Goal: Task Accomplishment & Management: Contribute content

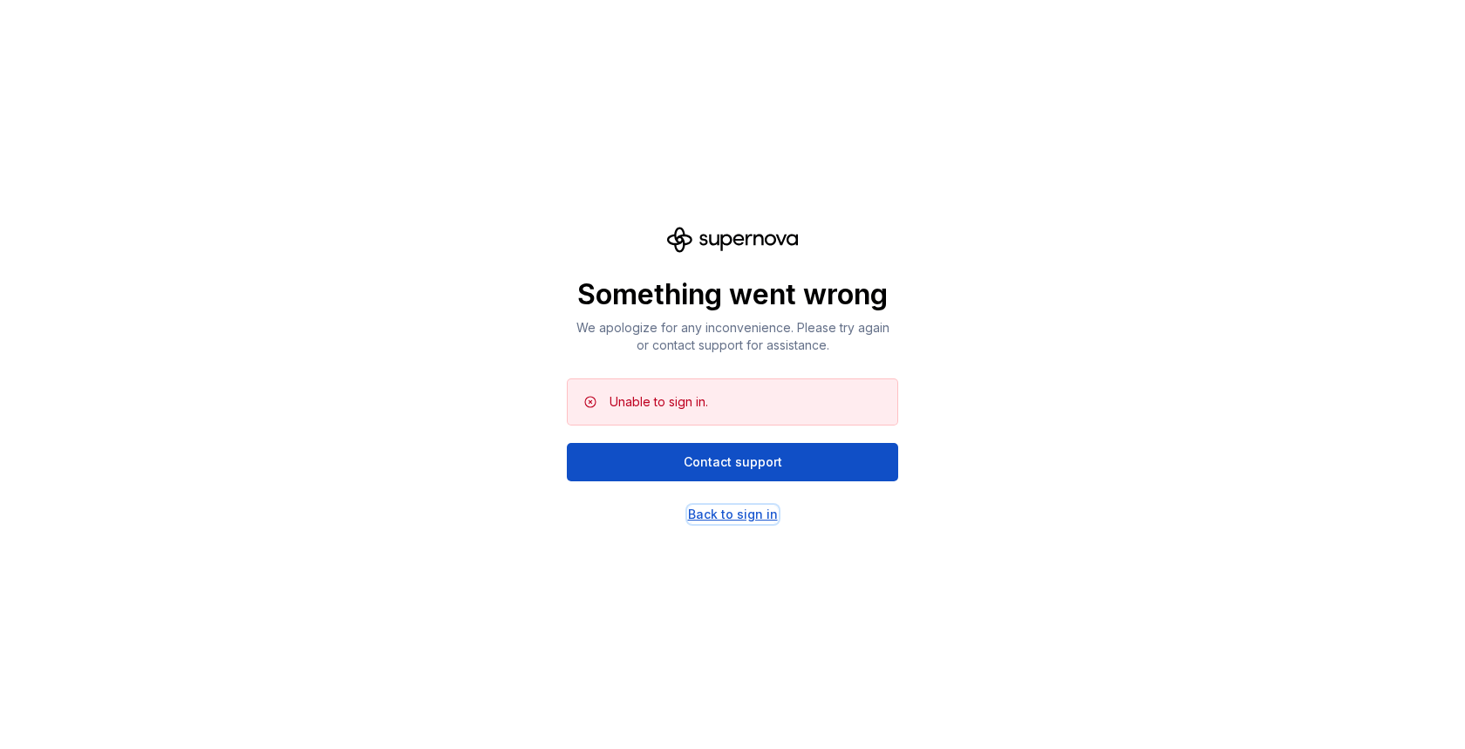
click at [711, 521] on div "Back to sign in" at bounding box center [733, 514] width 90 height 17
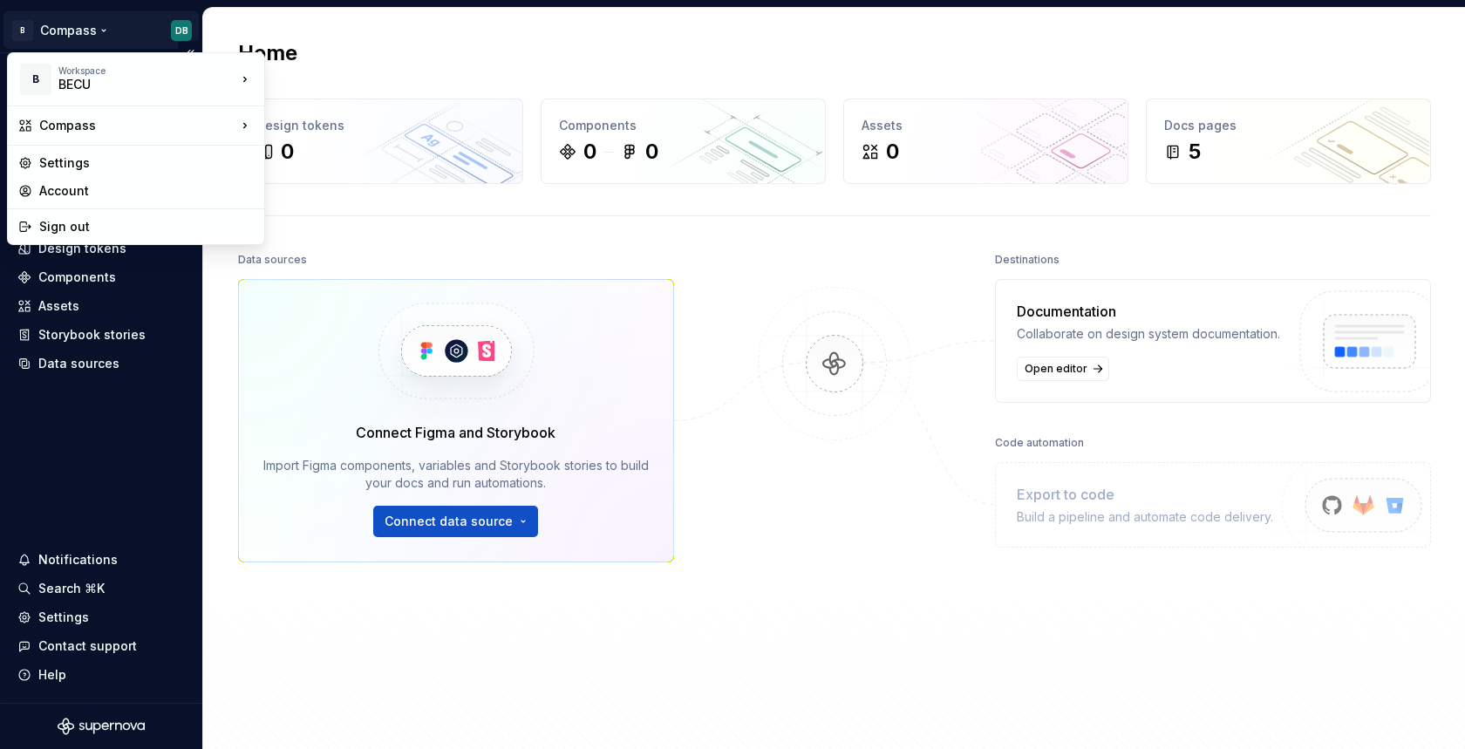
click at [61, 29] on html "B Compass DB Home Documentation Analytics Code automation Design system data De…" at bounding box center [732, 374] width 1465 height 749
click at [68, 36] on html "B Compass DB Home Documentation Analytics Code automation Design system data De…" at bounding box center [732, 374] width 1465 height 749
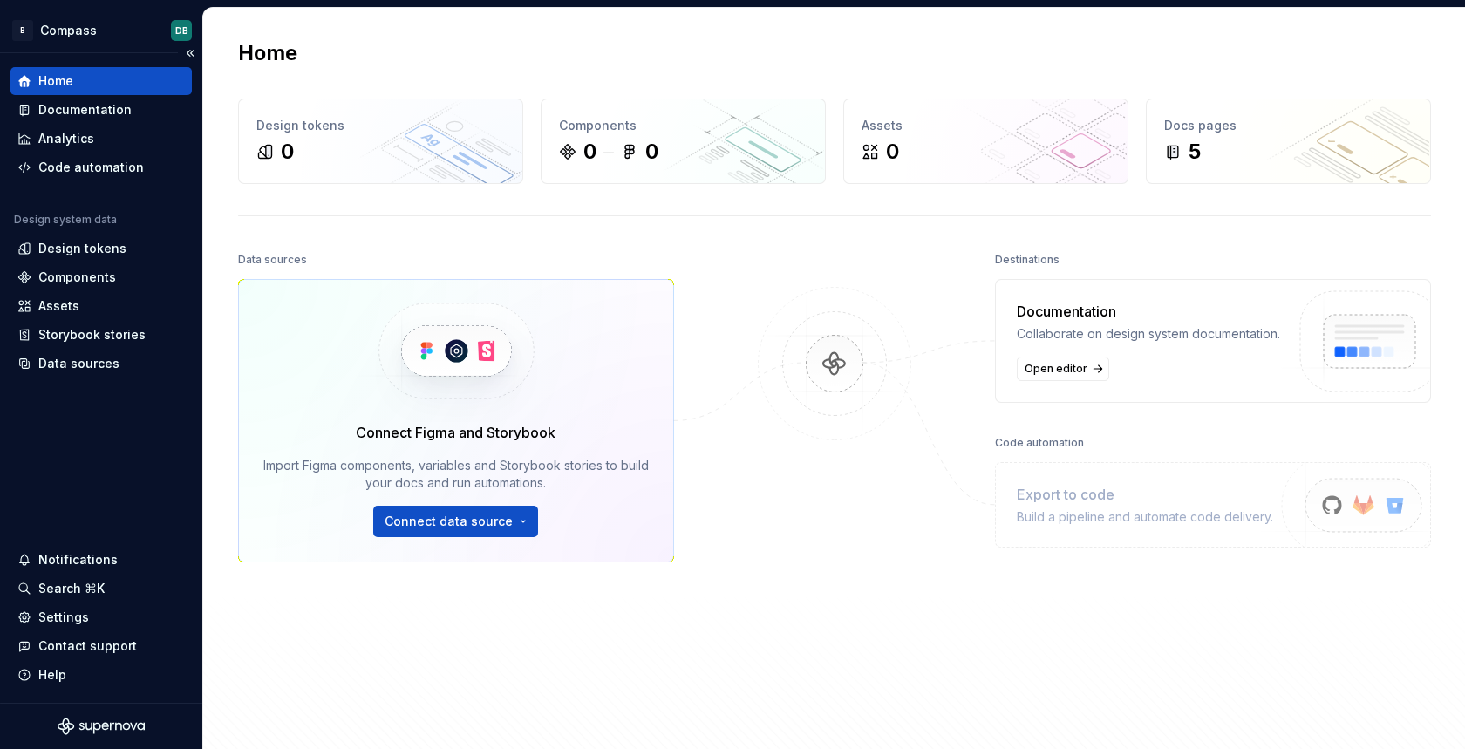
click at [73, 83] on div "Home" at bounding box center [100, 80] width 167 height 17
click at [64, 112] on div "Documentation" at bounding box center [84, 109] width 93 height 17
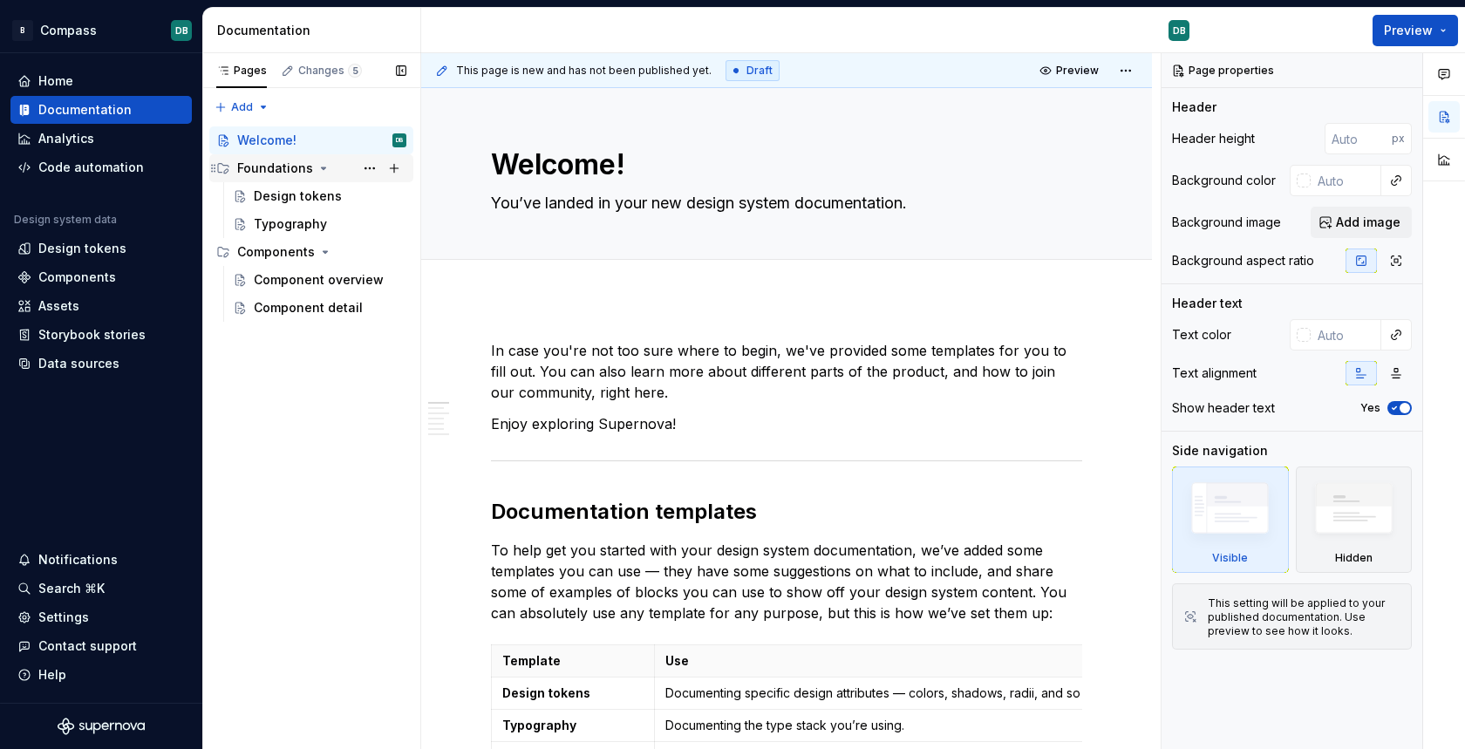
click at [261, 172] on div "Foundations" at bounding box center [275, 168] width 76 height 17
click at [258, 195] on div "Components" at bounding box center [276, 195] width 78 height 17
click at [317, 171] on icon "Page tree" at bounding box center [324, 168] width 14 height 14
click at [296, 198] on div "Design tokens" at bounding box center [298, 195] width 88 height 17
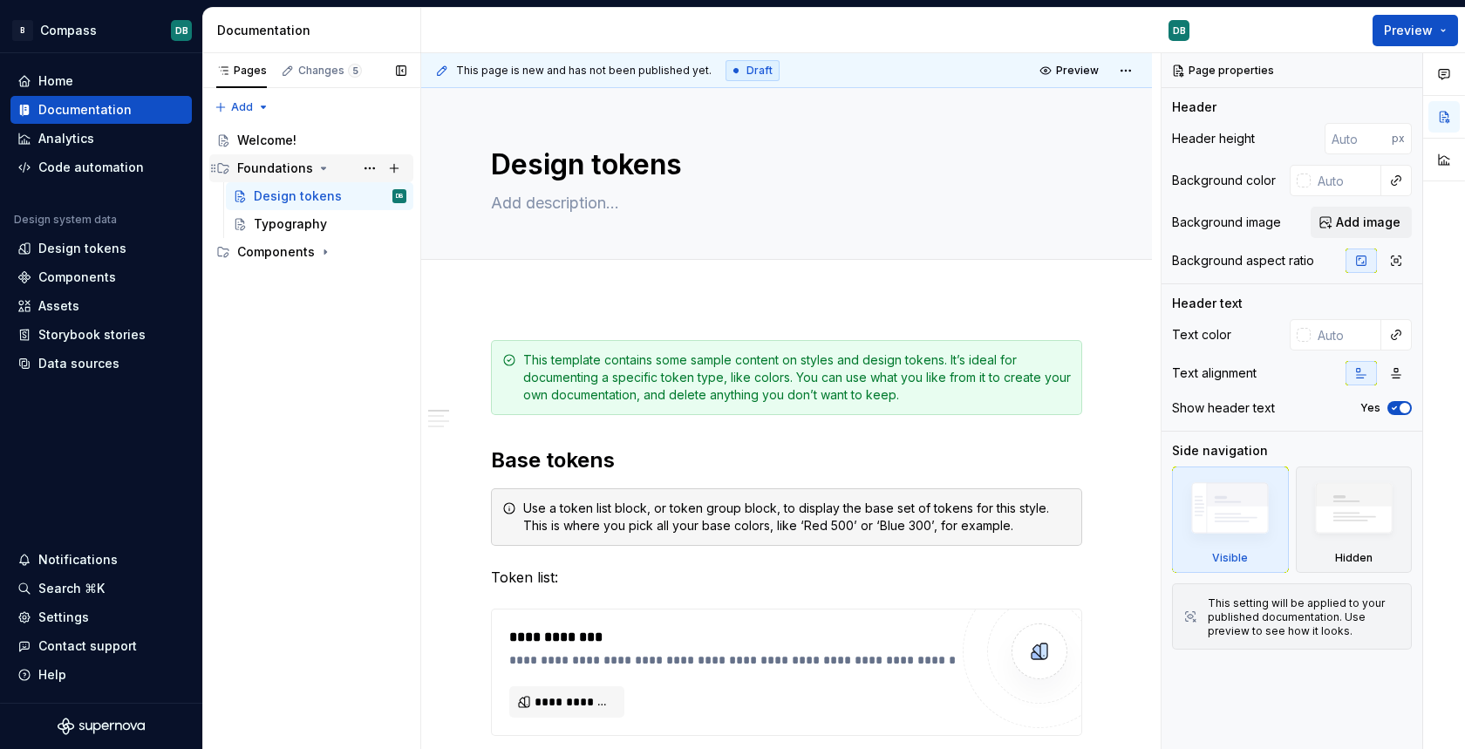
click at [318, 171] on icon "Page tree" at bounding box center [324, 168] width 14 height 14
click at [324, 197] on icon "Page tree" at bounding box center [325, 196] width 2 height 4
click at [321, 197] on icon "Page tree" at bounding box center [325, 196] width 14 height 14
click at [331, 71] on div "Changes 5" at bounding box center [330, 71] width 64 height 14
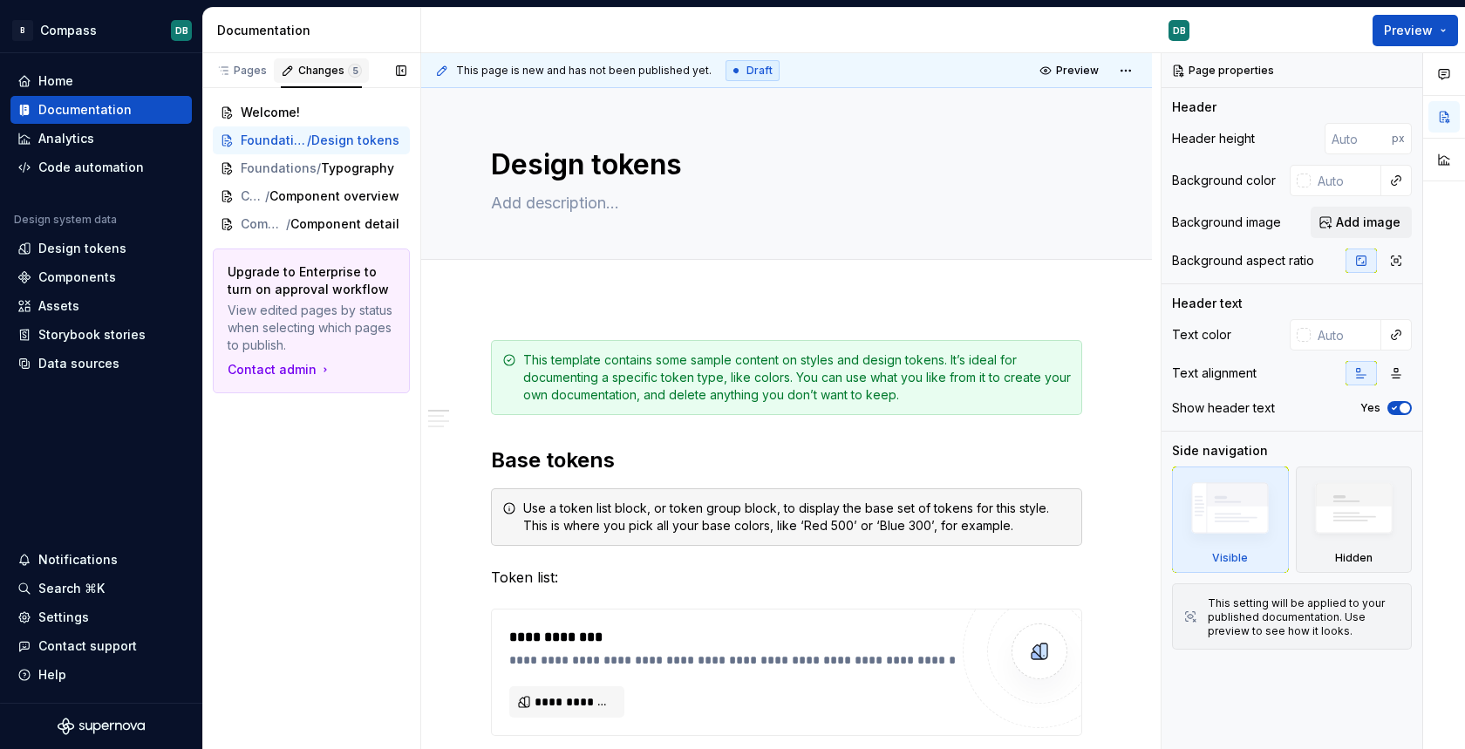
click at [331, 71] on div "Changes 5" at bounding box center [330, 71] width 64 height 14
click at [245, 68] on div "Pages" at bounding box center [241, 71] width 51 height 14
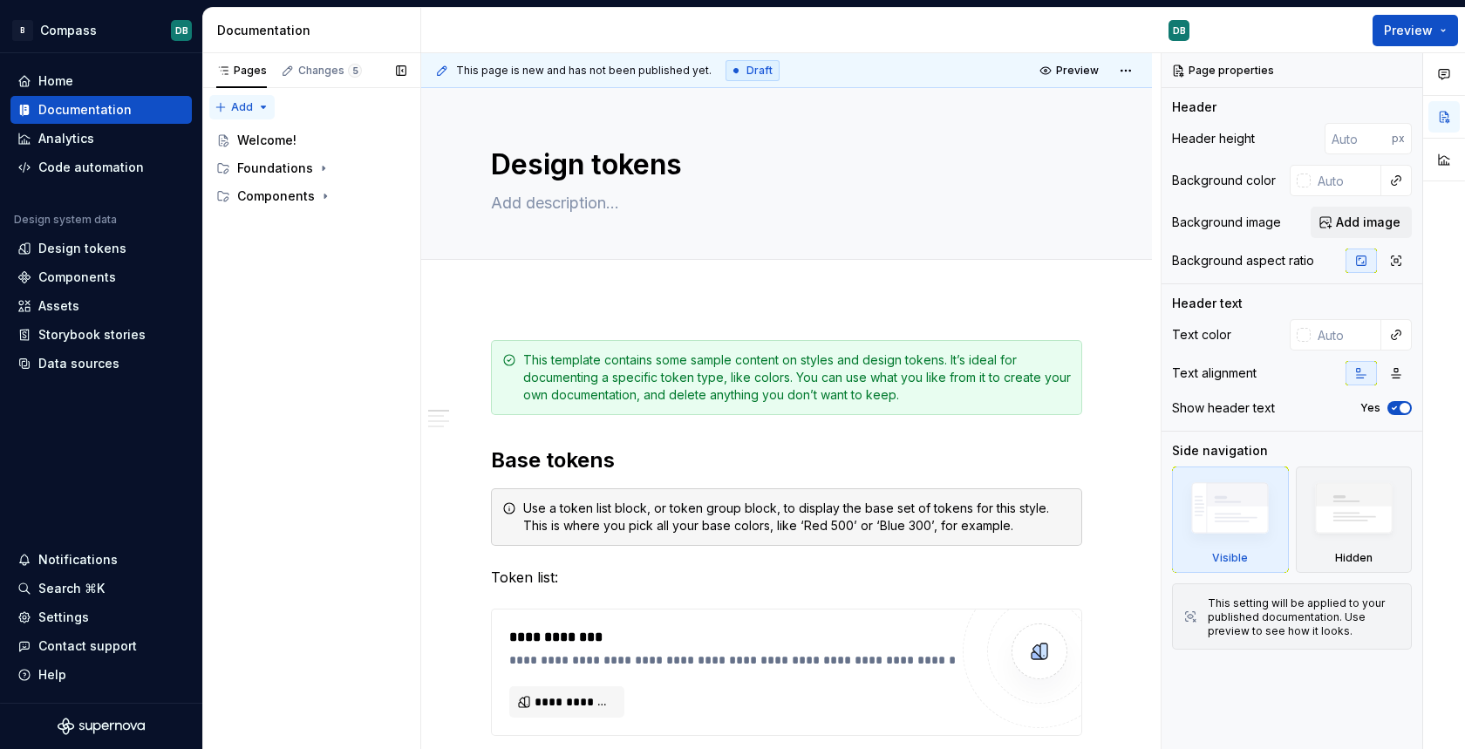
click at [260, 110] on div "Pages Changes 5 Add Accessibility guide for tree Page tree. Navigate the tree w…" at bounding box center [311, 401] width 218 height 697
click at [314, 356] on div "Pages Changes 5 Add Accessibility guide for tree Page tree. Navigate the tree w…" at bounding box center [311, 401] width 218 height 697
click at [323, 169] on icon "Page tree" at bounding box center [324, 169] width 2 height 4
click at [322, 168] on icon "Page tree" at bounding box center [324, 168] width 4 height 2
click at [54, 82] on div "Home" at bounding box center [55, 80] width 35 height 17
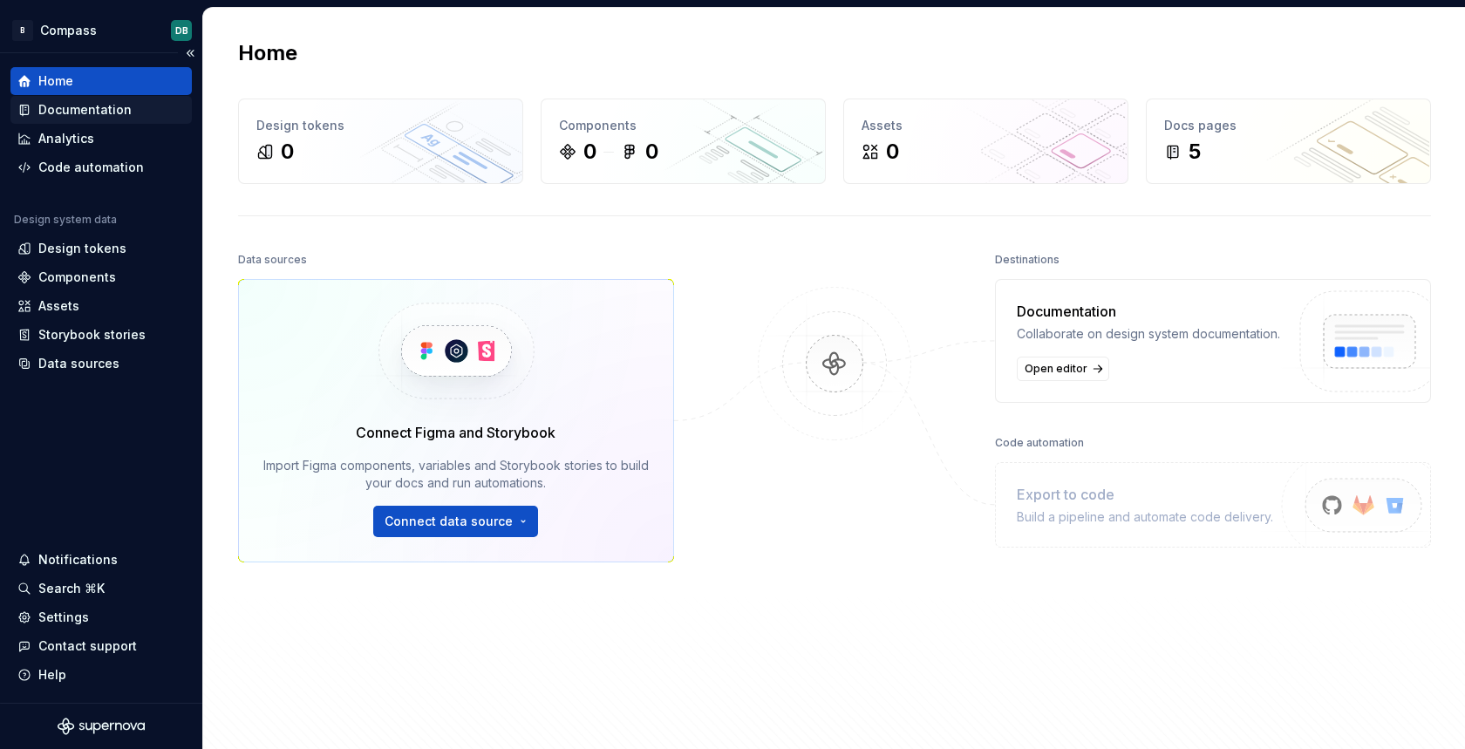
click at [58, 118] on div "Documentation" at bounding box center [84, 109] width 93 height 17
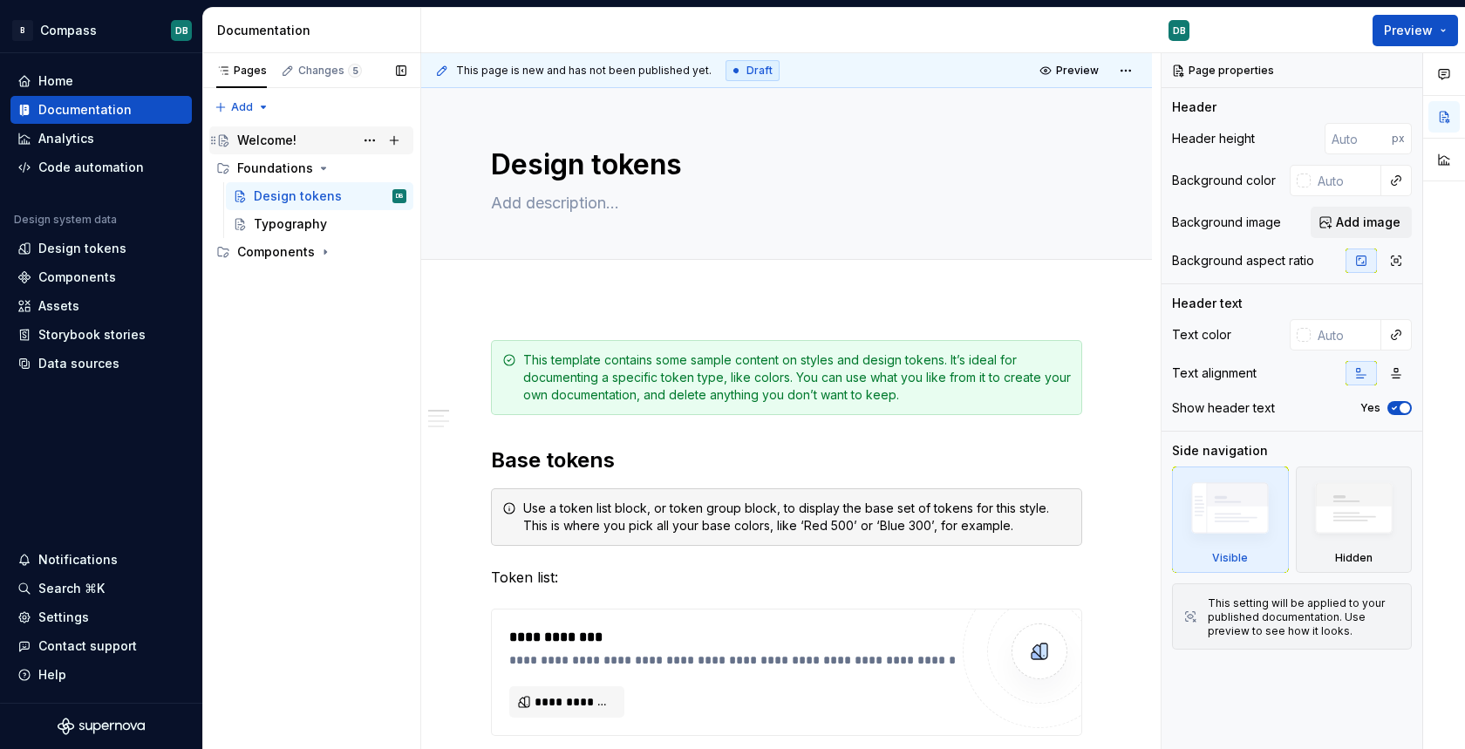
click at [262, 140] on div "Welcome!" at bounding box center [266, 140] width 59 height 17
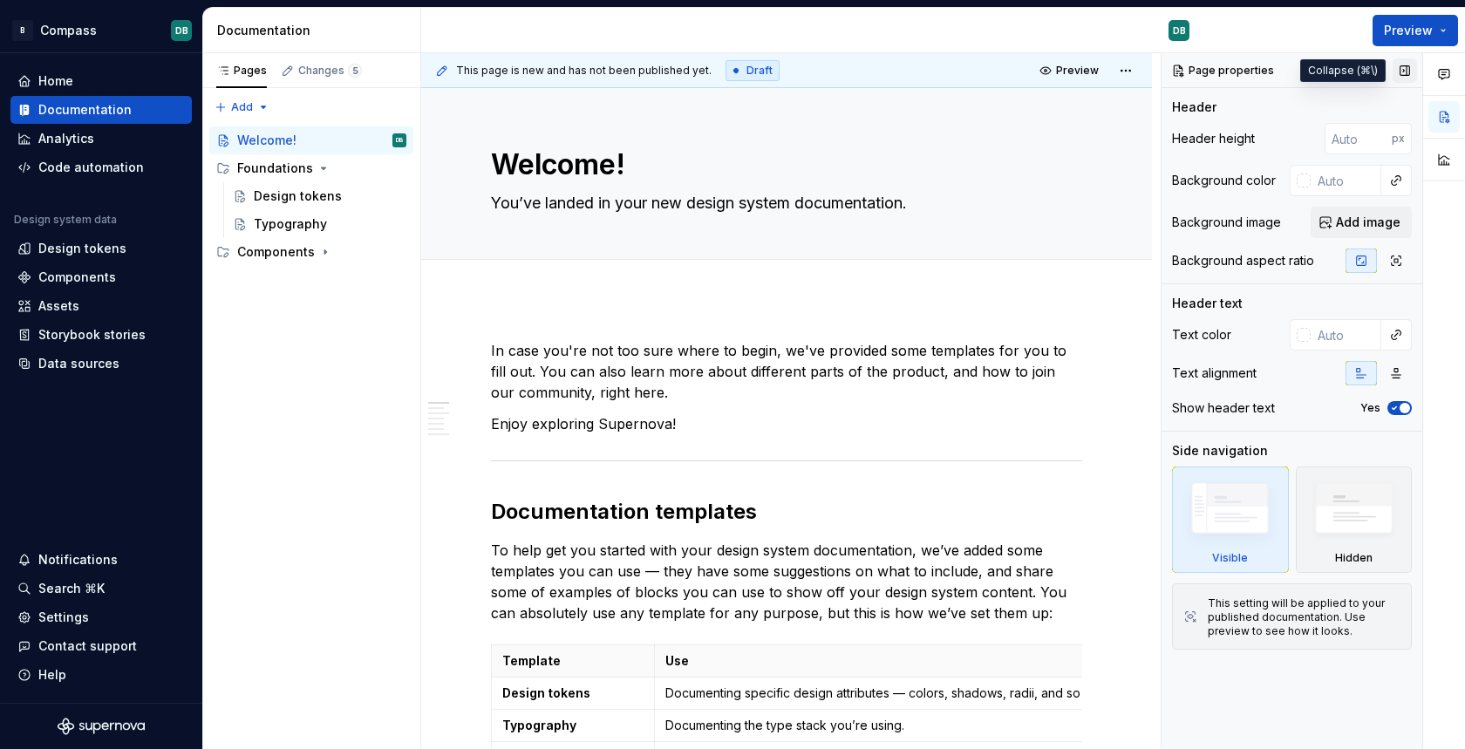
click at [1405, 70] on button "button" at bounding box center [1405, 70] width 24 height 24
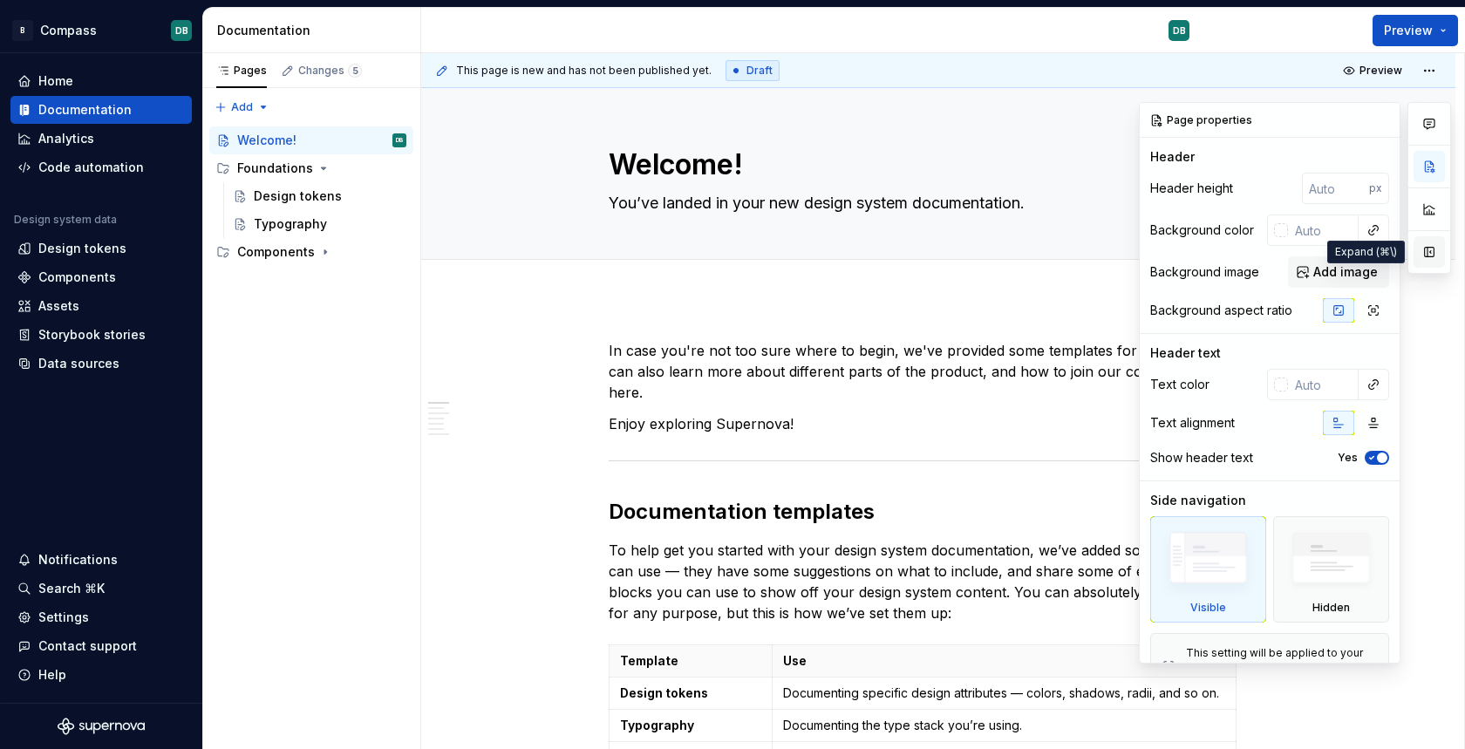
click at [1427, 250] on button "button" at bounding box center [1429, 251] width 31 height 31
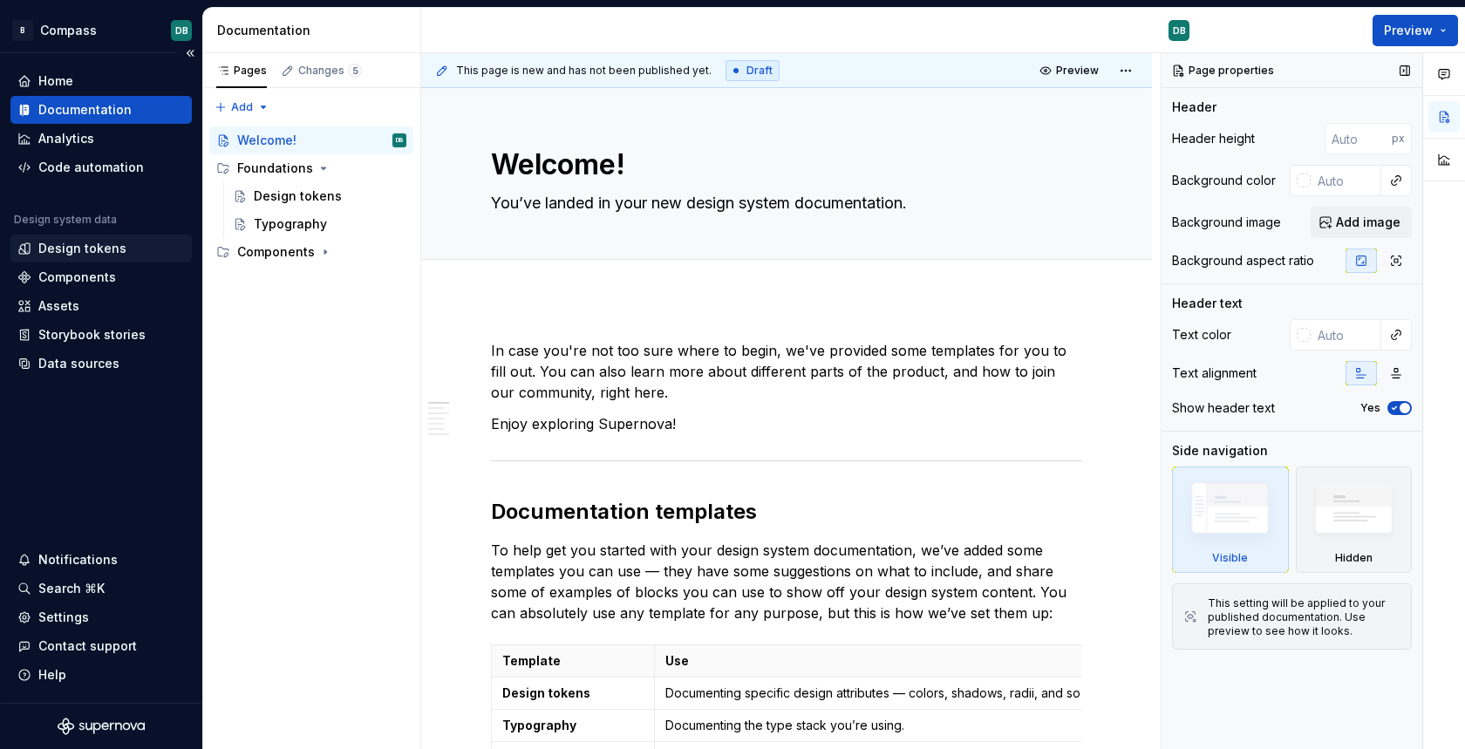
click at [93, 247] on div "Design tokens" at bounding box center [82, 248] width 88 height 17
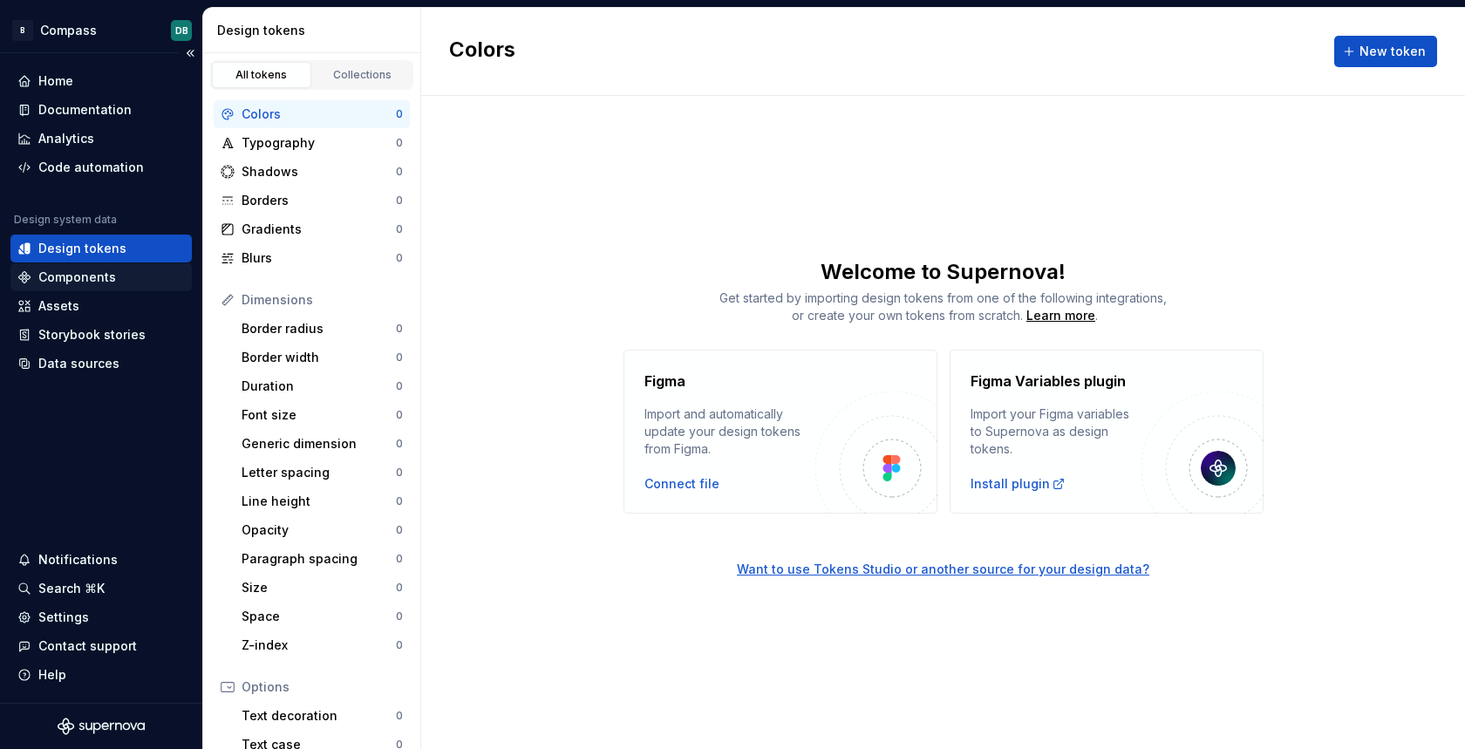
click at [77, 277] on div "Components" at bounding box center [77, 277] width 78 height 17
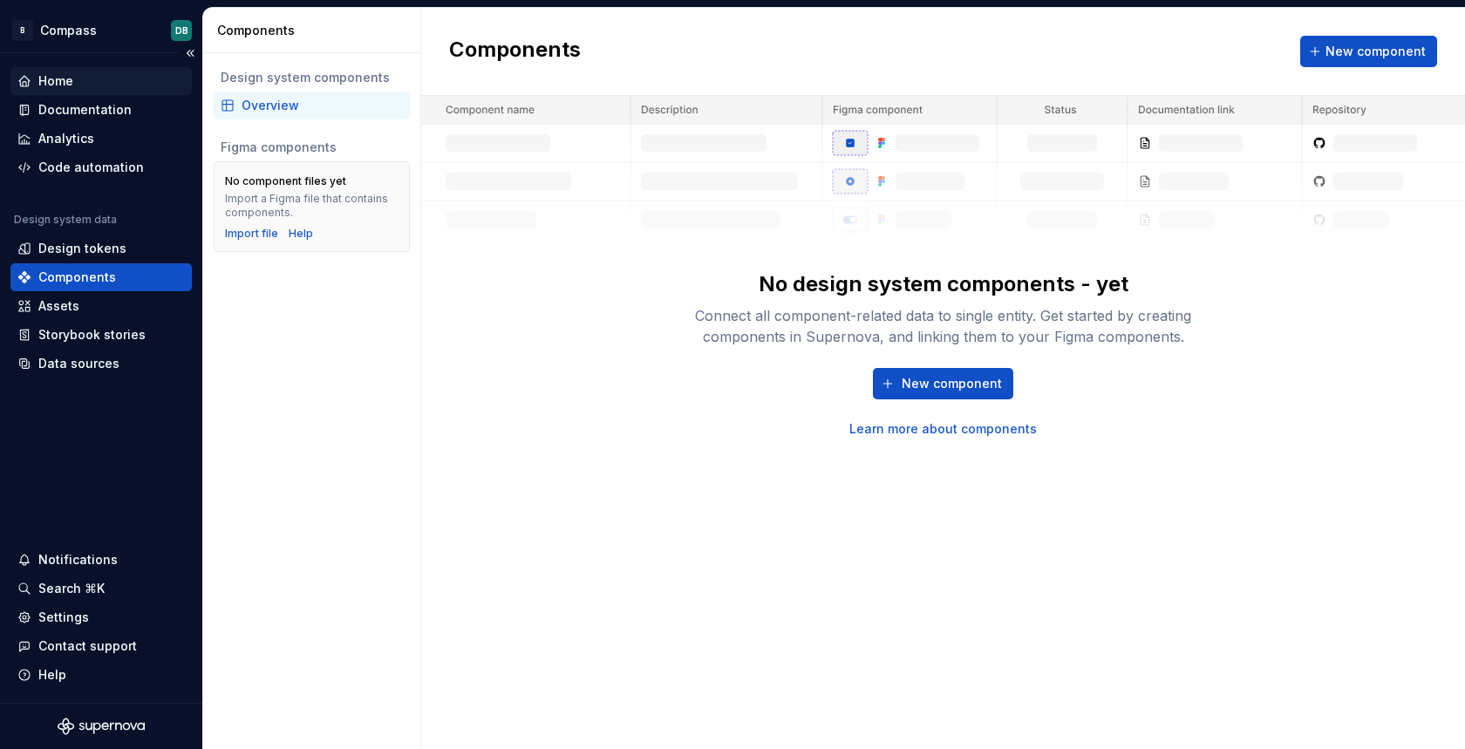
click at [55, 78] on div "Home" at bounding box center [55, 80] width 35 height 17
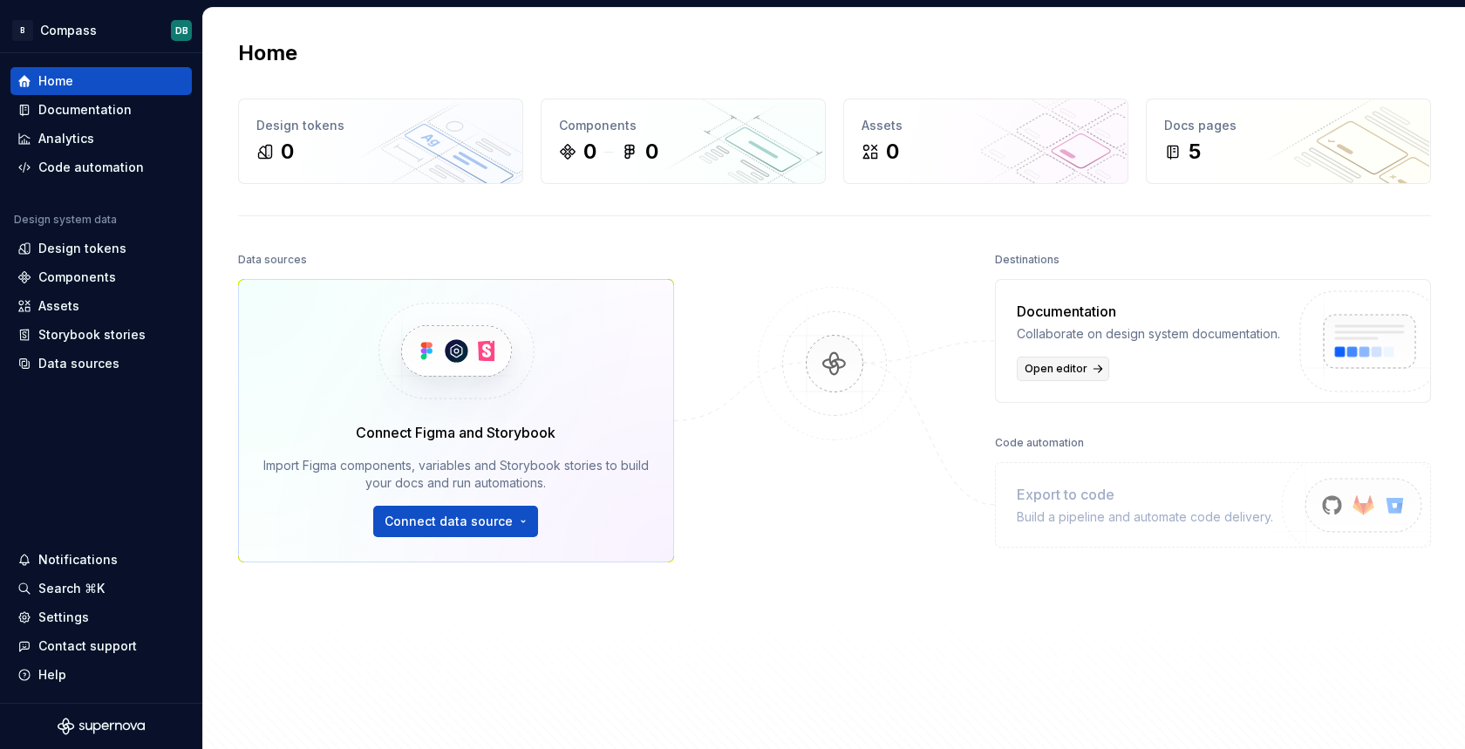
click at [1059, 369] on span "Open editor" at bounding box center [1056, 369] width 63 height 14
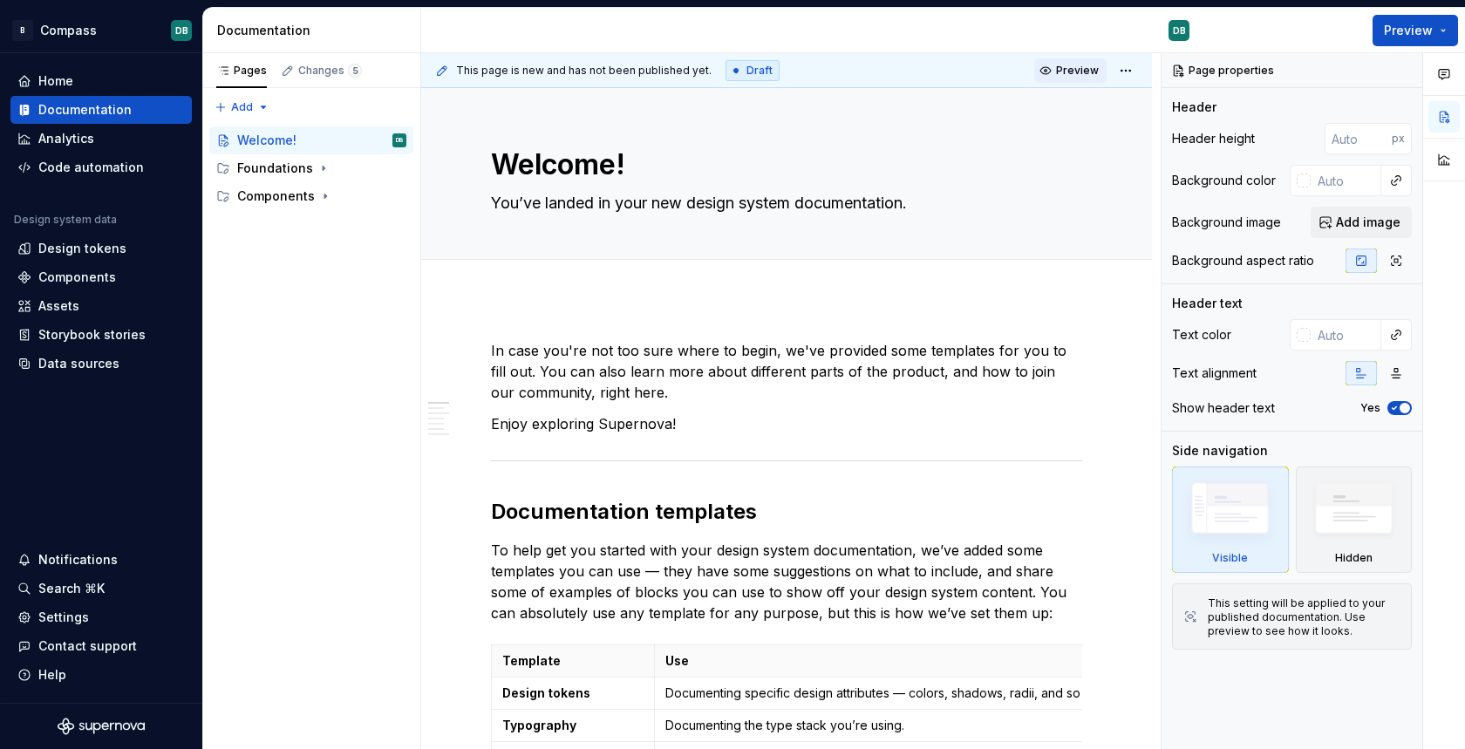
click at [1076, 72] on span "Preview" at bounding box center [1077, 71] width 43 height 14
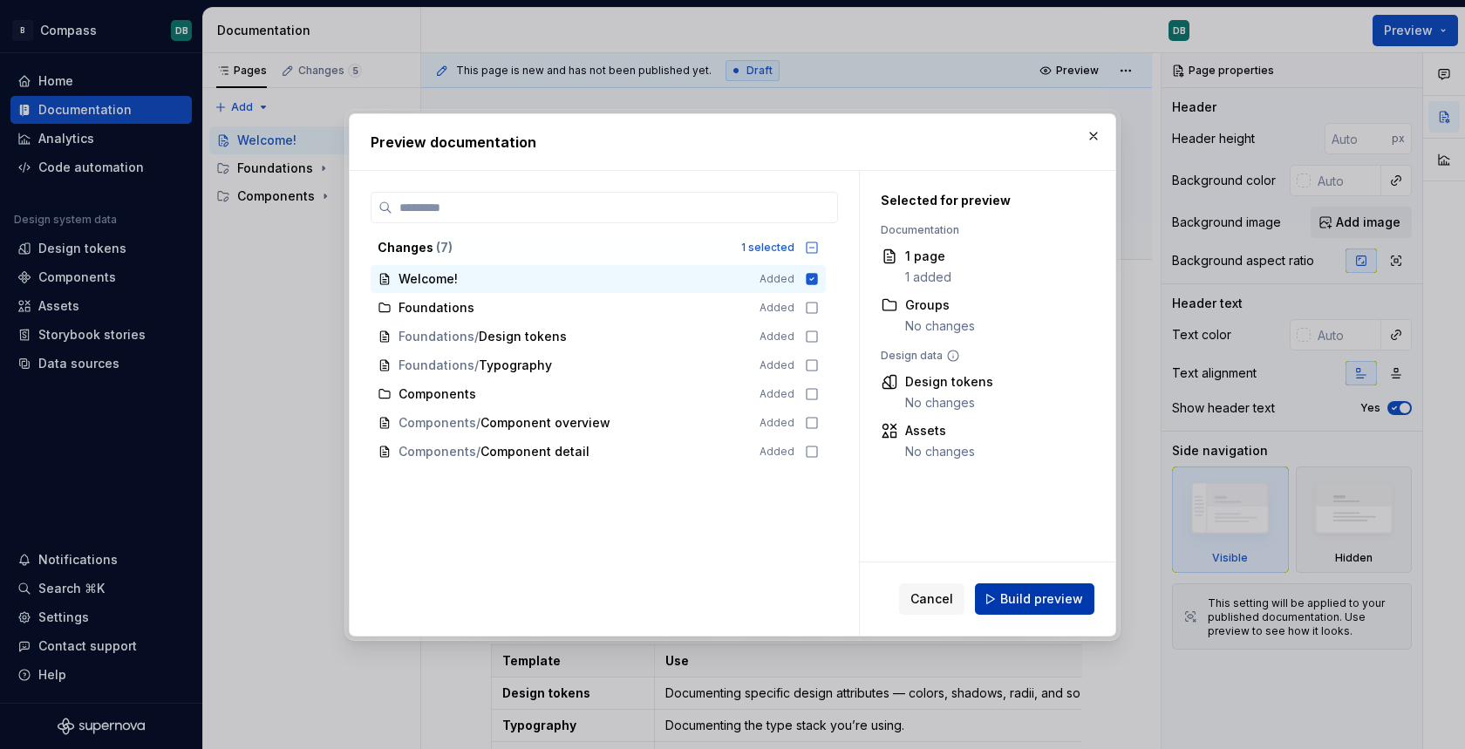
click at [1024, 602] on span "Build preview" at bounding box center [1041, 598] width 83 height 17
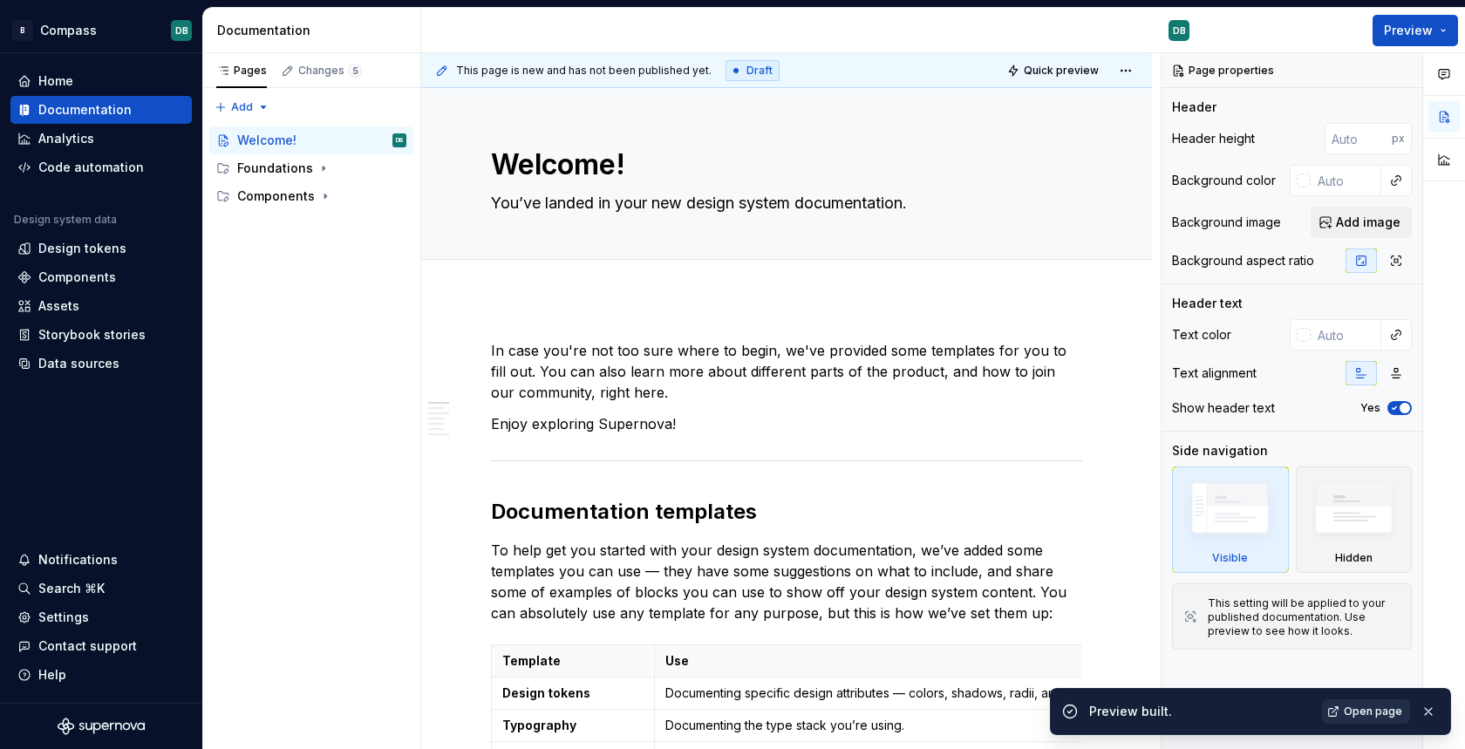
click at [1359, 712] on span "Open page" at bounding box center [1373, 712] width 58 height 14
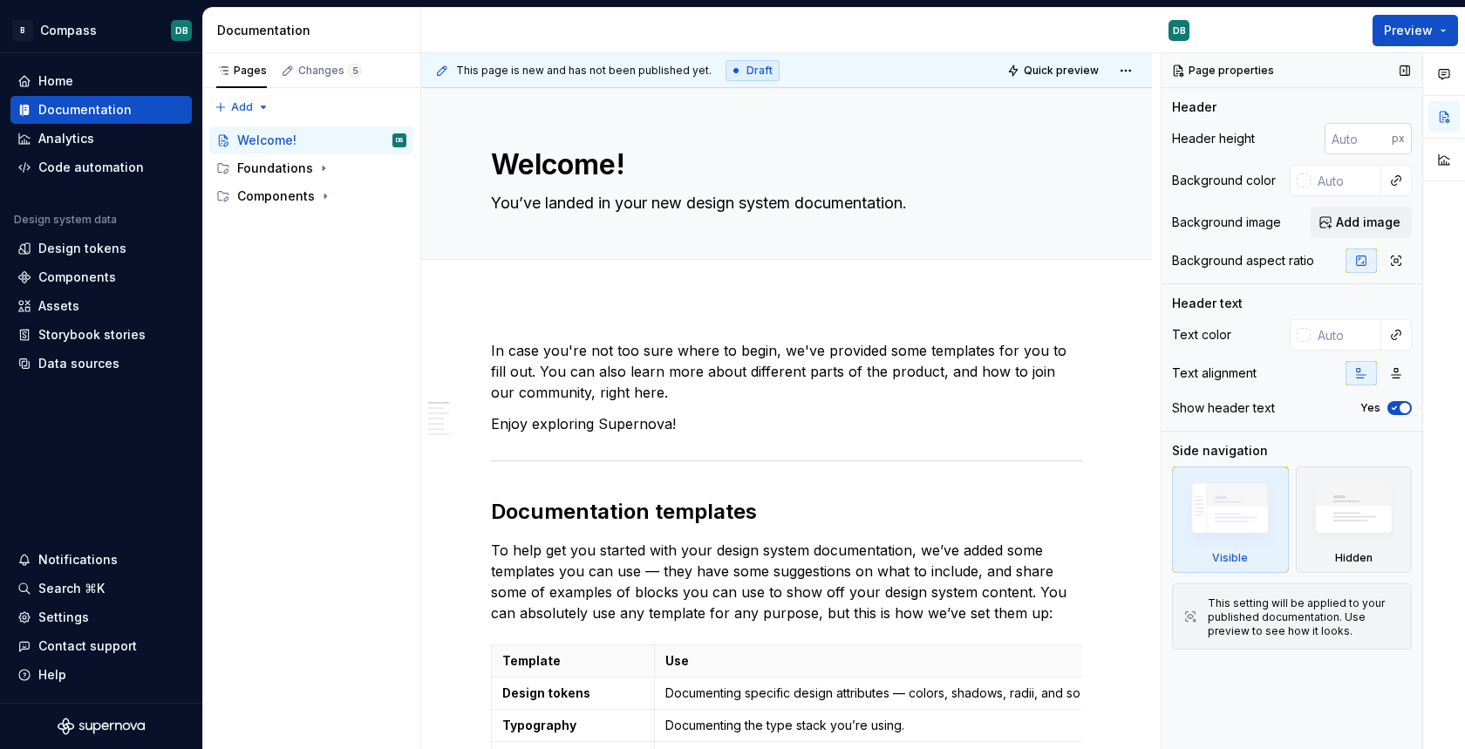
click at [1349, 140] on input "number" at bounding box center [1358, 138] width 67 height 31
click at [1400, 138] on p "px" at bounding box center [1398, 139] width 13 height 14
click at [1328, 184] on input "text" at bounding box center [1346, 180] width 71 height 31
click at [1299, 183] on div at bounding box center [1304, 181] width 14 height 14
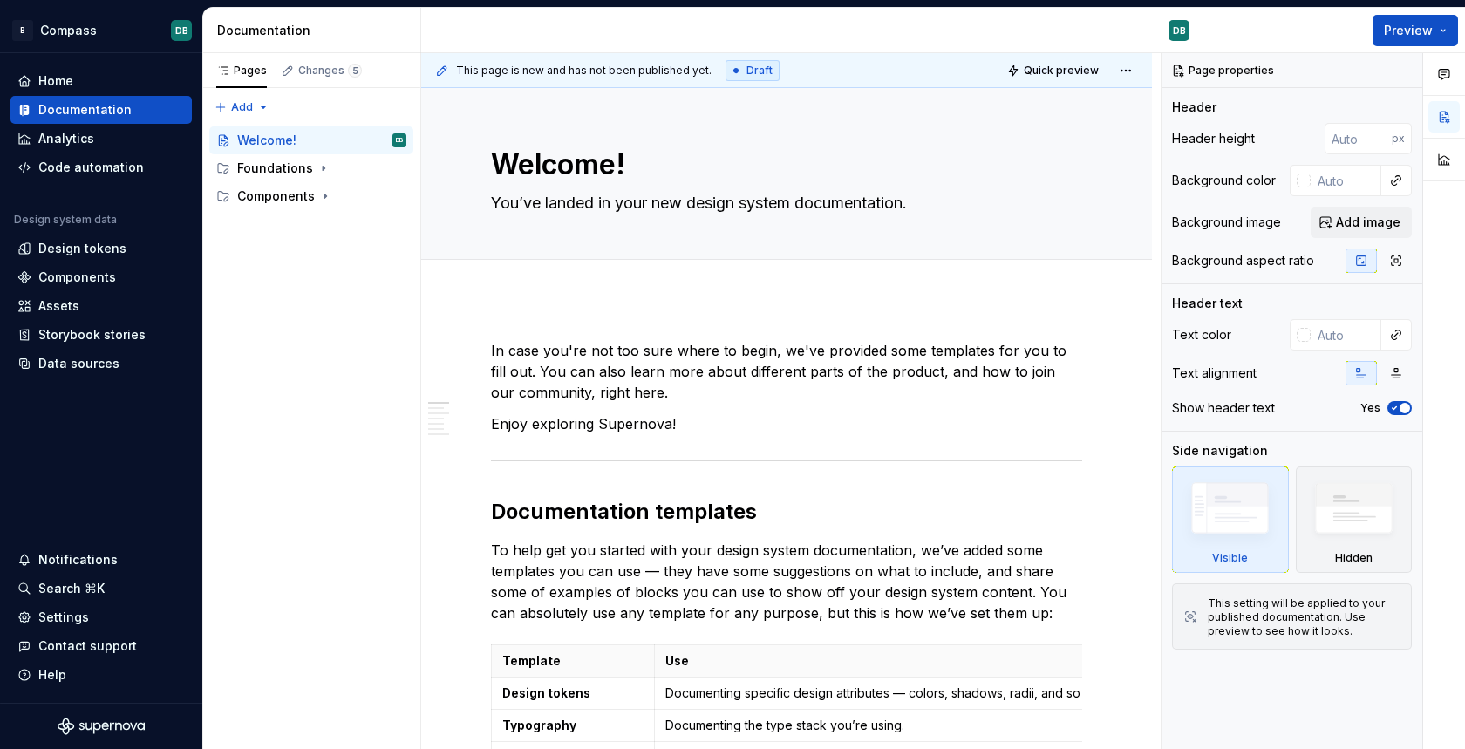
click at [1278, 139] on div "Comments Open comments No comments yet Select ‘Comment’ from the block context …" at bounding box center [1313, 401] width 303 height 697
click at [63, 307] on div "Assets" at bounding box center [58, 305] width 41 height 17
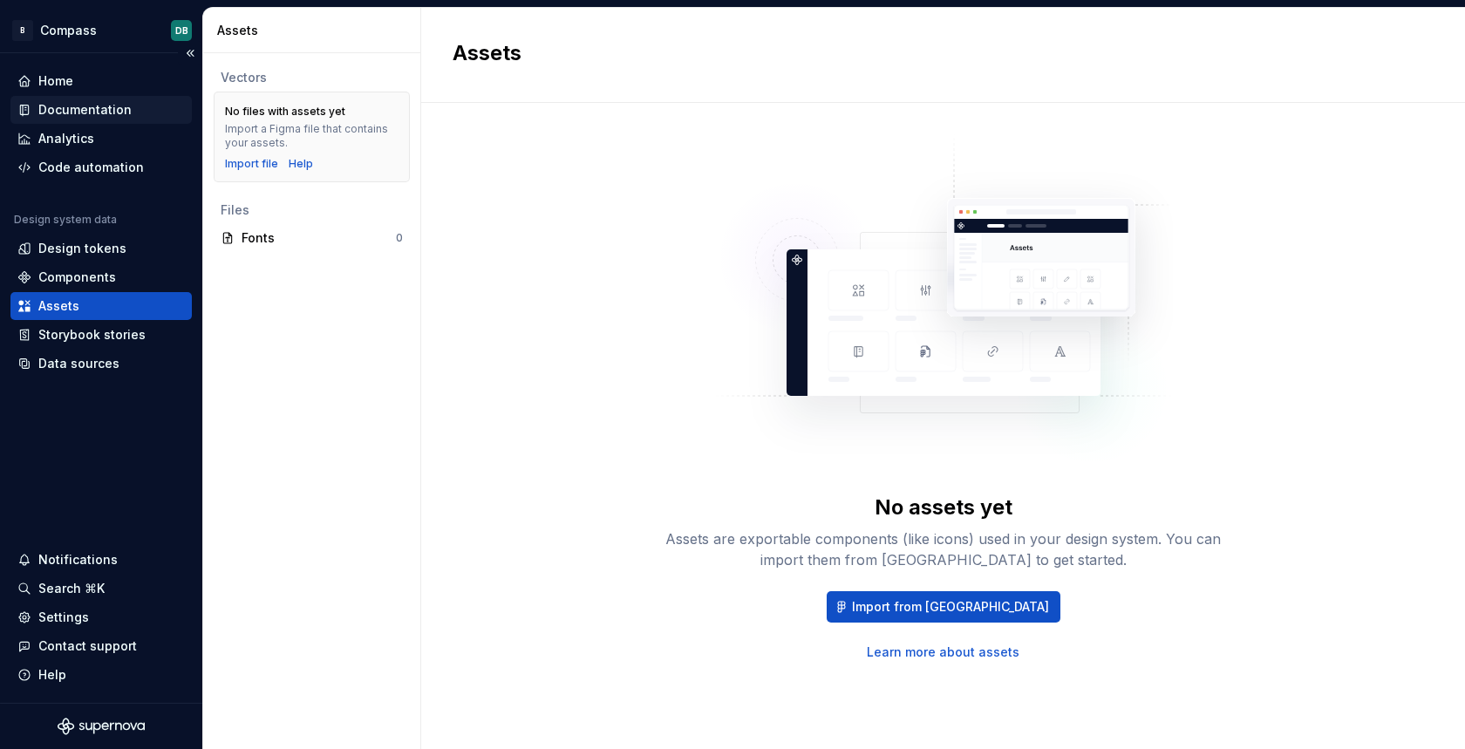
click at [62, 107] on div "Documentation" at bounding box center [84, 109] width 93 height 17
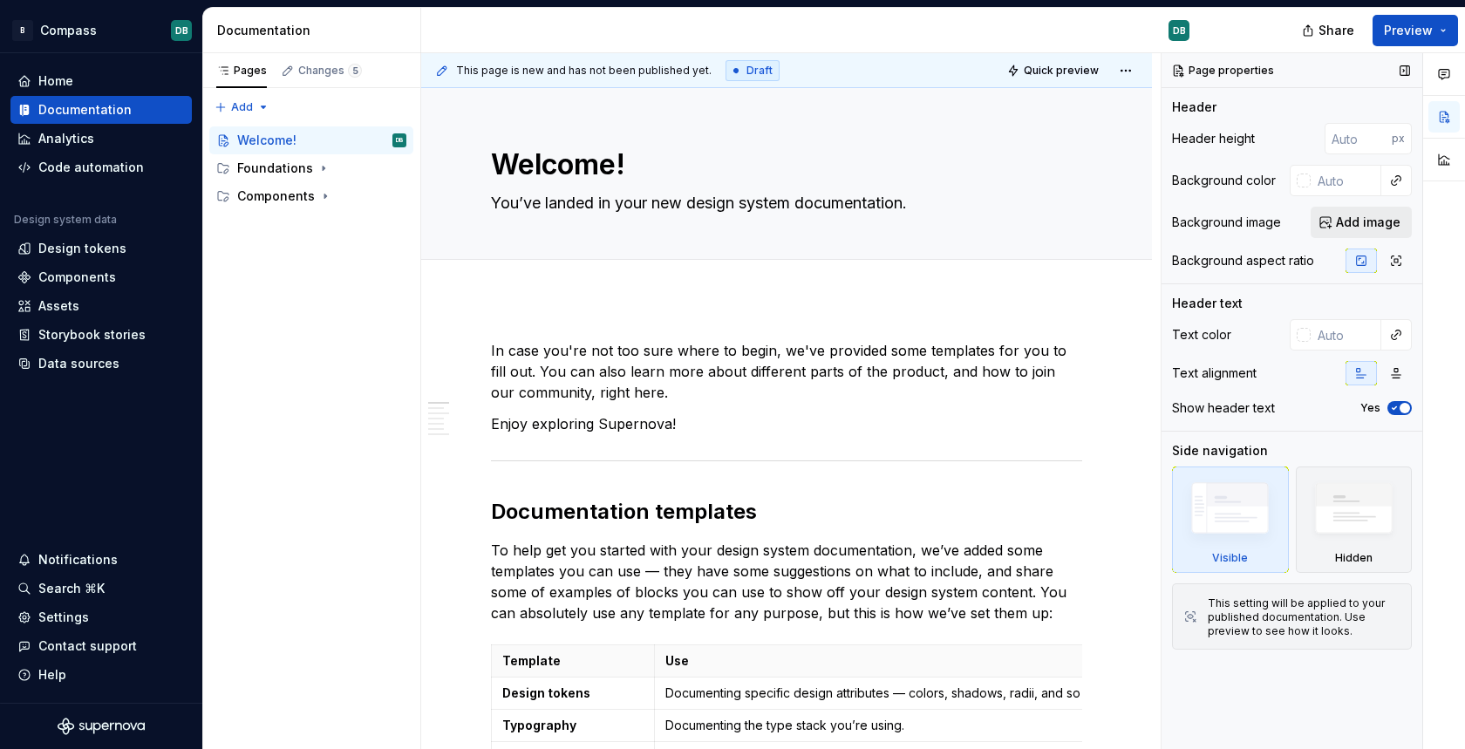
click at [1353, 224] on span "Add image" at bounding box center [1368, 222] width 65 height 17
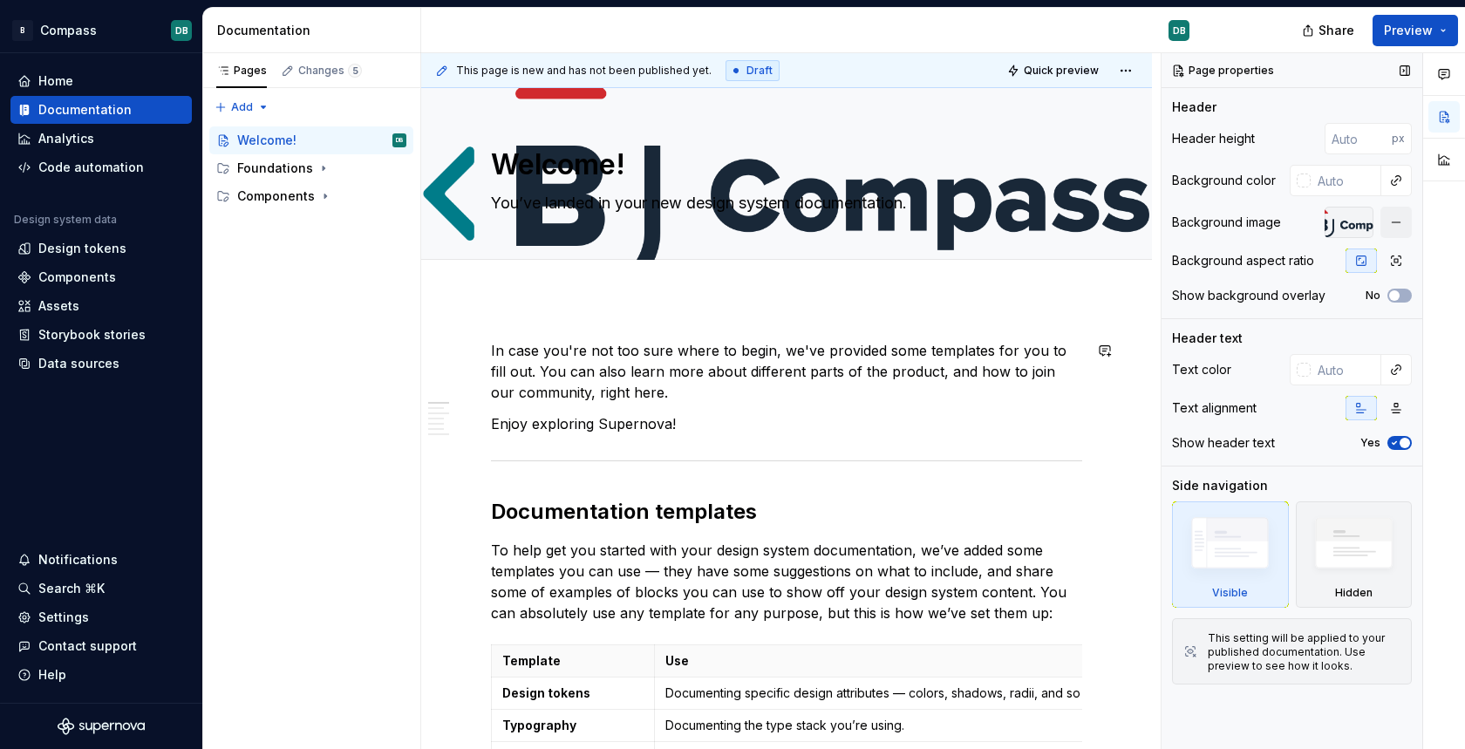
type textarea "*"
click at [1380, 135] on input "1" at bounding box center [1358, 138] width 67 height 31
click at [1380, 135] on input "2" at bounding box center [1358, 138] width 67 height 31
click at [1380, 135] on input "3" at bounding box center [1358, 138] width 67 height 31
click at [1380, 135] on input "4" at bounding box center [1358, 138] width 67 height 31
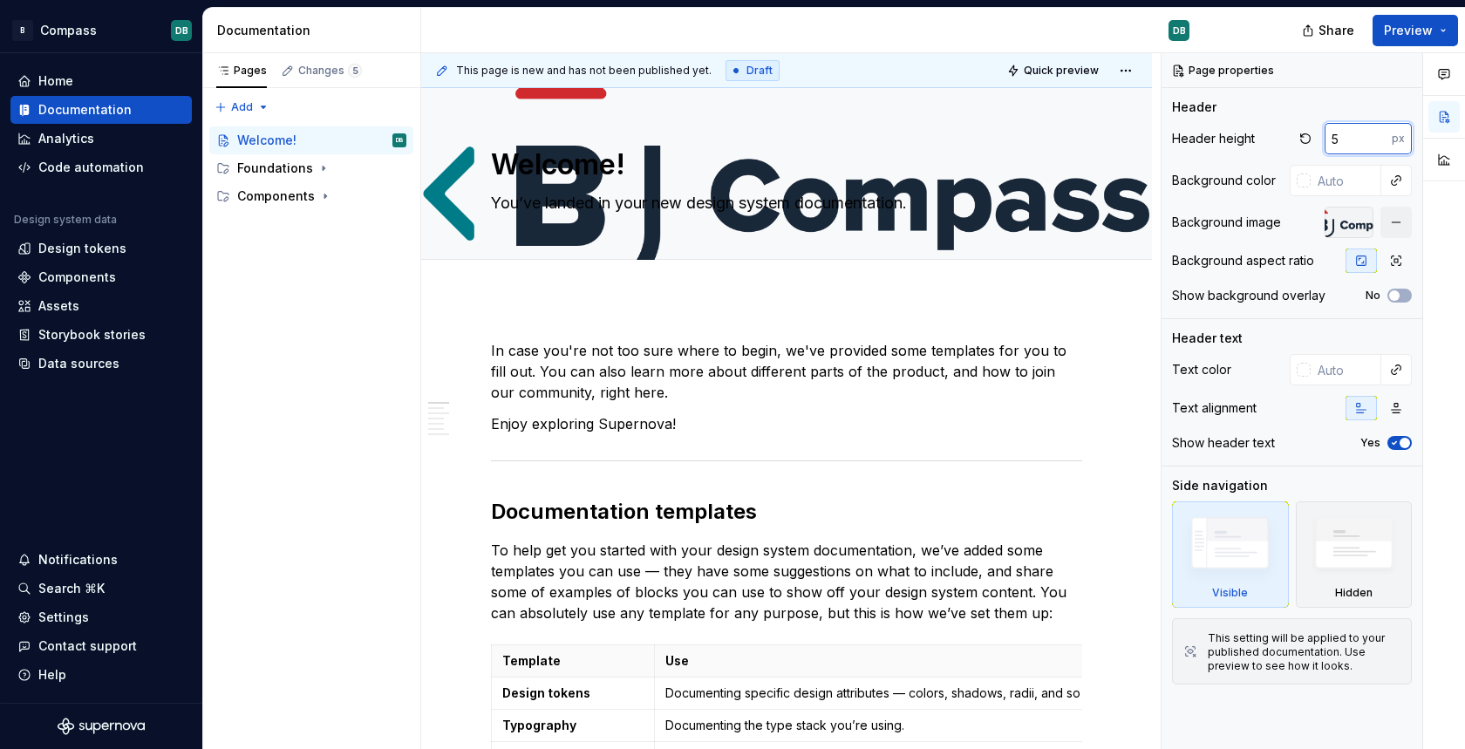
click at [1380, 135] on input "5" at bounding box center [1358, 138] width 67 height 31
click at [1380, 135] on input "6" at bounding box center [1358, 138] width 67 height 31
click at [1380, 135] on input "7" at bounding box center [1358, 138] width 67 height 31
click at [1380, 135] on input "8" at bounding box center [1358, 138] width 67 height 31
click at [1380, 135] on input "9" at bounding box center [1358, 138] width 67 height 31
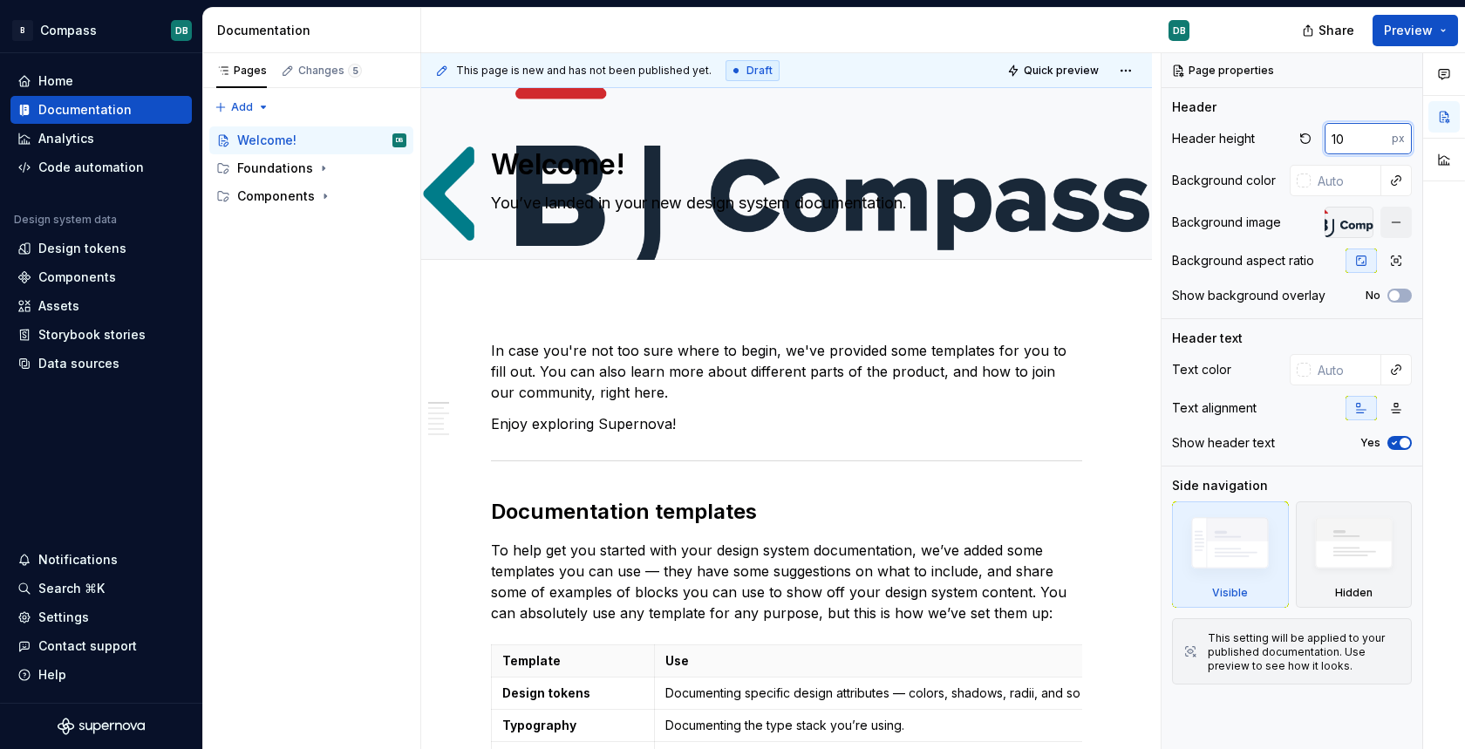
click at [1380, 135] on input "10" at bounding box center [1358, 138] width 67 height 31
click at [1380, 135] on input "11" at bounding box center [1358, 138] width 67 height 31
click at [1380, 135] on input "12" at bounding box center [1358, 138] width 67 height 31
click at [1380, 135] on input "13" at bounding box center [1358, 138] width 67 height 31
click at [1380, 135] on input "14" at bounding box center [1358, 138] width 67 height 31
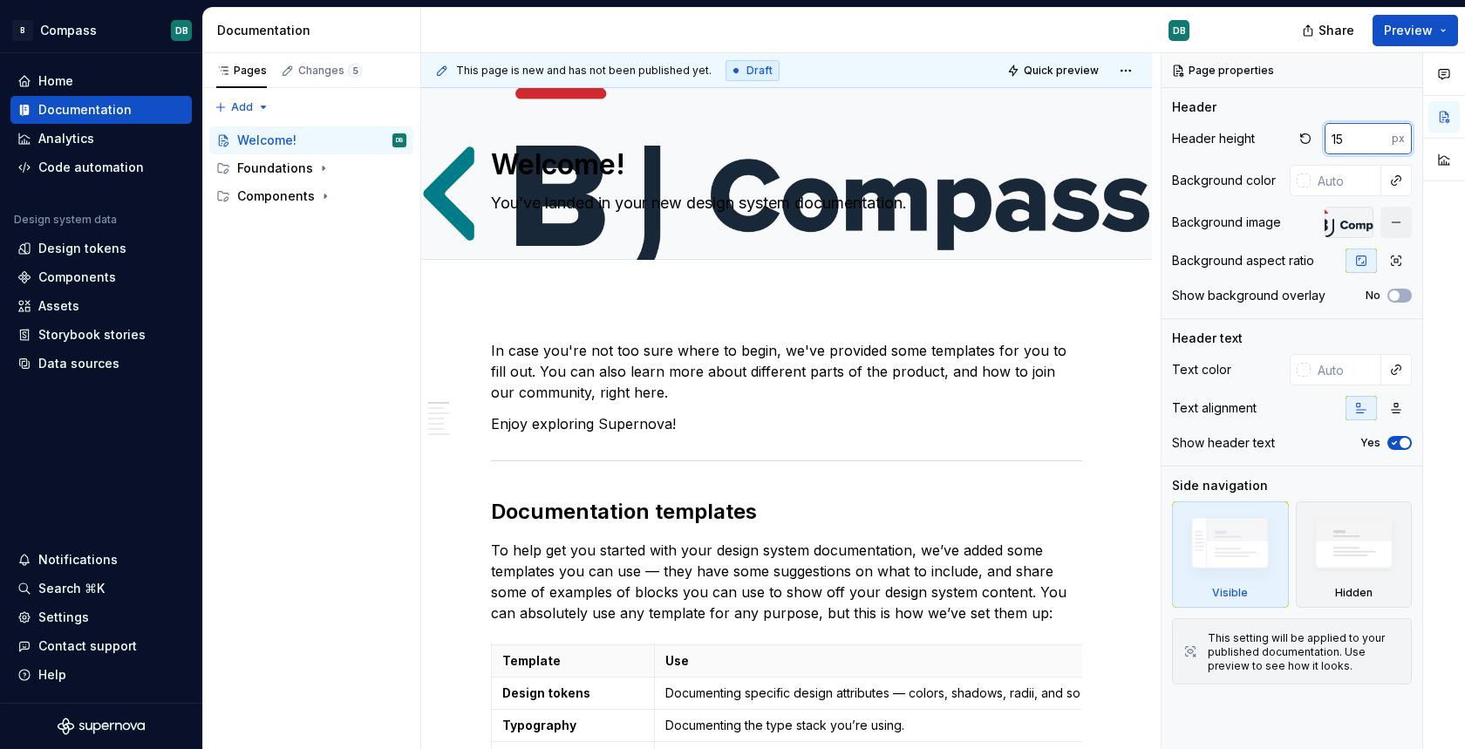
click at [1380, 135] on input "15" at bounding box center [1358, 138] width 67 height 31
click at [1380, 135] on input "16" at bounding box center [1358, 138] width 67 height 31
click at [1380, 135] on input "17" at bounding box center [1358, 138] width 67 height 31
click at [1380, 135] on input "18" at bounding box center [1358, 138] width 67 height 31
click at [1380, 135] on input "19" at bounding box center [1358, 138] width 67 height 31
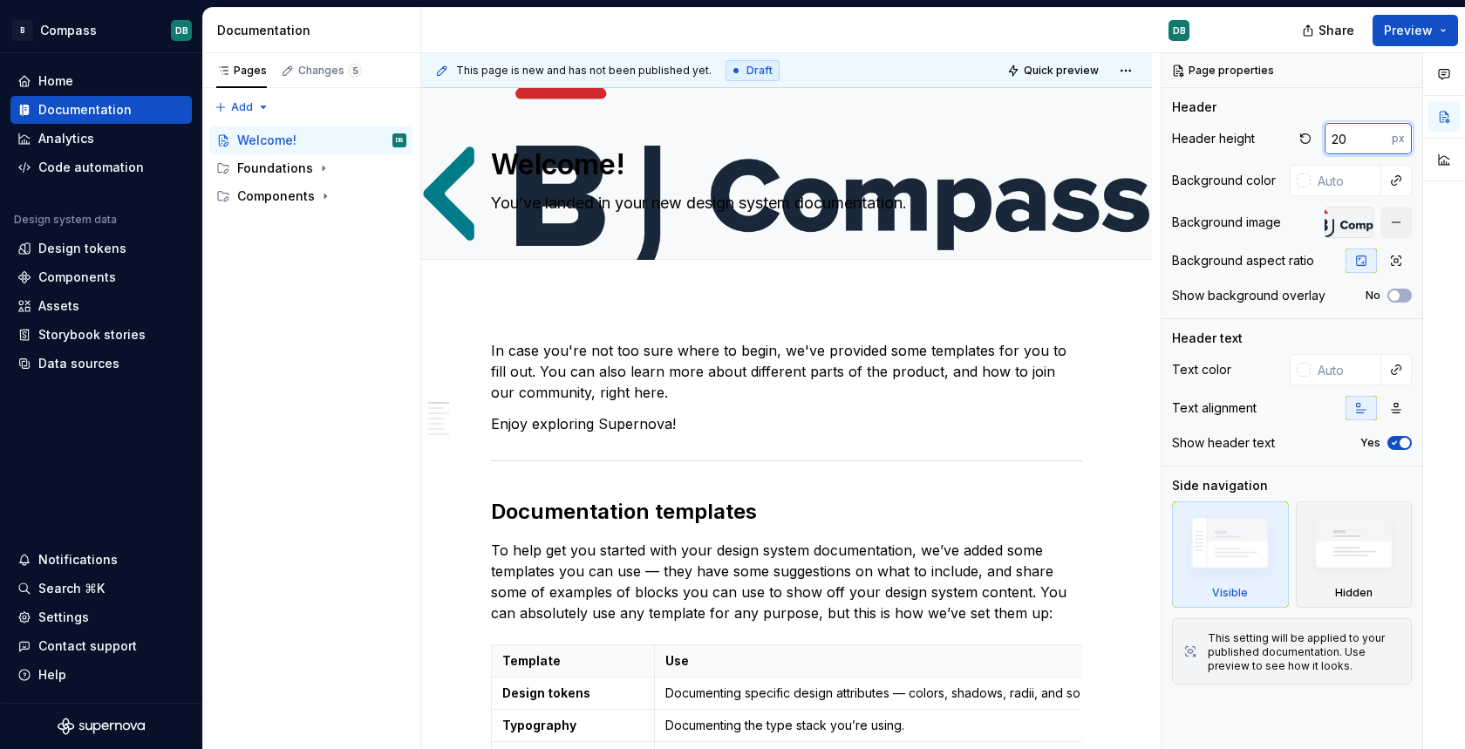
click at [1380, 135] on input "20" at bounding box center [1358, 138] width 67 height 31
click at [1380, 135] on input "21" at bounding box center [1358, 138] width 67 height 31
click at [1380, 135] on input "22" at bounding box center [1358, 138] width 67 height 31
click at [1380, 135] on input "23" at bounding box center [1358, 138] width 67 height 31
click at [1380, 135] on input "24" at bounding box center [1358, 138] width 67 height 31
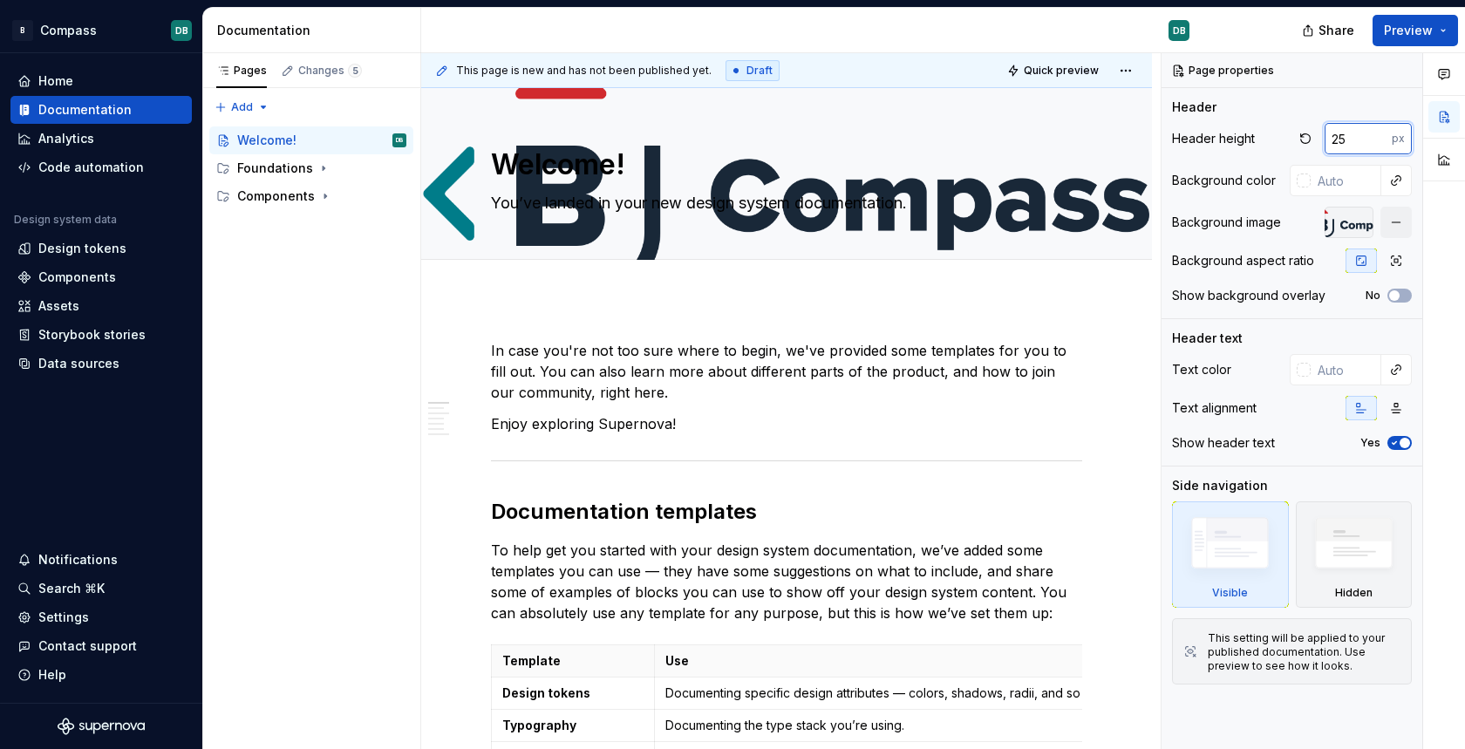
click at [1380, 135] on input "25" at bounding box center [1358, 138] width 67 height 31
click at [1380, 135] on input "26" at bounding box center [1358, 138] width 67 height 31
click at [1380, 135] on input "27" at bounding box center [1358, 138] width 67 height 31
click at [1380, 135] on input "28" at bounding box center [1358, 138] width 67 height 31
click at [1380, 135] on input "29" at bounding box center [1358, 138] width 67 height 31
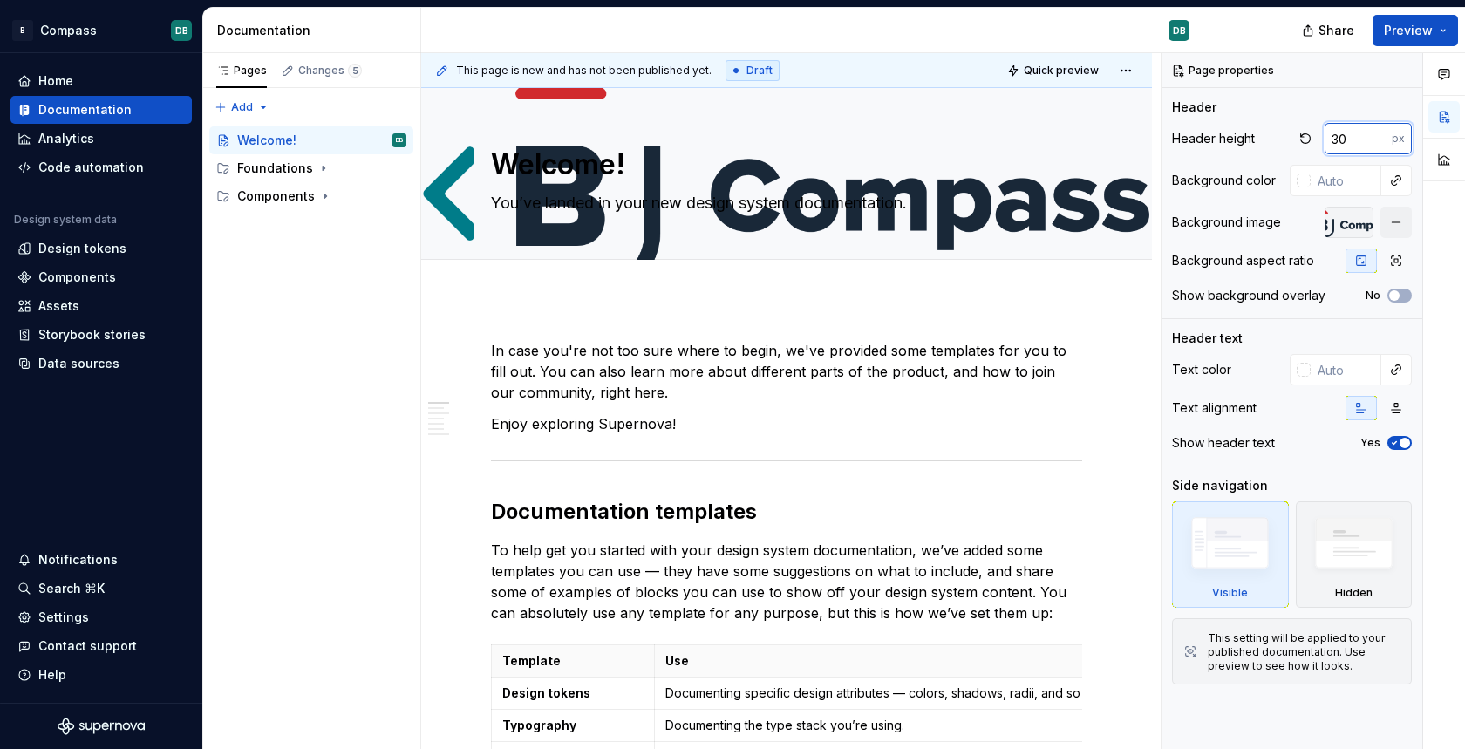
click at [1380, 135] on input "30" at bounding box center [1358, 138] width 67 height 31
click at [1380, 135] on input "31" at bounding box center [1358, 138] width 67 height 31
click at [1380, 135] on input "32" at bounding box center [1358, 138] width 67 height 31
click at [1380, 135] on input "33" at bounding box center [1358, 138] width 67 height 31
click at [1380, 135] on input "34" at bounding box center [1358, 138] width 67 height 31
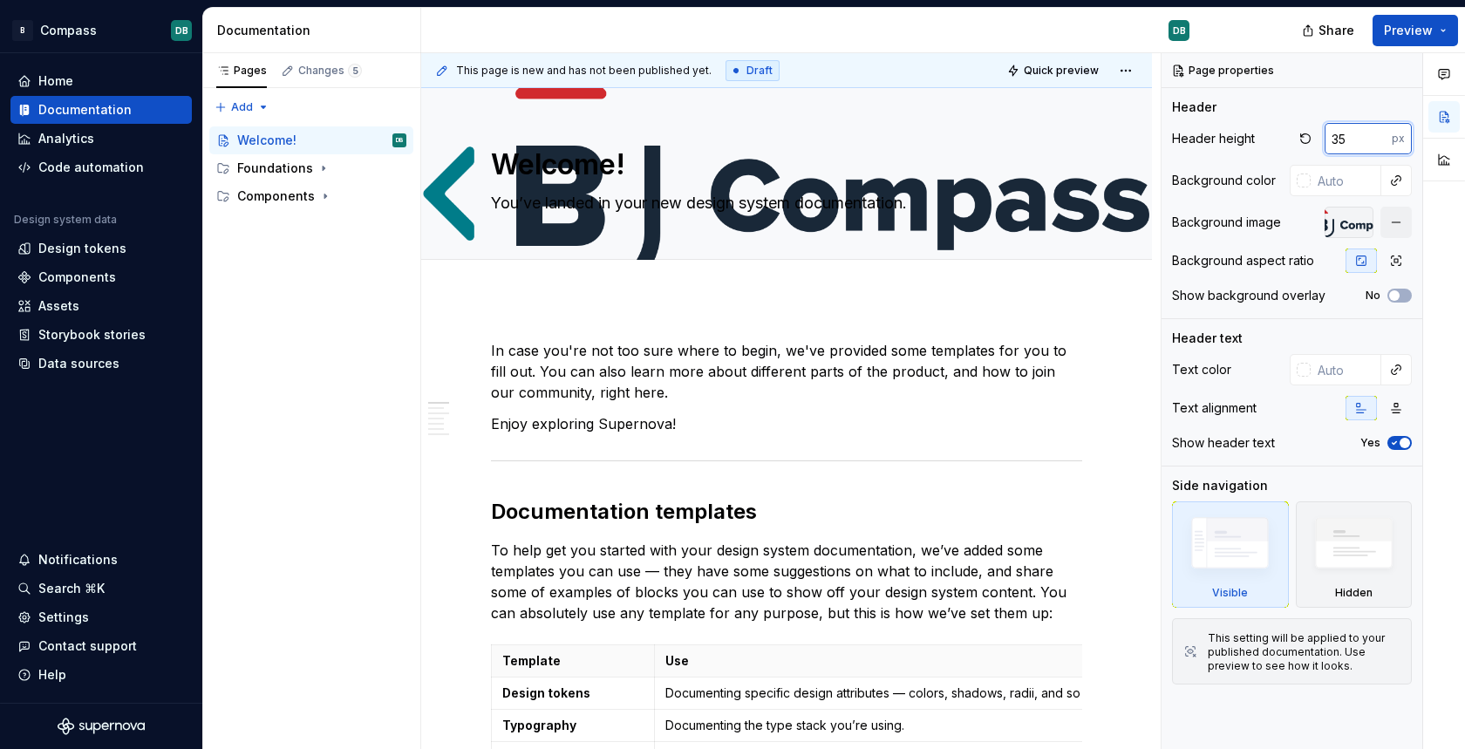
click at [1380, 135] on input "35" at bounding box center [1358, 138] width 67 height 31
click at [1380, 135] on input "36" at bounding box center [1358, 138] width 67 height 31
click at [1380, 135] on input "37" at bounding box center [1358, 138] width 67 height 31
click at [1380, 135] on input "38" at bounding box center [1358, 138] width 67 height 31
click at [1380, 135] on input "39" at bounding box center [1358, 138] width 67 height 31
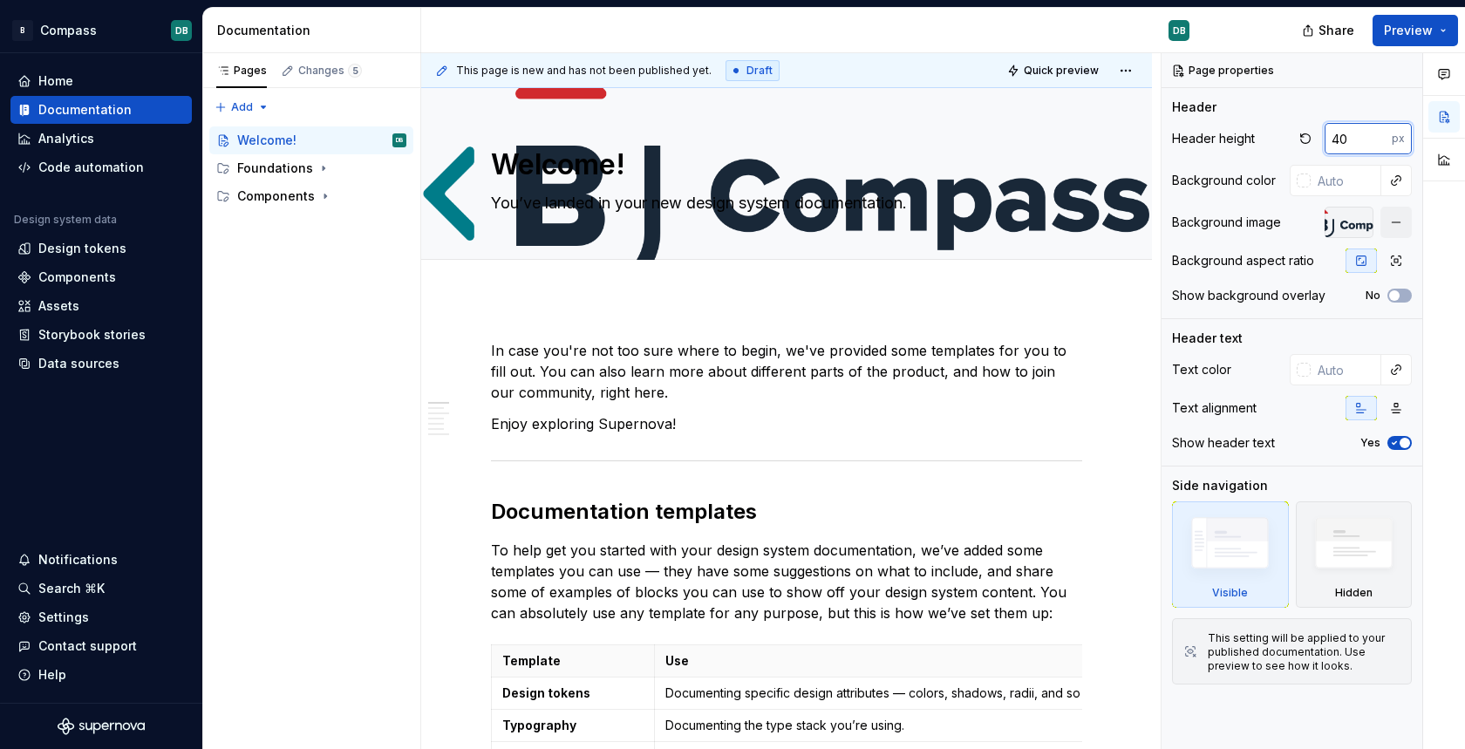
click at [1380, 135] on input "40" at bounding box center [1358, 138] width 67 height 31
click at [1380, 135] on input "41" at bounding box center [1358, 138] width 67 height 31
click at [1380, 135] on input "42" at bounding box center [1358, 138] width 67 height 31
click at [1380, 135] on input "43" at bounding box center [1358, 138] width 67 height 31
click at [1380, 135] on input "44" at bounding box center [1358, 138] width 67 height 31
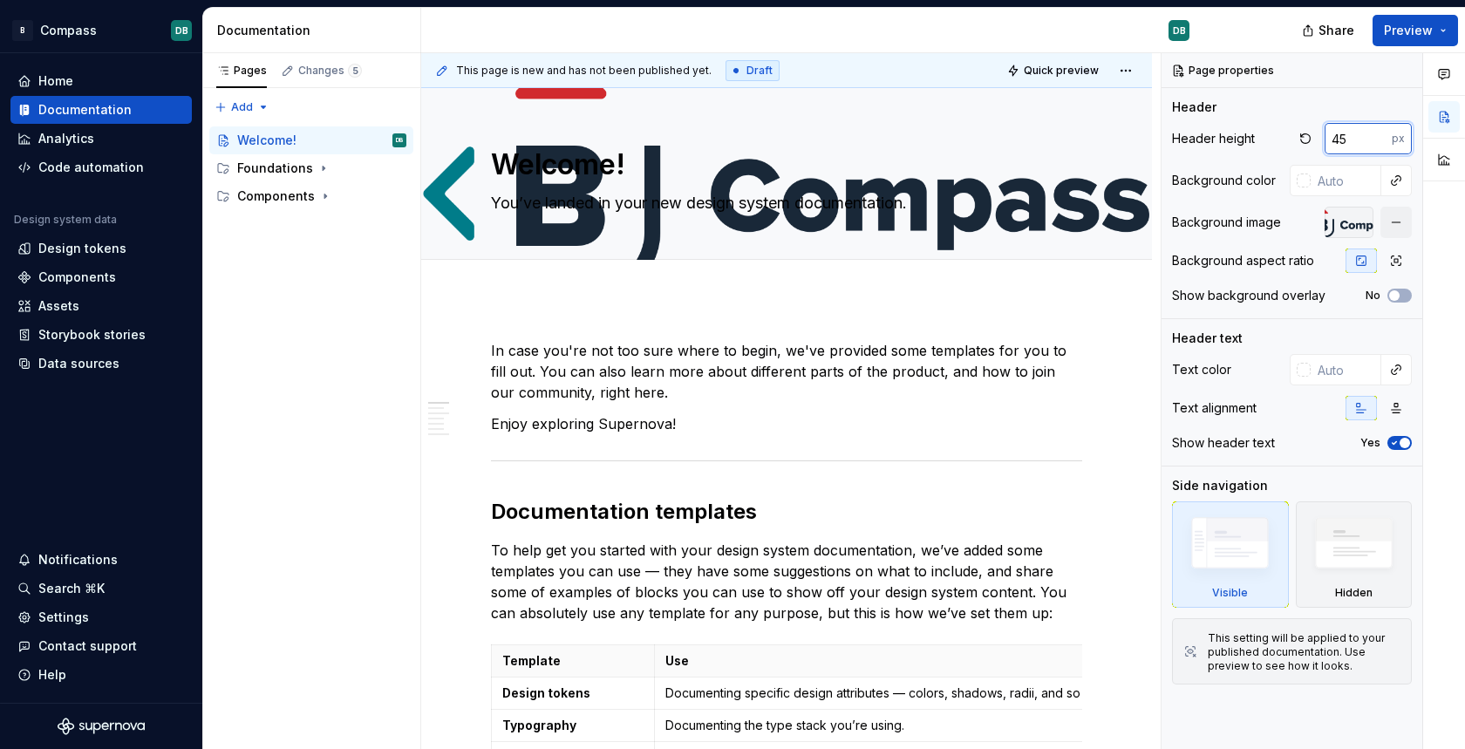
click at [1380, 135] on input "45" at bounding box center [1358, 138] width 67 height 31
click at [1380, 135] on input "46" at bounding box center [1358, 138] width 67 height 31
click at [1380, 135] on input "47" at bounding box center [1358, 138] width 67 height 31
click at [1380, 135] on input "48" at bounding box center [1358, 138] width 67 height 31
click at [1380, 135] on input "49" at bounding box center [1358, 138] width 67 height 31
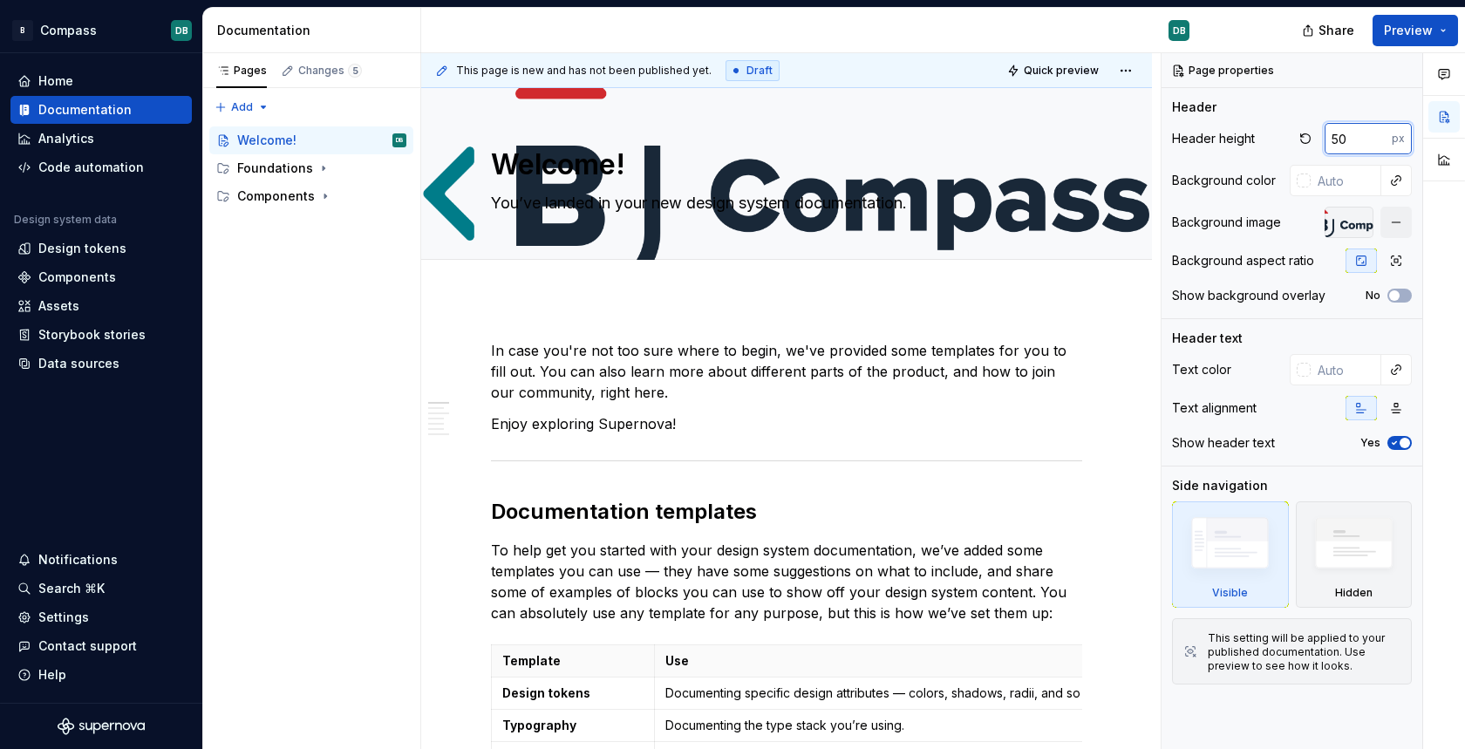
click at [1380, 135] on input "50" at bounding box center [1358, 138] width 67 height 31
click at [1380, 135] on input "51" at bounding box center [1358, 138] width 67 height 31
click at [1380, 135] on input "52" at bounding box center [1358, 138] width 67 height 31
click at [1380, 135] on input "53" at bounding box center [1358, 138] width 67 height 31
click at [1380, 135] on input "54" at bounding box center [1358, 138] width 67 height 31
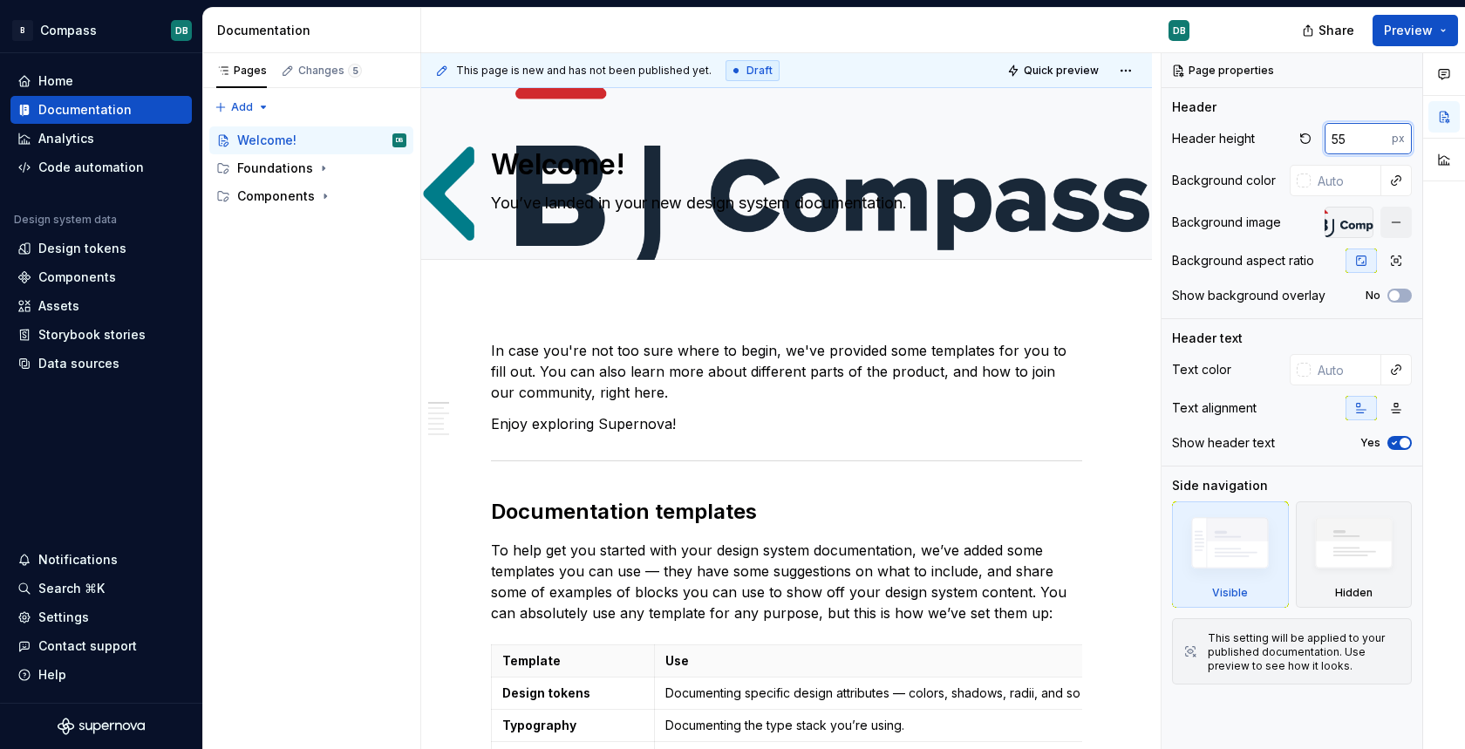
click at [1380, 135] on input "55" at bounding box center [1358, 138] width 67 height 31
click at [1380, 135] on input "56" at bounding box center [1358, 138] width 67 height 31
click at [1380, 135] on input "57" at bounding box center [1358, 138] width 67 height 31
click at [1380, 135] on input "58" at bounding box center [1358, 138] width 67 height 31
click at [1380, 135] on input "59" at bounding box center [1358, 138] width 67 height 31
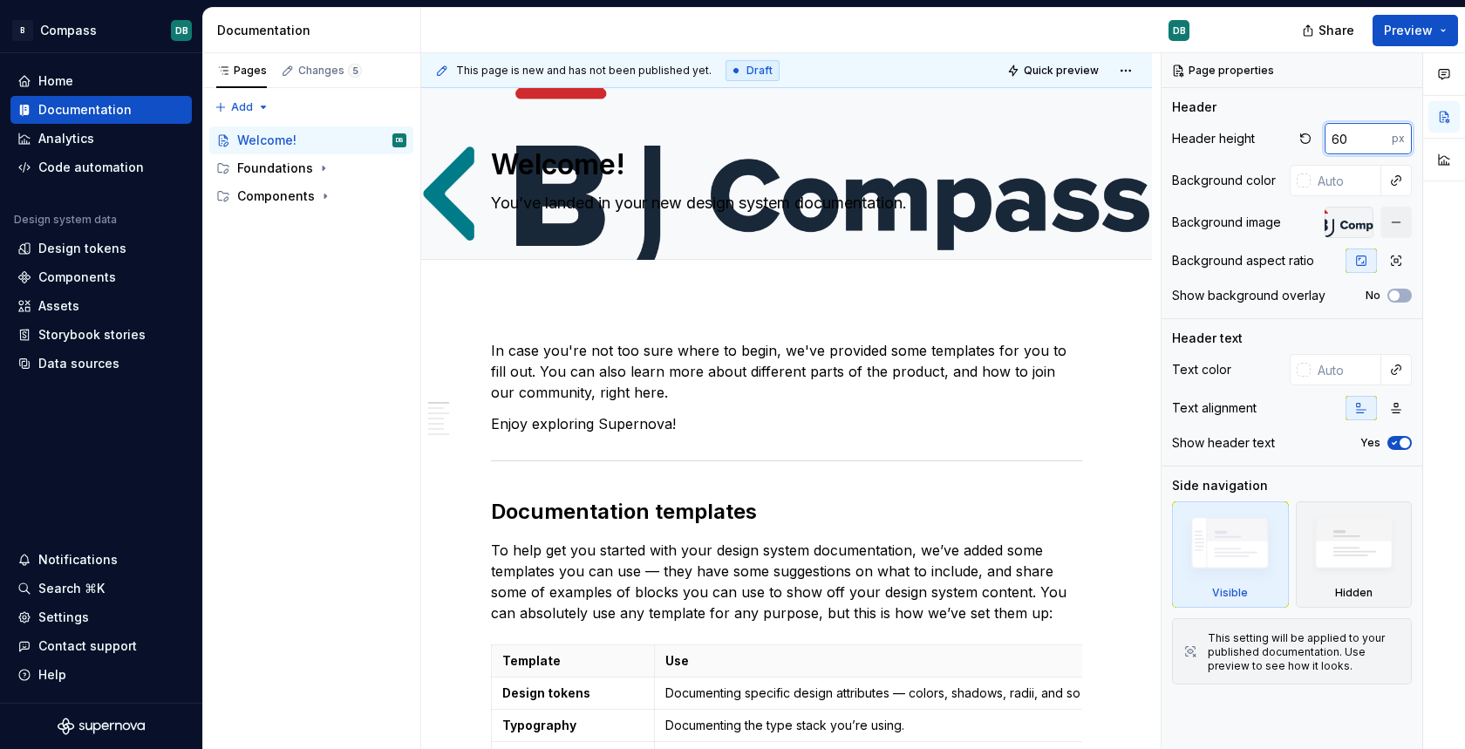
click at [1380, 135] on input "60" at bounding box center [1358, 138] width 67 height 31
click at [1380, 135] on input "61" at bounding box center [1358, 138] width 67 height 31
click at [1380, 135] on input "62" at bounding box center [1358, 138] width 67 height 31
click at [1380, 135] on input "63" at bounding box center [1358, 138] width 67 height 31
type input "64"
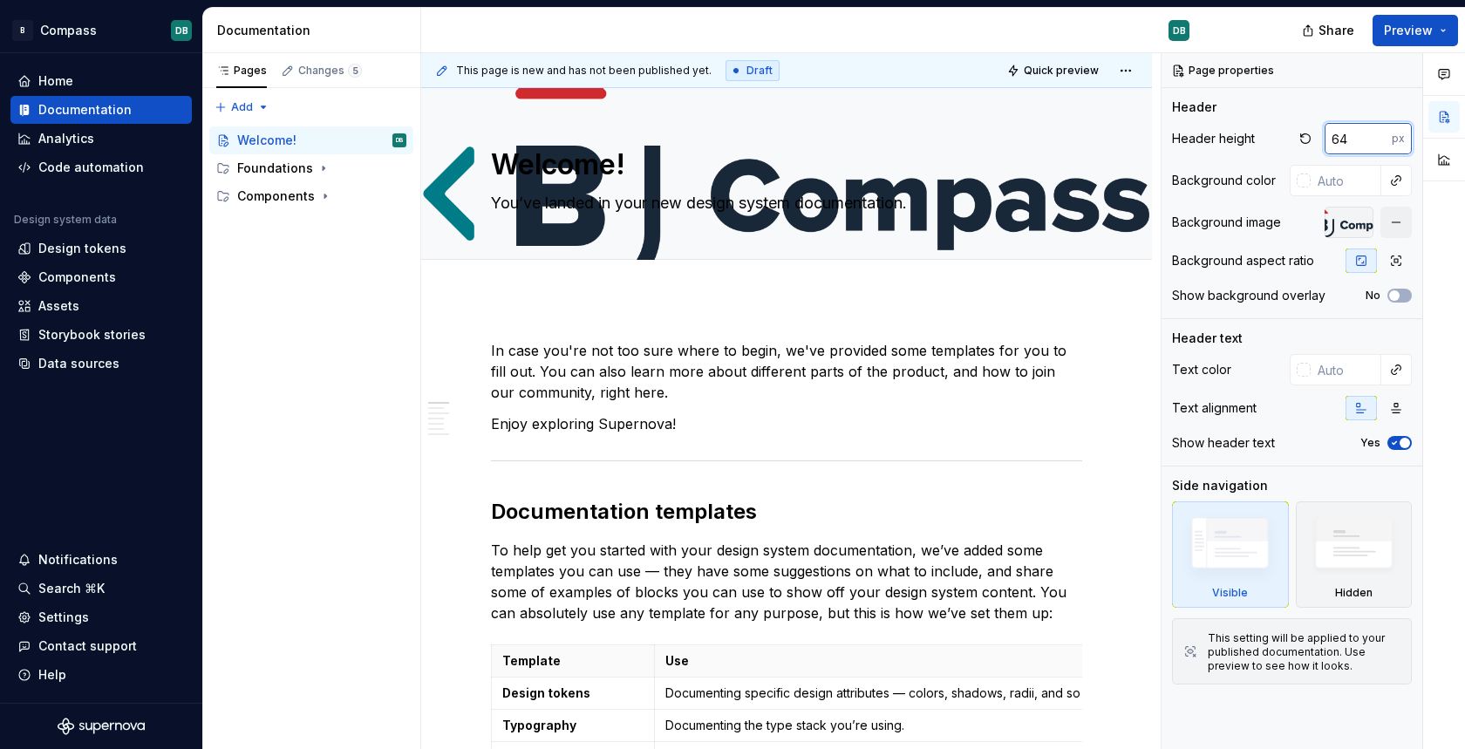
click at [1380, 135] on input "64" at bounding box center [1358, 138] width 67 height 31
click at [1345, 182] on input "text" at bounding box center [1346, 180] width 71 height 31
click at [1307, 178] on div at bounding box center [1304, 181] width 14 height 14
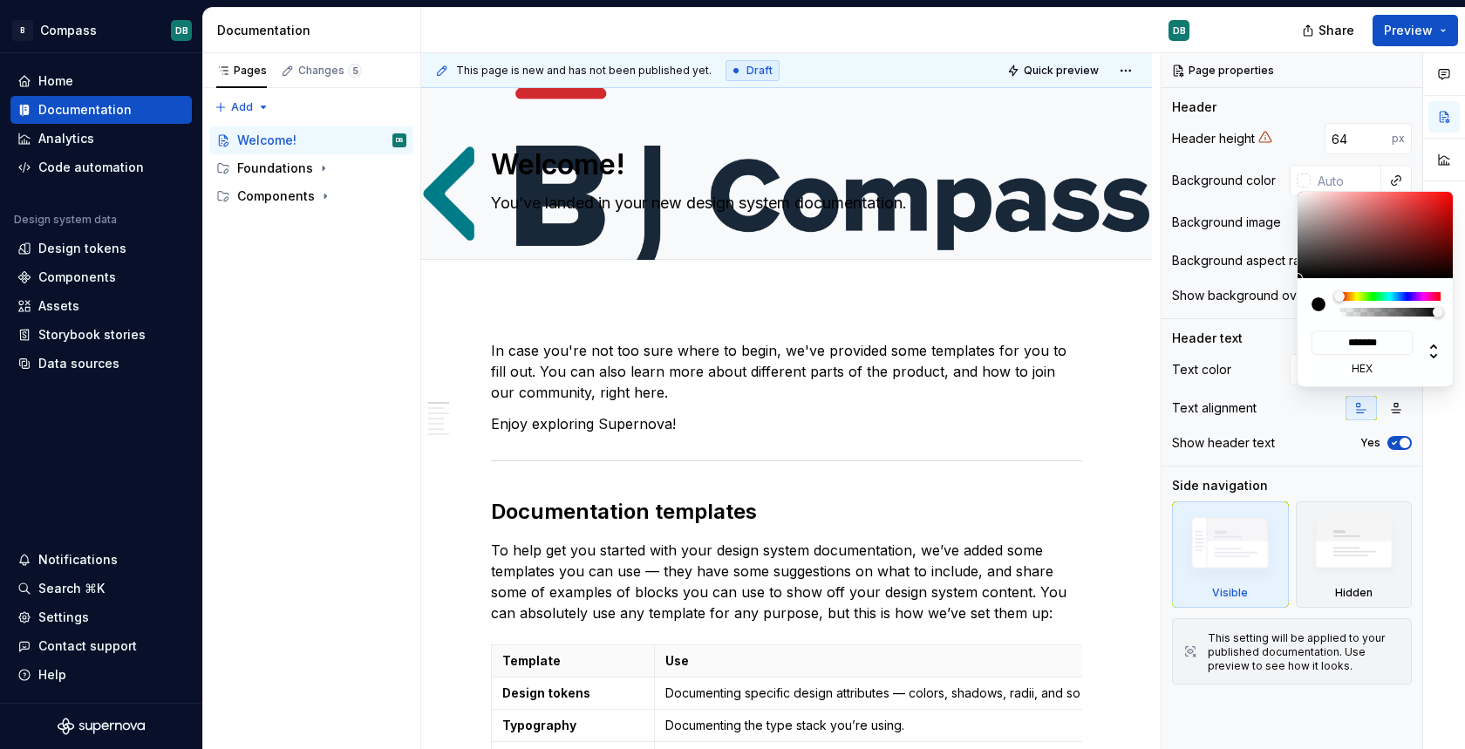
type textarea "*"
click at [1363, 345] on input "*******" at bounding box center [1361, 342] width 101 height 24
type input "***"
type input "#FF55FF"
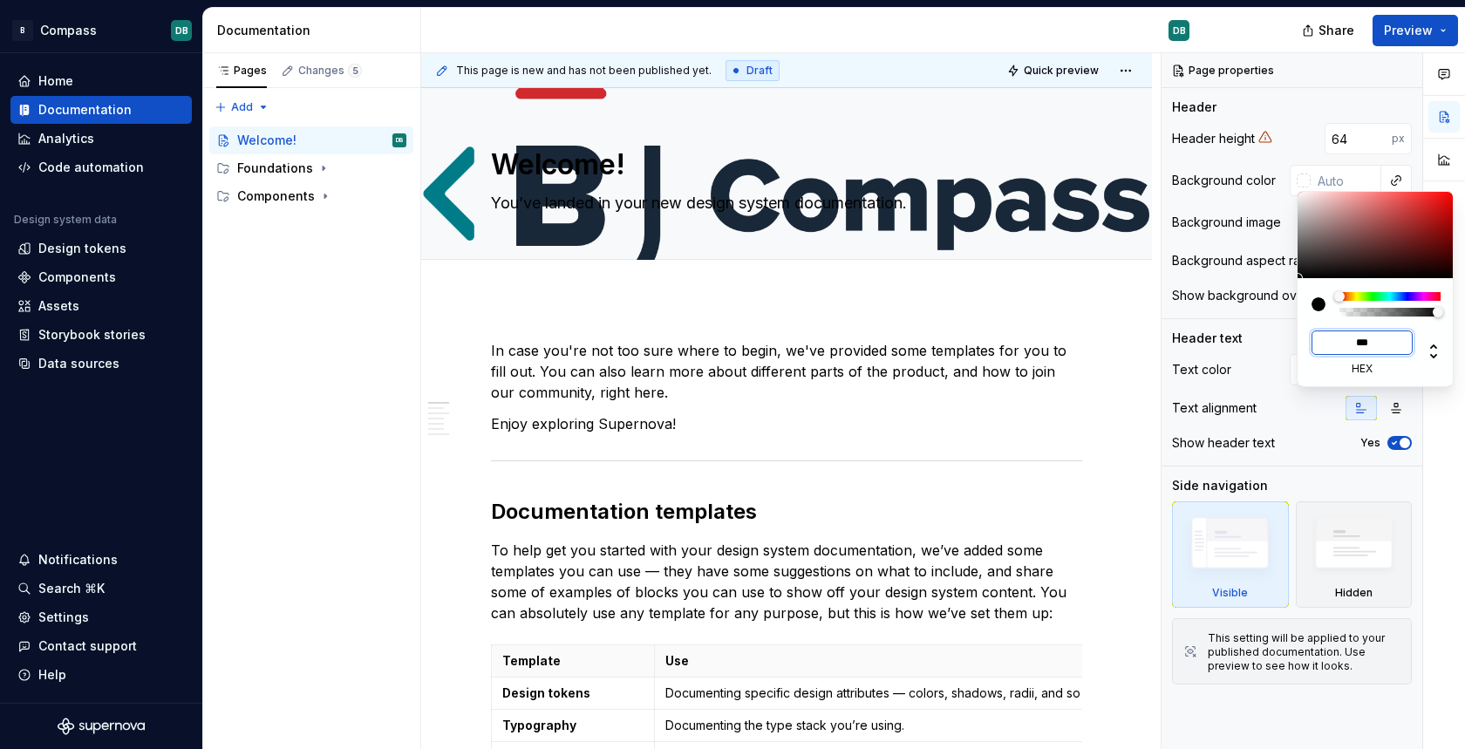
type input "****"
type textarea "*"
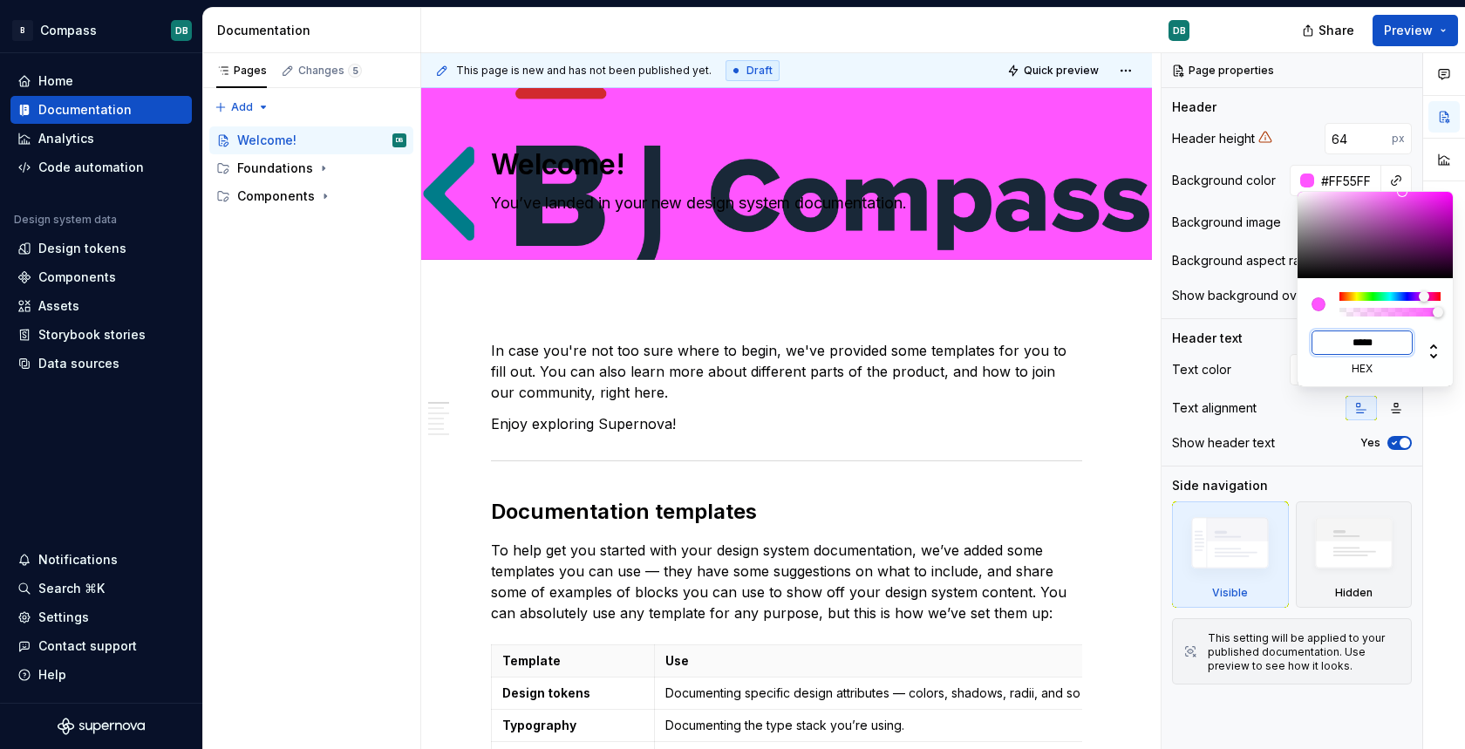
type input "******"
type input "#F5F5F6"
type input "*******"
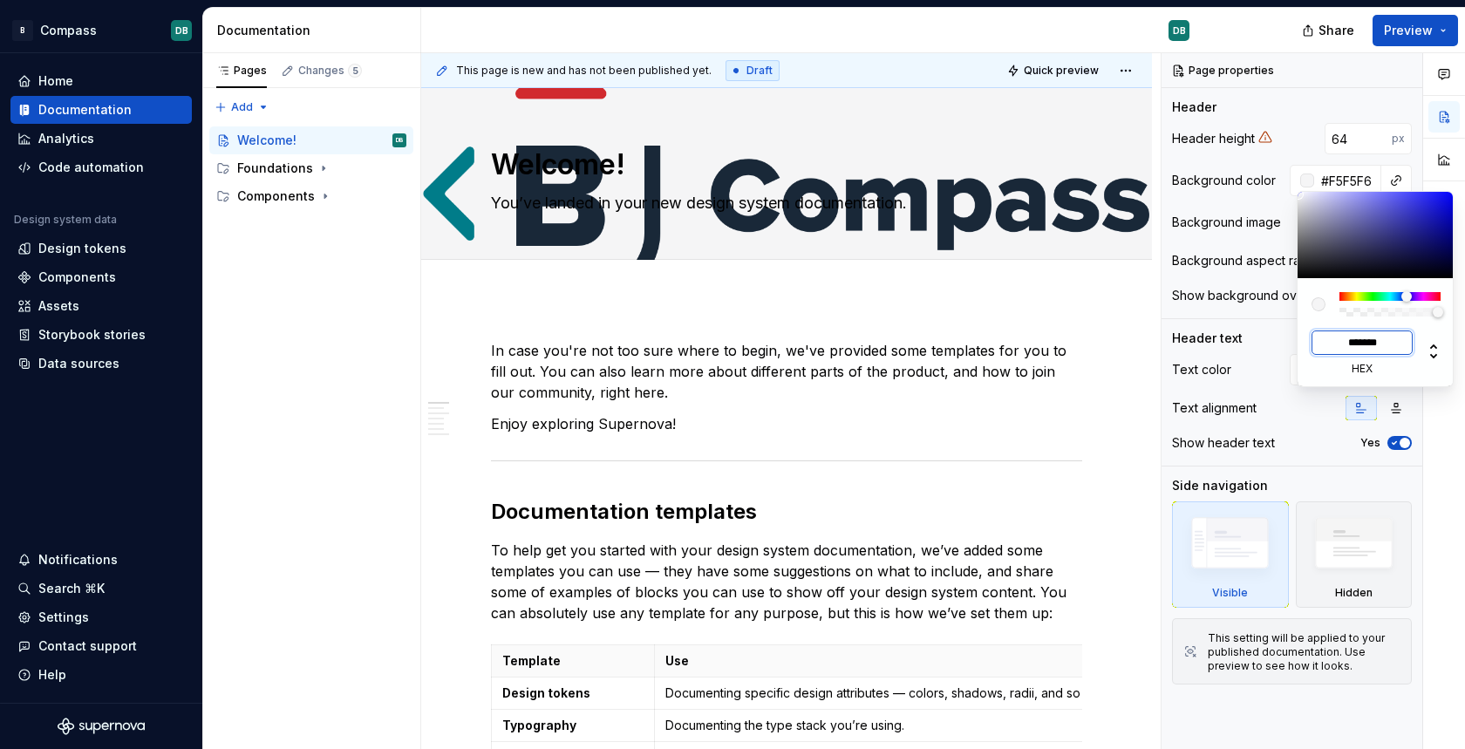
type textarea "*"
type input "*******"
click at [975, 343] on html "B Compass DB Home Documentation Analytics Code automation Design system data De…" at bounding box center [732, 374] width 1465 height 749
click at [1293, 120] on div "Comments Open comments No comments yet Select ‘Comment’ from the block context …" at bounding box center [1313, 401] width 303 height 697
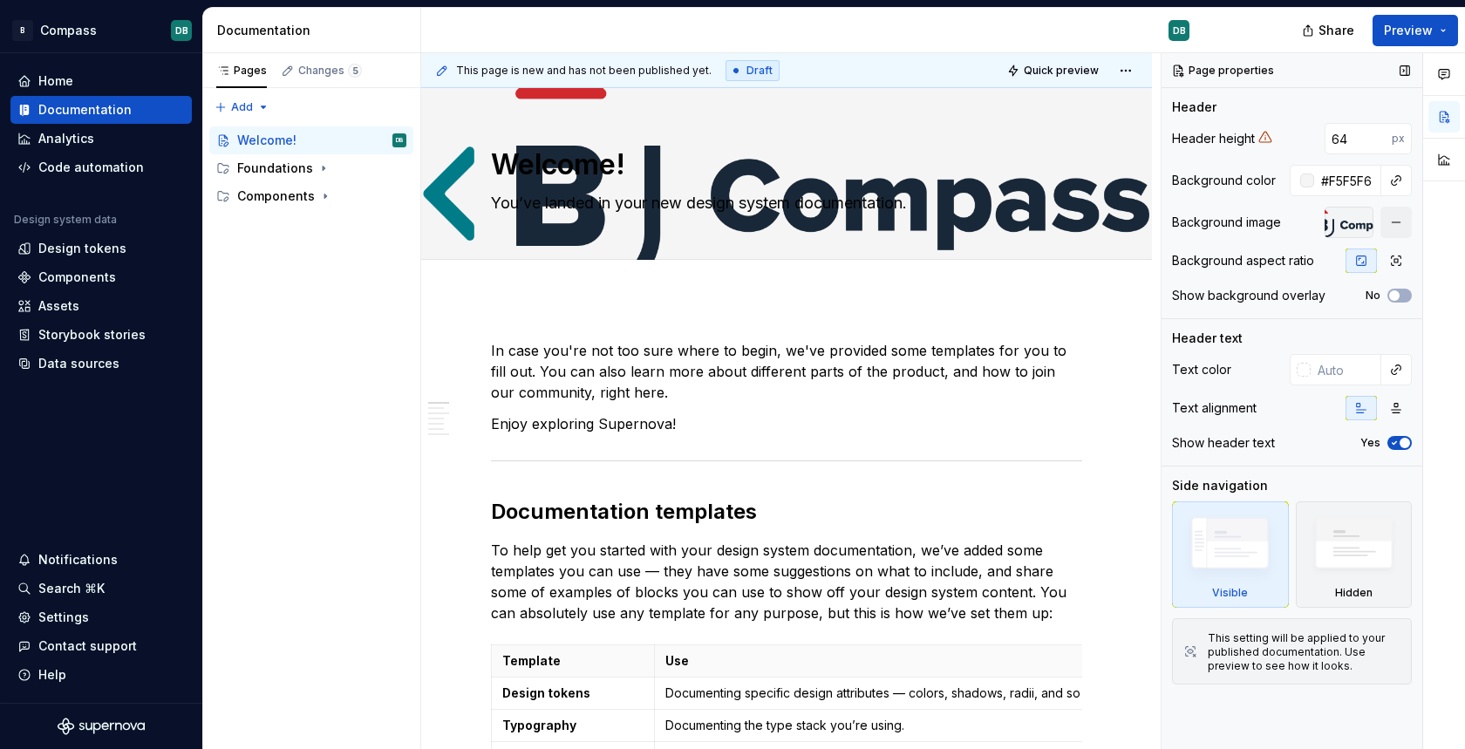
click at [1261, 139] on icon at bounding box center [1265, 137] width 14 height 14
click at [1265, 139] on icon at bounding box center [1265, 137] width 14 height 14
click at [1180, 72] on div "Page properties" at bounding box center [1224, 70] width 115 height 24
click at [1395, 224] on button "button" at bounding box center [1395, 222] width 31 height 31
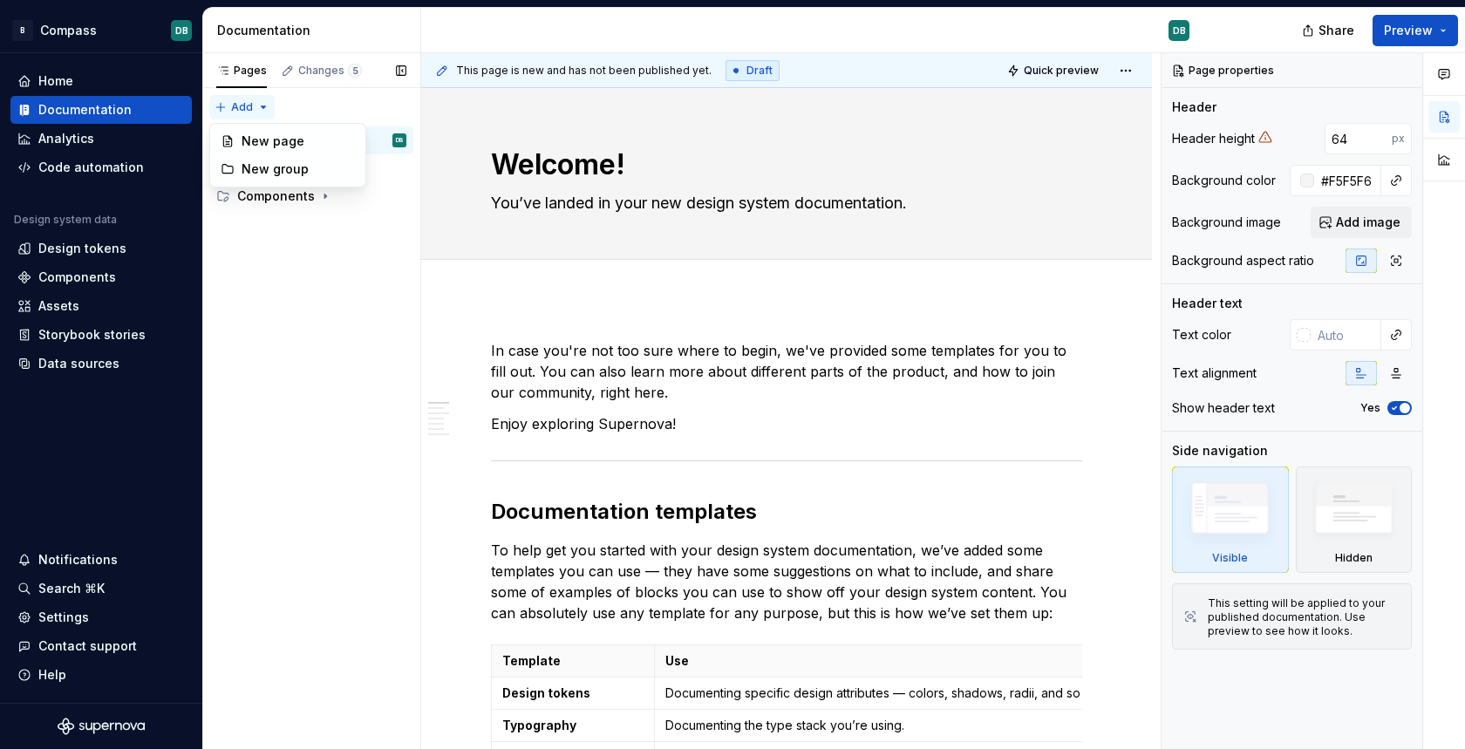
click at [262, 106] on div "Pages Changes 5 Add Accessibility guide for tree Page tree. Navigate the tree w…" at bounding box center [311, 401] width 218 height 697
click at [322, 288] on div "Pages Changes 5 Add Accessibility guide for tree Page tree. Navigate the tree w…" at bounding box center [311, 401] width 218 height 697
click at [1403, 72] on button "button" at bounding box center [1405, 70] width 24 height 24
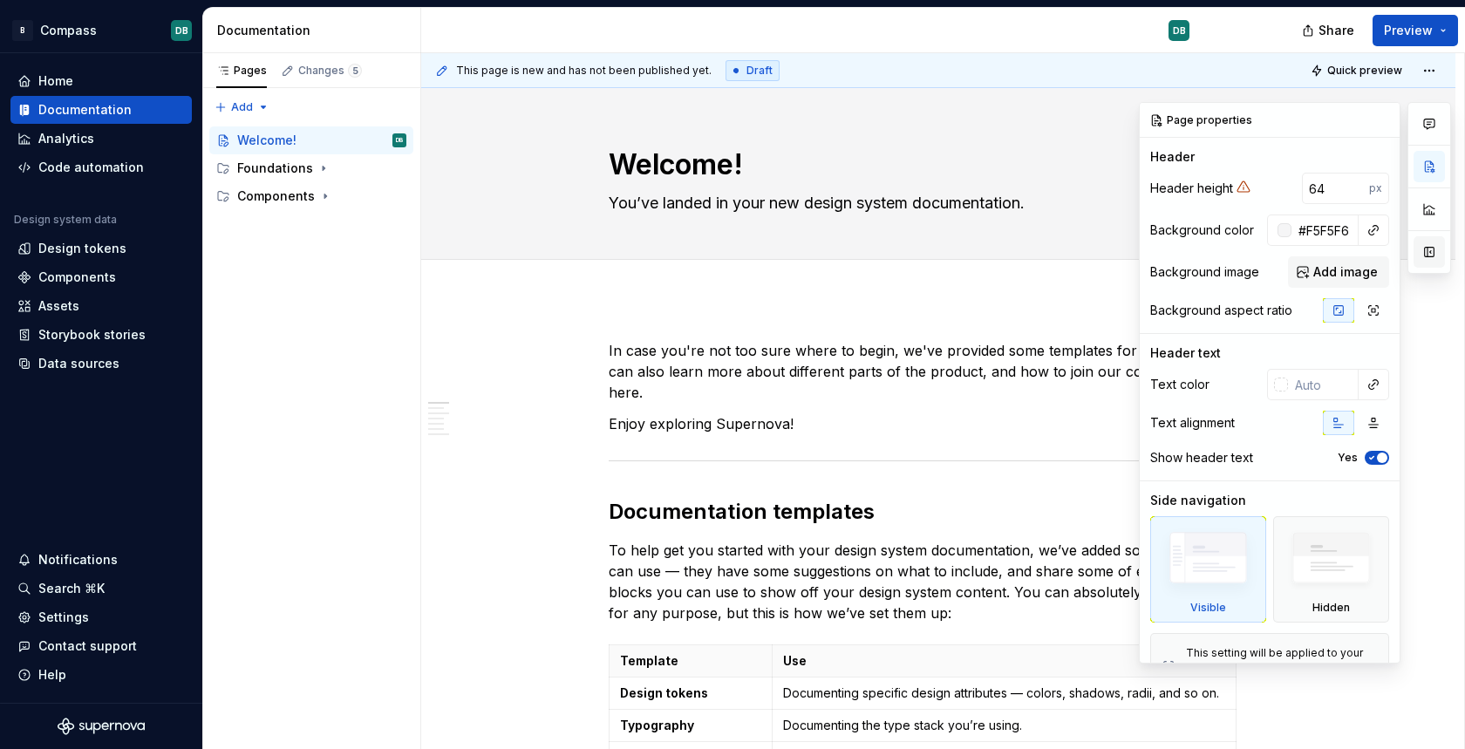
click at [1432, 250] on button "button" at bounding box center [1429, 251] width 31 height 31
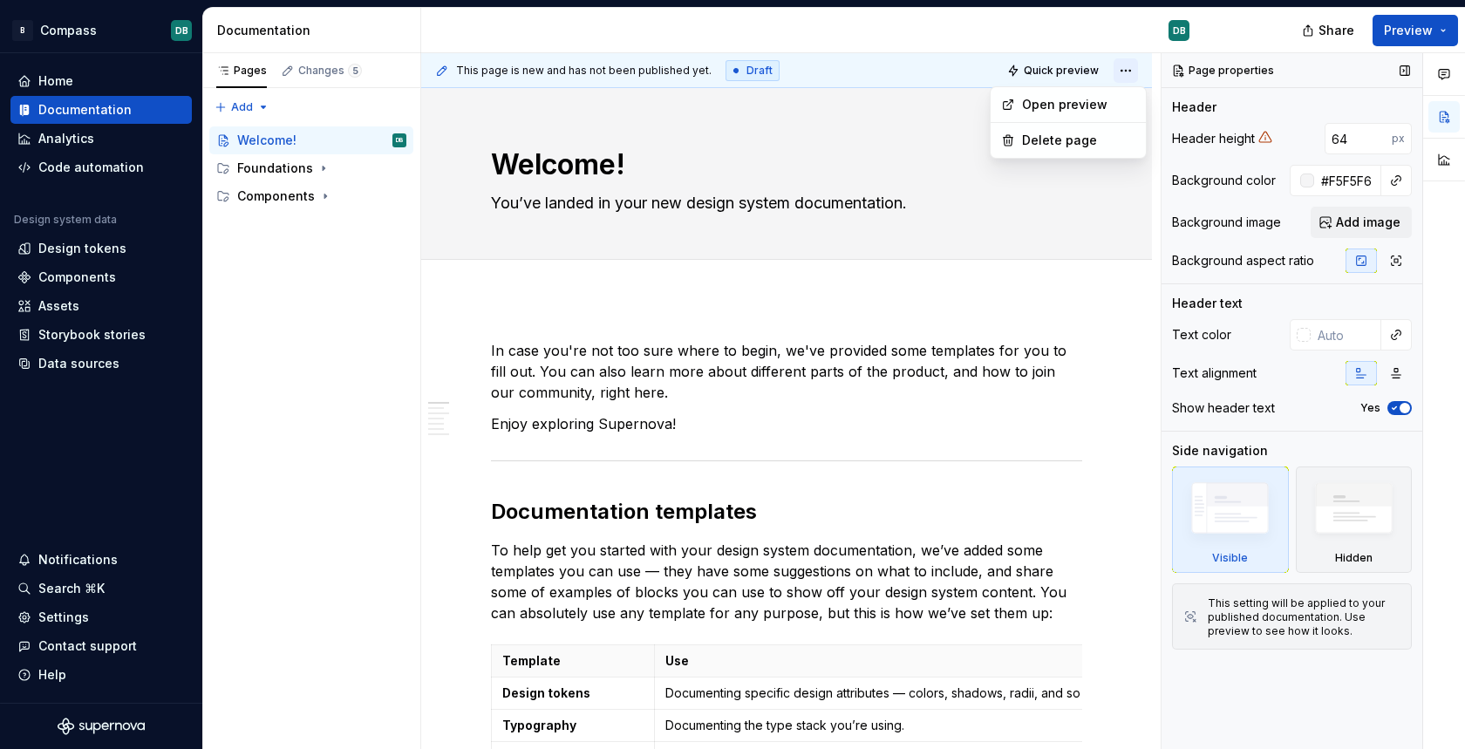
click at [1141, 69] on html "B Compass DB Home Documentation Analytics Code automation Design system data De…" at bounding box center [732, 374] width 1465 height 749
click at [262, 36] on html "B Compass DB Home Documentation Analytics Code automation Design system data De…" at bounding box center [732, 374] width 1465 height 749
click at [233, 102] on div "Pages Changes 5 Add Accessibility guide for tree Page tree. Navigate the tree w…" at bounding box center [311, 401] width 218 height 697
click at [259, 171] on div "New group" at bounding box center [298, 168] width 113 height 17
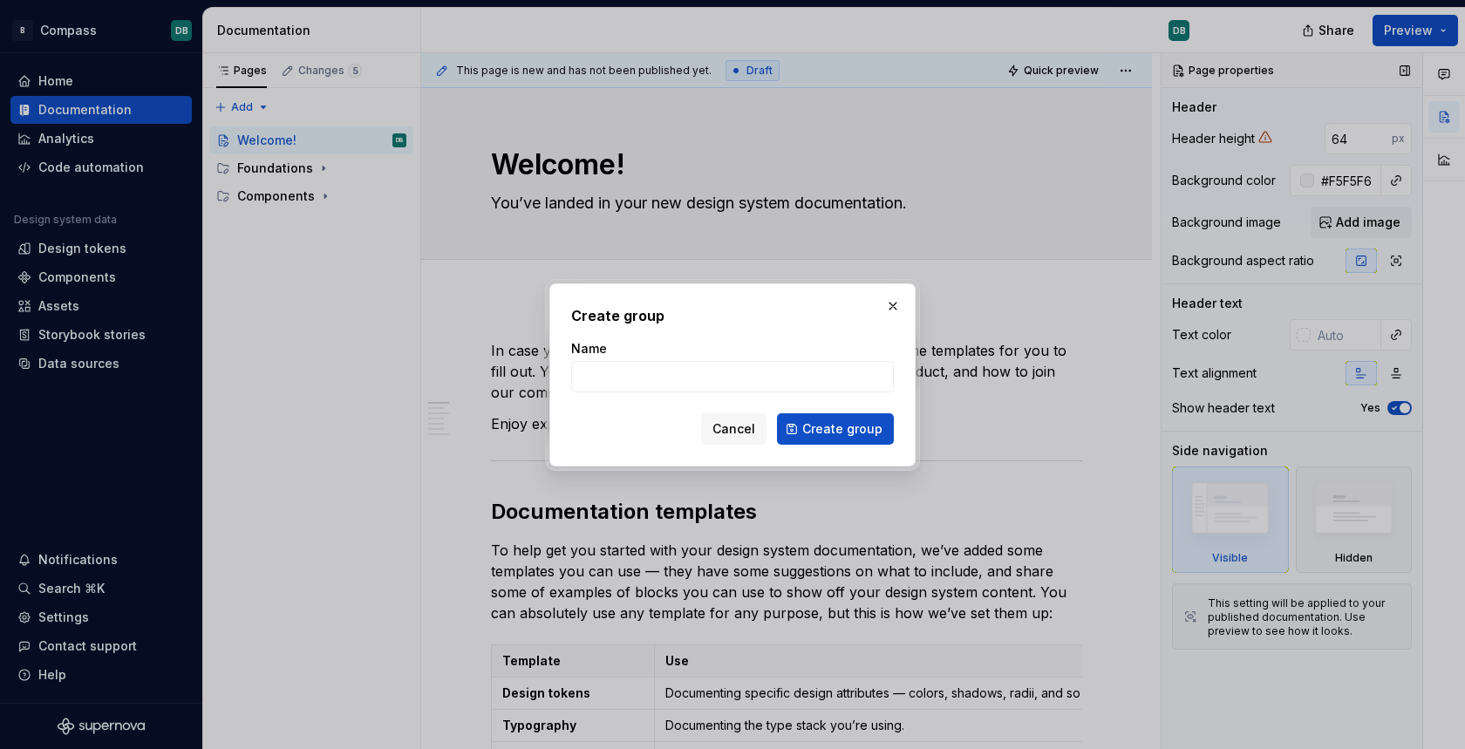
type textarea "*"
type input "Patterns"
click at [851, 433] on span "Create group" at bounding box center [842, 428] width 80 height 17
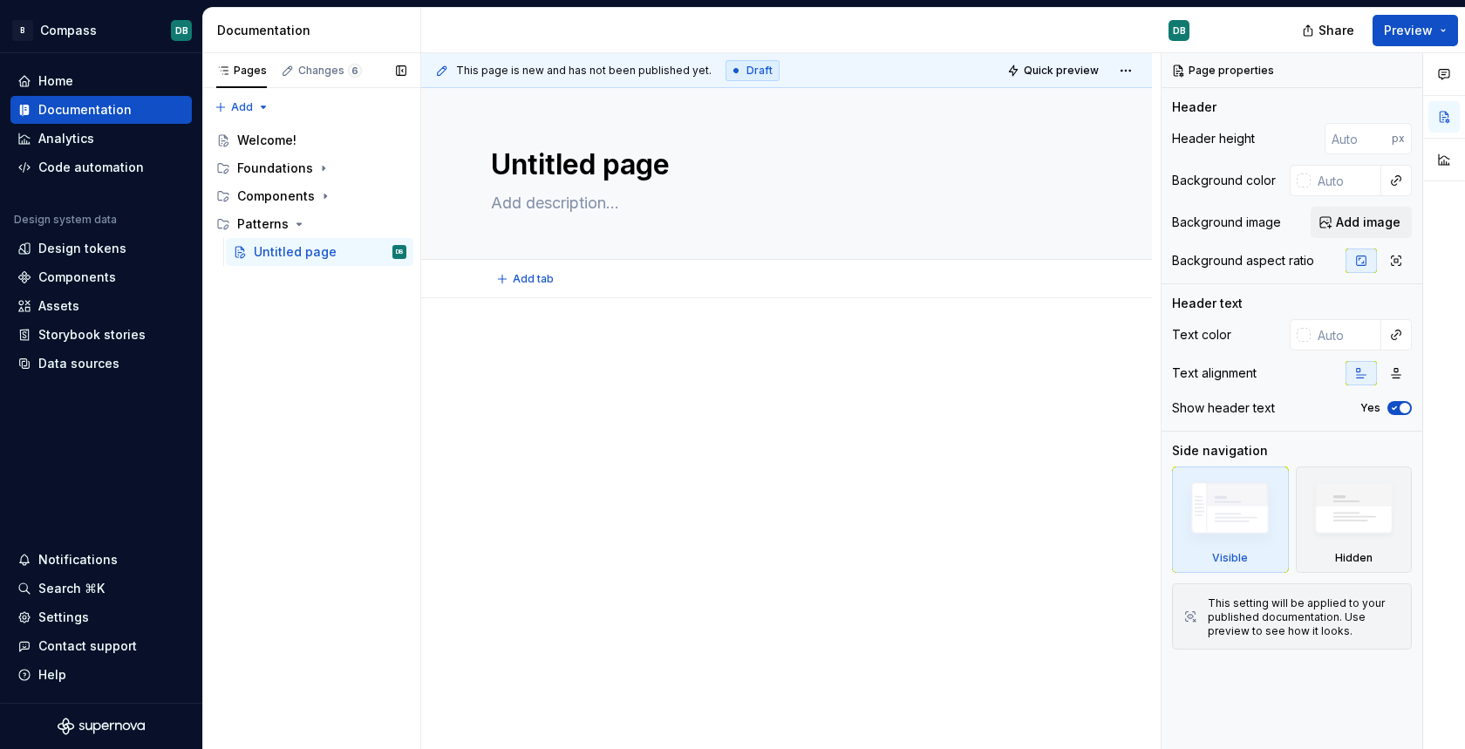
type textarea "*"
click at [242, 108] on div "Pages Changes 6 Add Accessibility guide for tree Page tree. Navigate the tree w…" at bounding box center [311, 401] width 218 height 697
click at [260, 167] on div "New group" at bounding box center [298, 168] width 113 height 17
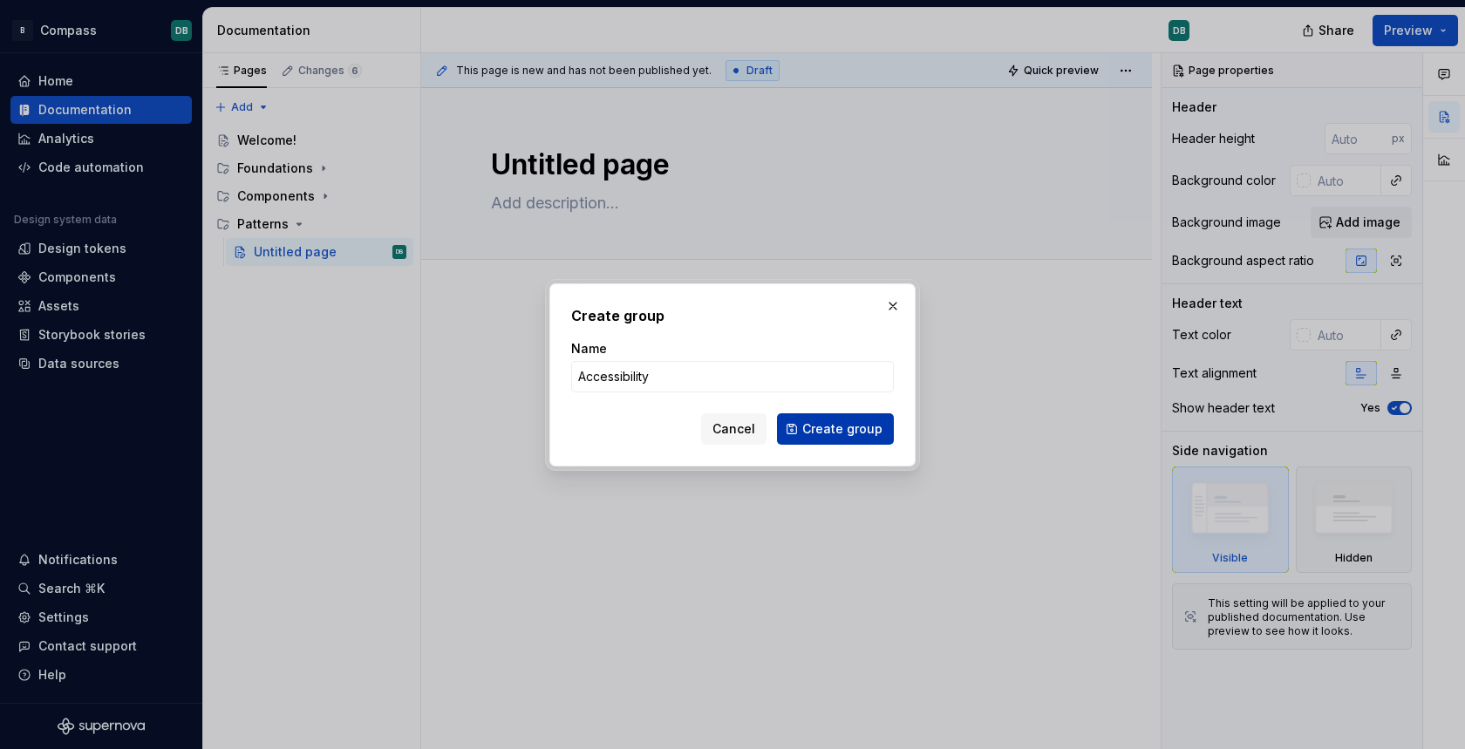
type input "Accessibility"
click at [861, 428] on span "Create group" at bounding box center [842, 428] width 80 height 17
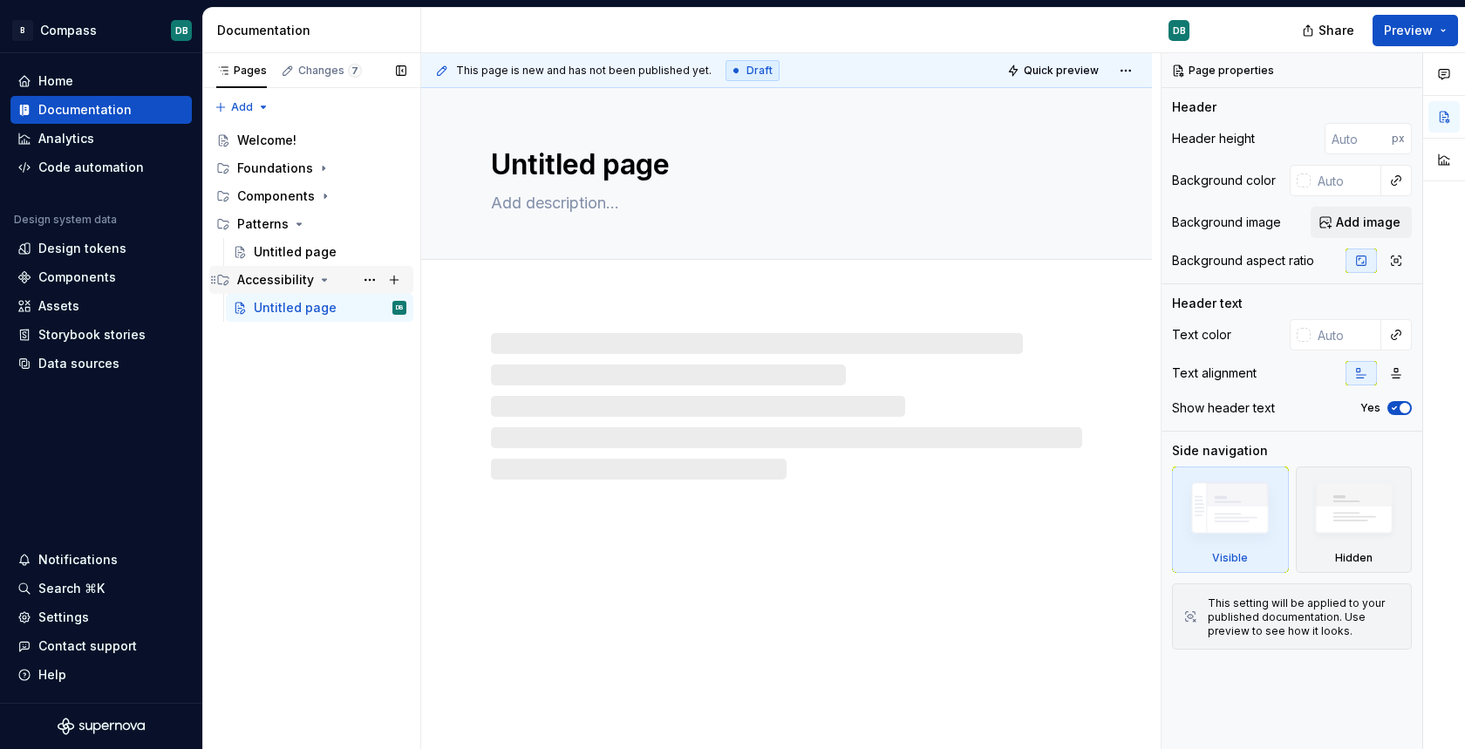
click at [324, 279] on icon "Page tree" at bounding box center [325, 280] width 4 height 2
click at [297, 226] on icon "Page tree" at bounding box center [299, 224] width 14 height 14
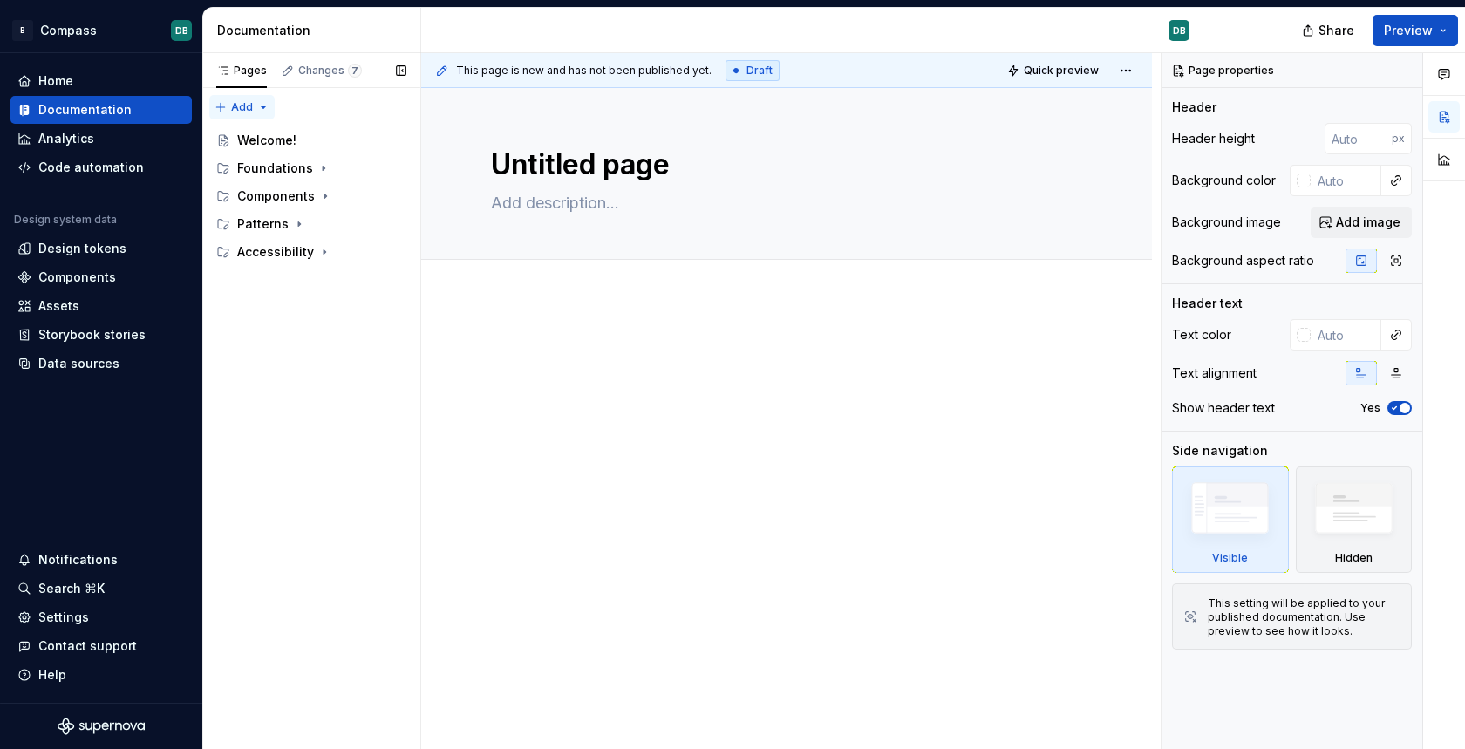
type textarea "*"
click at [249, 110] on div "Pages Changes 7 Add Accessibility guide for tree Page tree. Navigate the tree w…" at bounding box center [311, 401] width 218 height 697
click at [262, 166] on div "New group" at bounding box center [298, 168] width 113 height 17
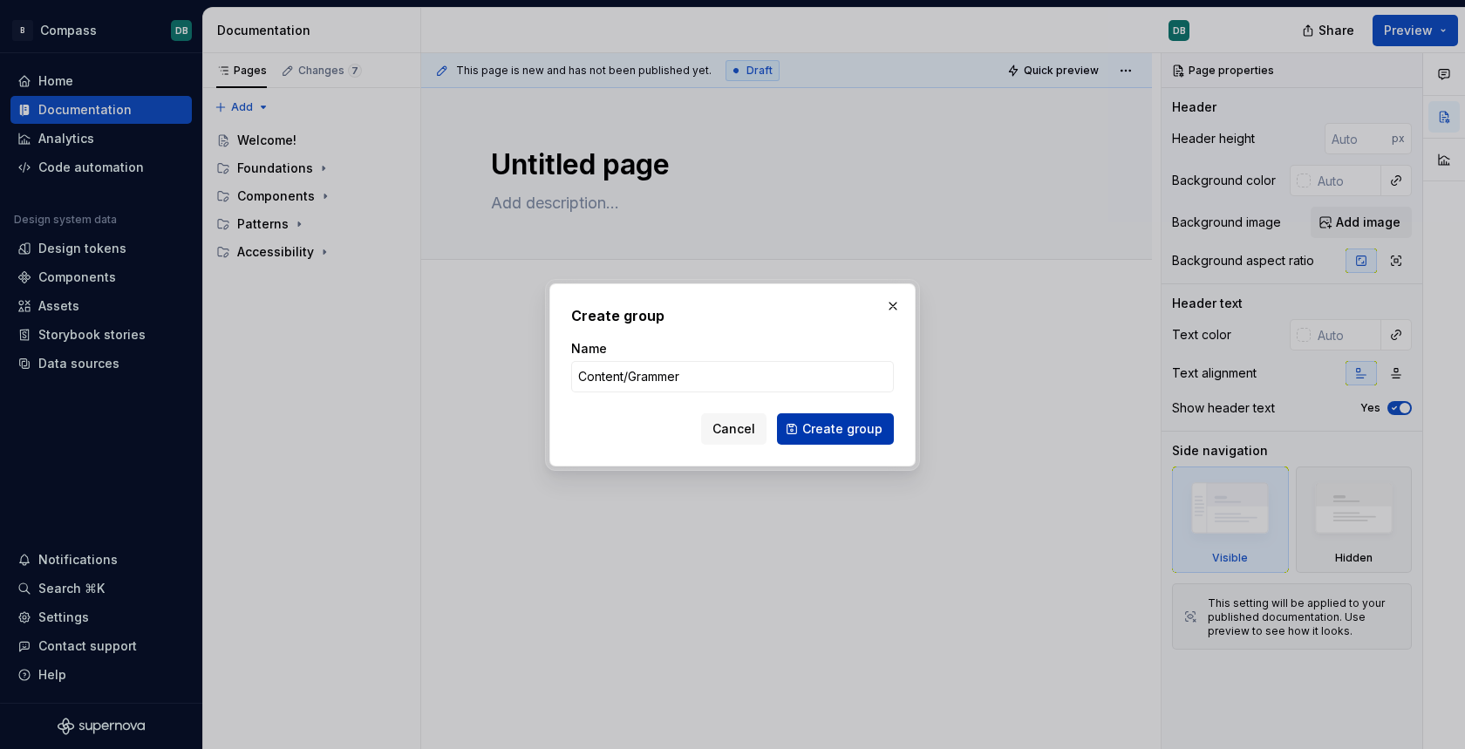
type input "Content/Grammer"
click at [836, 432] on span "Create group" at bounding box center [842, 428] width 80 height 17
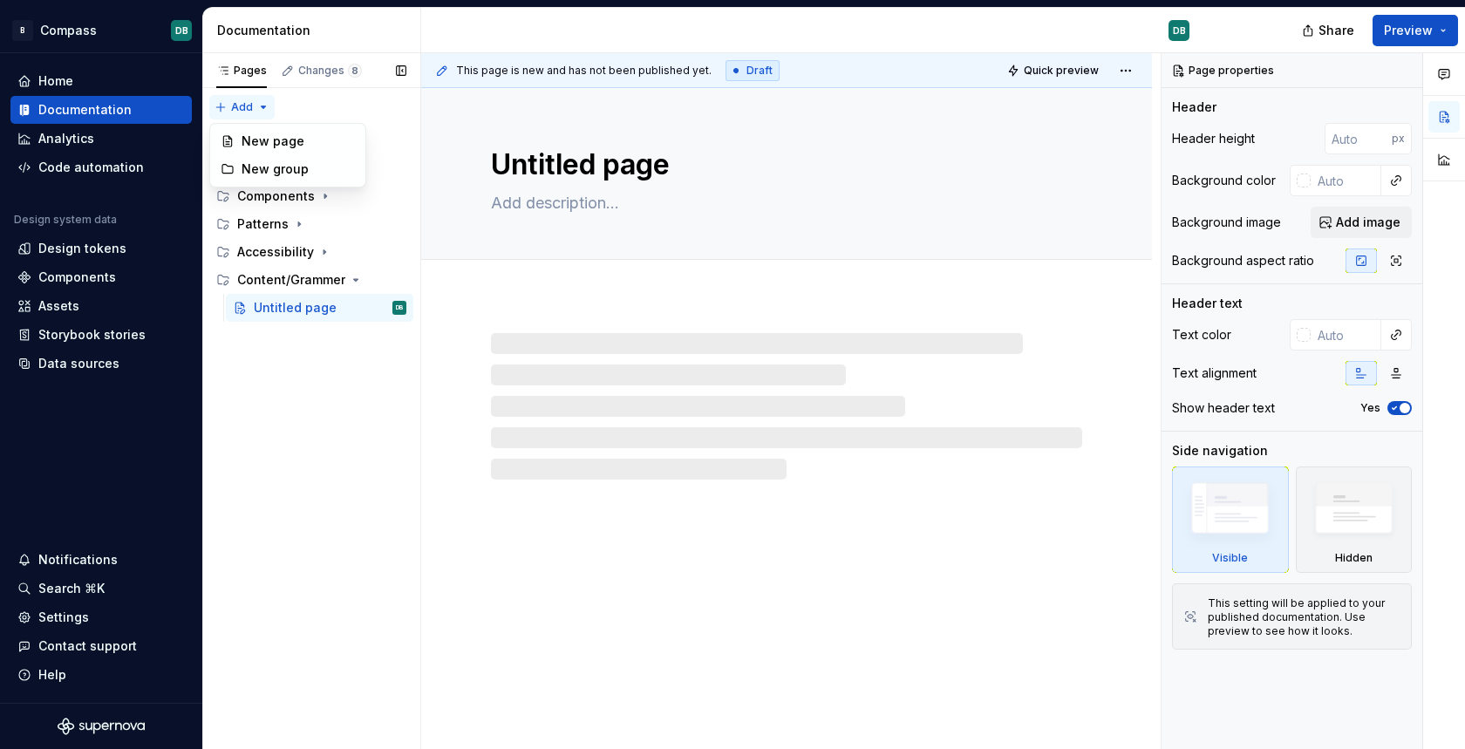
click at [238, 112] on div "Pages Changes 8 Add Accessibility guide for tree Page tree. Navigate the tree w…" at bounding box center [311, 401] width 218 height 697
type textarea "*"
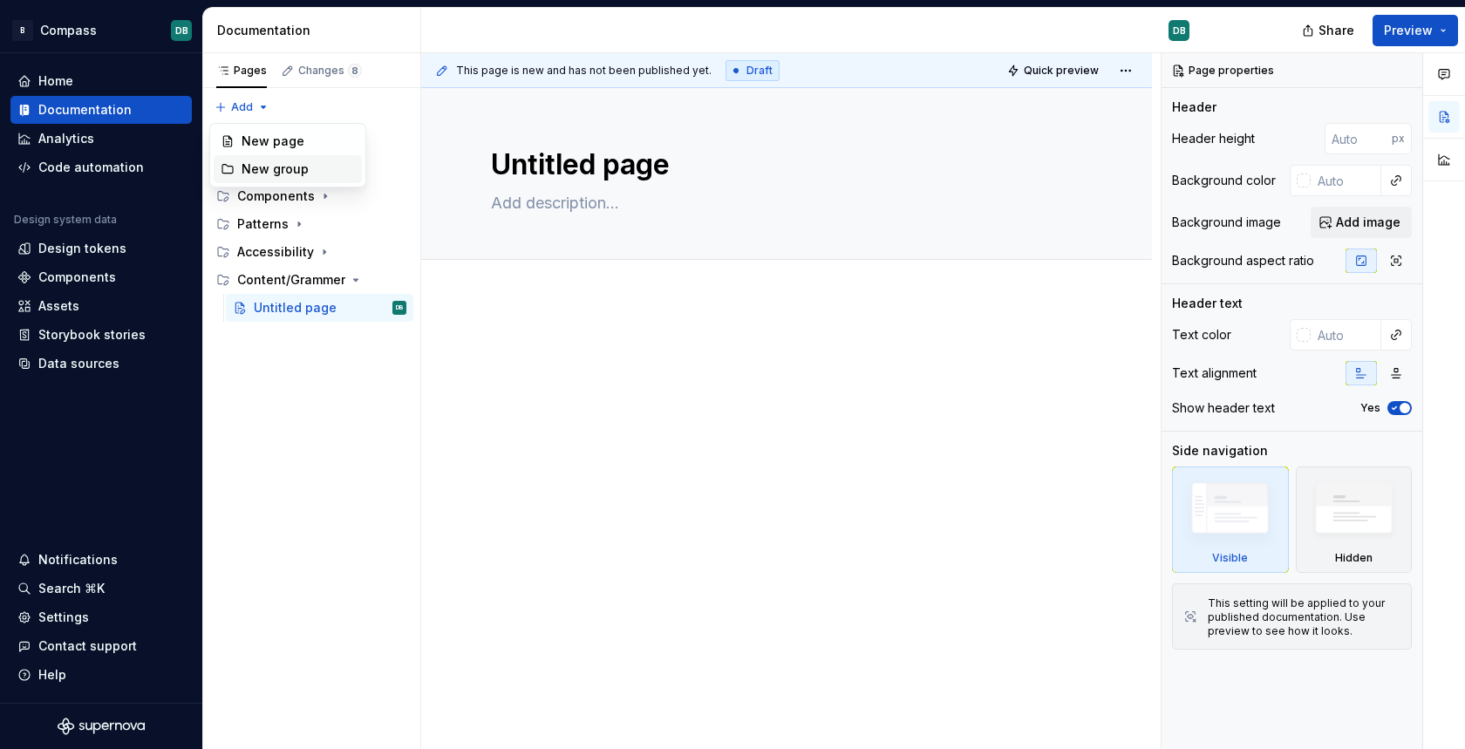
click at [265, 174] on div "New group" at bounding box center [298, 168] width 113 height 17
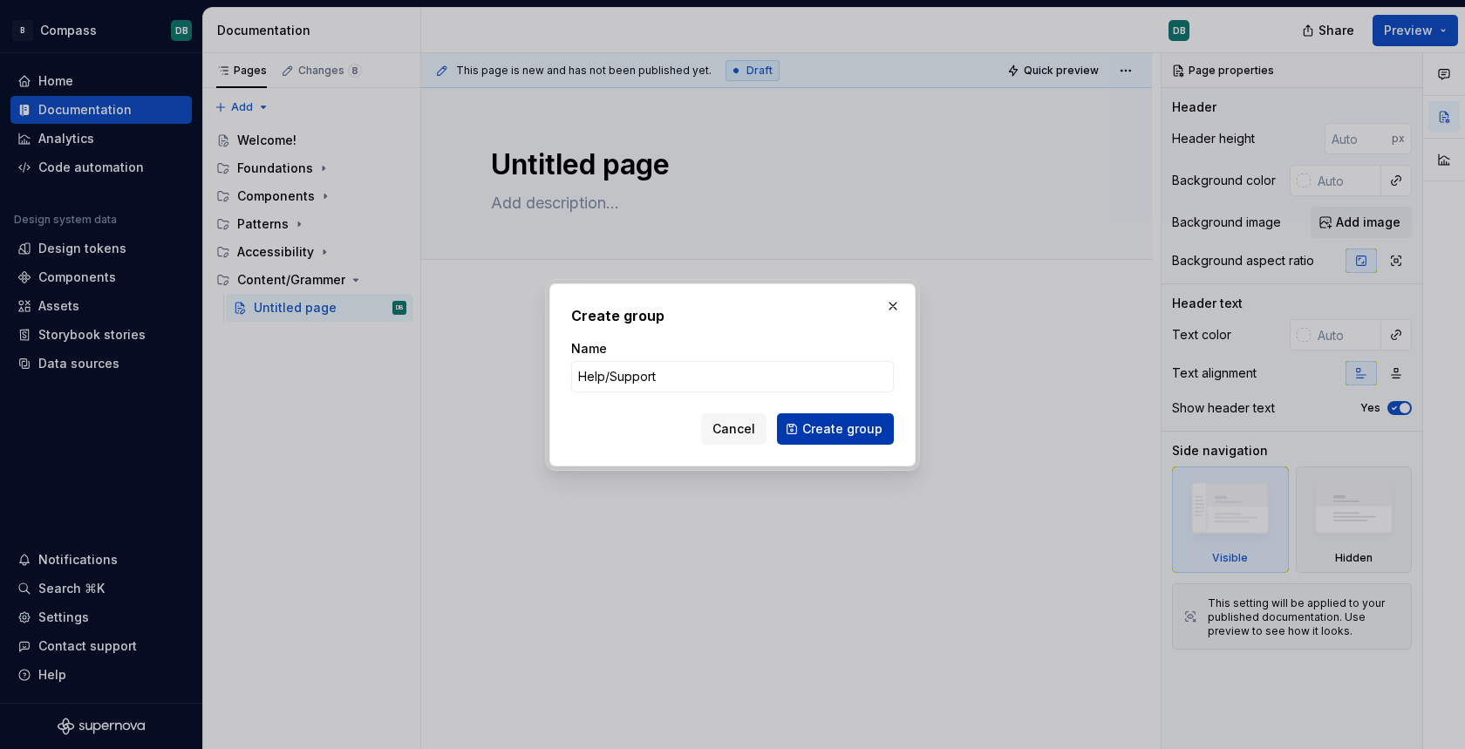
type input "Help/Support"
click at [839, 431] on span "Create group" at bounding box center [842, 428] width 80 height 17
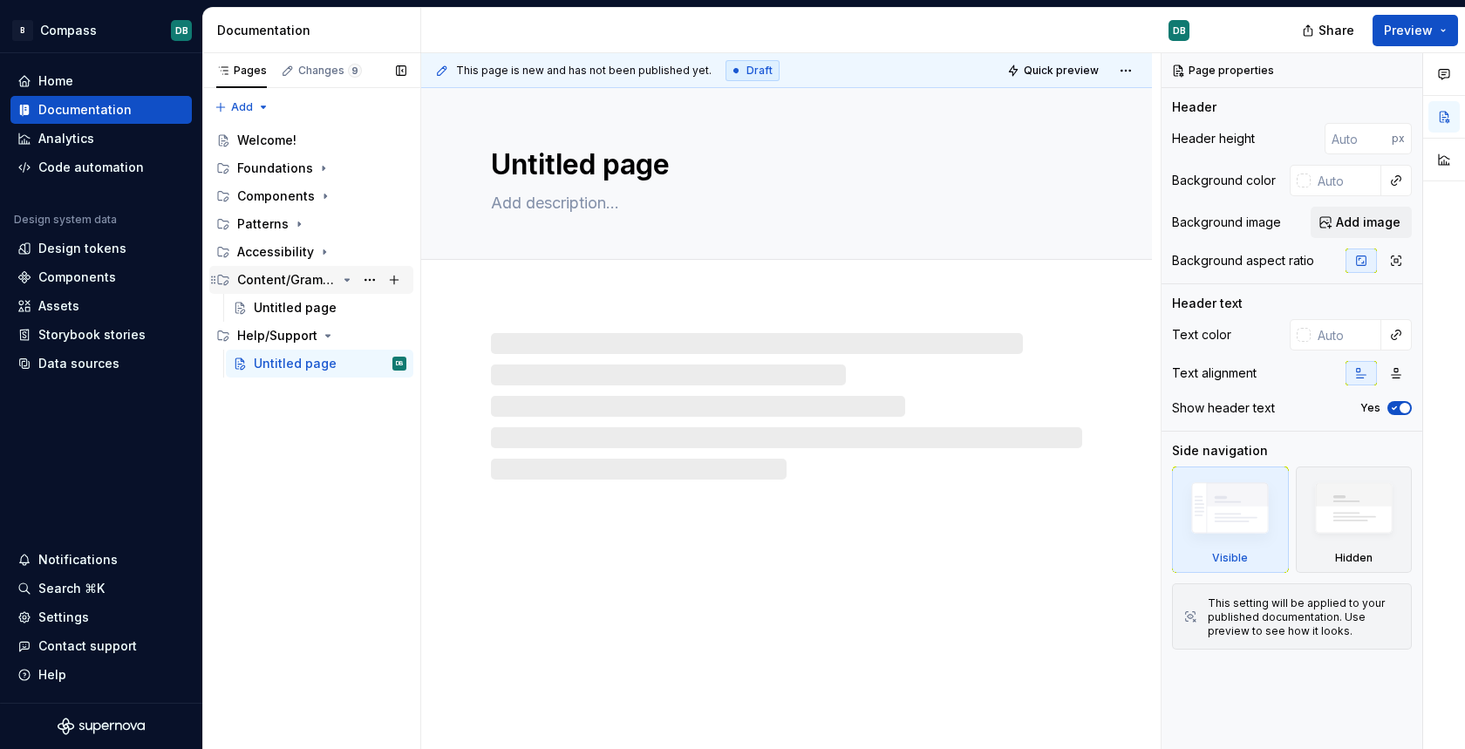
click at [345, 277] on icon "Page tree" at bounding box center [347, 280] width 14 height 14
click at [326, 308] on icon "Page tree" at bounding box center [328, 308] width 4 height 2
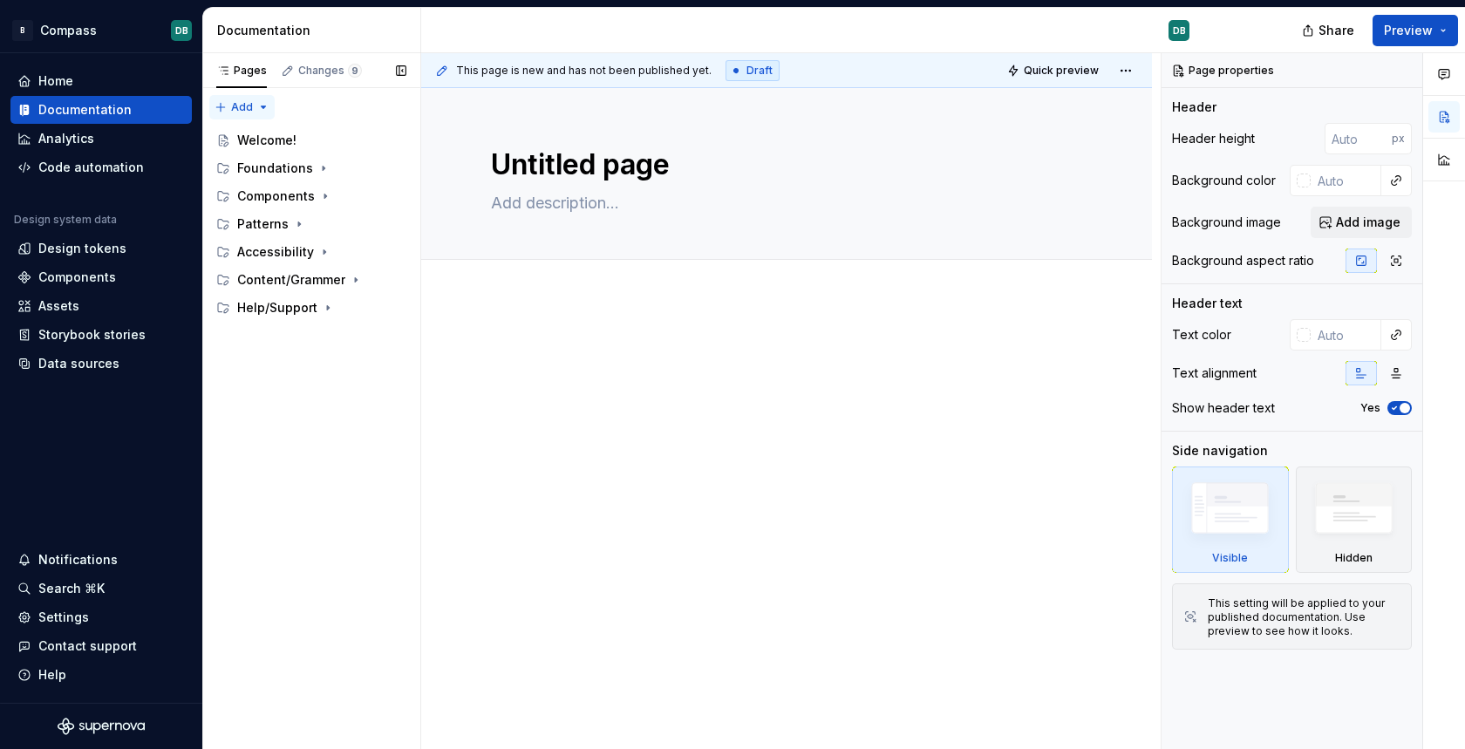
type textarea "*"
click at [240, 110] on div "Pages Changes 9 Add Accessibility guide for tree Page tree. Navigate the tree w…" at bounding box center [311, 401] width 218 height 697
click at [260, 170] on div "New group" at bounding box center [298, 168] width 113 height 17
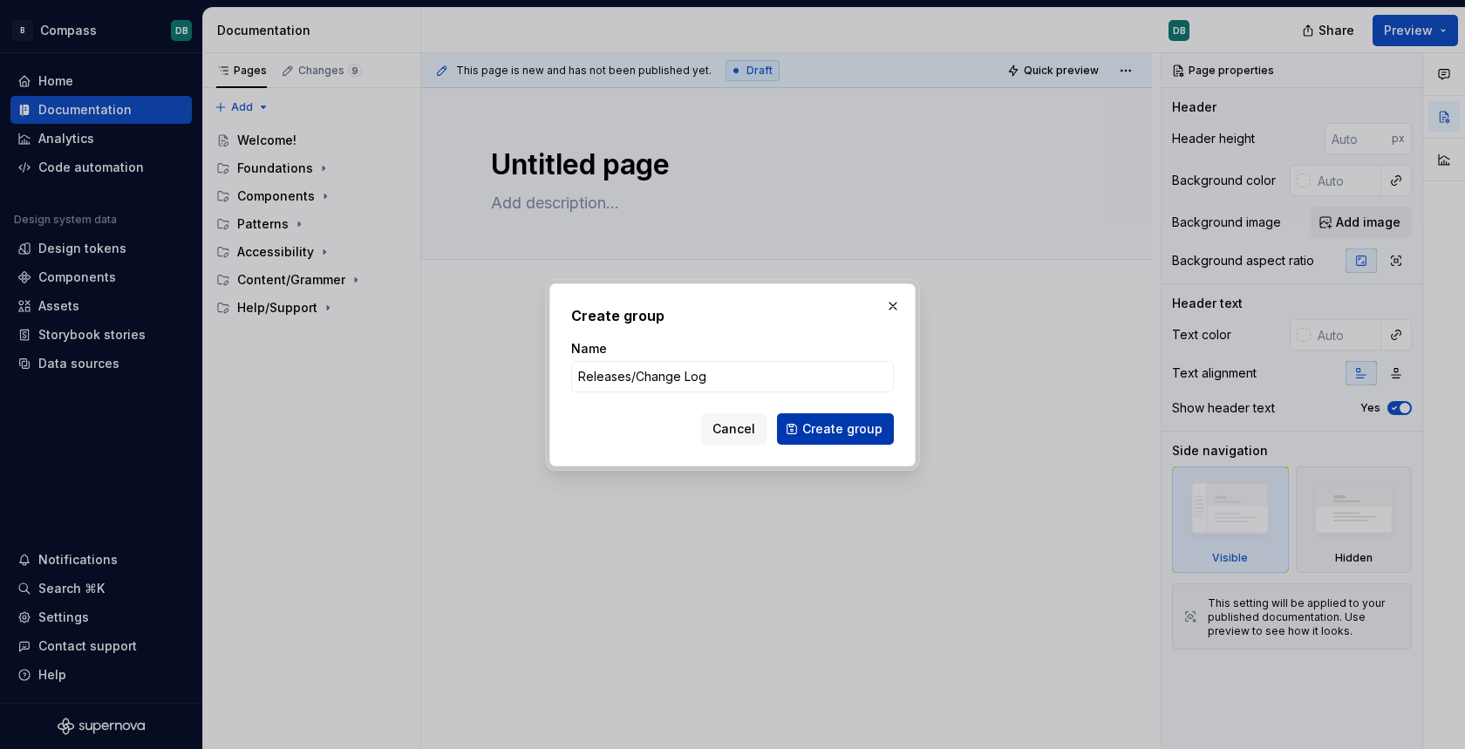
type input "Releases/Change Log"
click at [824, 439] on button "Create group" at bounding box center [835, 428] width 117 height 31
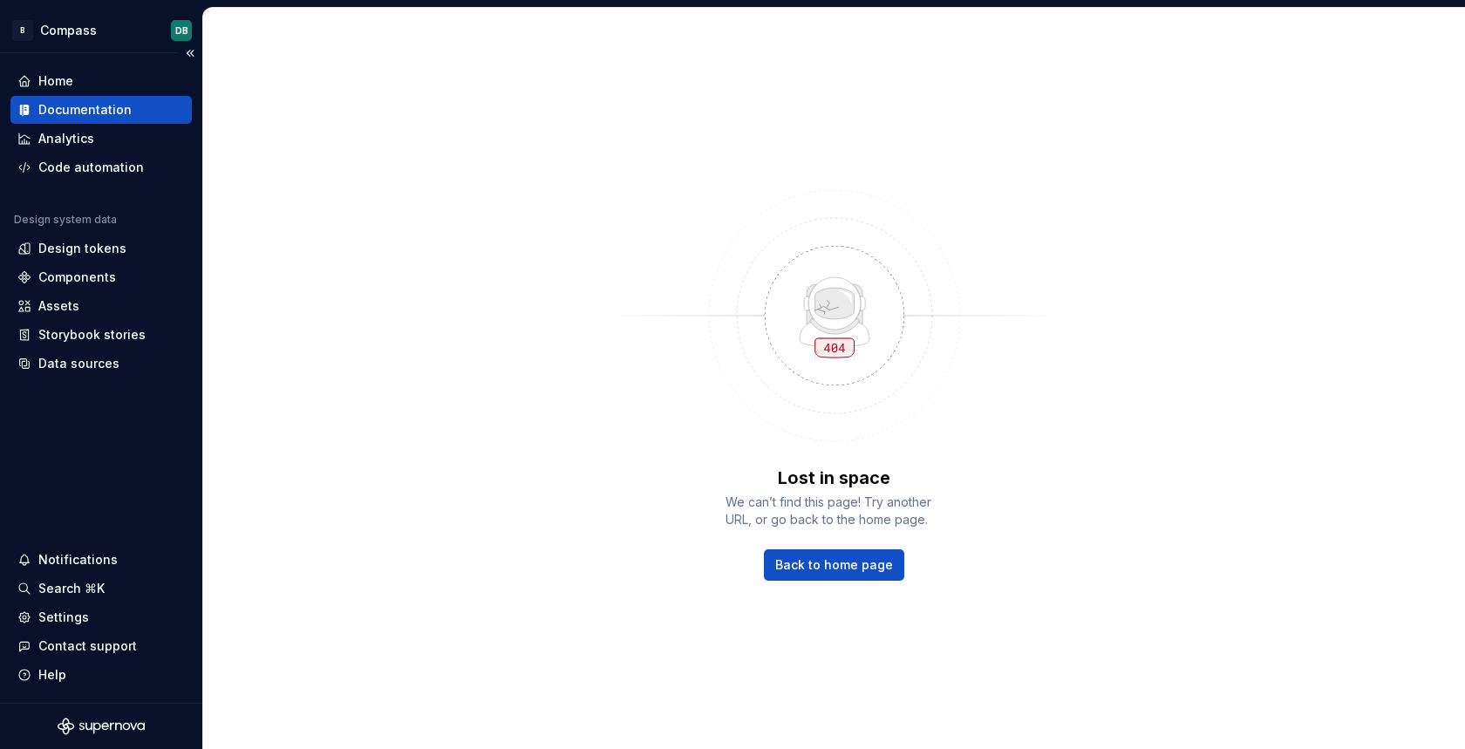
click at [66, 112] on div "Documentation" at bounding box center [84, 109] width 93 height 17
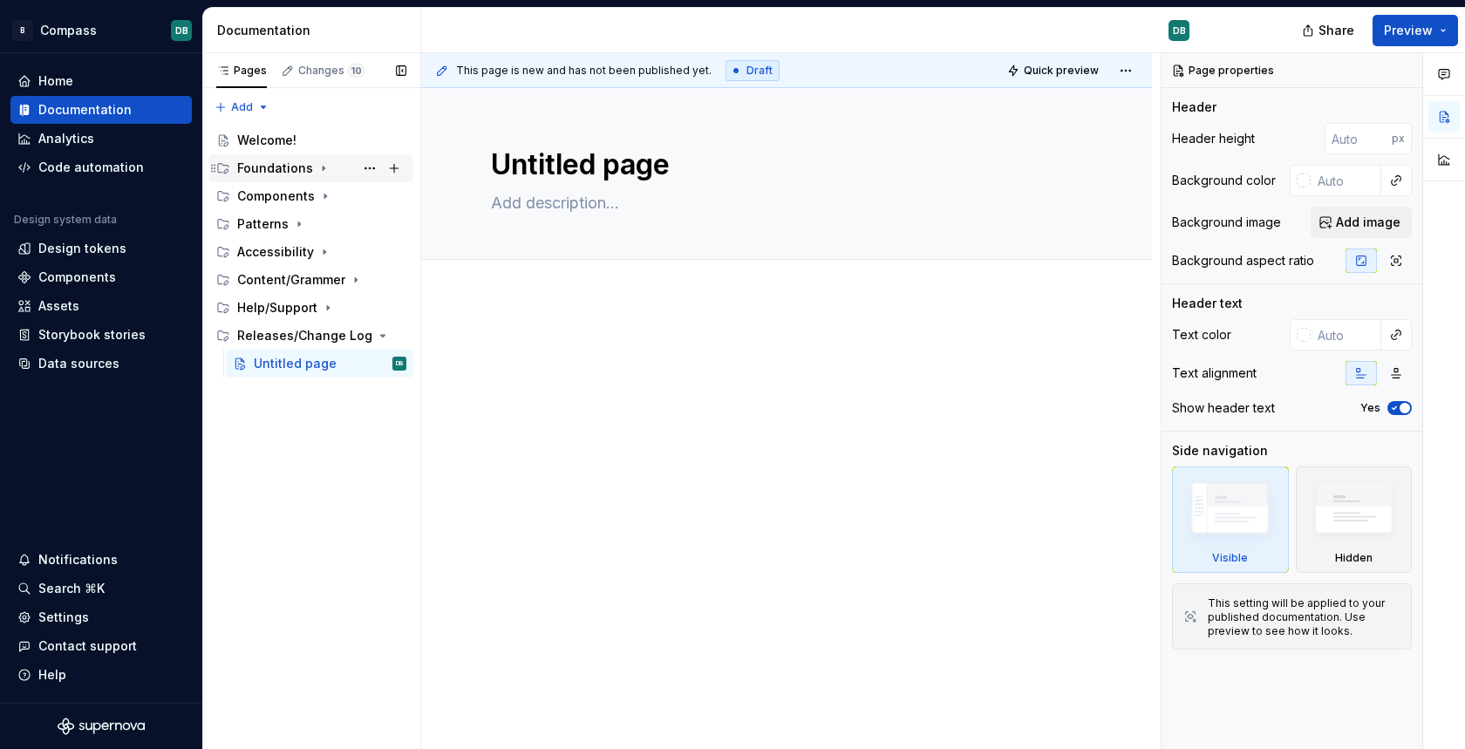
click at [318, 171] on icon "Page tree" at bounding box center [324, 168] width 14 height 14
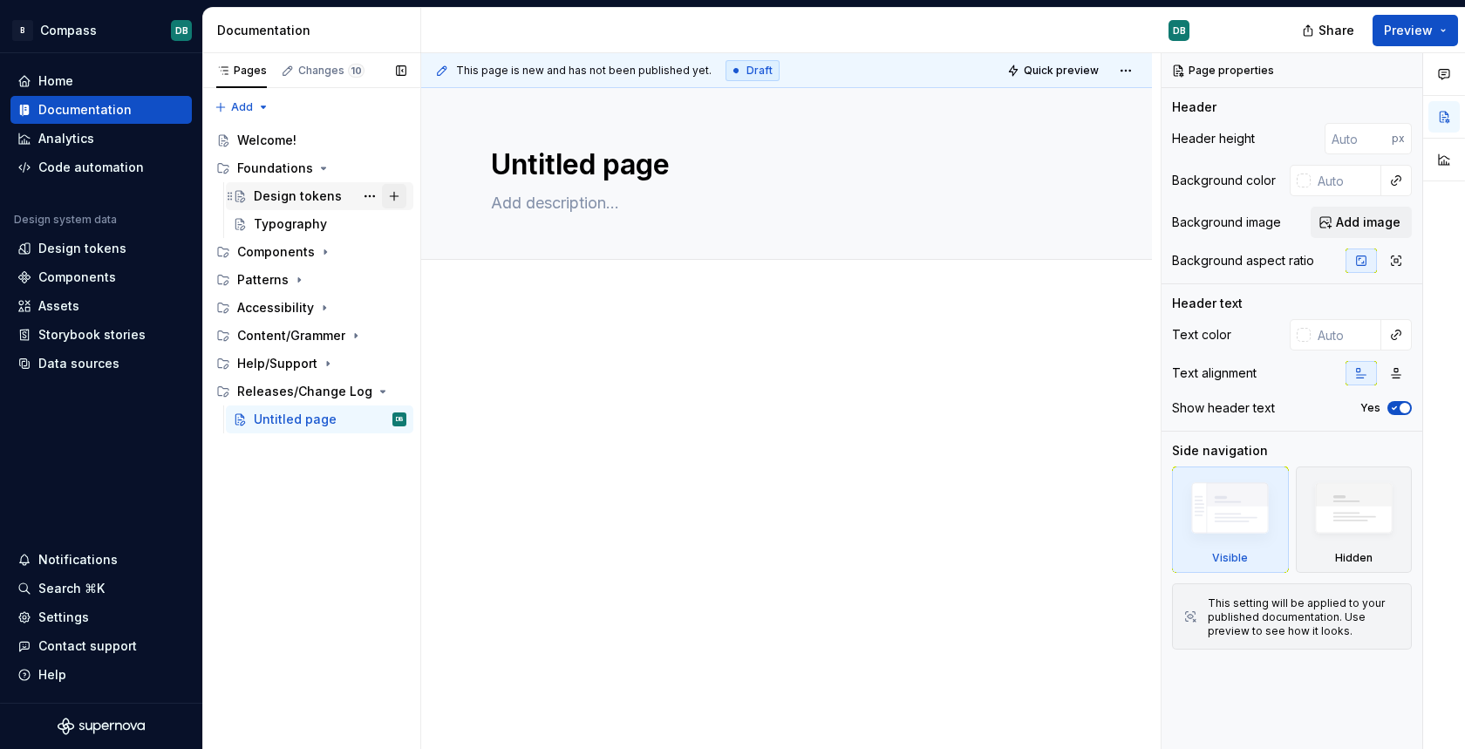
click at [394, 196] on button "Page tree" at bounding box center [394, 196] width 24 height 24
type textarea "*"
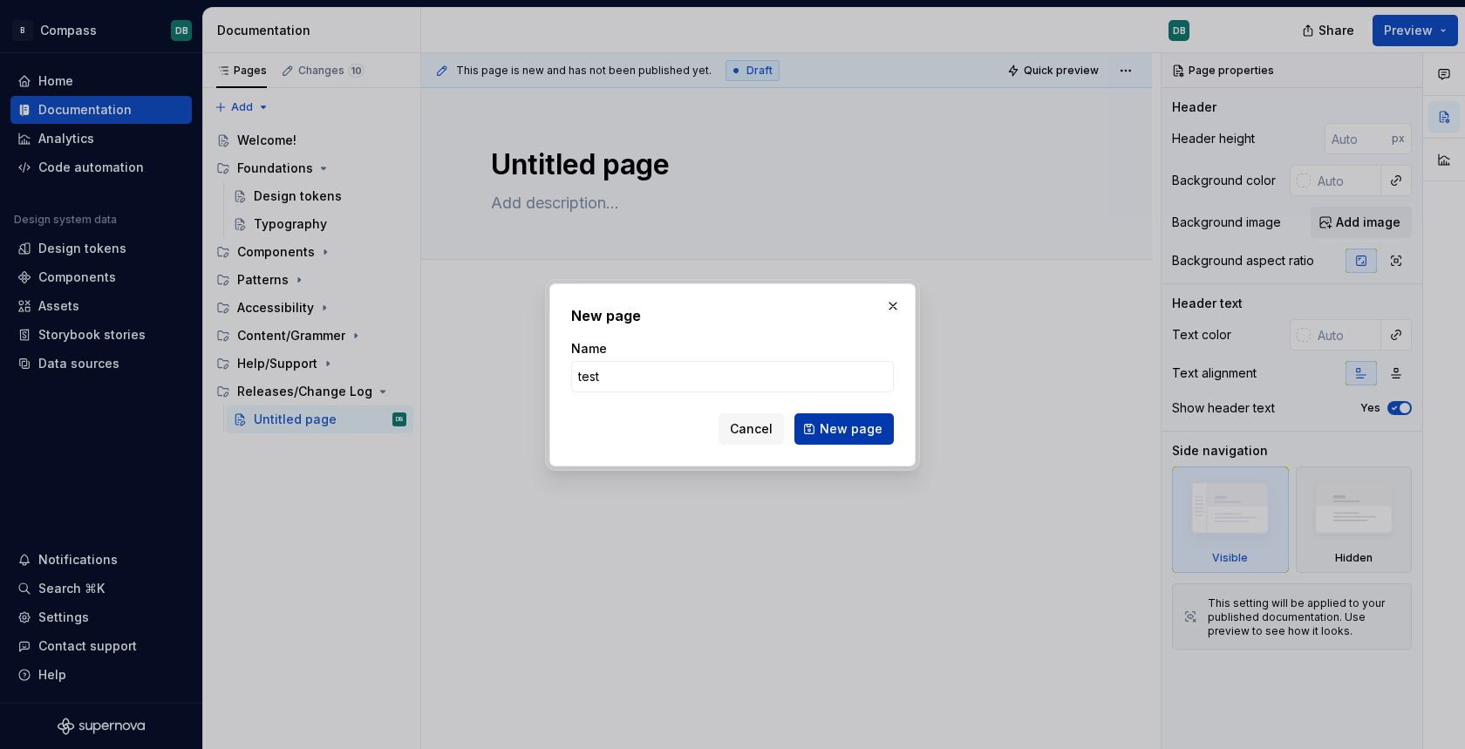
type input "test"
click at [845, 431] on span "New page" at bounding box center [851, 428] width 63 height 17
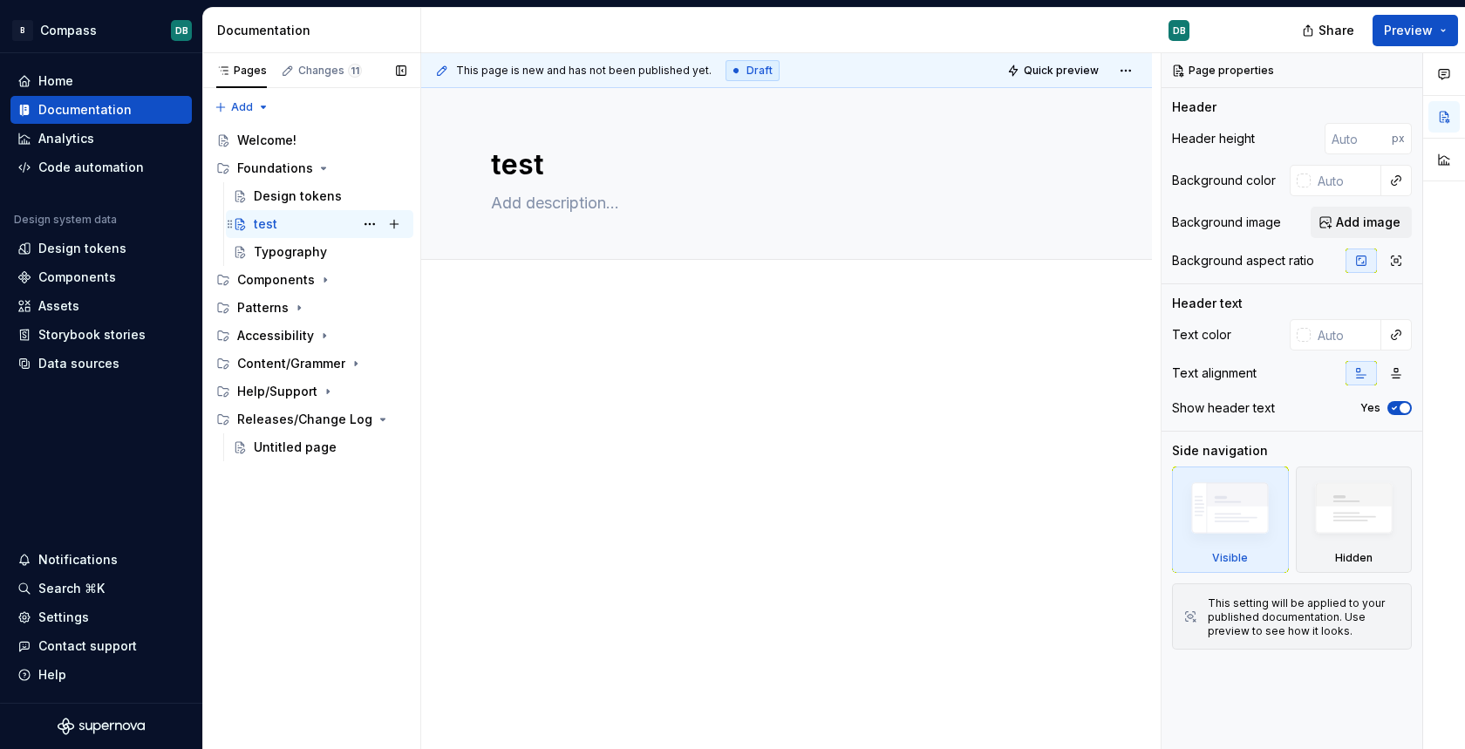
click at [269, 228] on div "test" at bounding box center [266, 223] width 24 height 17
click at [262, 226] on div "test" at bounding box center [266, 223] width 24 height 17
click at [368, 226] on button "Page tree" at bounding box center [370, 224] width 24 height 24
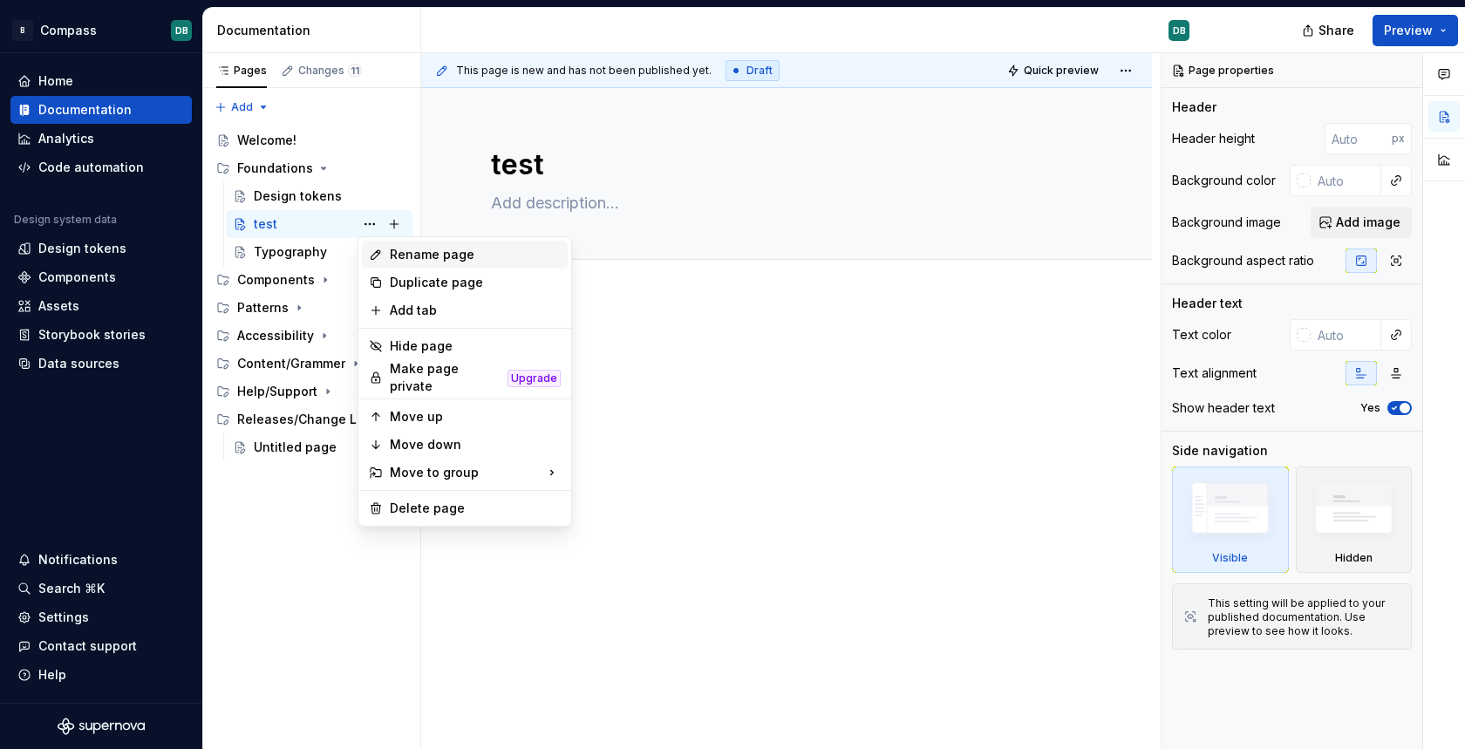
type textarea "*"
click at [406, 255] on div "Rename page" at bounding box center [475, 254] width 171 height 17
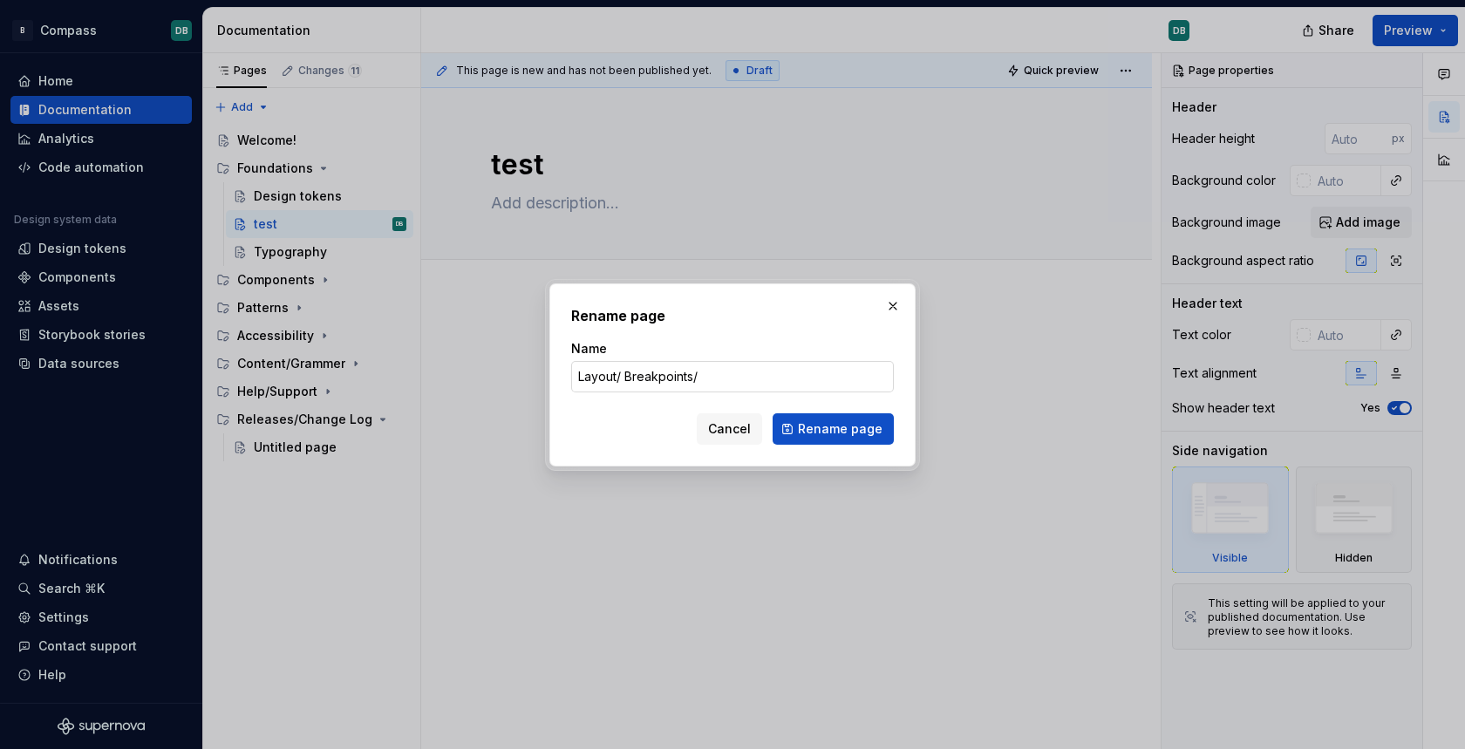
click at [626, 377] on input "Layout/ Breakpoints/" at bounding box center [732, 376] width 323 height 31
type input "Layout/Breakpoints/Grid/Spacing"
click at [843, 426] on span "Rename page" at bounding box center [840, 428] width 85 height 17
type textarea "*"
type textarea "Layout/Breakpoints/Grid/Spacing"
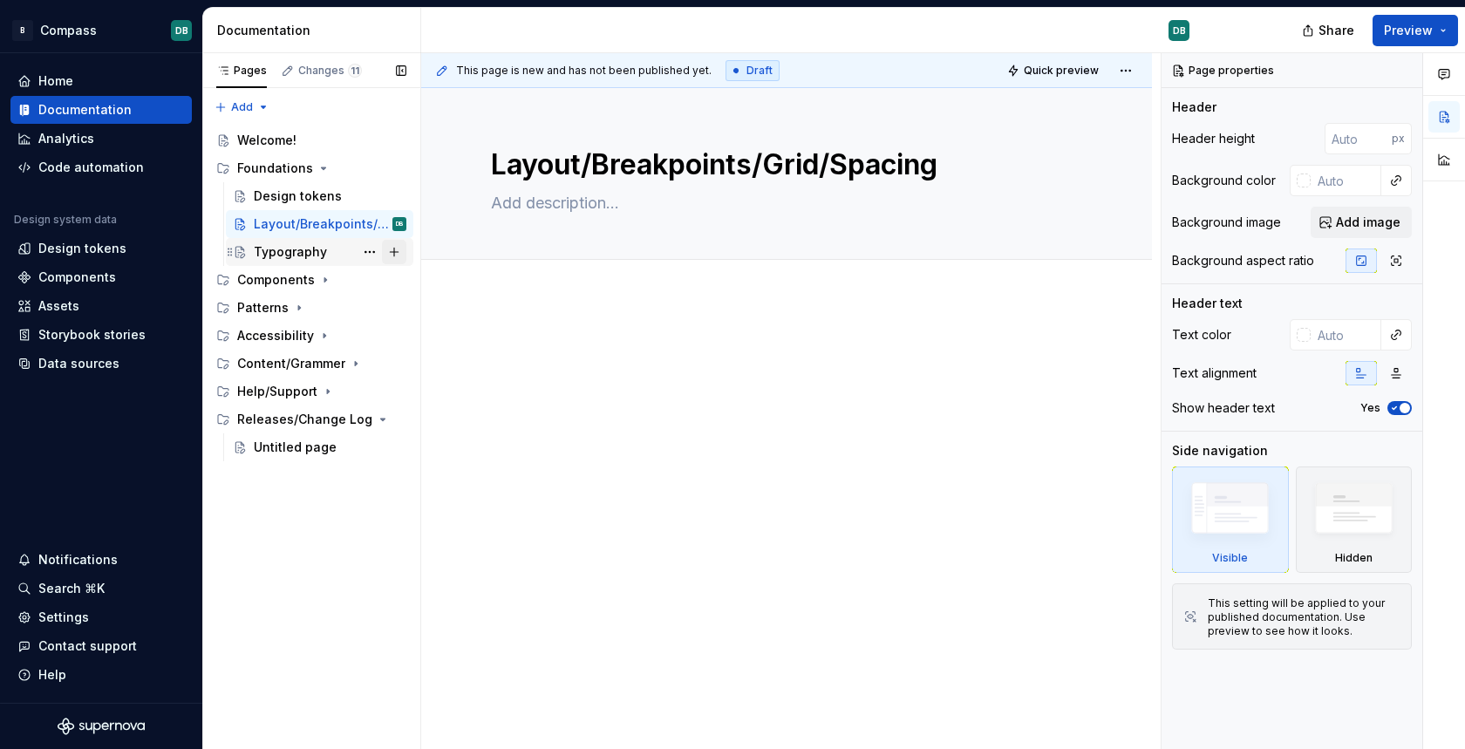
click at [394, 250] on button "Page tree" at bounding box center [394, 252] width 24 height 24
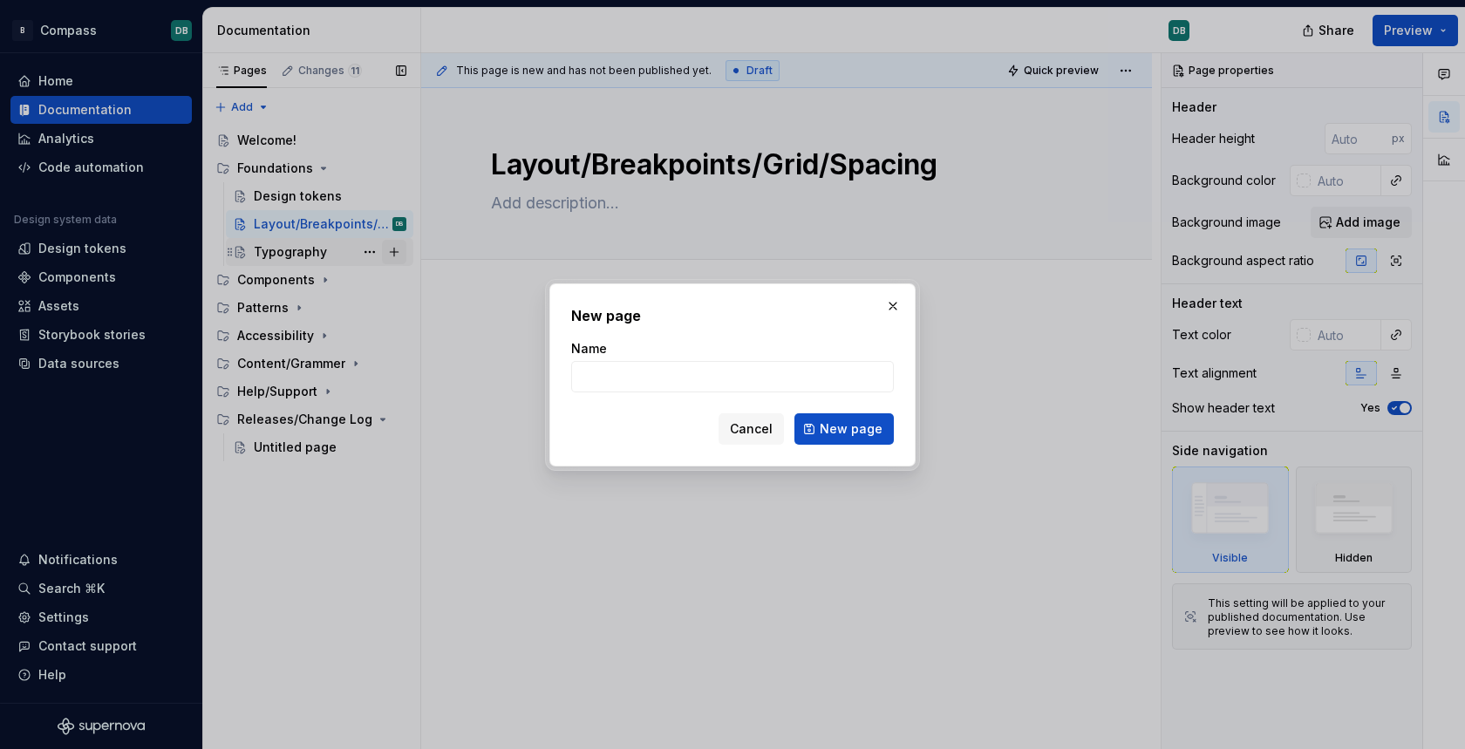
type textarea "*"
type input "Borders/Radius"
type textarea "*"
type input "Borders/Radius"
click at [854, 426] on span "New page" at bounding box center [851, 428] width 63 height 17
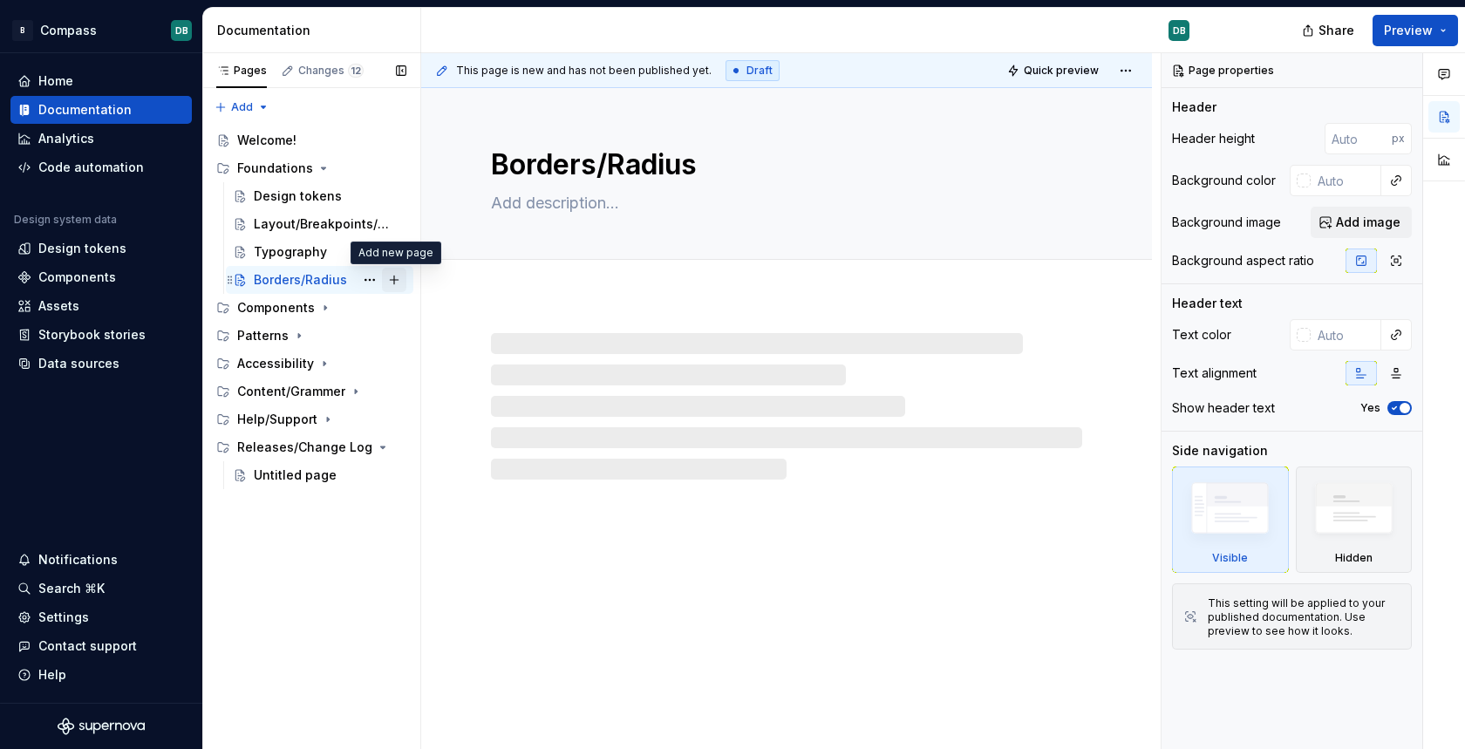
click at [394, 282] on button "Page tree" at bounding box center [394, 280] width 24 height 24
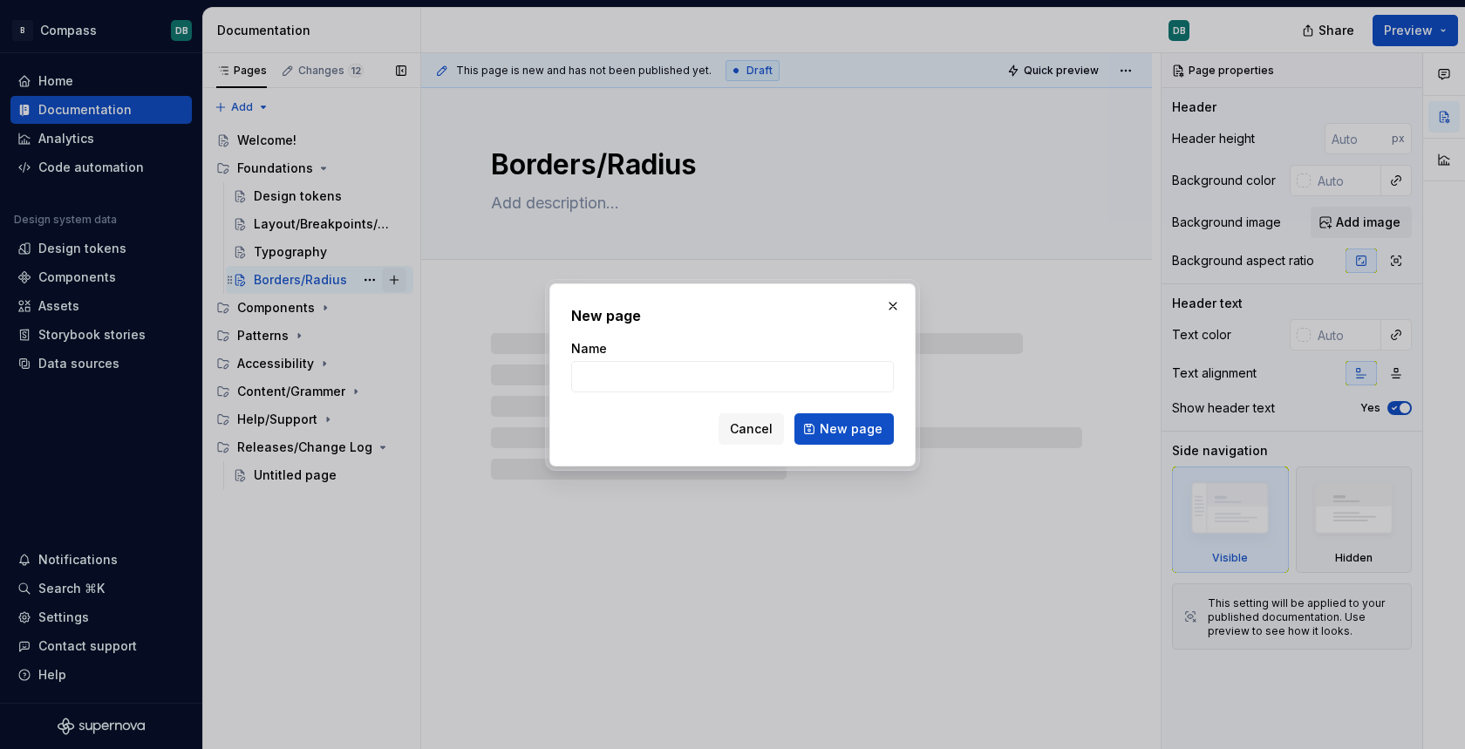
type textarea "*"
type input "L"
type textarea "*"
type input "Lo"
type textarea "*"
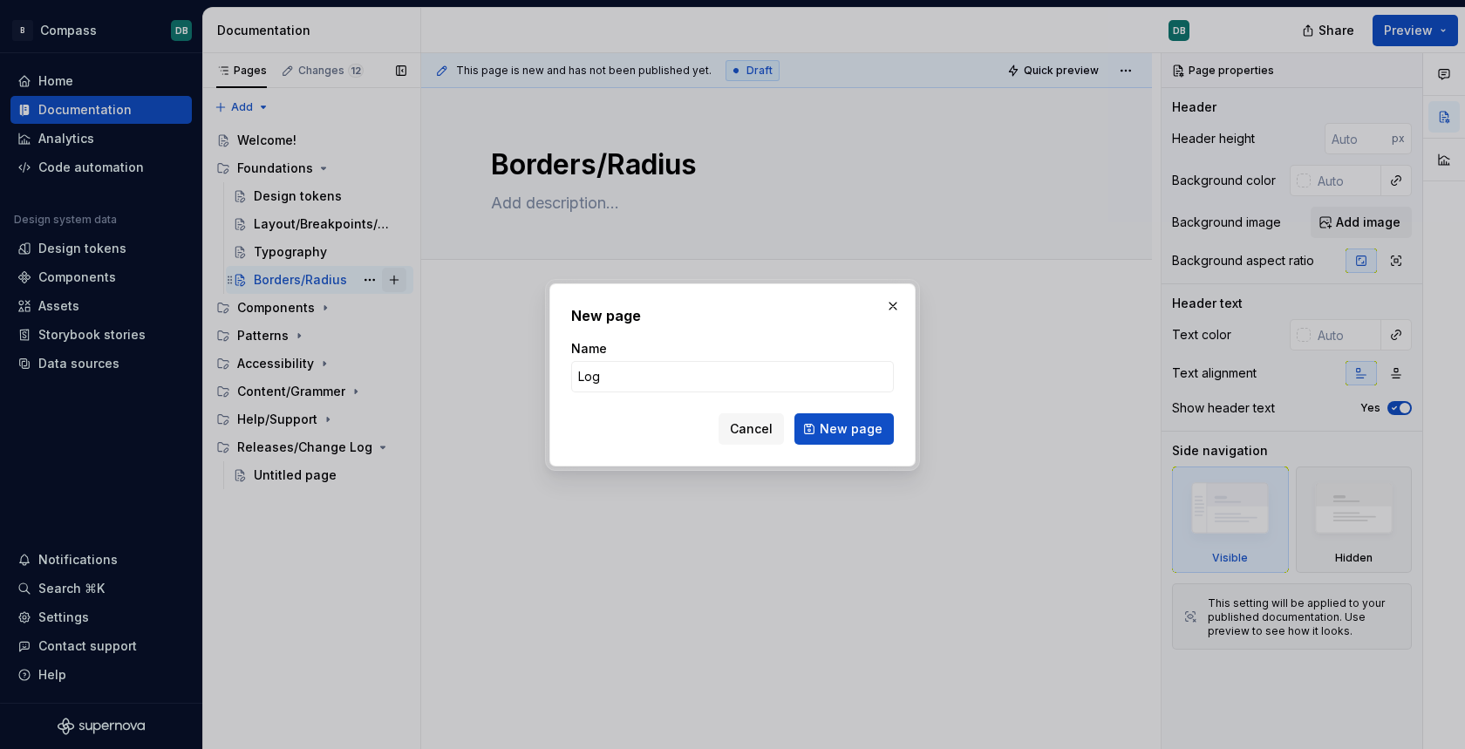
type input "Logo"
type textarea "*"
type input "Logo/Icon/Illustrations/Payment Card"
click at [841, 426] on span "New page" at bounding box center [851, 428] width 63 height 17
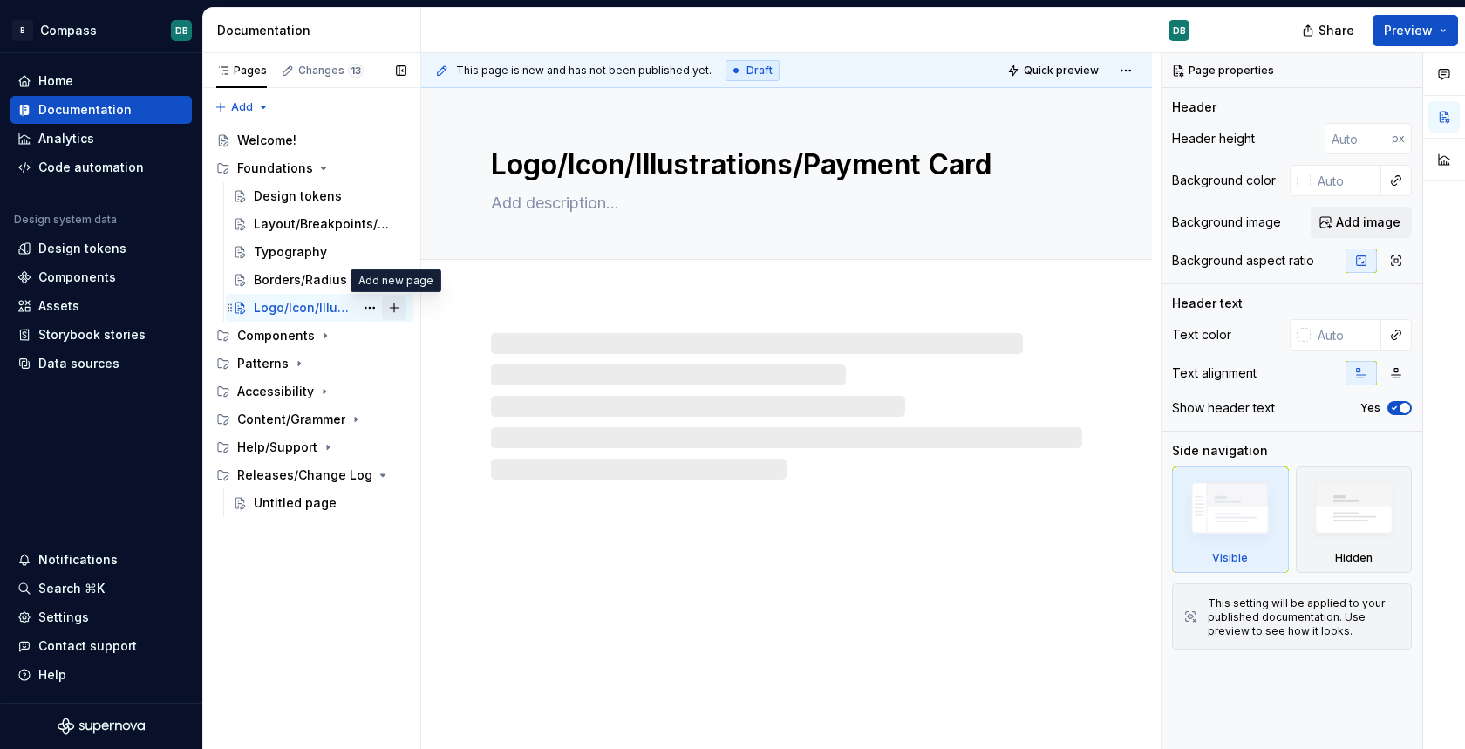
click at [395, 309] on button "Page tree" at bounding box center [394, 308] width 24 height 24
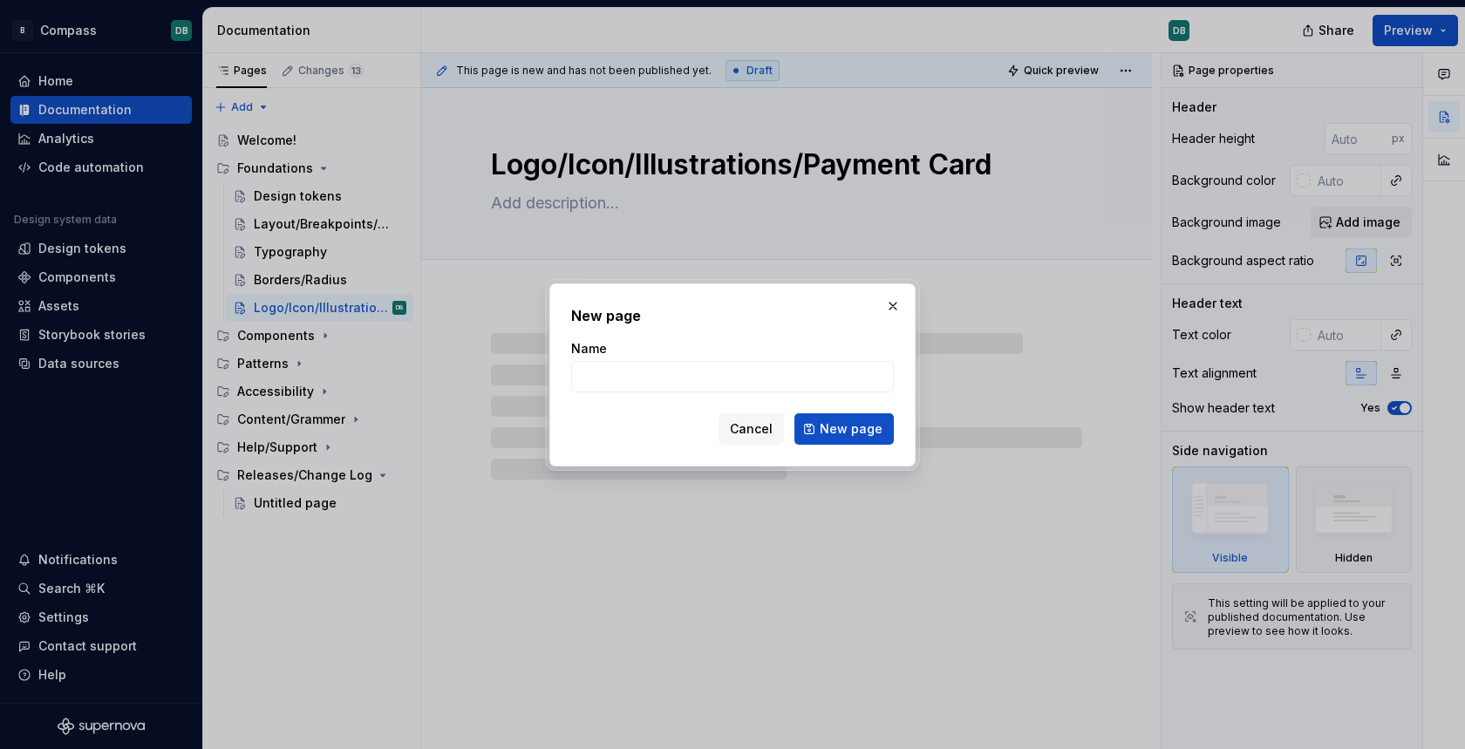
type textarea "*"
type input "Elevation/Shadows"
click at [858, 432] on span "New page" at bounding box center [851, 428] width 63 height 17
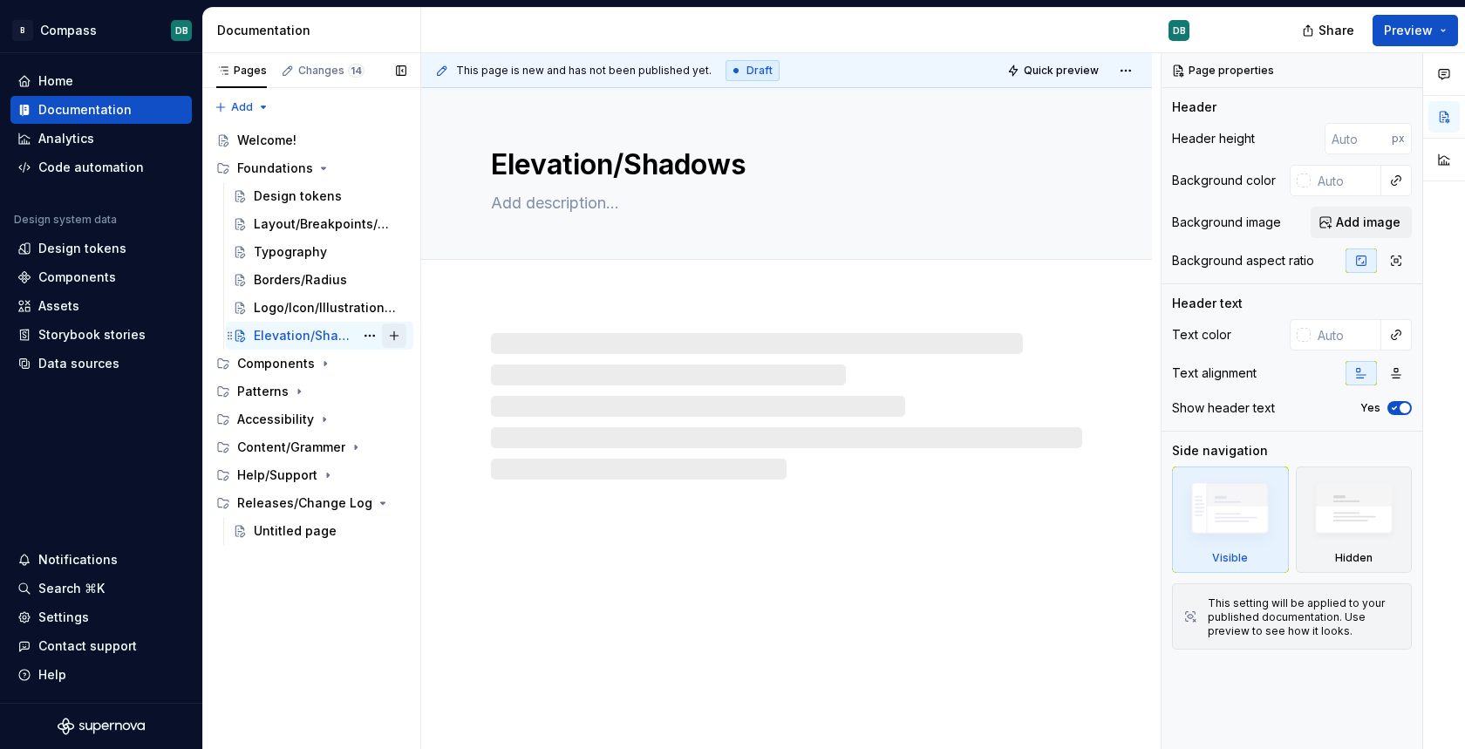
click at [395, 332] on button "Page tree" at bounding box center [394, 336] width 24 height 24
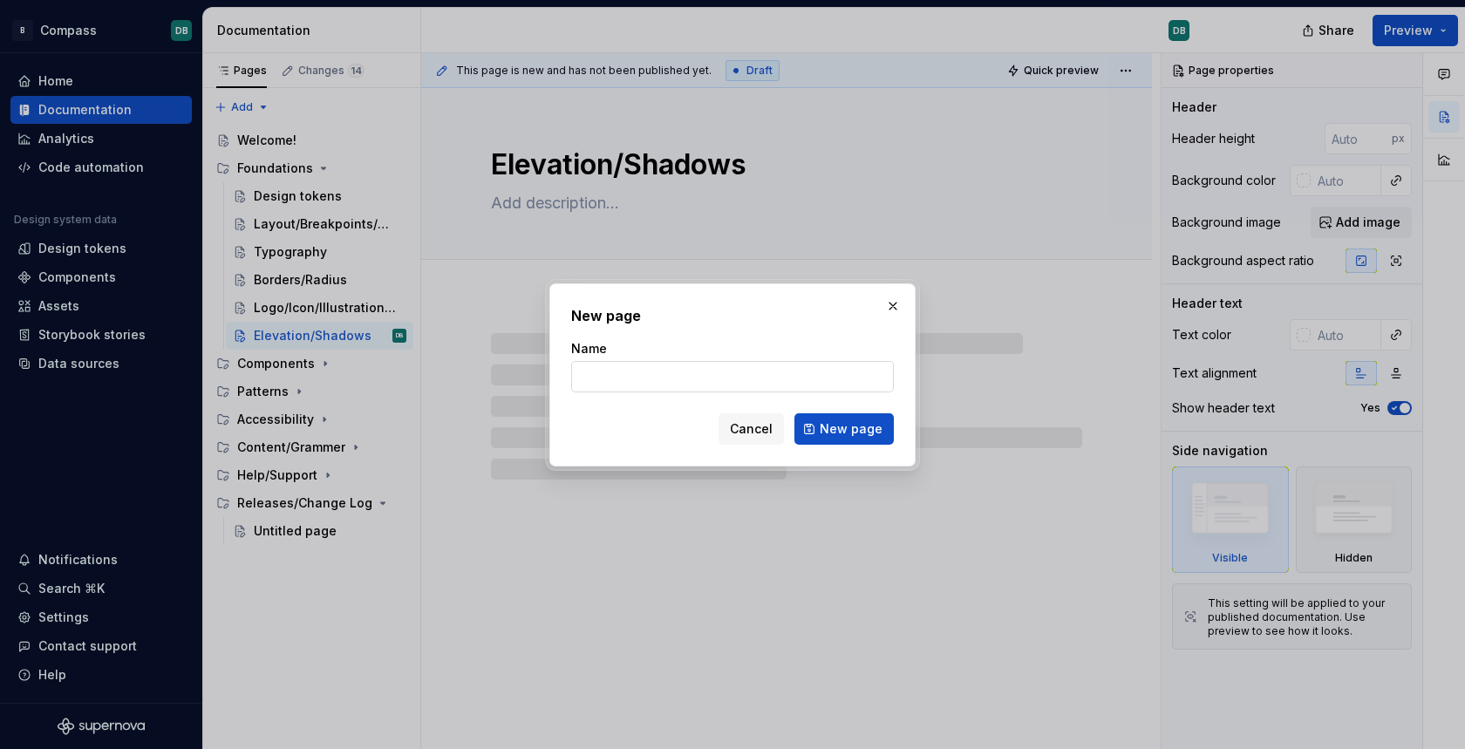
type textarea "*"
type input "Interaction/Motion"
click at [846, 431] on span "New page" at bounding box center [851, 428] width 63 height 17
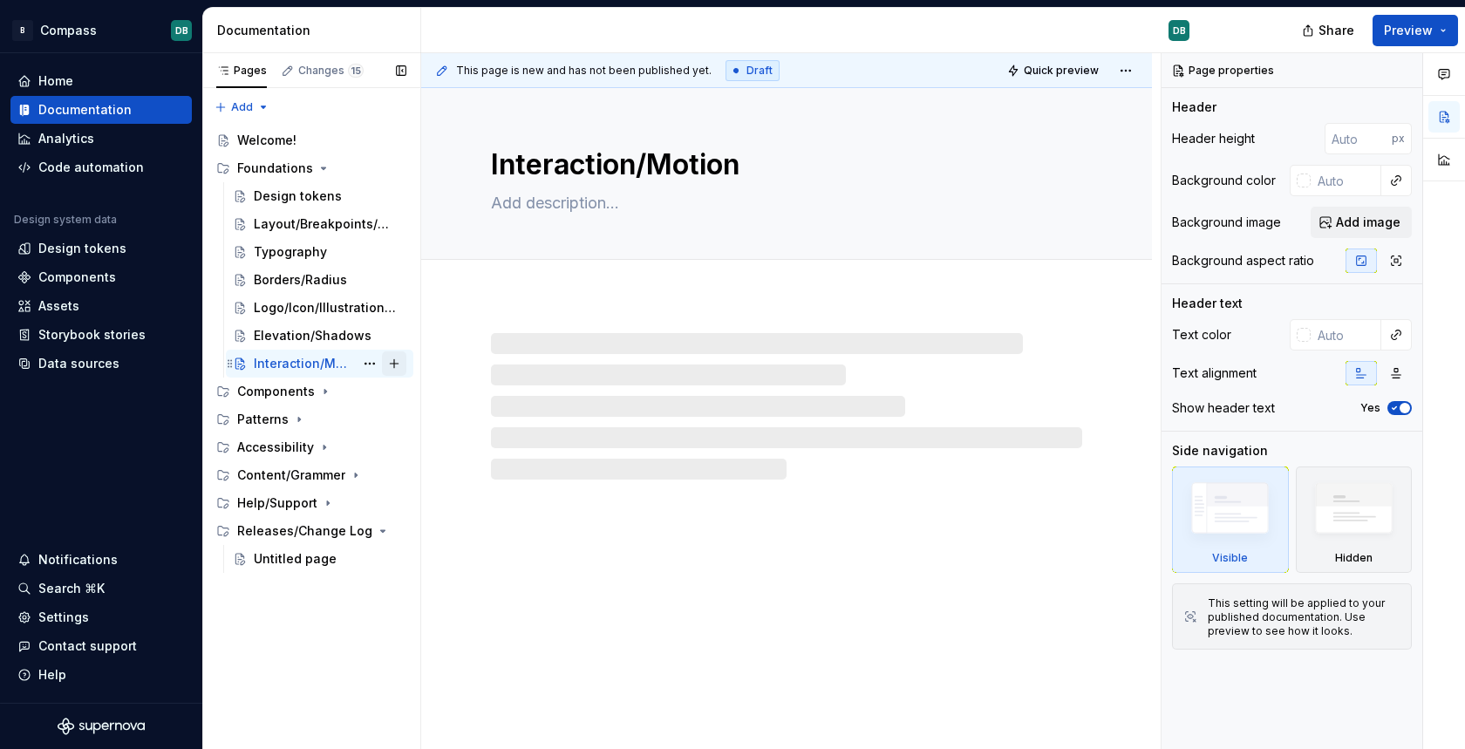
click at [398, 362] on button "Page tree" at bounding box center [394, 363] width 24 height 24
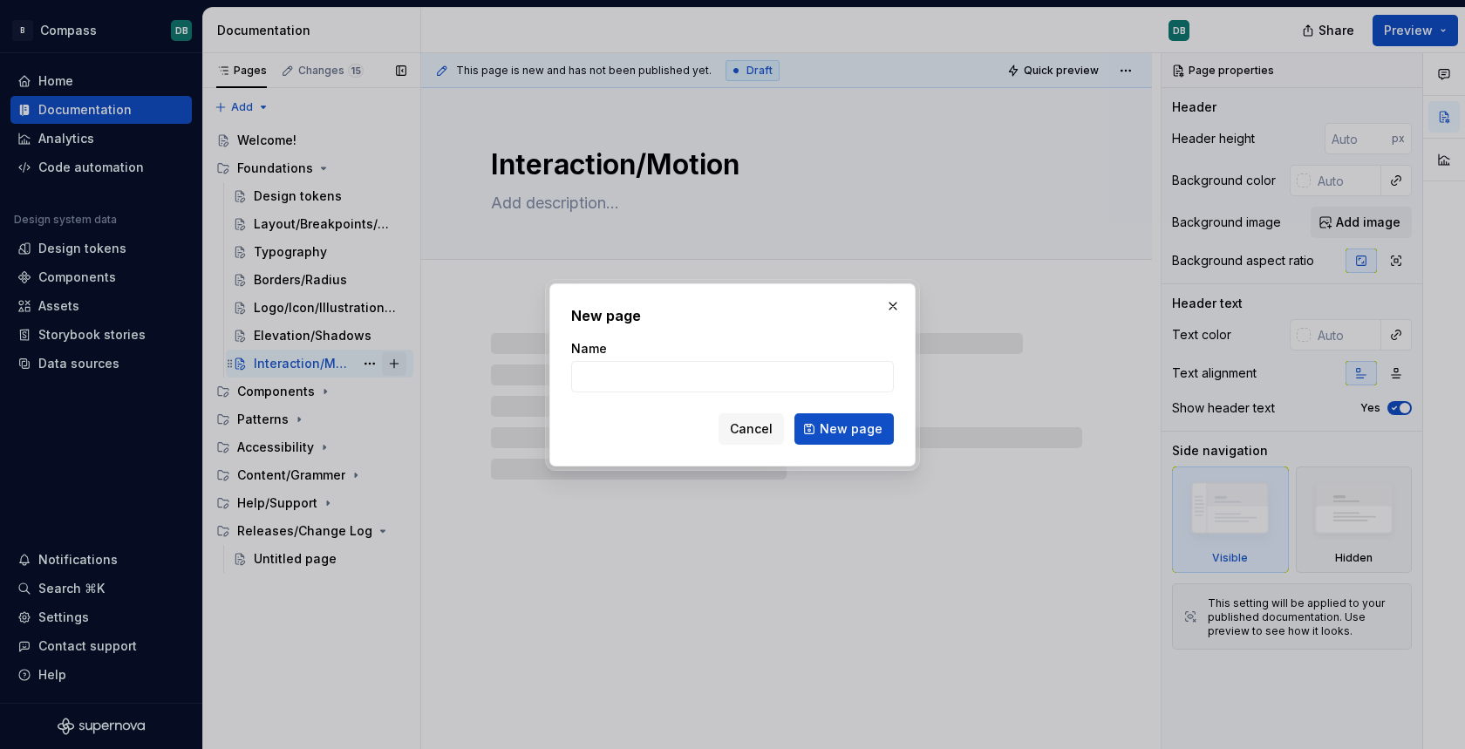
type textarea "*"
type input "Color"
click at [844, 428] on span "New page" at bounding box center [851, 428] width 63 height 17
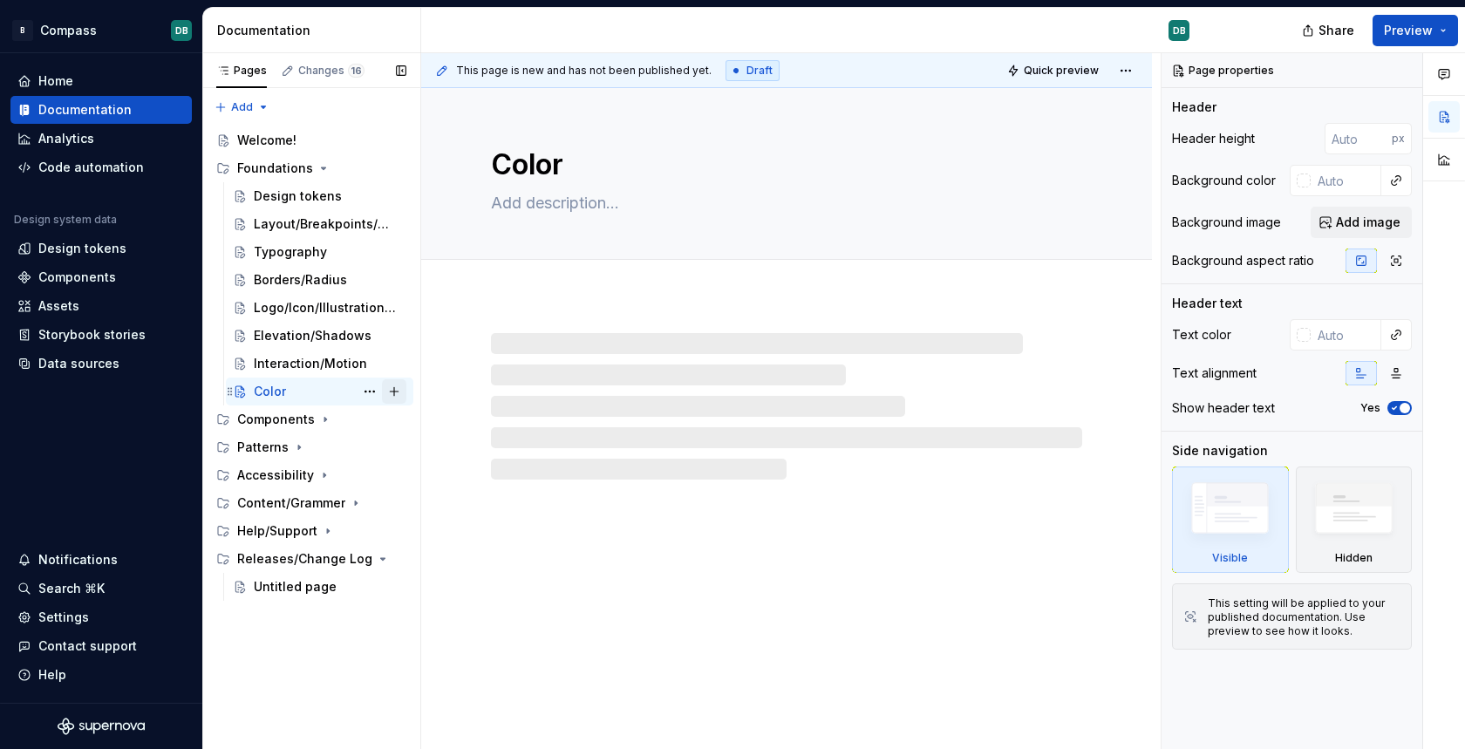
click at [398, 391] on button "Page tree" at bounding box center [394, 391] width 24 height 24
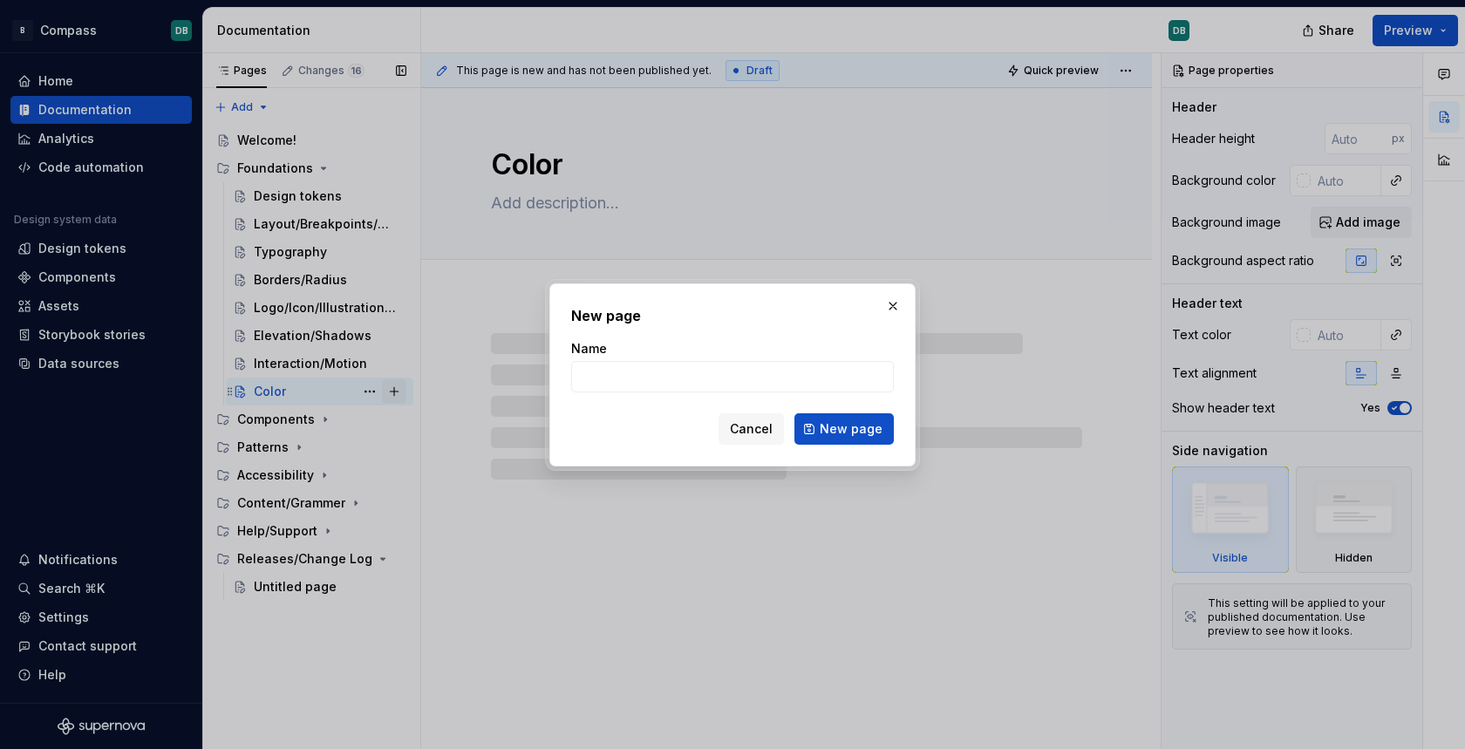
type textarea "*"
type input "Size"
click at [842, 425] on span "New page" at bounding box center [851, 428] width 63 height 17
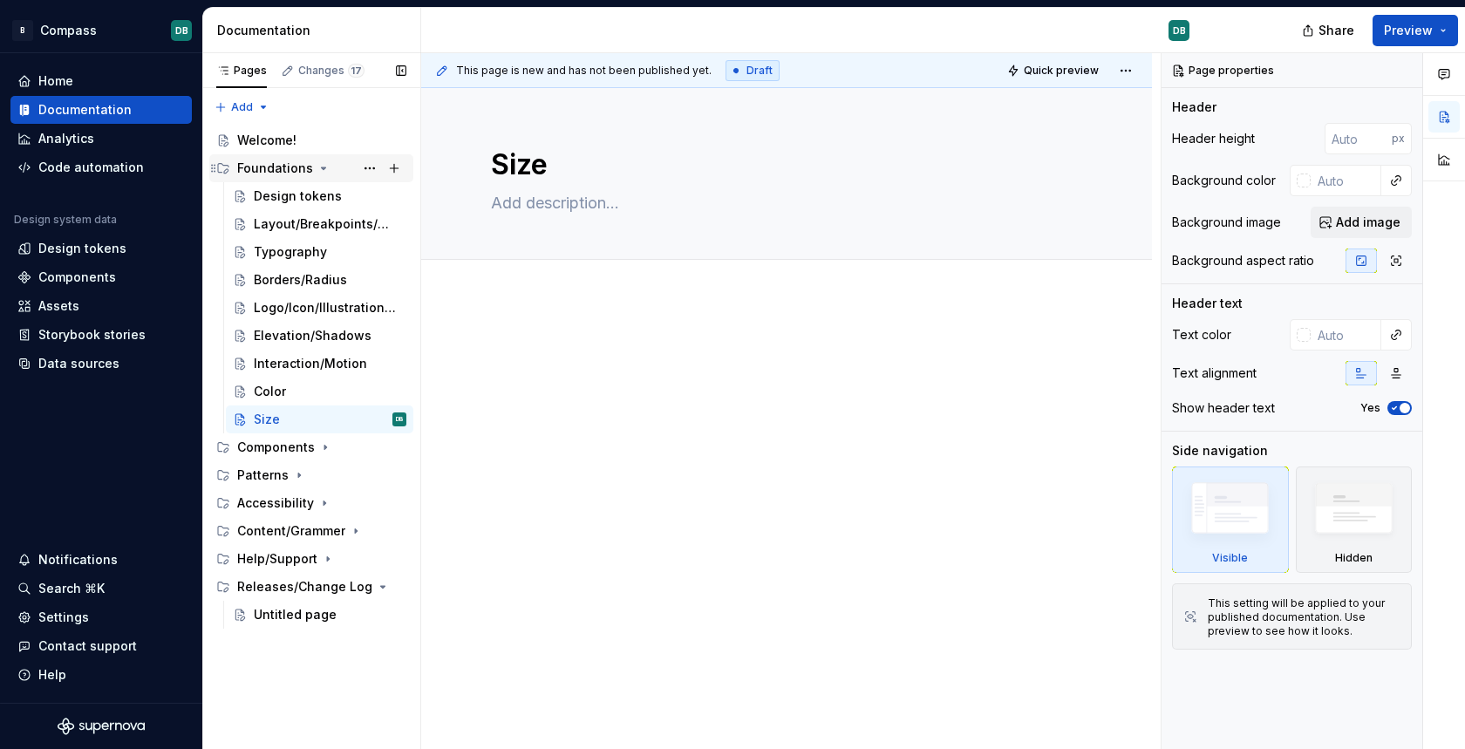
click at [278, 164] on div "Foundations" at bounding box center [275, 168] width 76 height 17
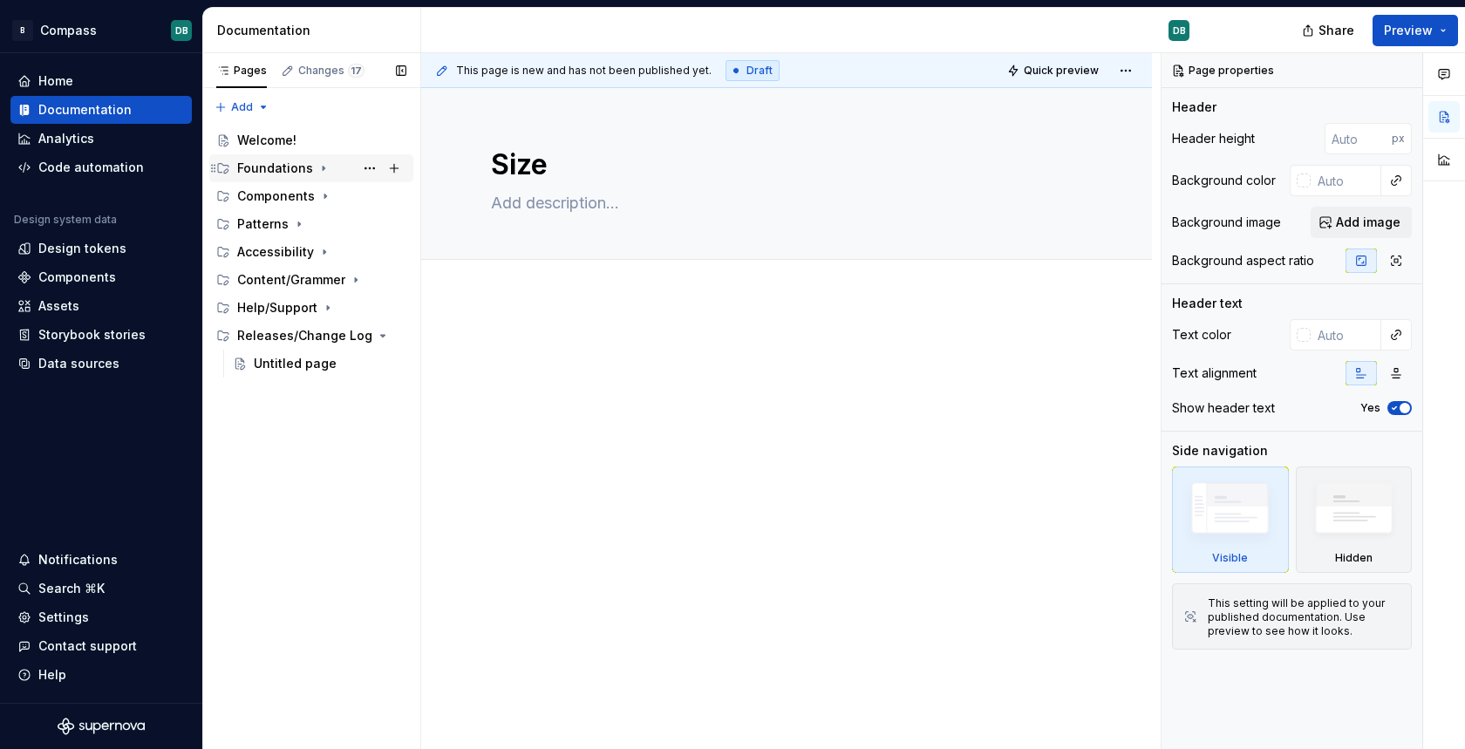
click at [317, 169] on icon "Page tree" at bounding box center [324, 168] width 14 height 14
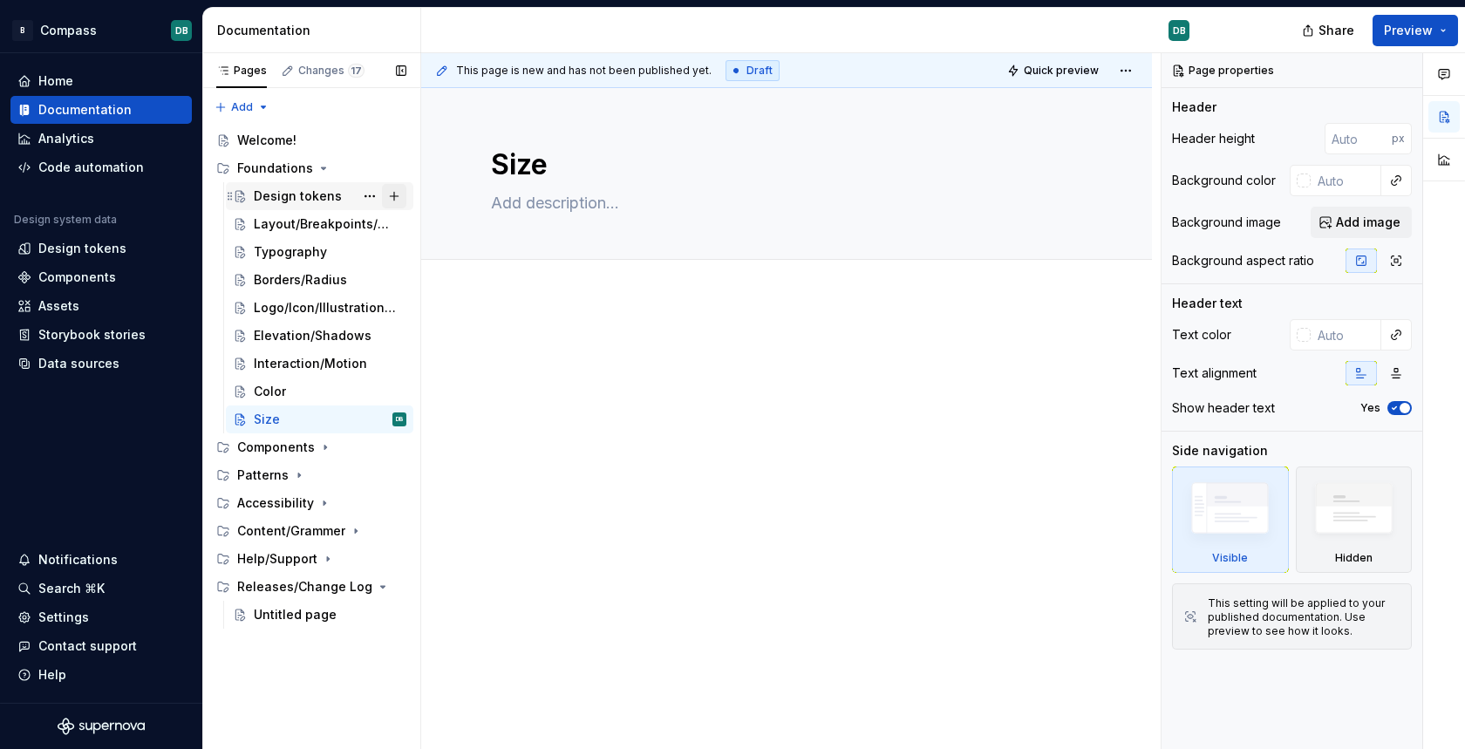
click at [398, 194] on button "Page tree" at bounding box center [394, 196] width 24 height 24
type textarea "*"
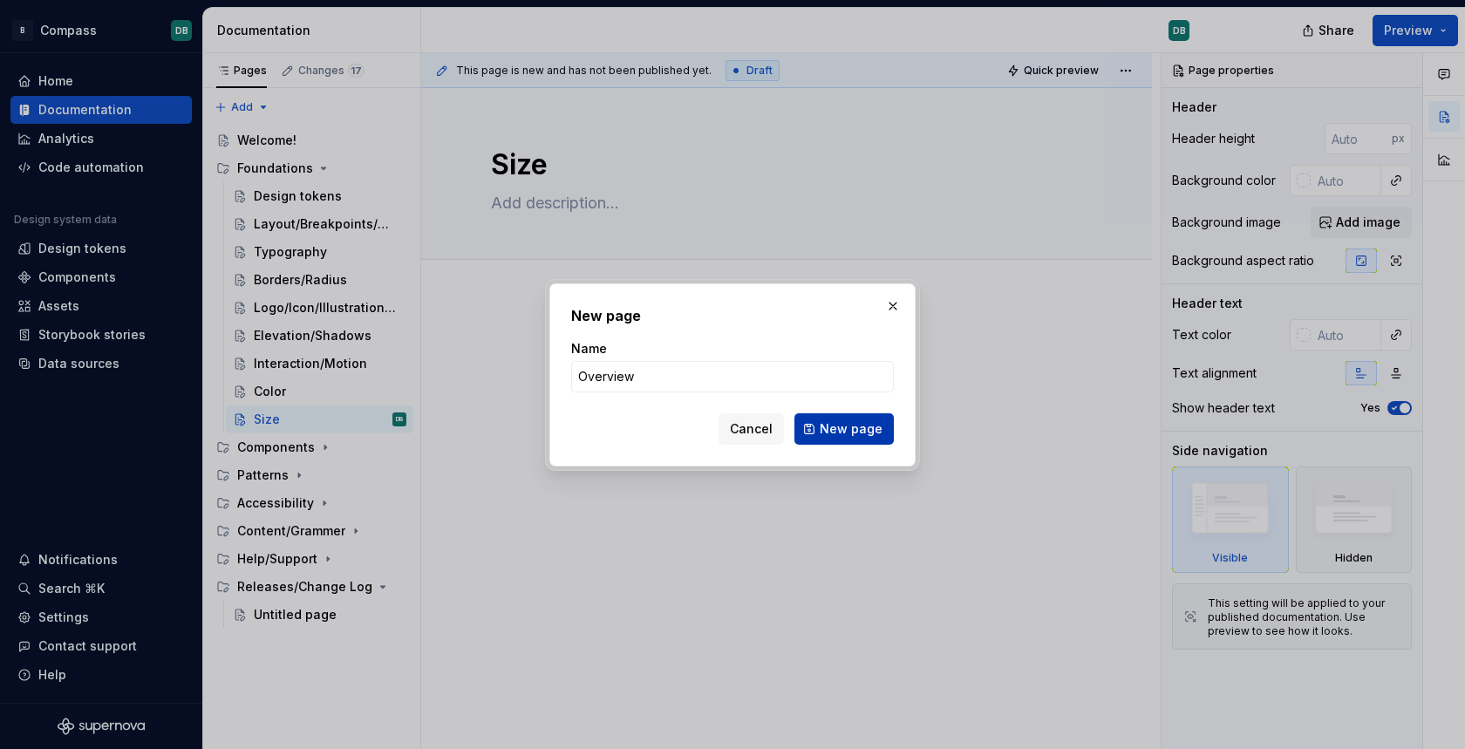
type input "Overview"
click at [847, 430] on span "New page" at bounding box center [851, 428] width 63 height 17
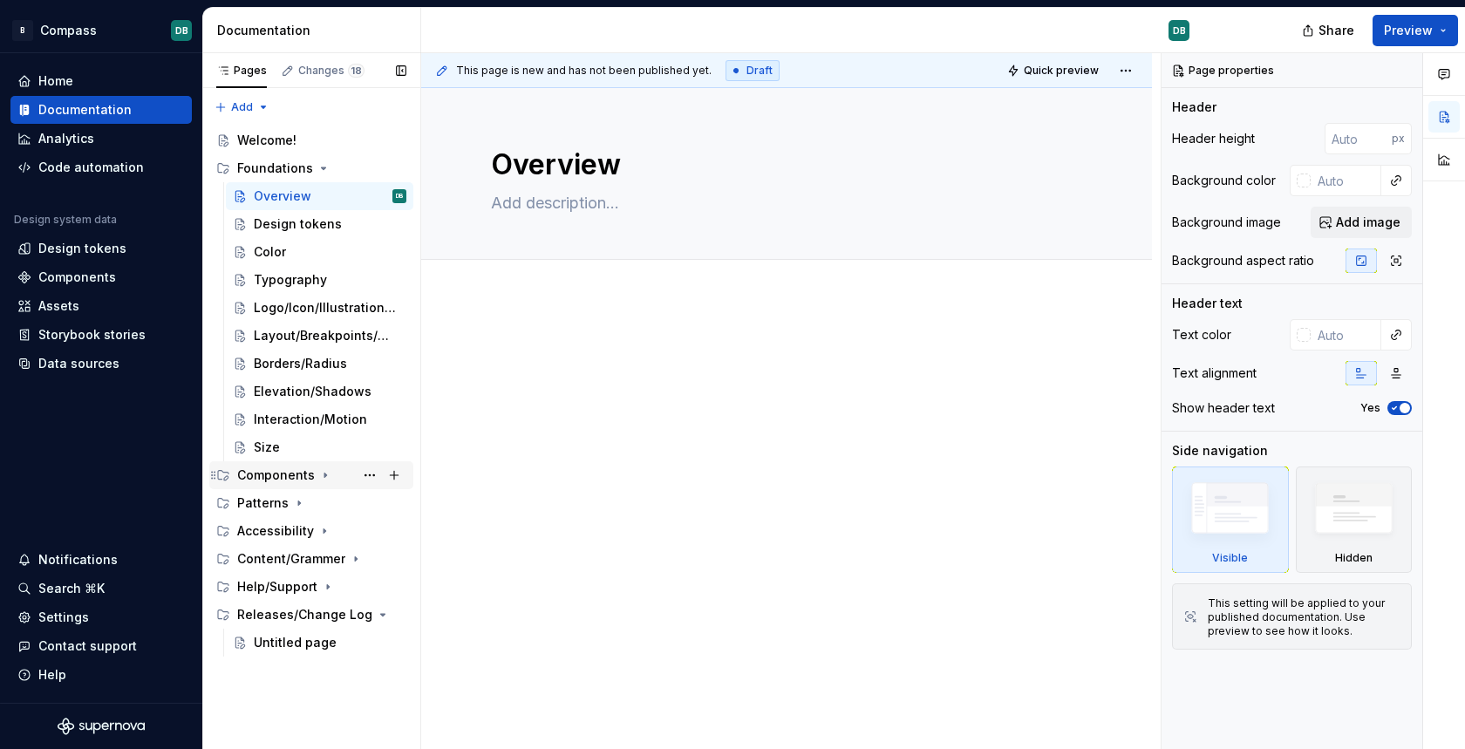
click at [324, 474] on icon "Page tree" at bounding box center [325, 476] width 2 height 4
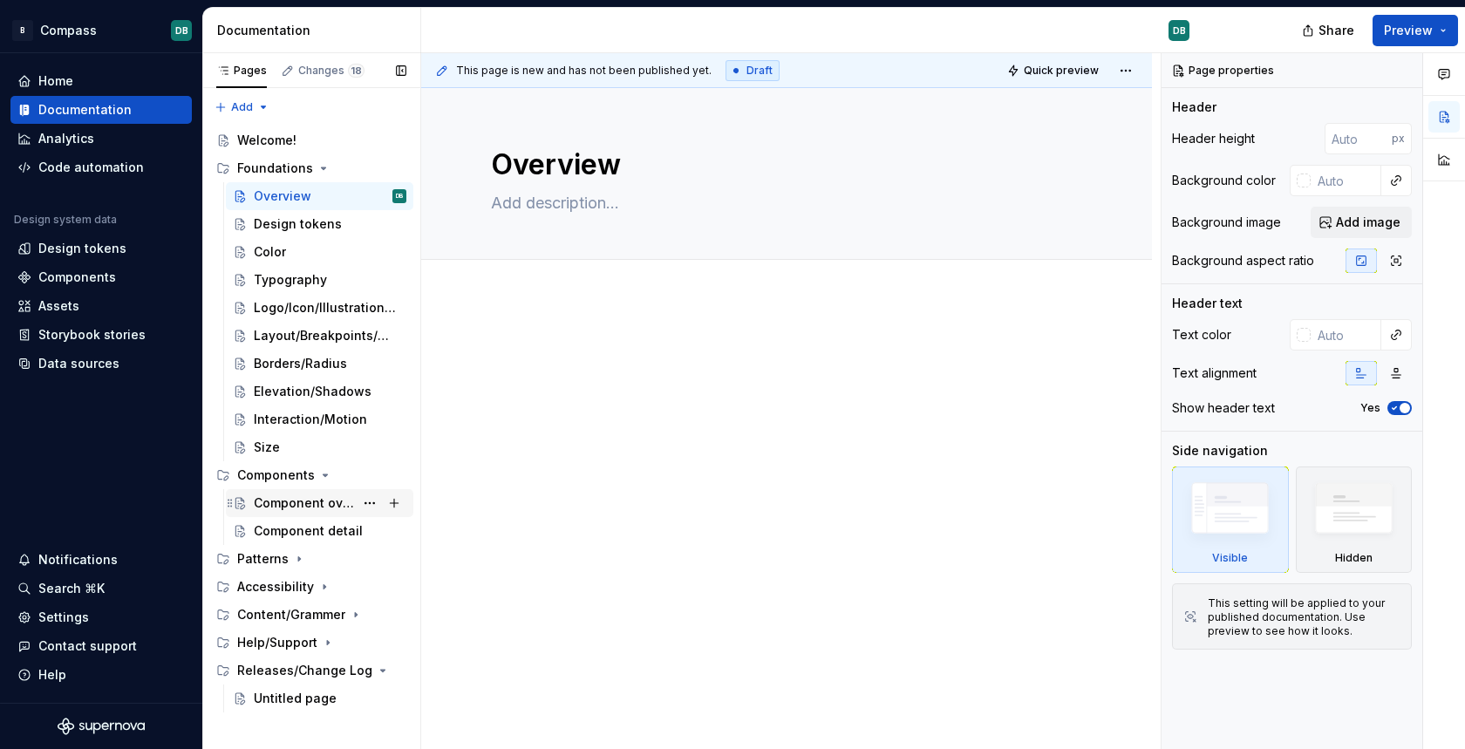
click at [311, 505] on div "Component overview" at bounding box center [304, 502] width 100 height 17
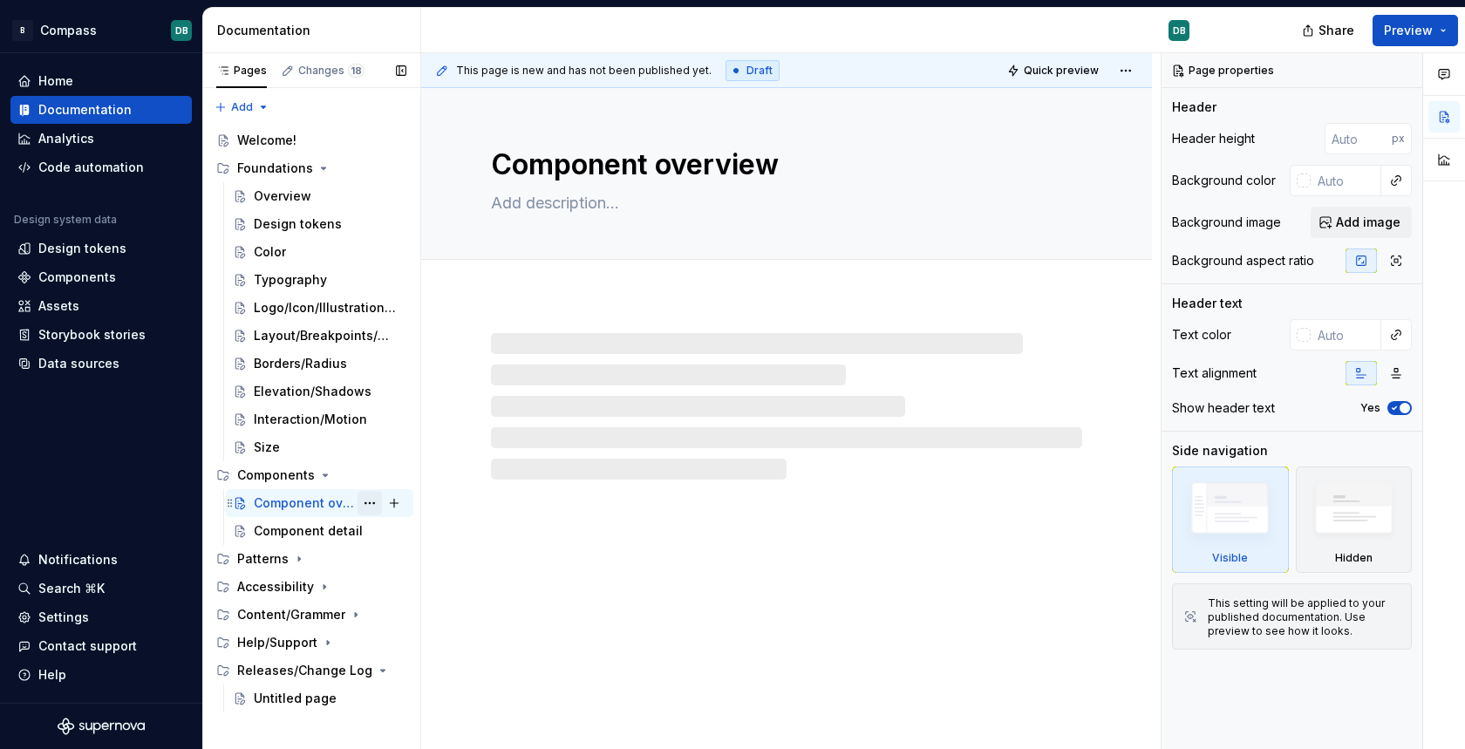
click at [370, 502] on button "Page tree" at bounding box center [370, 503] width 24 height 24
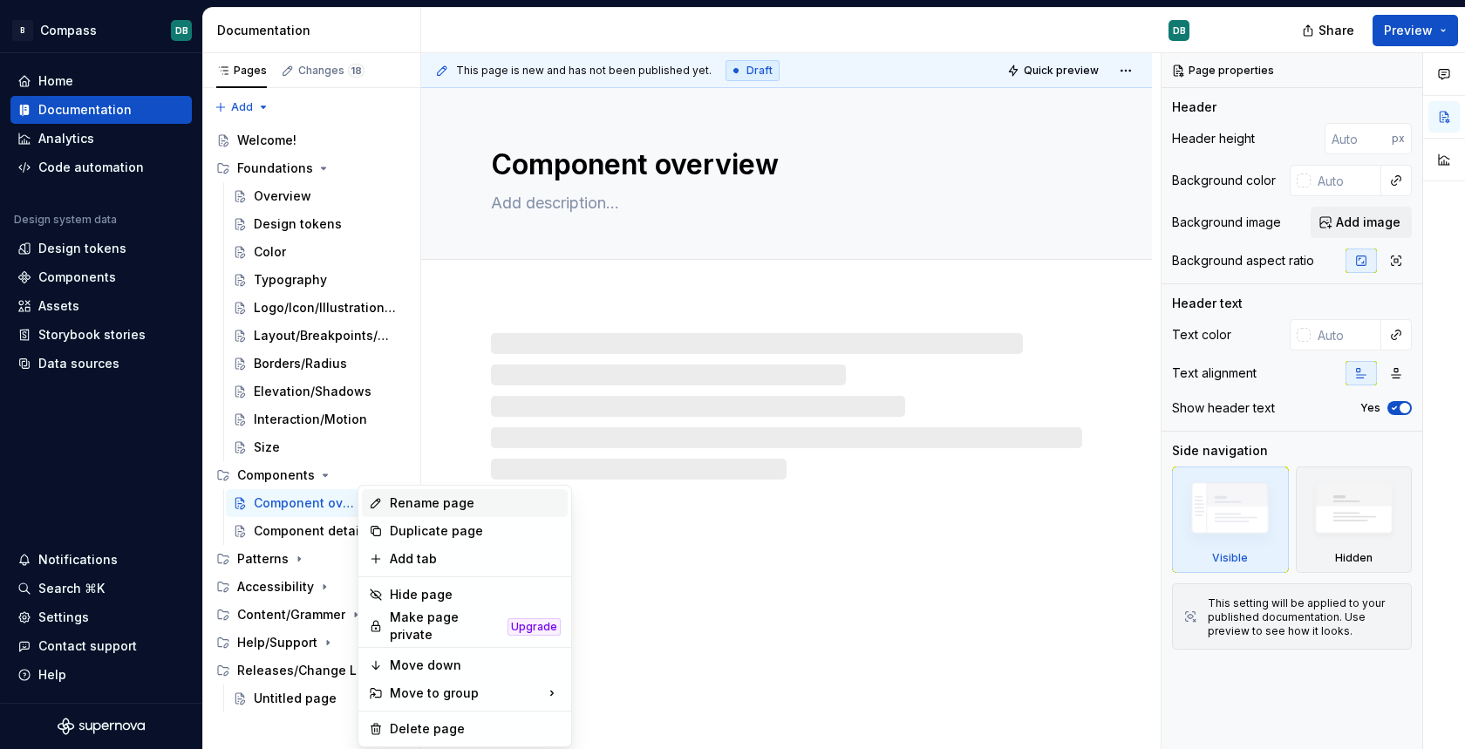
click at [418, 501] on div "Rename page" at bounding box center [475, 502] width 171 height 17
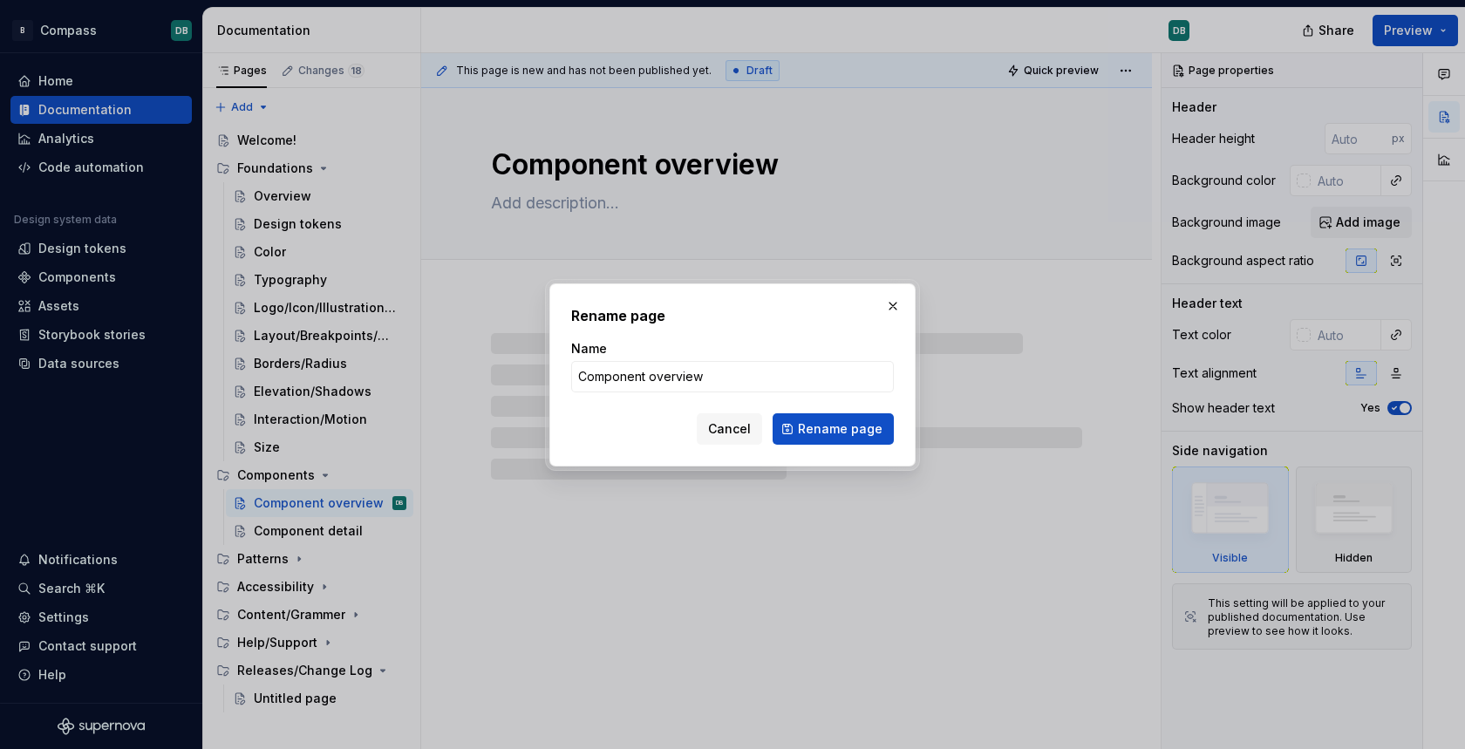
type textarea "*"
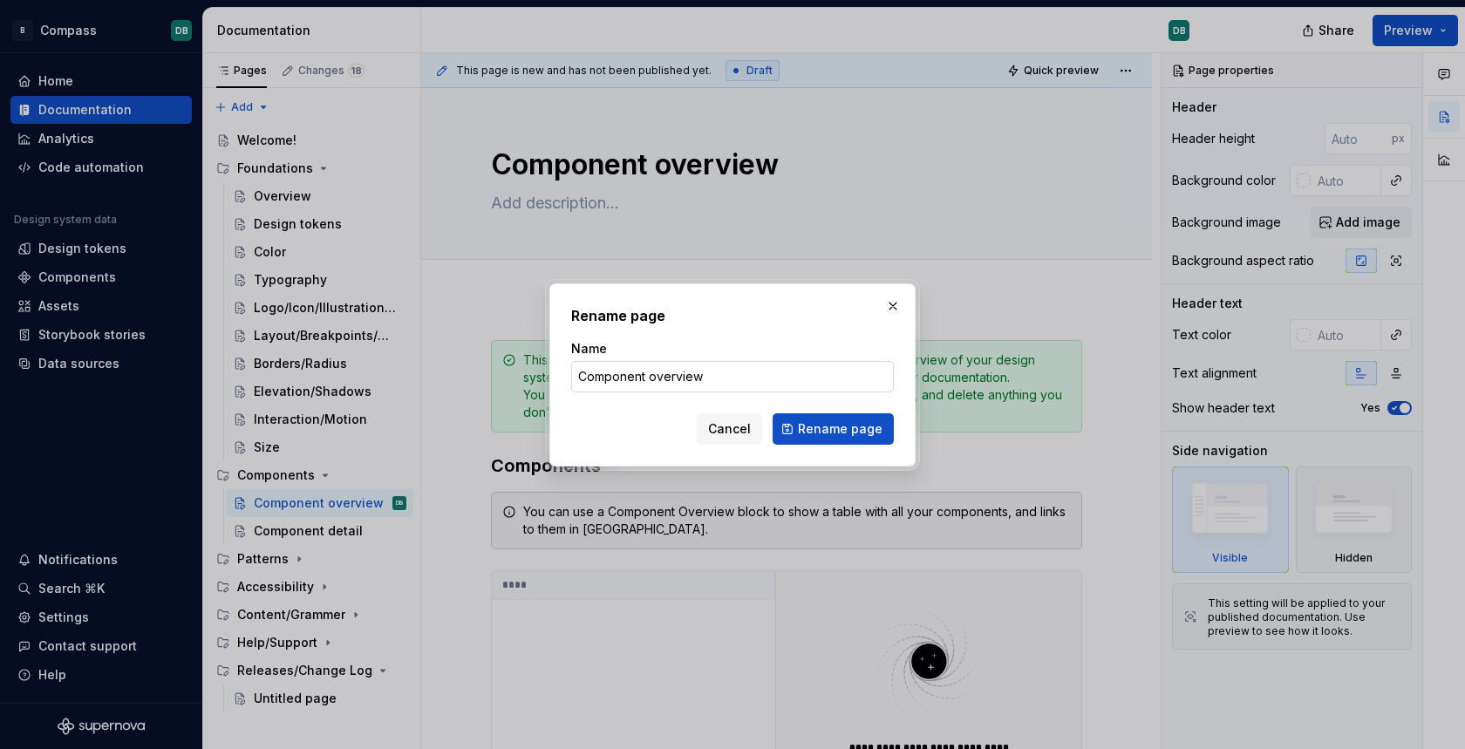
click at [655, 379] on input "Component overview" at bounding box center [732, 376] width 323 height 31
drag, startPoint x: 655, startPoint y: 379, endPoint x: 579, endPoint y: 375, distance: 76.0
click at [579, 375] on input "Component overview" at bounding box center [732, 376] width 323 height 31
type input "Overview"
click at [834, 427] on span "Rename page" at bounding box center [840, 428] width 85 height 17
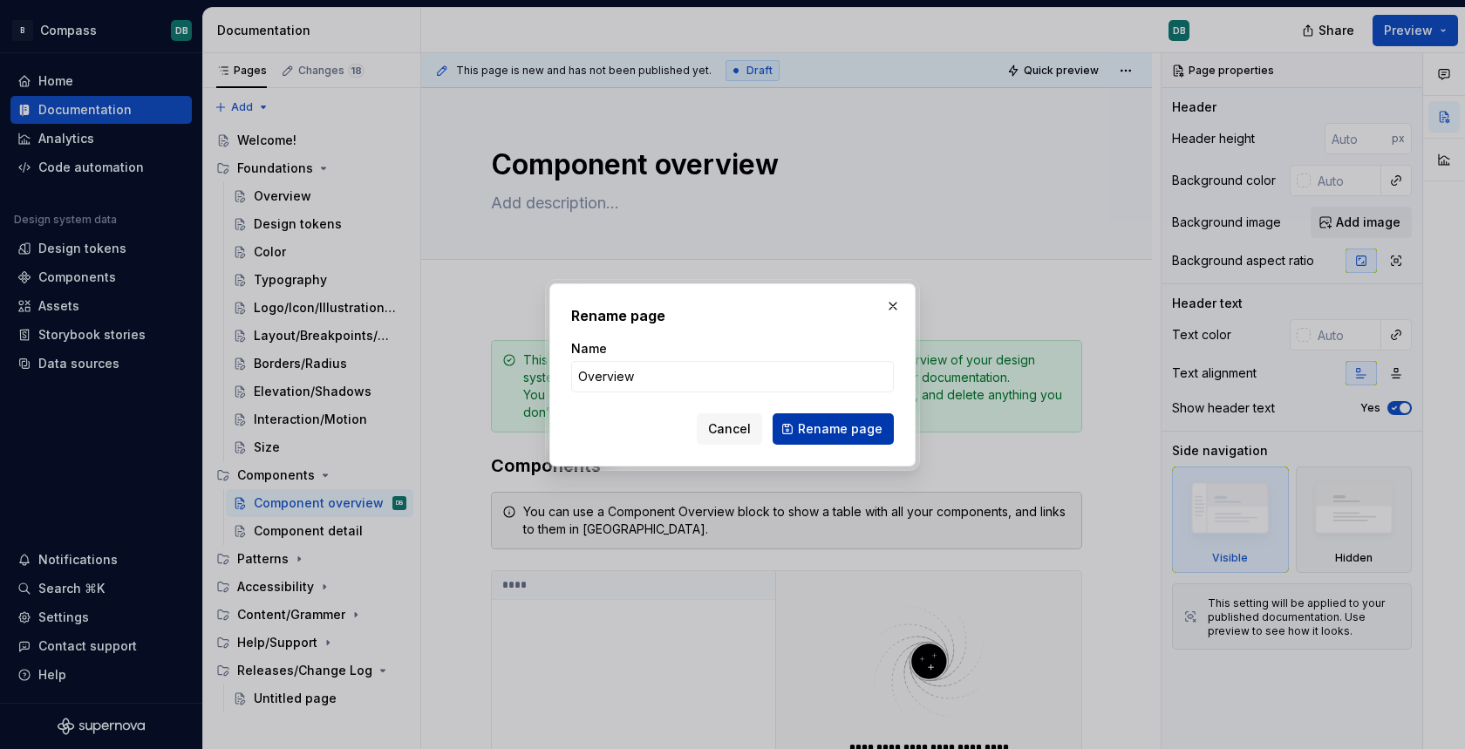
type textarea "*"
type textarea "Overview"
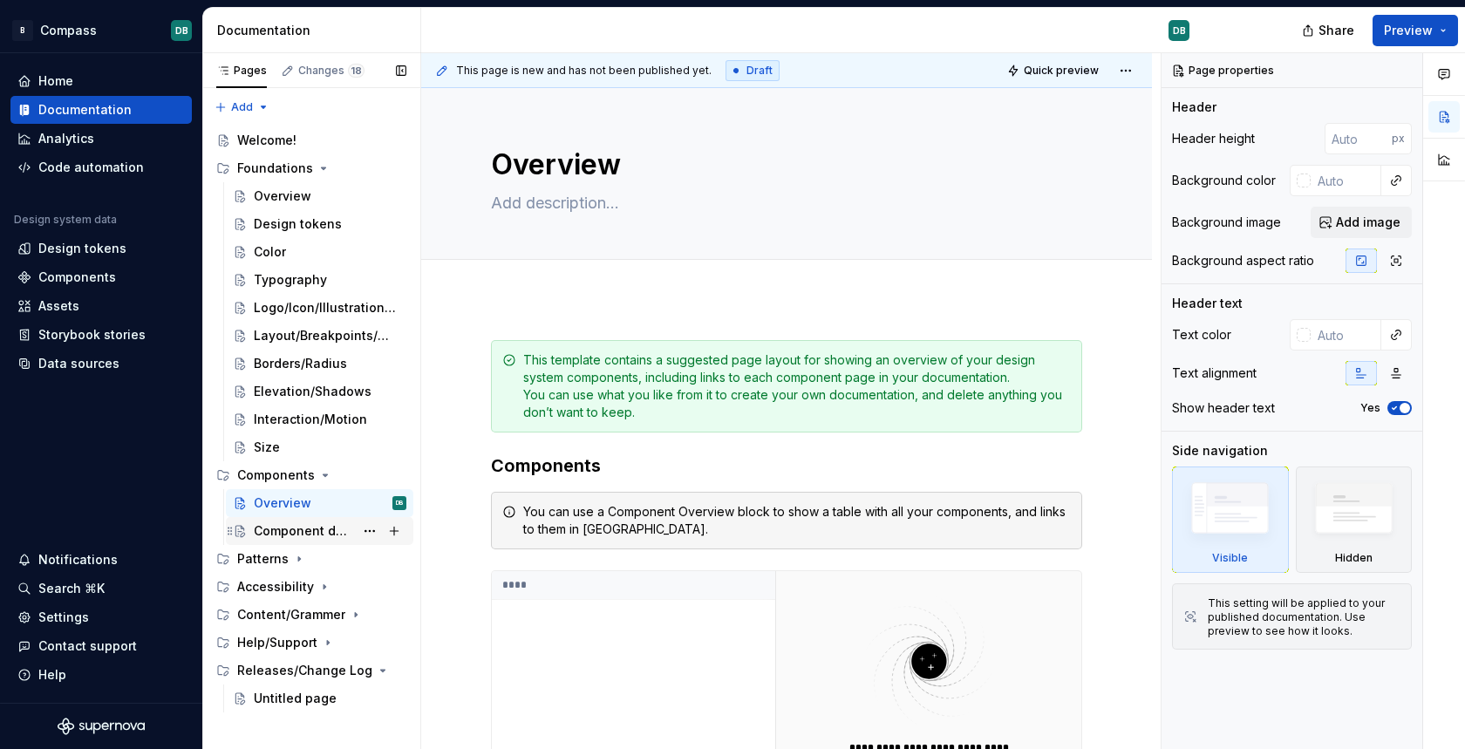
click at [297, 529] on div "Component detail" at bounding box center [304, 530] width 100 height 17
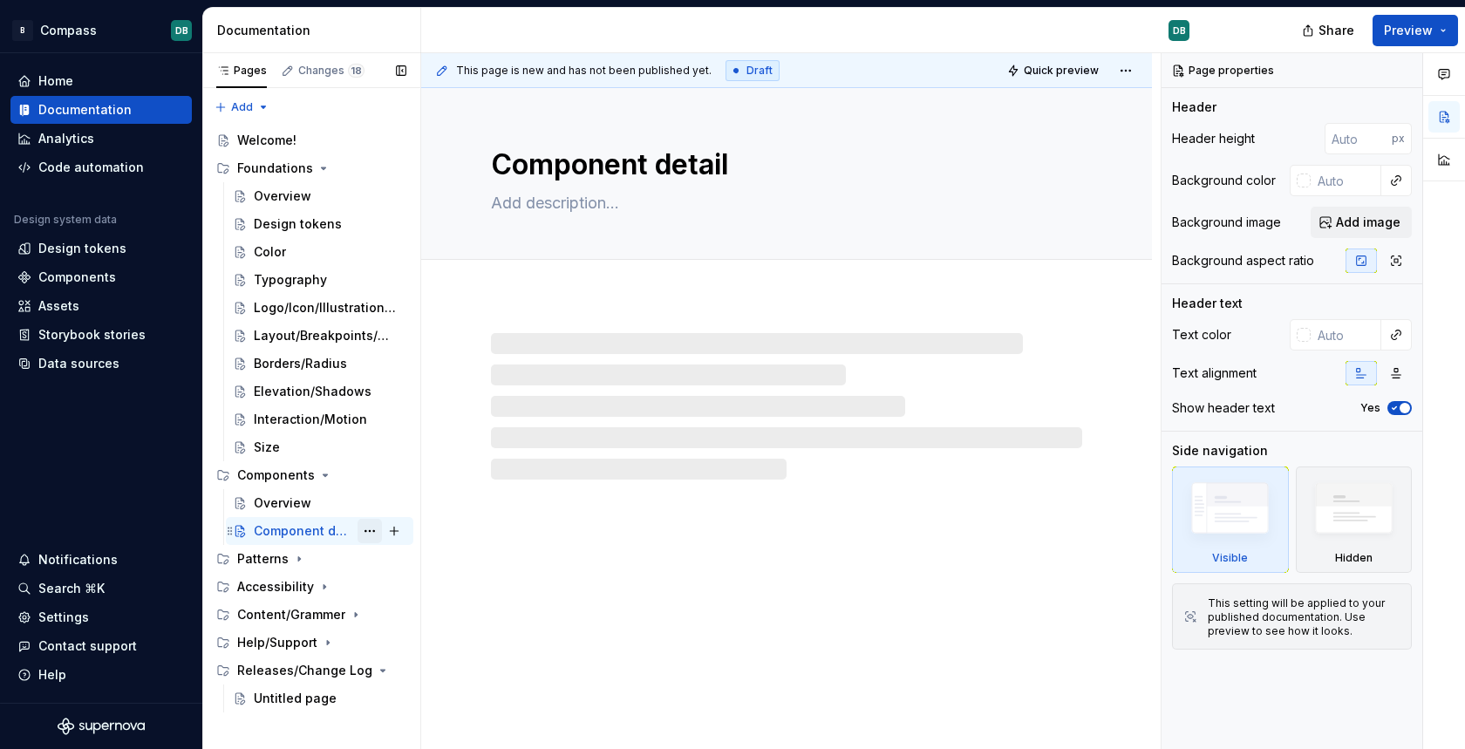
click at [371, 530] on button "Page tree" at bounding box center [370, 531] width 24 height 24
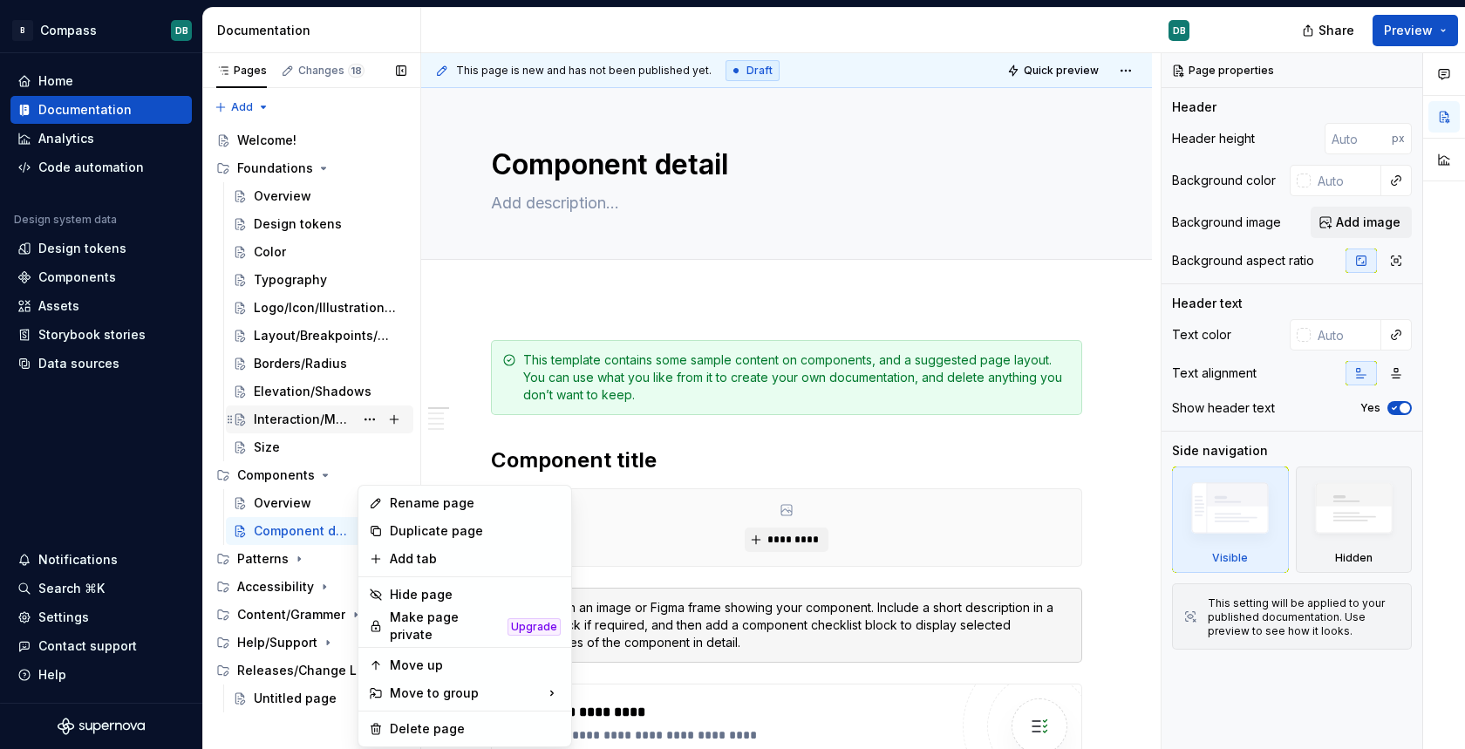
click at [324, 416] on div "Pages Changes 18 Add Accessibility guide for tree Page tree. Navigate the tree …" at bounding box center [311, 401] width 218 height 697
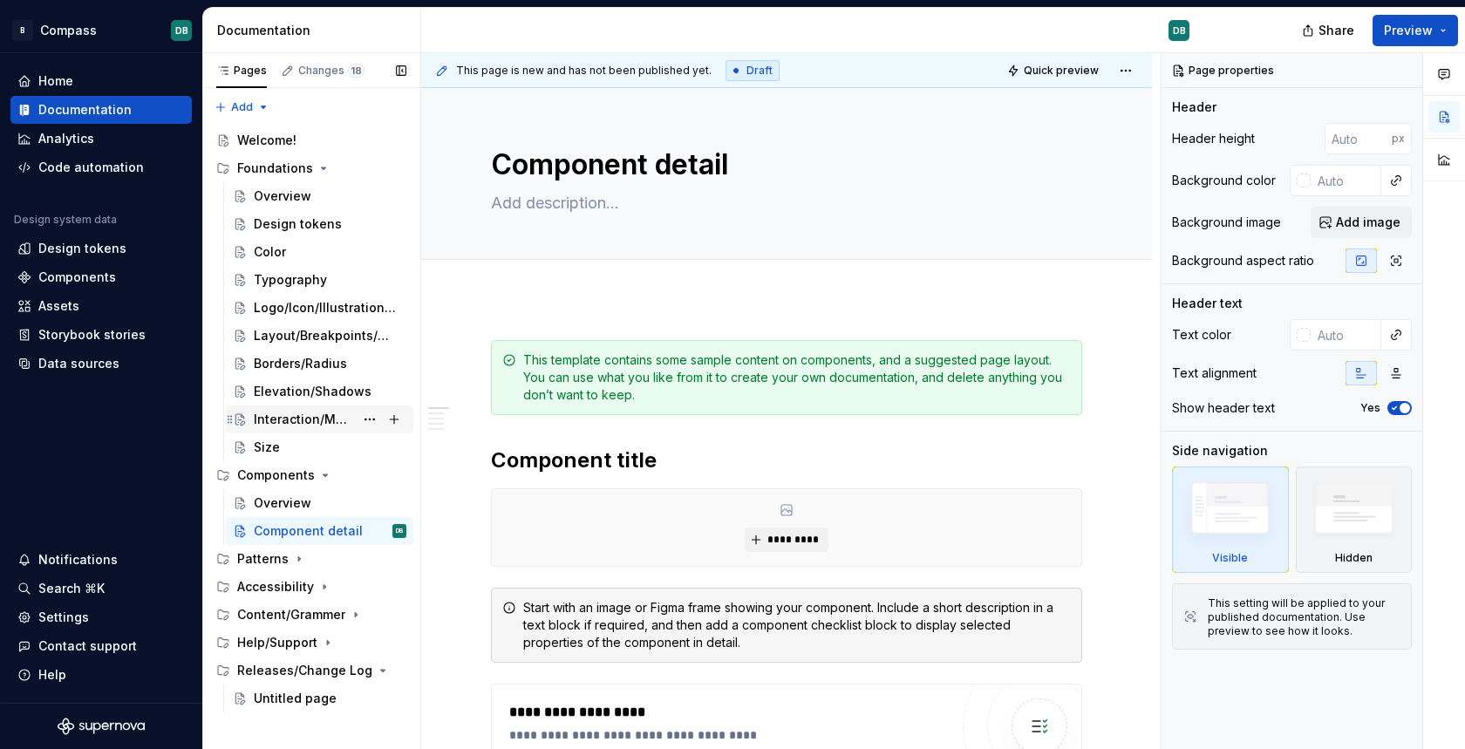
click at [303, 417] on div "Interaction/Motion" at bounding box center [304, 419] width 100 height 17
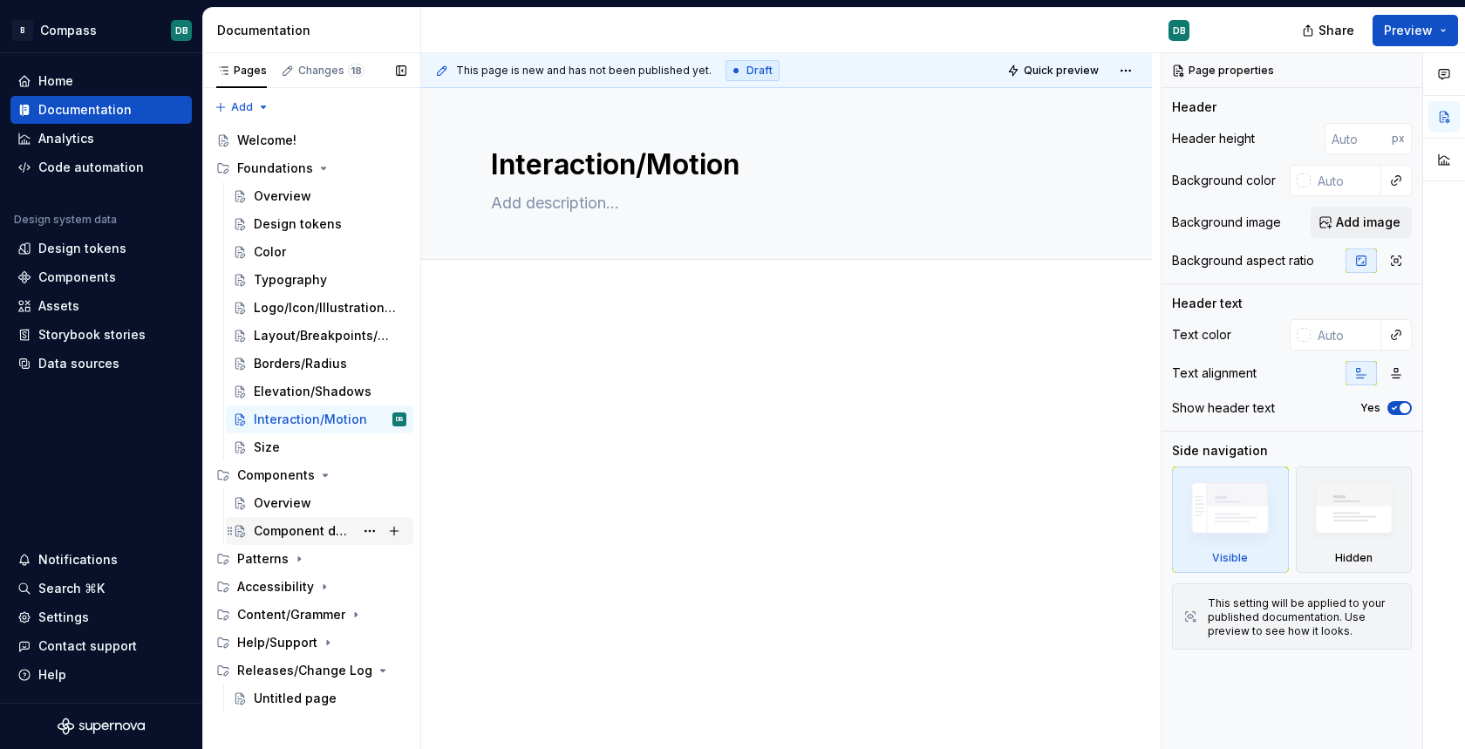
click at [296, 532] on div "Component detail" at bounding box center [304, 530] width 100 height 17
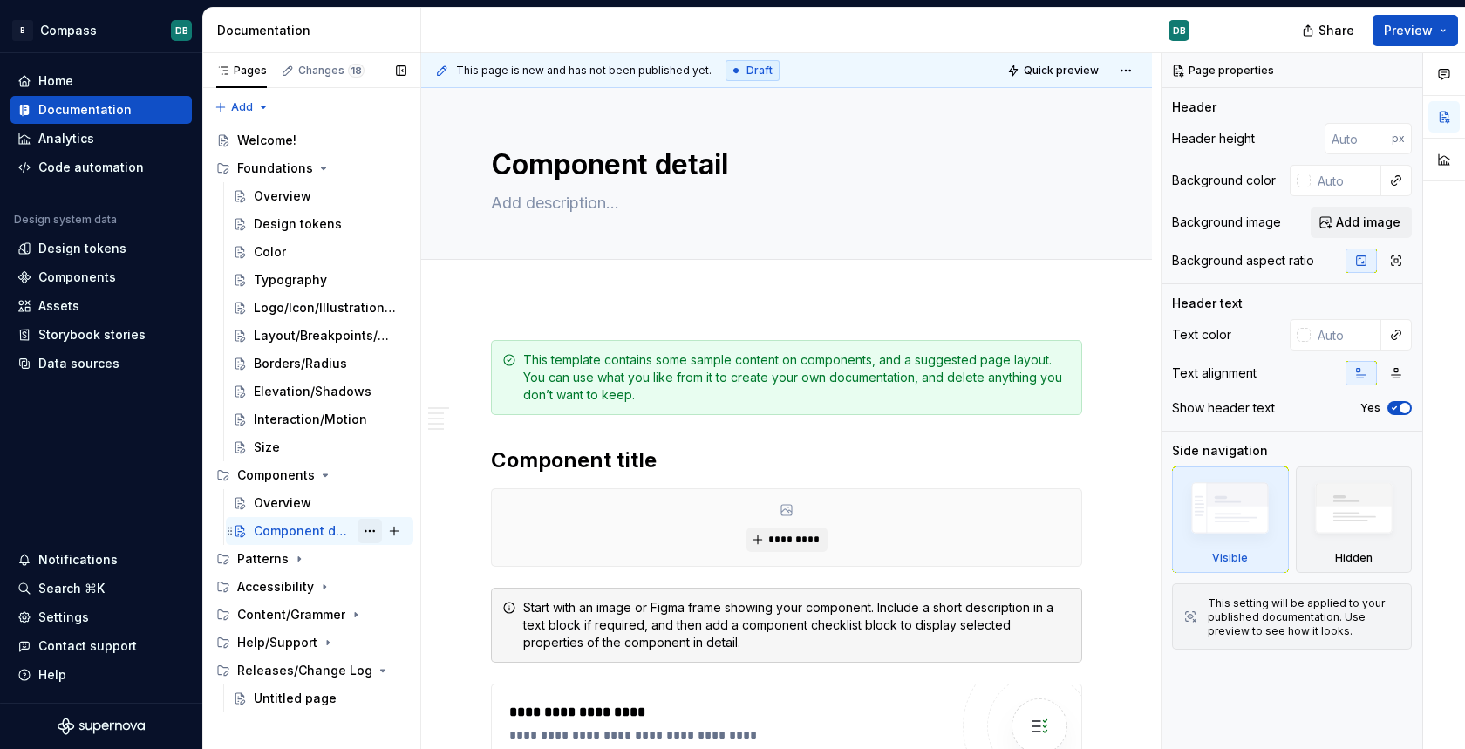
click at [370, 530] on button "Page tree" at bounding box center [370, 531] width 24 height 24
type textarea "*"
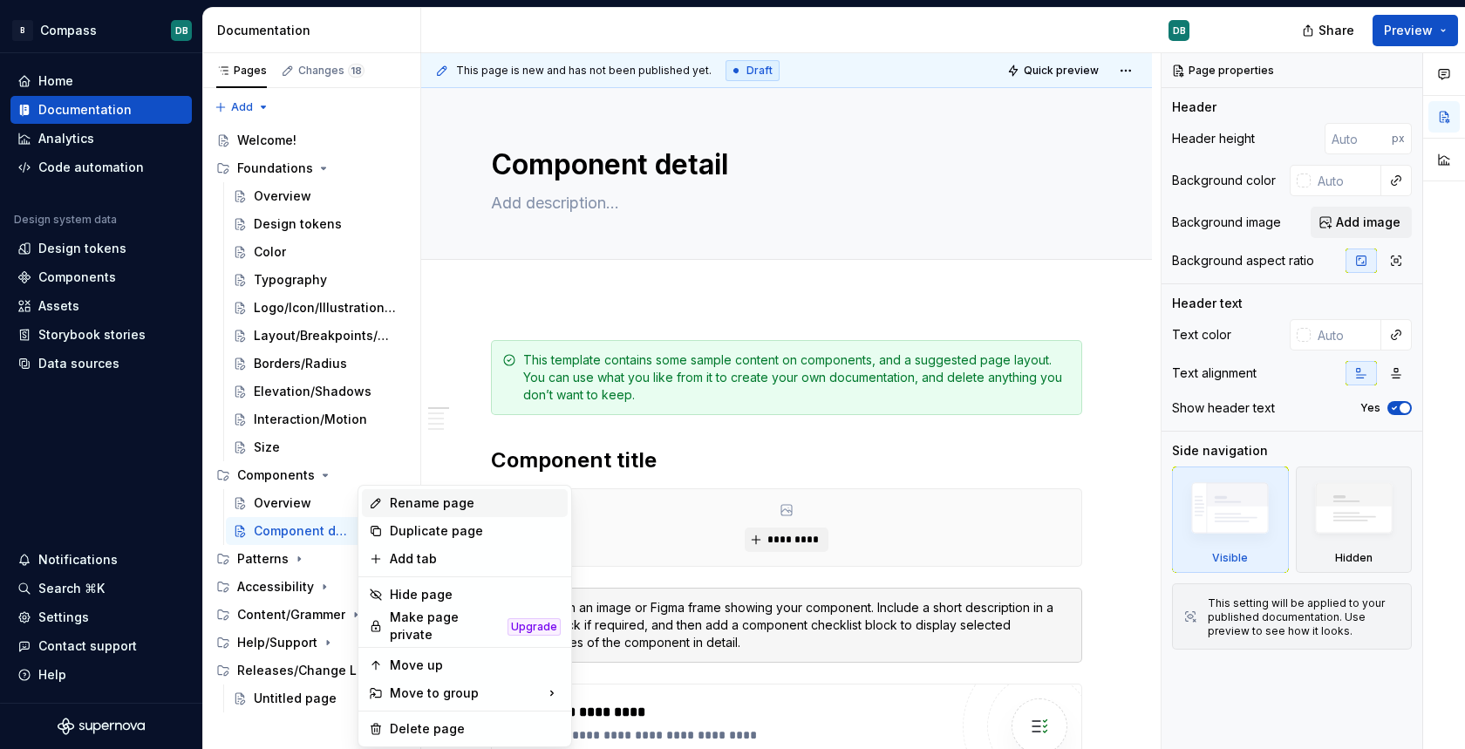
click at [426, 504] on div "Rename page" at bounding box center [475, 502] width 171 height 17
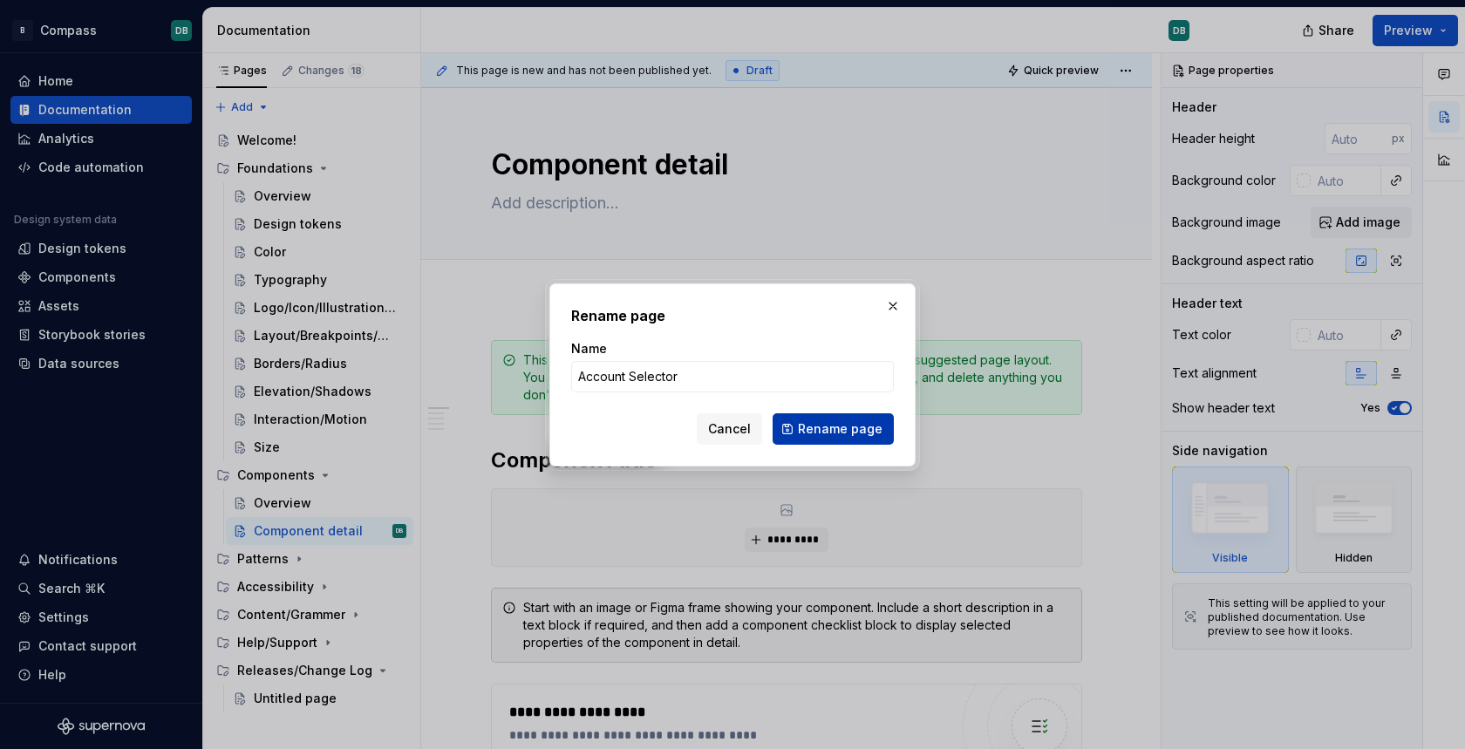
type input "Account Selector"
click at [845, 426] on span "Rename page" at bounding box center [840, 428] width 85 height 17
type textarea "*"
type textarea "Account Selector"
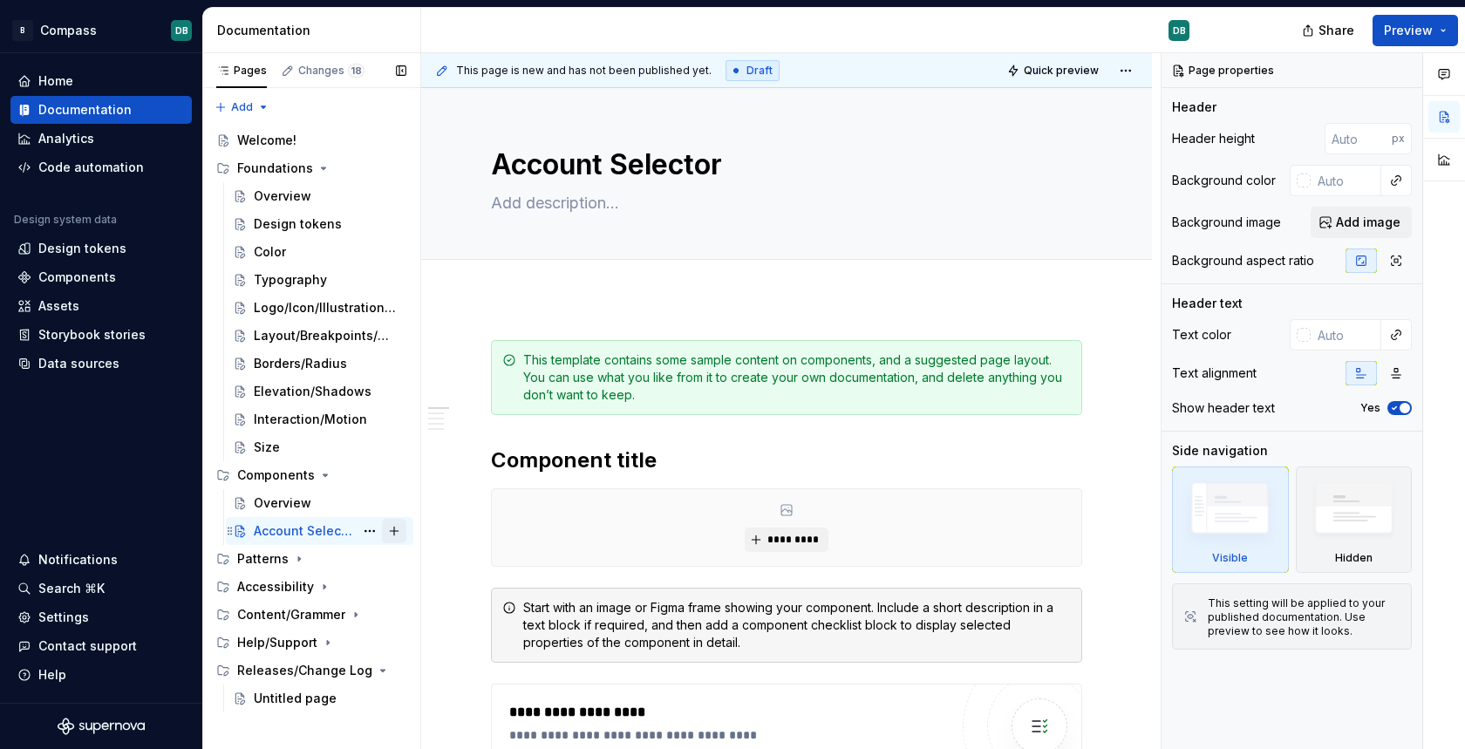
click at [395, 531] on button "Page tree" at bounding box center [394, 531] width 24 height 24
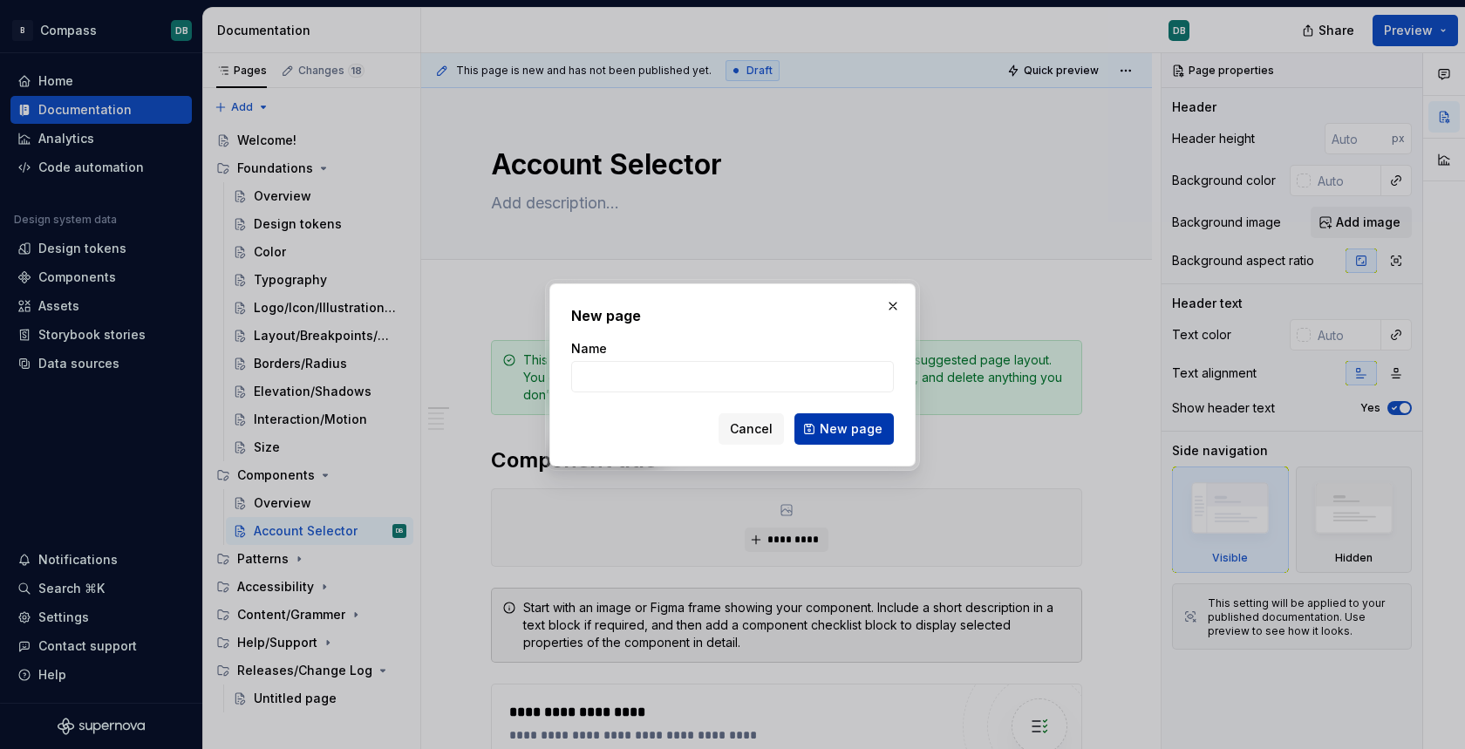
click at [854, 433] on span "New page" at bounding box center [851, 428] width 63 height 17
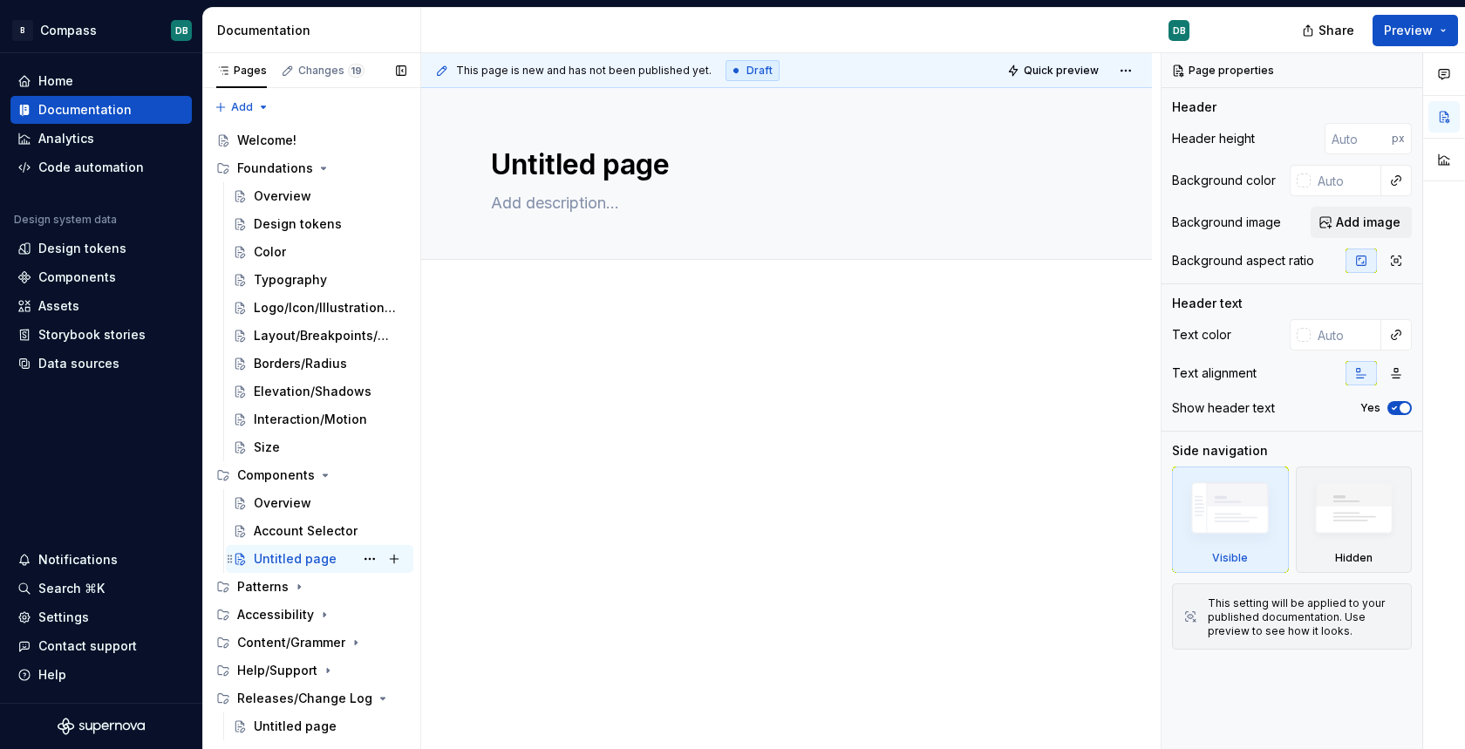
click at [276, 562] on div "Untitled page" at bounding box center [295, 558] width 83 height 17
click at [371, 558] on button "Page tree" at bounding box center [370, 559] width 24 height 24
type textarea "*"
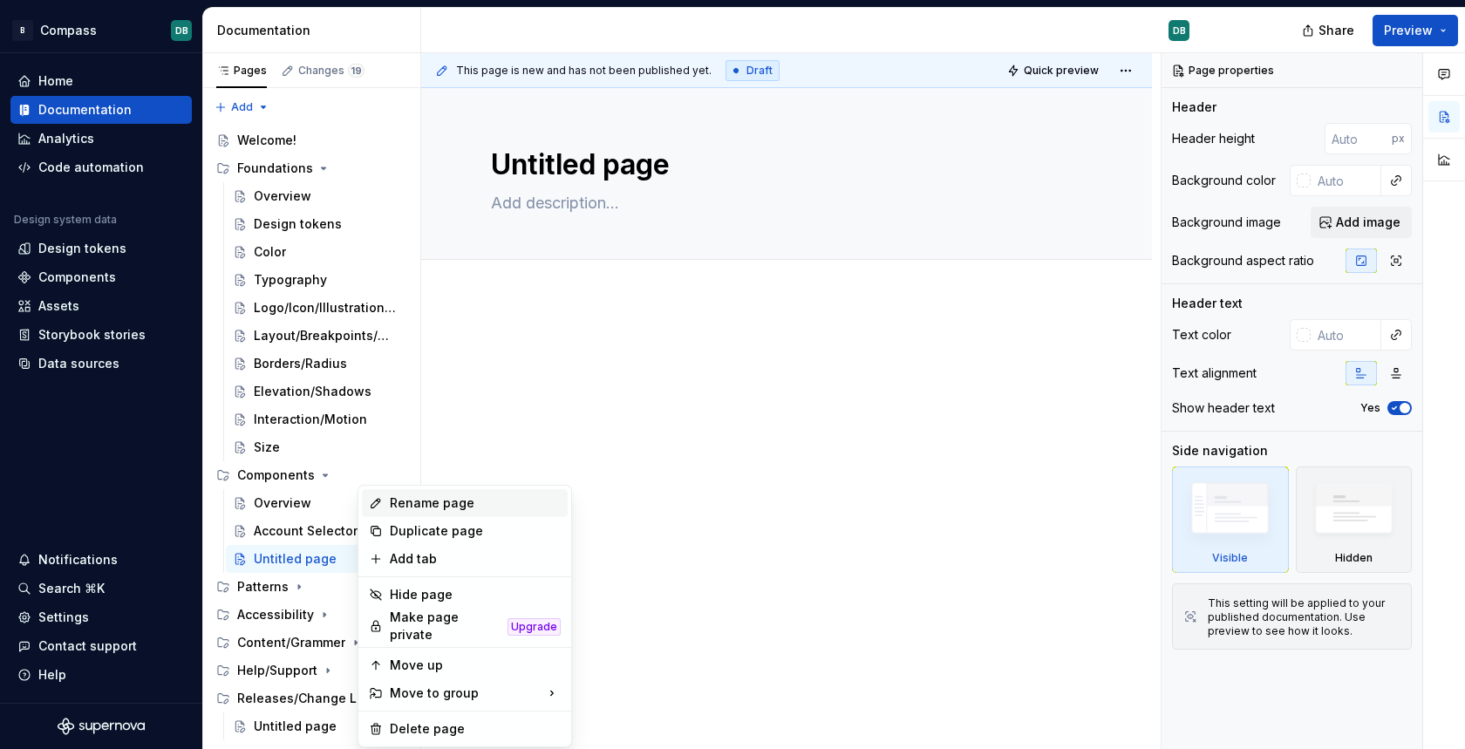
click at [423, 506] on div "Rename page" at bounding box center [475, 502] width 171 height 17
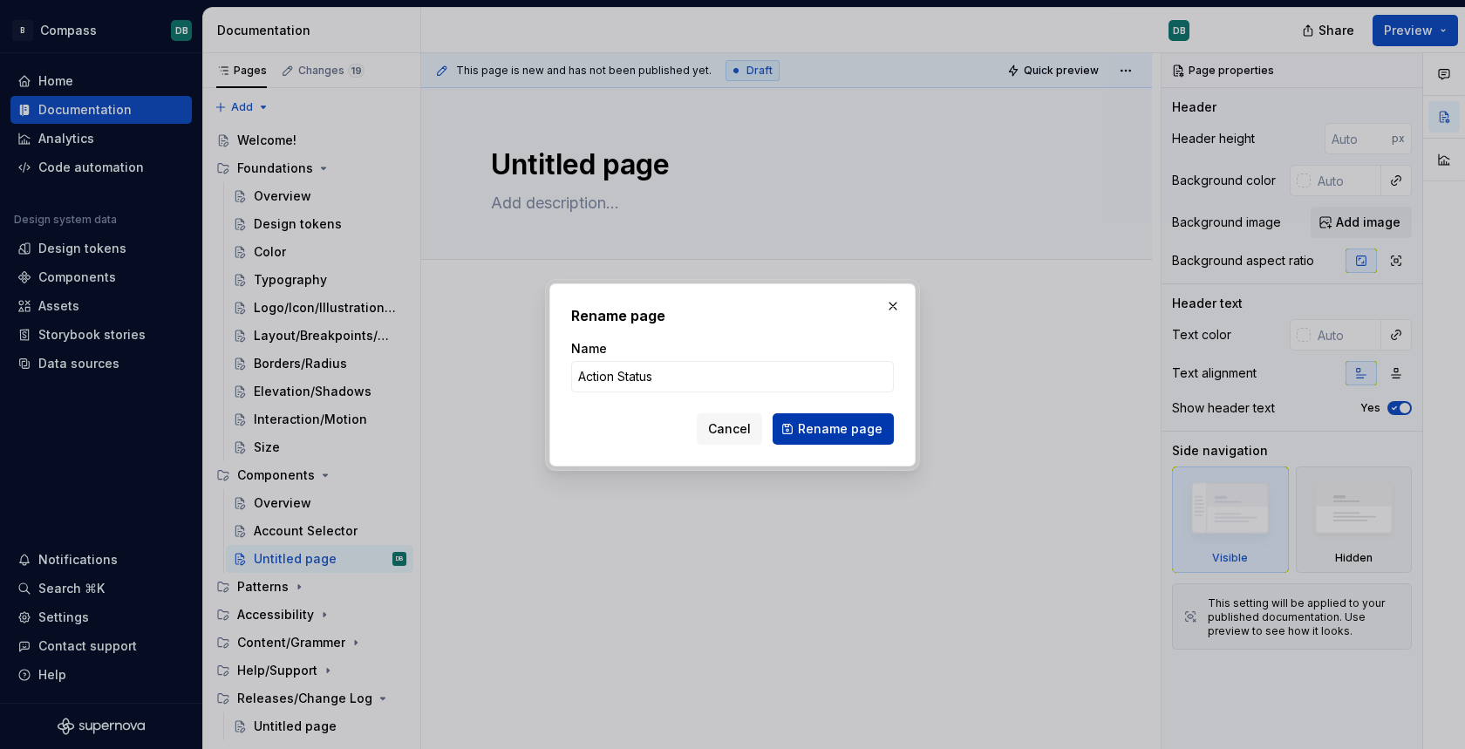
type input "Action Status"
click at [819, 426] on span "Rename page" at bounding box center [840, 428] width 85 height 17
type textarea "*"
type textarea "Action Status"
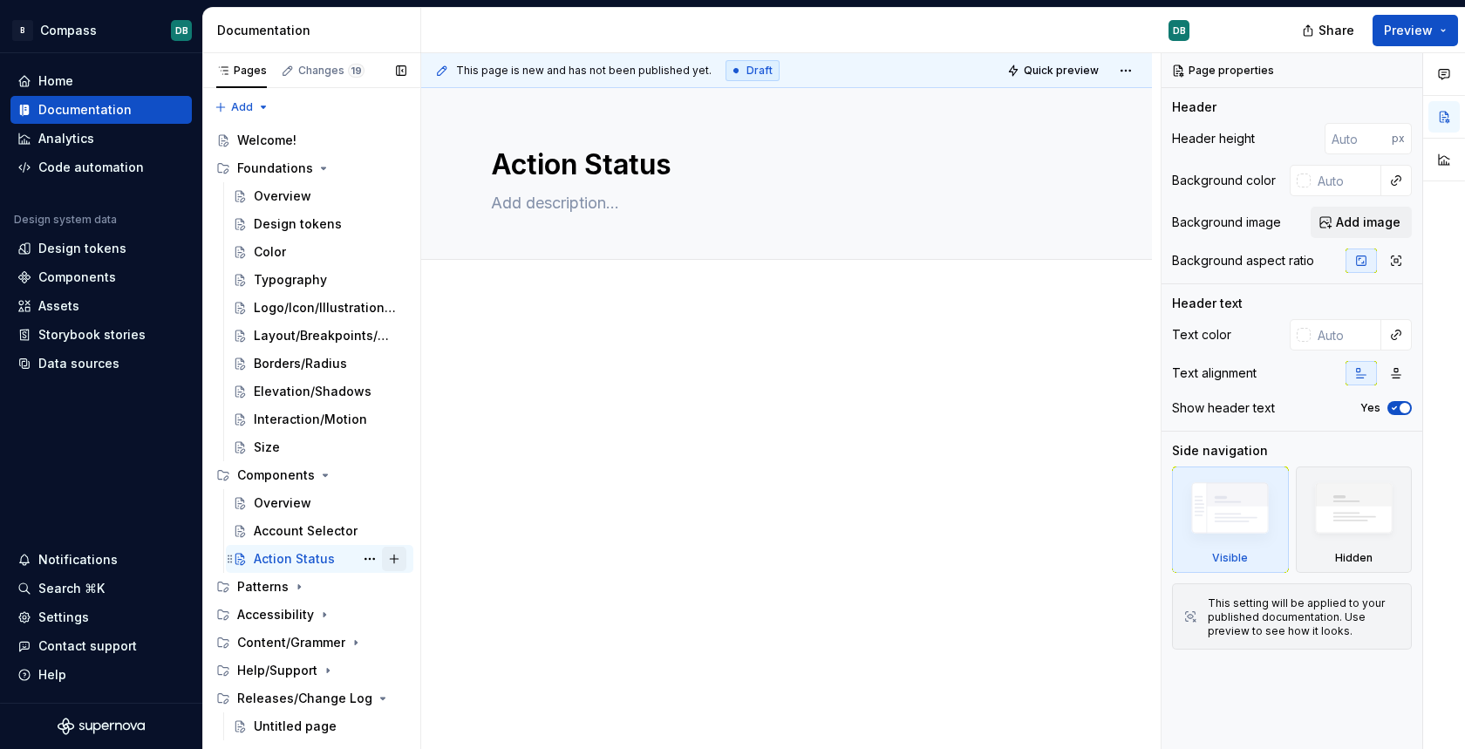
click at [397, 561] on button "Page tree" at bounding box center [394, 559] width 24 height 24
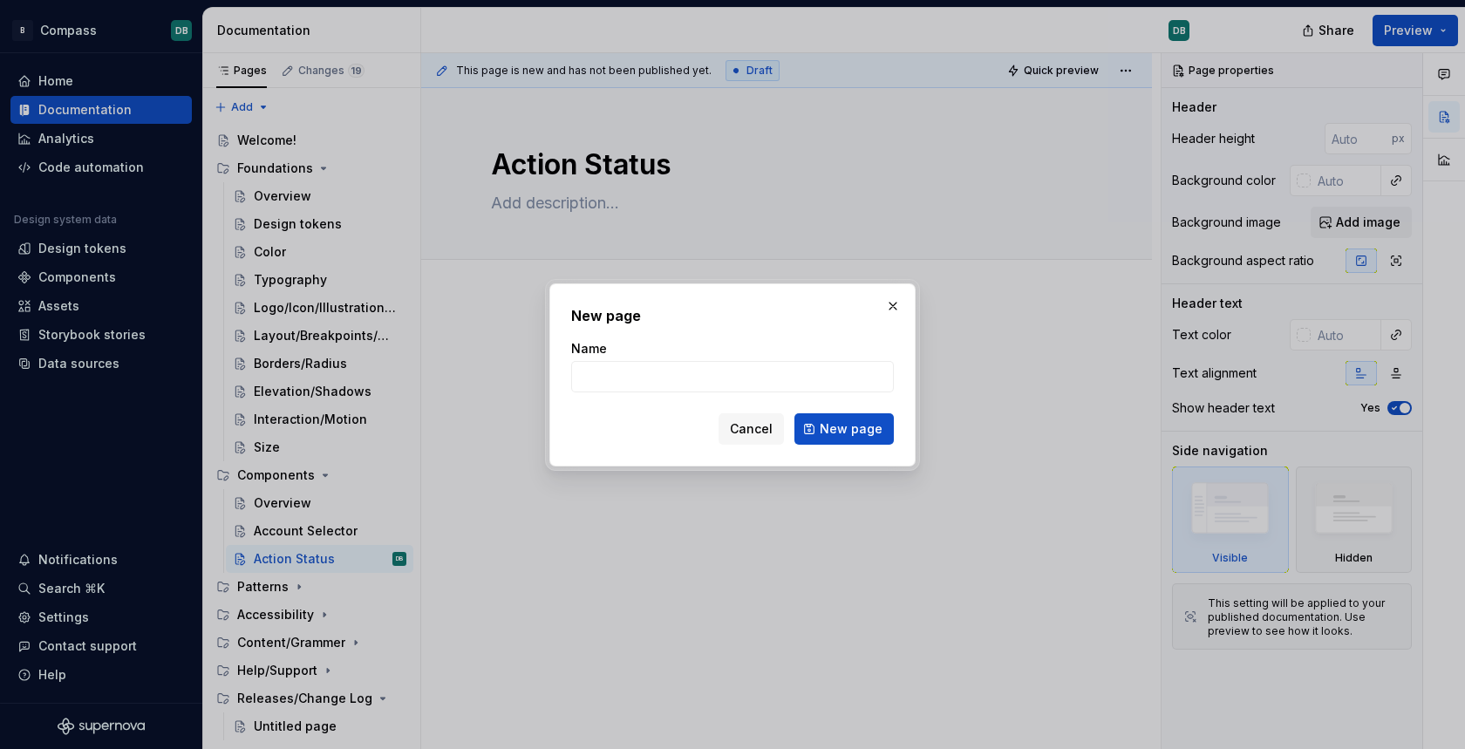
type textarea "*"
type input "Accordion"
click at [840, 425] on span "New page" at bounding box center [851, 428] width 63 height 17
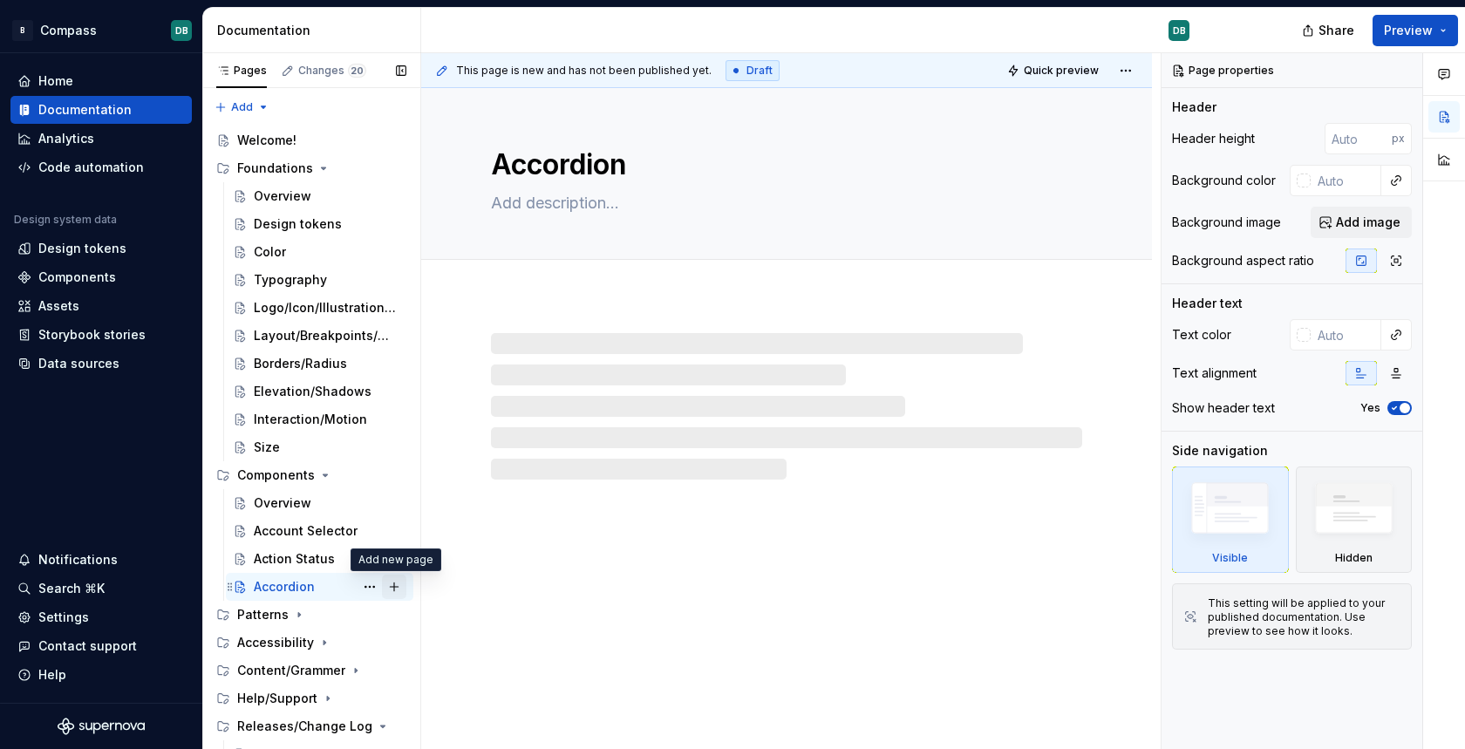
click at [396, 586] on button "Page tree" at bounding box center [394, 587] width 24 height 24
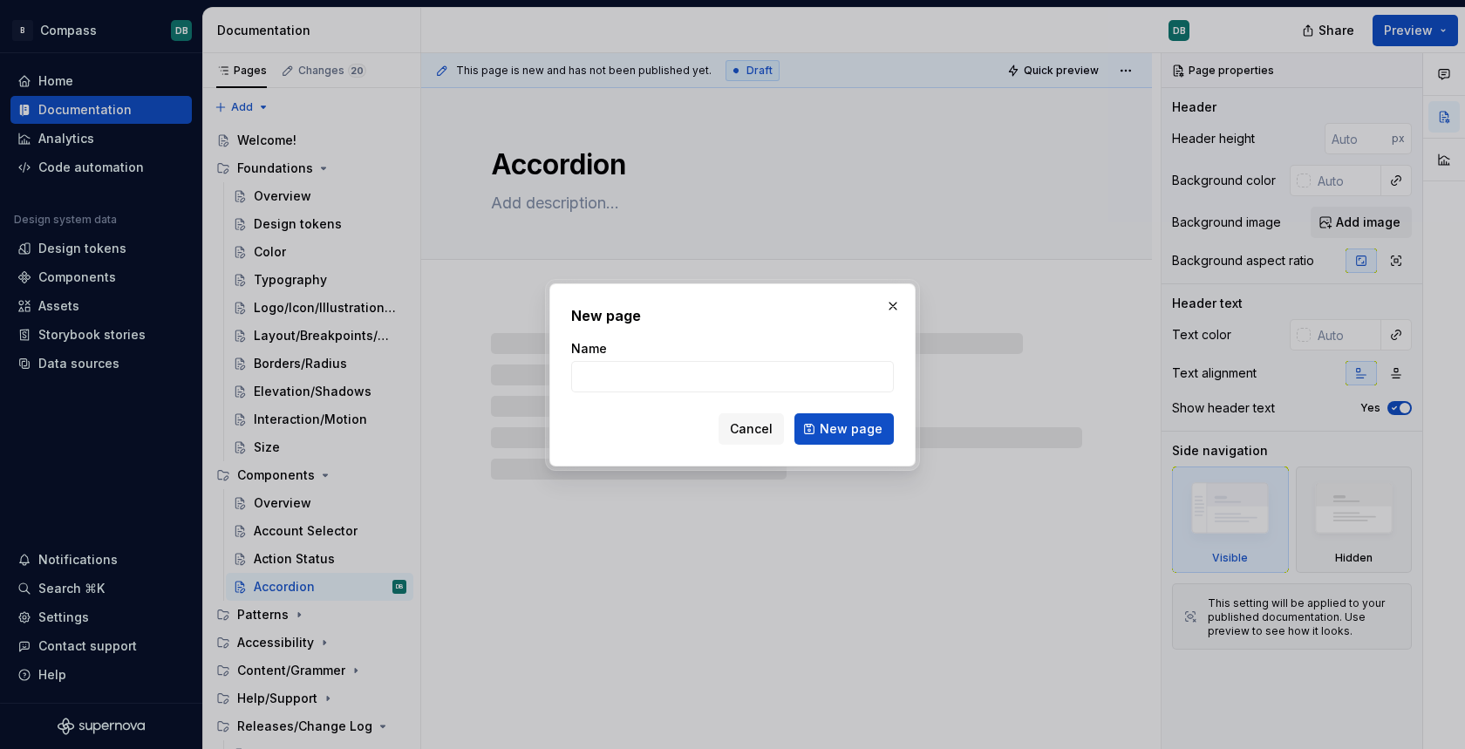
type textarea "*"
type input "A"
type textarea "*"
type input "Ale"
type textarea "*"
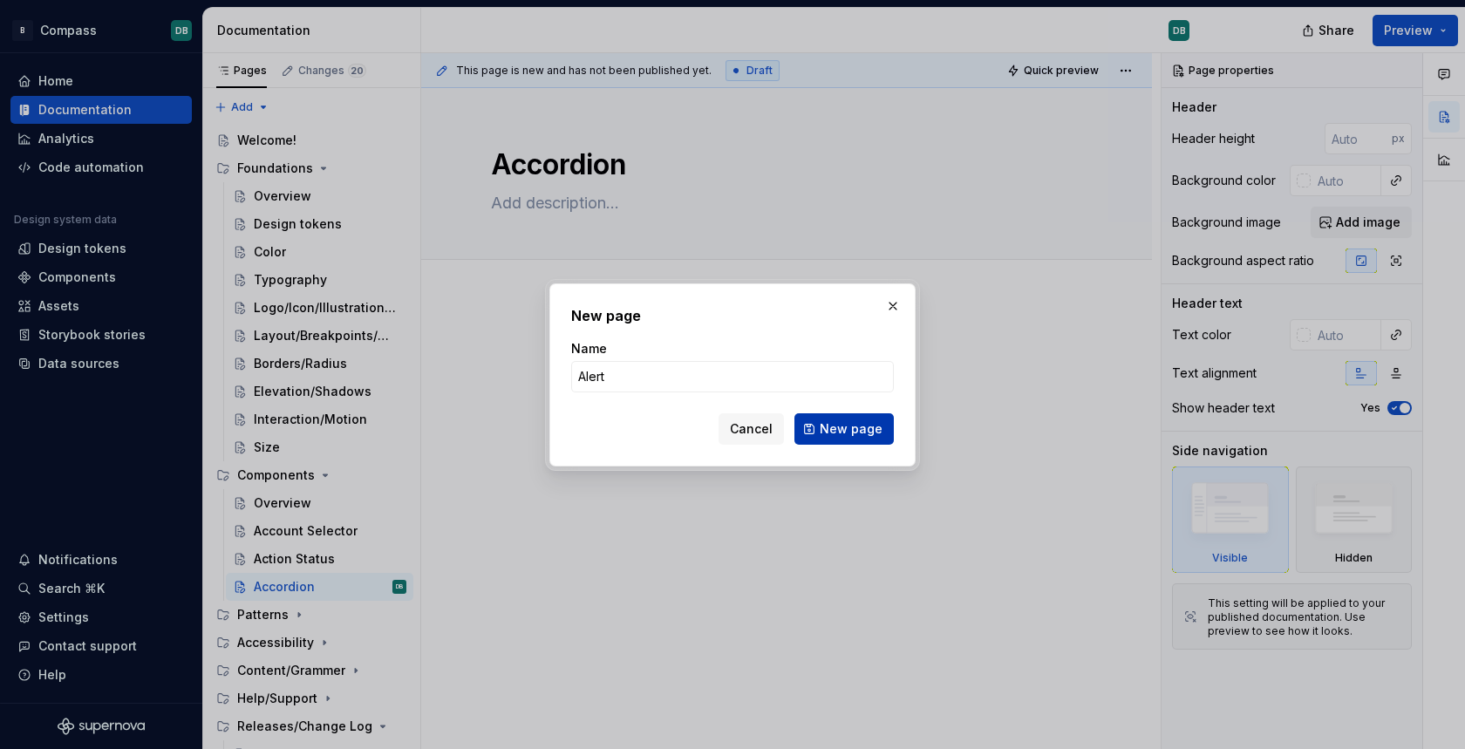
type input "Alert"
click at [836, 428] on span "New page" at bounding box center [851, 428] width 63 height 17
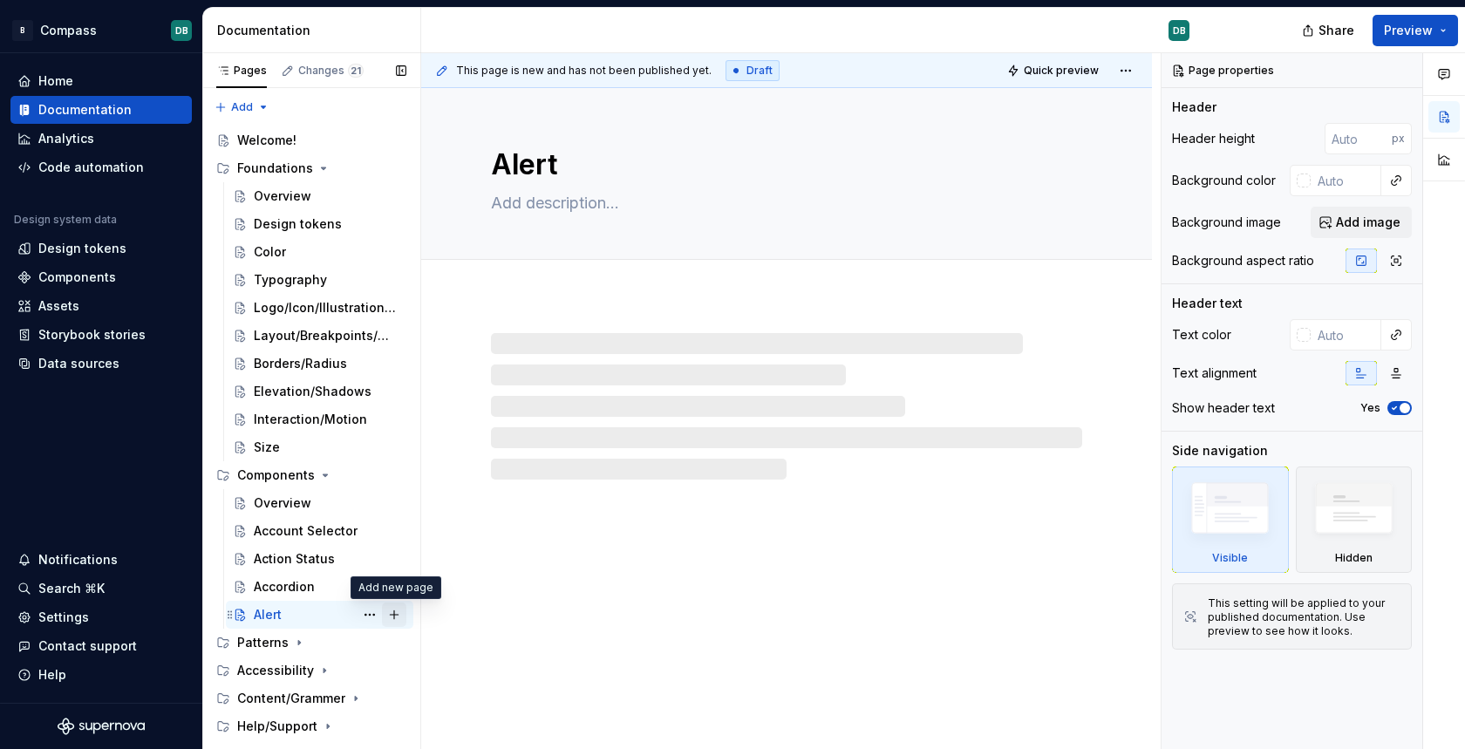
click at [392, 611] on button "Page tree" at bounding box center [394, 615] width 24 height 24
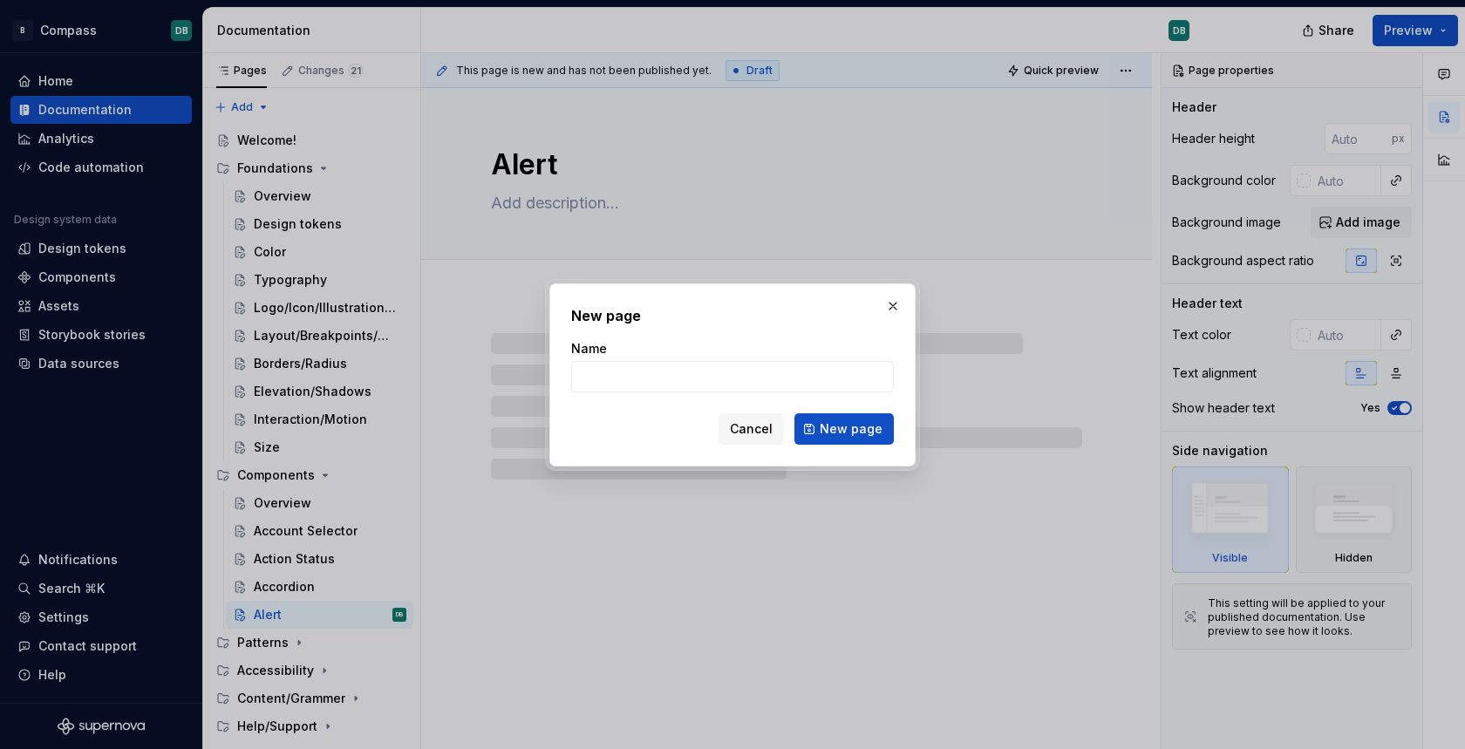
type textarea "*"
type input "Badge"
click at [845, 428] on span "New page" at bounding box center [851, 428] width 63 height 17
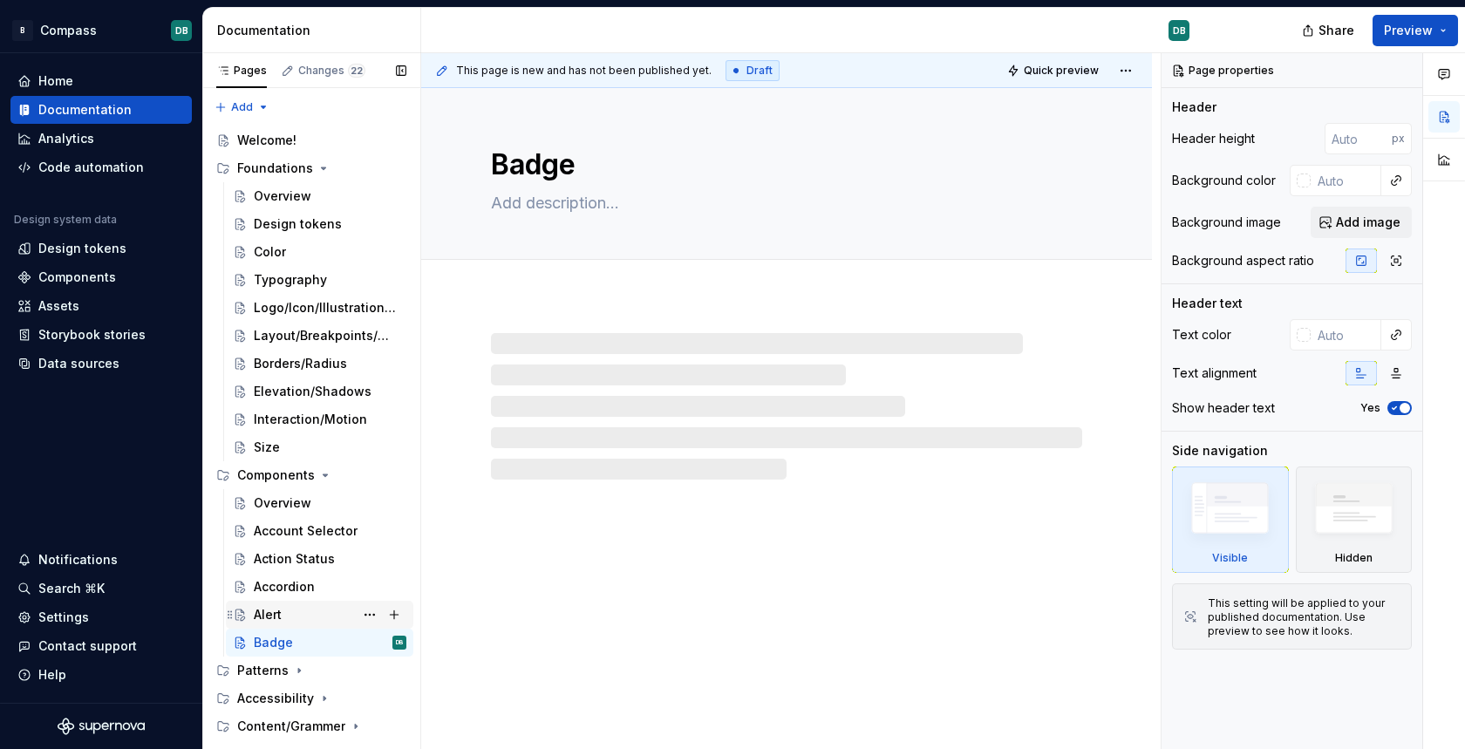
scroll to position [71, 0]
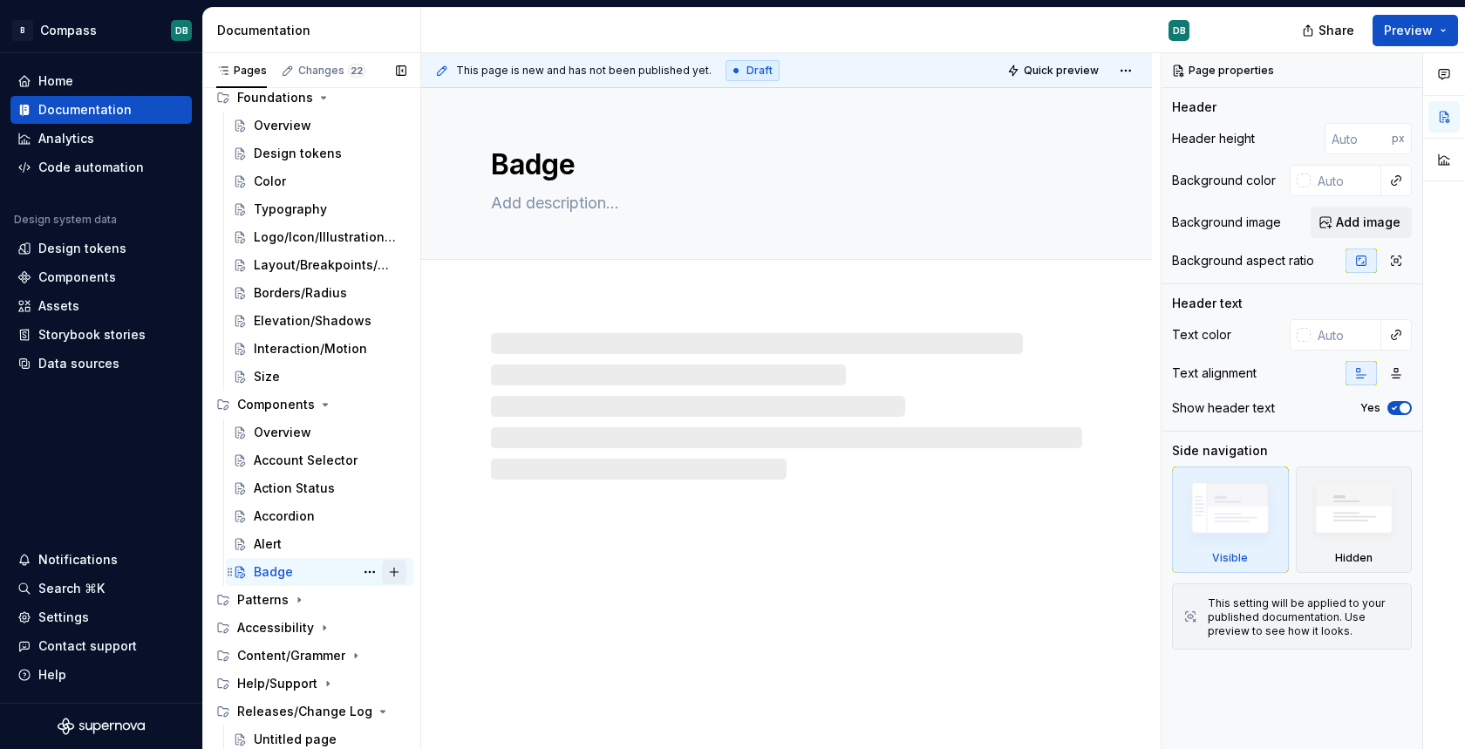
click at [394, 569] on button "Page tree" at bounding box center [394, 572] width 24 height 24
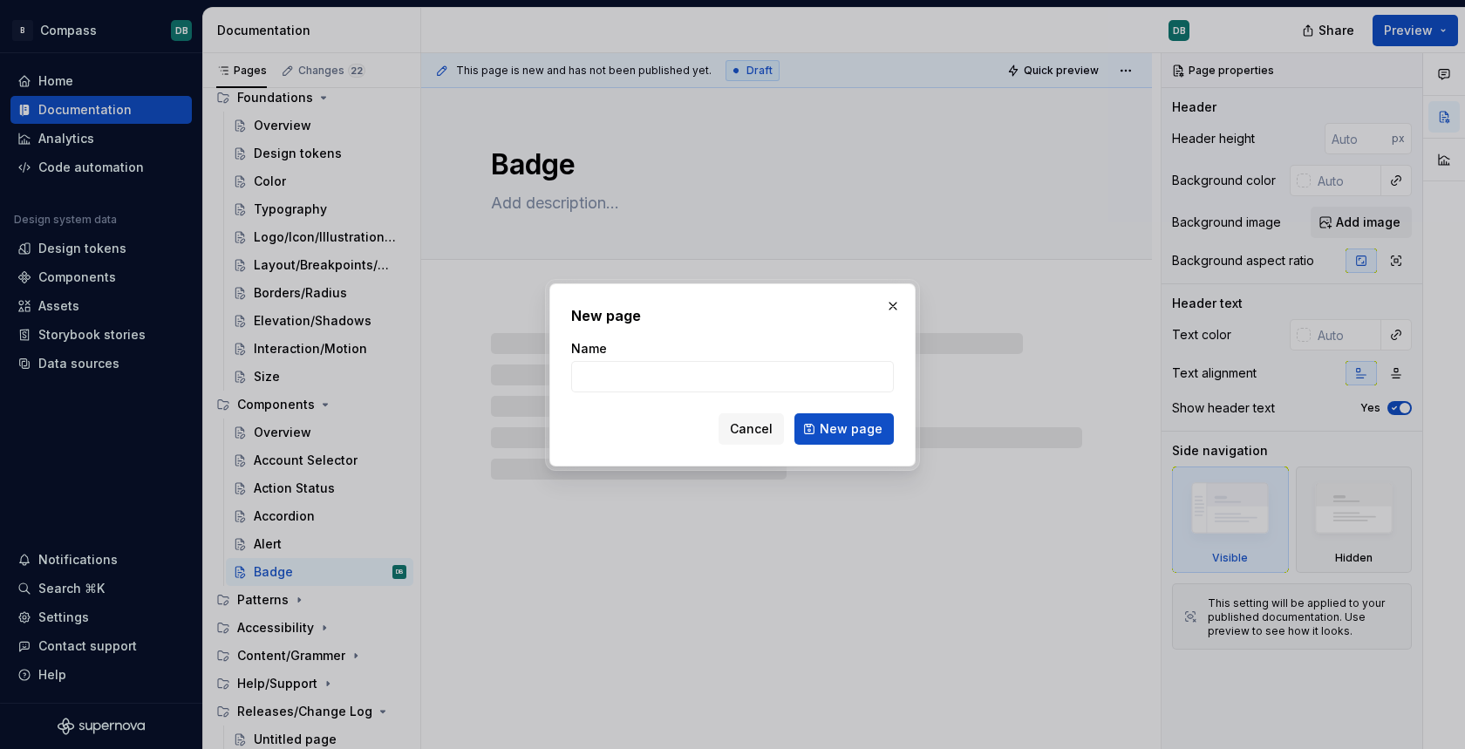
type textarea "*"
type input "Breadcrumb"
click at [840, 433] on span "New page" at bounding box center [851, 428] width 63 height 17
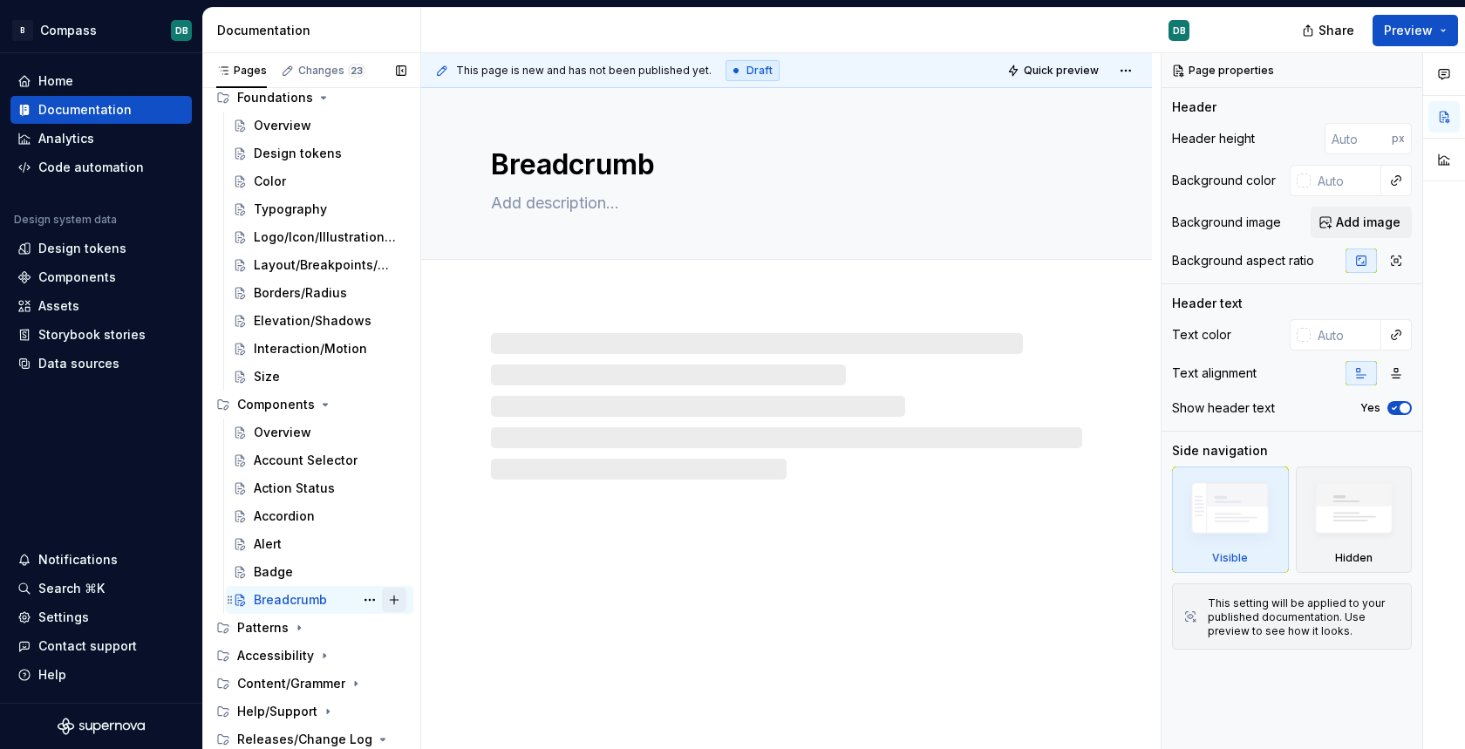
click at [394, 598] on button "Page tree" at bounding box center [394, 600] width 24 height 24
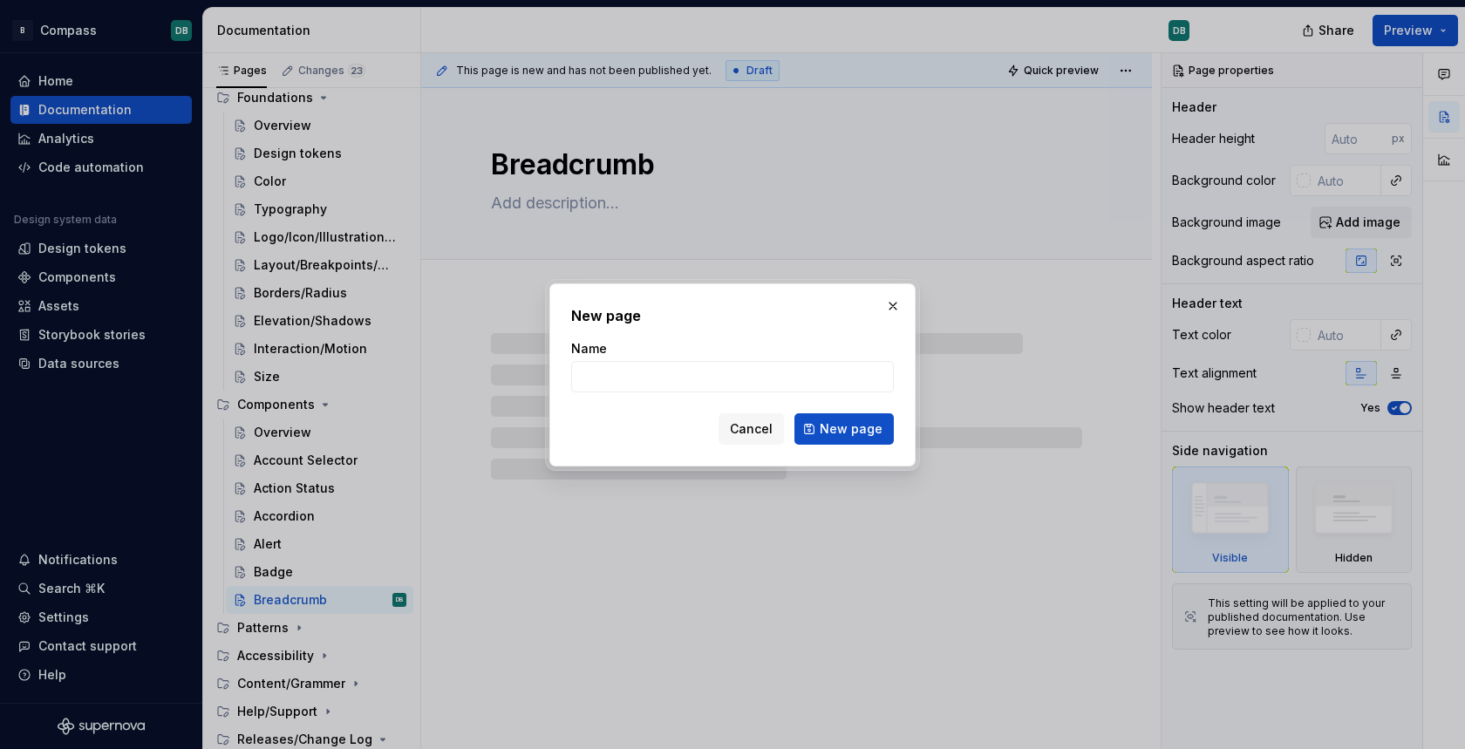
type textarea "*"
type input "B"
type textarea "*"
type input "Bu"
type textarea "*"
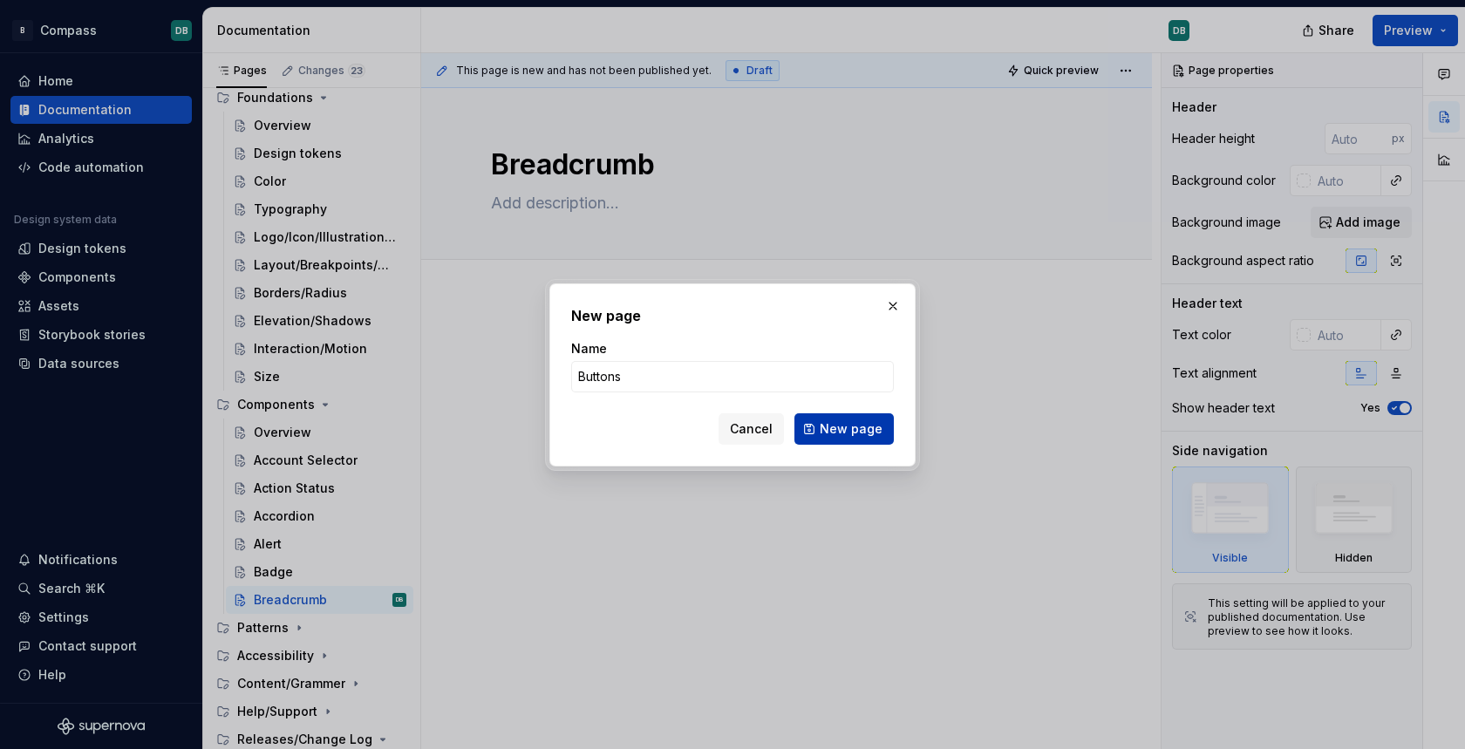
type input "Buttons"
click at [856, 426] on span "New page" at bounding box center [851, 428] width 63 height 17
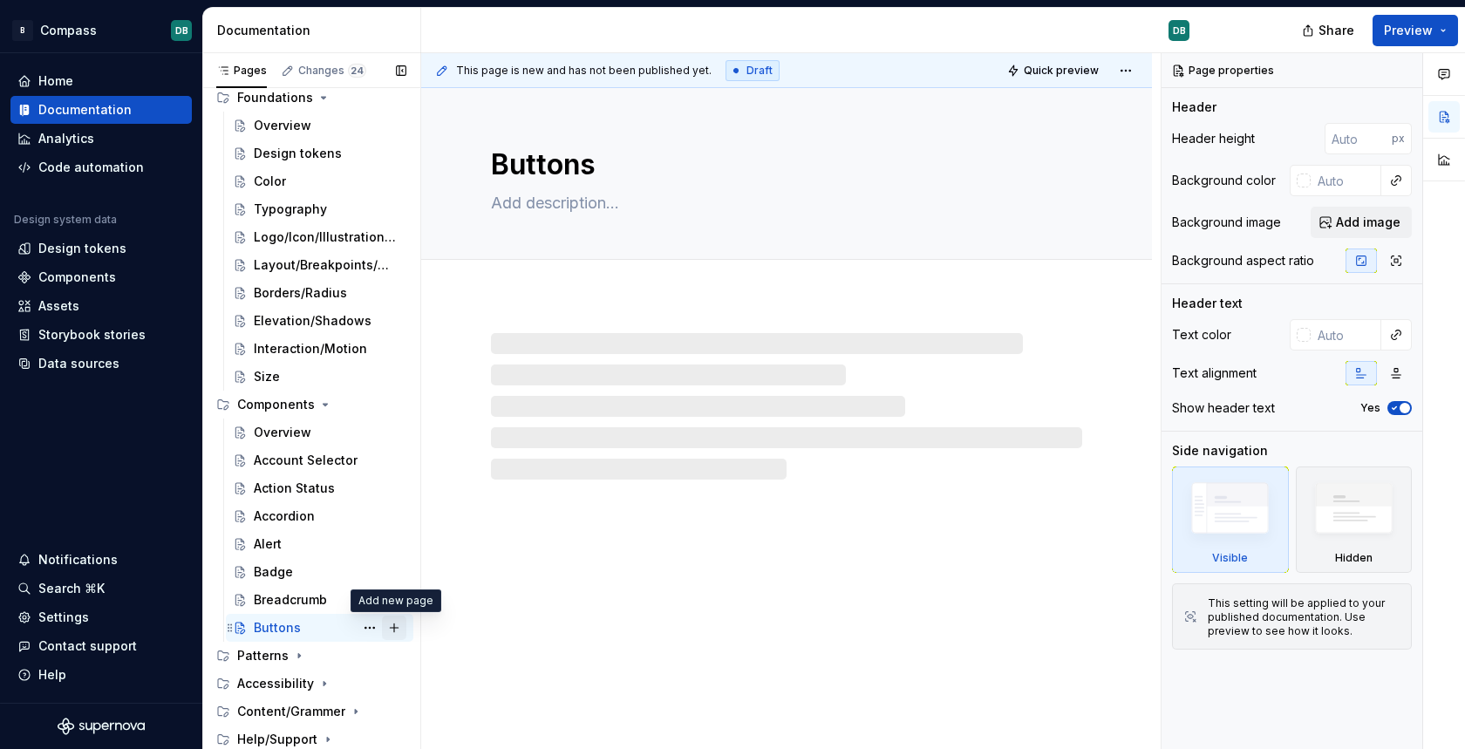
click at [394, 632] on button "Page tree" at bounding box center [394, 628] width 24 height 24
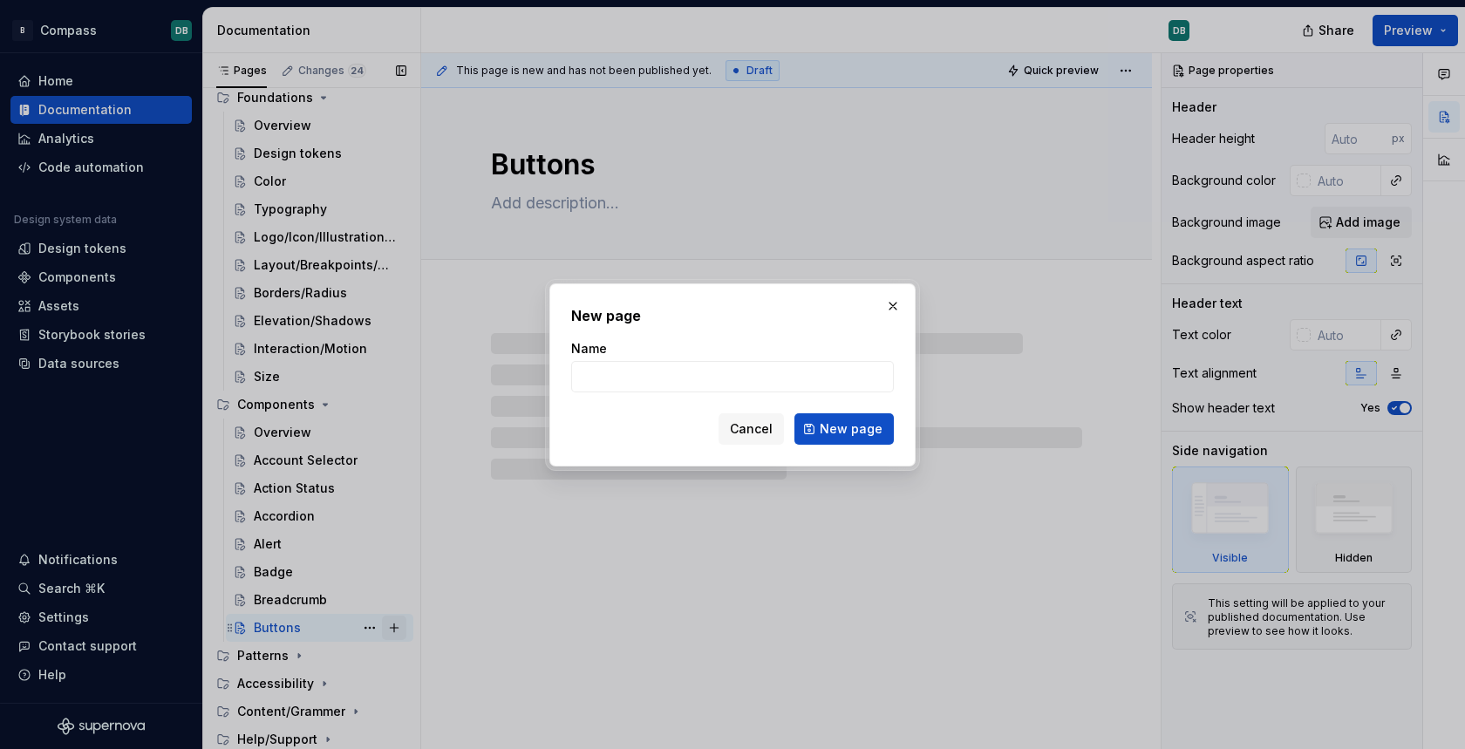
type textarea "*"
type input "C"
type textarea "*"
type input "Car"
type textarea "*"
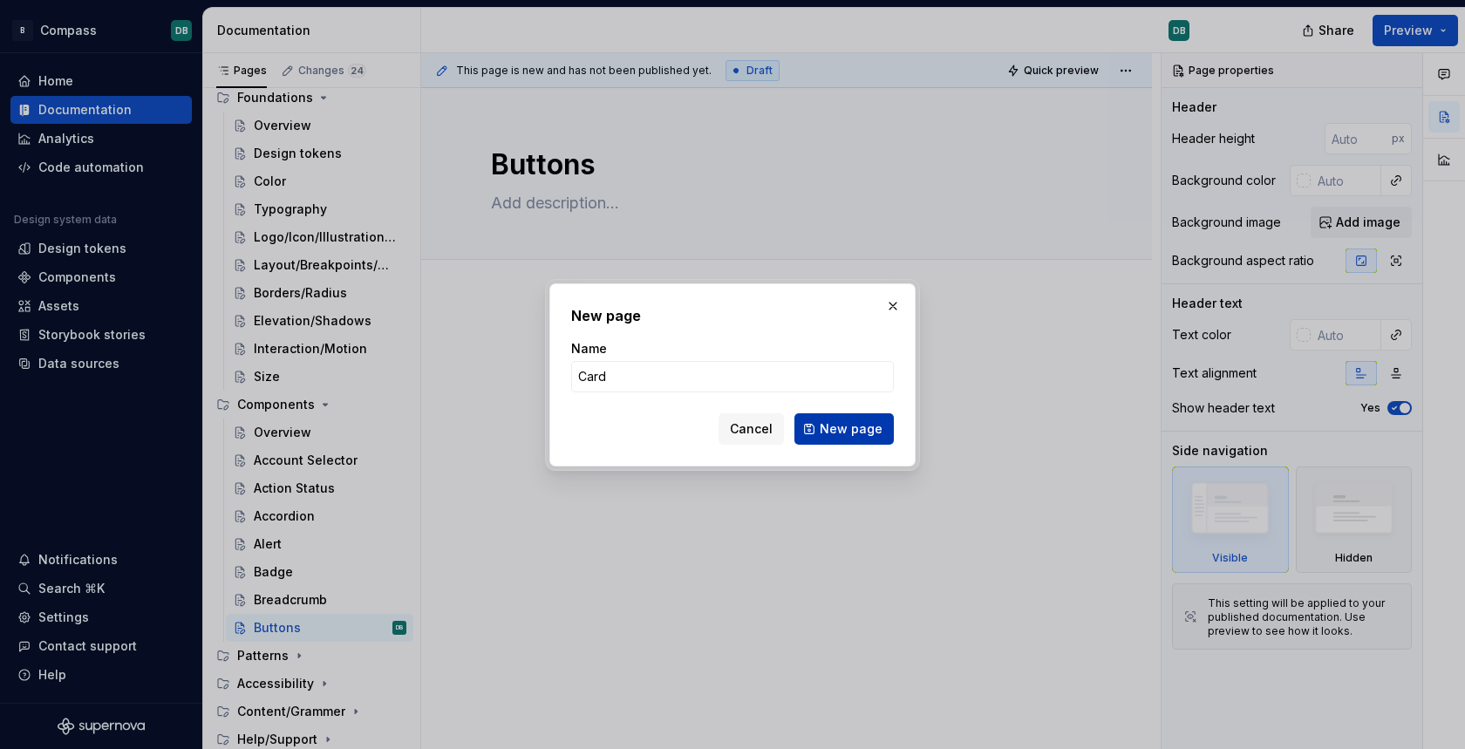
type input "Card"
click at [842, 424] on span "New page" at bounding box center [851, 428] width 63 height 17
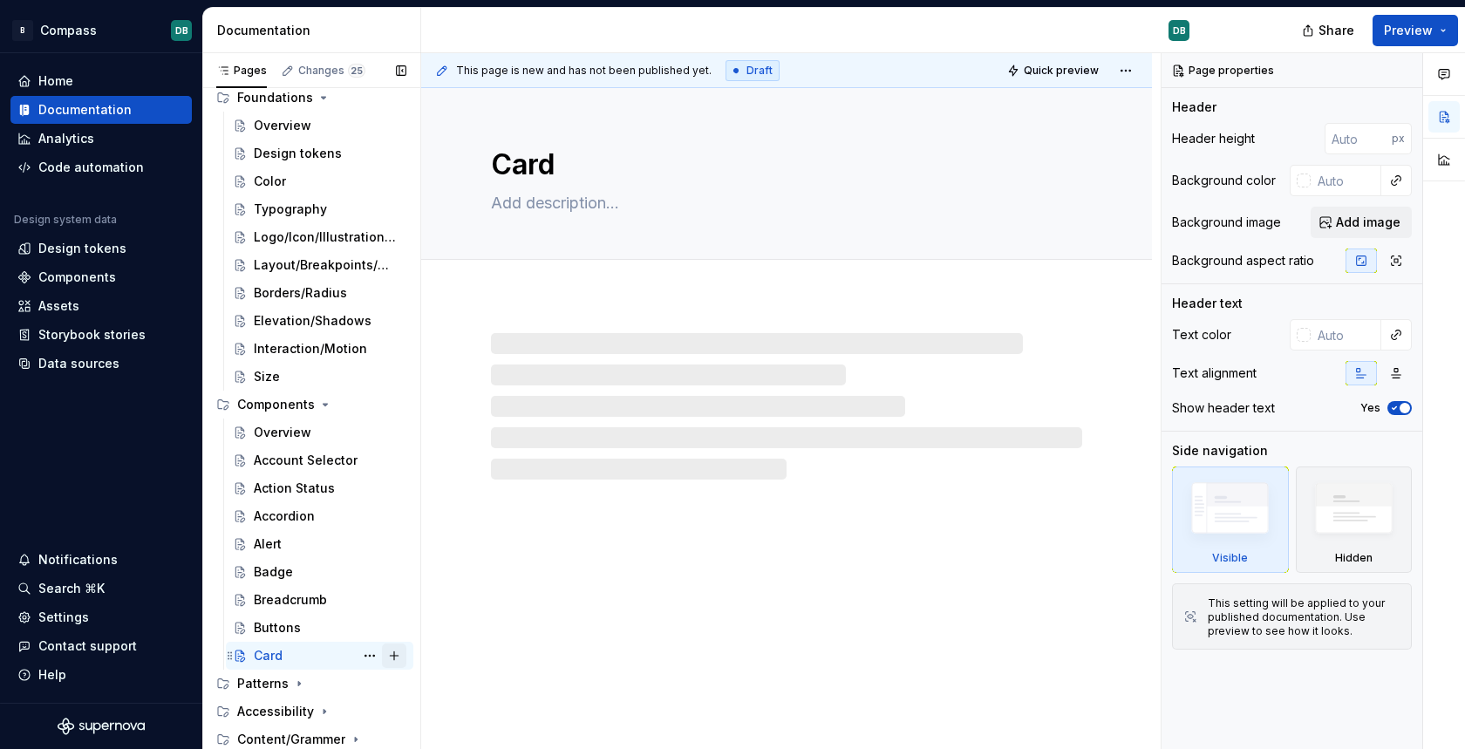
click at [396, 654] on button "Page tree" at bounding box center [394, 656] width 24 height 24
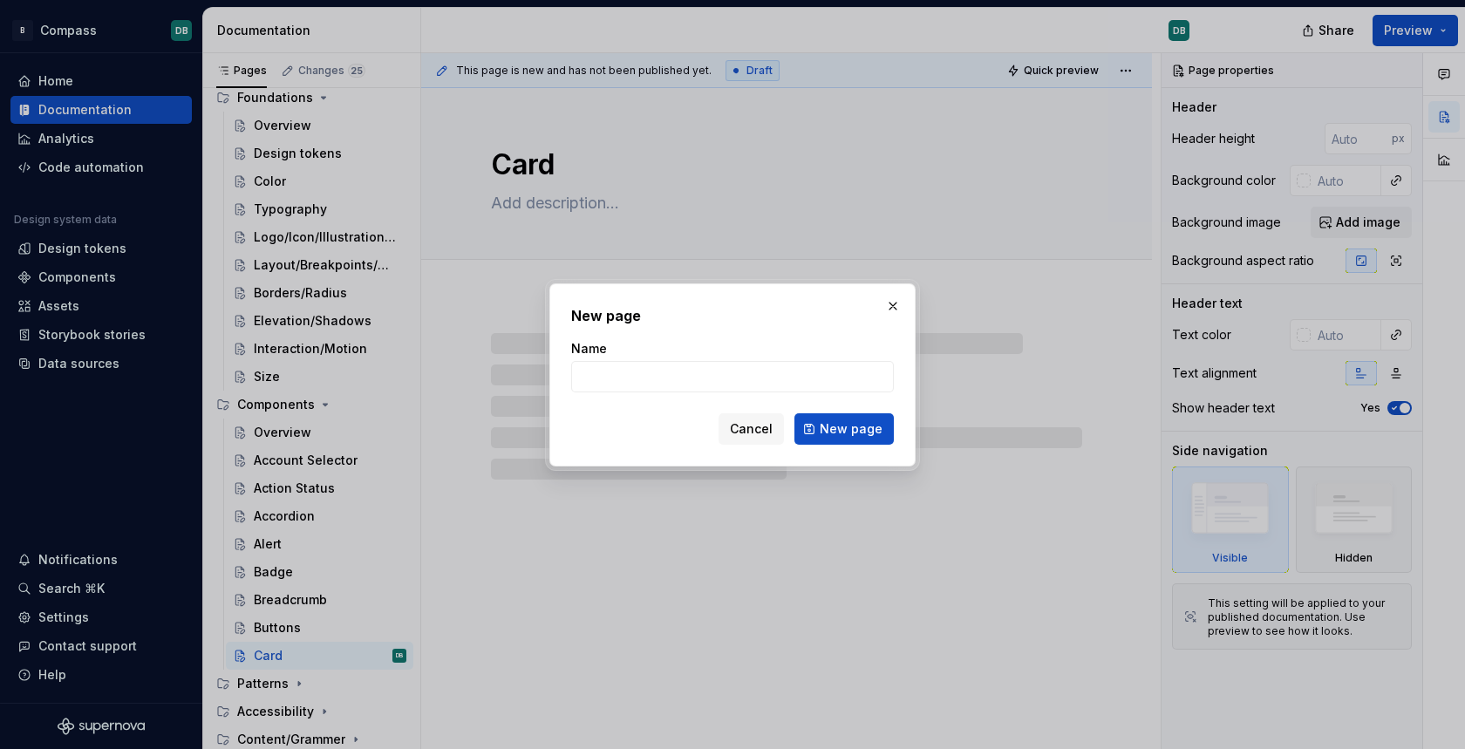
type textarea "*"
type input "V"
type input "Carousel"
click at [852, 425] on span "New page" at bounding box center [851, 428] width 63 height 17
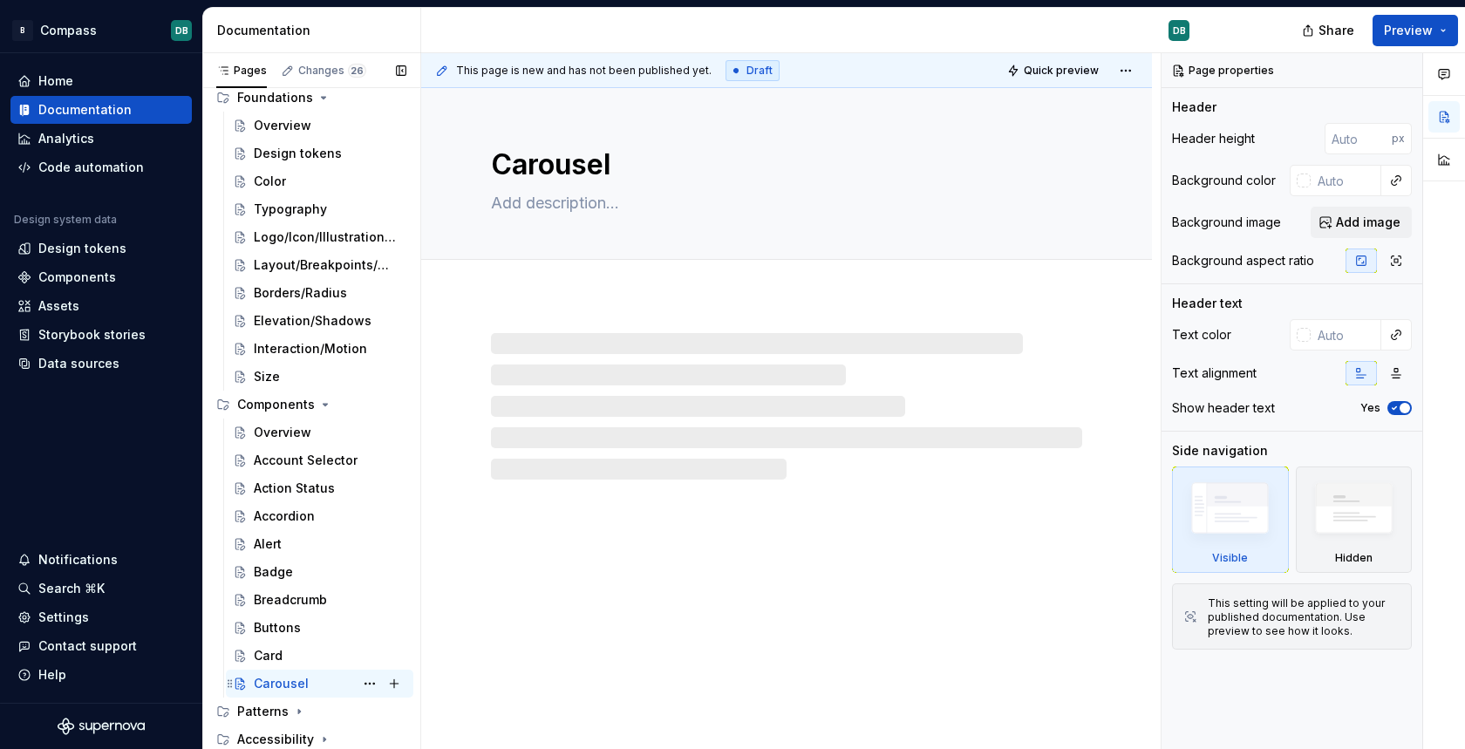
scroll to position [182, 0]
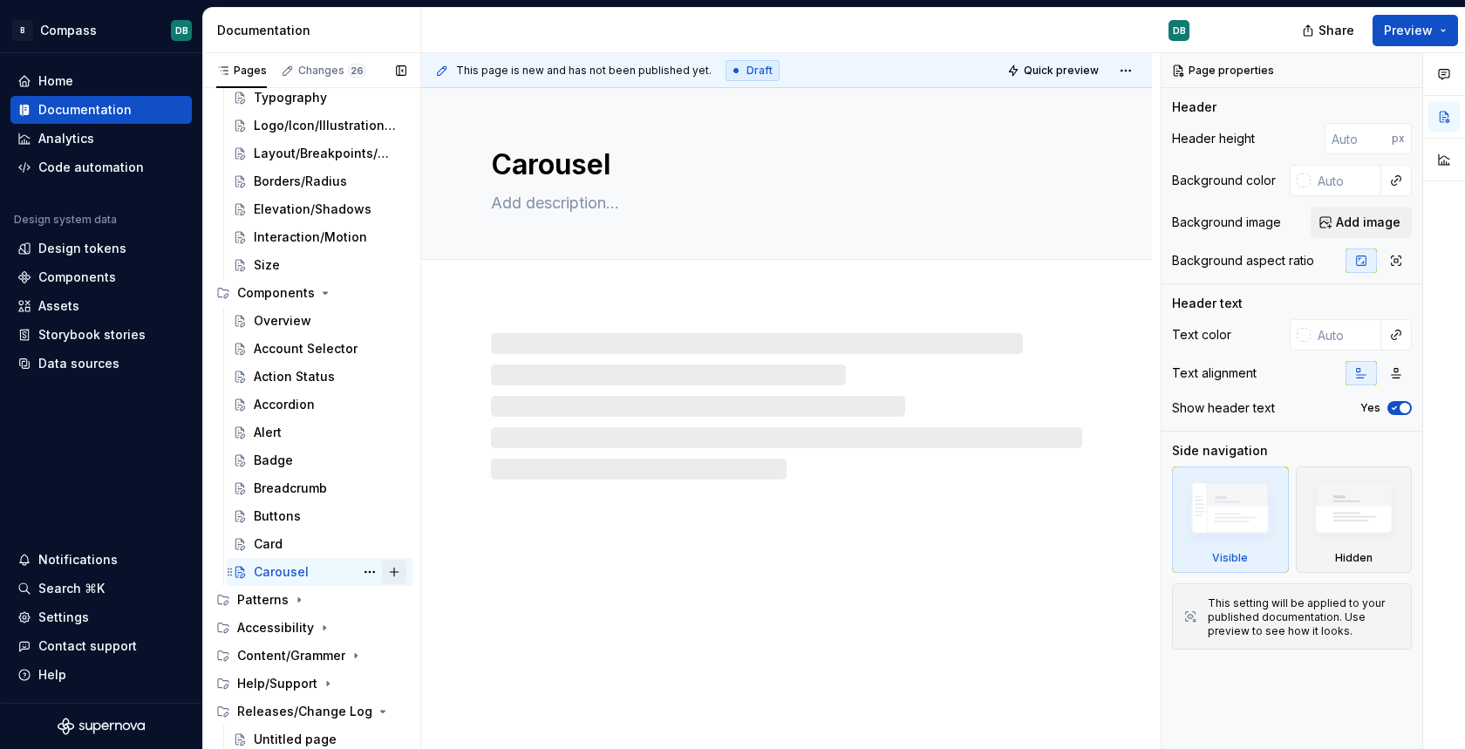
click at [393, 576] on button "Page tree" at bounding box center [394, 572] width 24 height 24
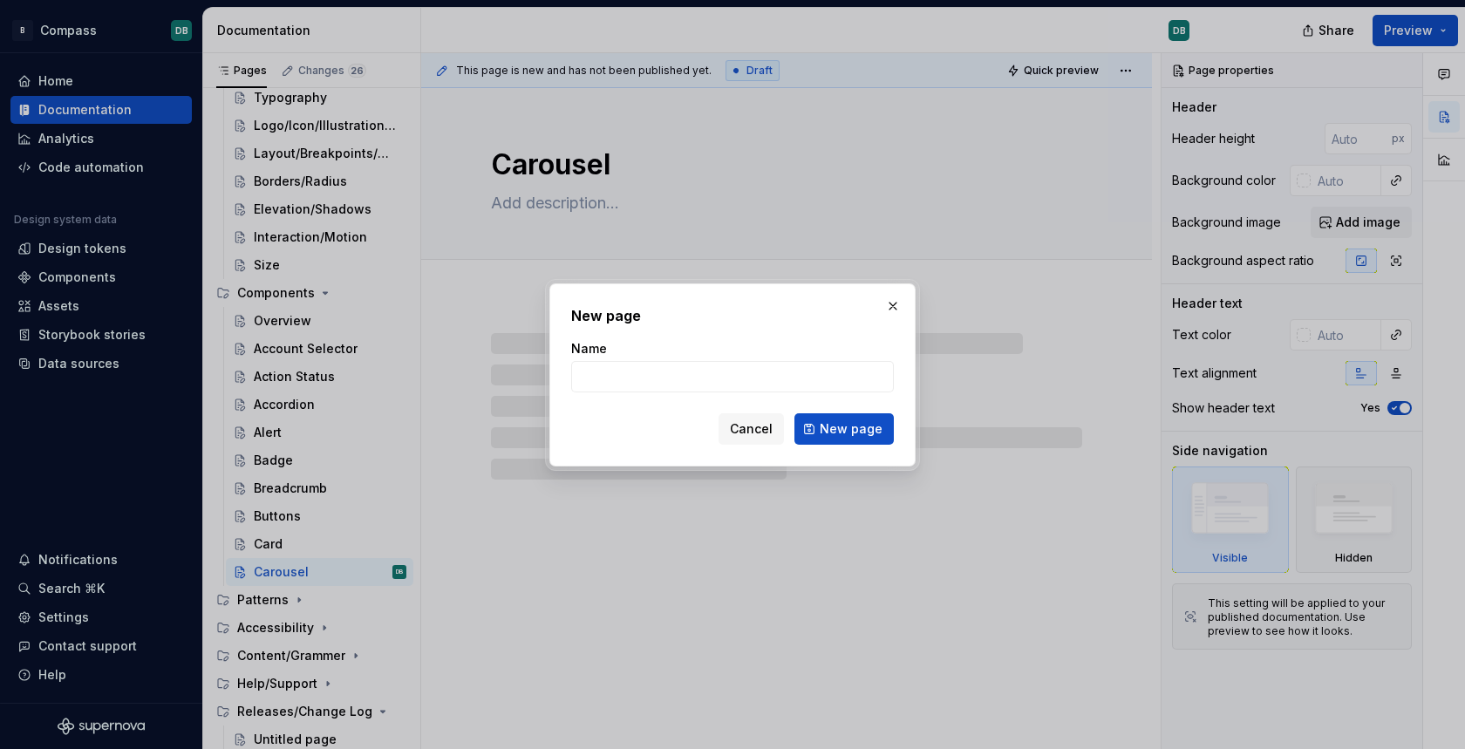
type textarea "*"
type input "Checkbox"
click at [854, 426] on span "New page" at bounding box center [851, 428] width 63 height 17
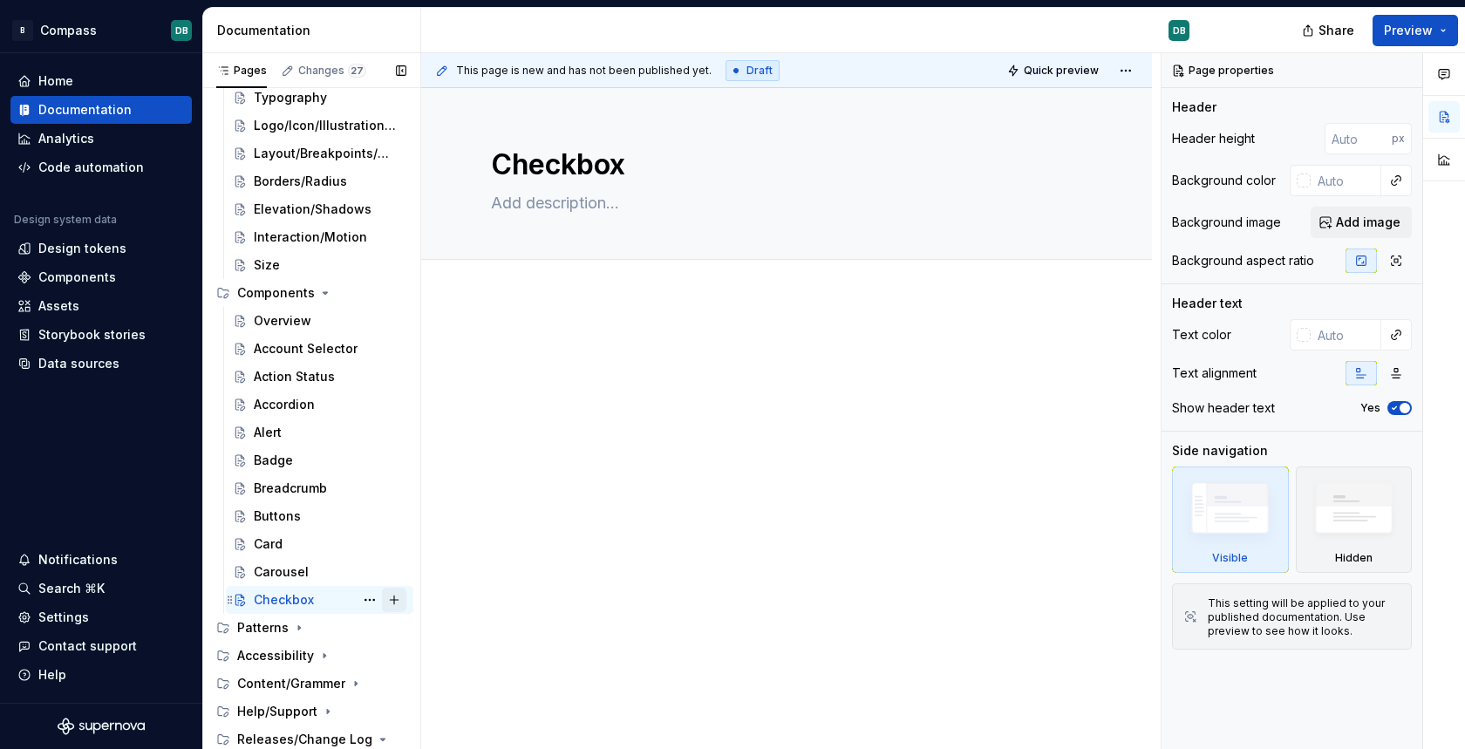
click at [395, 605] on button "Page tree" at bounding box center [394, 600] width 24 height 24
type textarea "*"
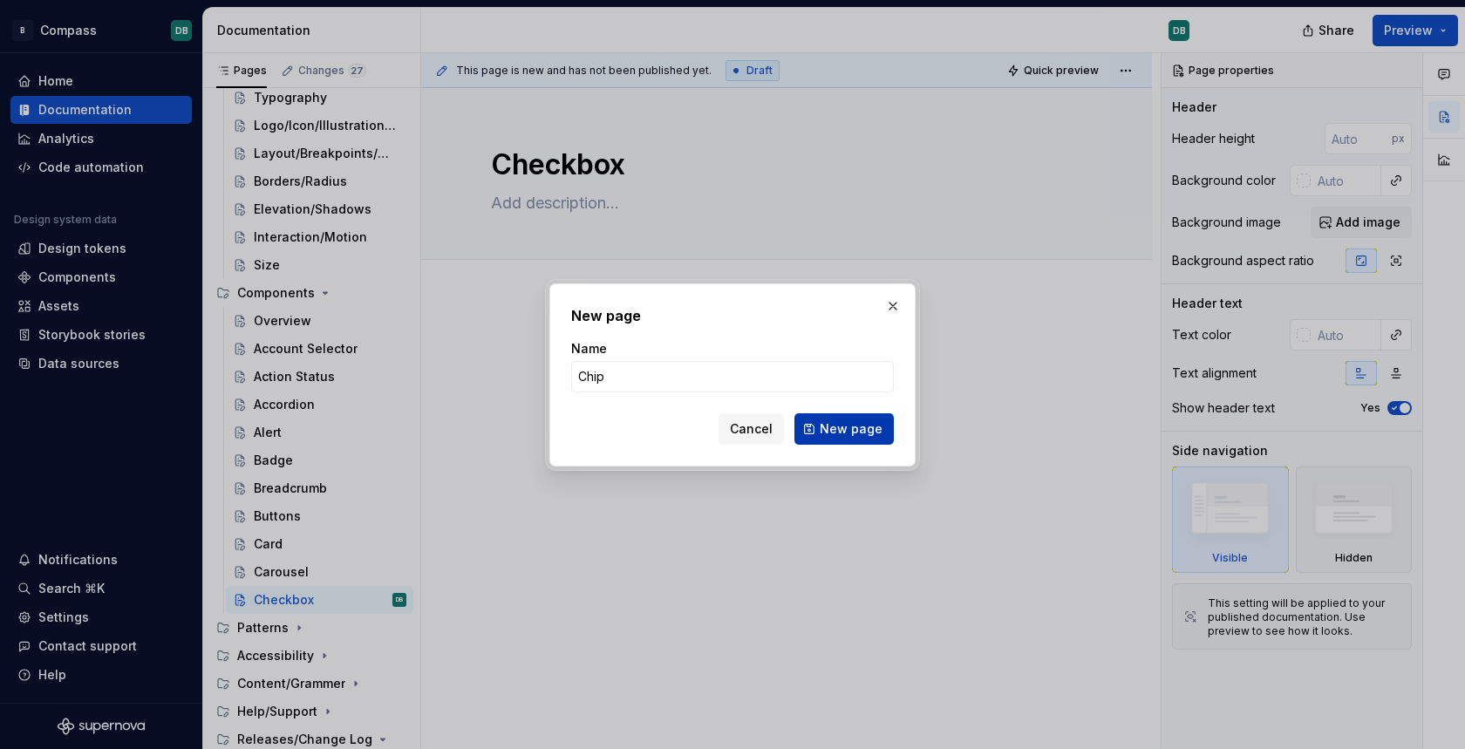
type input "Chip"
click at [843, 429] on span "New page" at bounding box center [851, 428] width 63 height 17
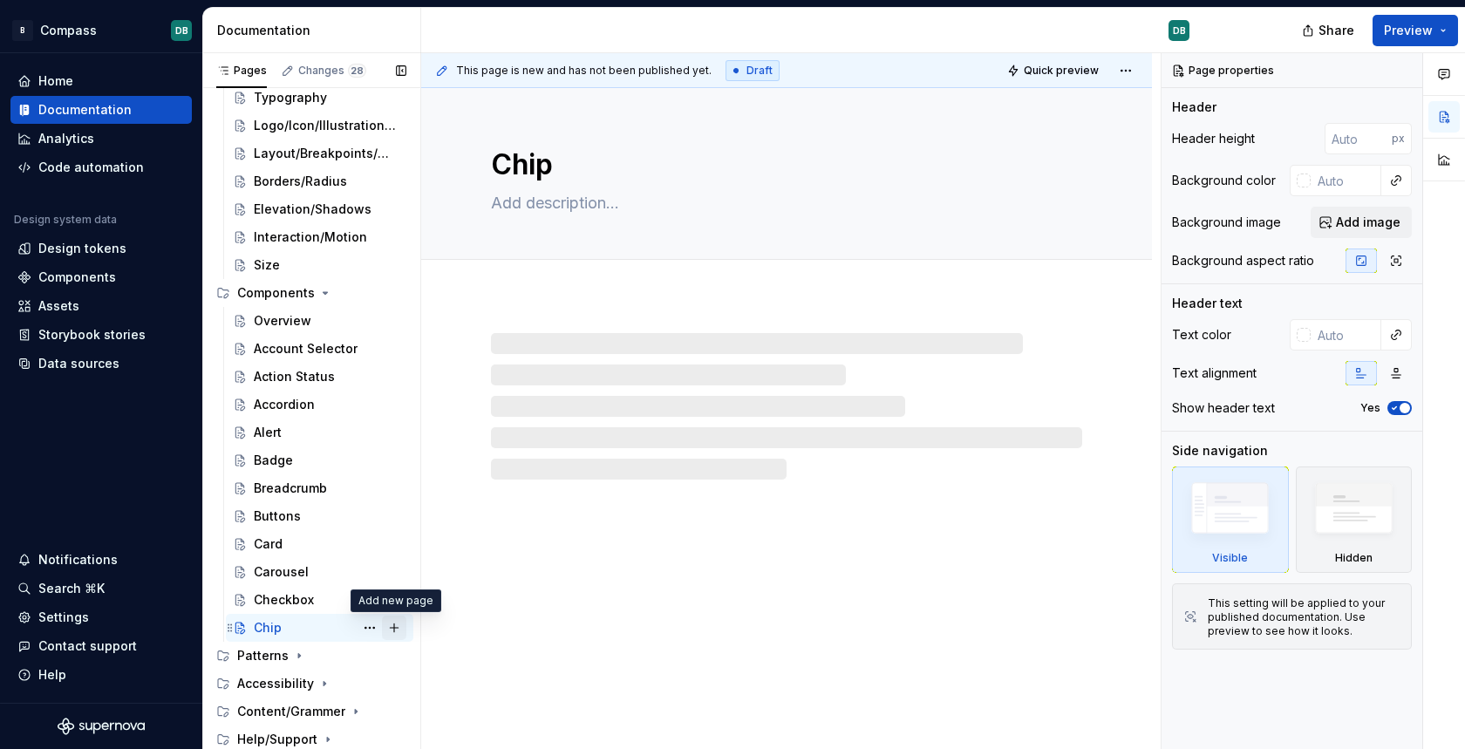
click at [396, 630] on button "Page tree" at bounding box center [394, 628] width 24 height 24
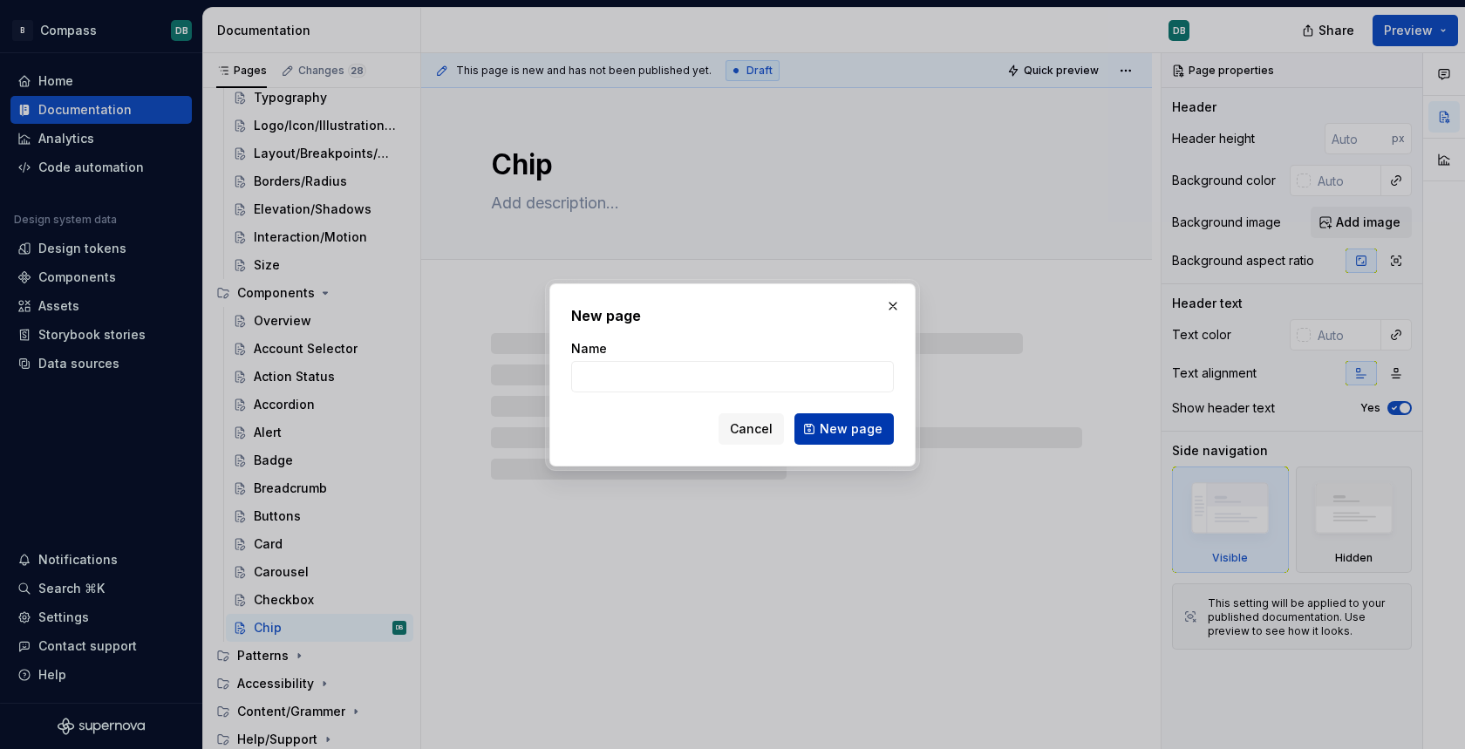
type textarea "*"
type input "Date & Time Picker"
click at [840, 422] on span "New page" at bounding box center [851, 428] width 63 height 17
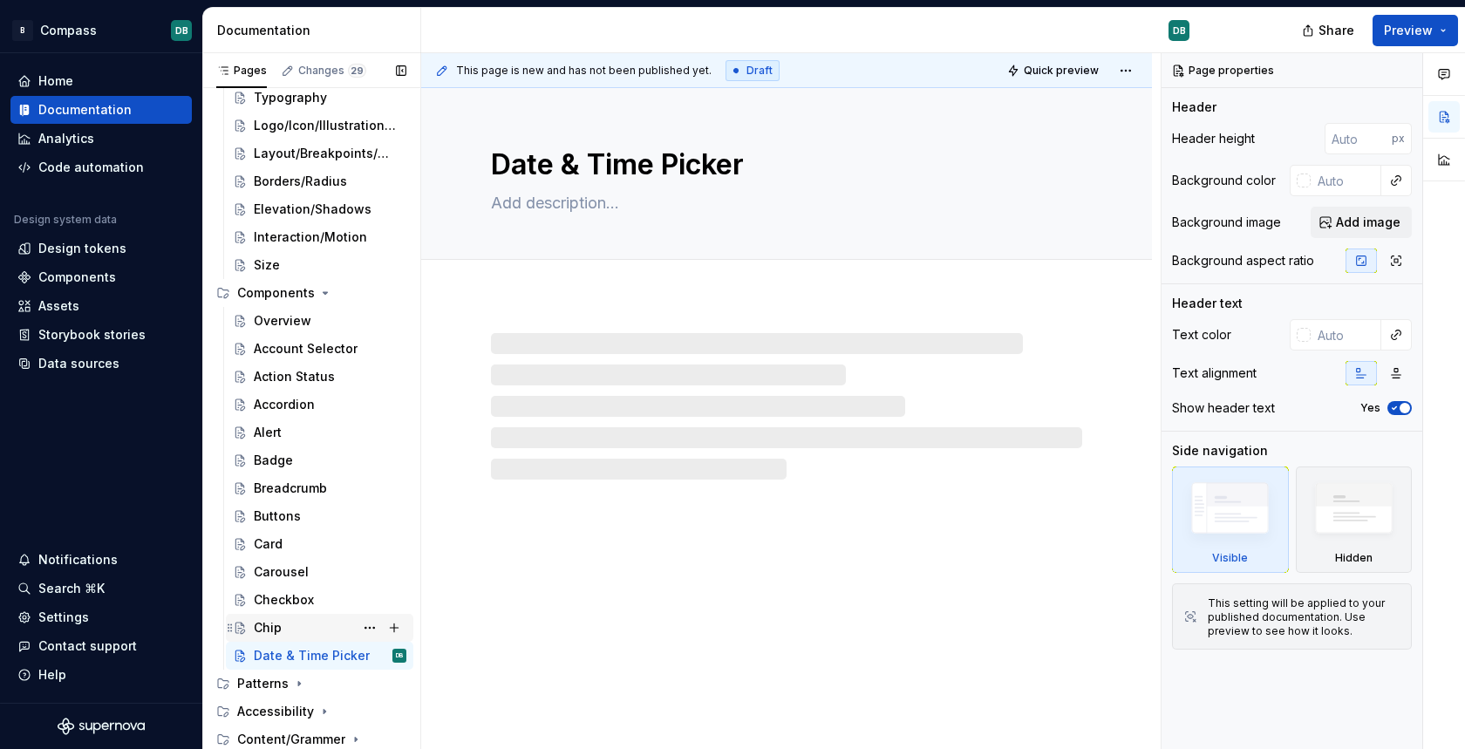
scroll to position [266, 0]
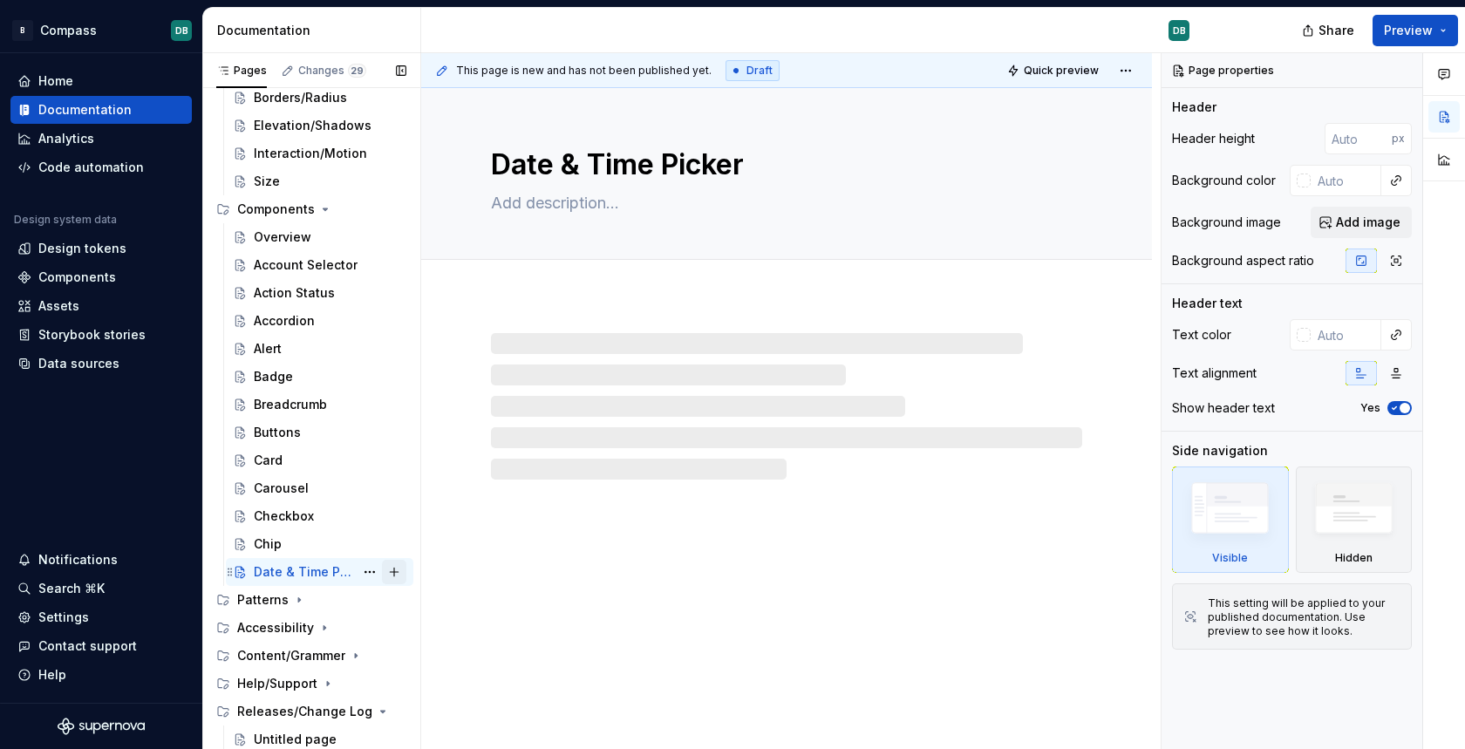
click at [398, 571] on button "Page tree" at bounding box center [394, 572] width 24 height 24
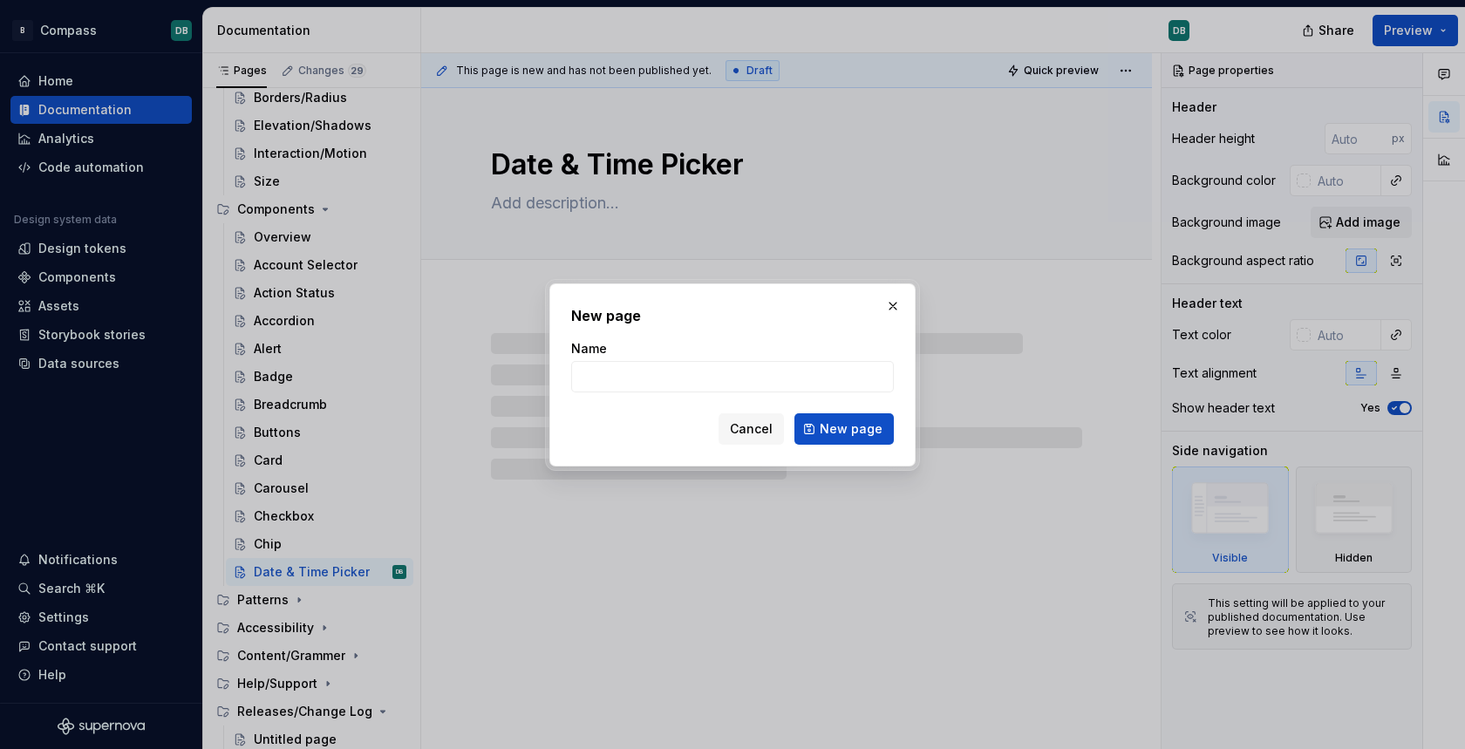
type textarea "*"
type input "Dropdown"
click at [849, 421] on span "New page" at bounding box center [851, 428] width 63 height 17
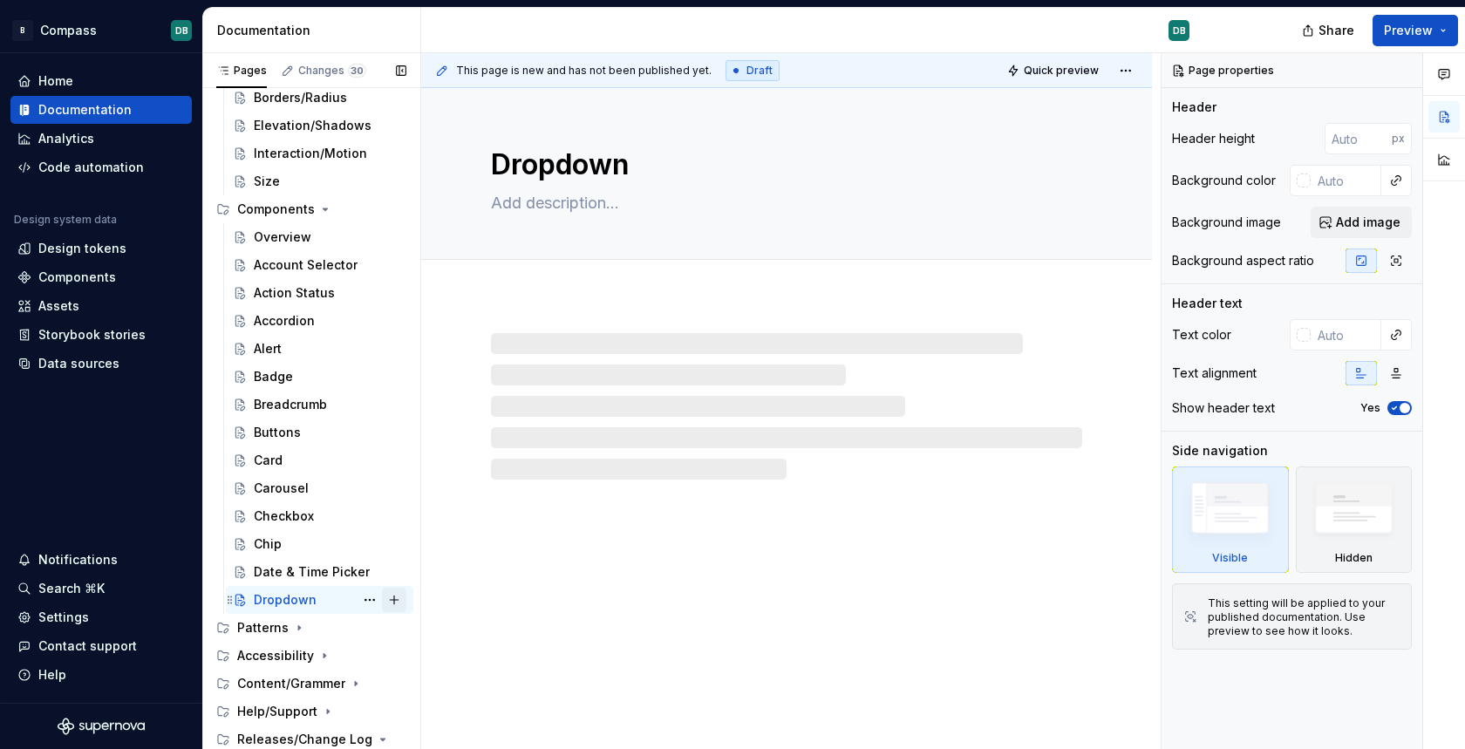
click at [399, 597] on button "Page tree" at bounding box center [394, 600] width 24 height 24
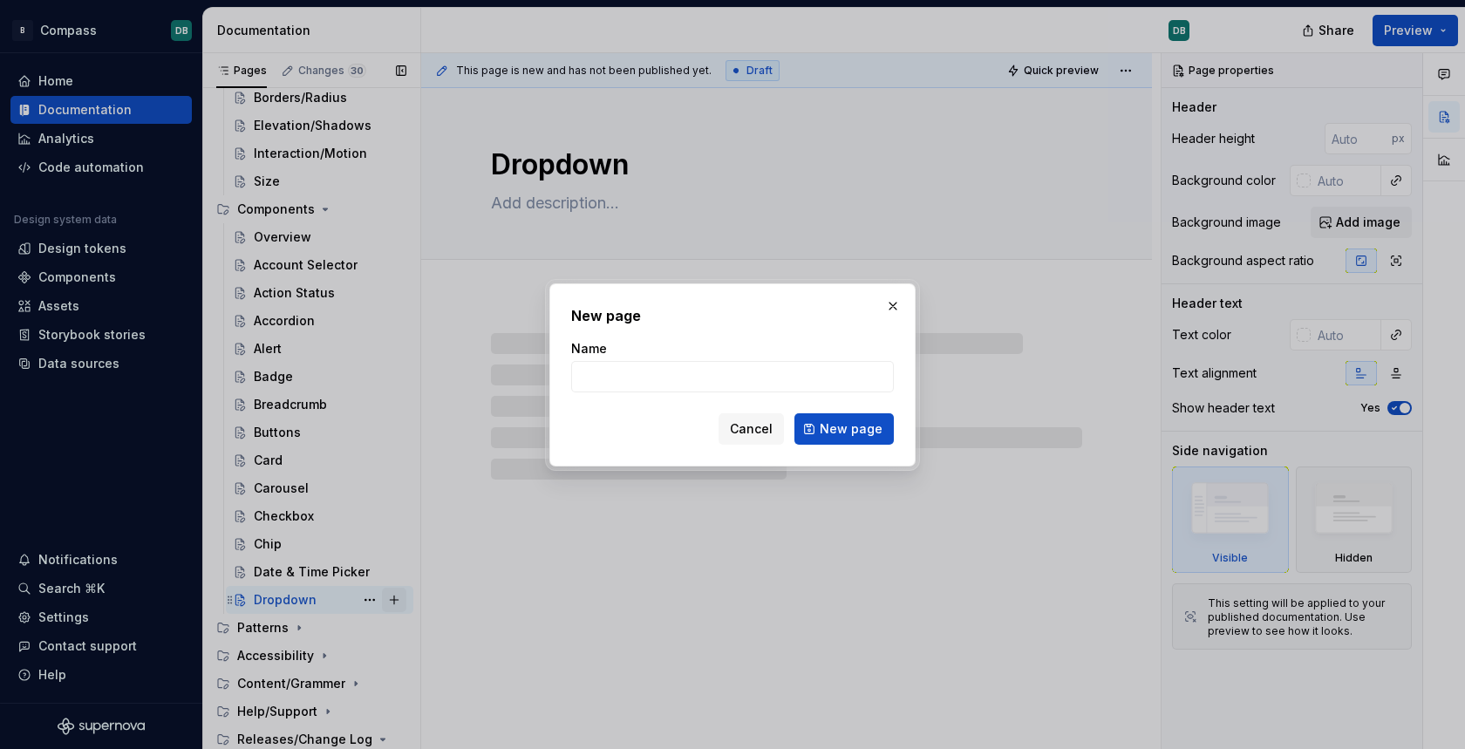
type textarea "*"
type input "E"
type textarea "*"
type input "Em"
type textarea "*"
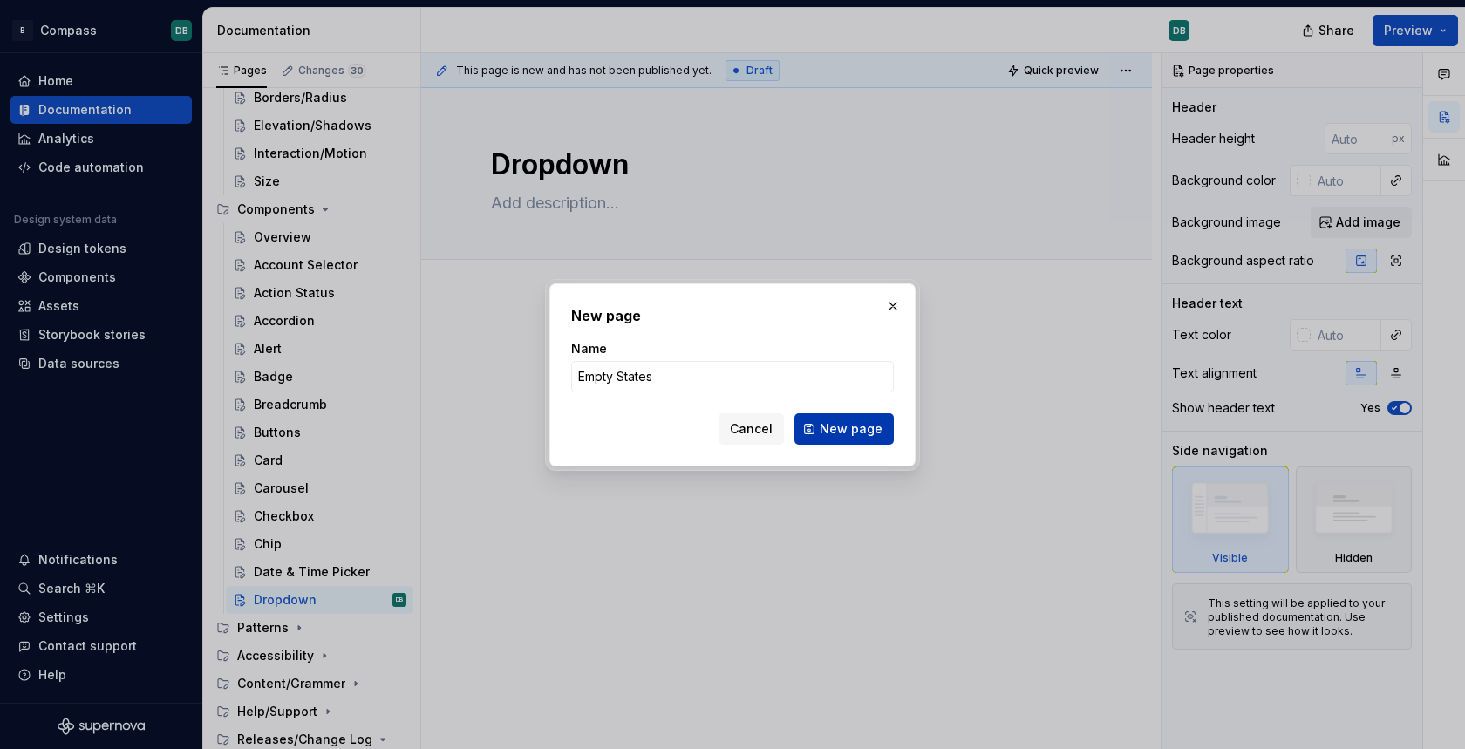
type input "Empty States"
click at [847, 426] on span "New page" at bounding box center [851, 428] width 63 height 17
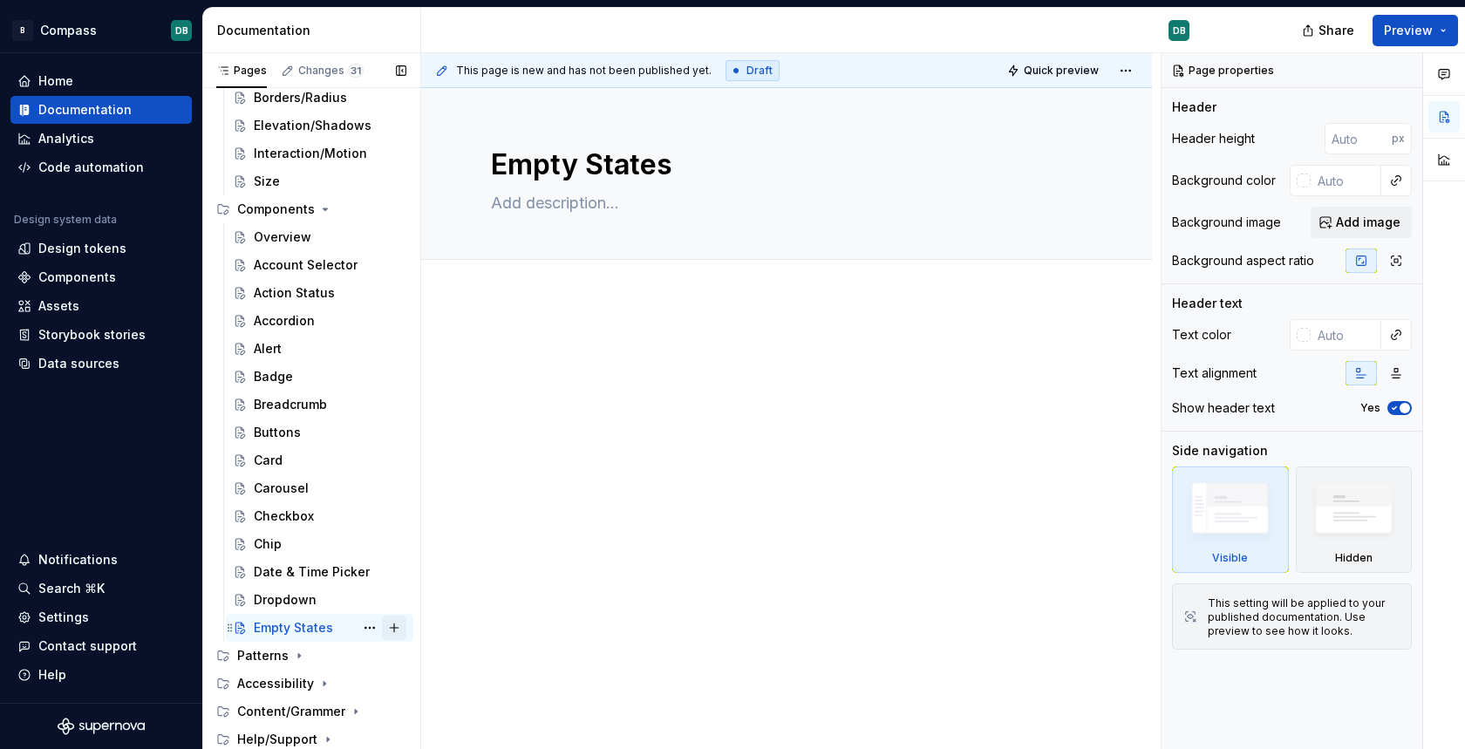
click at [395, 628] on button "Page tree" at bounding box center [394, 628] width 24 height 24
type textarea "*"
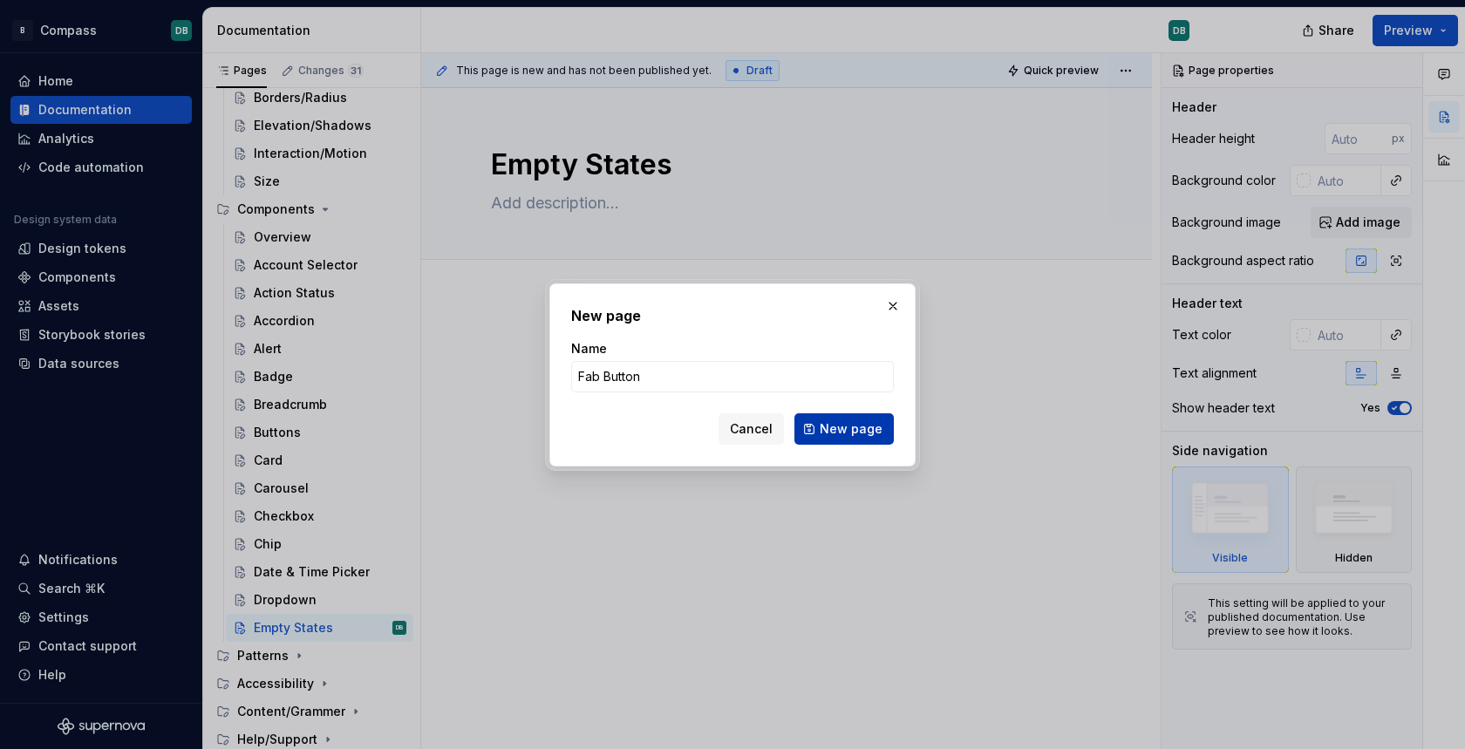
type input "Fab Button"
click at [836, 425] on span "New page" at bounding box center [851, 428] width 63 height 17
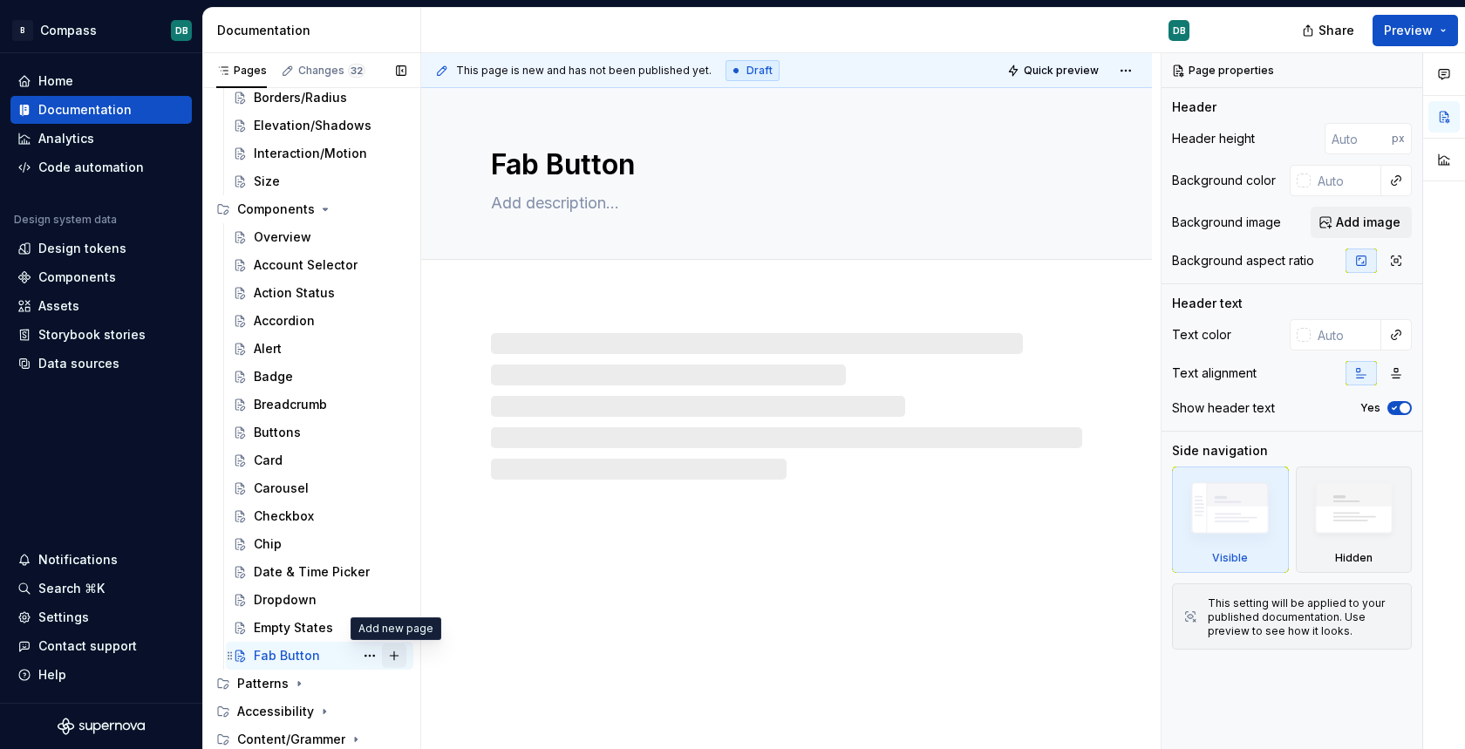
click at [395, 656] on button "Page tree" at bounding box center [394, 656] width 24 height 24
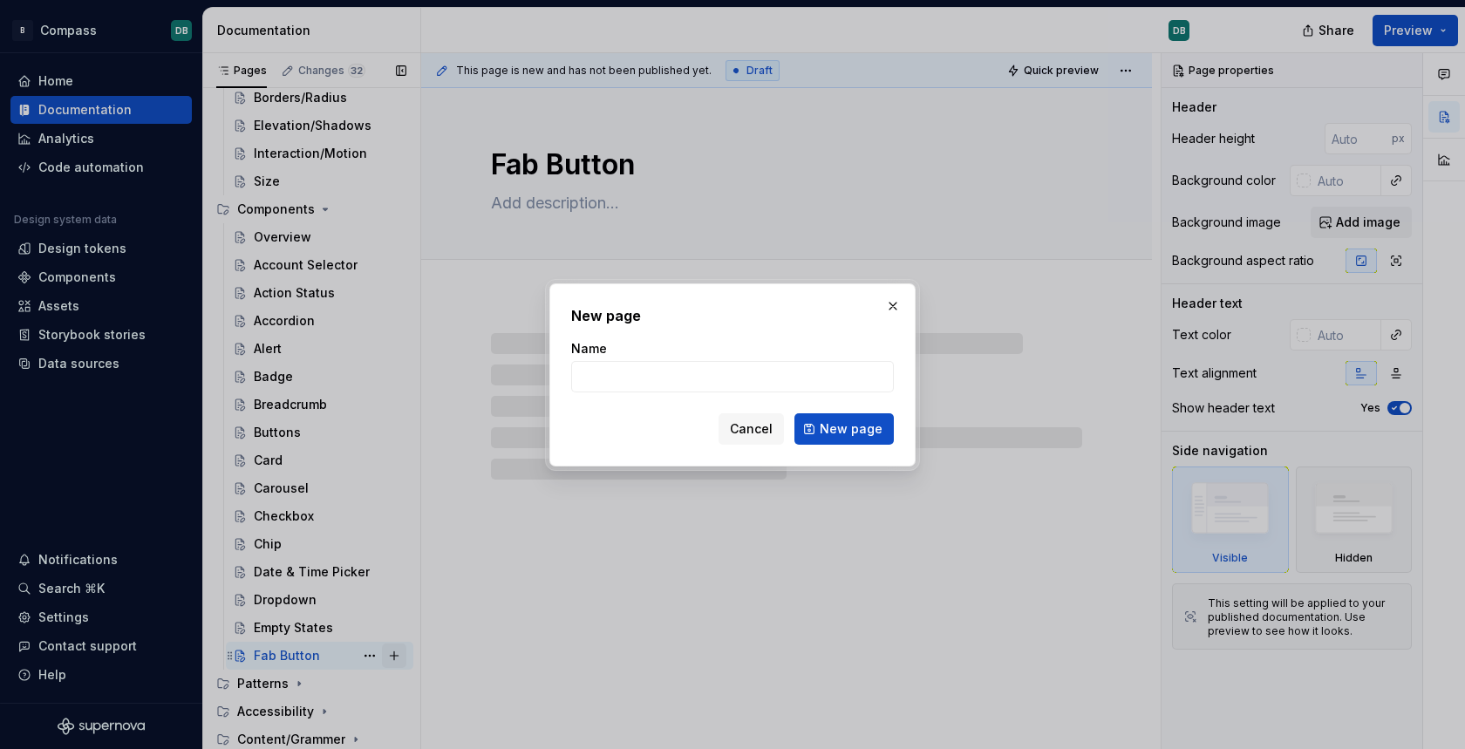
type textarea "*"
type input "Fiel"
type textarea "*"
type input "Field"
type textarea "*"
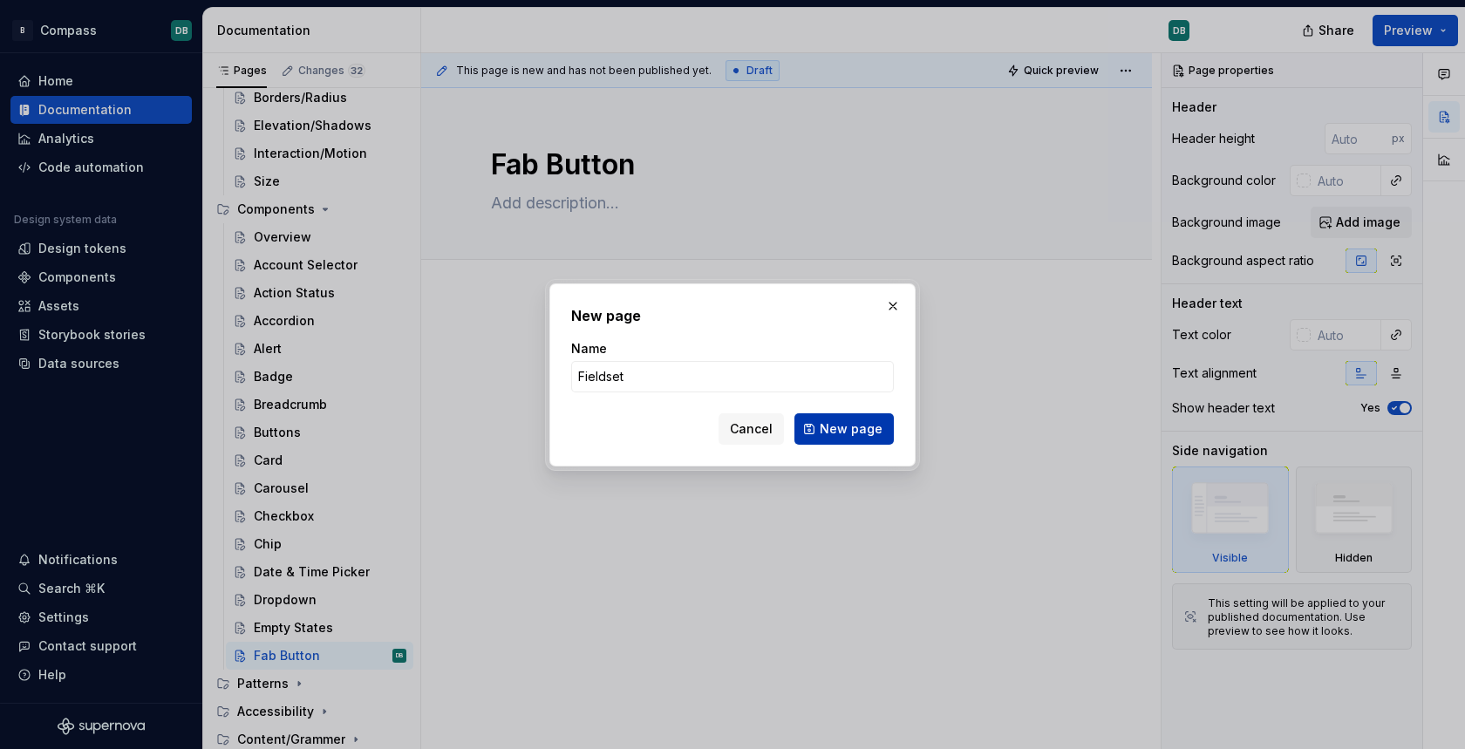
type input "Fieldset"
click at [873, 421] on span "New page" at bounding box center [851, 428] width 63 height 17
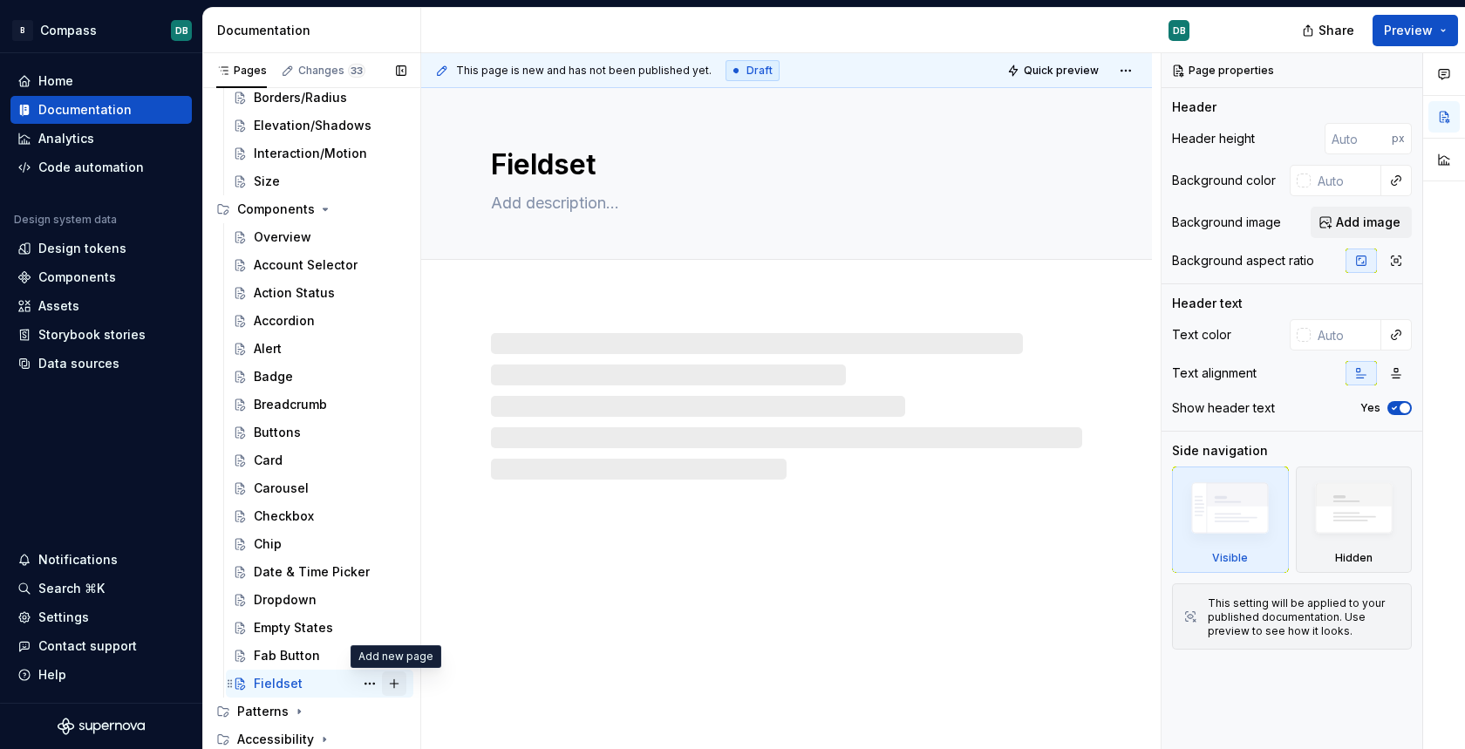
click at [399, 685] on button "Page tree" at bounding box center [394, 683] width 24 height 24
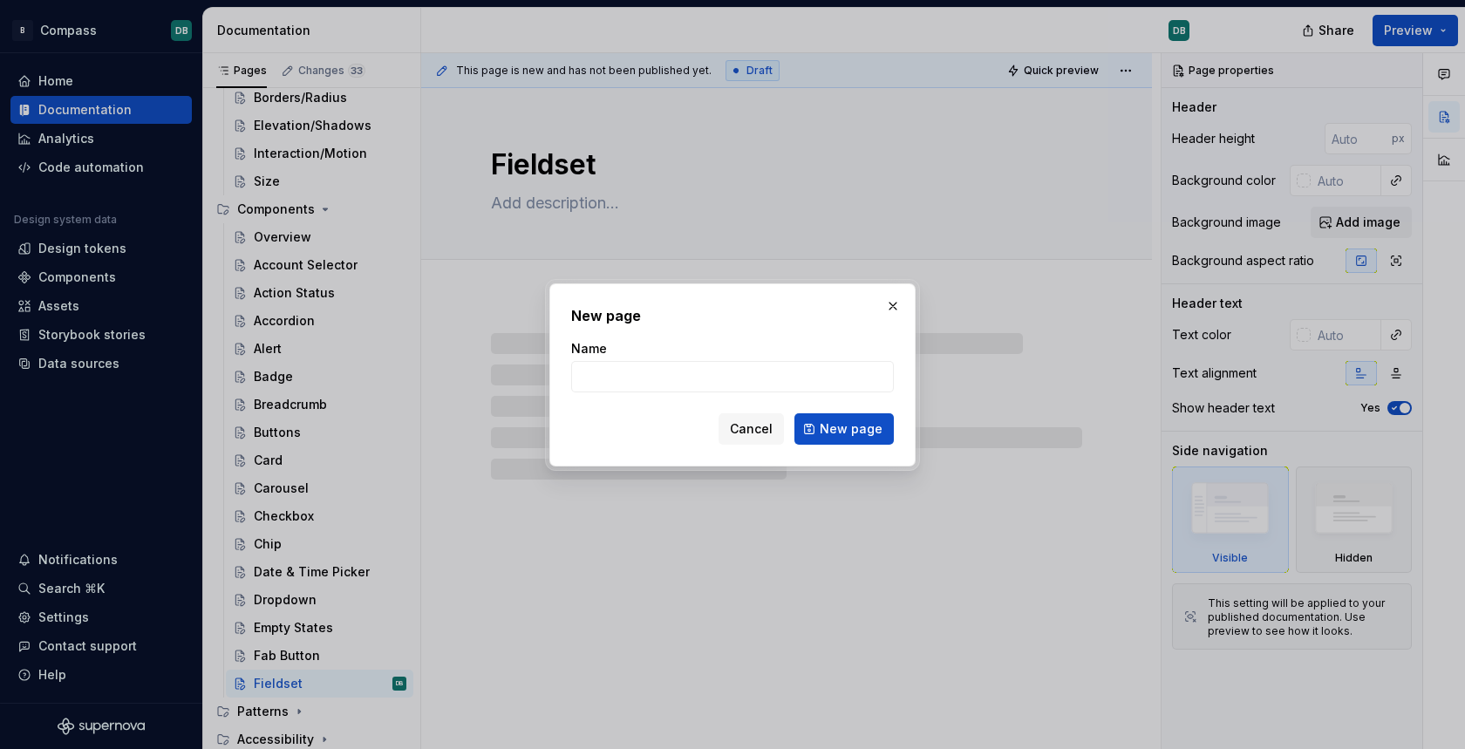
type textarea "*"
type input "File Upload"
click at [831, 430] on span "New page" at bounding box center [851, 428] width 63 height 17
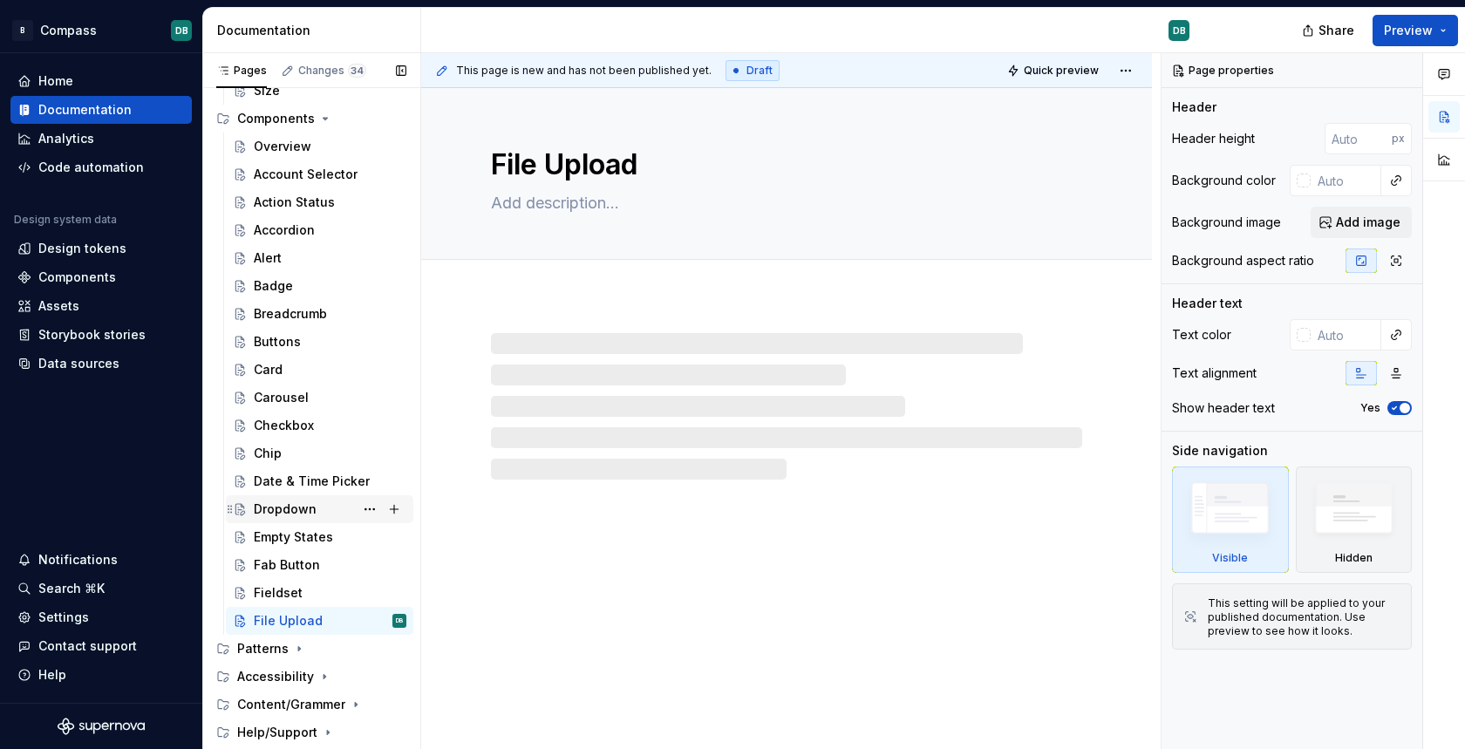
scroll to position [405, 0]
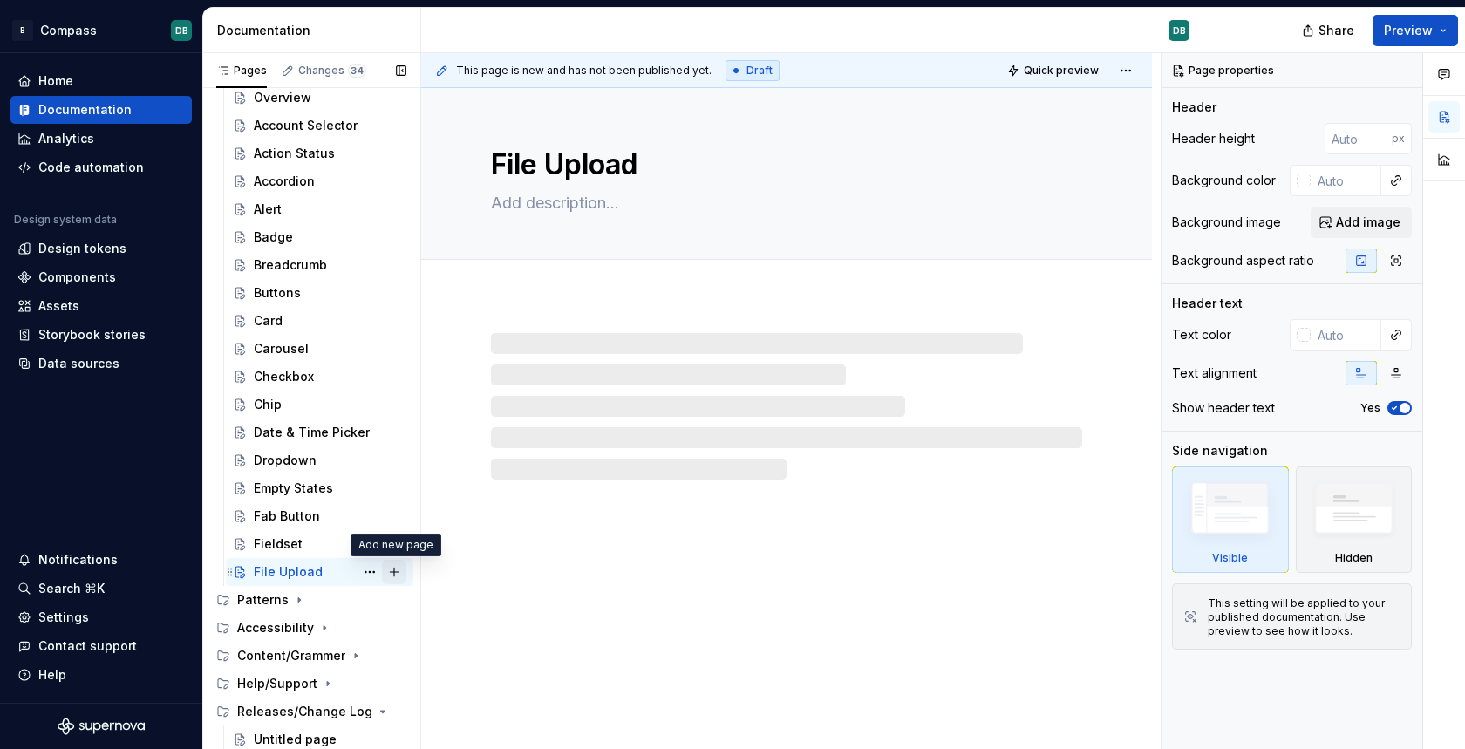
click at [399, 571] on button "Page tree" at bounding box center [394, 572] width 24 height 24
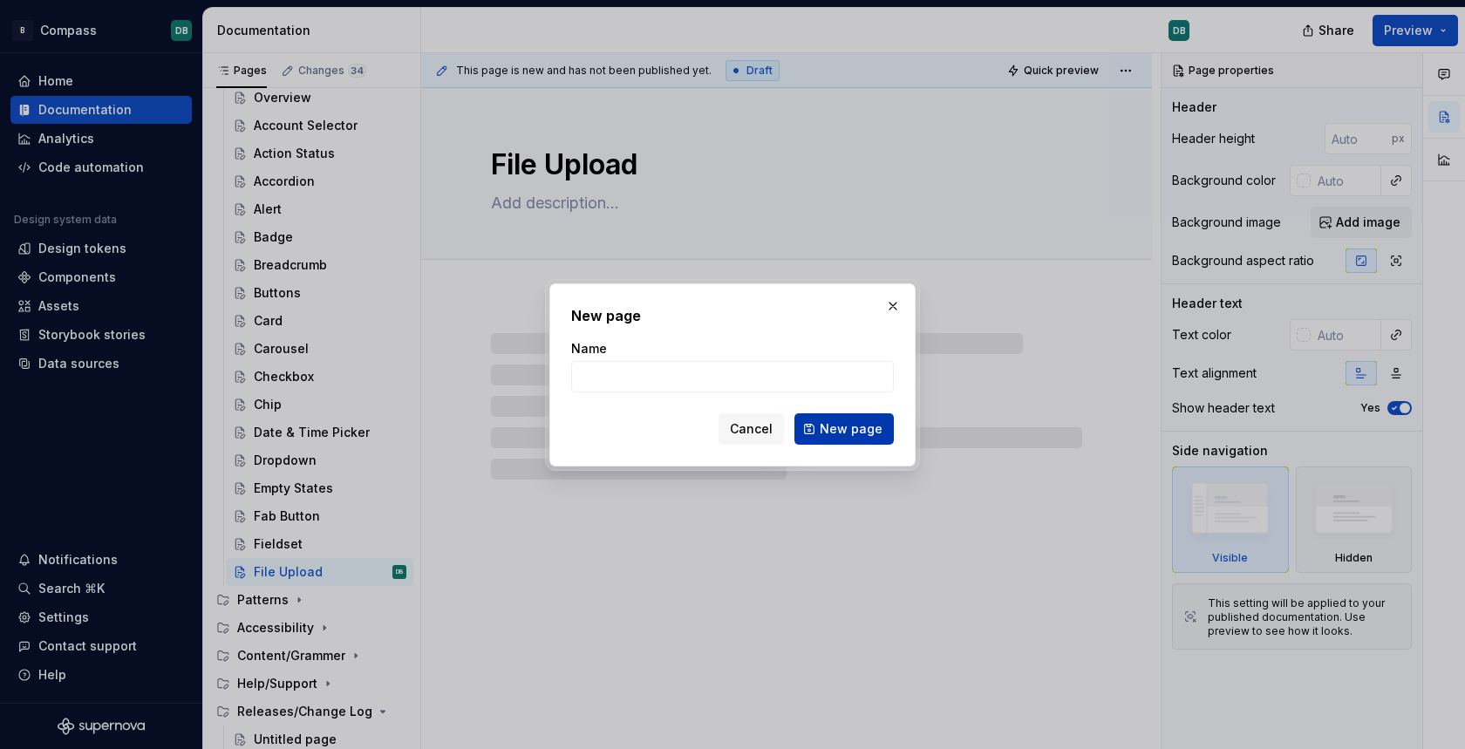
type textarea "*"
type input "Focus Indicator"
click at [845, 434] on span "New page" at bounding box center [851, 428] width 63 height 17
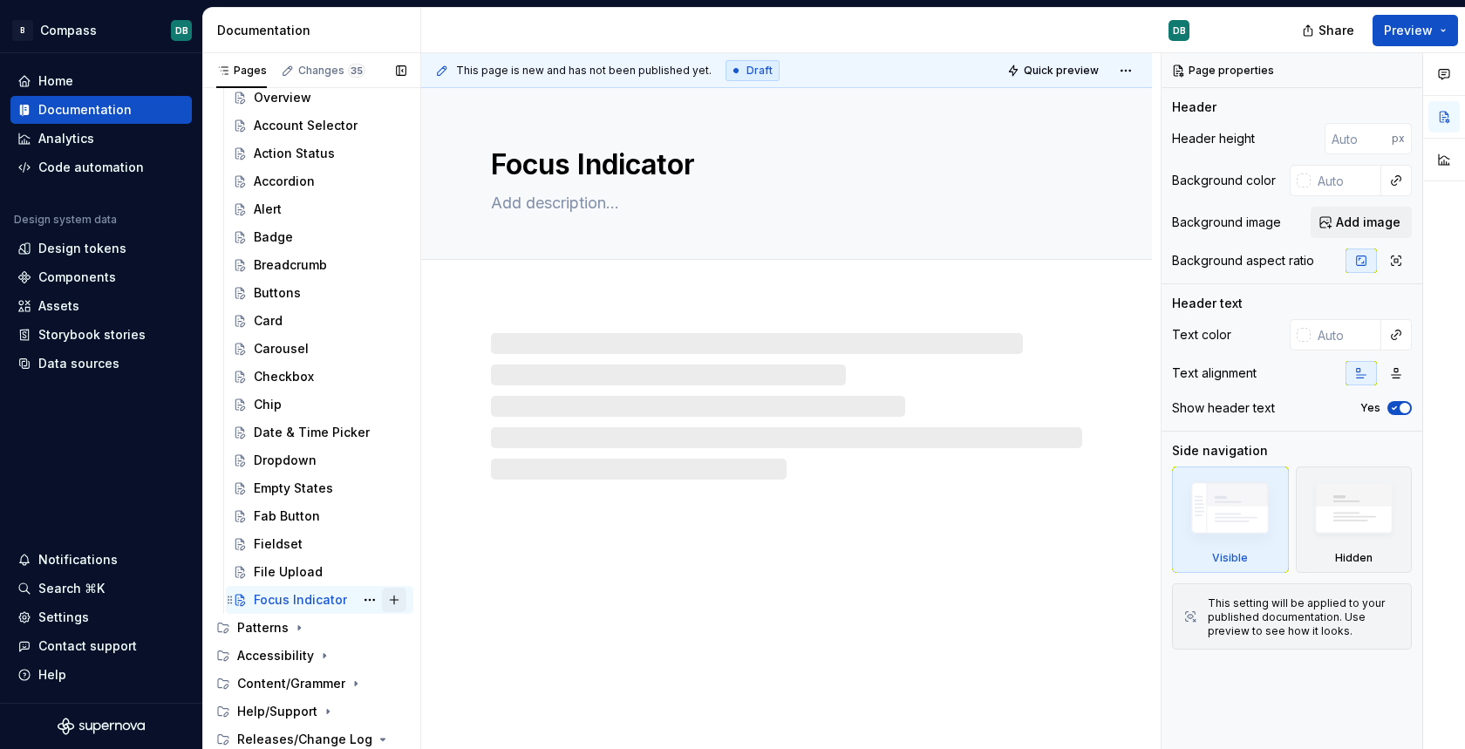
click at [386, 601] on button "Page tree" at bounding box center [394, 600] width 24 height 24
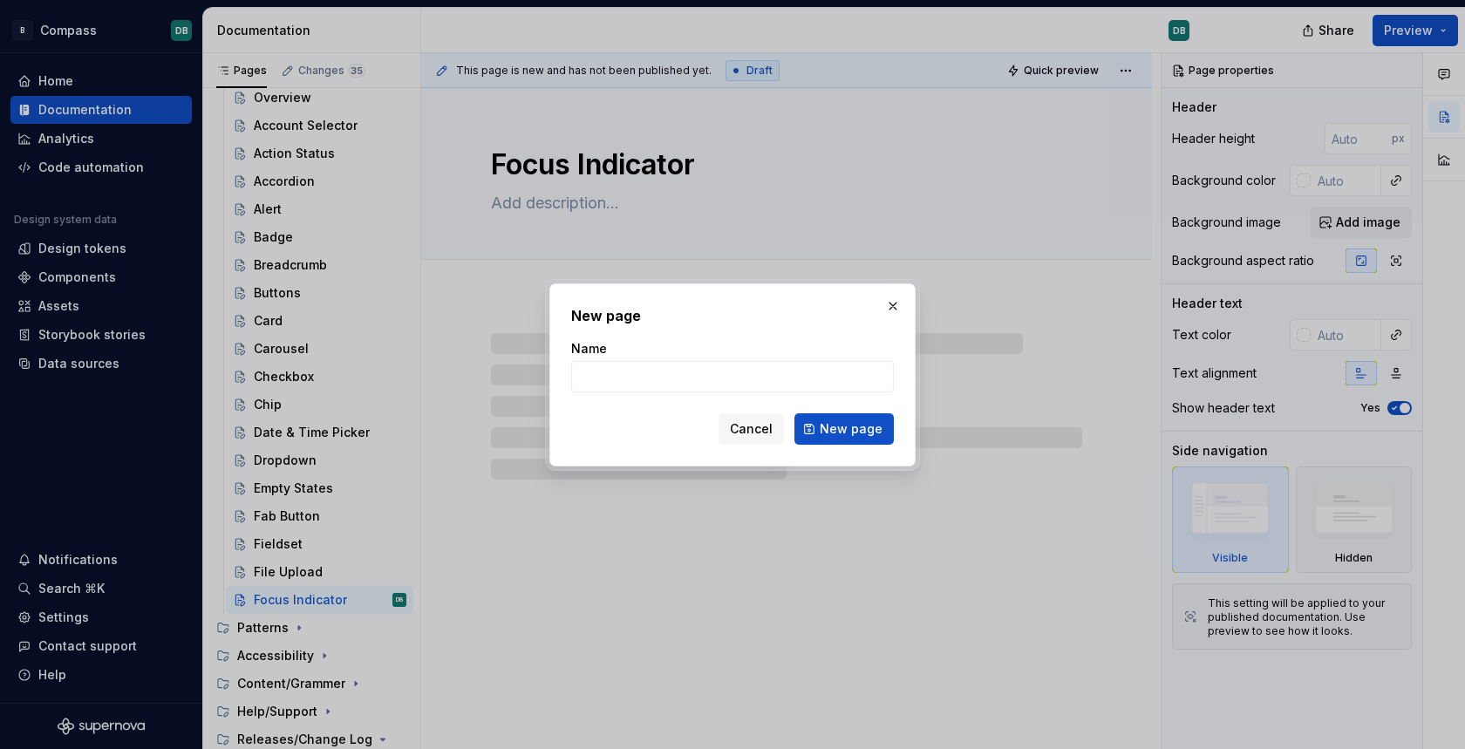
type textarea "*"
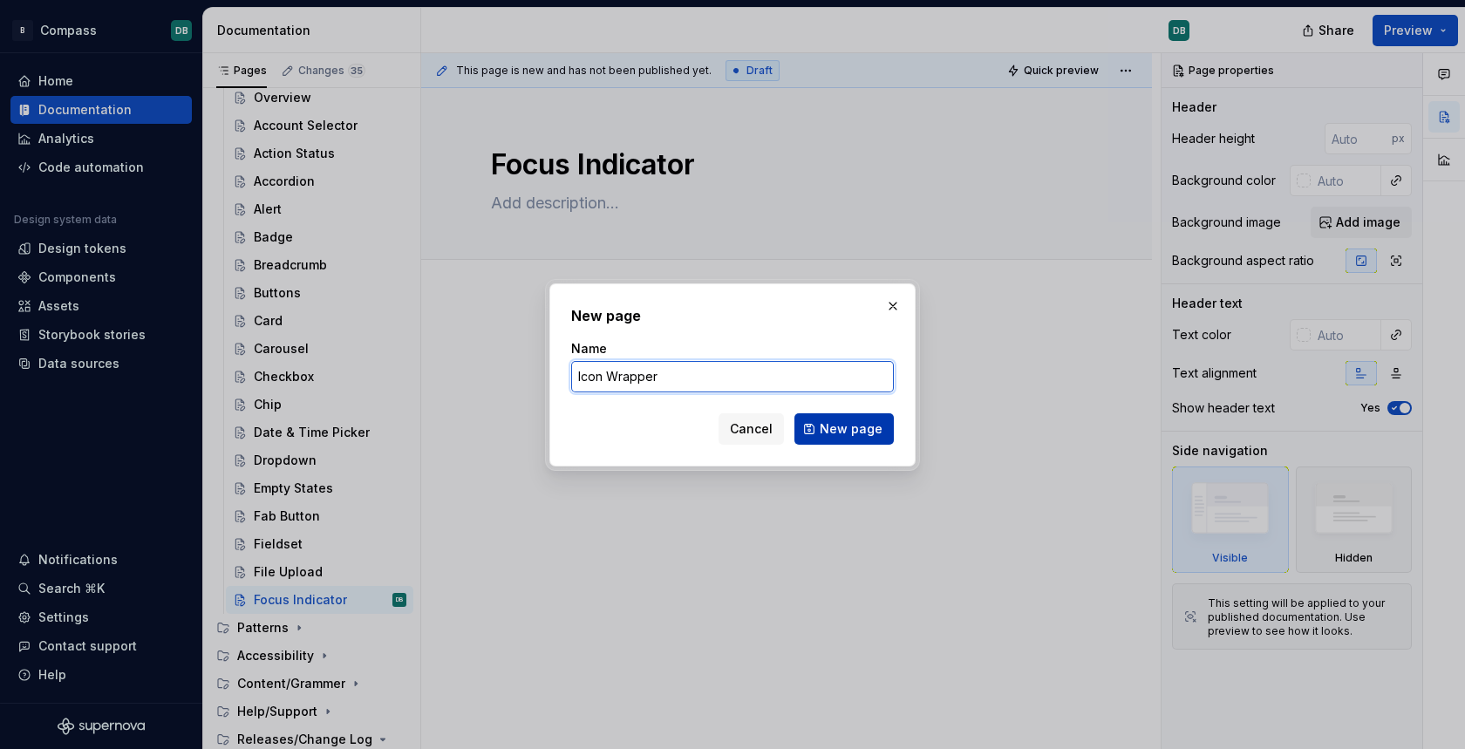
type input "Icon Wrapper"
click at [848, 437] on button "New page" at bounding box center [843, 428] width 99 height 31
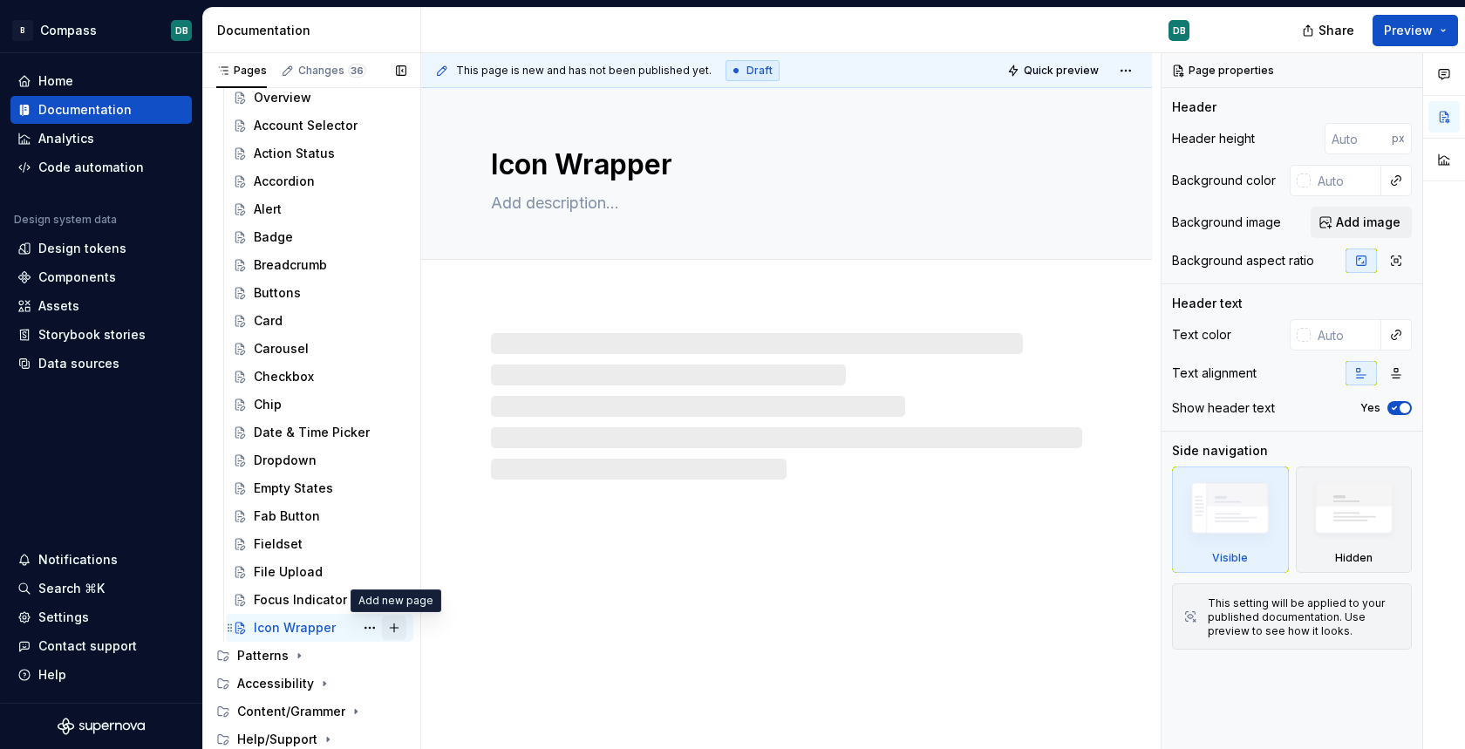
click at [400, 627] on button "Page tree" at bounding box center [394, 628] width 24 height 24
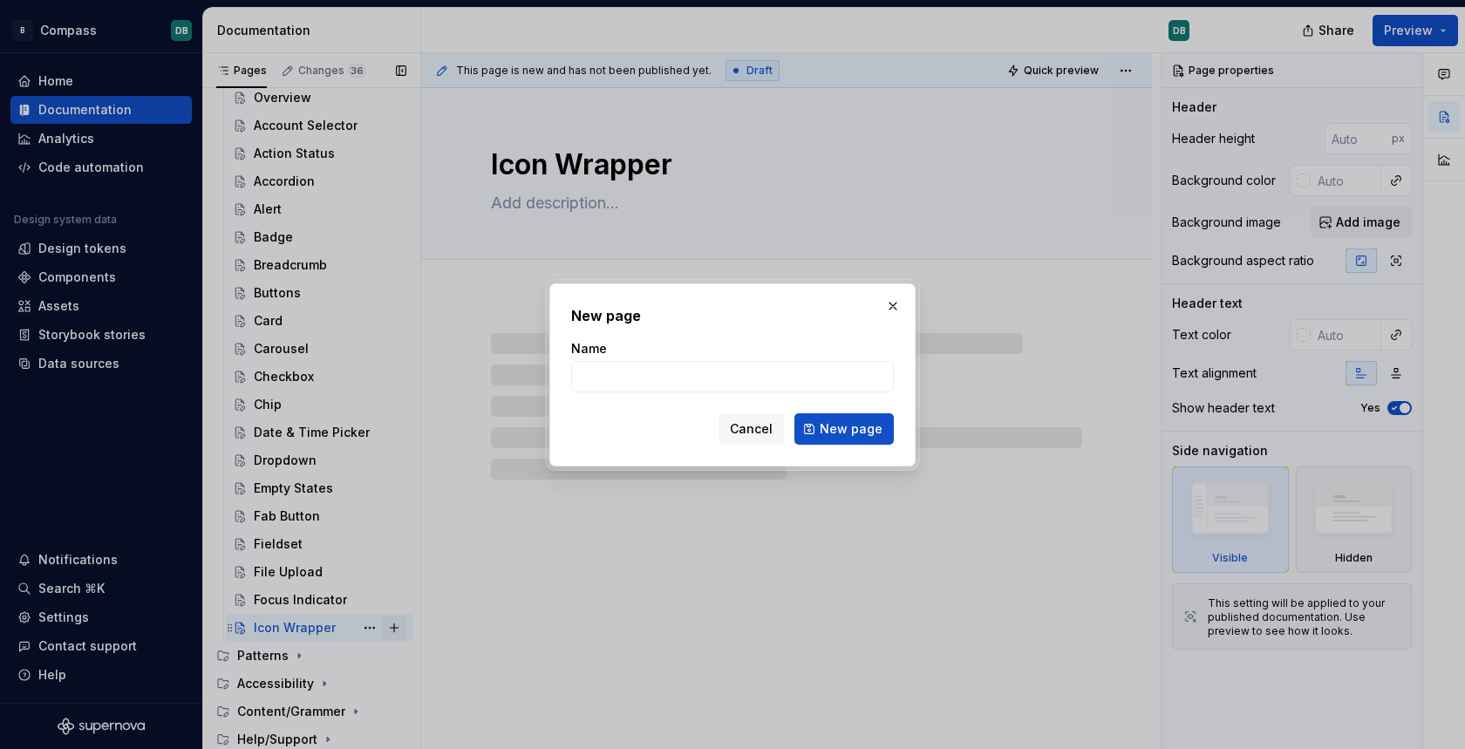
type textarea "*"
type input "Inline Edit"
type textarea "*"
type input "Inline Edit"
click at [838, 432] on span "New page" at bounding box center [851, 428] width 63 height 17
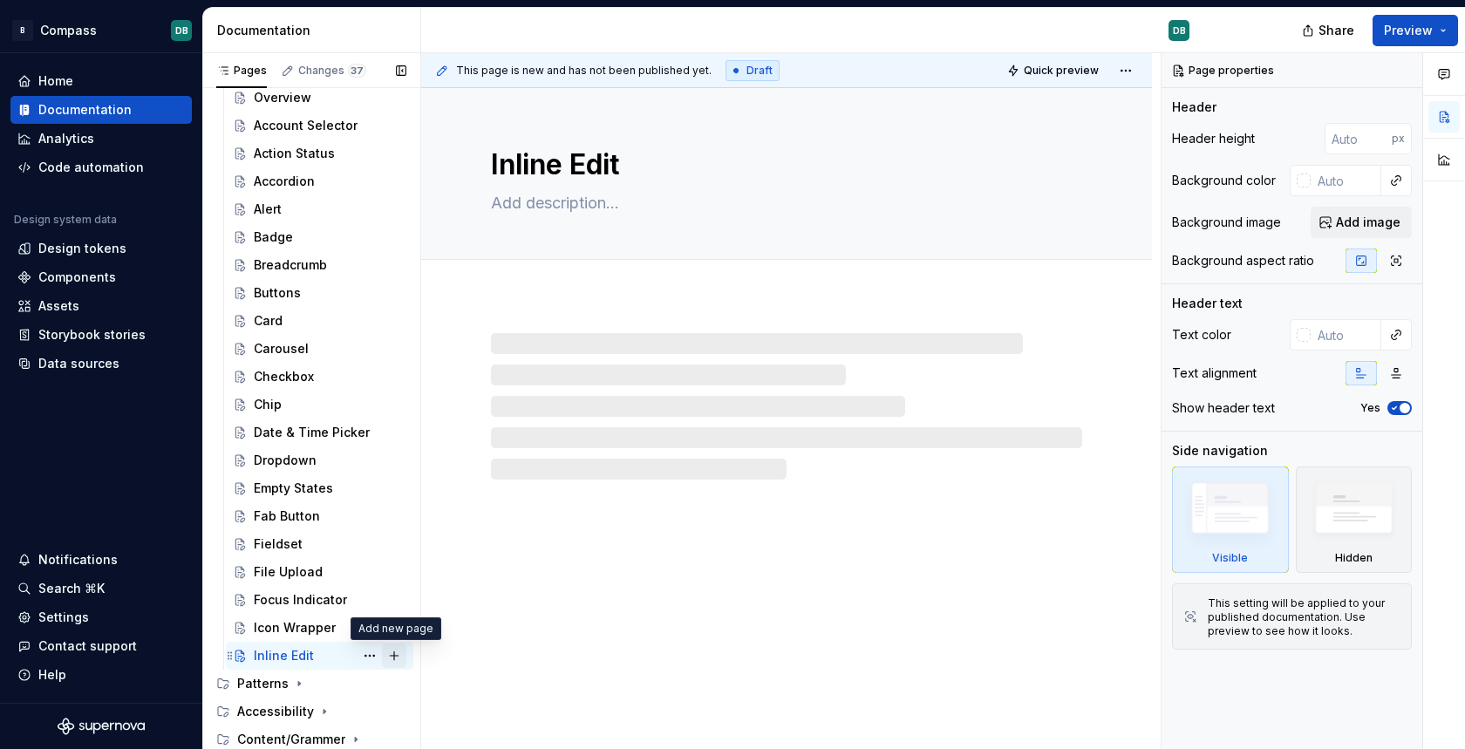
click at [397, 657] on button "Page tree" at bounding box center [394, 656] width 24 height 24
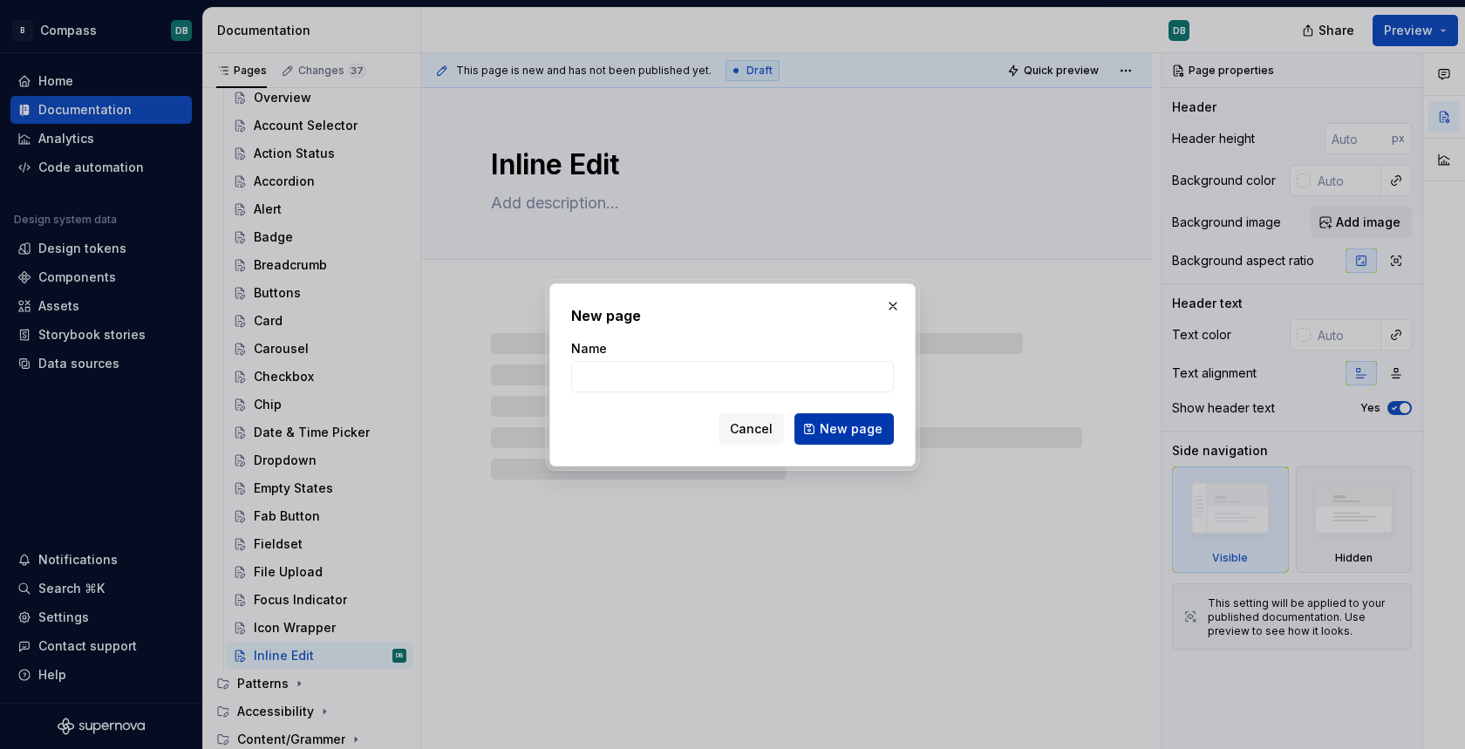
click at [862, 423] on span "New page" at bounding box center [851, 428] width 63 height 17
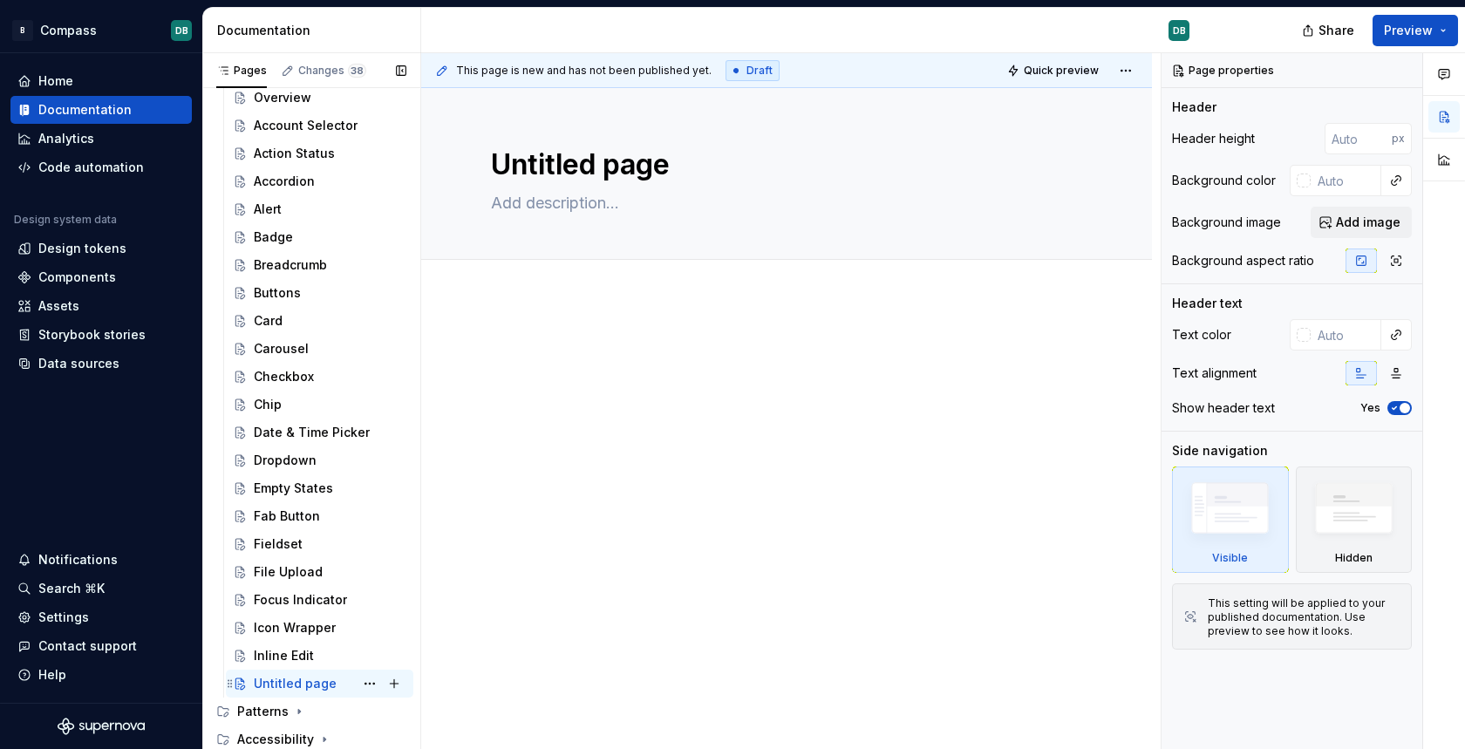
click at [309, 683] on div "Untitled page" at bounding box center [295, 683] width 83 height 17
click at [372, 682] on button "Page tree" at bounding box center [370, 683] width 24 height 24
type textarea "*"
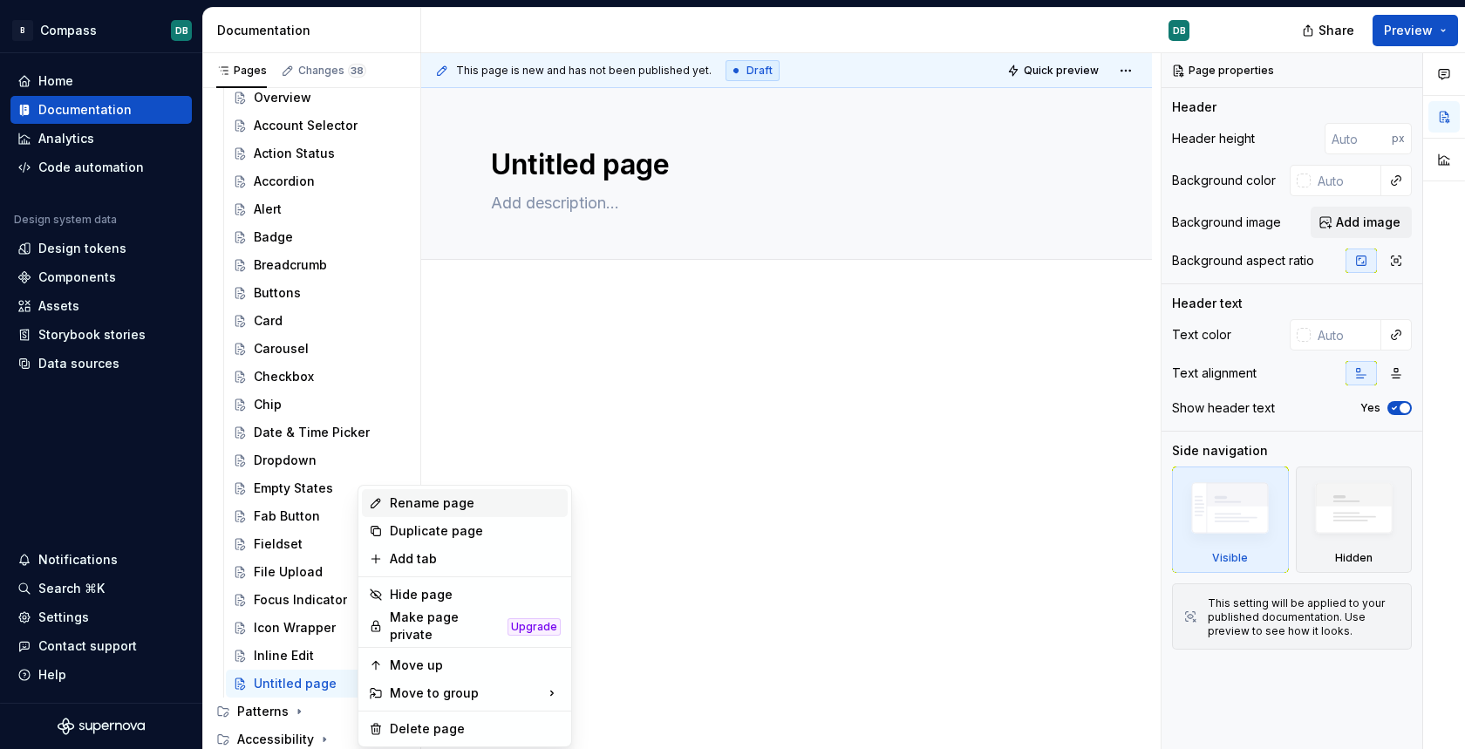
click at [433, 508] on div "Rename page" at bounding box center [475, 502] width 171 height 17
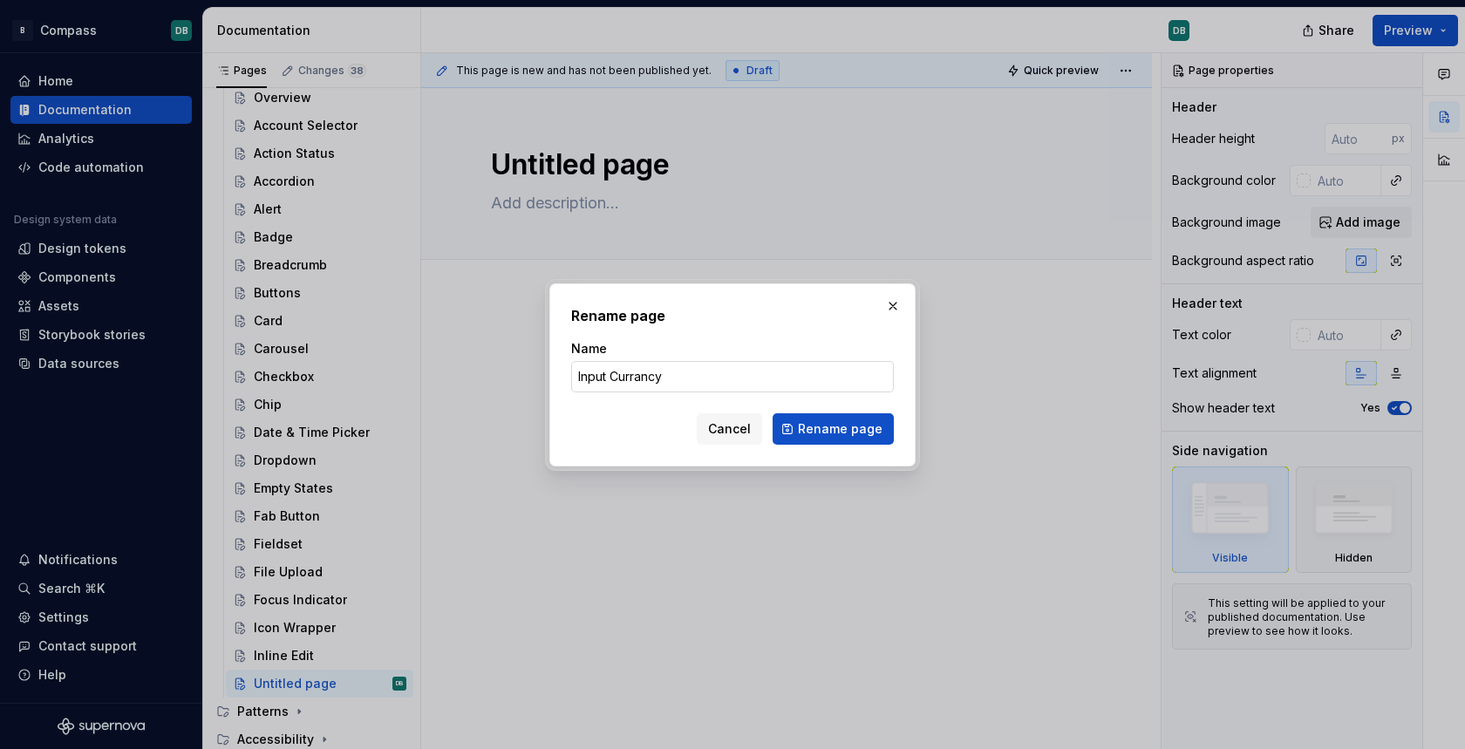
click at [638, 376] on input "Input Currancy" at bounding box center [732, 376] width 323 height 31
type input "Input Currency"
click at [841, 424] on span "Rename page" at bounding box center [840, 428] width 85 height 17
type textarea "*"
type textarea "Input Currency"
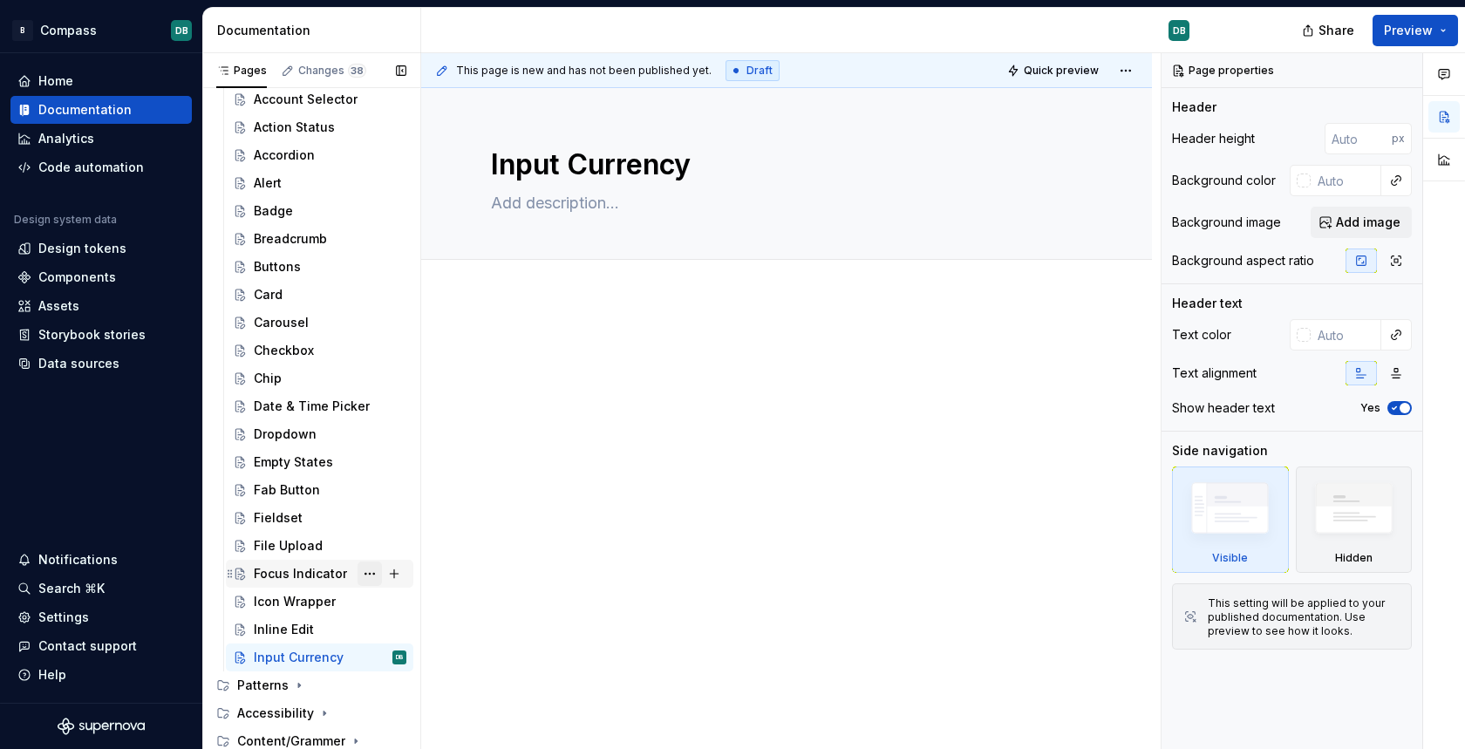
scroll to position [517, 0]
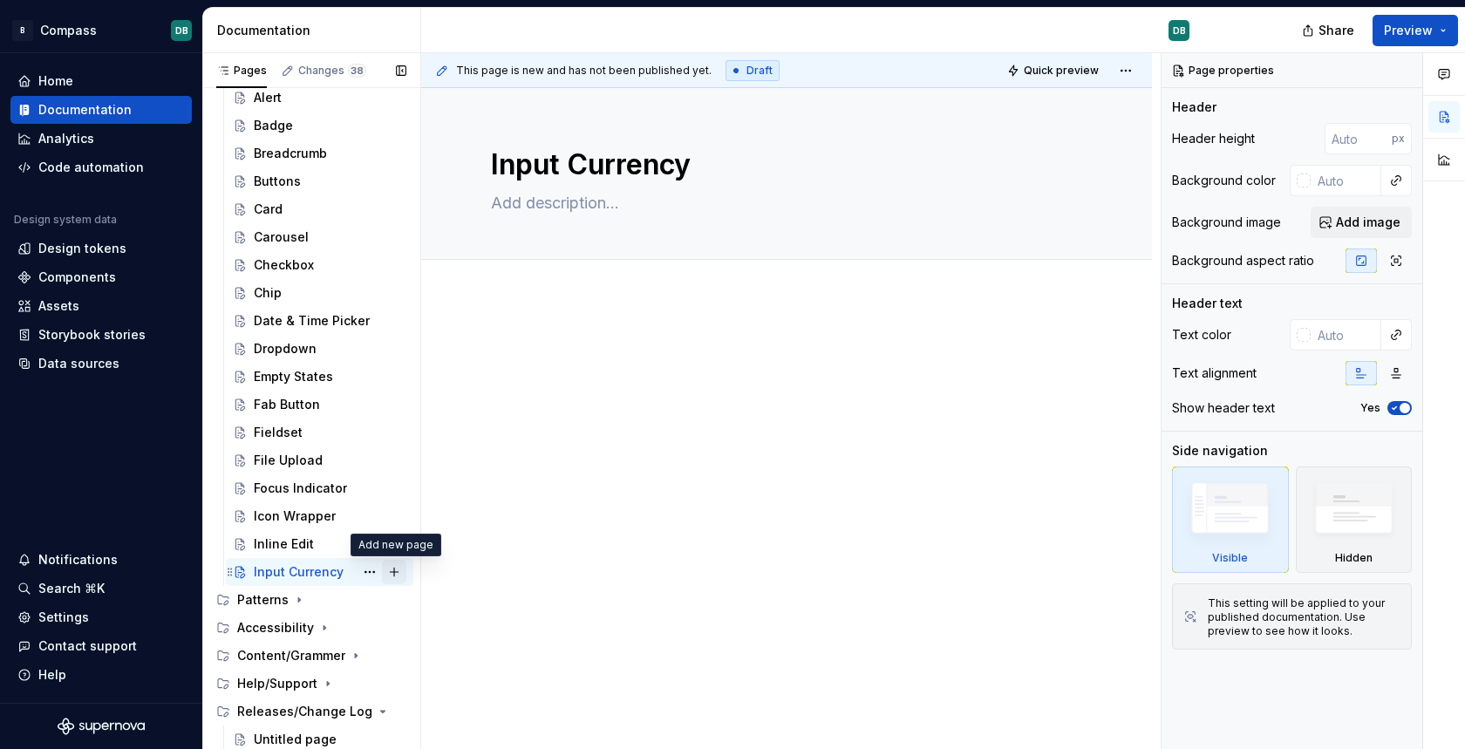
click at [395, 573] on button "Page tree" at bounding box center [394, 572] width 24 height 24
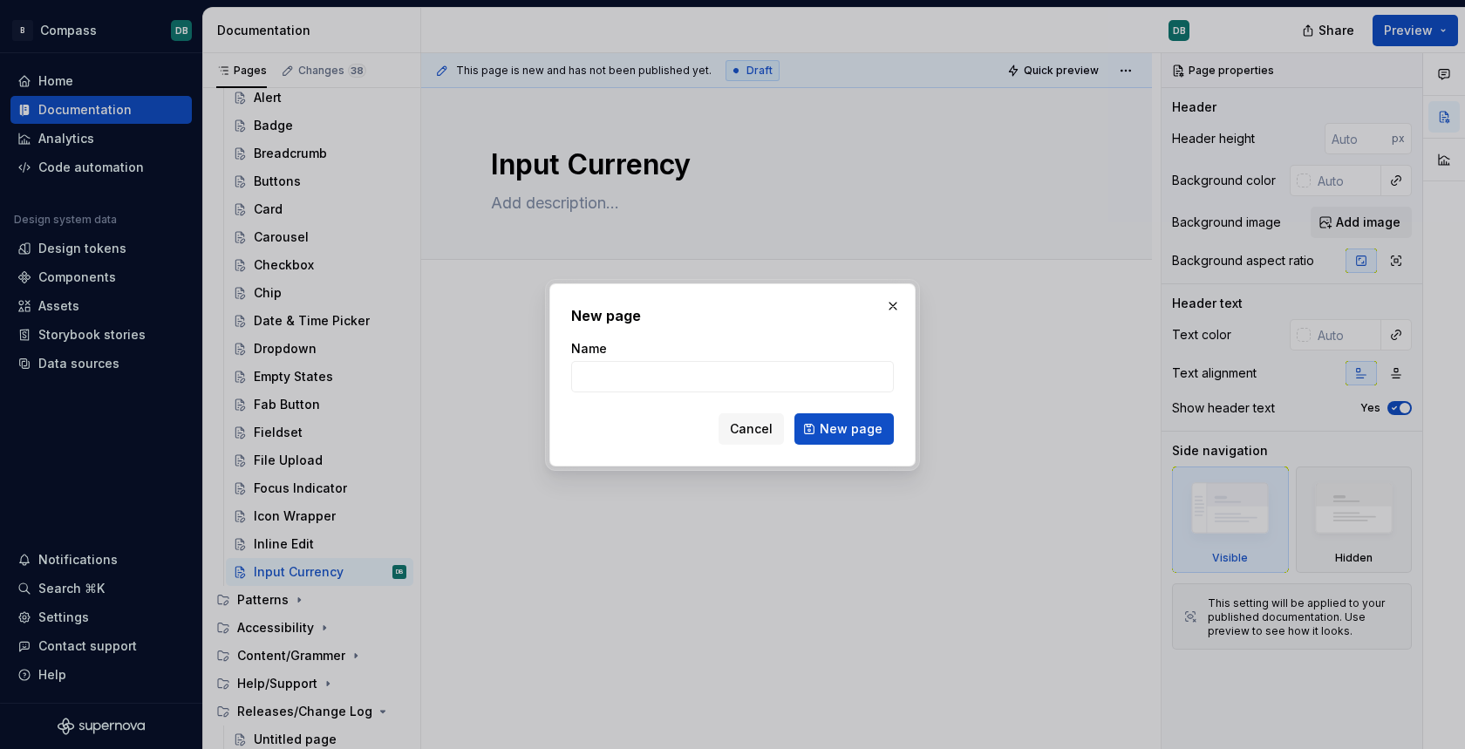
type textarea "*"
type input "Input Label"
click at [855, 425] on span "New page" at bounding box center [851, 428] width 63 height 17
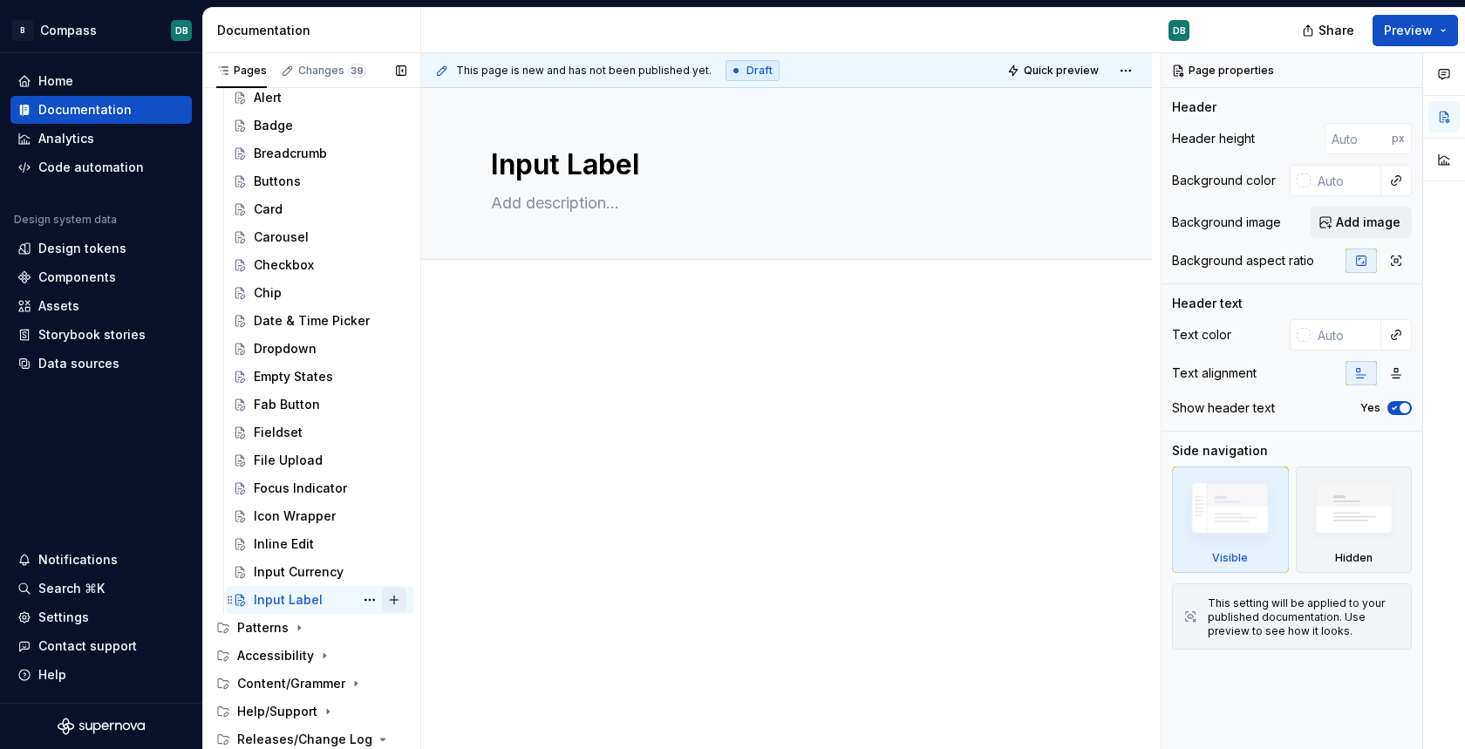
click at [394, 597] on button "Page tree" at bounding box center [394, 600] width 24 height 24
type textarea "*"
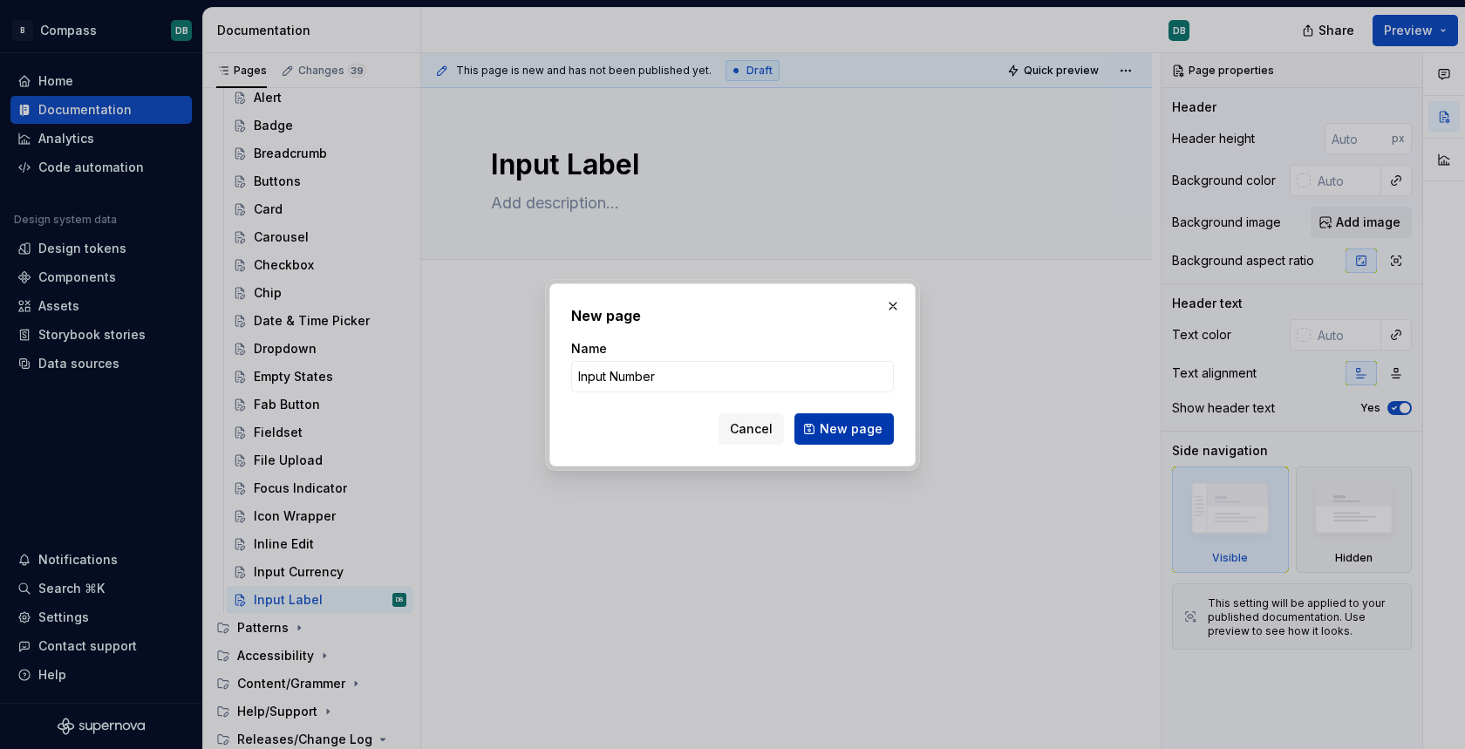
type input "Input Number"
click at [853, 426] on span "New page" at bounding box center [851, 428] width 63 height 17
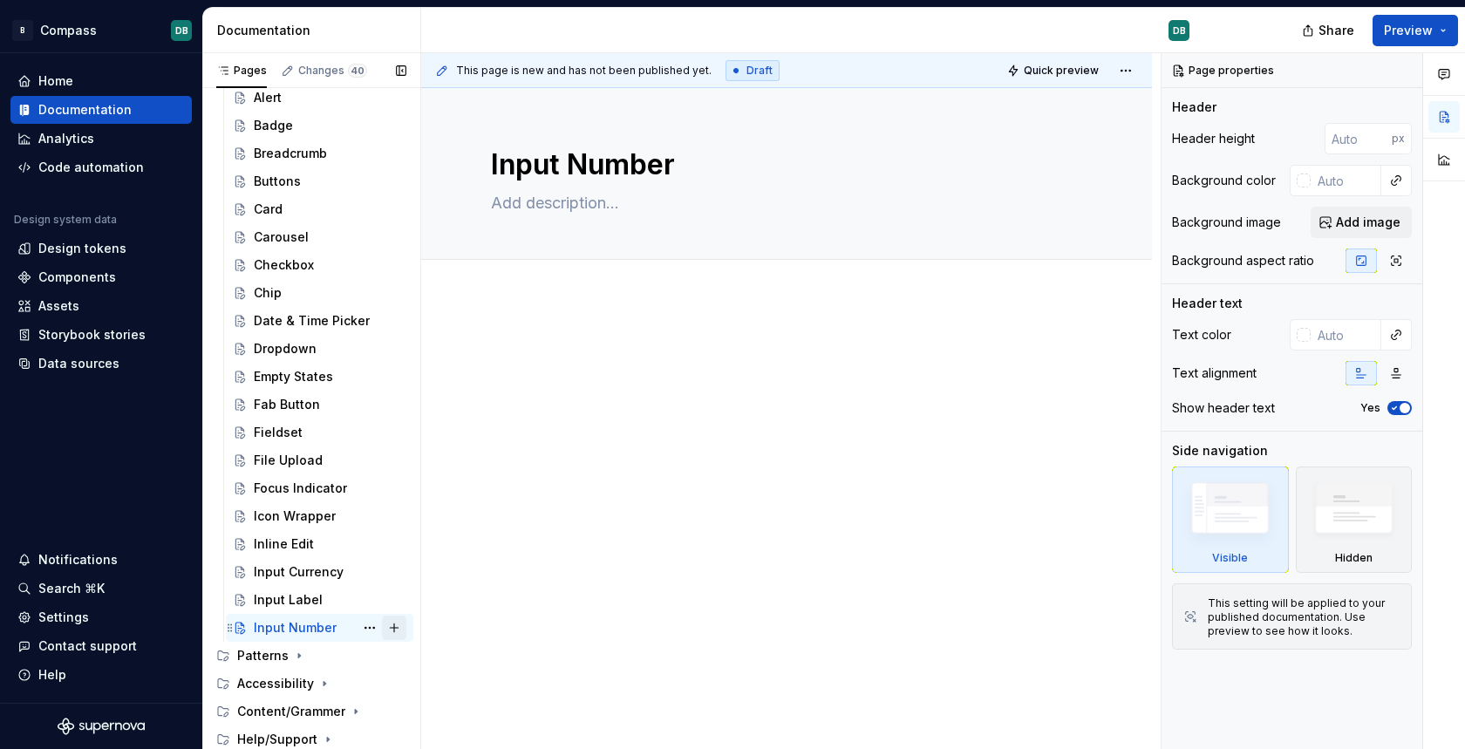
click at [393, 625] on button "Page tree" at bounding box center [394, 628] width 24 height 24
type textarea "*"
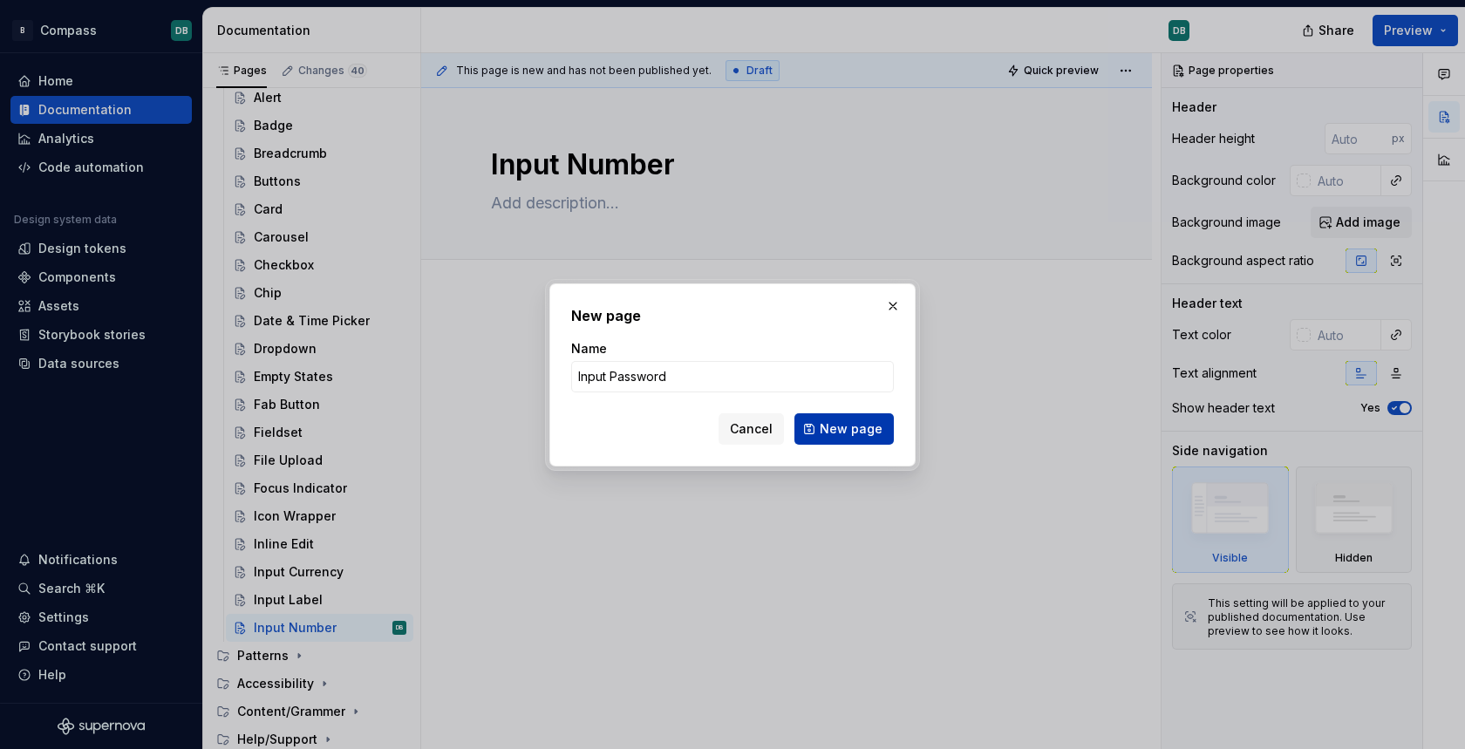
type input "Input Password"
click at [835, 427] on span "New page" at bounding box center [851, 428] width 63 height 17
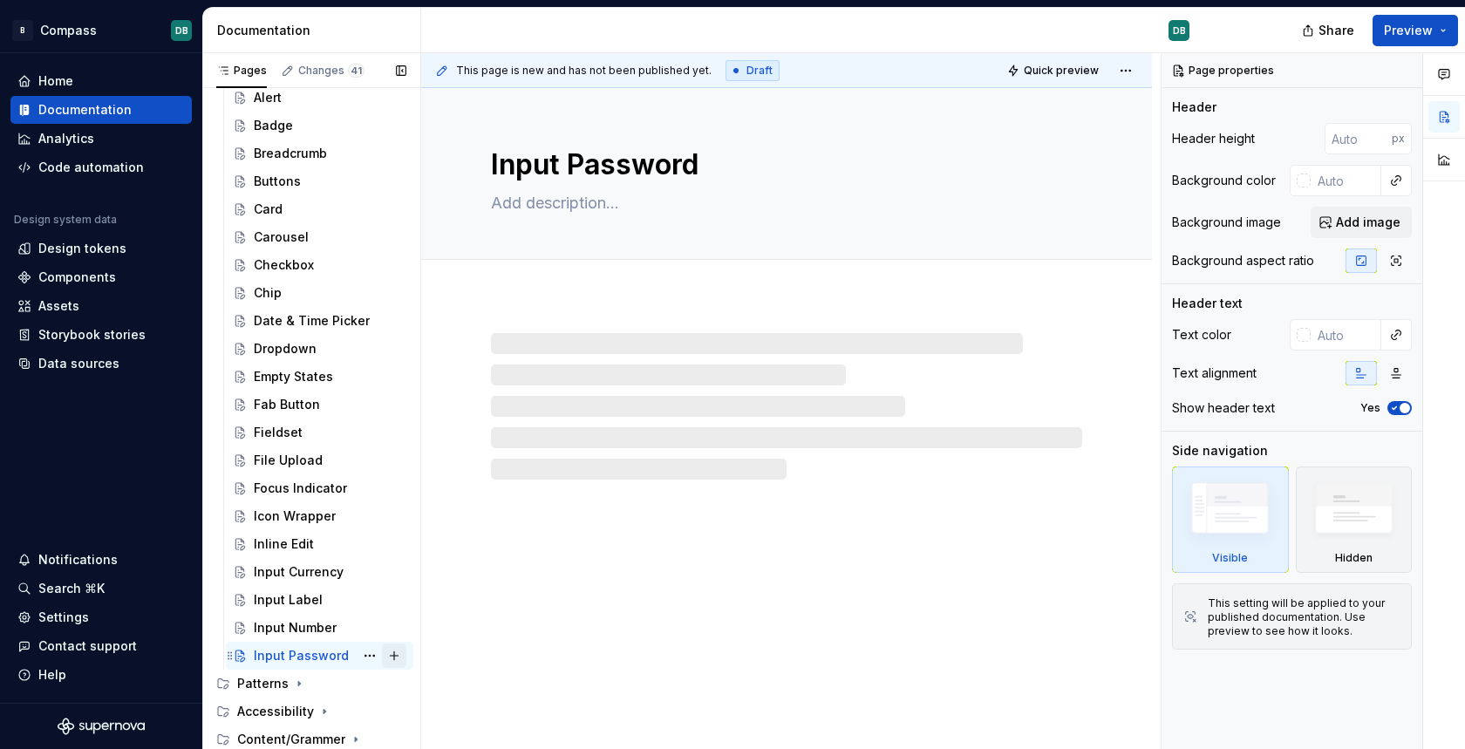
click at [399, 654] on button "Page tree" at bounding box center [394, 656] width 24 height 24
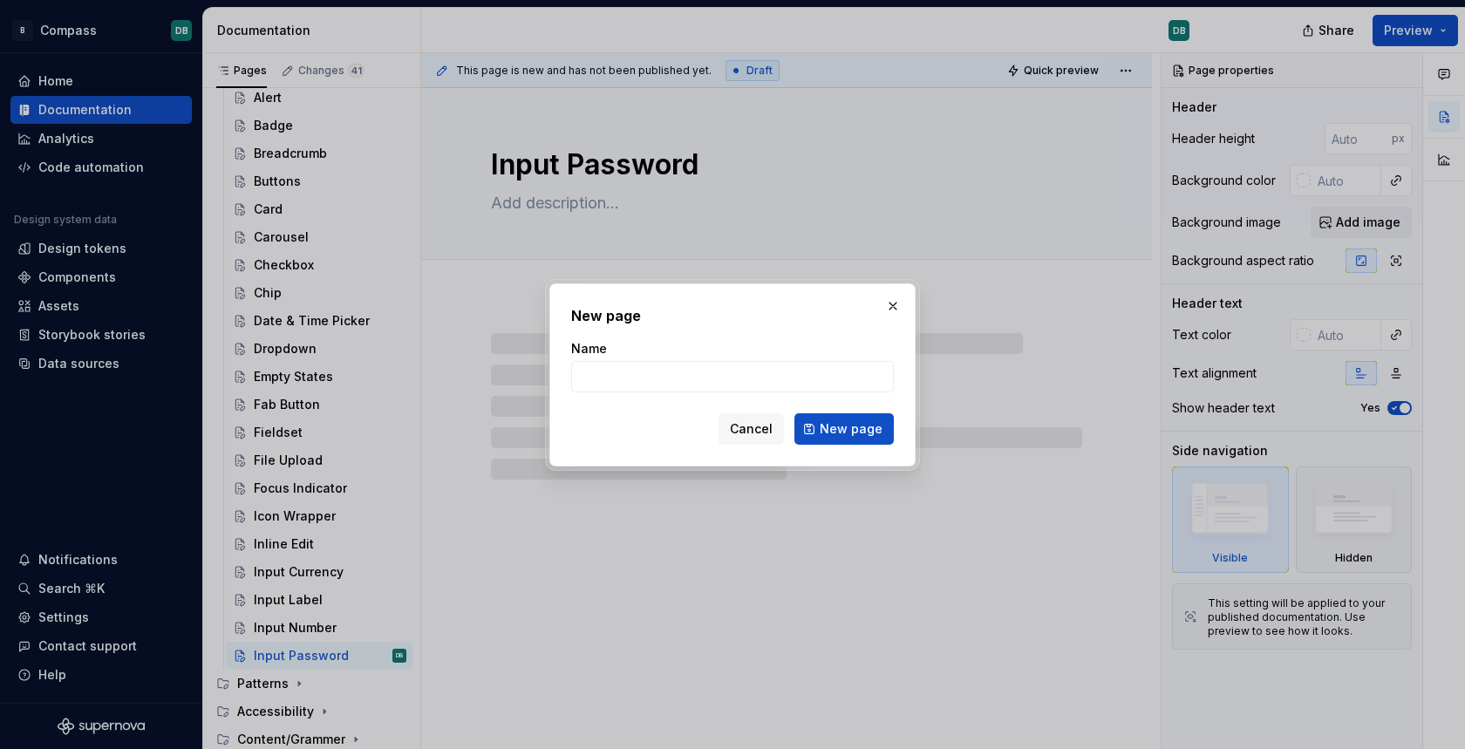
type textarea "*"
type input "Input Phone"
click at [844, 422] on span "New page" at bounding box center [851, 428] width 63 height 17
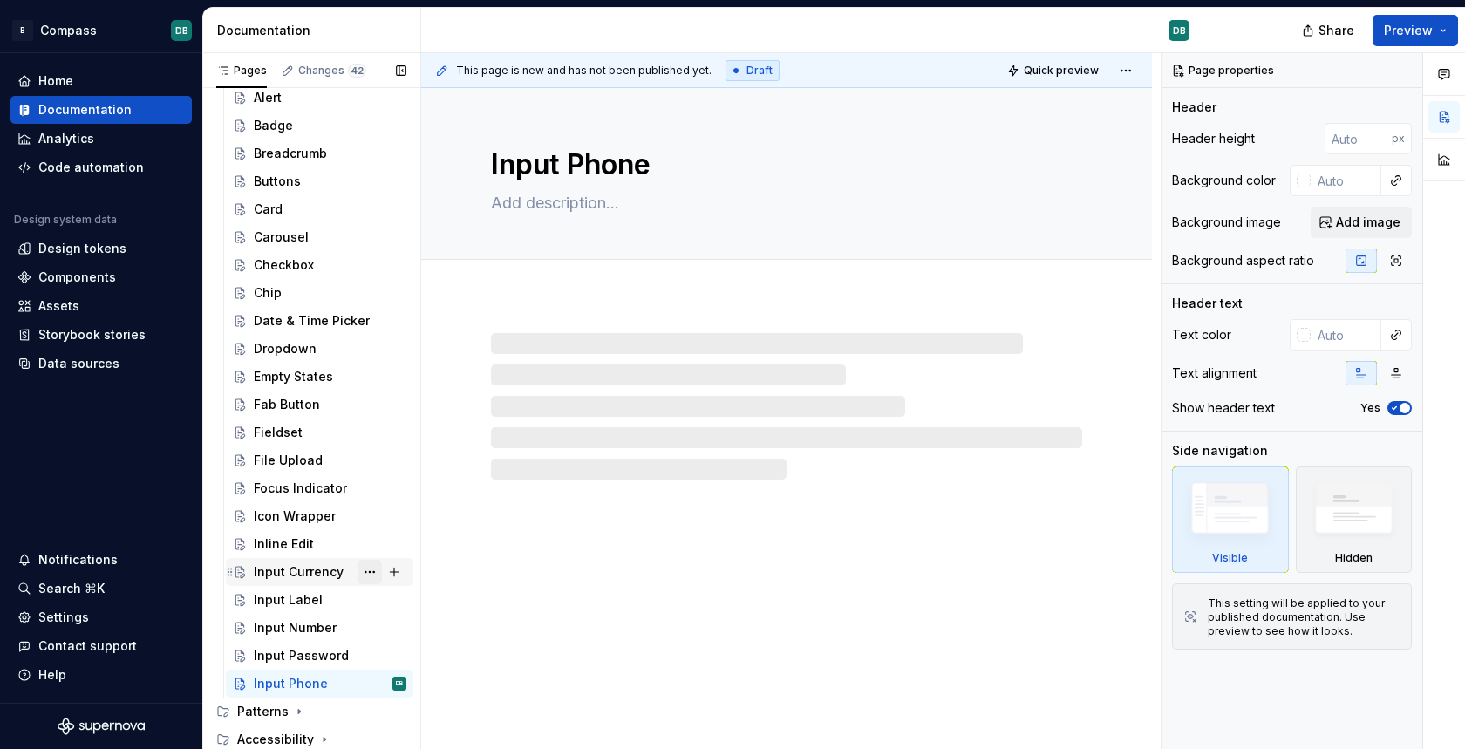
scroll to position [629, 0]
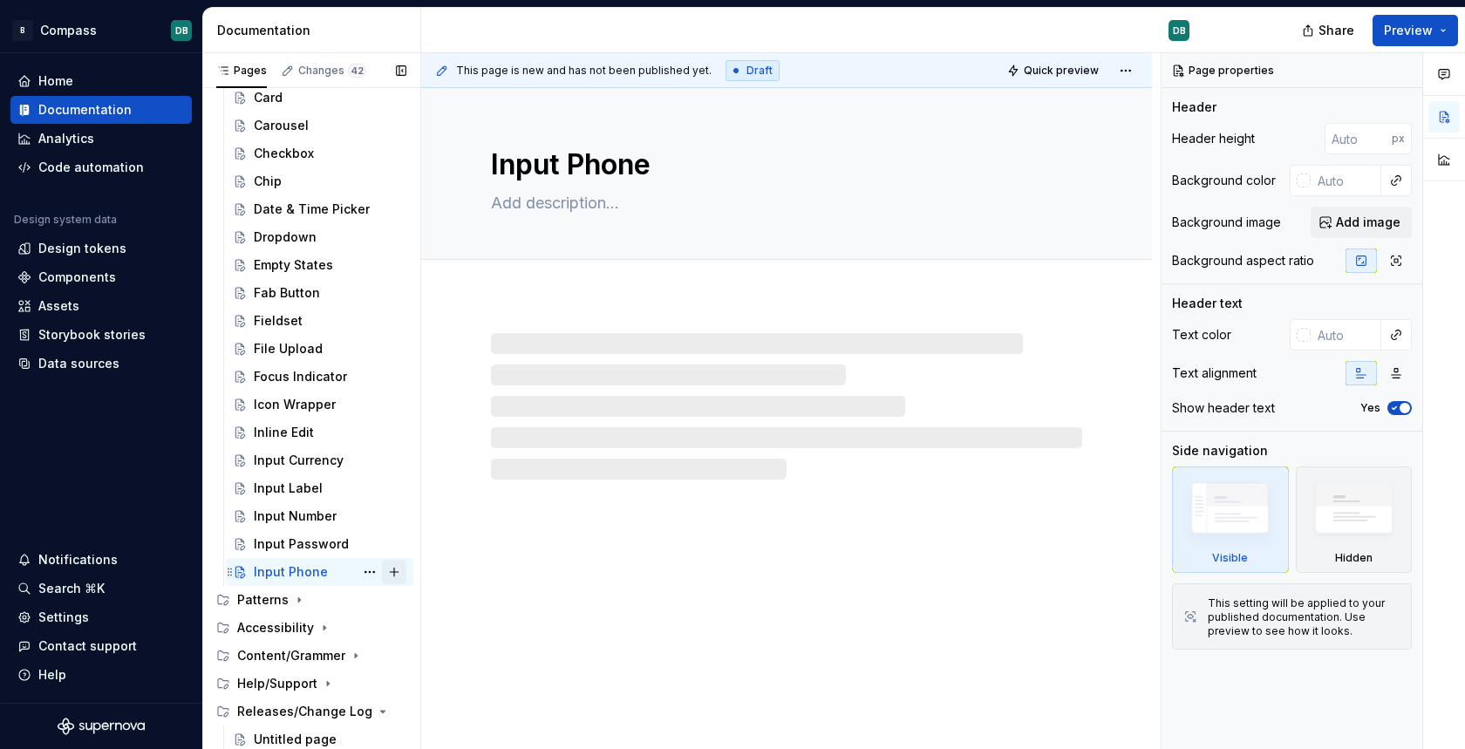
click at [399, 572] on button "Page tree" at bounding box center [394, 572] width 24 height 24
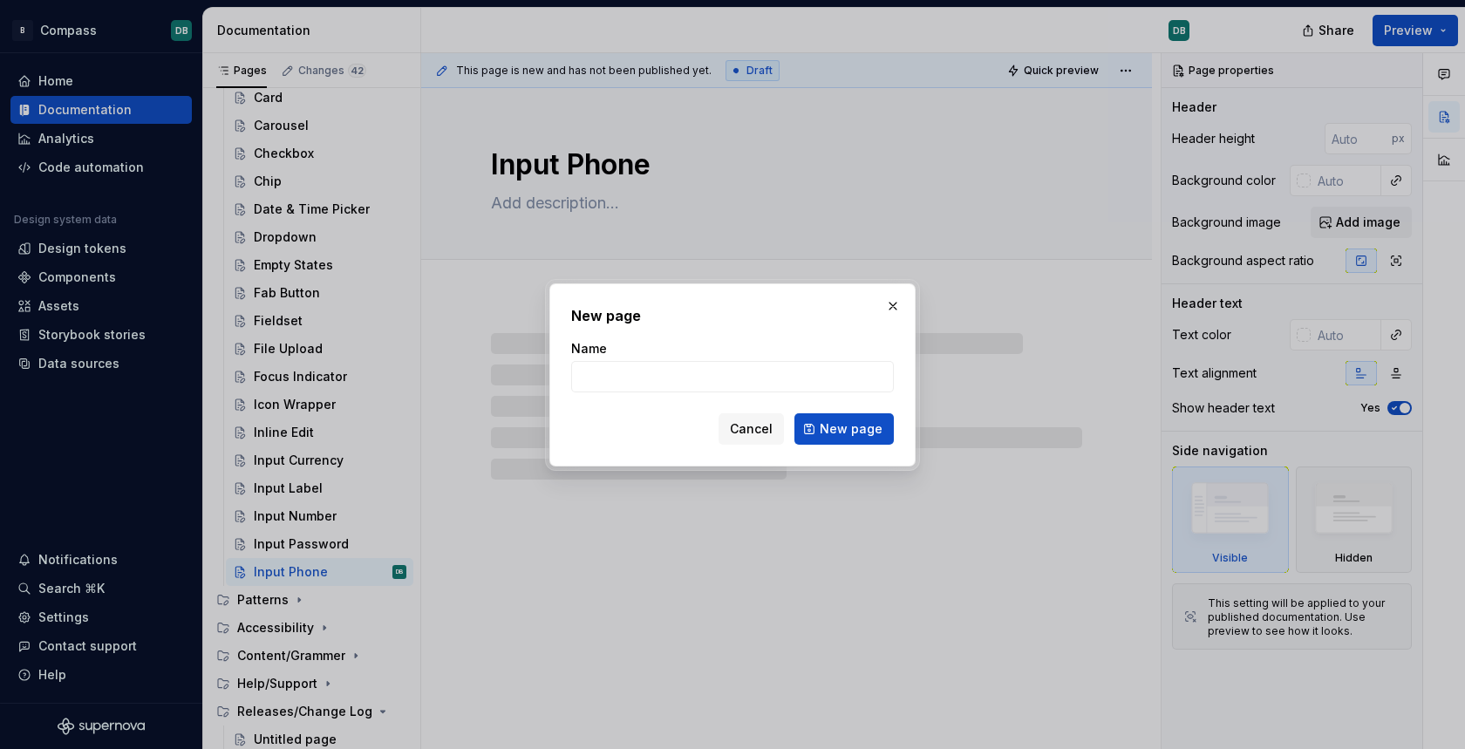
type textarea "*"
type input "Input Range"
click at [863, 426] on span "New page" at bounding box center [851, 428] width 63 height 17
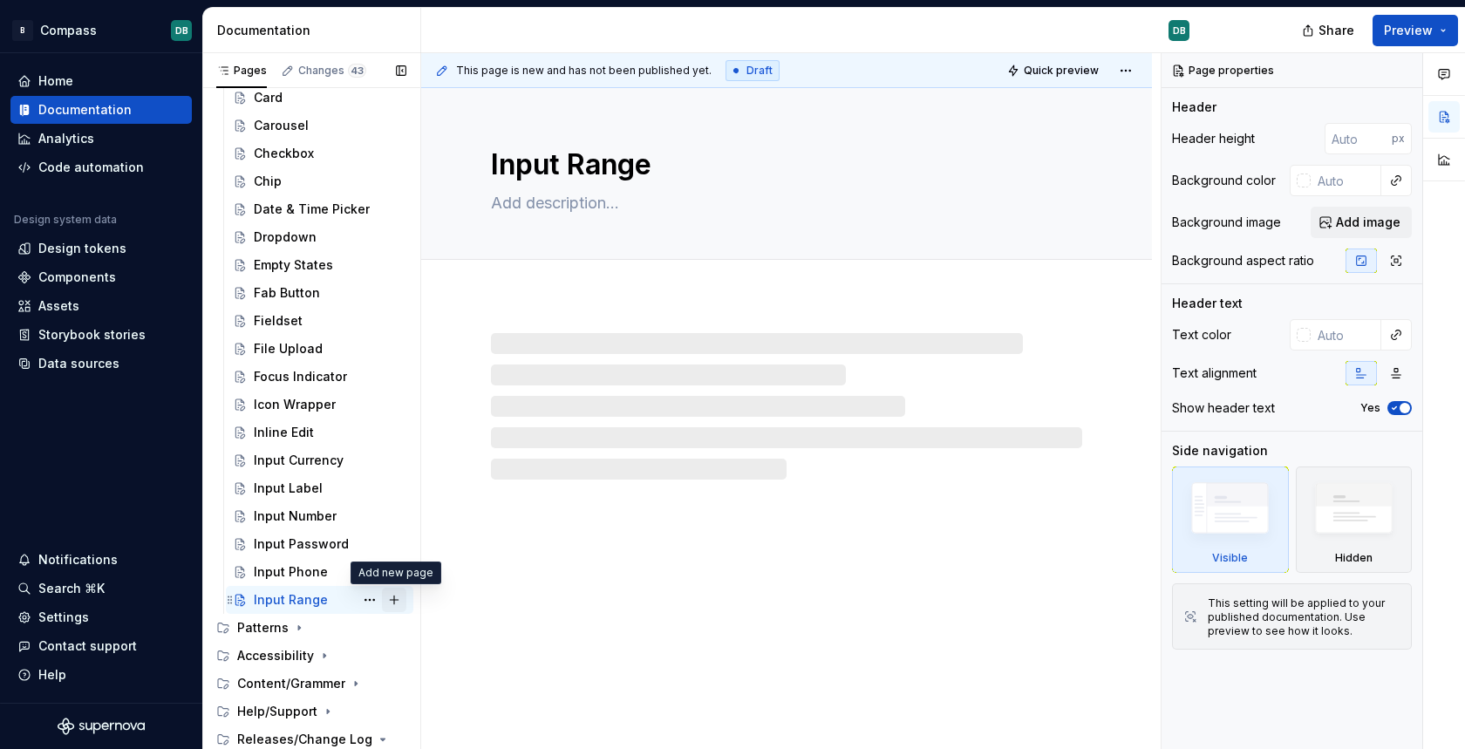
click at [394, 602] on button "Page tree" at bounding box center [394, 600] width 24 height 24
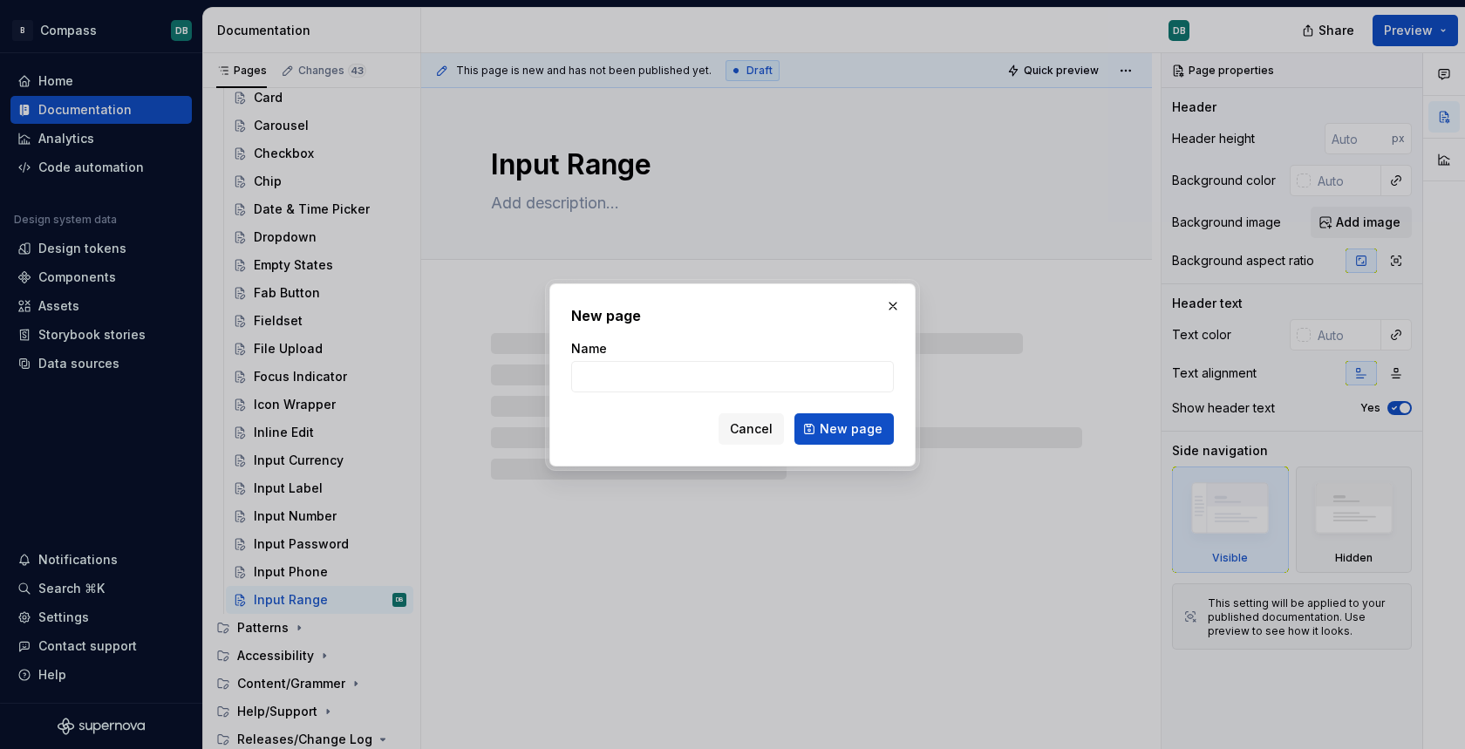
type textarea "*"
type input "Input Text"
click at [852, 427] on span "New page" at bounding box center [851, 428] width 63 height 17
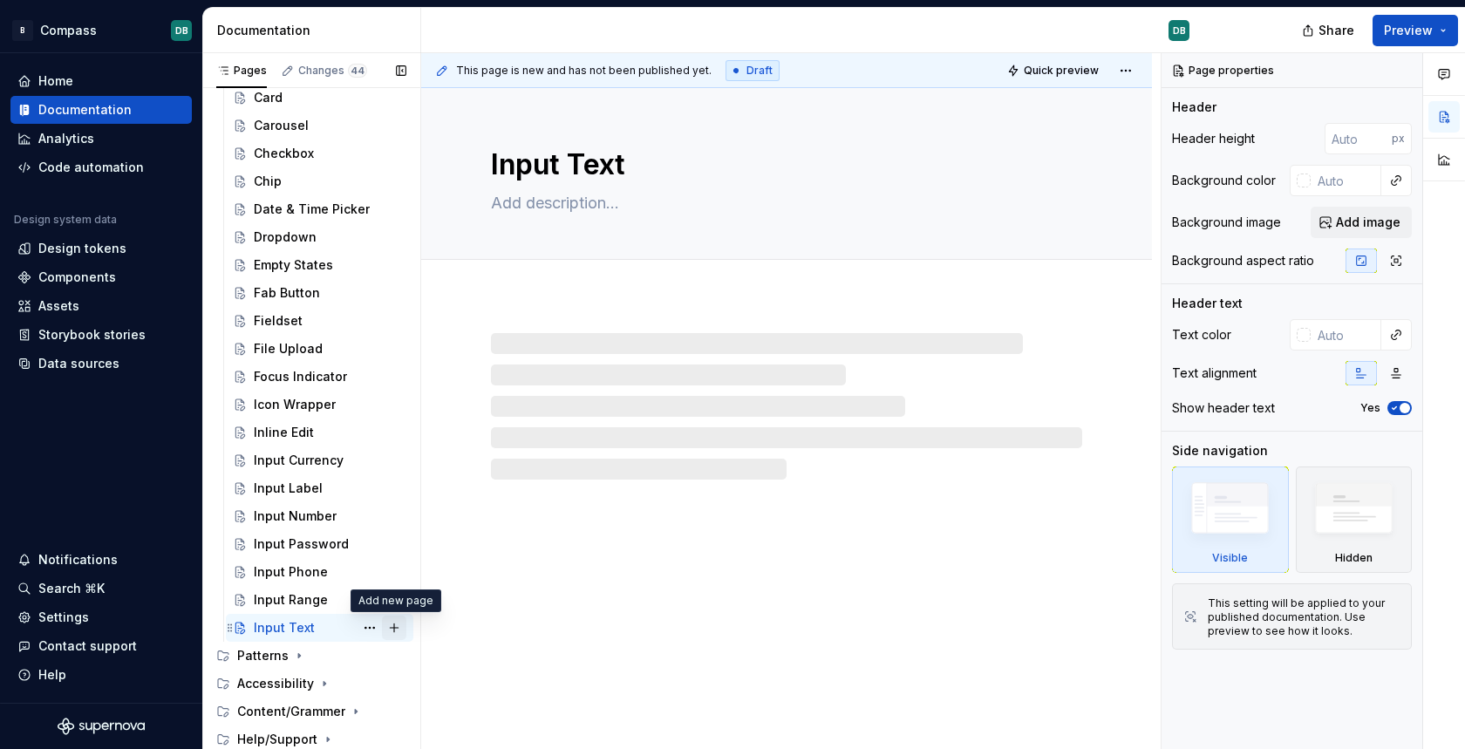
click at [393, 629] on button "Page tree" at bounding box center [394, 628] width 24 height 24
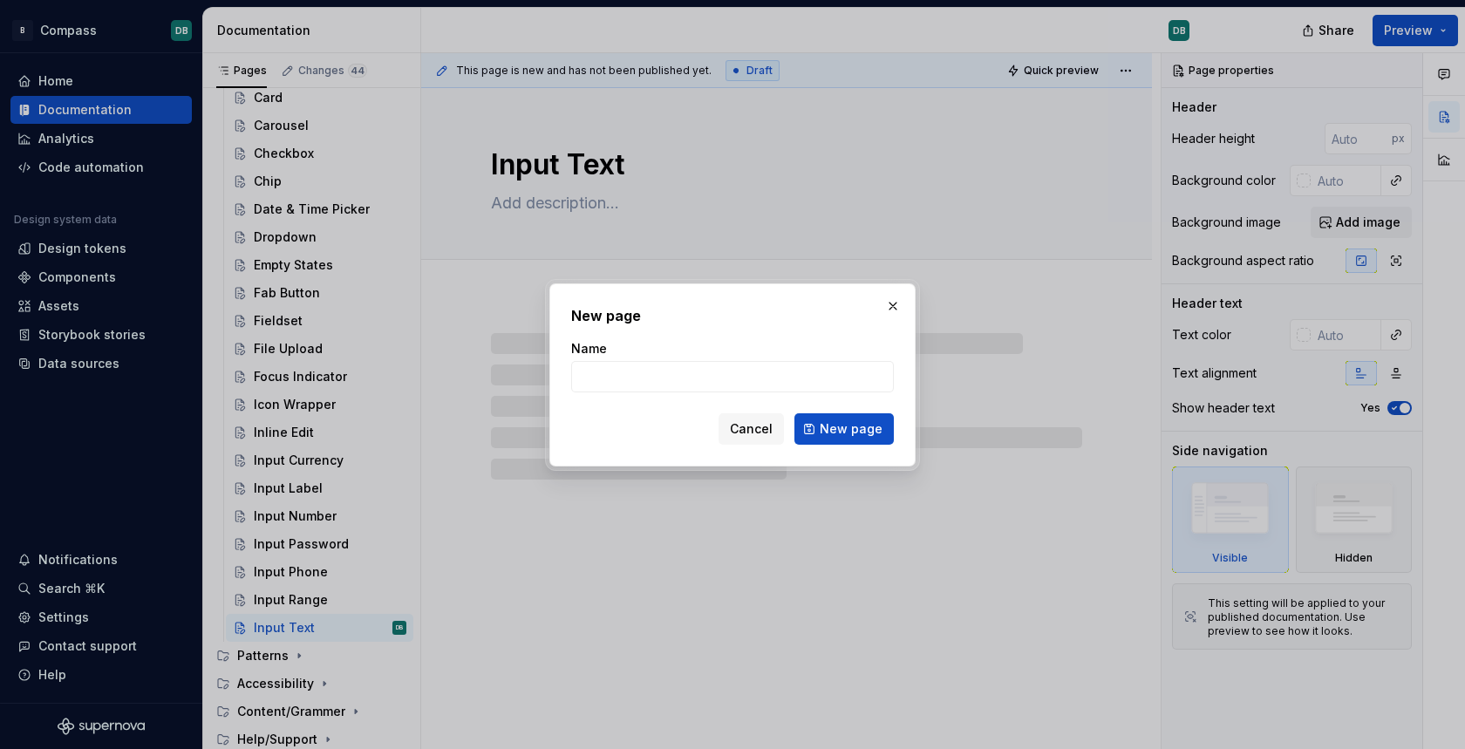
type textarea "*"
type input "I"
type textarea "*"
type input "Item L"
type textarea "*"
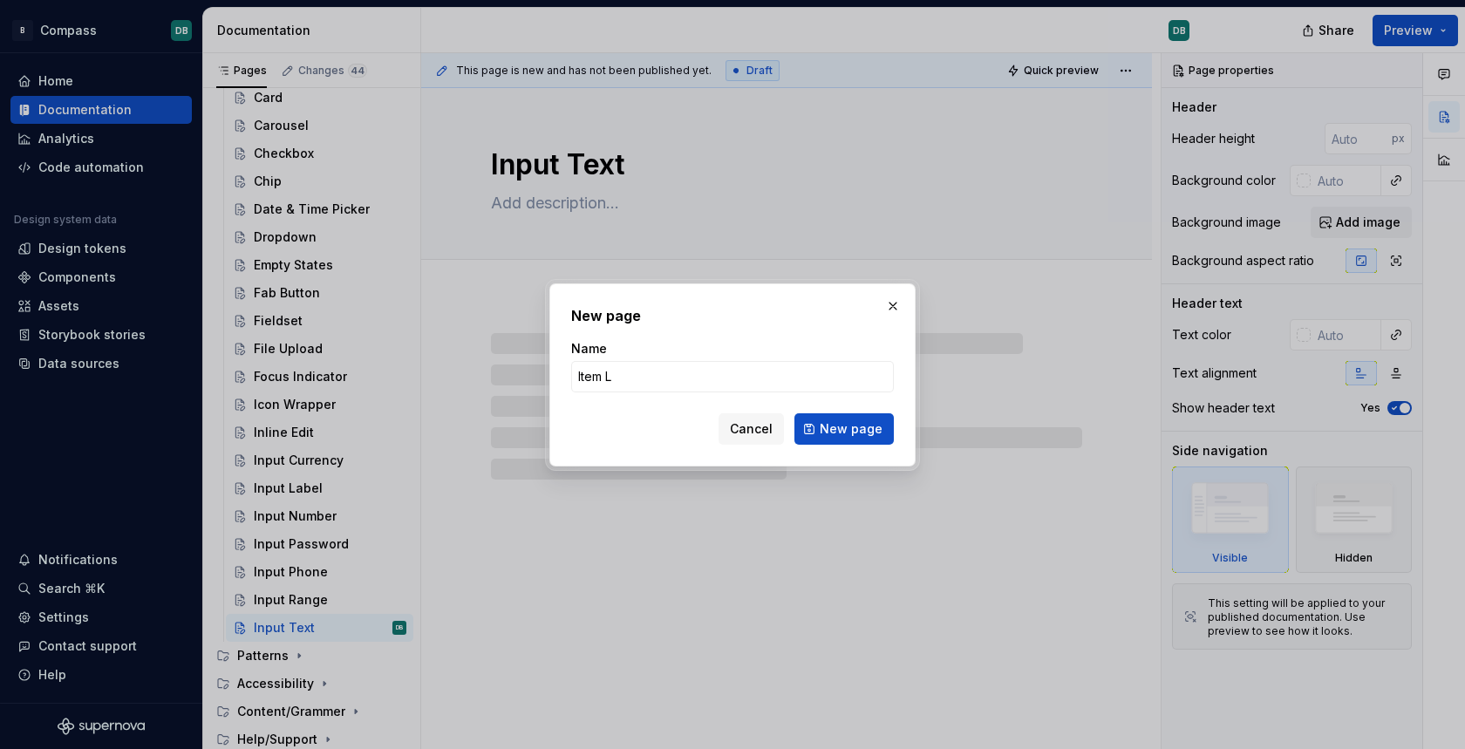
type input "Item Lo"
type textarea "*"
type input "Item Log"
click at [865, 428] on span "New page" at bounding box center [851, 428] width 63 height 17
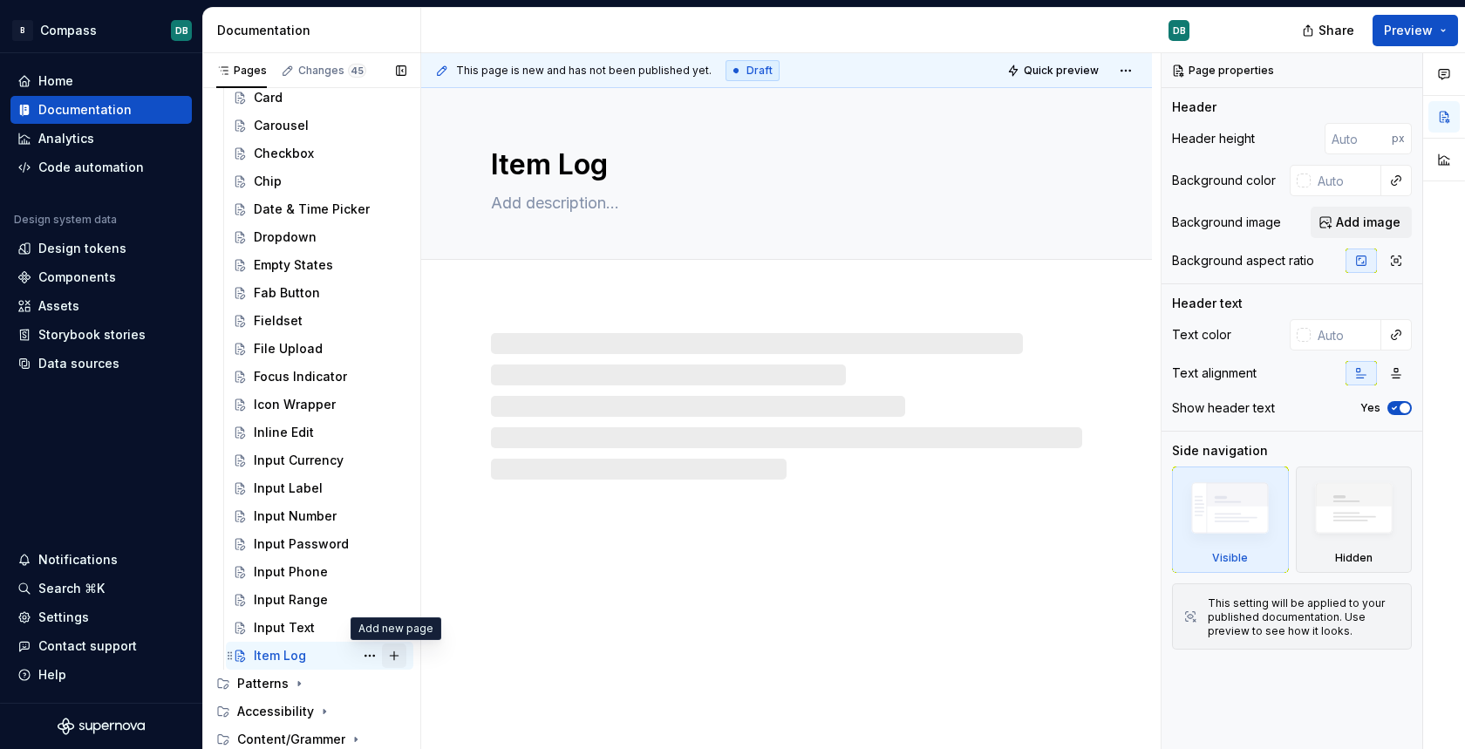
click at [394, 655] on button "Page tree" at bounding box center [394, 656] width 24 height 24
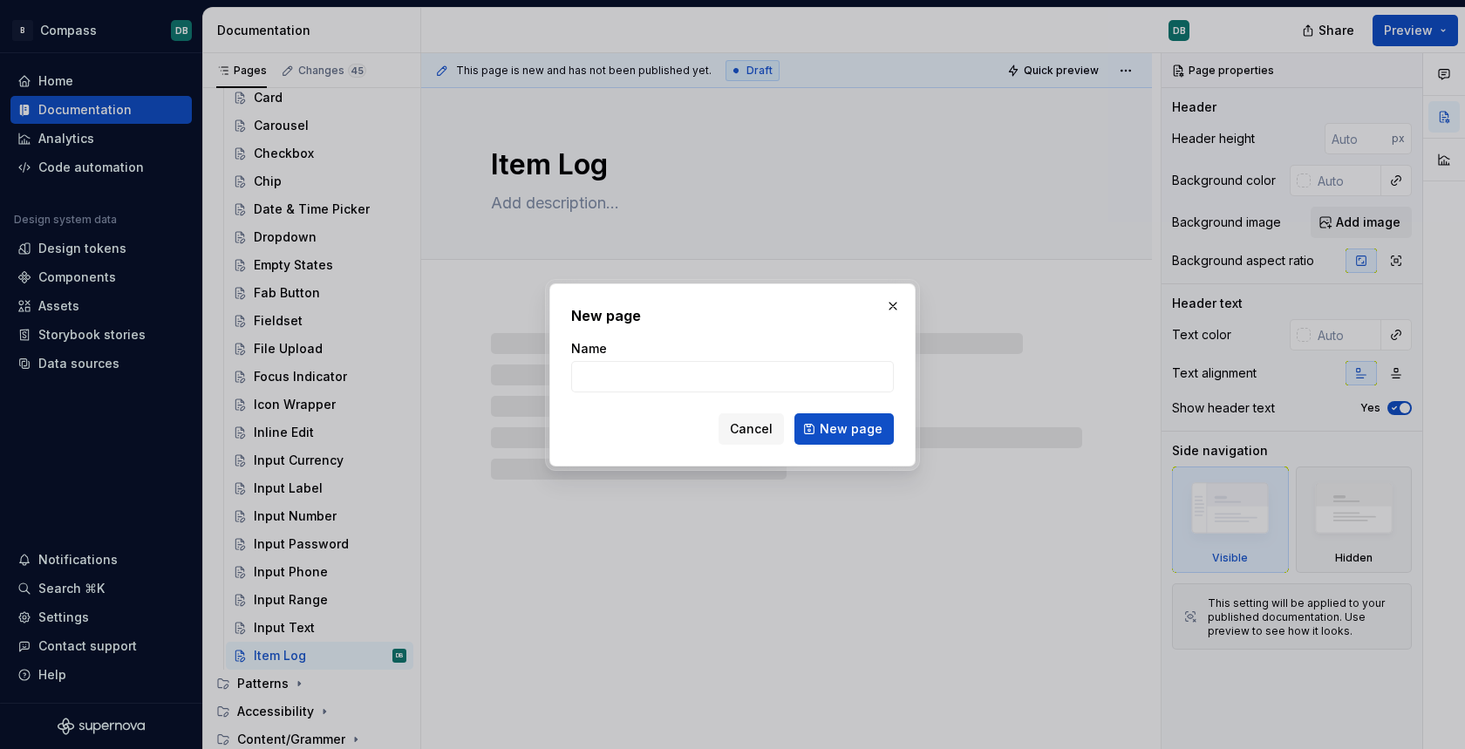
type textarea "*"
type input "Local Selector"
click at [832, 428] on span "New page" at bounding box center [851, 428] width 63 height 17
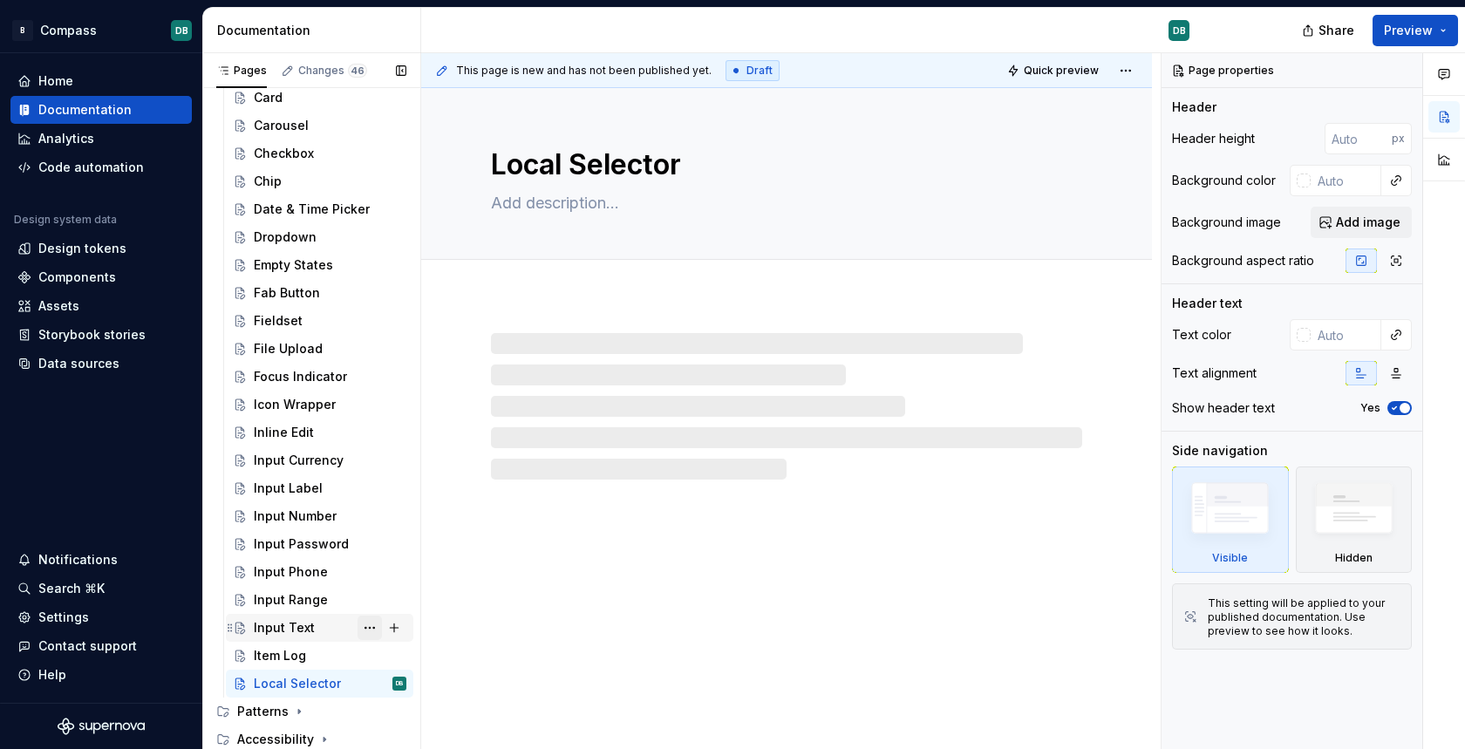
scroll to position [740, 0]
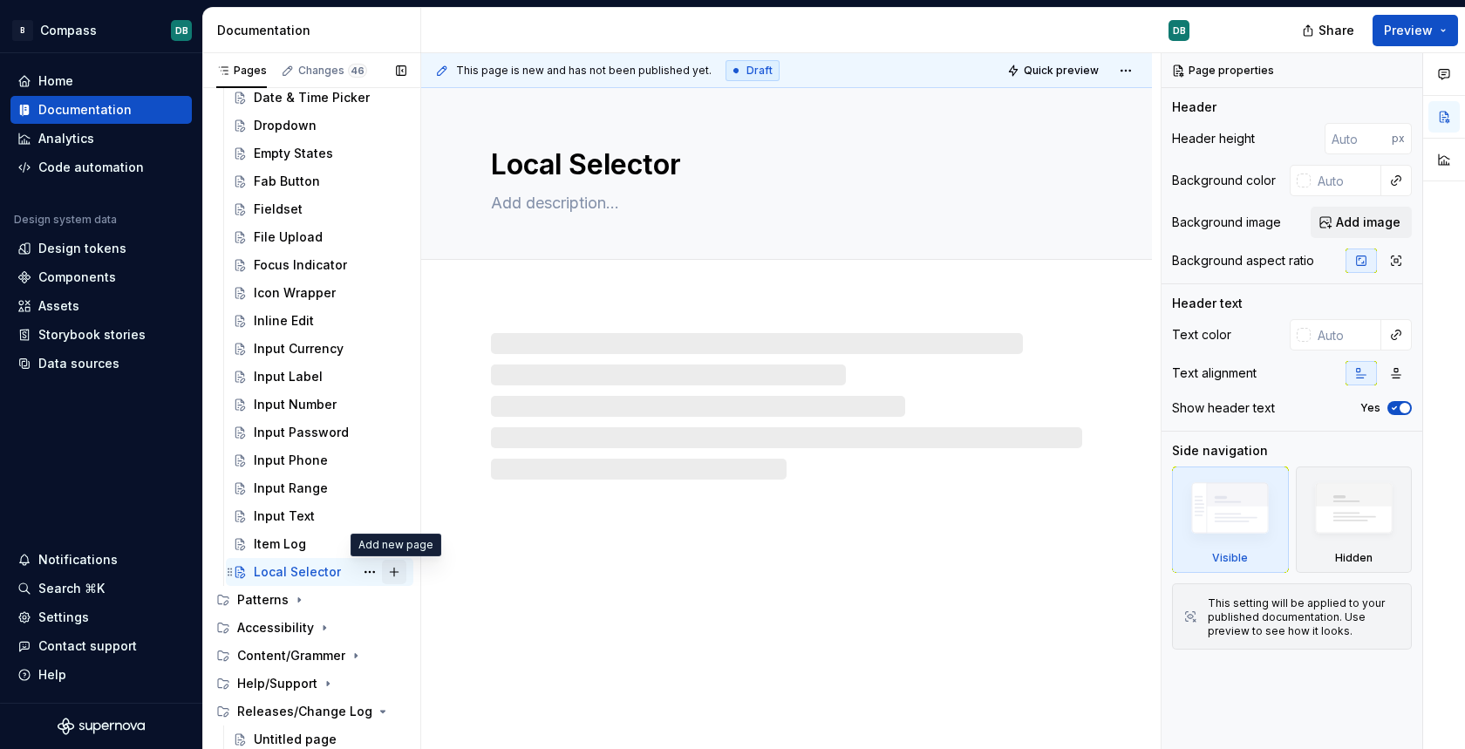
click at [396, 573] on button "Page tree" at bounding box center [394, 572] width 24 height 24
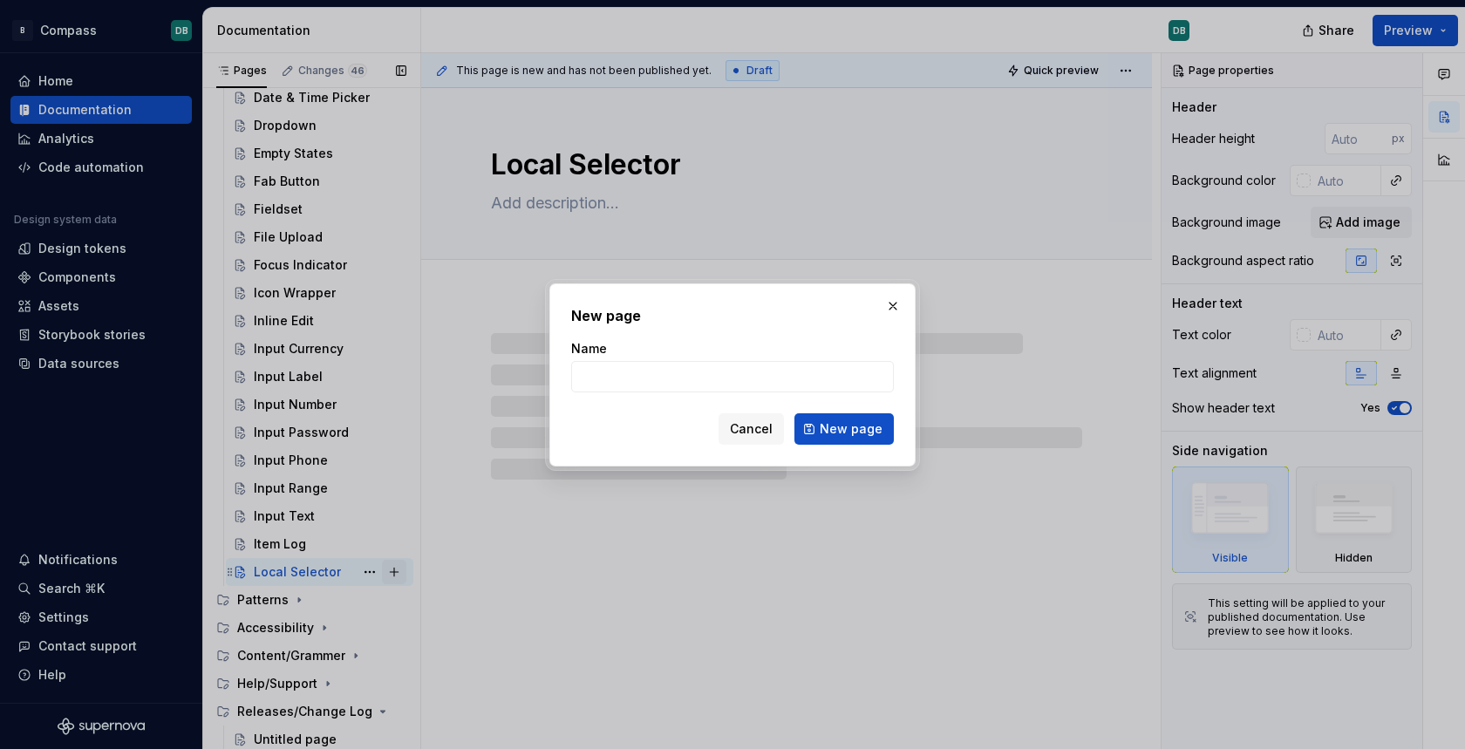
type textarea "*"
type input "L"
type textarea "*"
type input "Link"
click at [842, 424] on span "New page" at bounding box center [851, 428] width 63 height 17
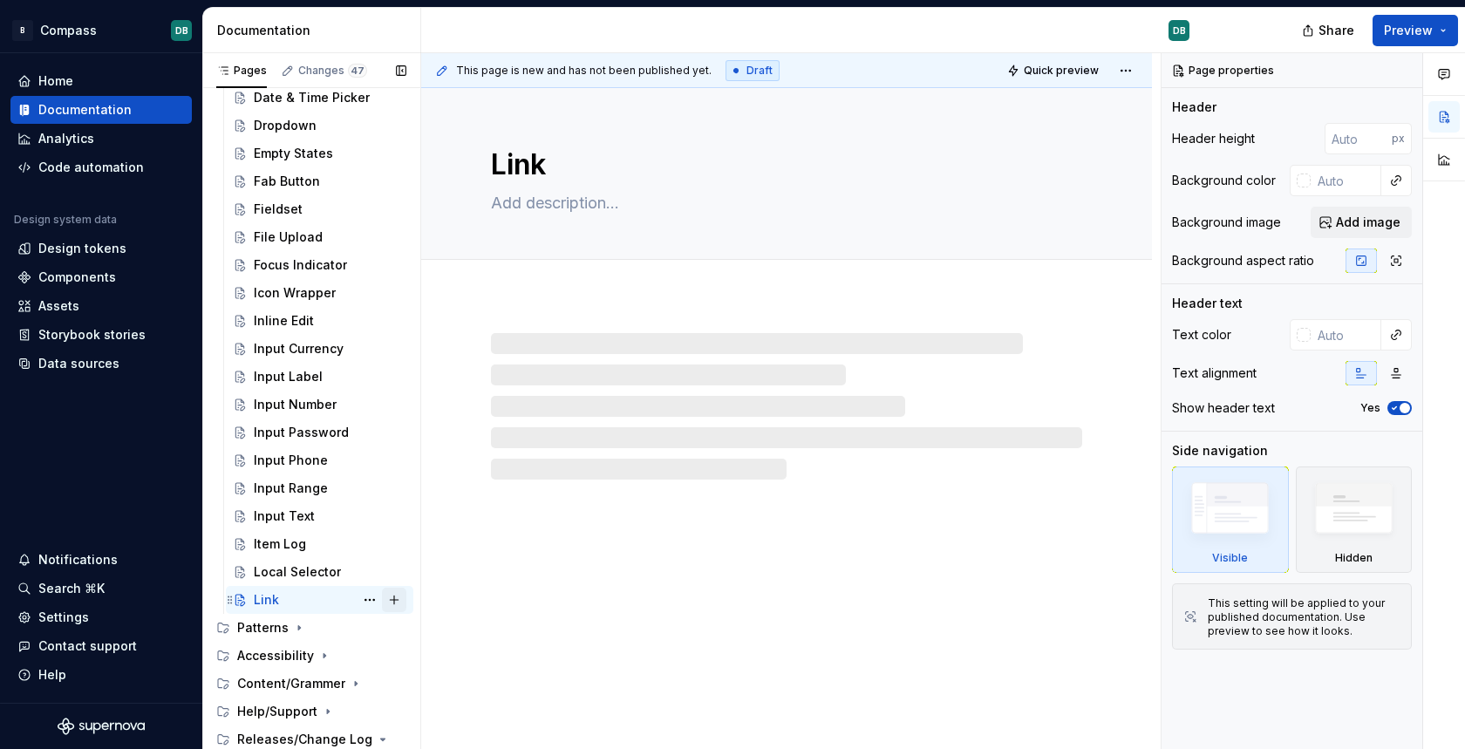
click at [397, 603] on button "Page tree" at bounding box center [394, 600] width 24 height 24
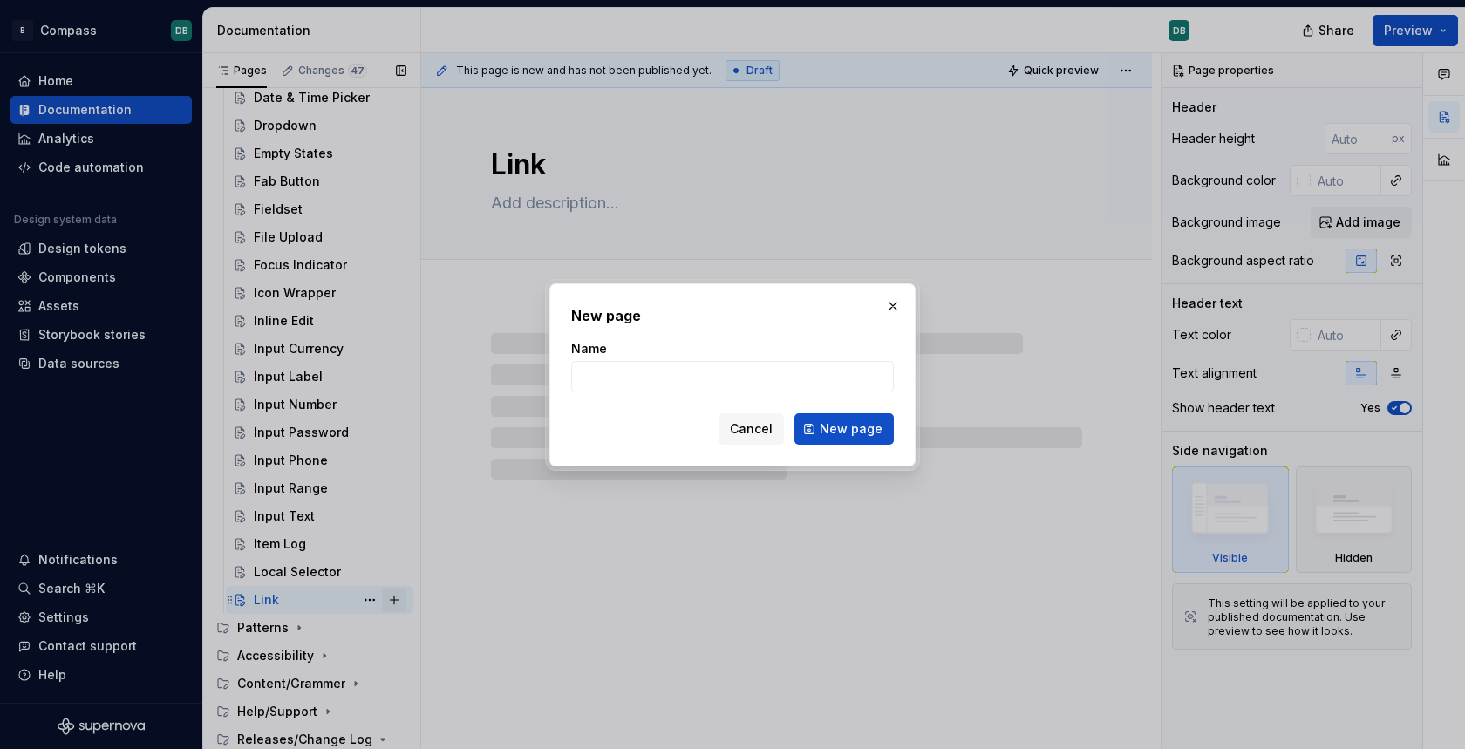
type textarea "*"
type input "Load"
type textarea "*"
type input "Loadin"
type textarea "*"
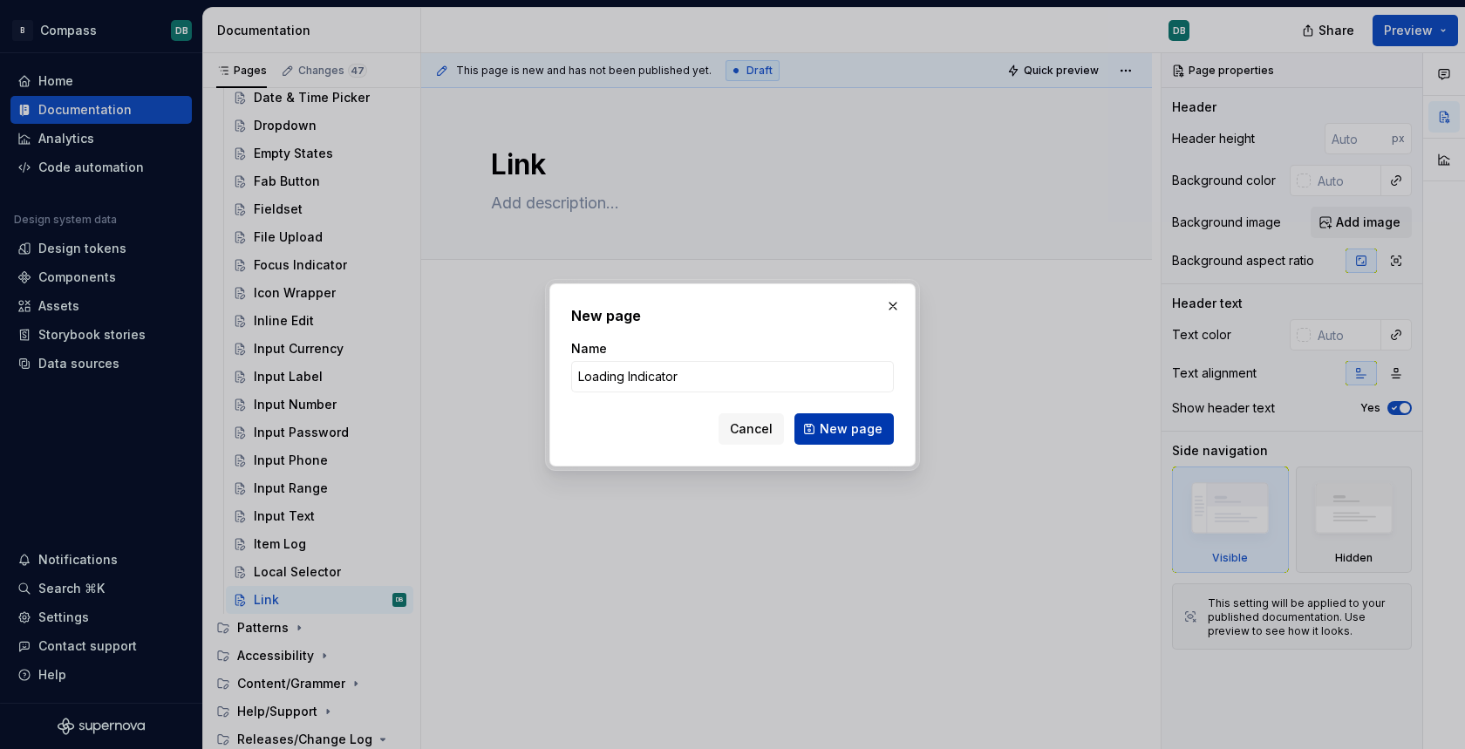
type input "Loading Indicator"
click at [858, 414] on button "New page" at bounding box center [843, 428] width 99 height 31
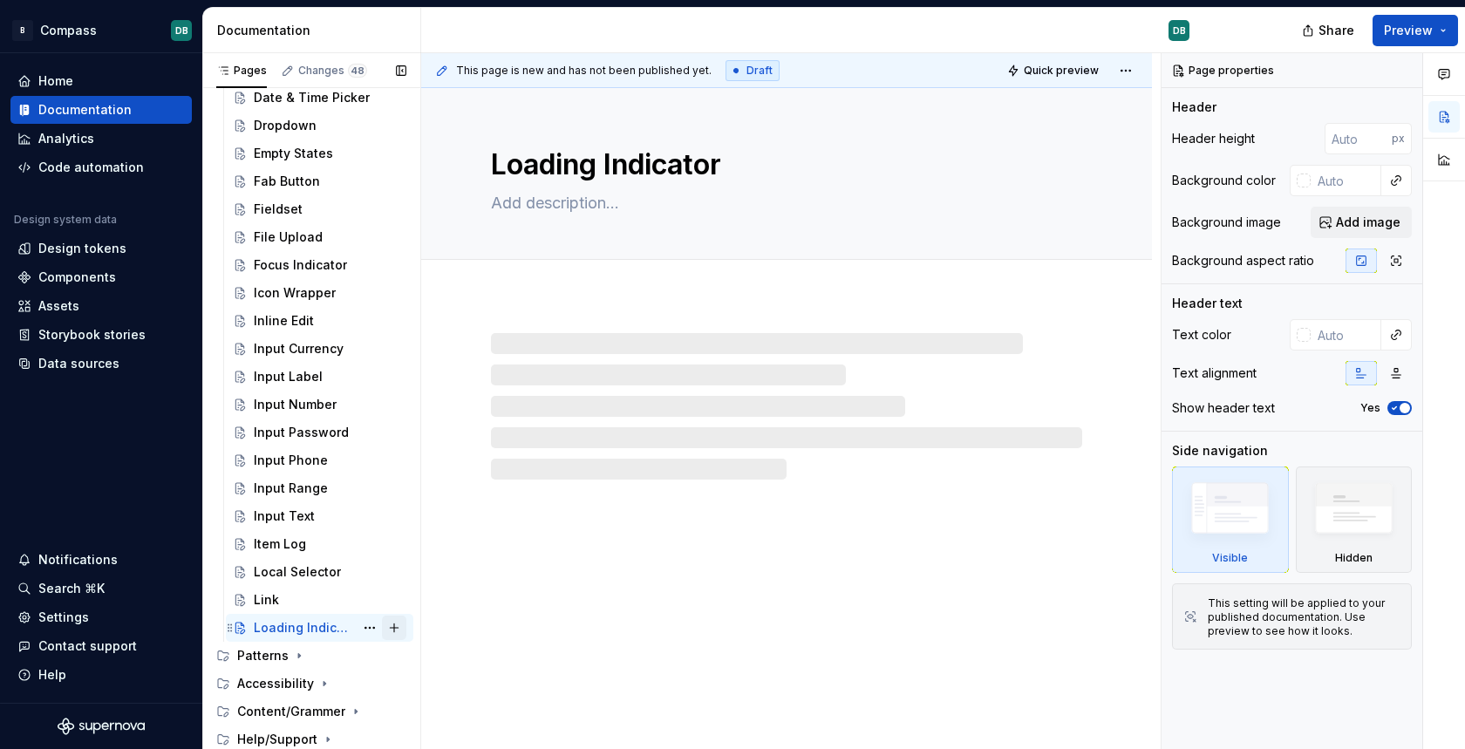
click at [405, 623] on button "Page tree" at bounding box center [394, 628] width 24 height 24
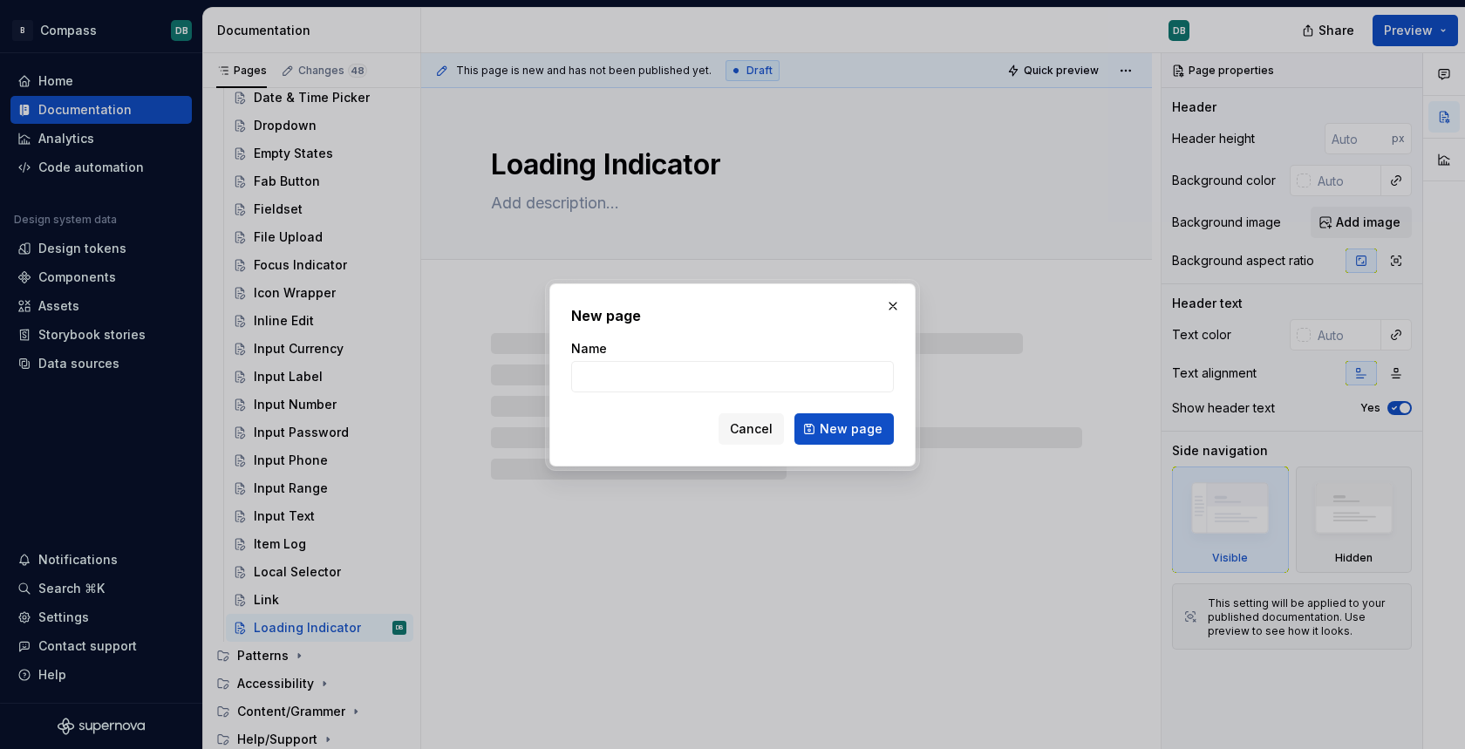
type textarea "*"
type input "Media Object"
click at [841, 426] on span "New page" at bounding box center [851, 428] width 63 height 17
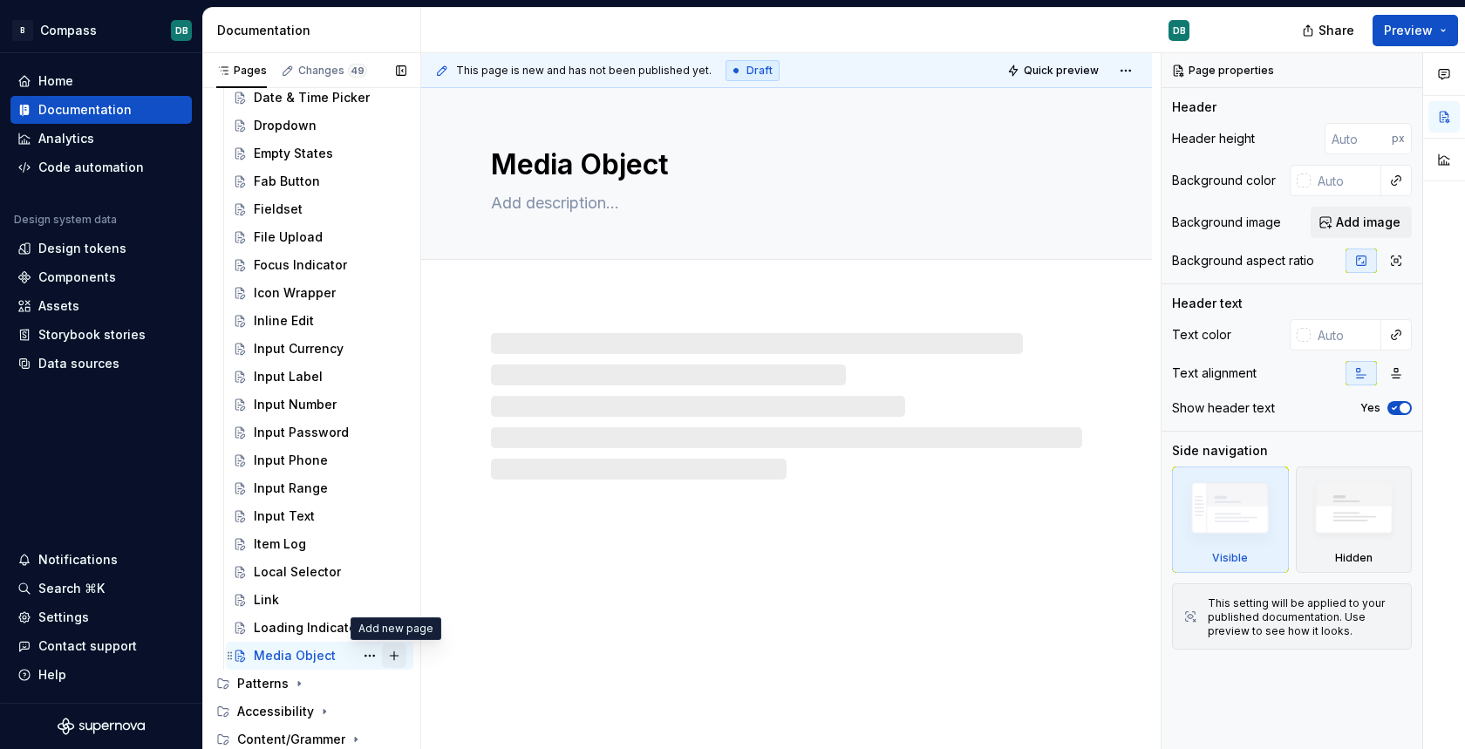
click at [396, 656] on button "Page tree" at bounding box center [394, 656] width 24 height 24
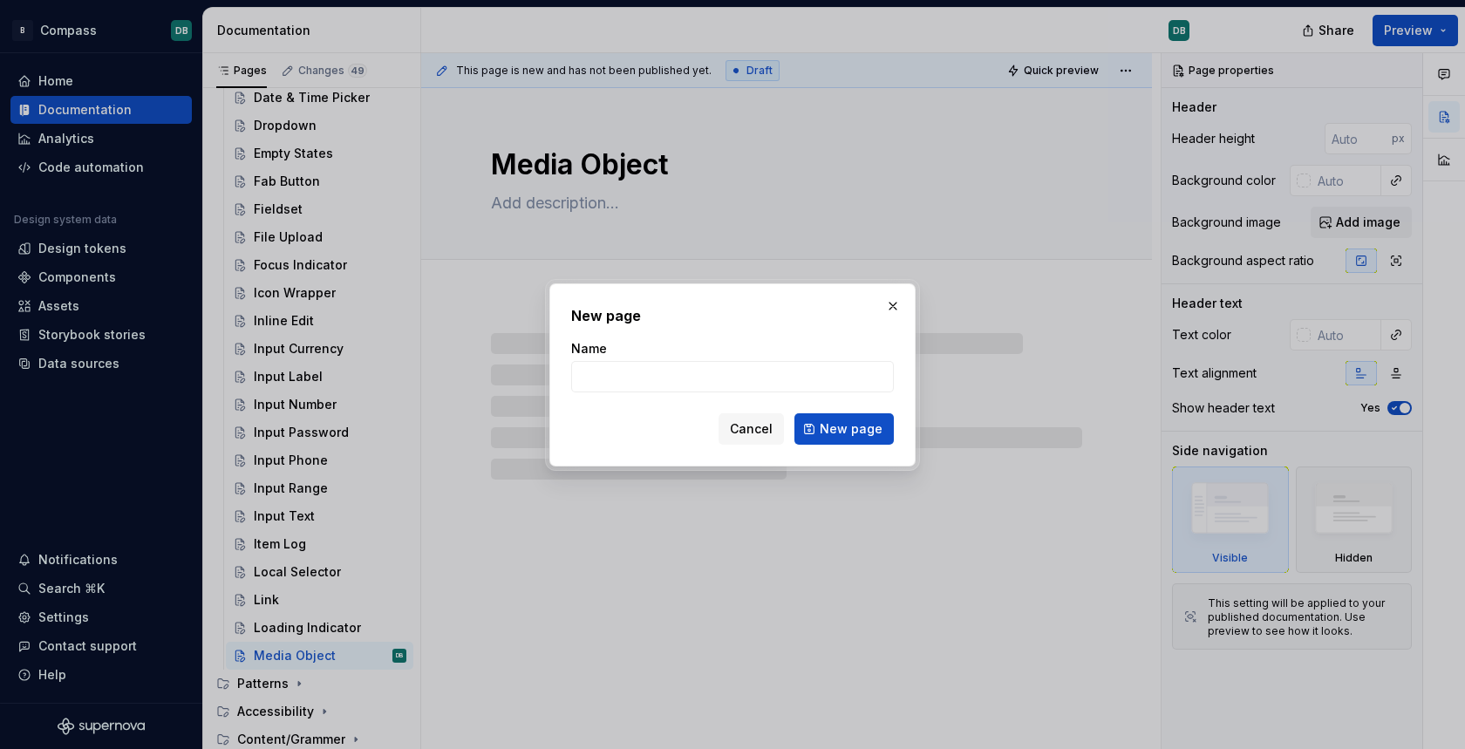
type textarea "*"
type input "Model"
click at [864, 433] on span "New page" at bounding box center [851, 428] width 63 height 17
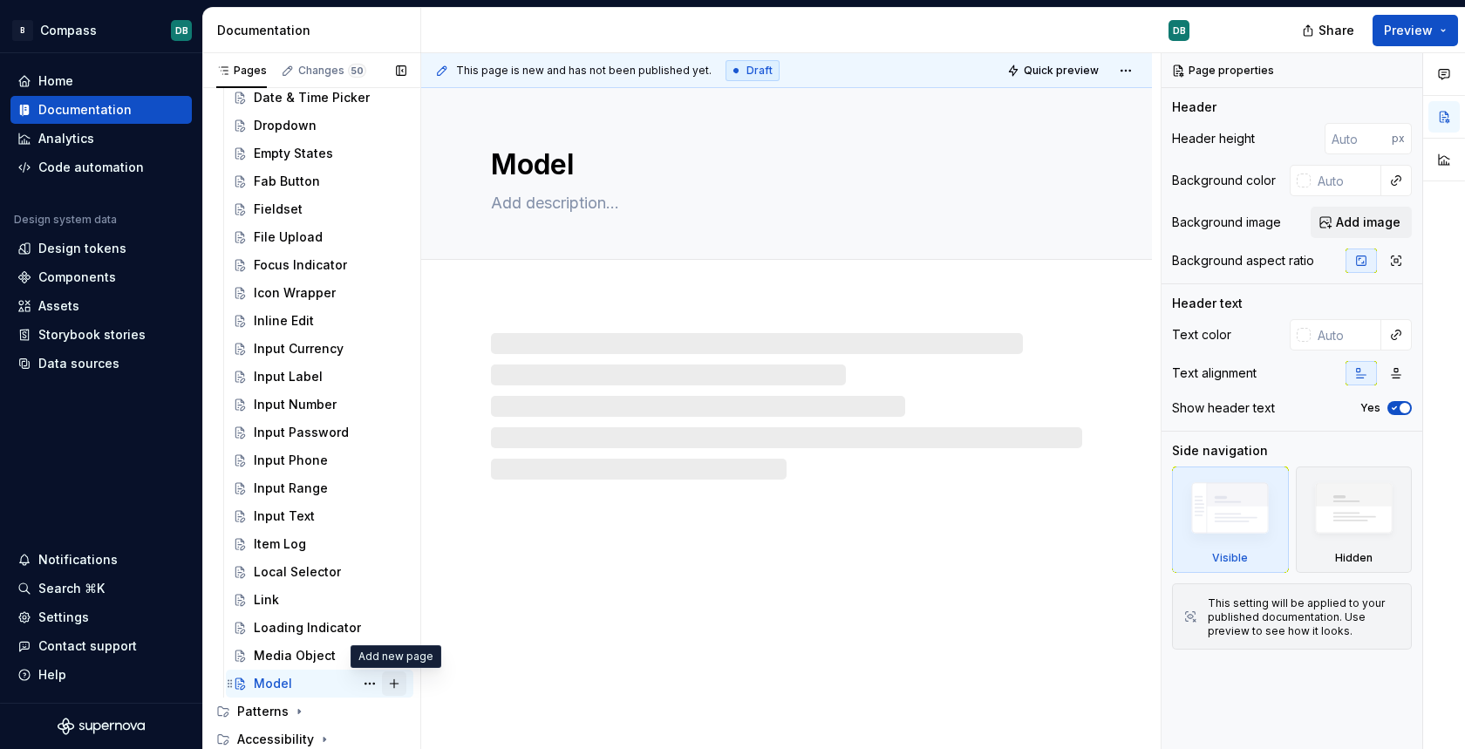
click at [395, 684] on button "Page tree" at bounding box center [394, 683] width 24 height 24
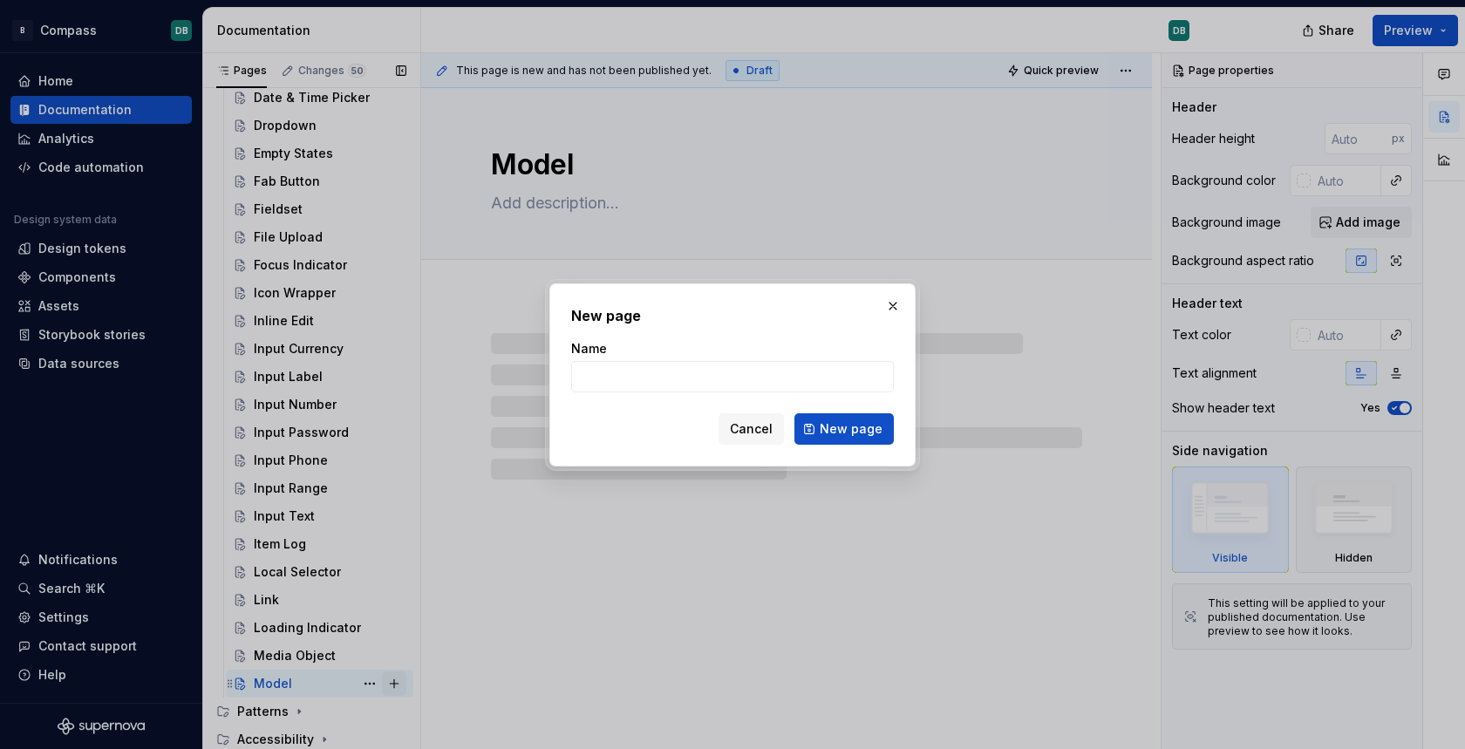
type textarea "*"
type input "No"
type textarea "*"
type input "Notification"
click at [848, 426] on span "New page" at bounding box center [851, 428] width 63 height 17
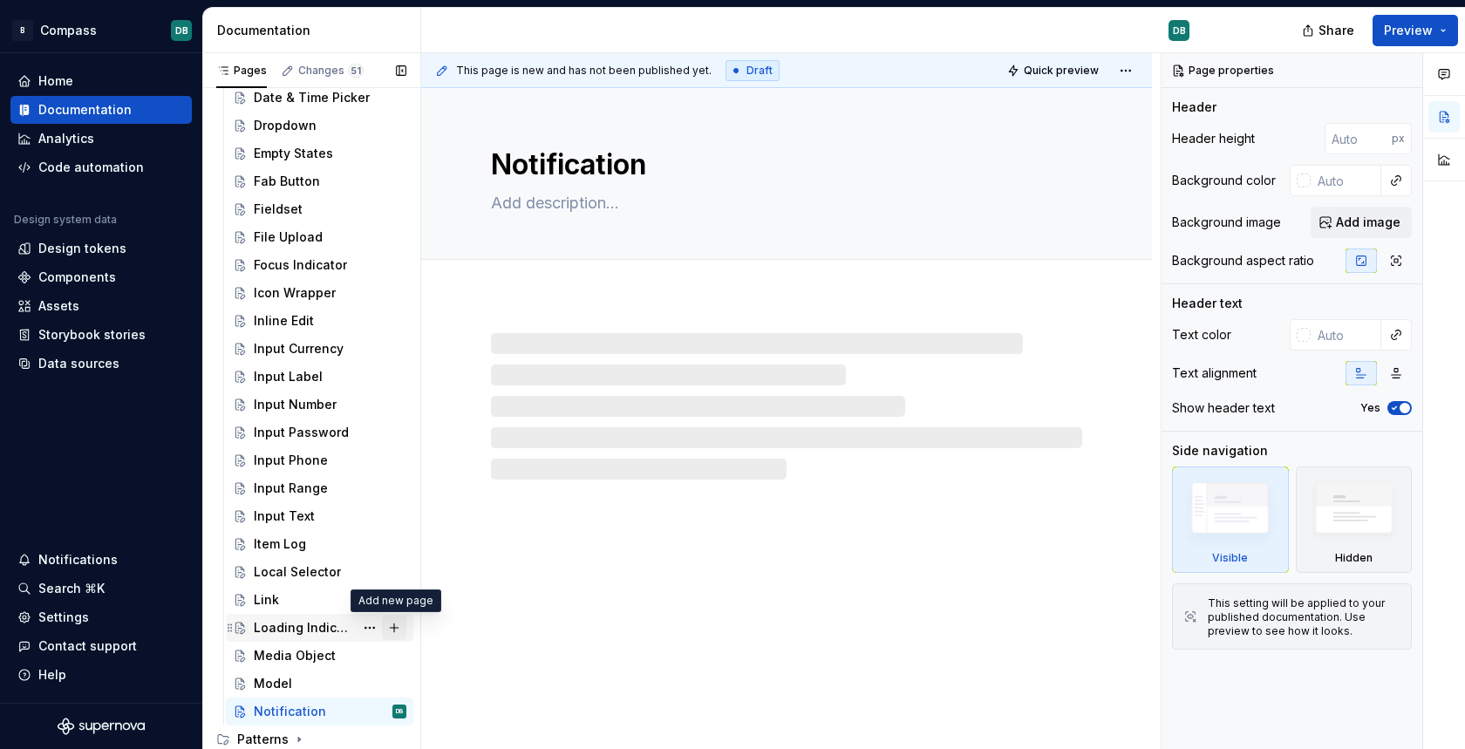
scroll to position [880, 0]
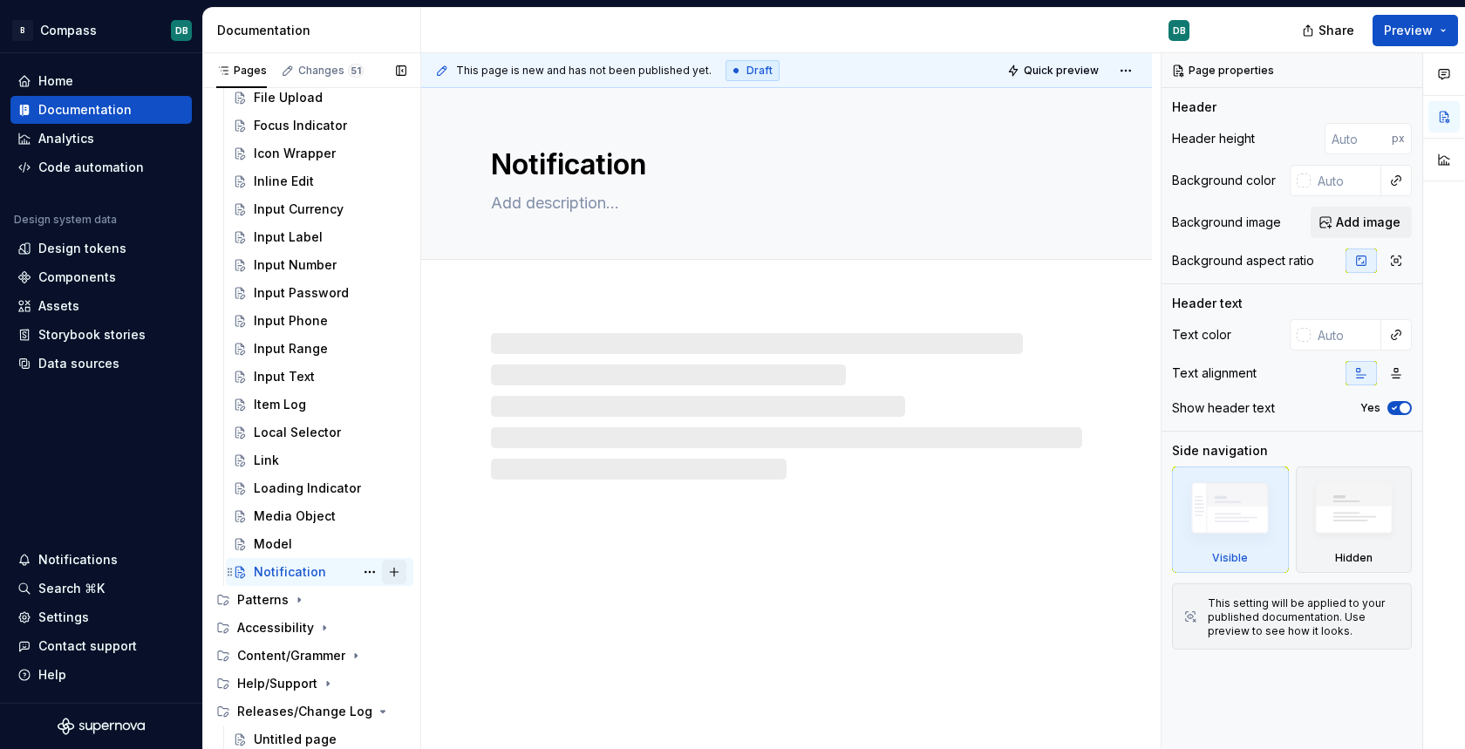
click at [394, 571] on button "Page tree" at bounding box center [394, 572] width 24 height 24
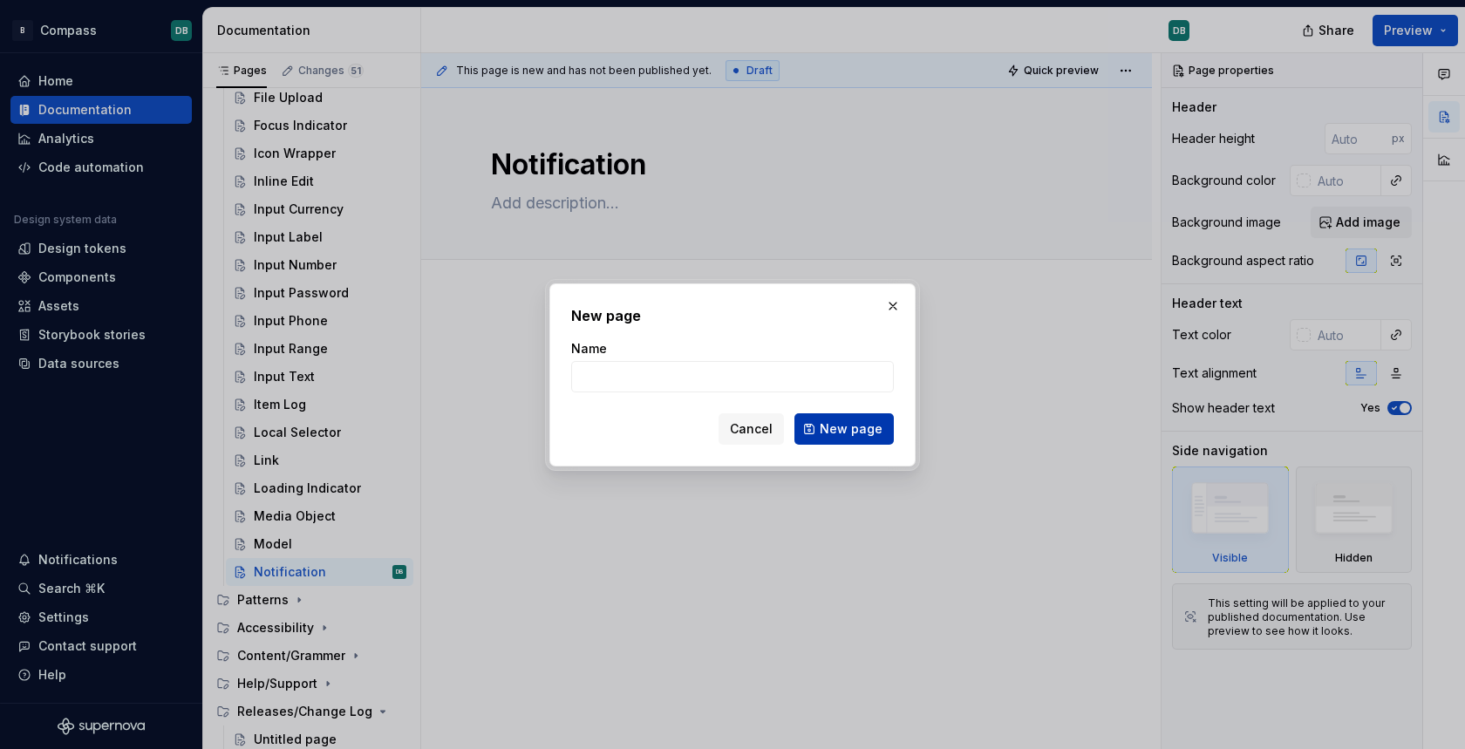
click at [833, 430] on span "New page" at bounding box center [851, 428] width 63 height 17
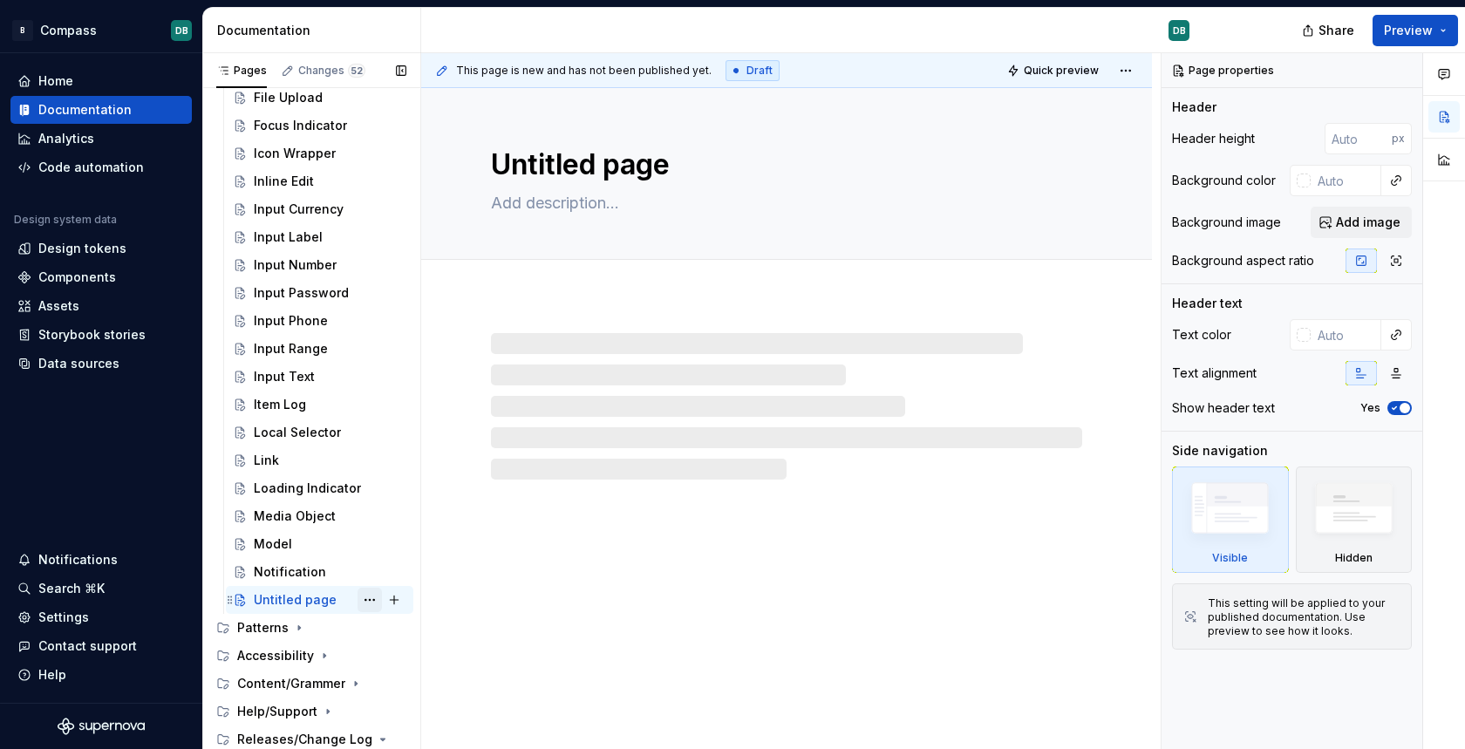
click at [369, 600] on button "Page tree" at bounding box center [370, 600] width 24 height 24
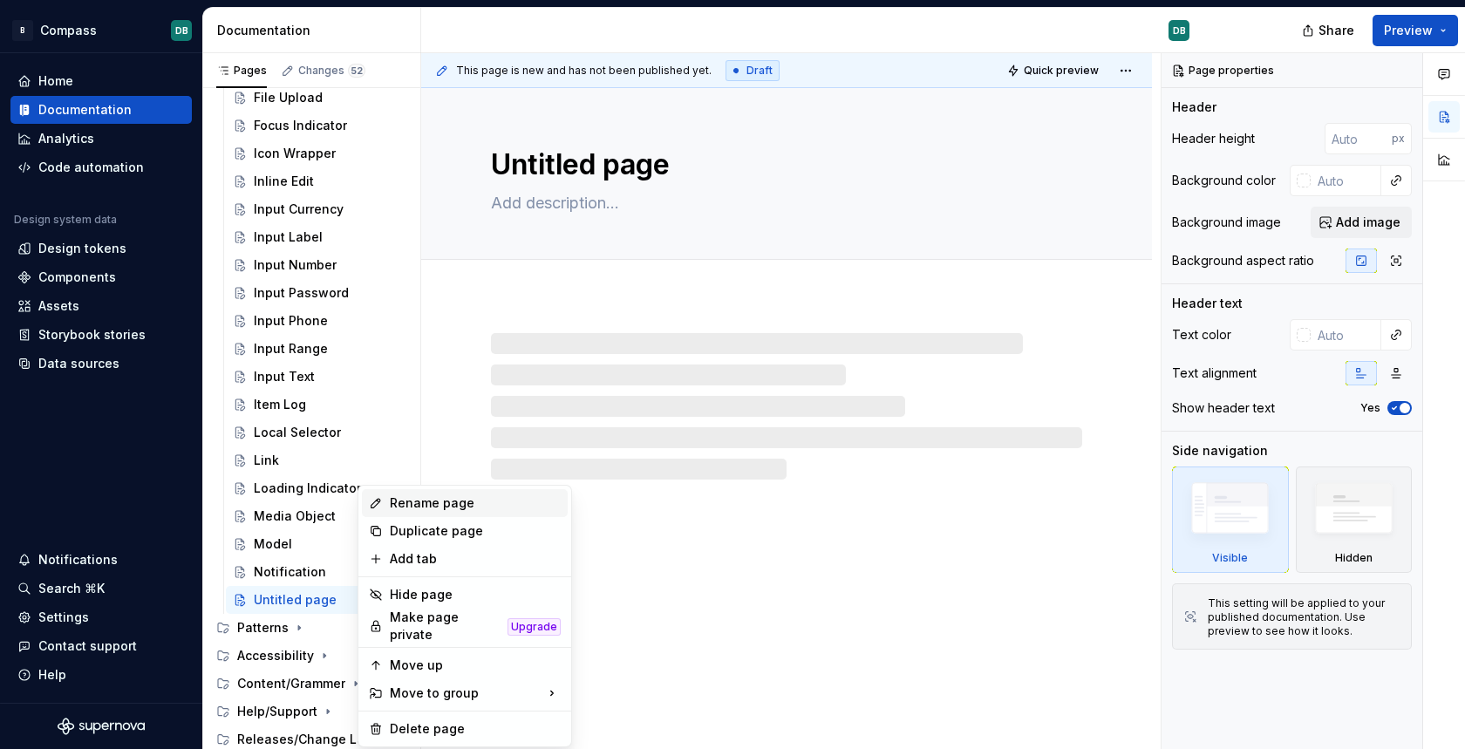
type textarea "*"
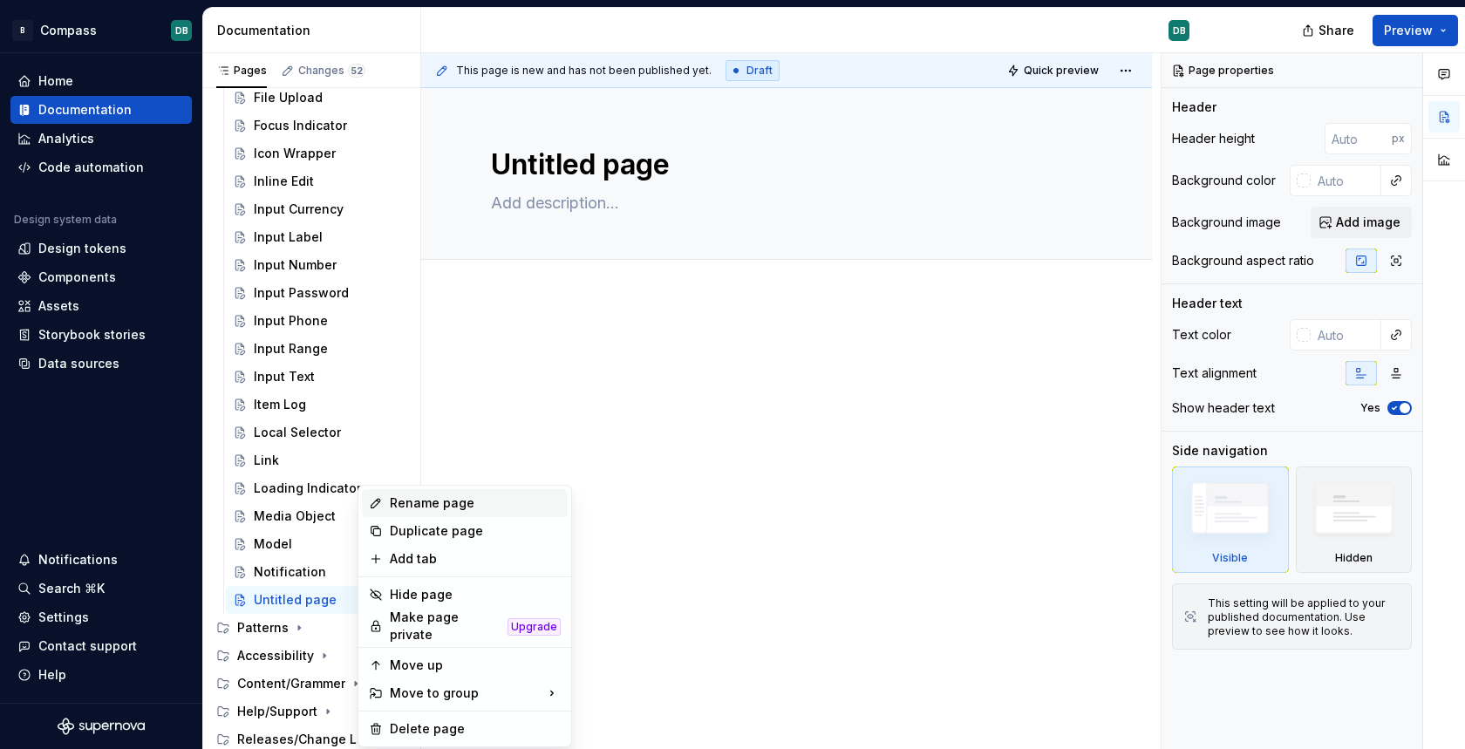
click at [415, 507] on div "Rename page" at bounding box center [475, 502] width 171 height 17
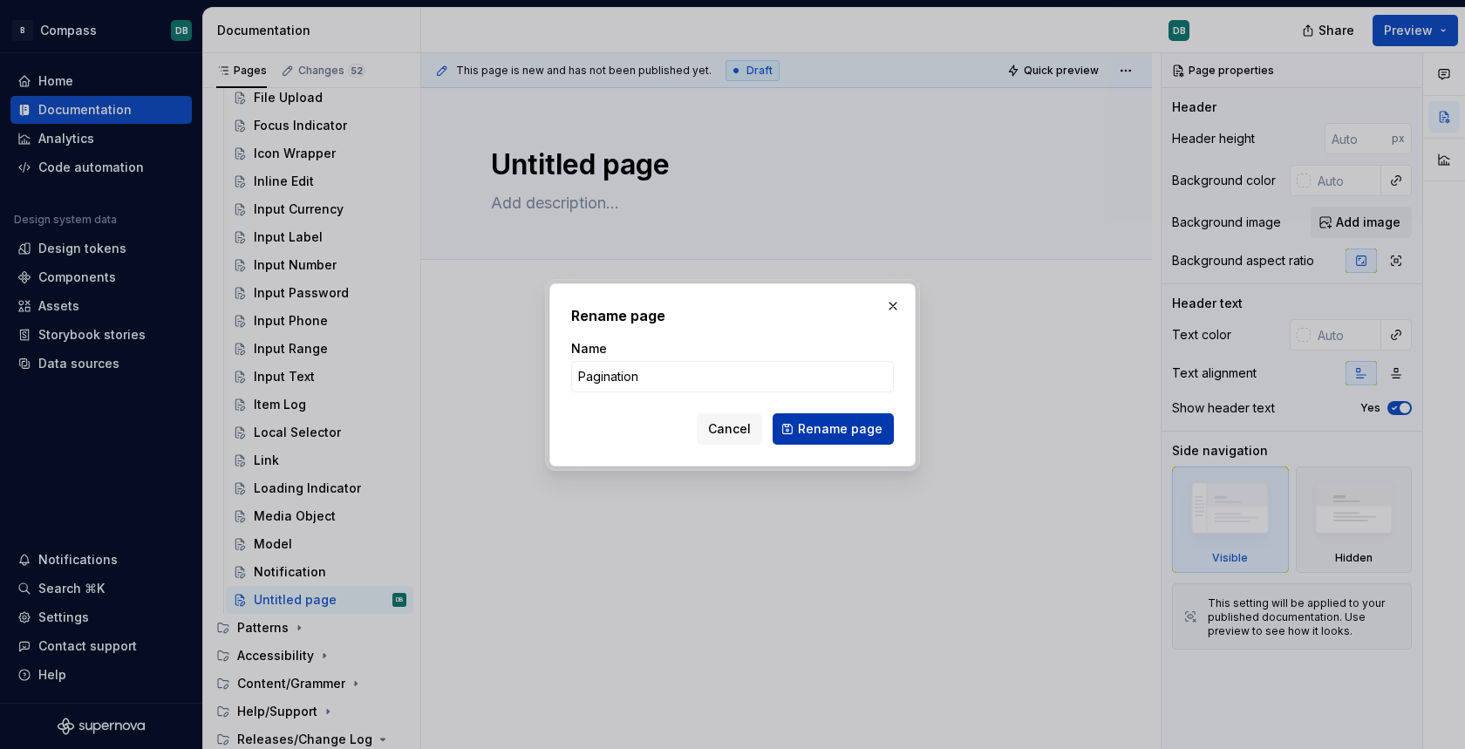
type input "Pagination"
click at [826, 430] on span "Rename page" at bounding box center [840, 428] width 85 height 17
type textarea "*"
type textarea "Pagination"
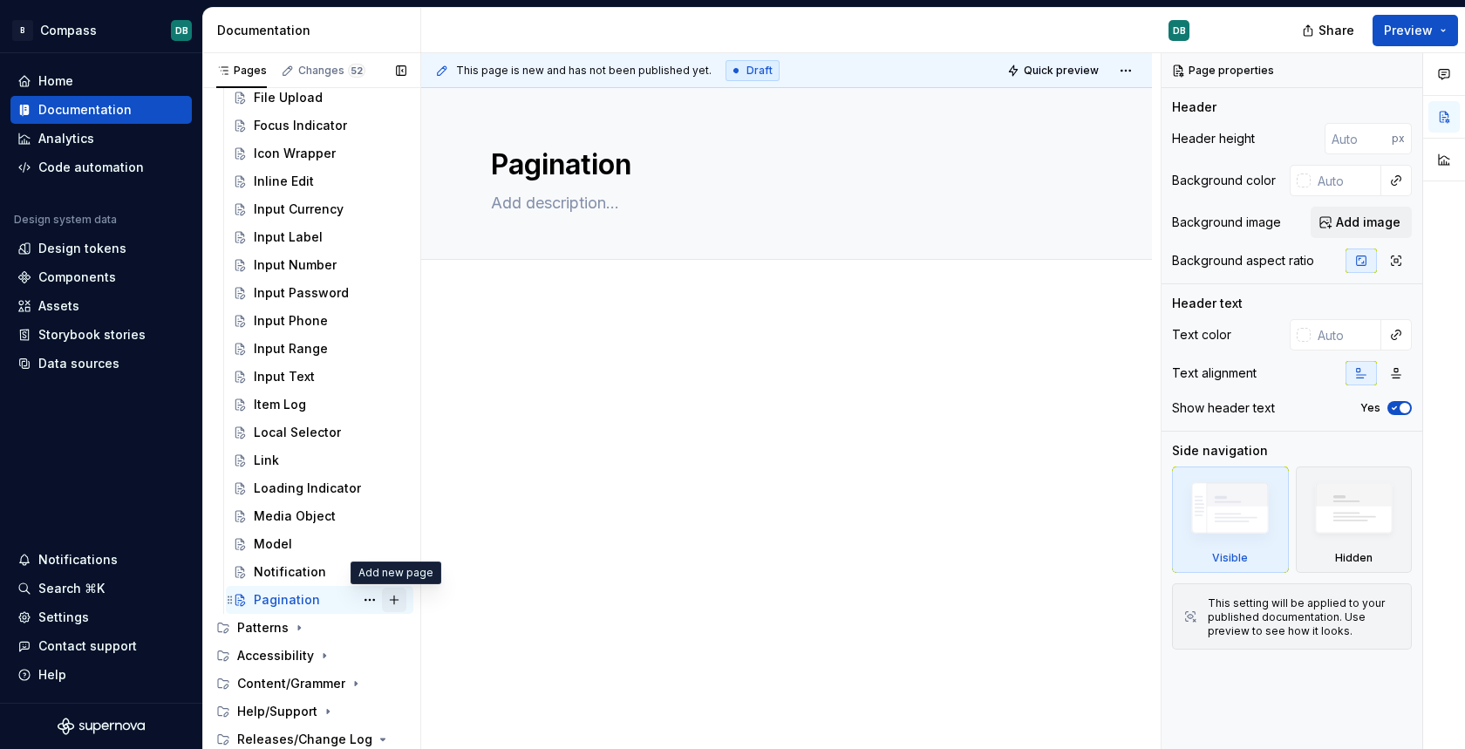
click at [400, 601] on button "Page tree" at bounding box center [394, 600] width 24 height 24
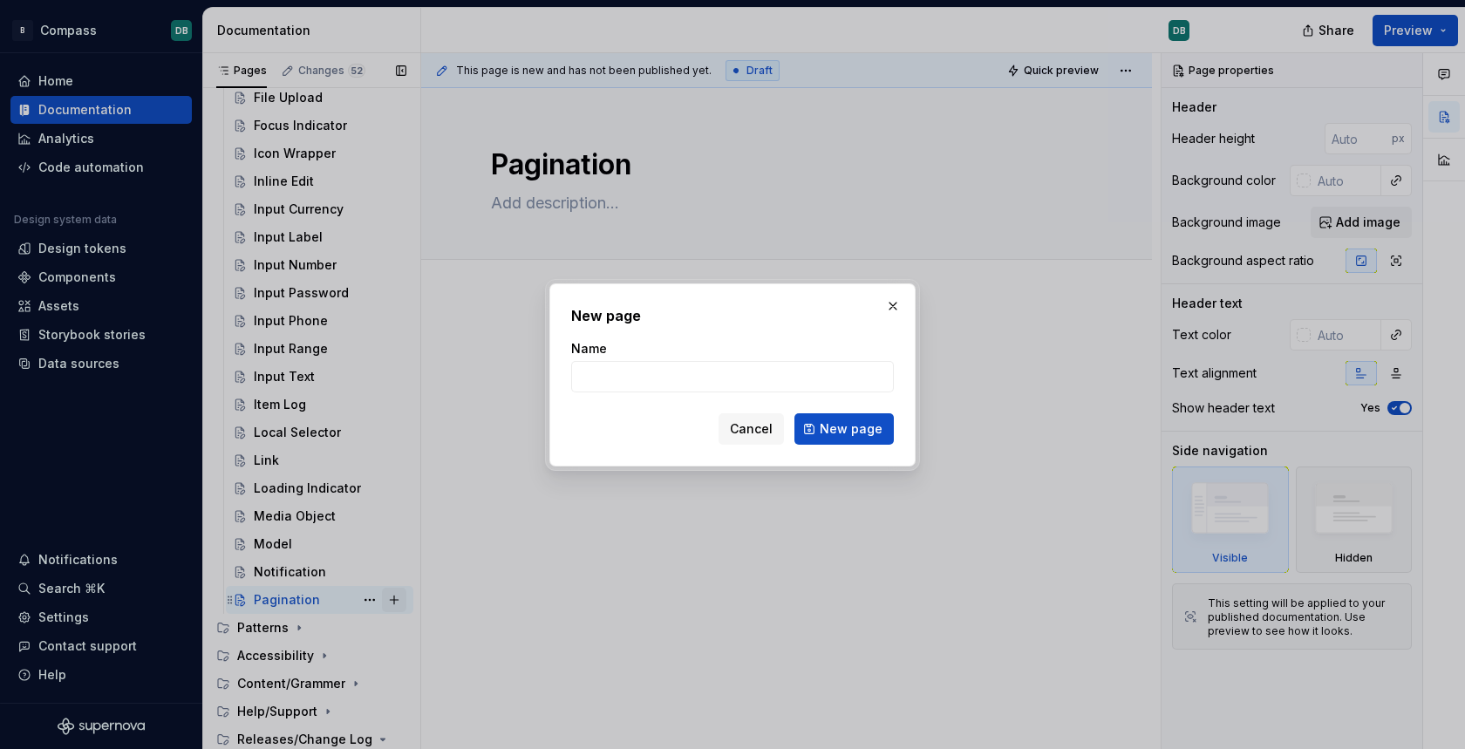
type textarea "*"
type input "Payment Card"
click at [851, 426] on span "New page" at bounding box center [851, 428] width 63 height 17
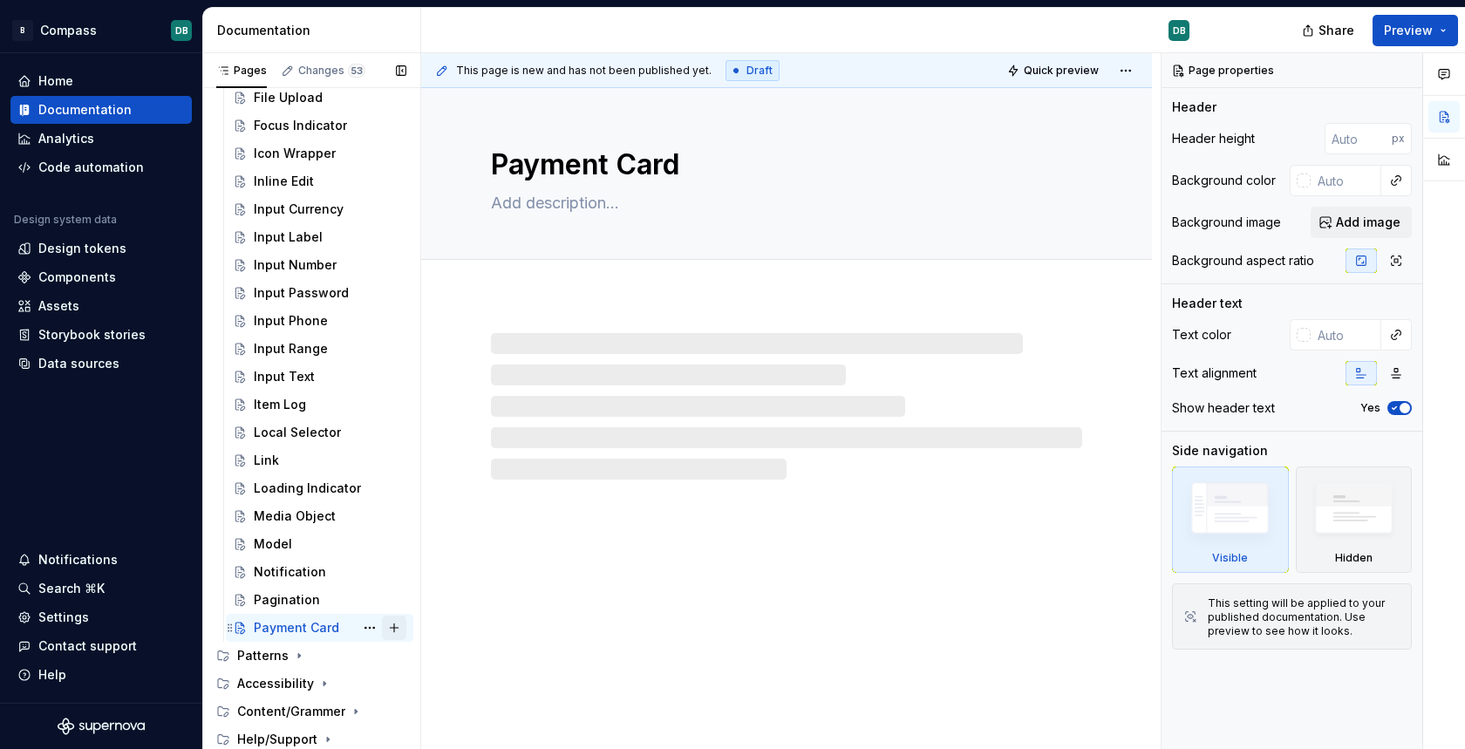
click at [397, 629] on button "Page tree" at bounding box center [394, 628] width 24 height 24
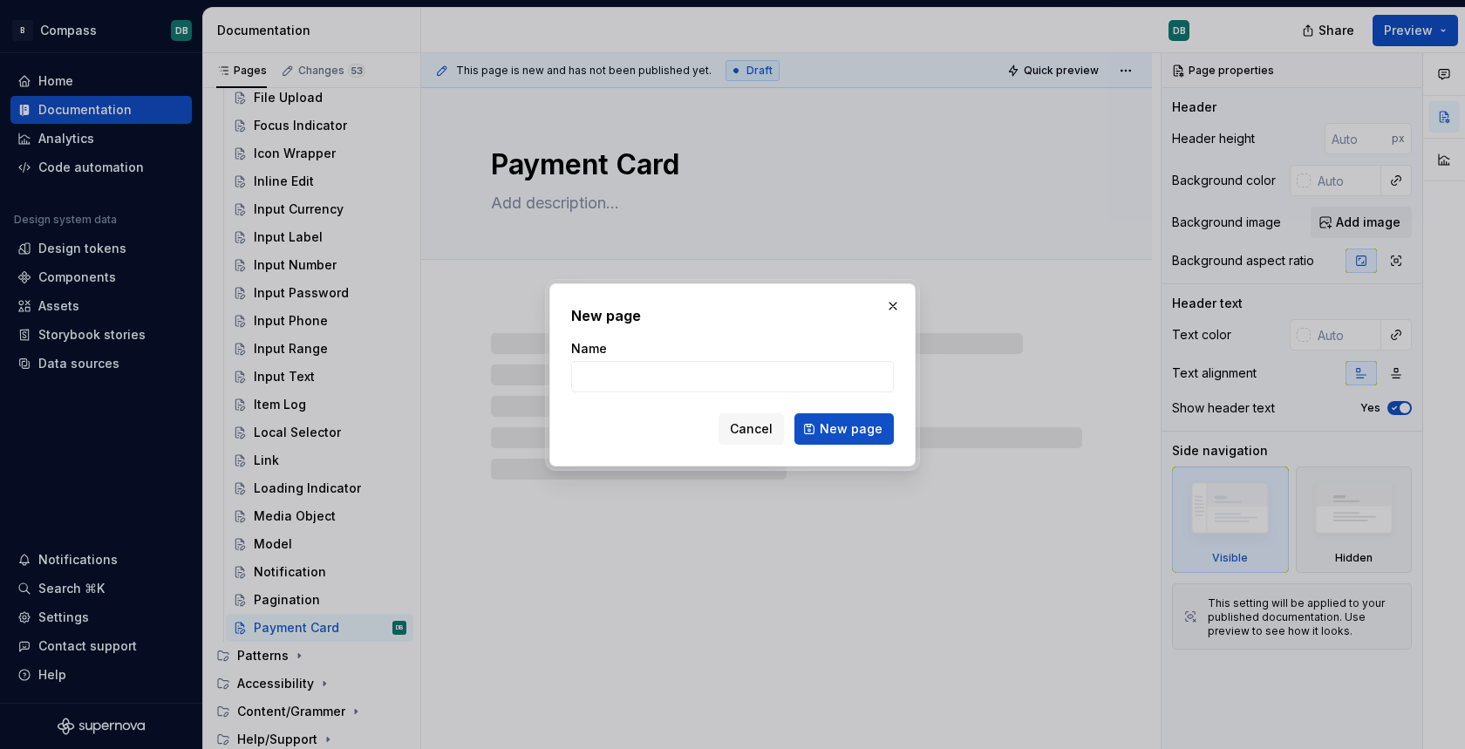
type textarea "*"
type input "Period Selector"
click at [845, 430] on span "New page" at bounding box center [851, 428] width 63 height 17
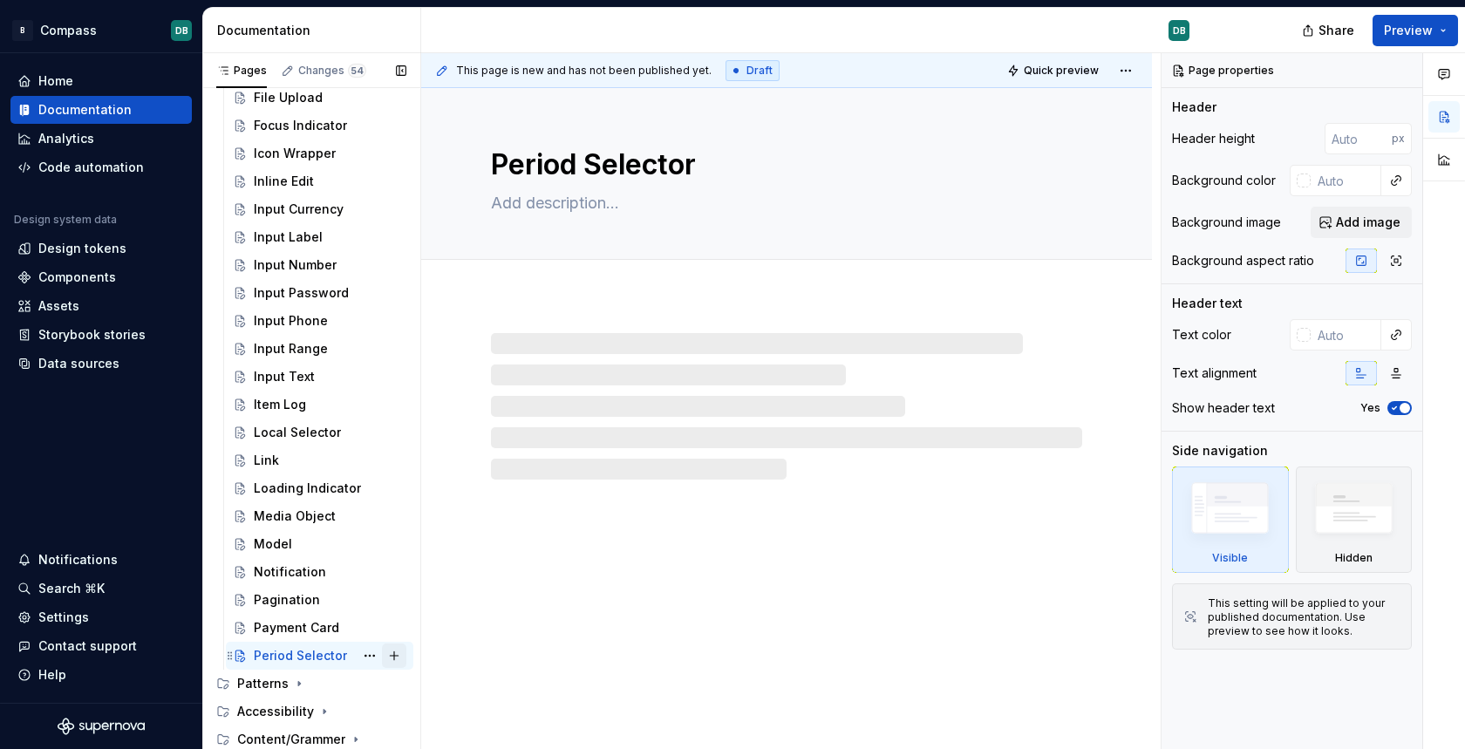
click at [399, 655] on button "Page tree" at bounding box center [394, 656] width 24 height 24
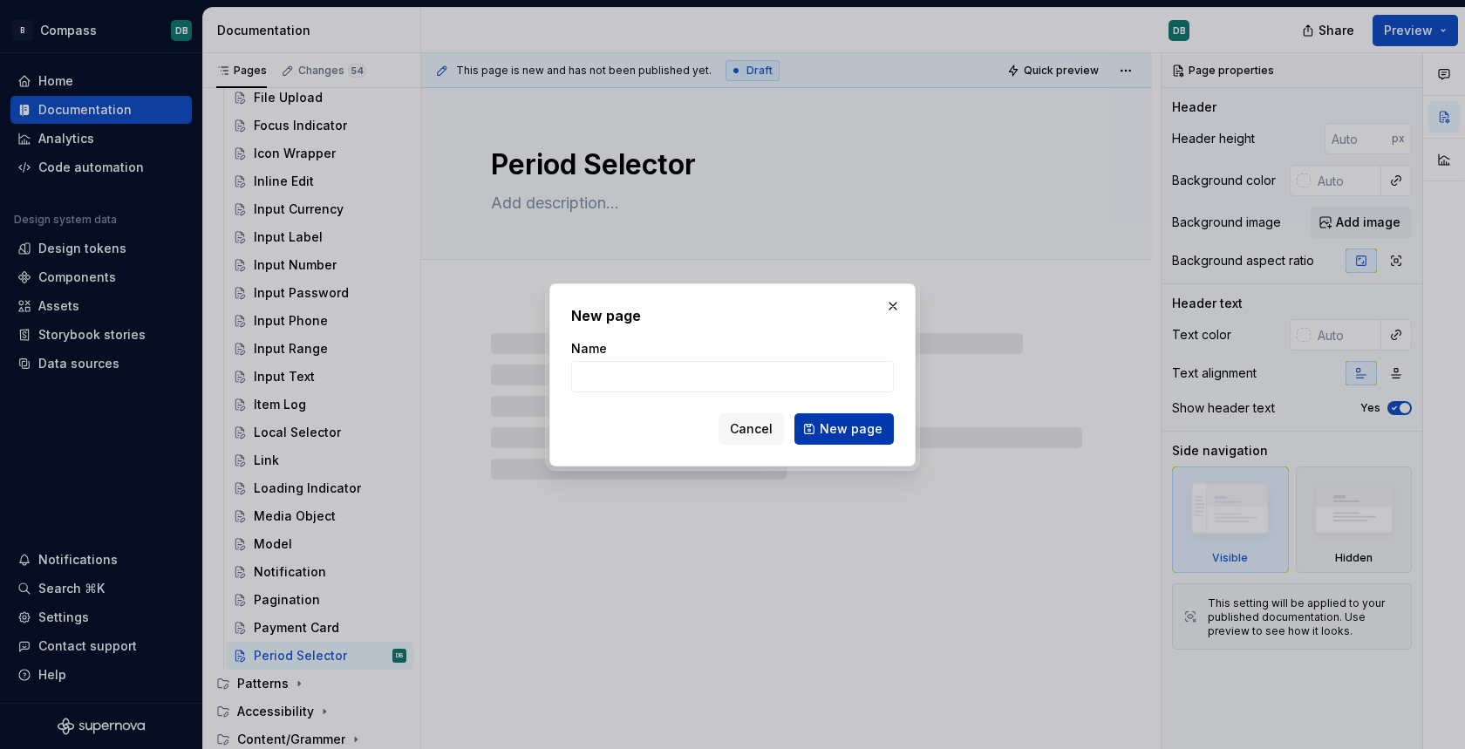
type textarea "*"
type input "Progress Bar"
click at [845, 432] on span "New page" at bounding box center [851, 428] width 63 height 17
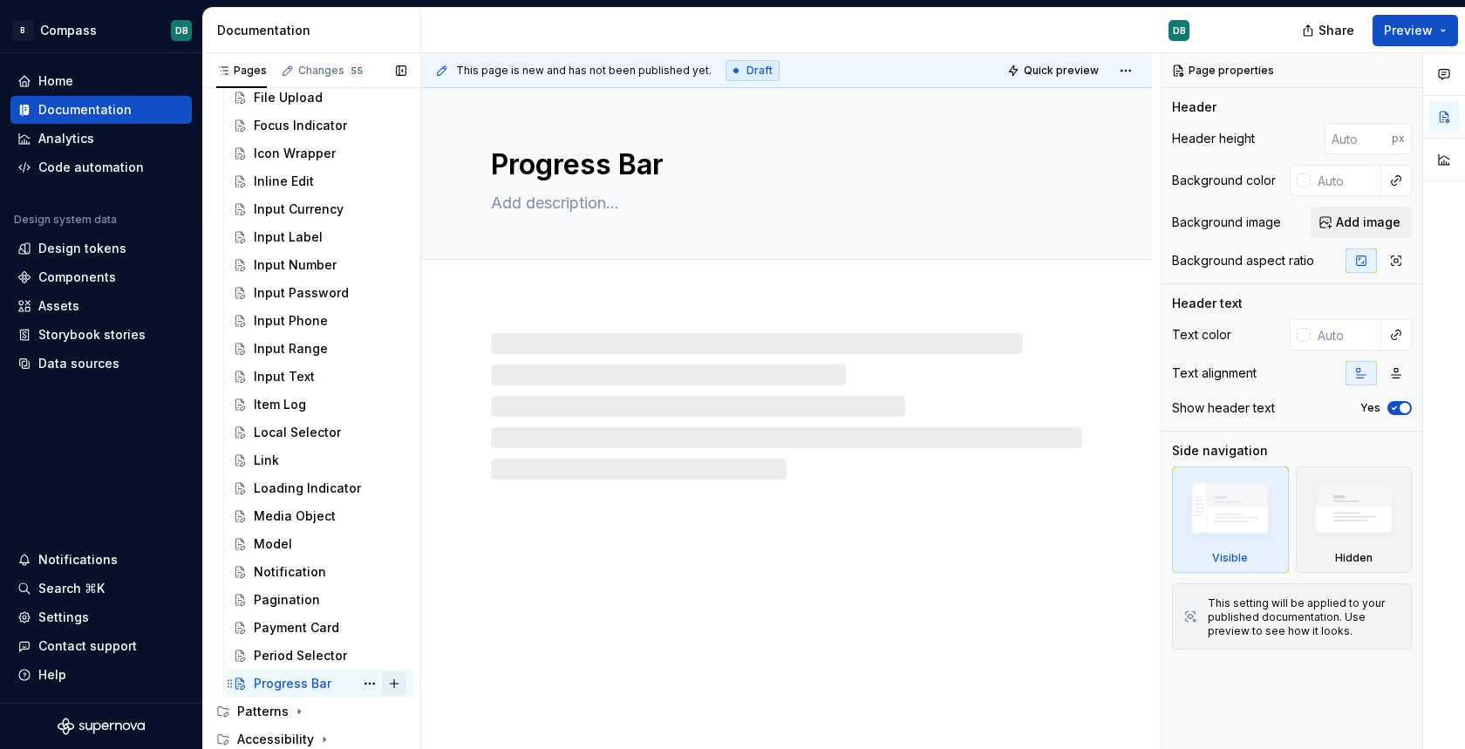
click at [398, 681] on button "Page tree" at bounding box center [394, 683] width 24 height 24
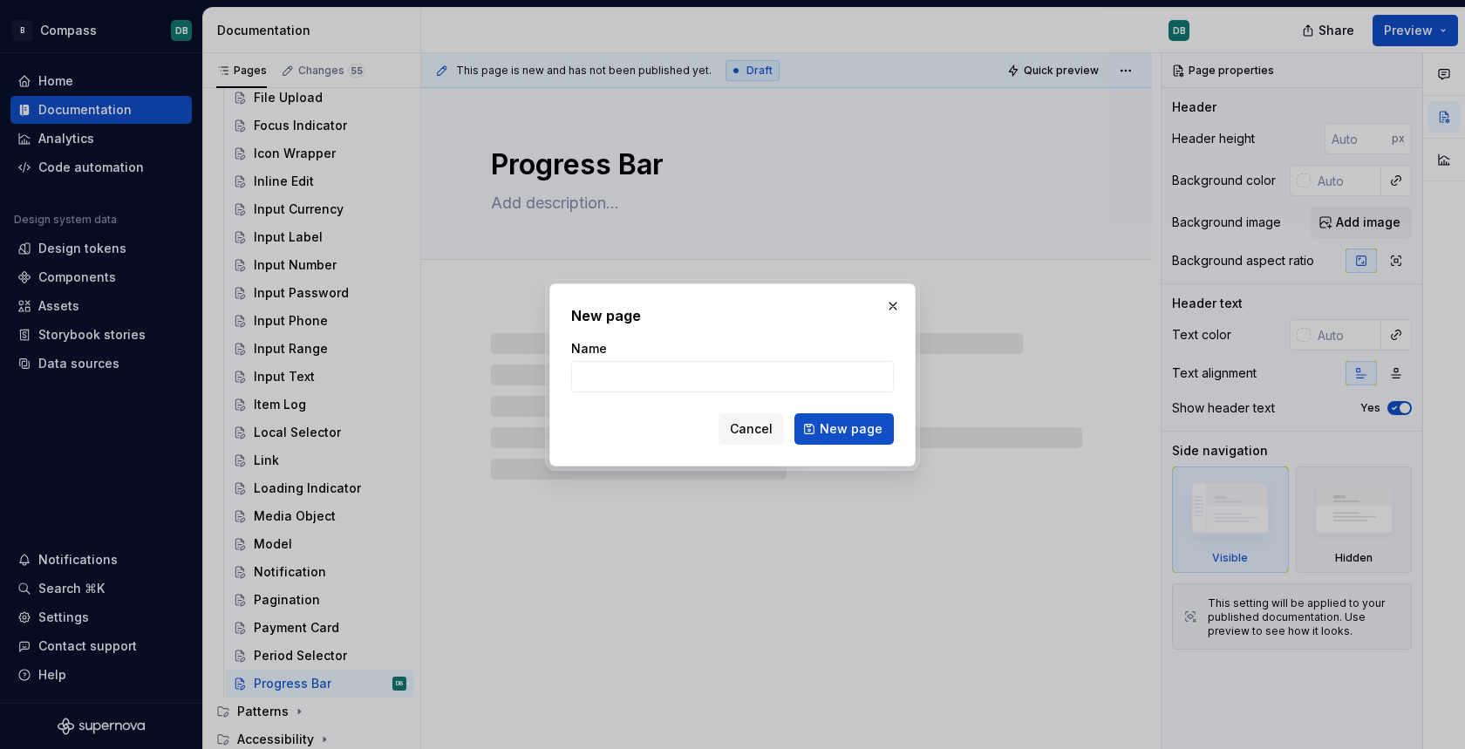
type textarea "*"
type input "Radio Button"
click at [841, 432] on span "New page" at bounding box center [851, 428] width 63 height 17
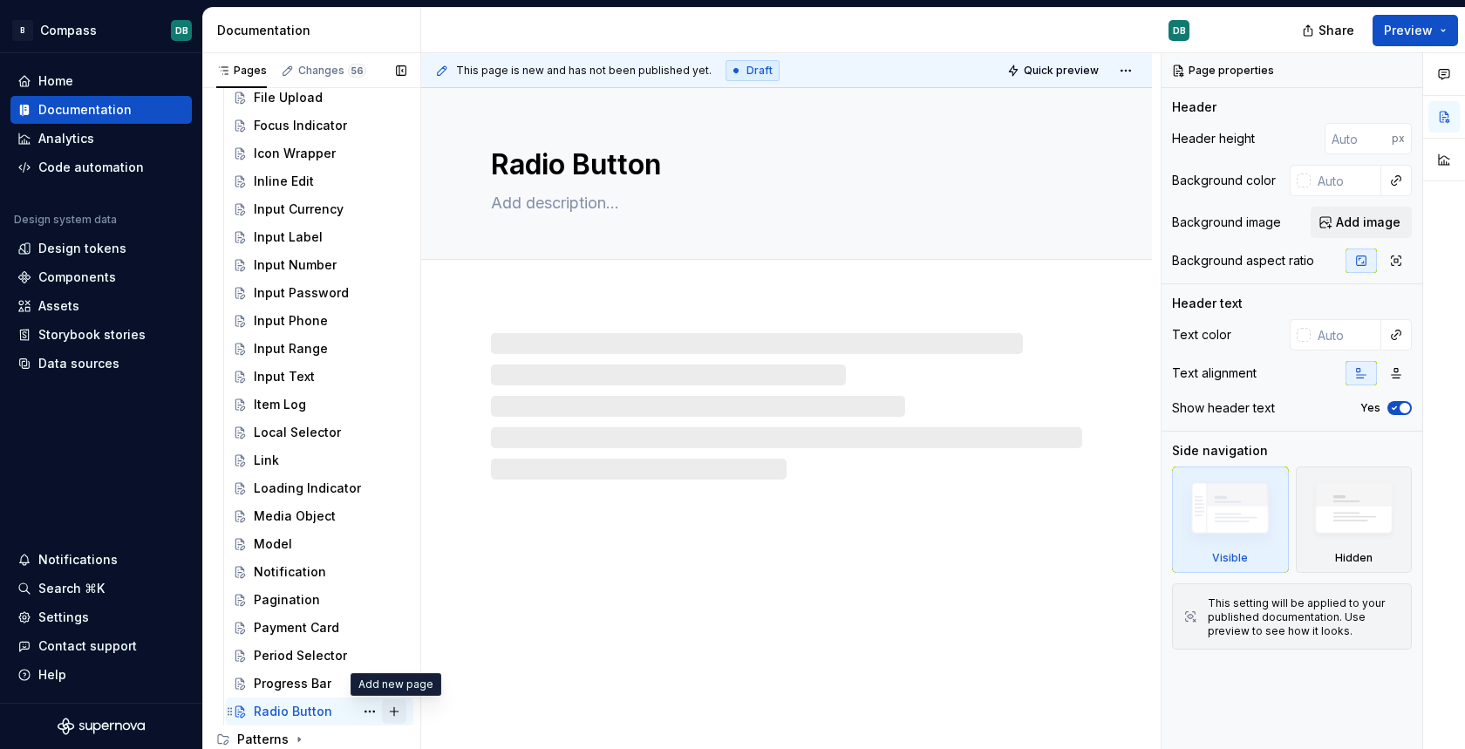
click at [398, 708] on button "Page tree" at bounding box center [394, 711] width 24 height 24
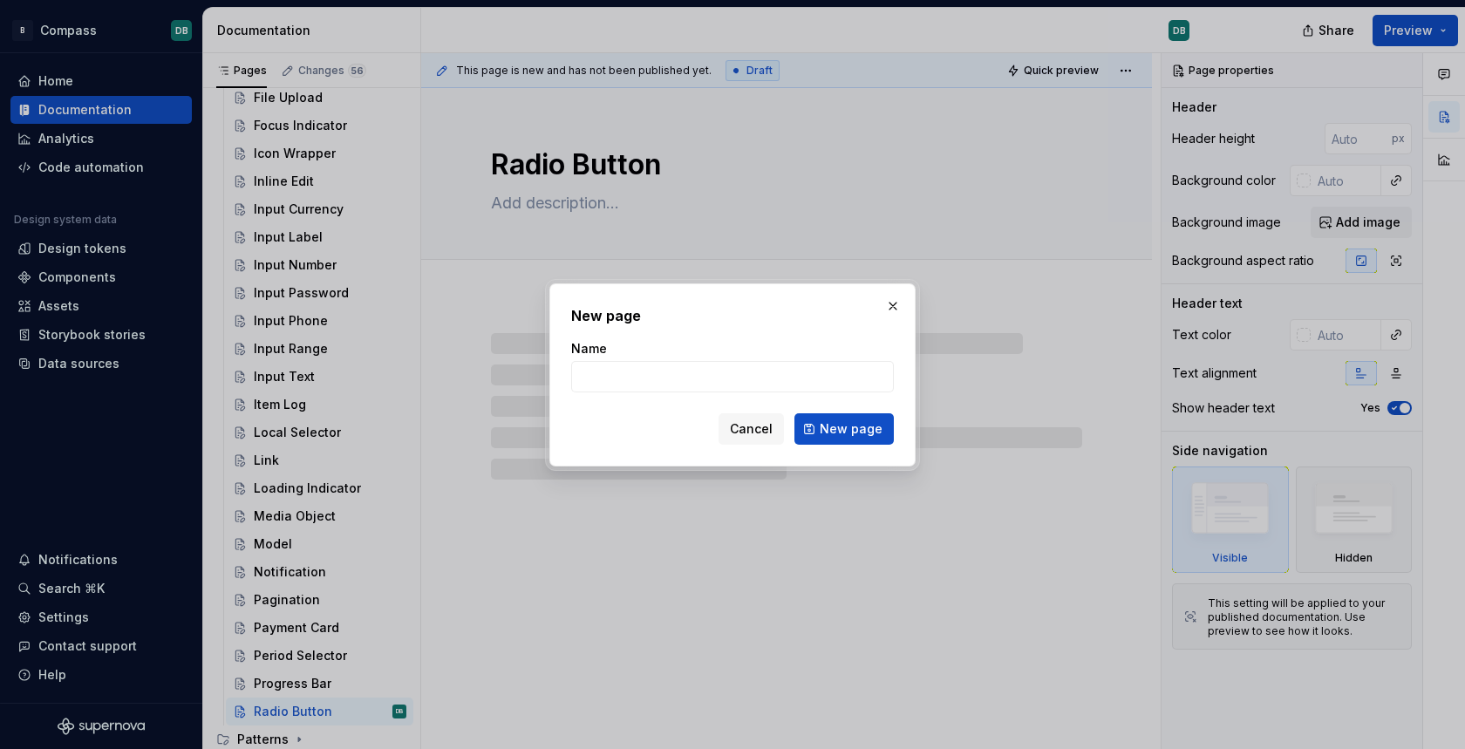
type textarea "*"
type input "Rich Text Editor"
click at [822, 427] on span "New page" at bounding box center [851, 428] width 63 height 17
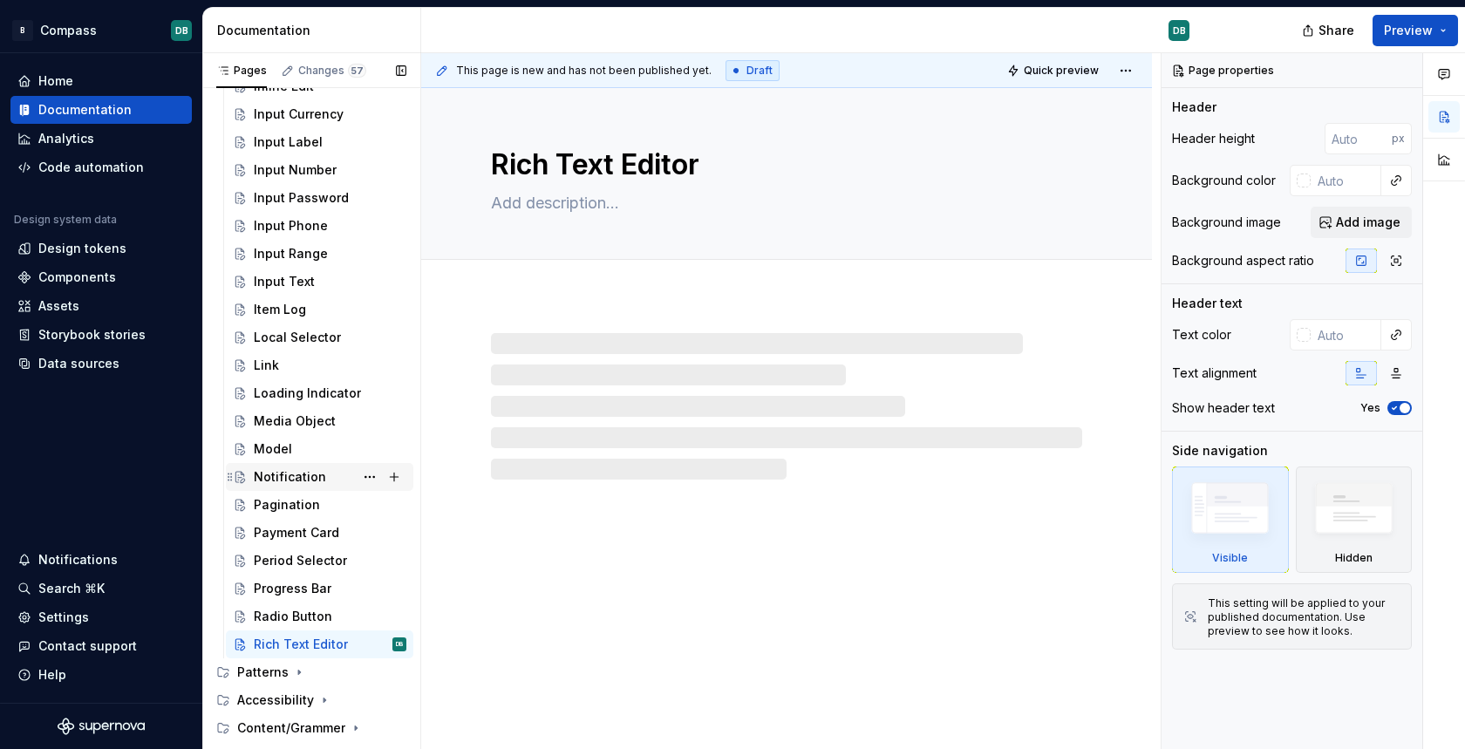
scroll to position [1047, 0]
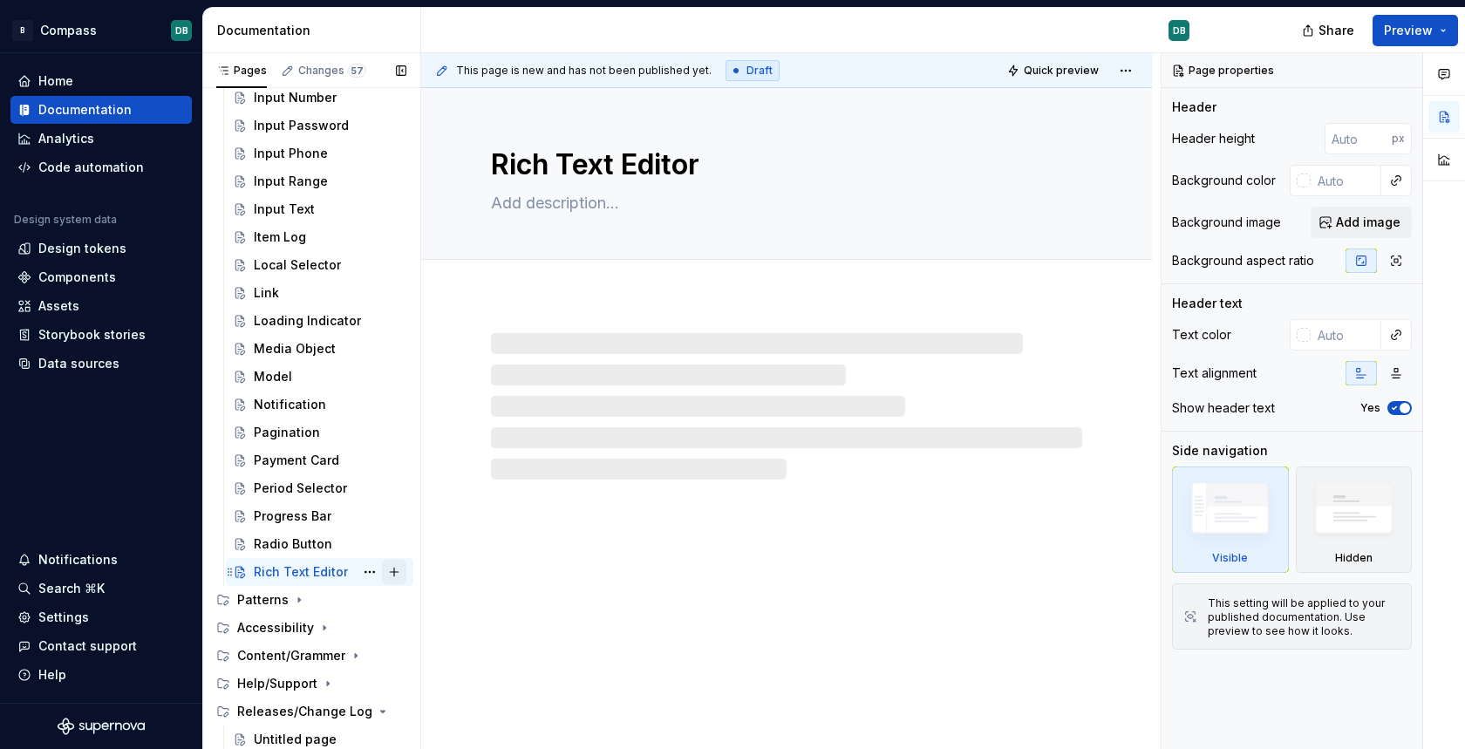
click at [398, 570] on button "Page tree" at bounding box center [394, 572] width 24 height 24
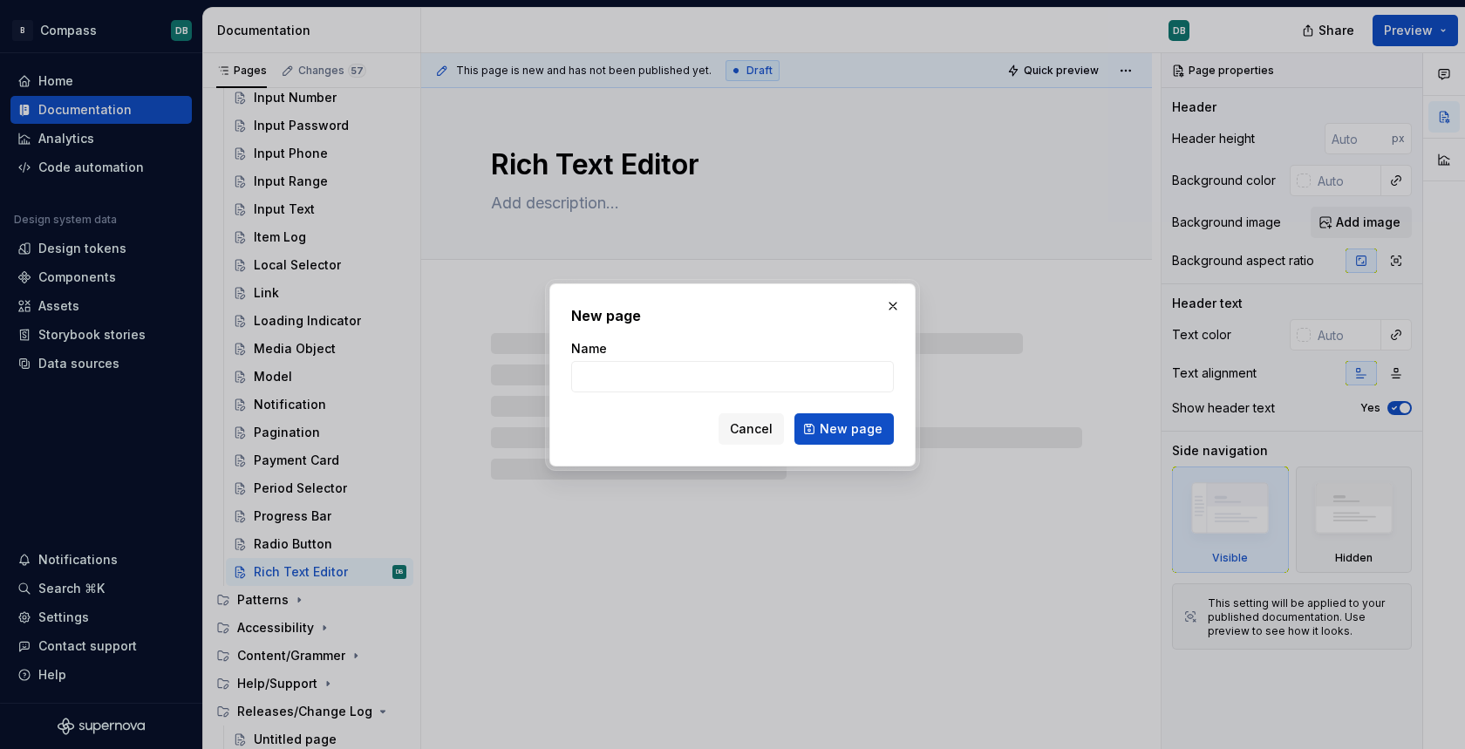
type textarea "*"
type input "Select"
click at [845, 432] on span "New page" at bounding box center [851, 428] width 63 height 17
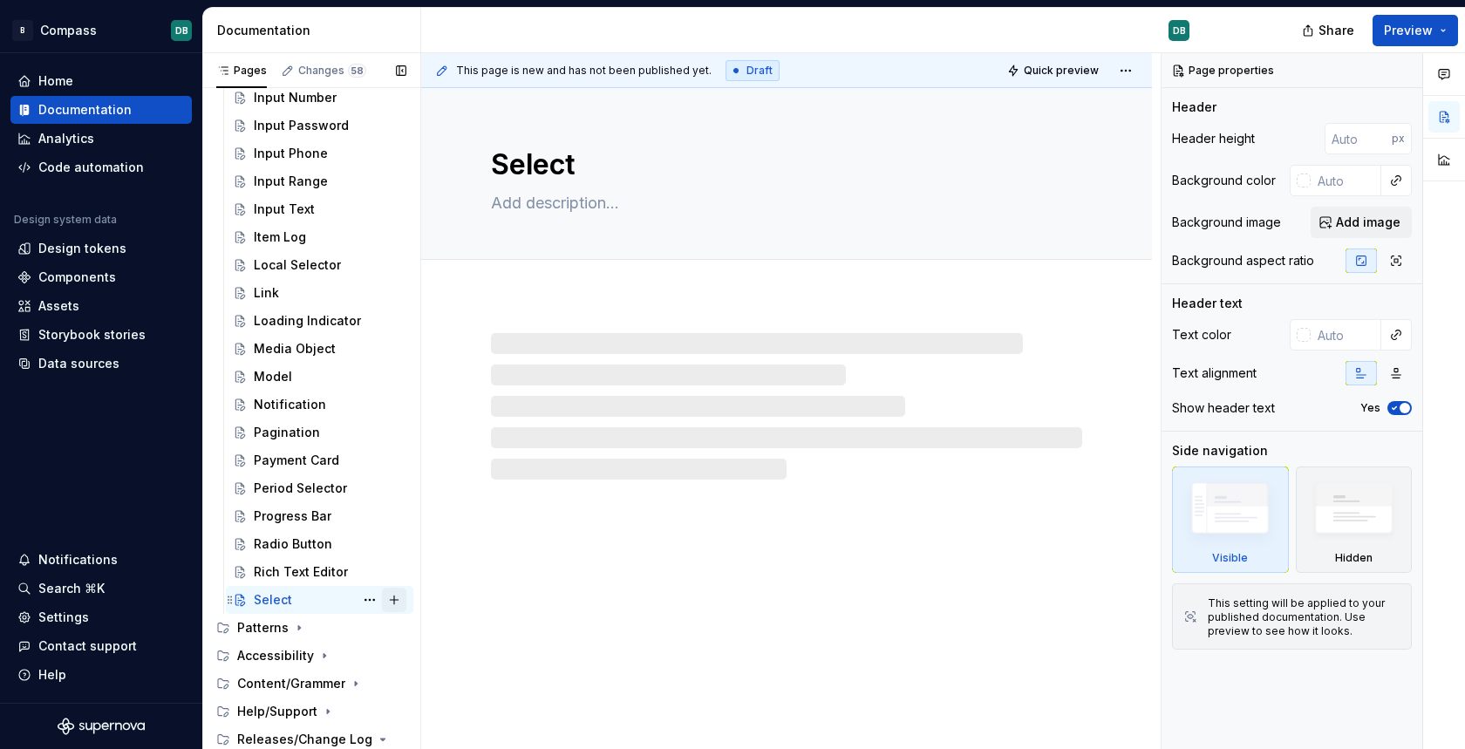
click at [395, 596] on button "Page tree" at bounding box center [394, 600] width 24 height 24
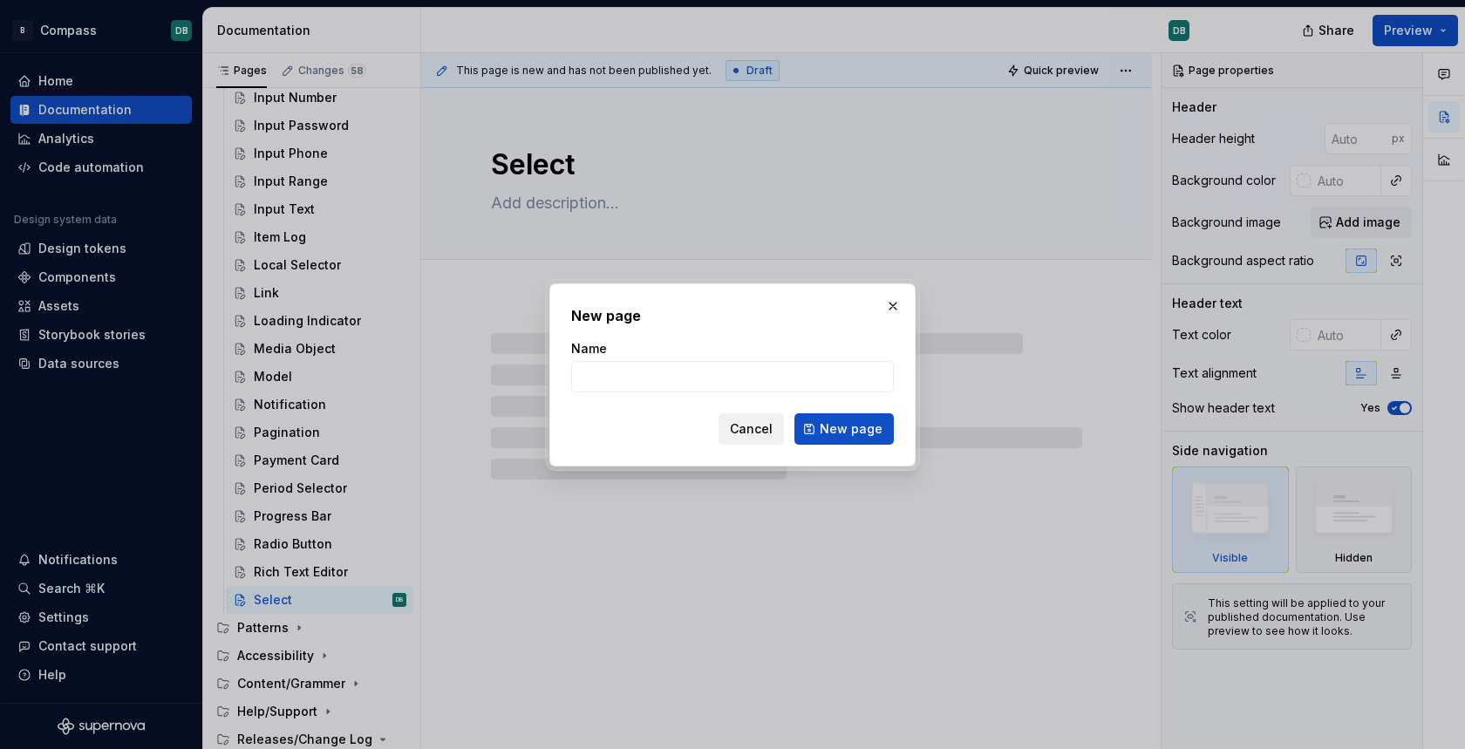
type textarea "*"
type input "Search"
click at [842, 430] on span "New page" at bounding box center [851, 428] width 63 height 17
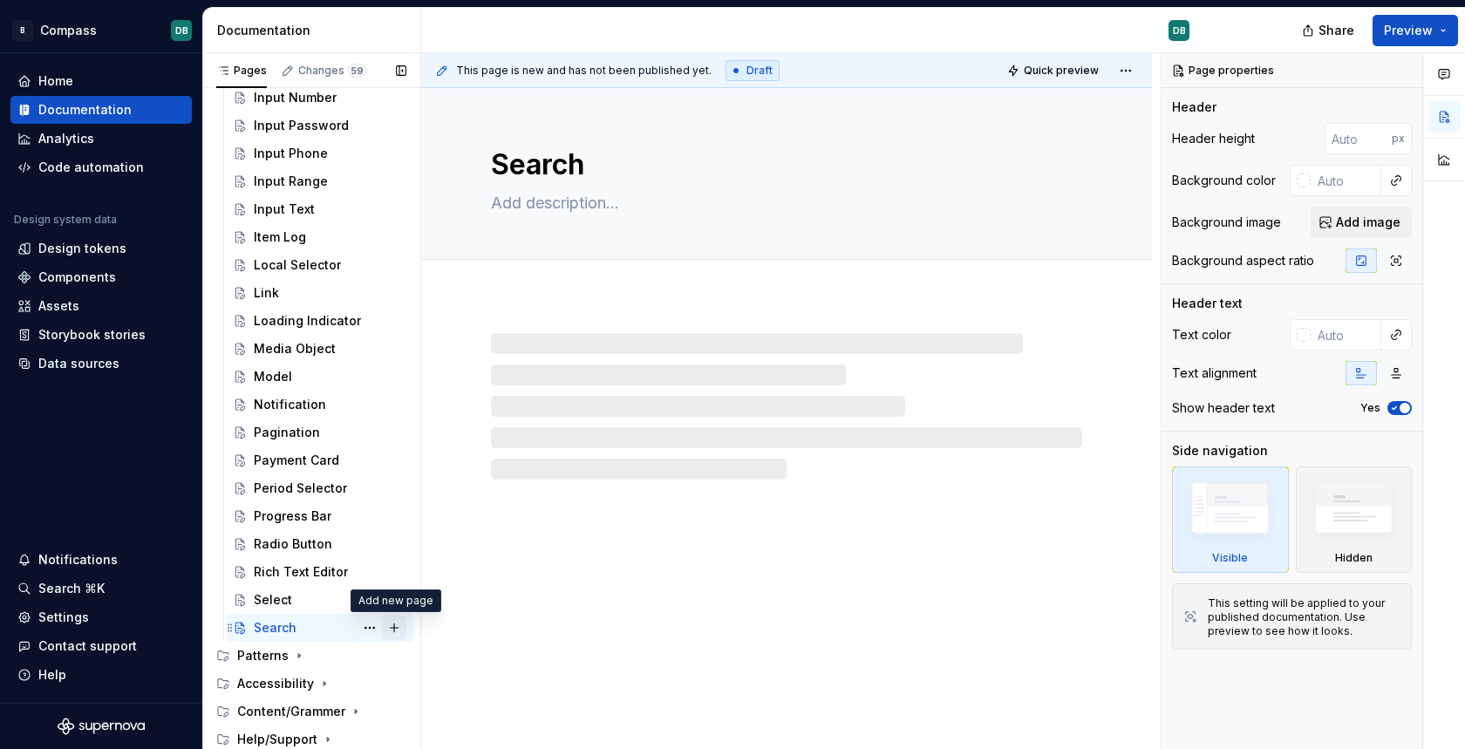
click at [399, 629] on button "Page tree" at bounding box center [394, 628] width 24 height 24
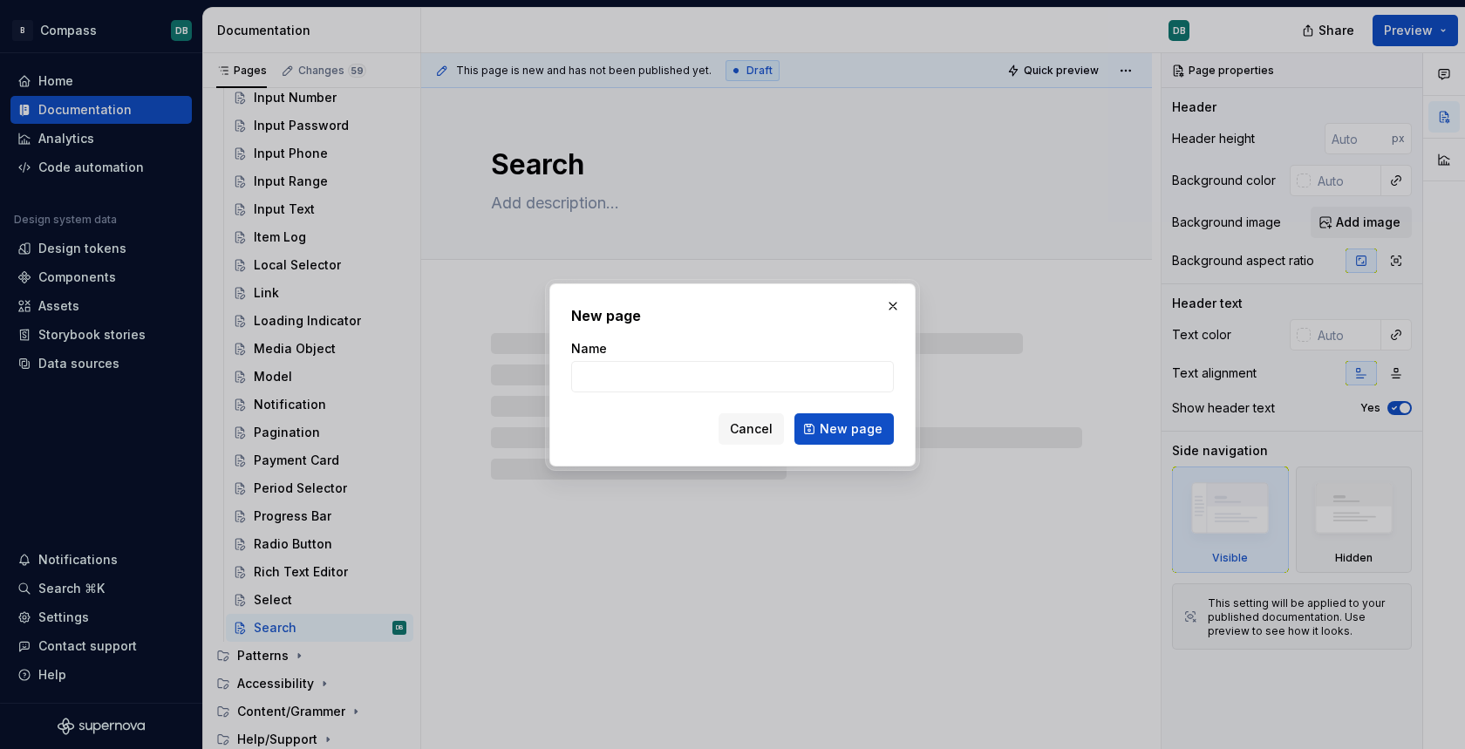
type textarea "*"
type input "Skeleton Loader"
click at [828, 426] on span "New page" at bounding box center [851, 428] width 63 height 17
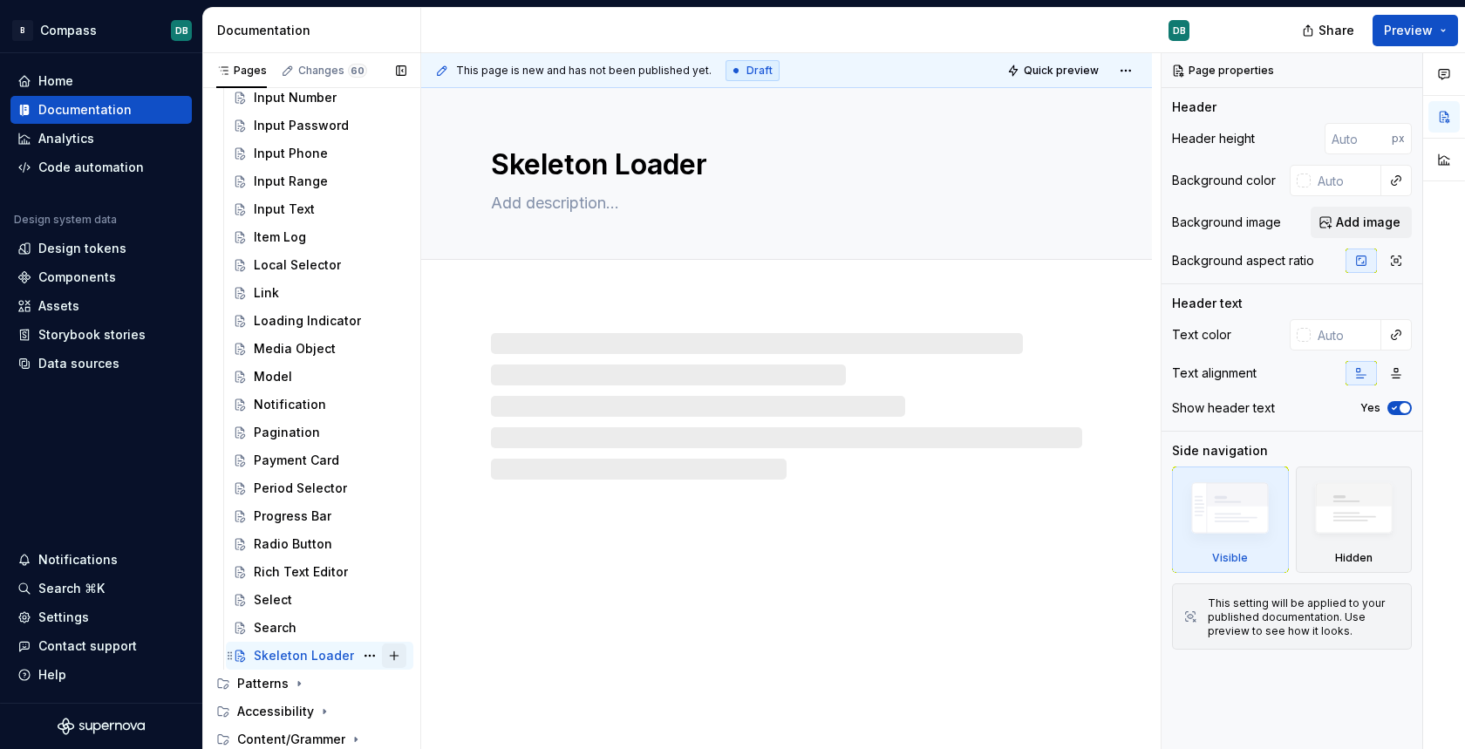
click at [394, 657] on button "Page tree" at bounding box center [394, 656] width 24 height 24
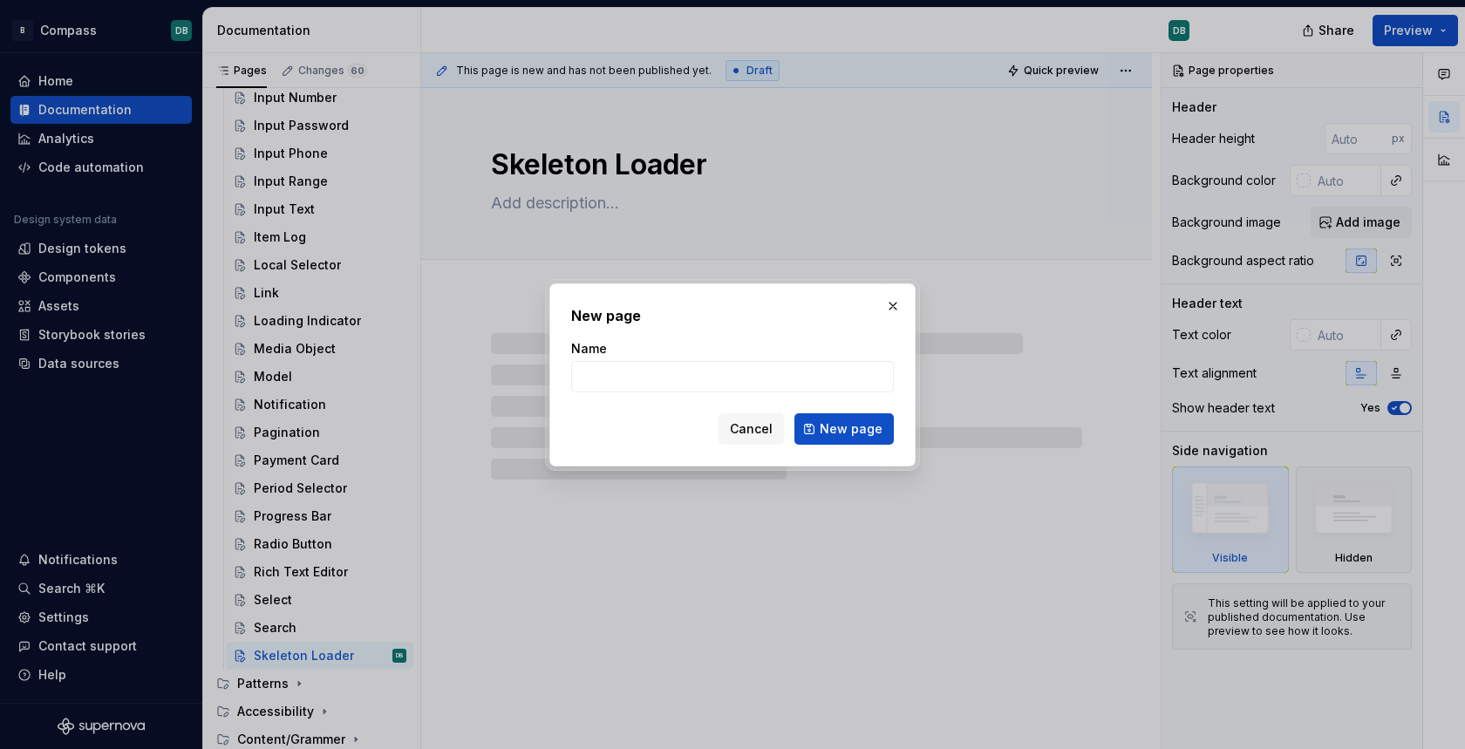
type textarea "*"
type input "Stepper"
click at [851, 426] on span "New page" at bounding box center [851, 428] width 63 height 17
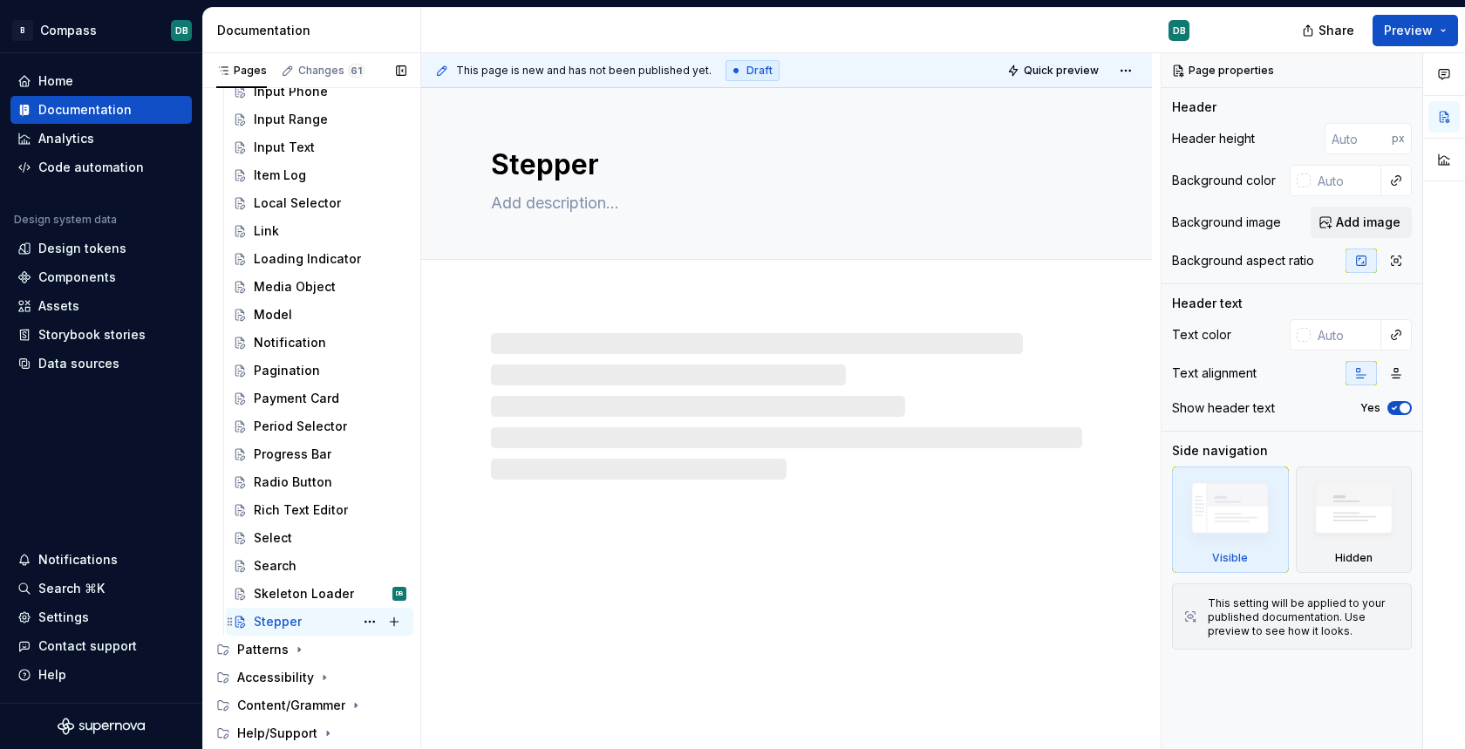
scroll to position [1159, 0]
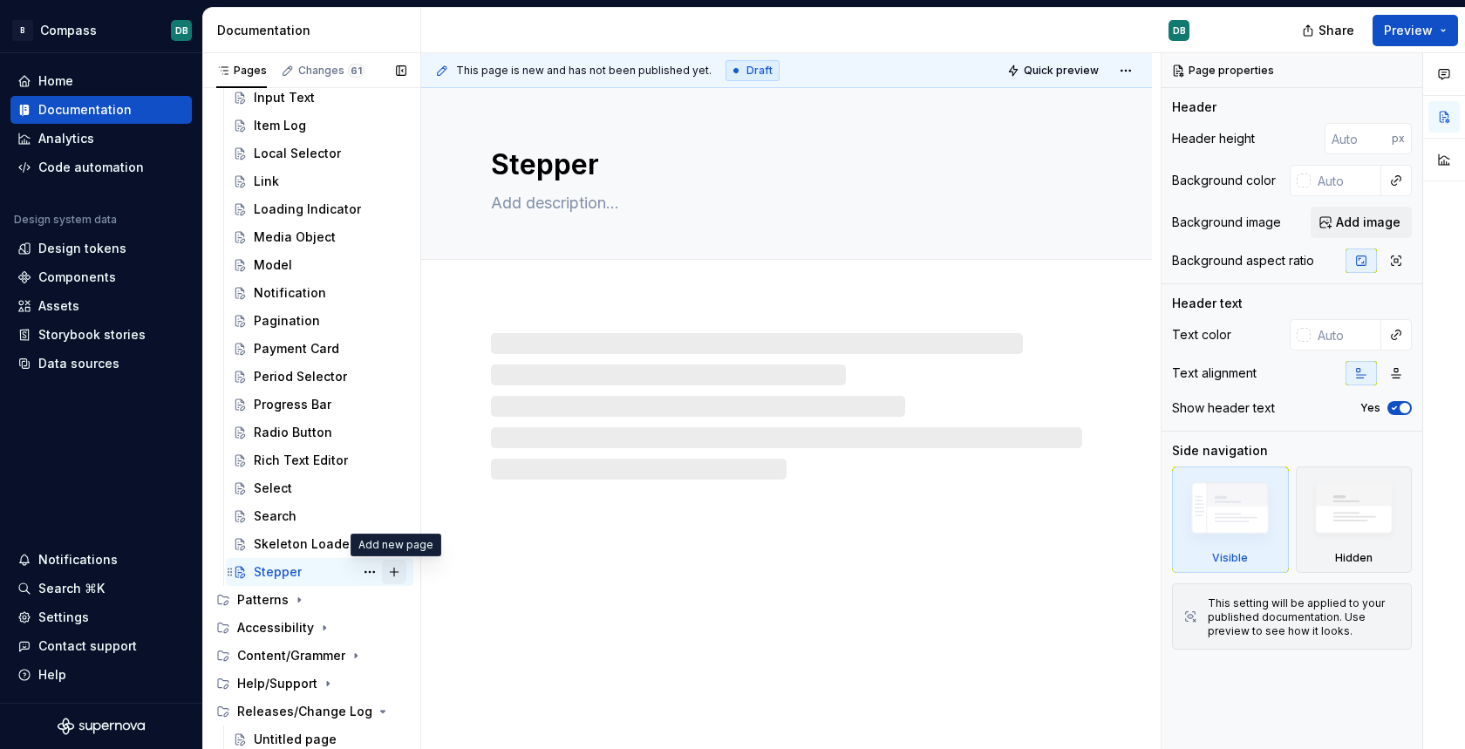
click at [397, 571] on button "Page tree" at bounding box center [394, 572] width 24 height 24
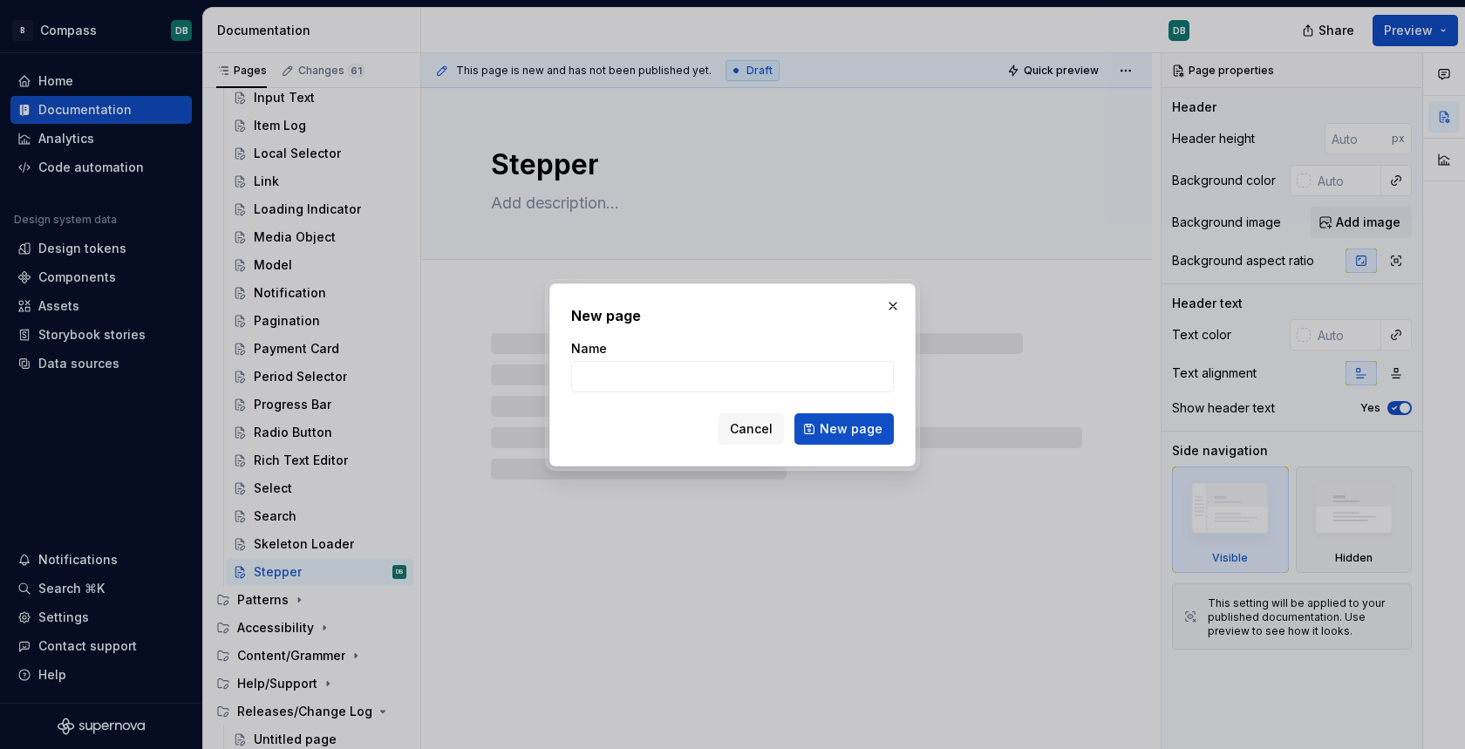
type textarea "*"
type input "Switch"
click at [831, 426] on span "New page" at bounding box center [851, 428] width 63 height 17
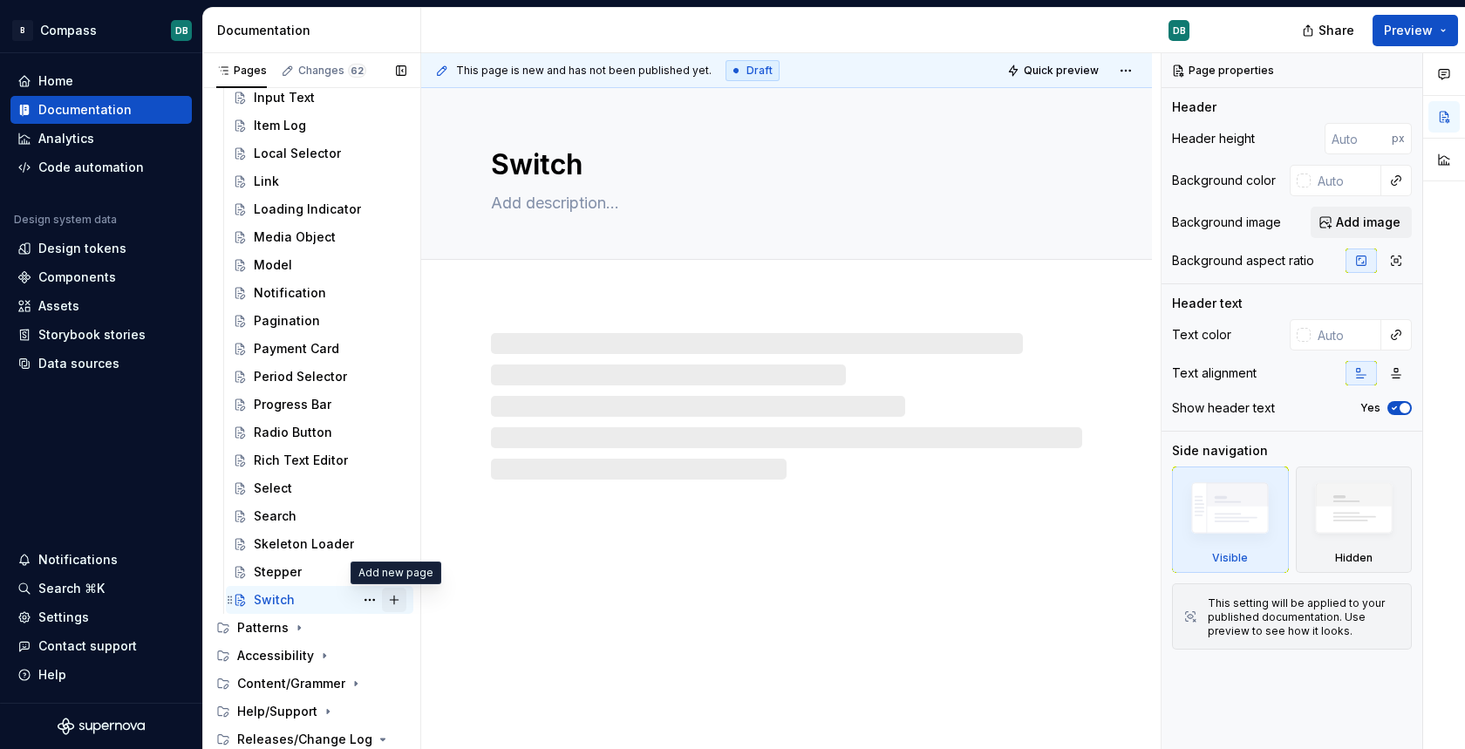
click at [399, 600] on button "Page tree" at bounding box center [394, 600] width 24 height 24
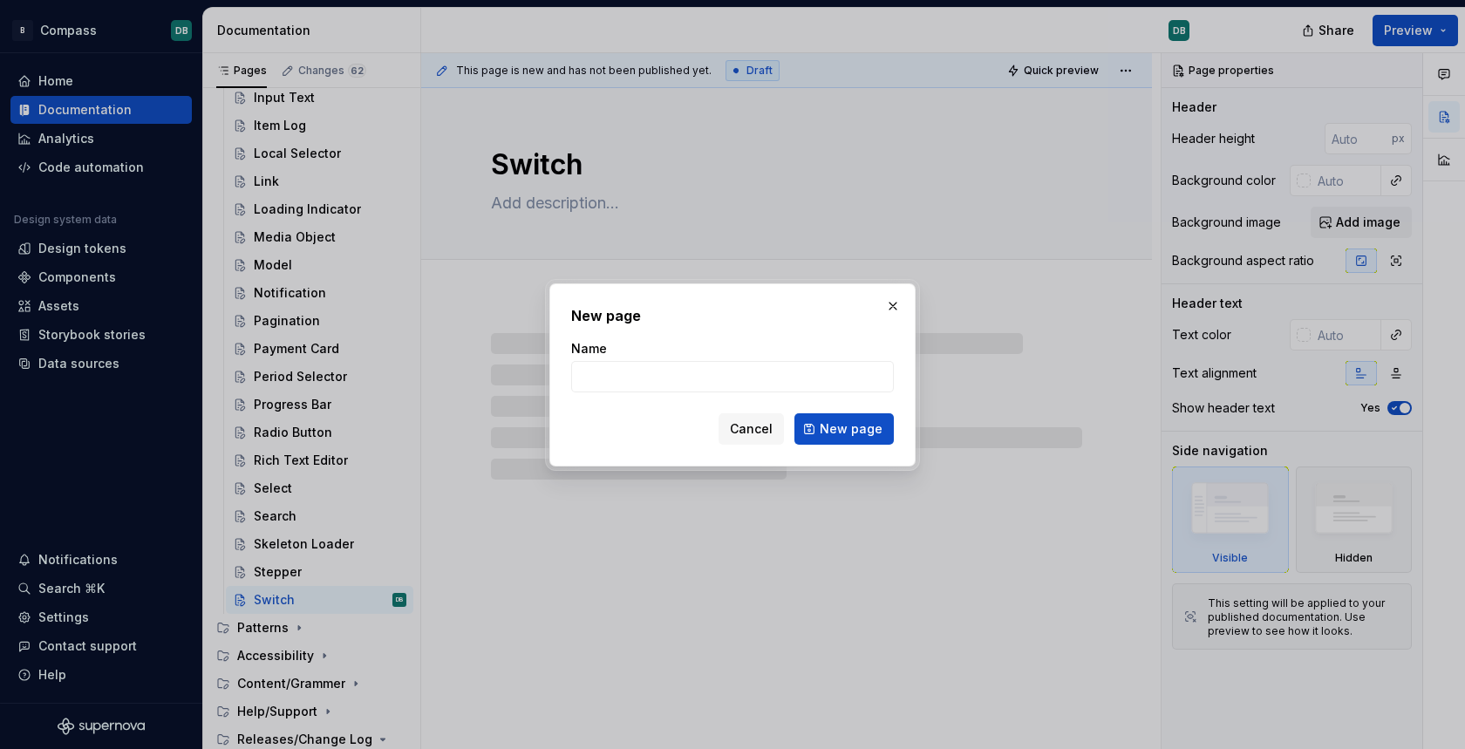
type textarea "*"
type input "Table (Pattern?)"
click at [857, 426] on span "New page" at bounding box center [851, 428] width 63 height 17
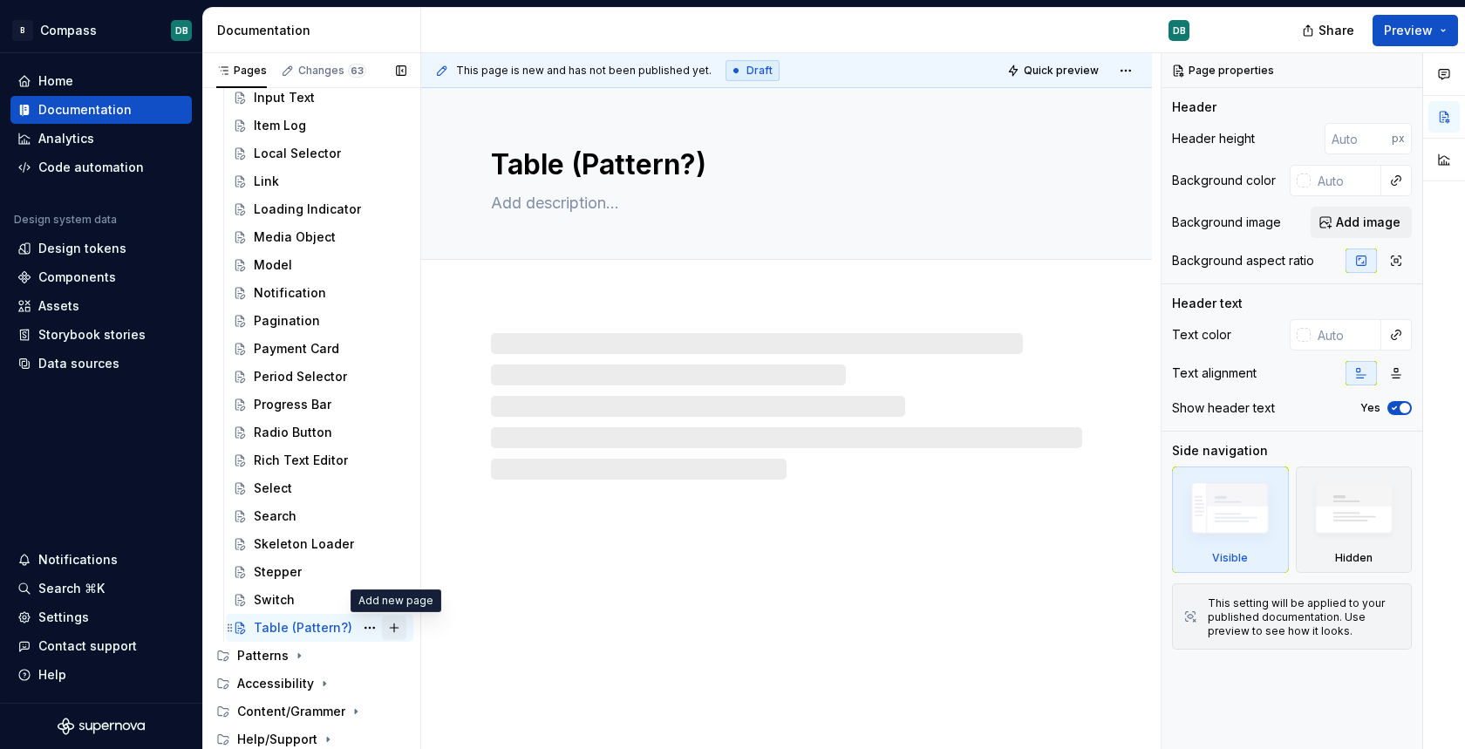
click at [394, 627] on button "Page tree" at bounding box center [394, 628] width 24 height 24
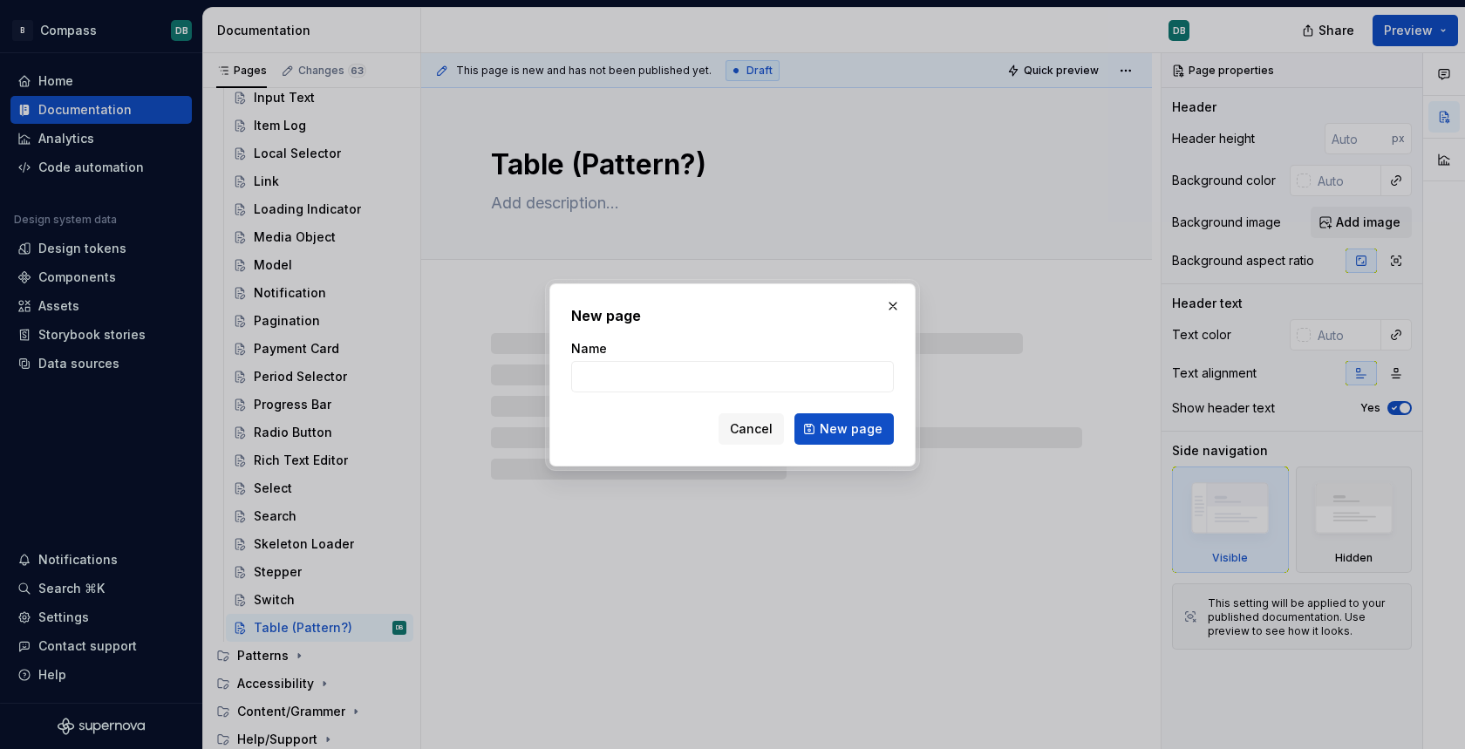
type textarea "*"
type input "Tabs"
type textarea "*"
type input "Tabs"
click at [861, 429] on span "New page" at bounding box center [851, 428] width 63 height 17
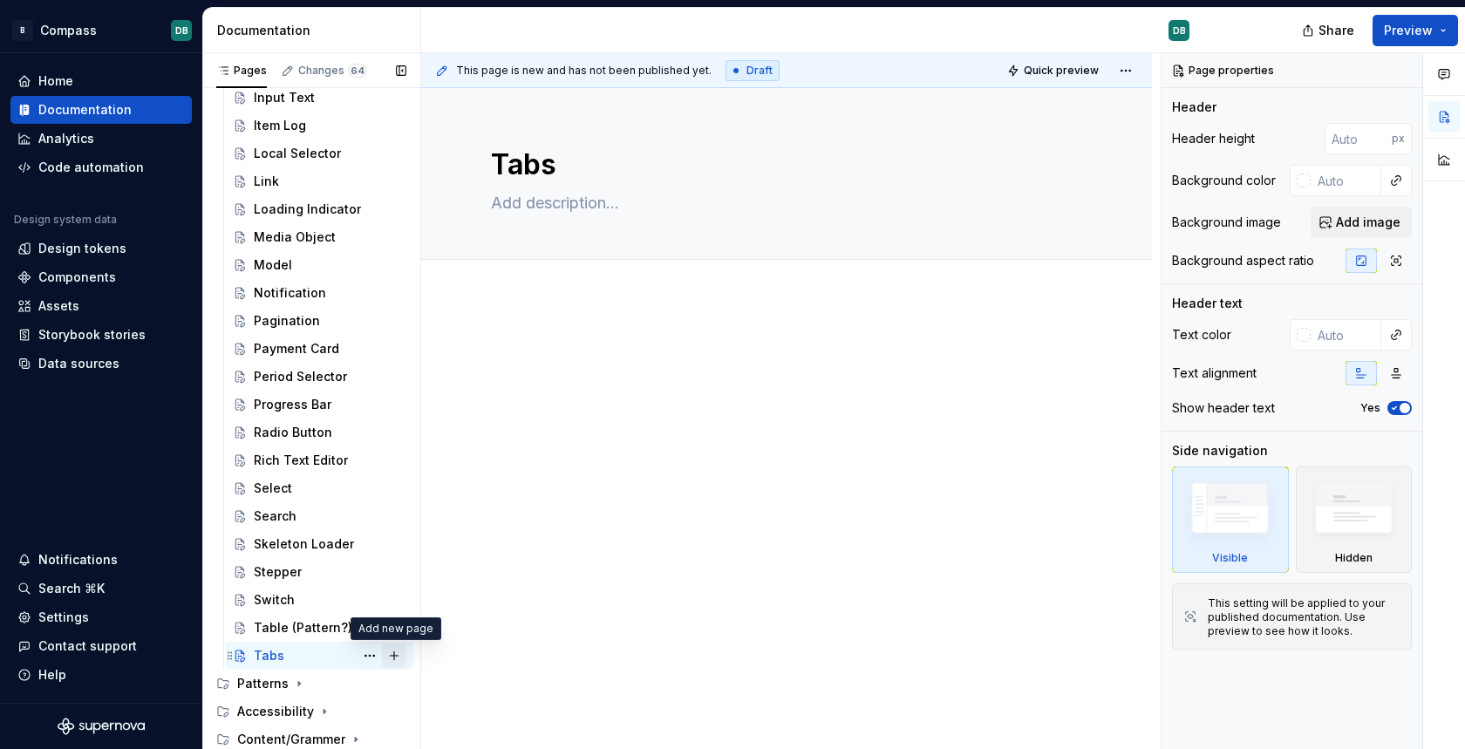
click at [394, 653] on button "Page tree" at bounding box center [394, 656] width 24 height 24
type textarea "*"
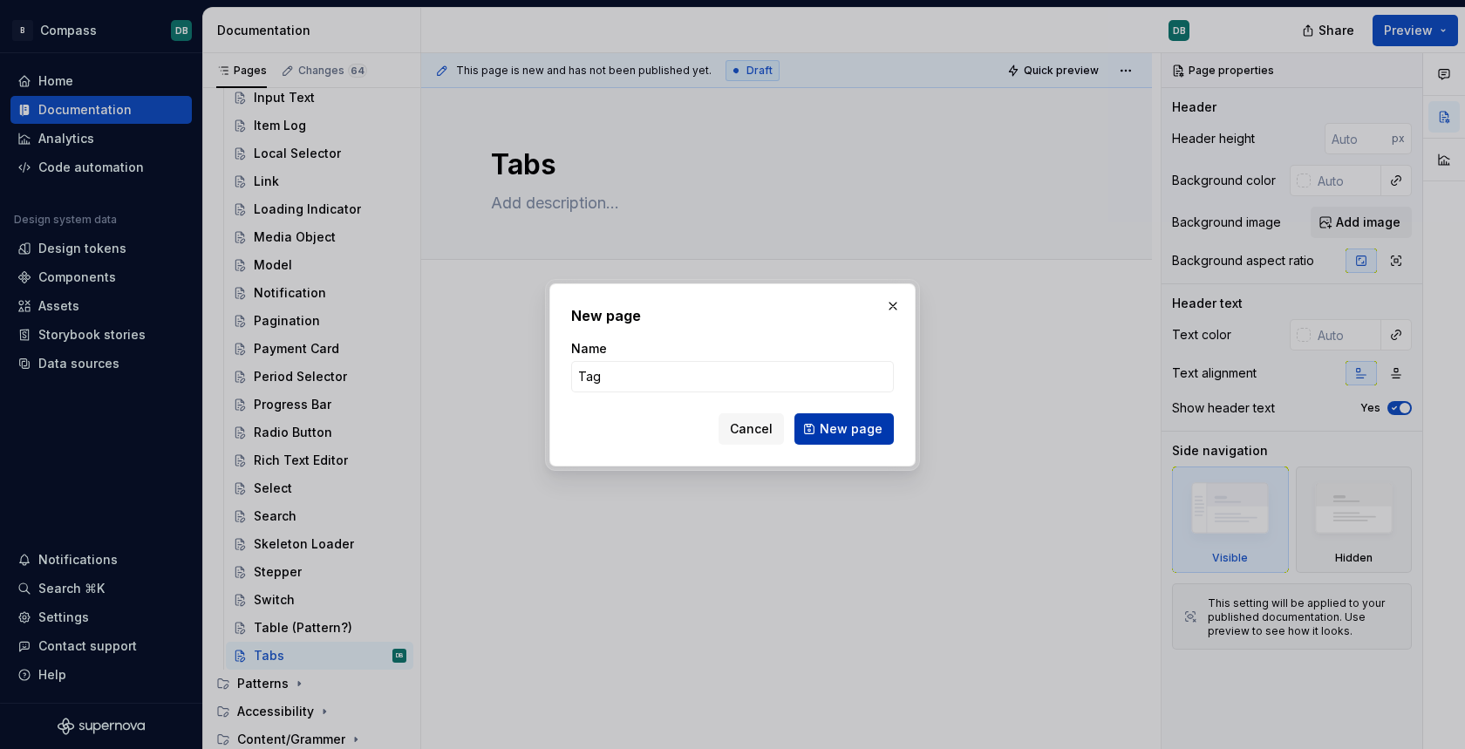
type input "Tag"
click at [841, 424] on span "New page" at bounding box center [851, 428] width 63 height 17
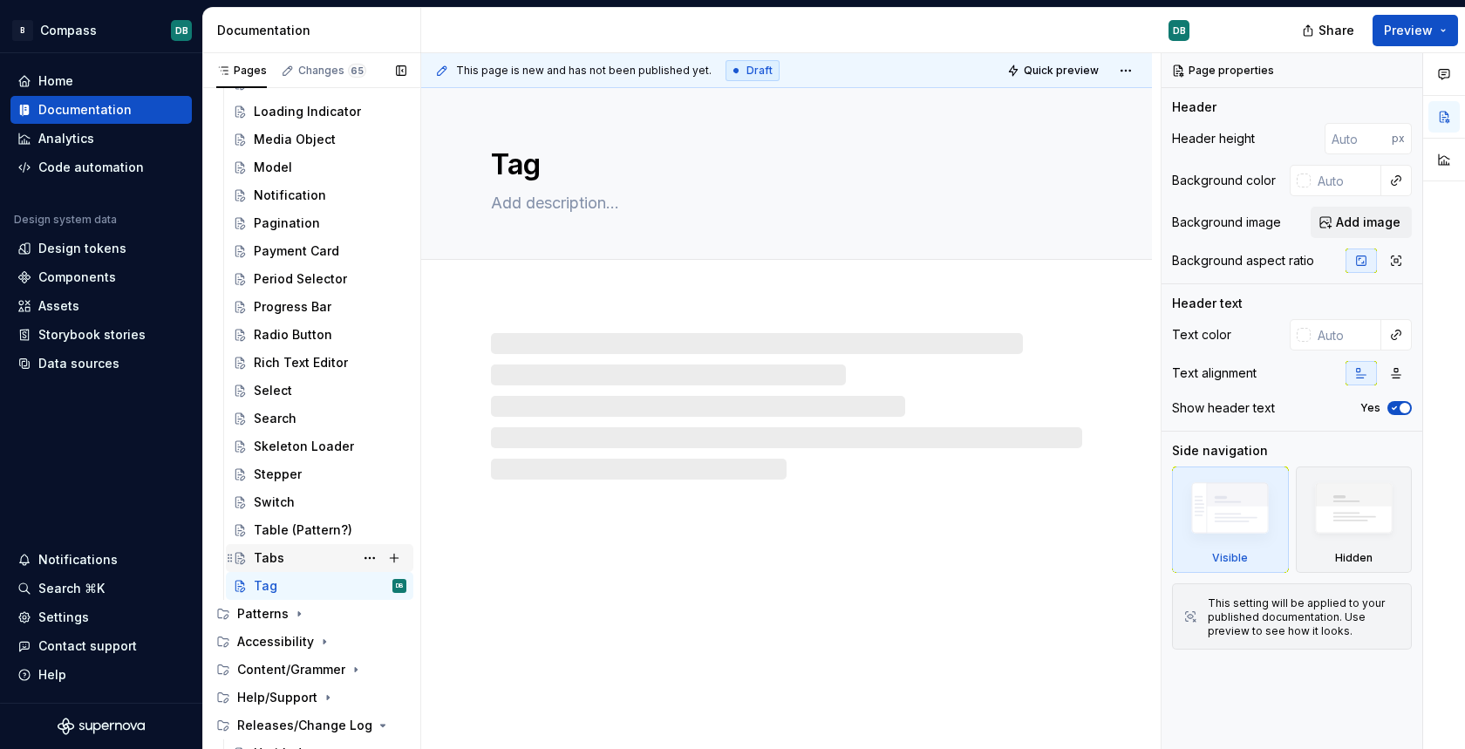
scroll to position [1271, 0]
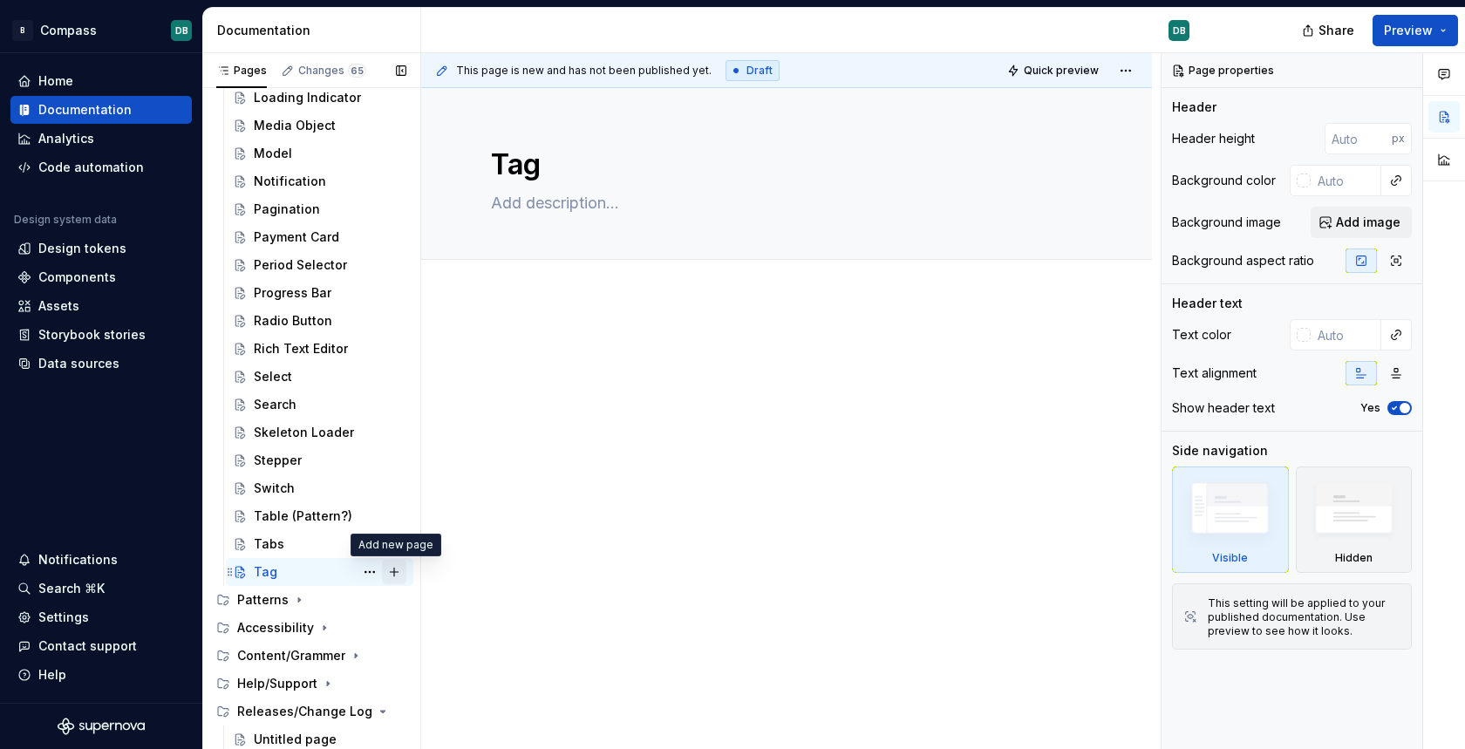
click at [401, 572] on button "Page tree" at bounding box center [394, 572] width 24 height 24
type textarea "*"
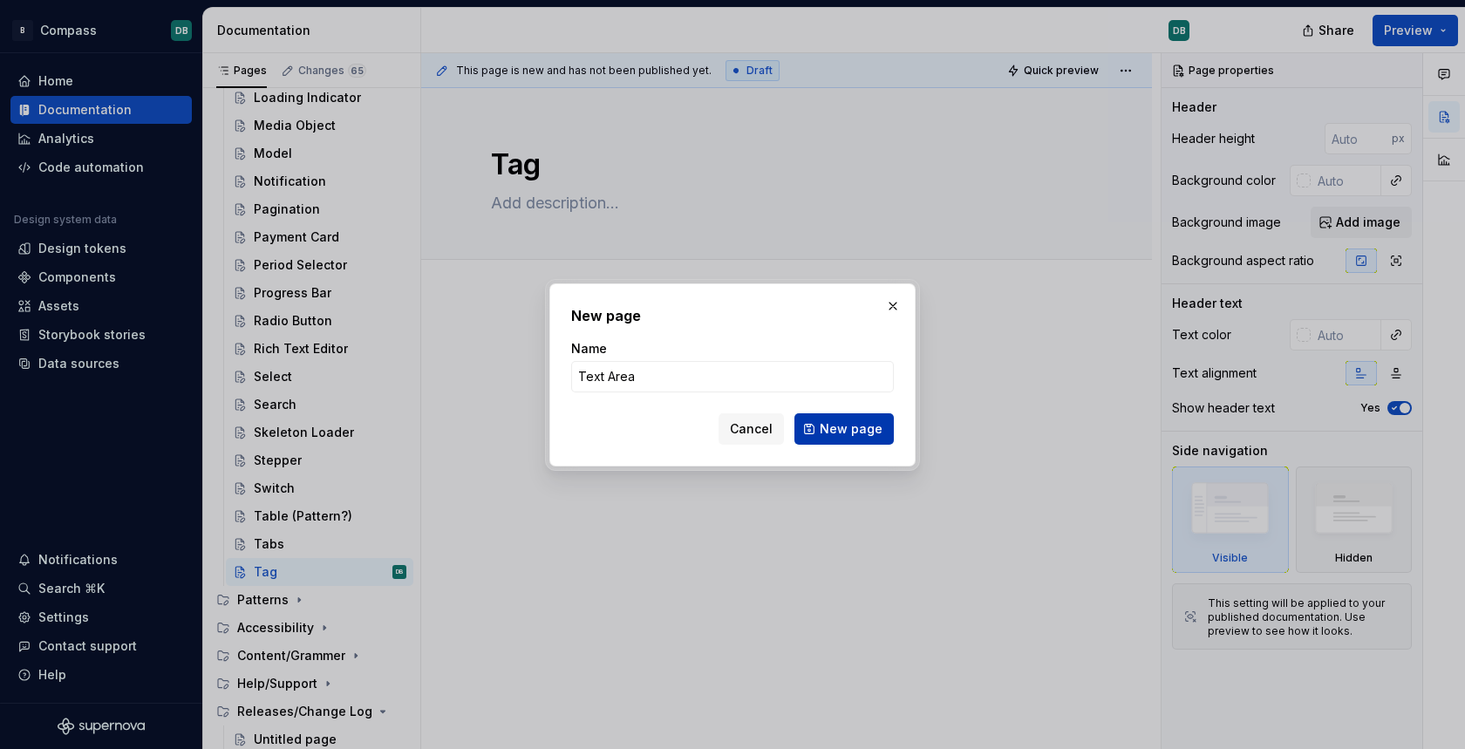
type input "Text Area"
click at [852, 425] on span "New page" at bounding box center [851, 428] width 63 height 17
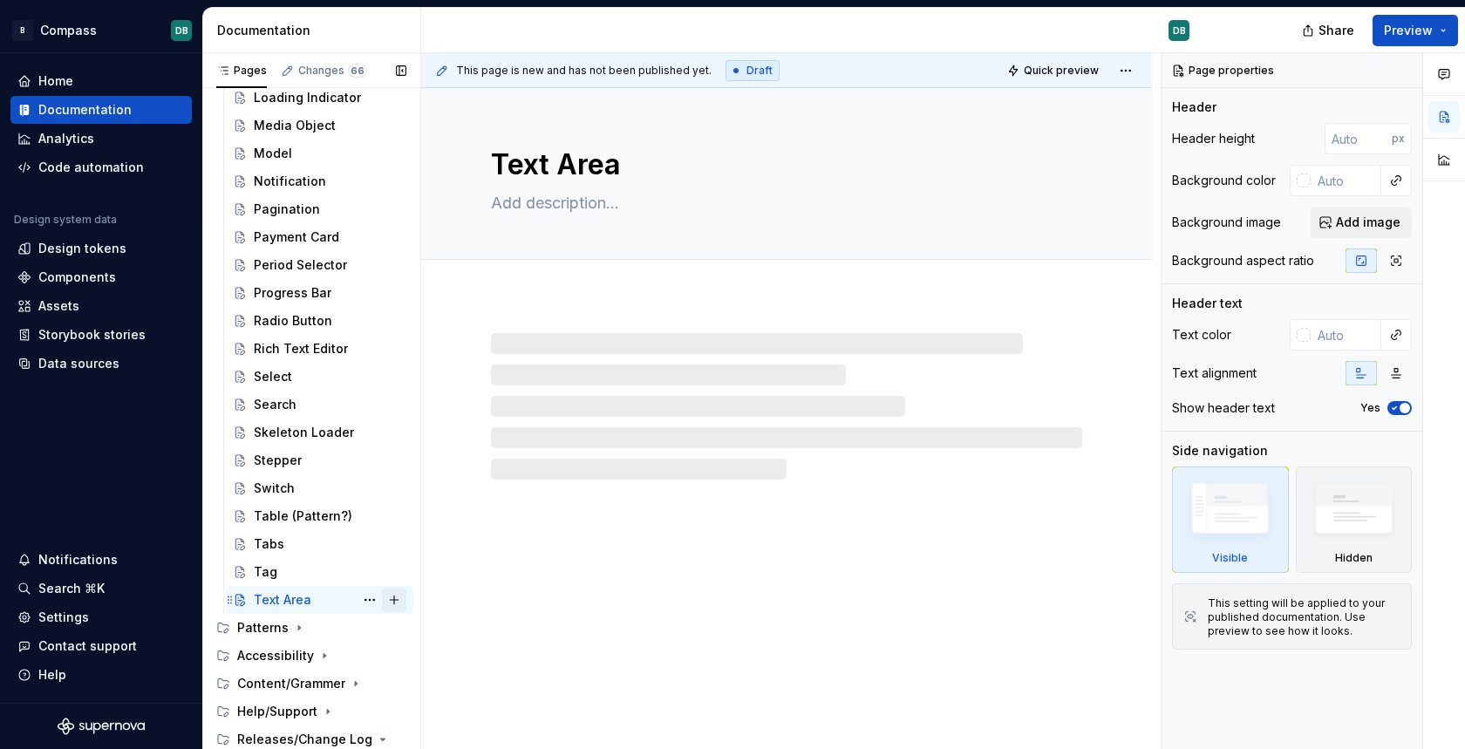
click at [393, 600] on button "Page tree" at bounding box center [394, 600] width 24 height 24
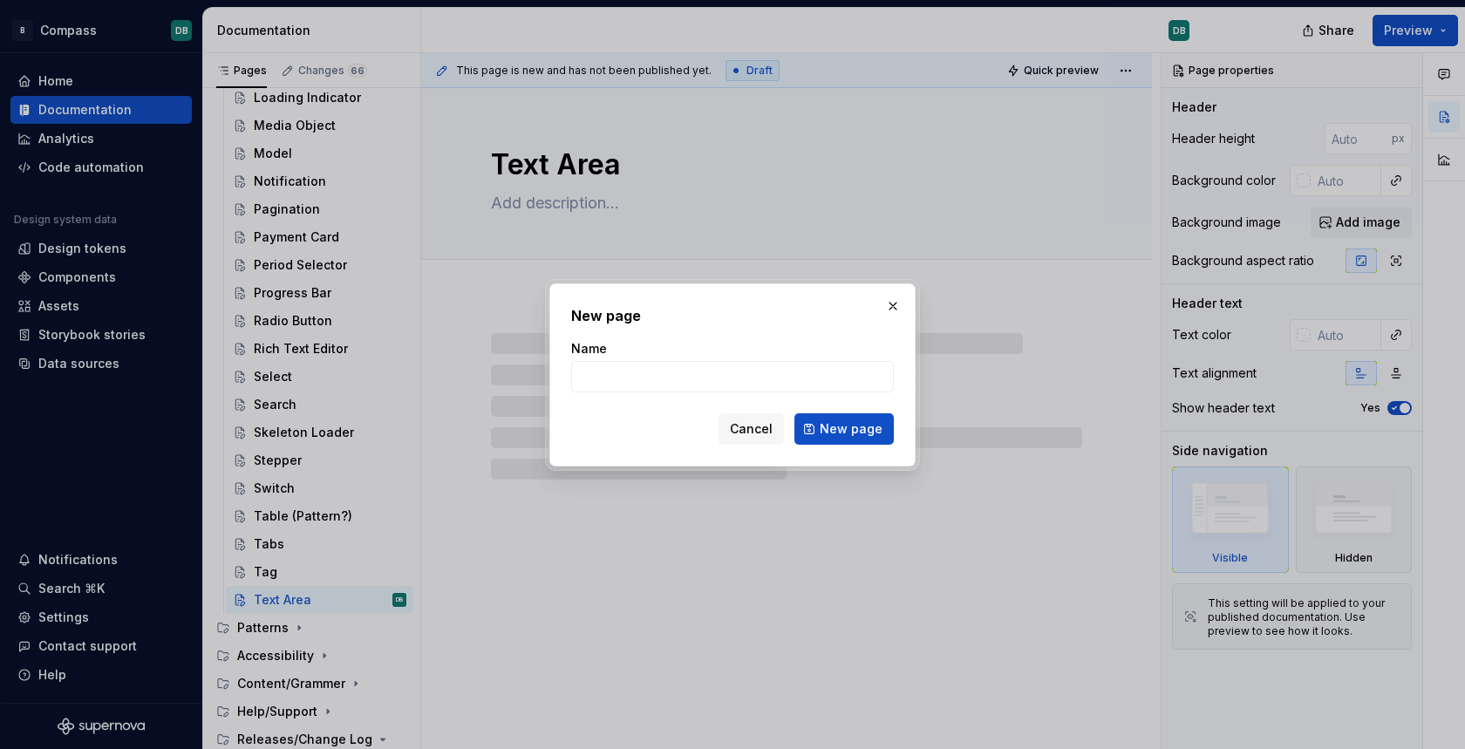
type textarea "*"
click at [840, 436] on span "New page" at bounding box center [851, 428] width 63 height 17
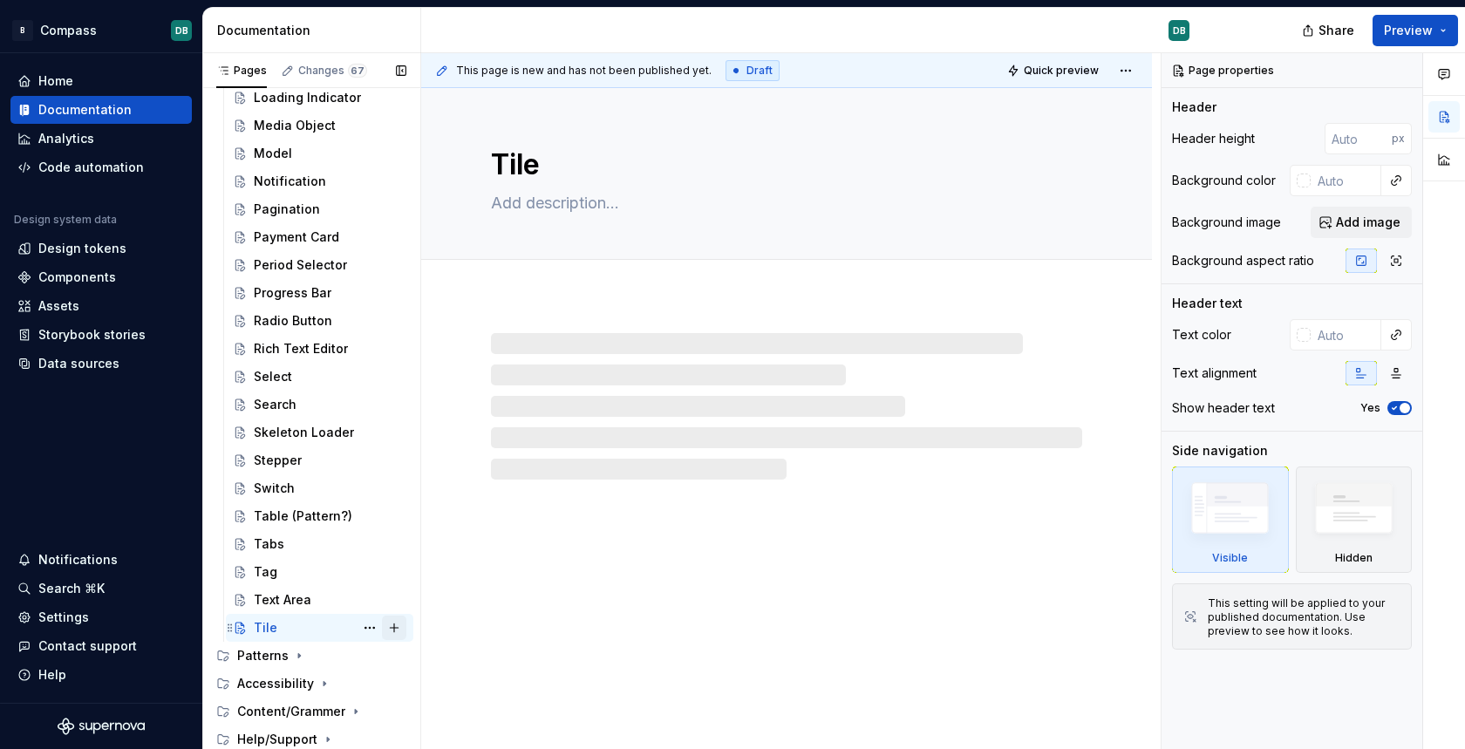
click at [400, 629] on button "Page tree" at bounding box center [394, 628] width 24 height 24
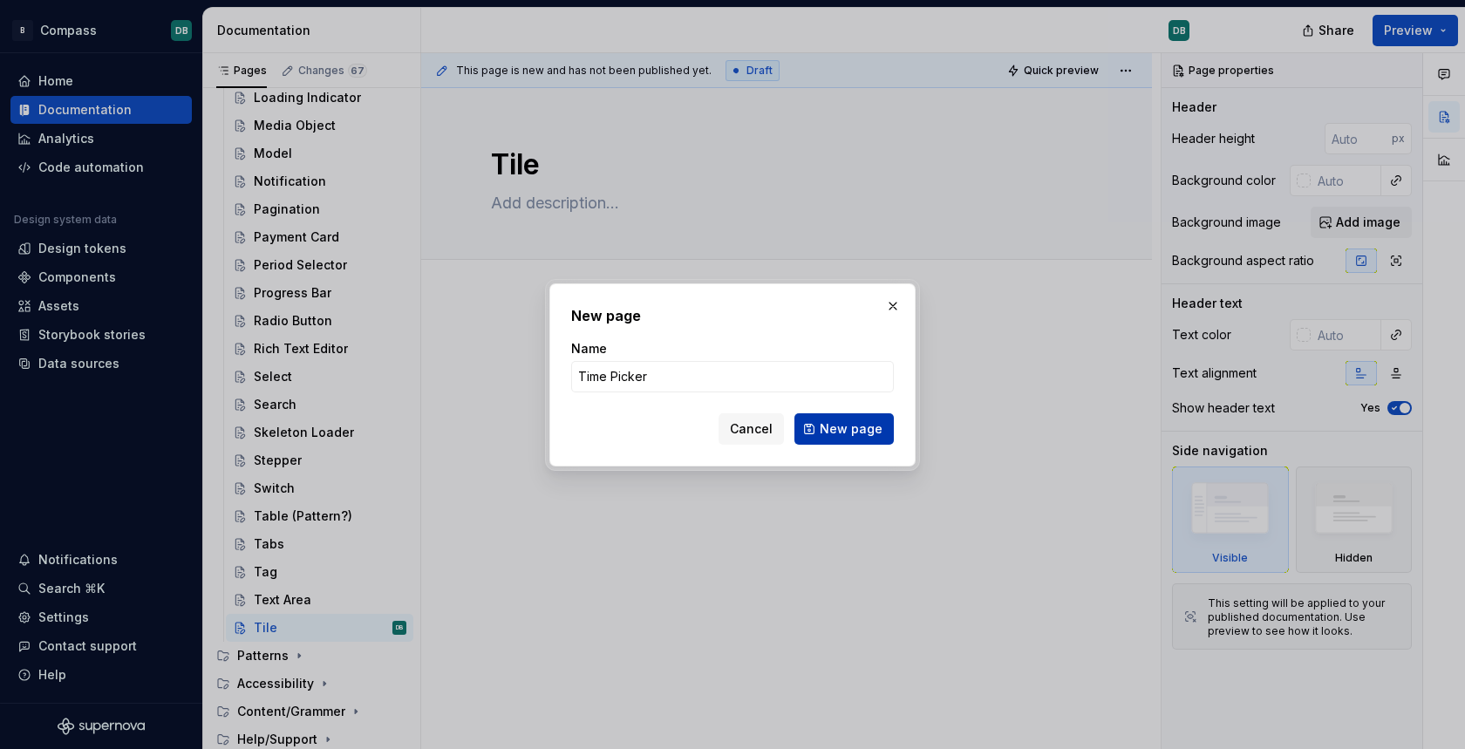
click at [843, 426] on span "New page" at bounding box center [851, 428] width 63 height 17
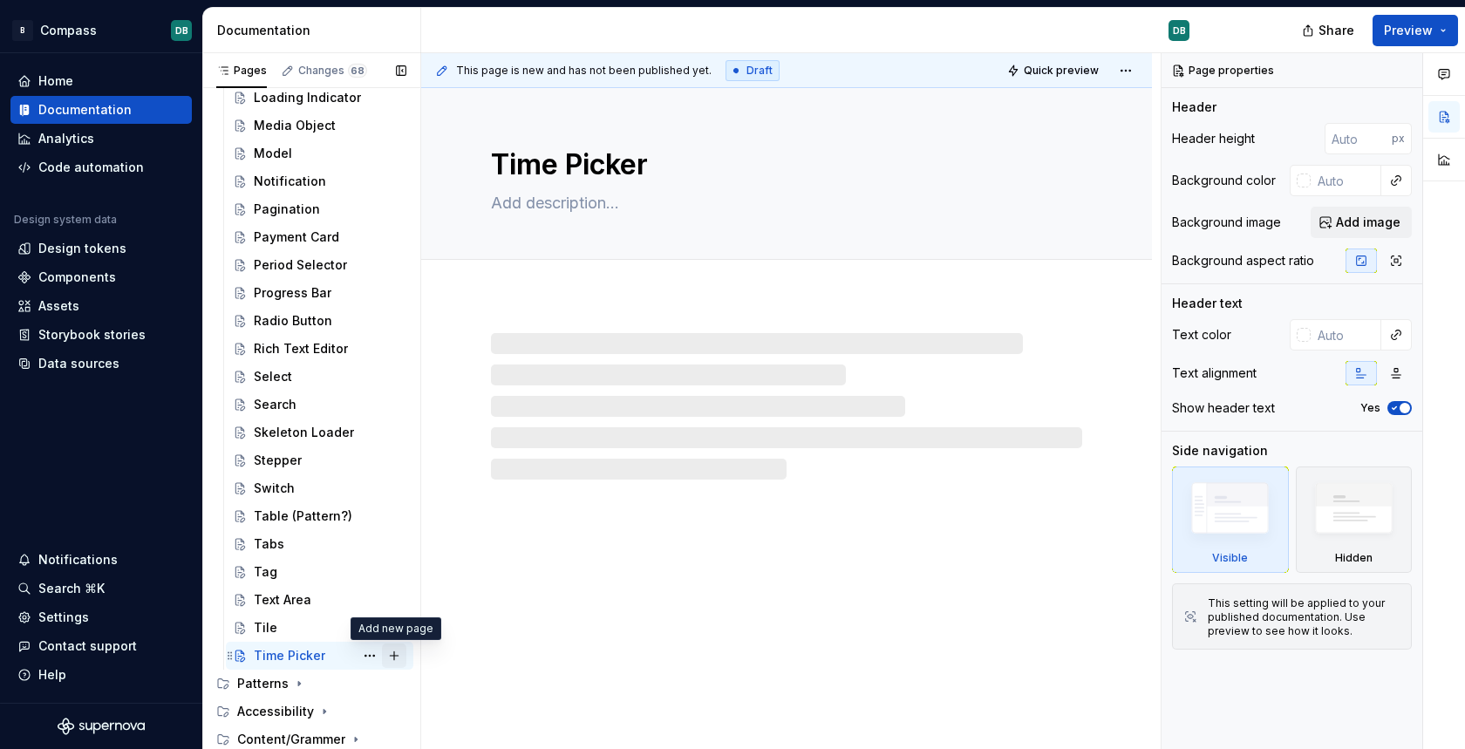
click at [395, 657] on button "Page tree" at bounding box center [394, 656] width 24 height 24
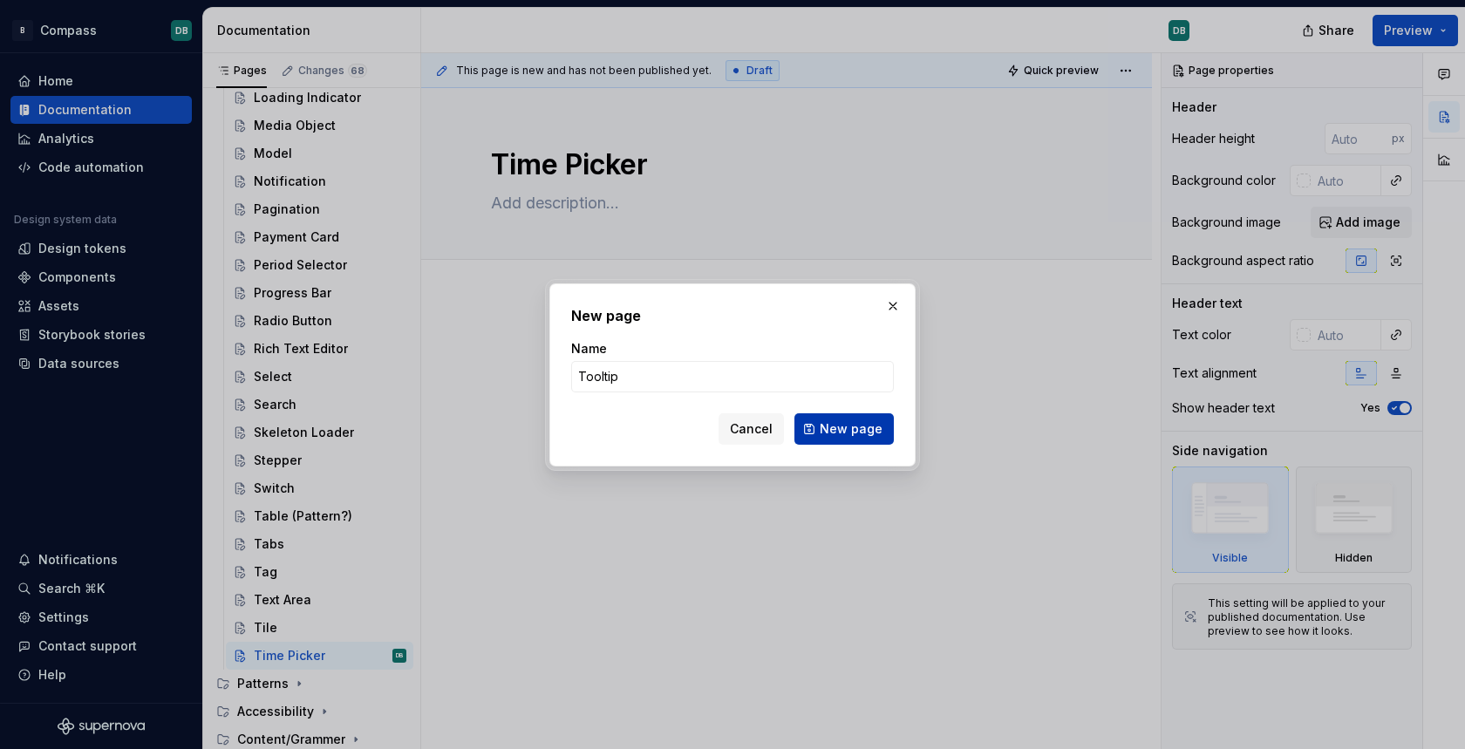
click at [859, 432] on span "New page" at bounding box center [851, 428] width 63 height 17
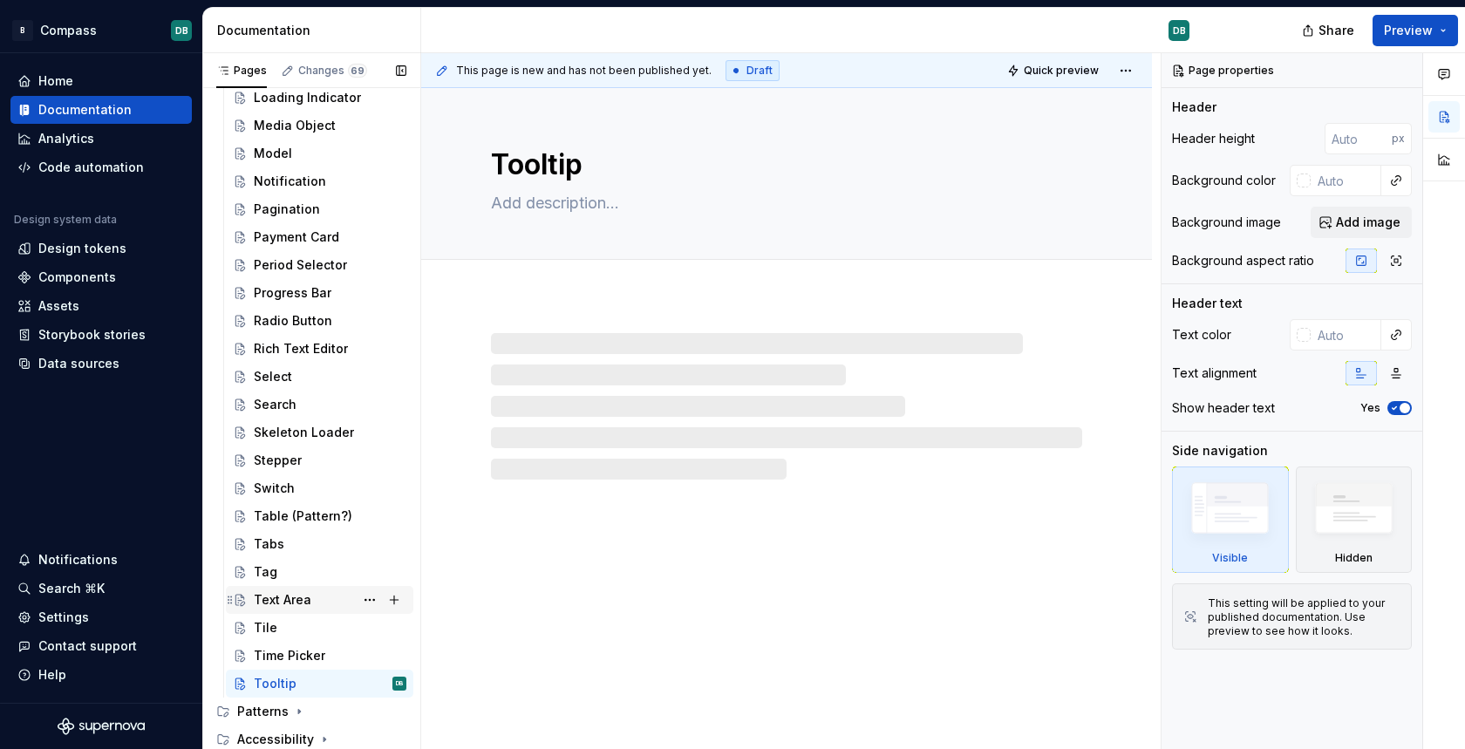
scroll to position [1382, 0]
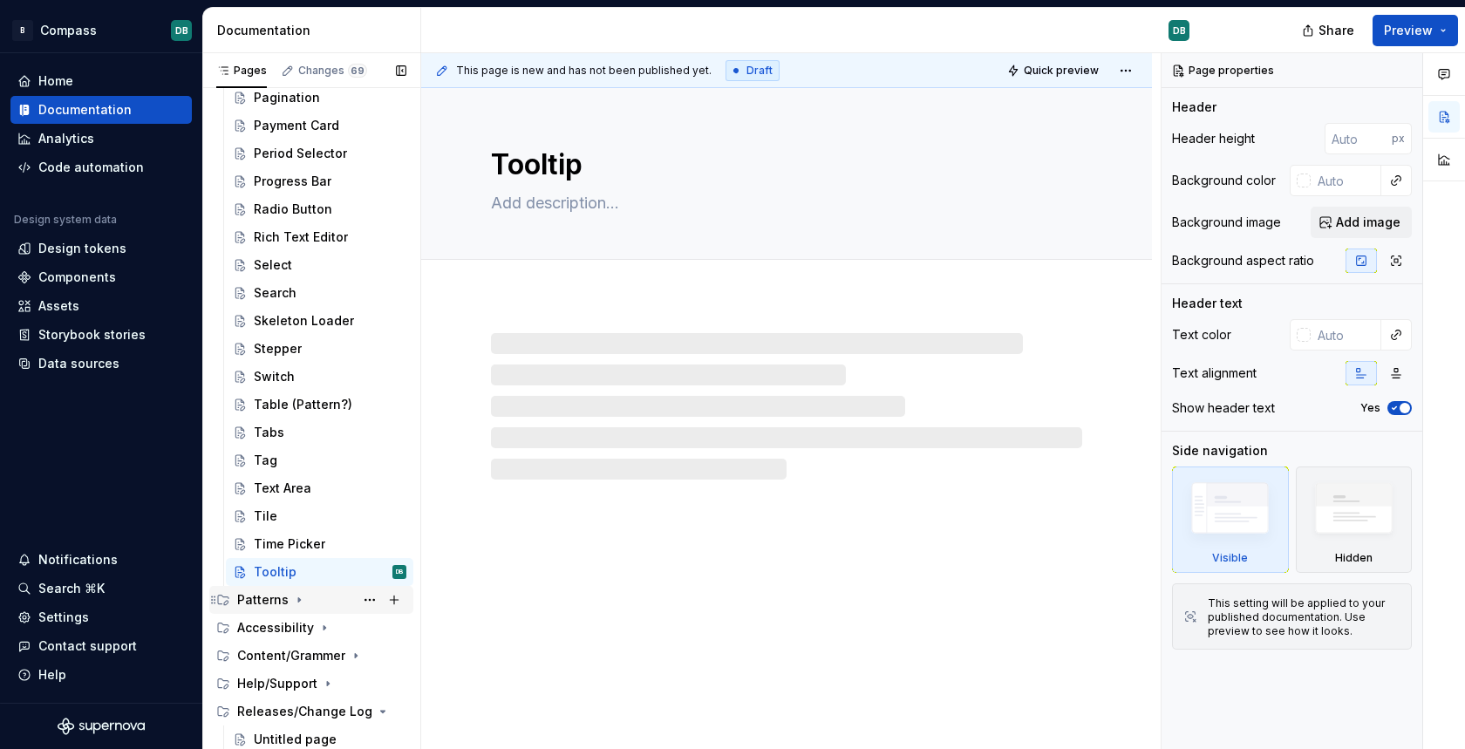
click at [295, 600] on icon "Page tree" at bounding box center [299, 600] width 14 height 14
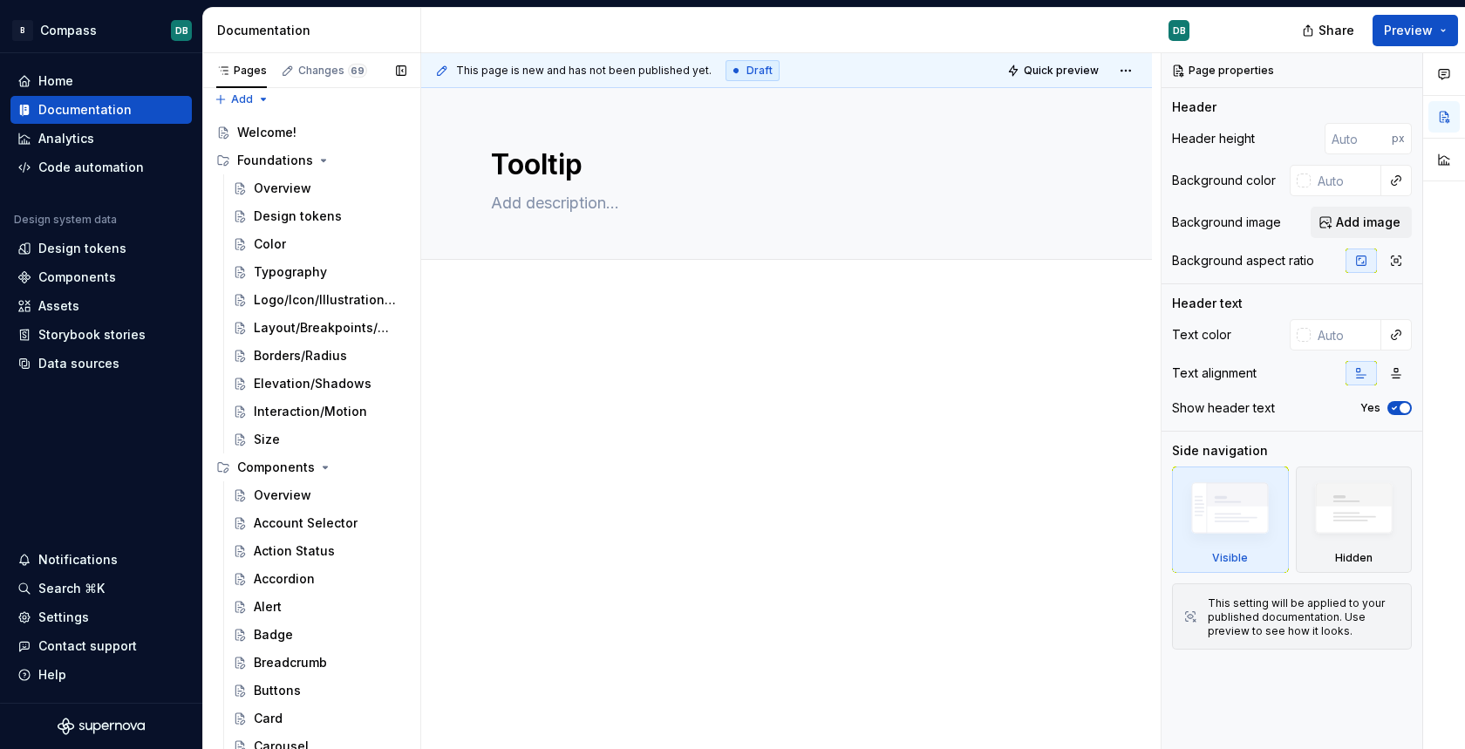
scroll to position [0, 0]
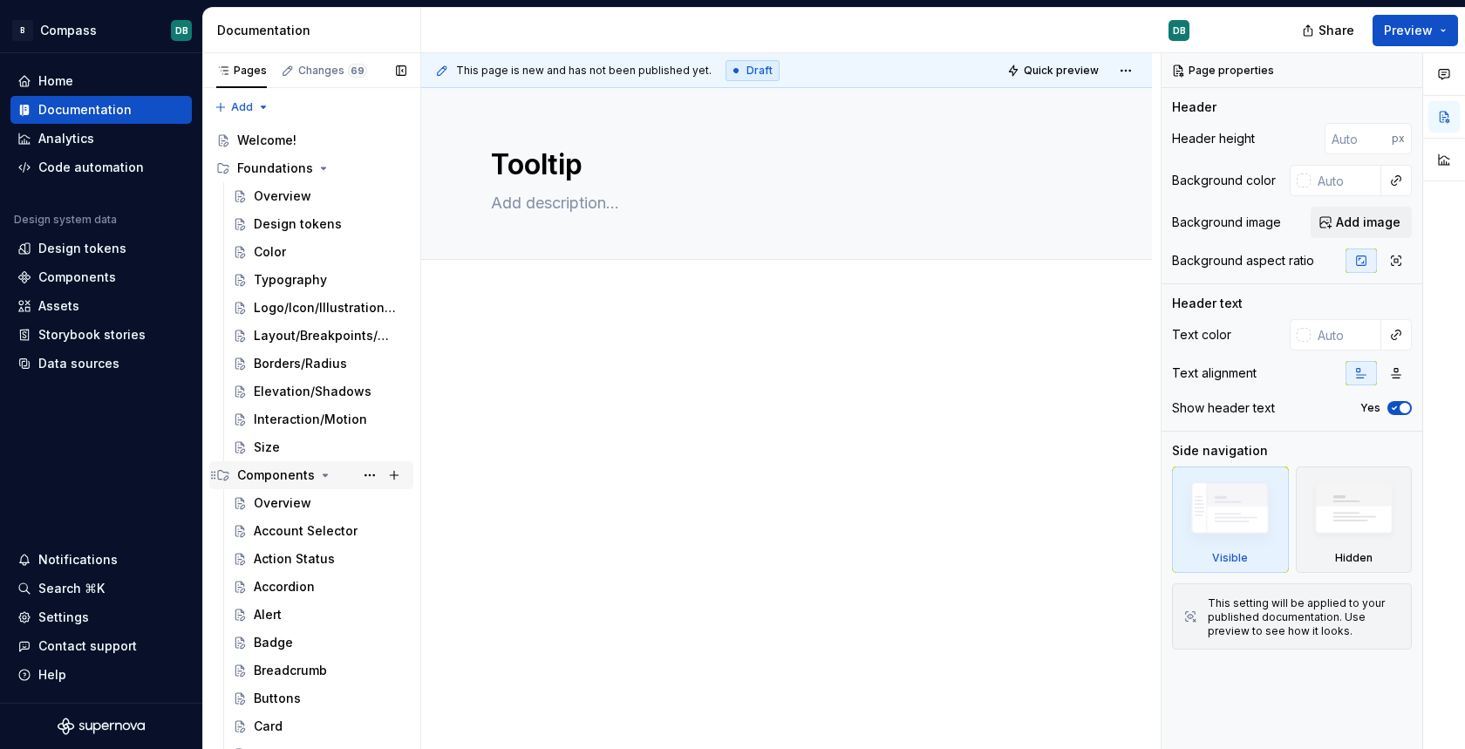
click at [321, 473] on icon "Page tree" at bounding box center [325, 475] width 14 height 14
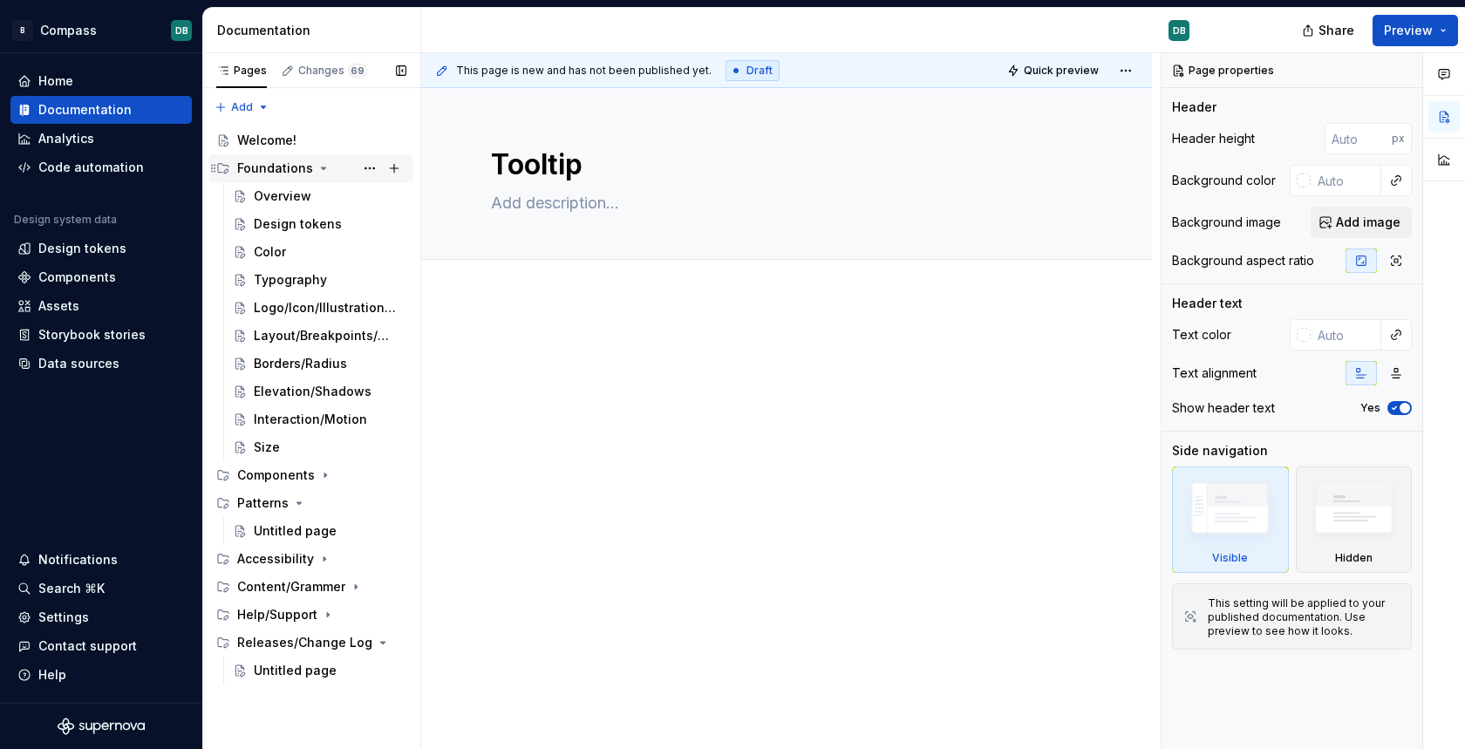
click at [317, 169] on icon "Page tree" at bounding box center [324, 168] width 14 height 14
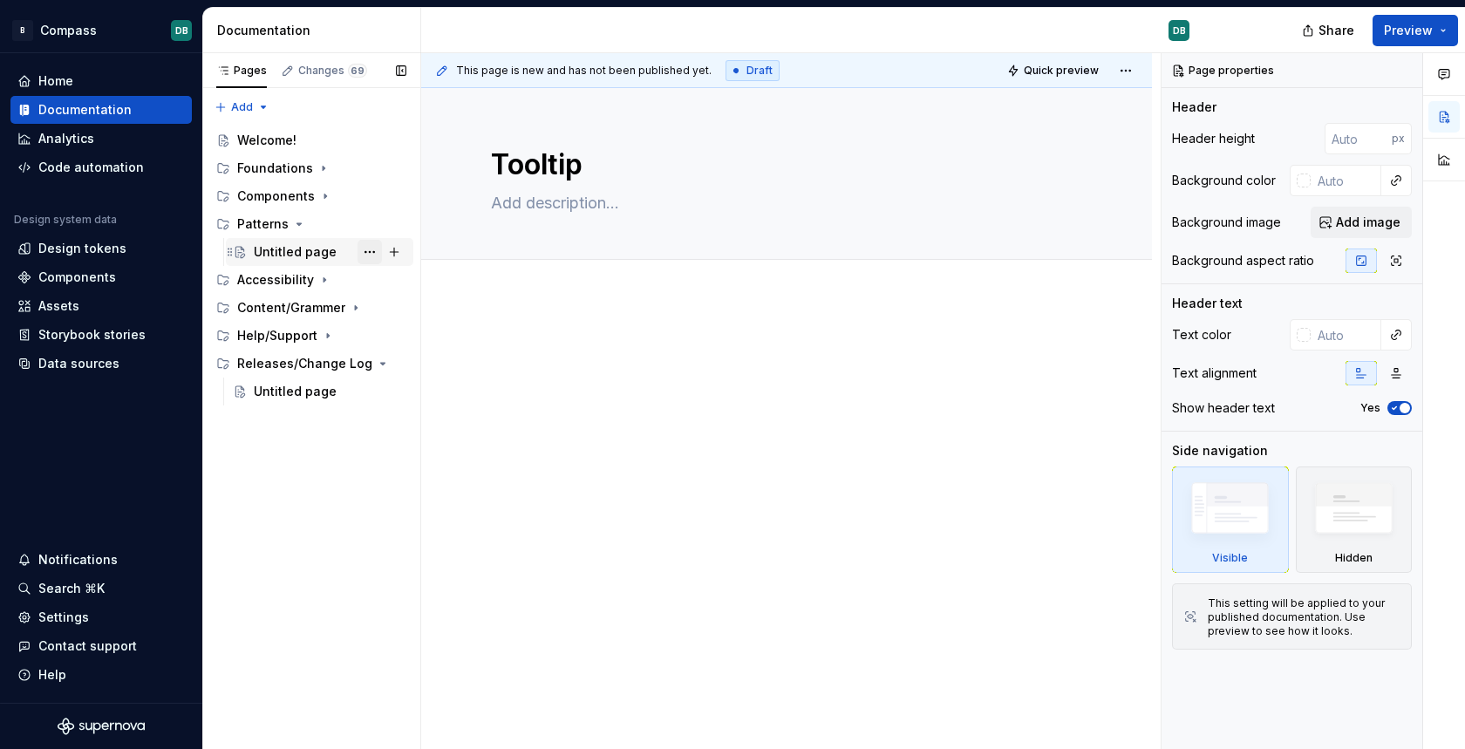
click at [370, 252] on button "Page tree" at bounding box center [370, 252] width 24 height 24
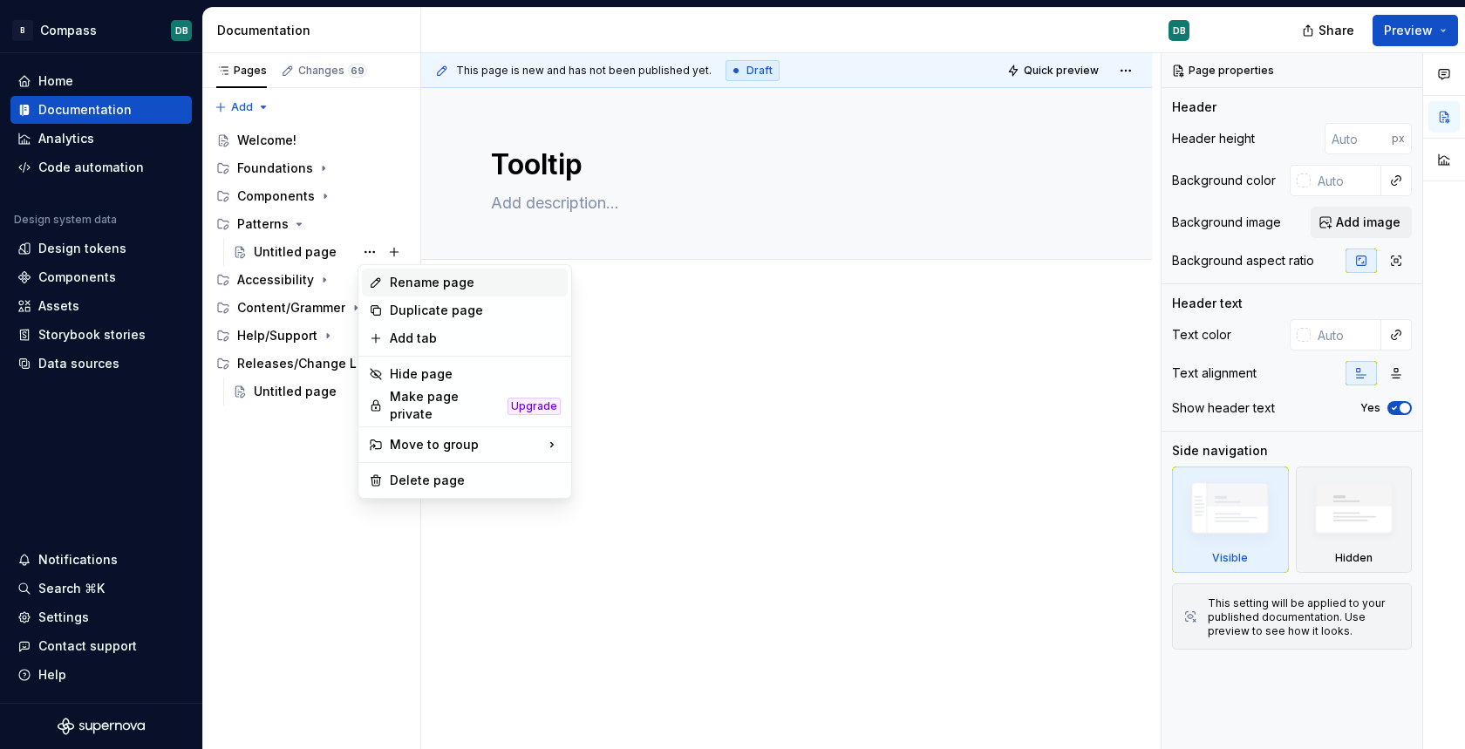
click at [412, 276] on div "Rename page" at bounding box center [475, 282] width 171 height 17
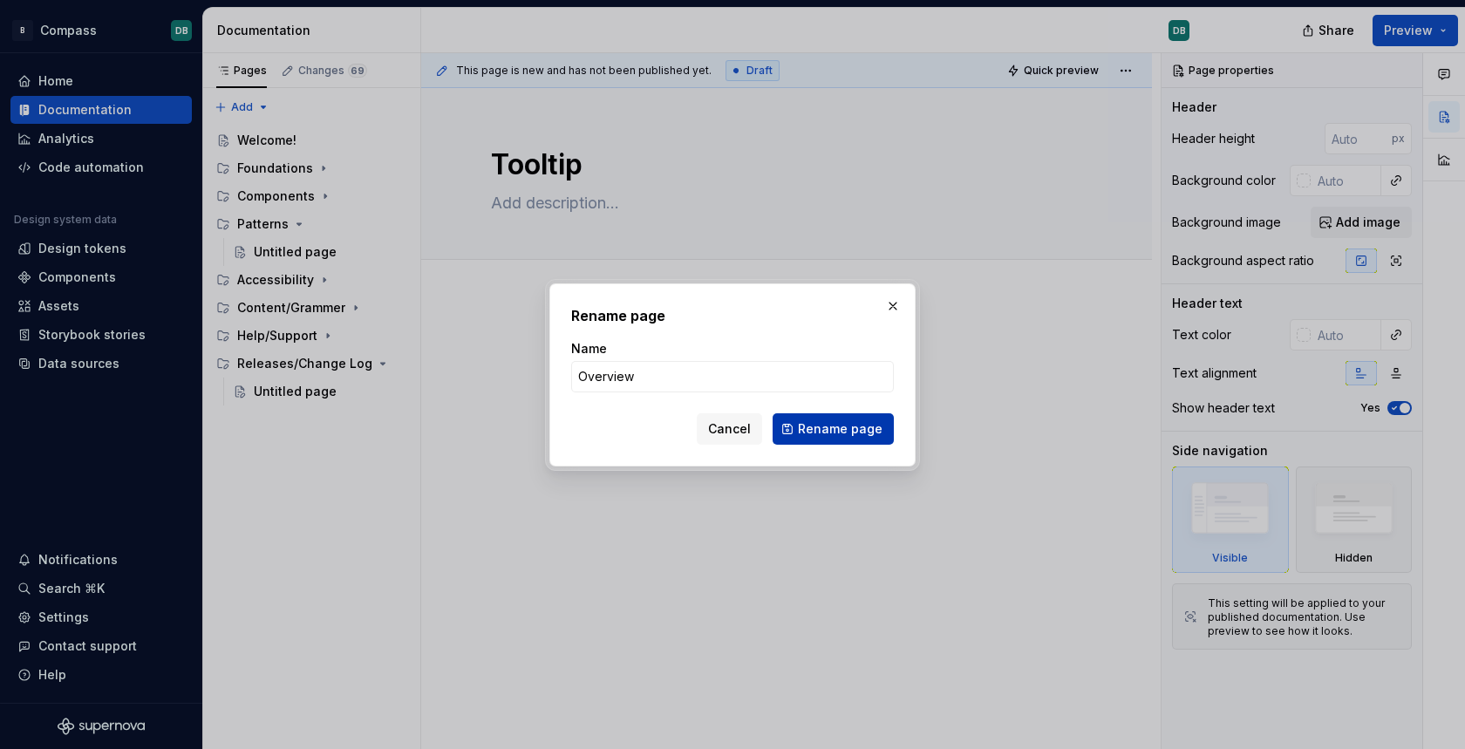
click at [831, 422] on span "Rename page" at bounding box center [840, 428] width 85 height 17
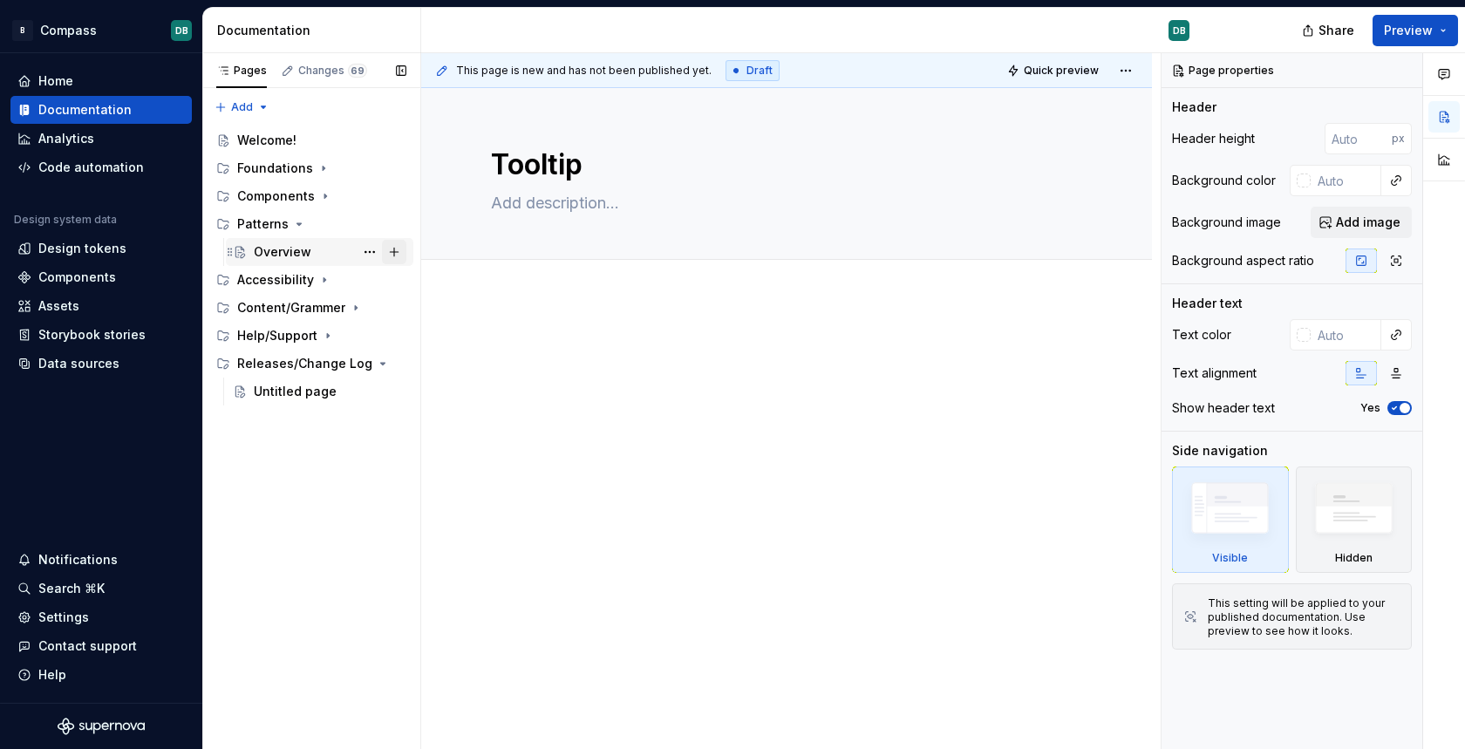
click at [398, 251] on button "Page tree" at bounding box center [394, 252] width 24 height 24
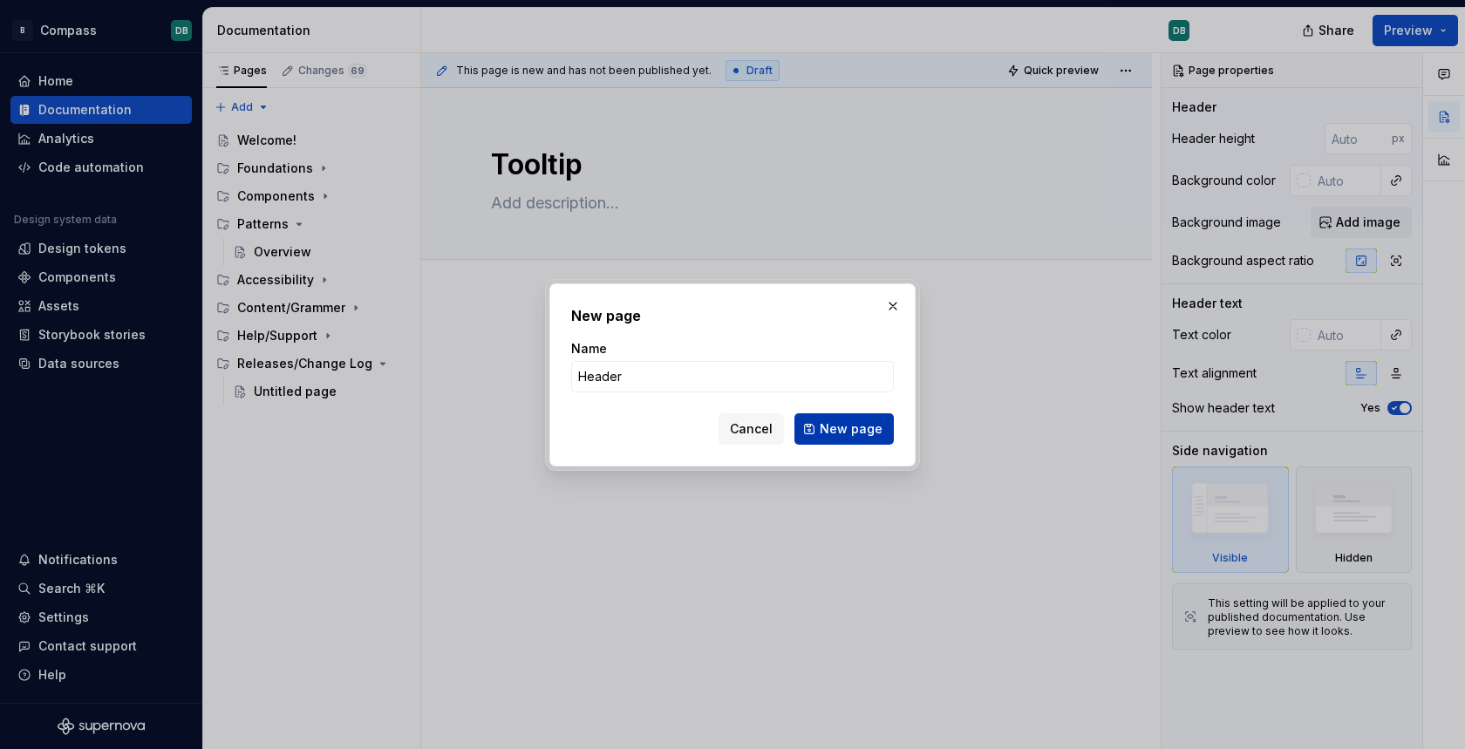
click at [845, 434] on span "New page" at bounding box center [851, 428] width 63 height 17
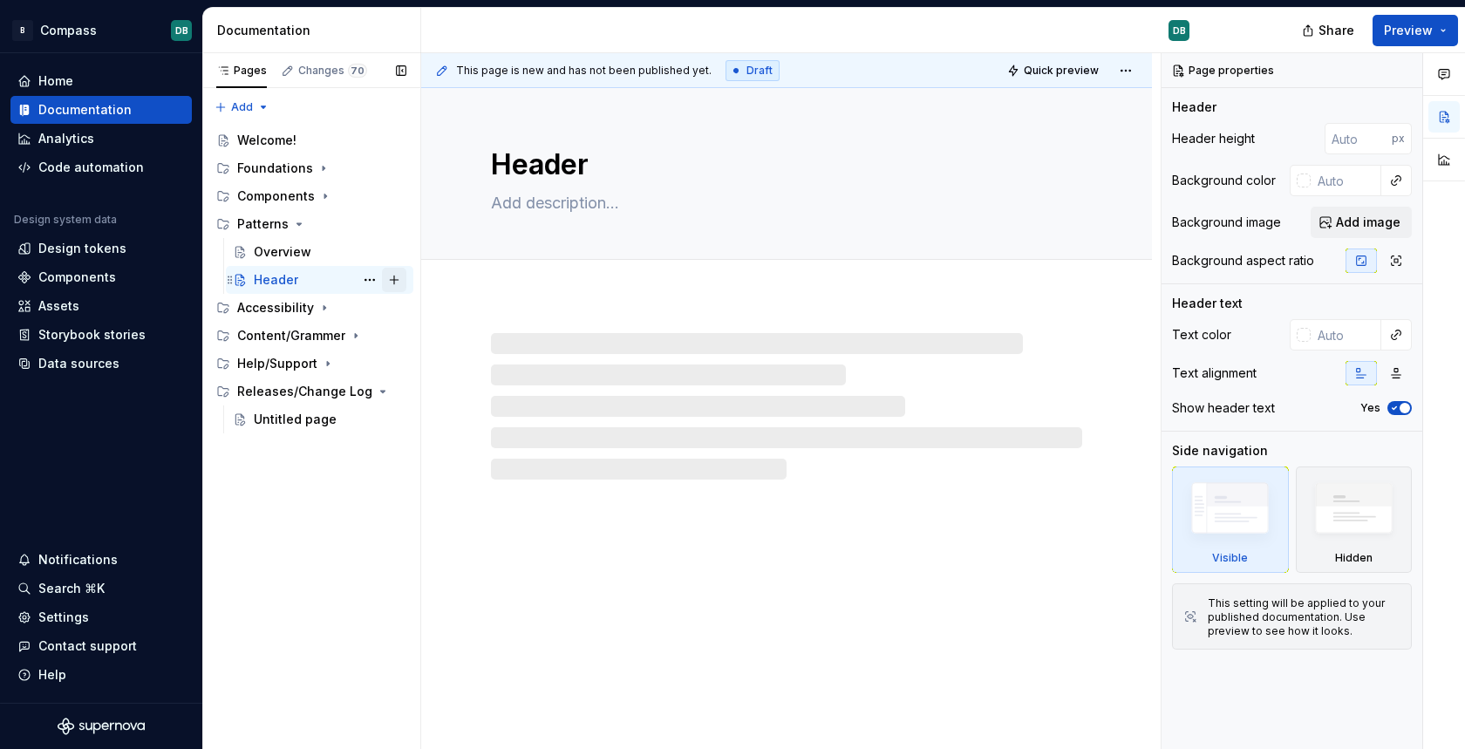
click at [397, 282] on button "Page tree" at bounding box center [394, 280] width 24 height 24
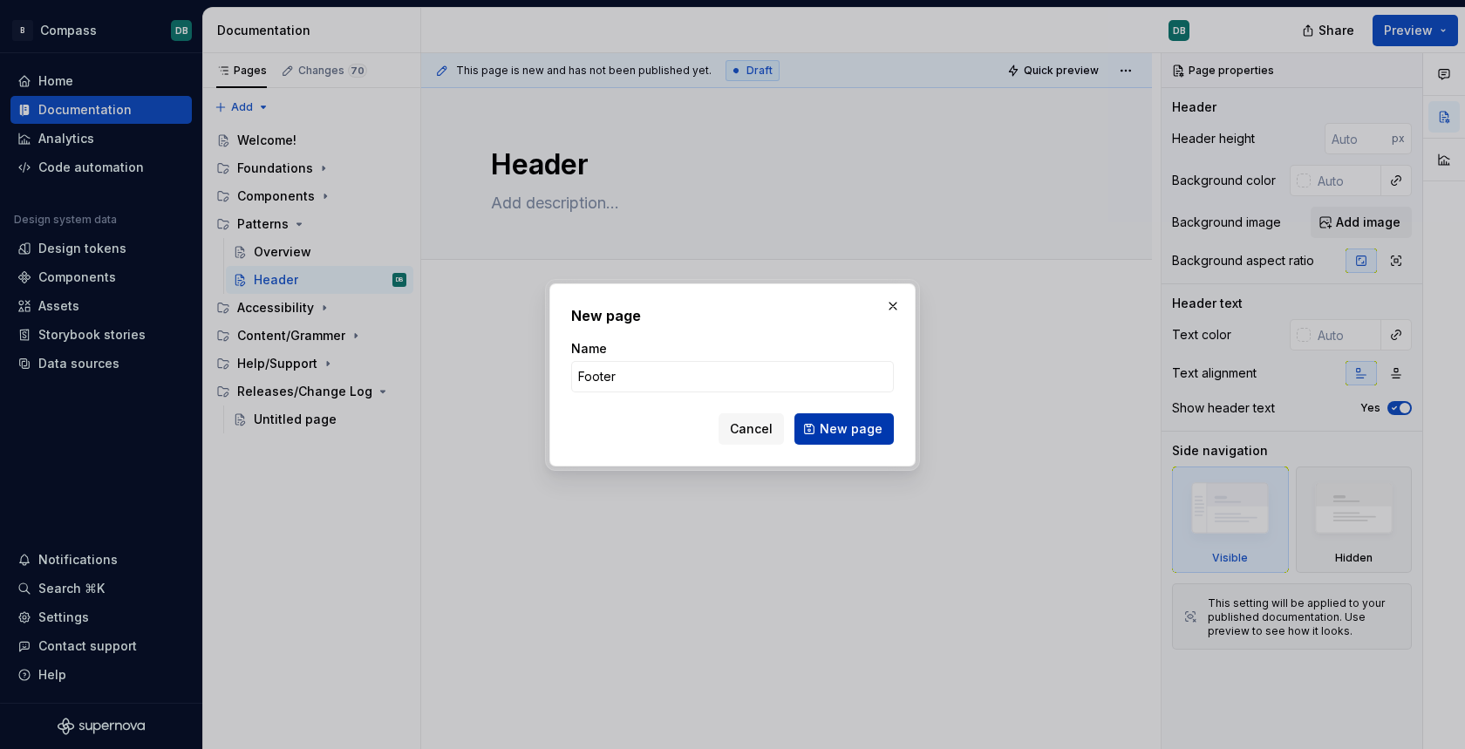
click at [843, 429] on span "New page" at bounding box center [851, 428] width 63 height 17
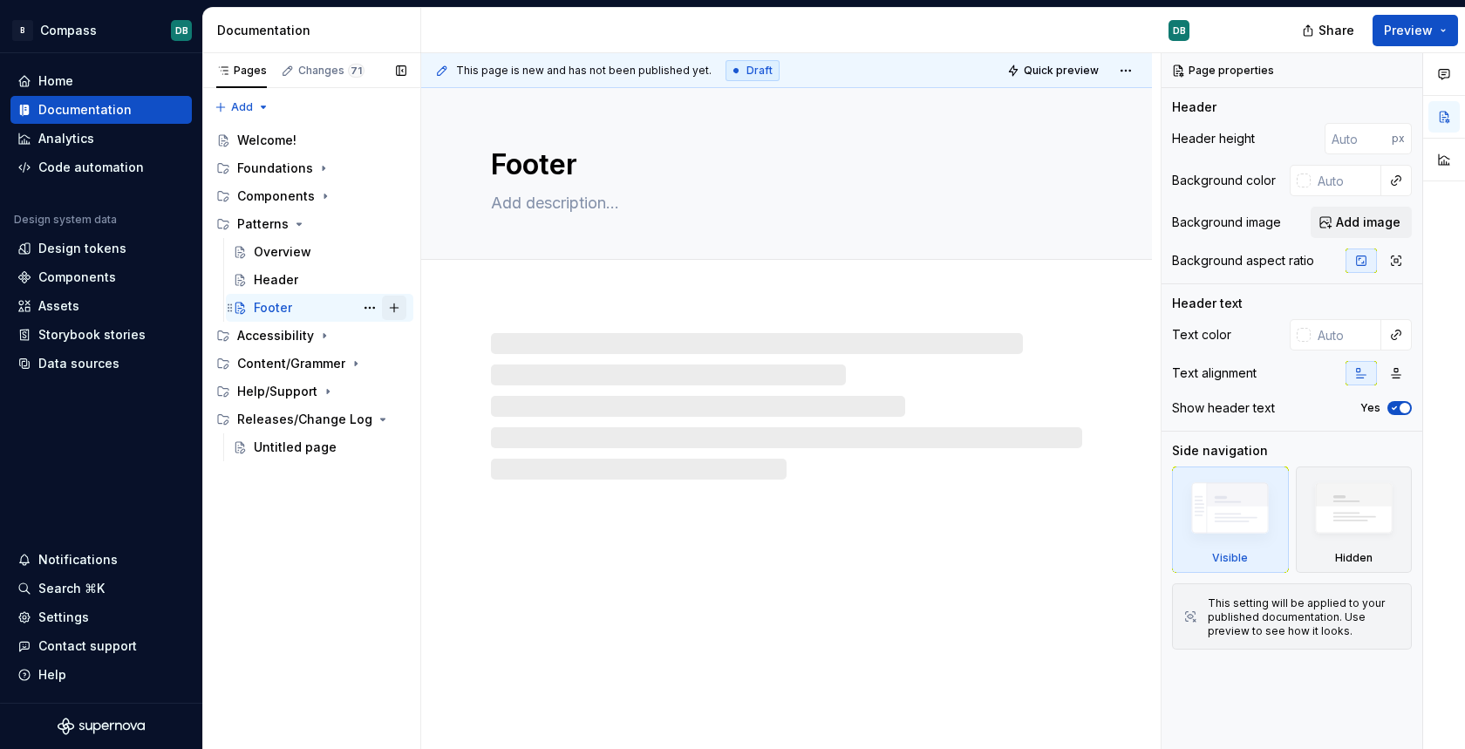
click at [398, 307] on button "Page tree" at bounding box center [394, 308] width 24 height 24
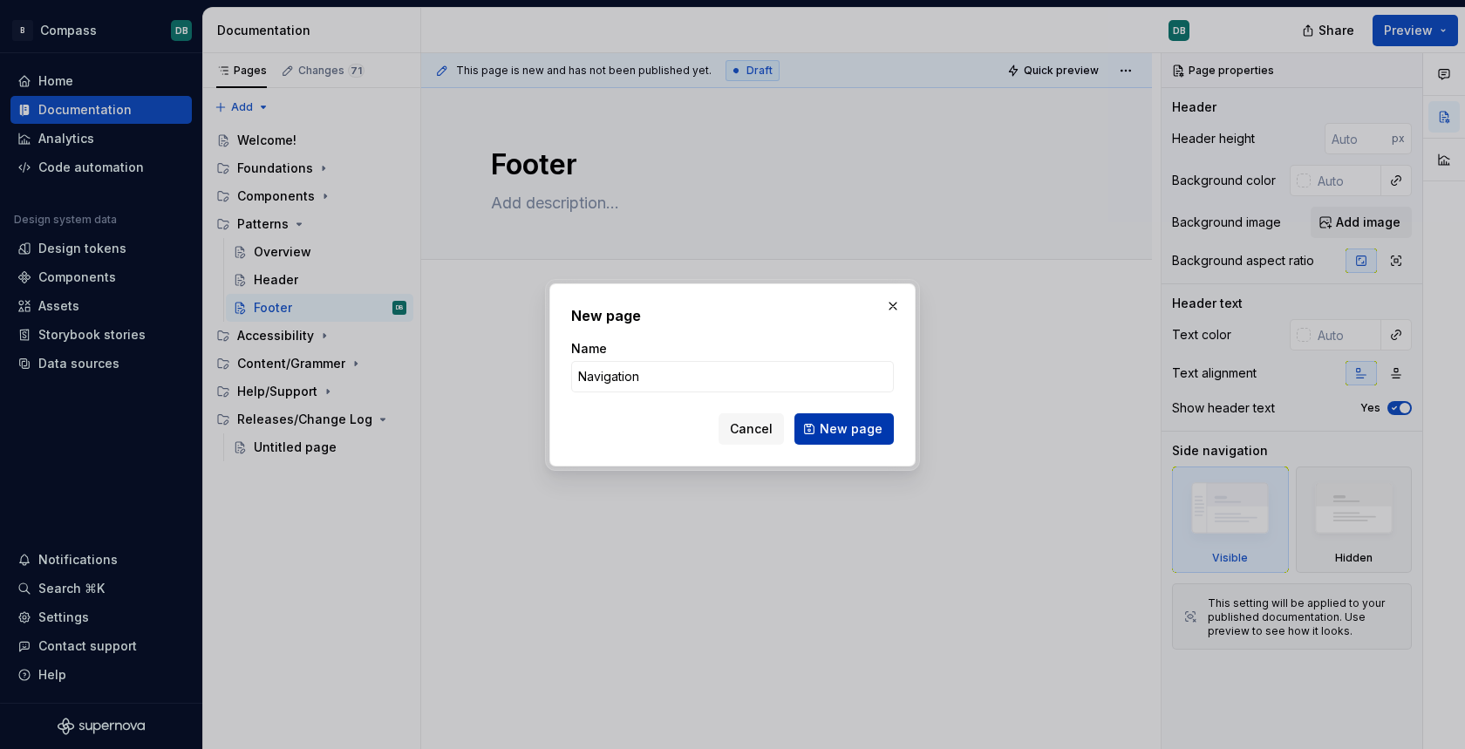
click at [848, 430] on span "New page" at bounding box center [851, 428] width 63 height 17
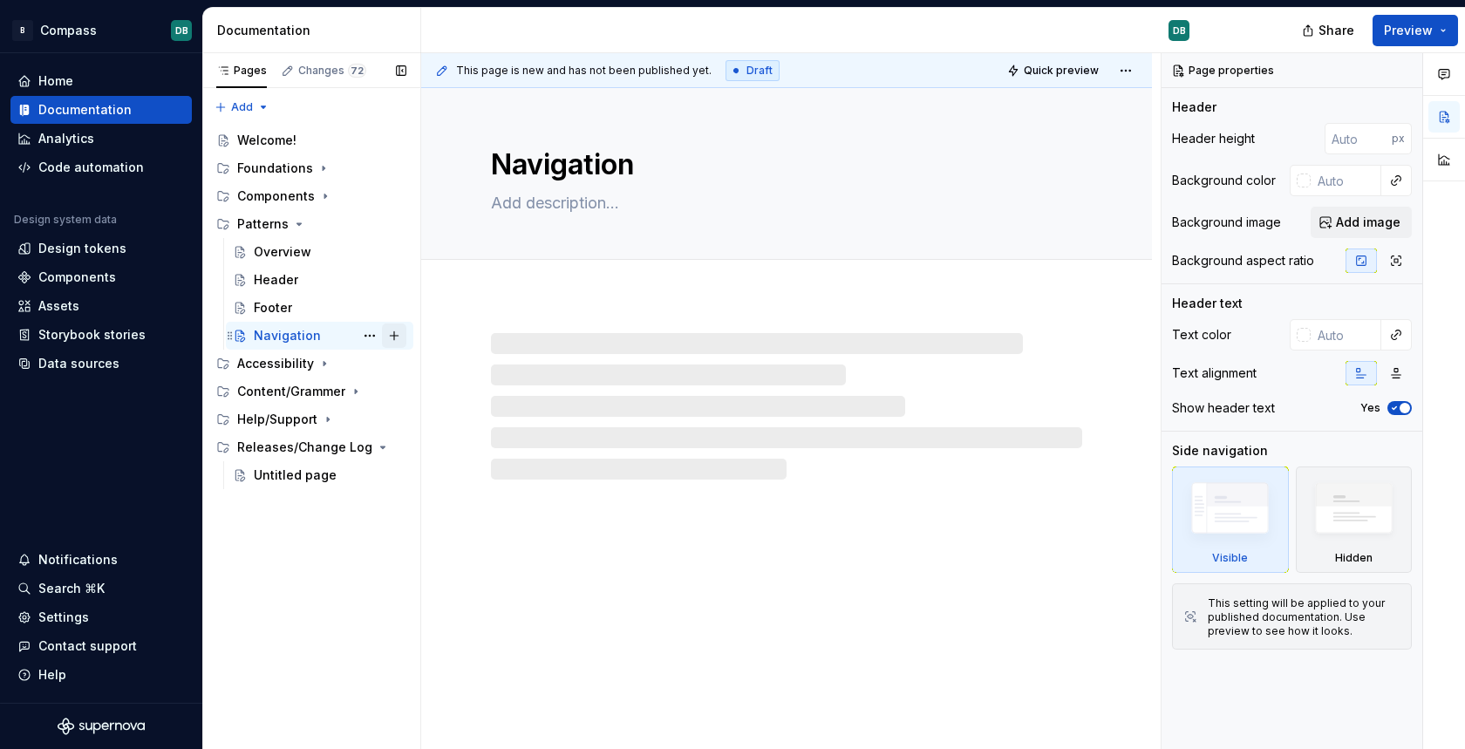
click at [393, 337] on button "Page tree" at bounding box center [394, 336] width 24 height 24
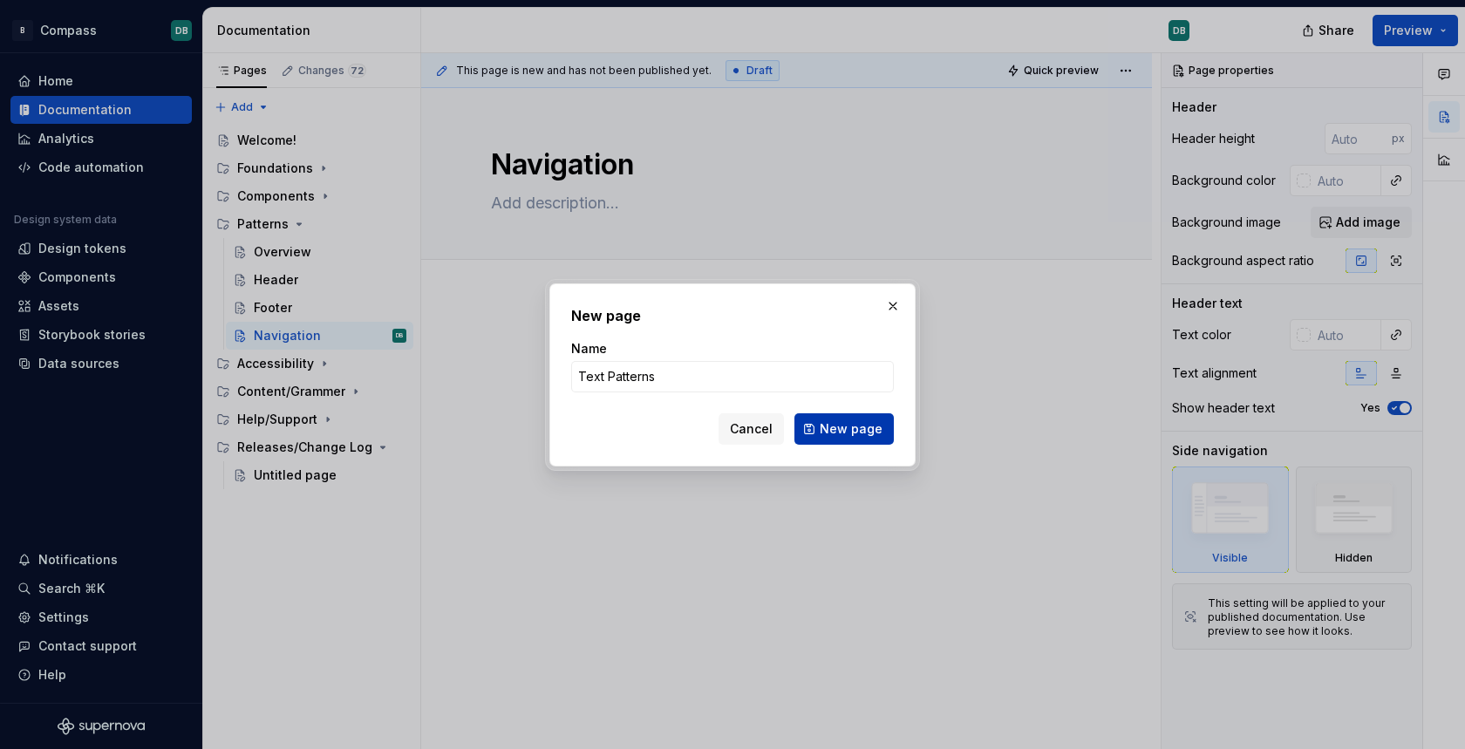
click at [858, 425] on span "New page" at bounding box center [851, 428] width 63 height 17
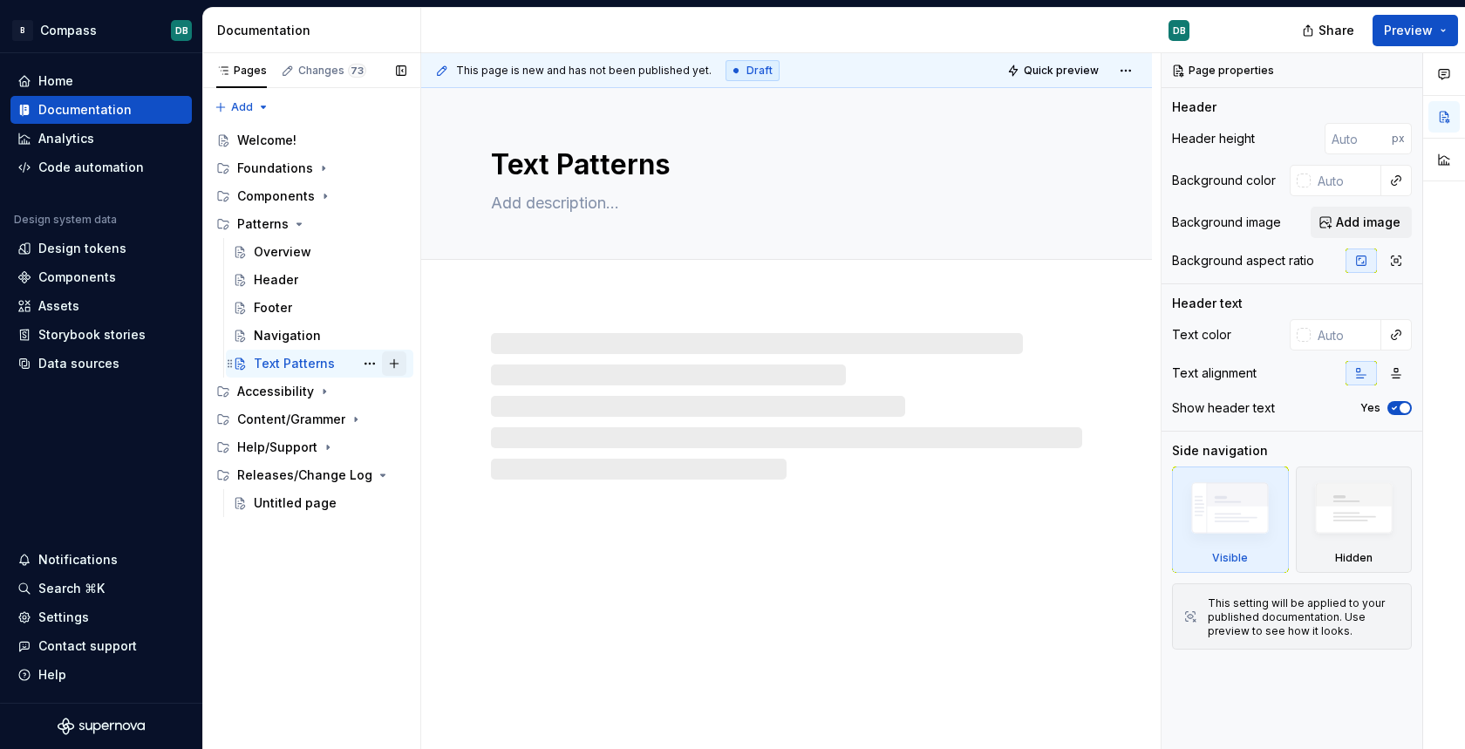
click at [396, 364] on button "Page tree" at bounding box center [394, 363] width 24 height 24
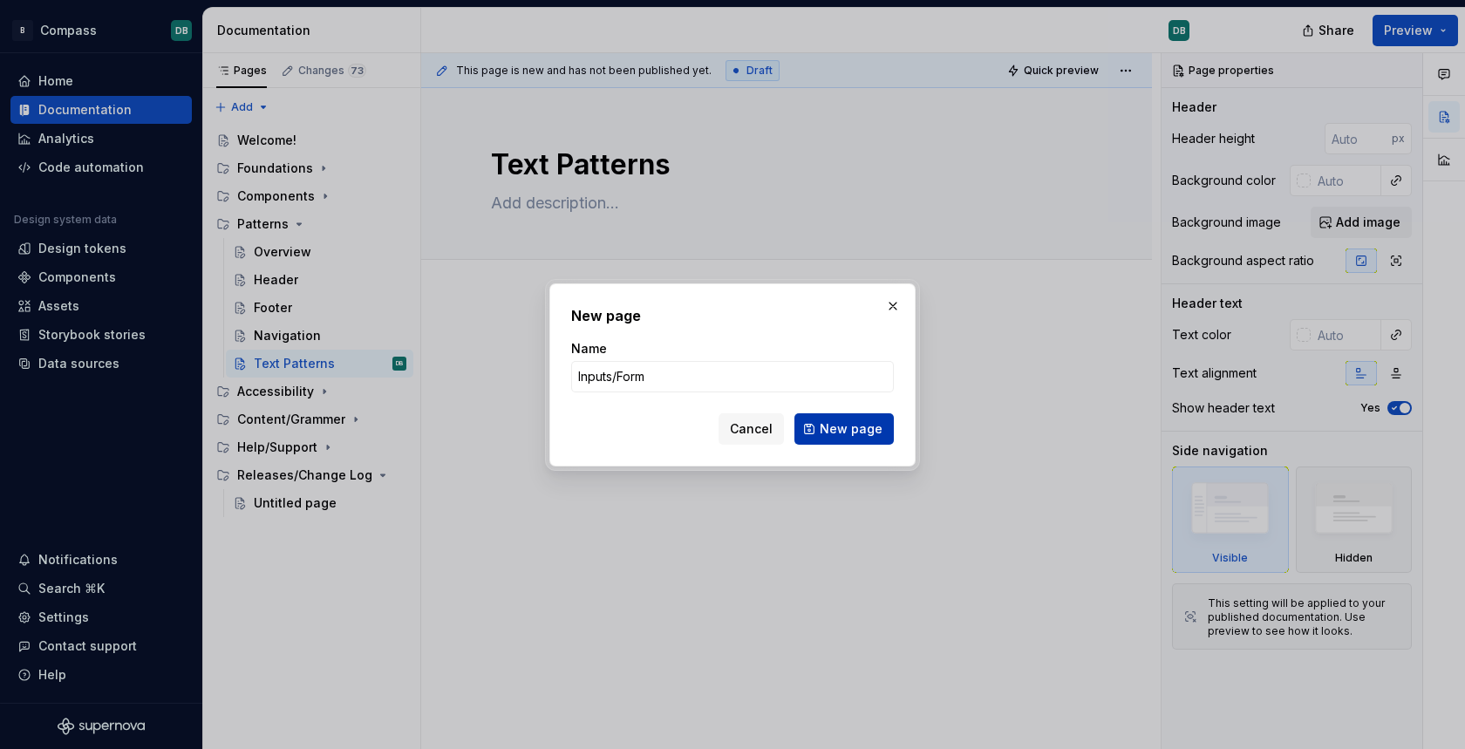
click at [837, 428] on span "New page" at bounding box center [851, 428] width 63 height 17
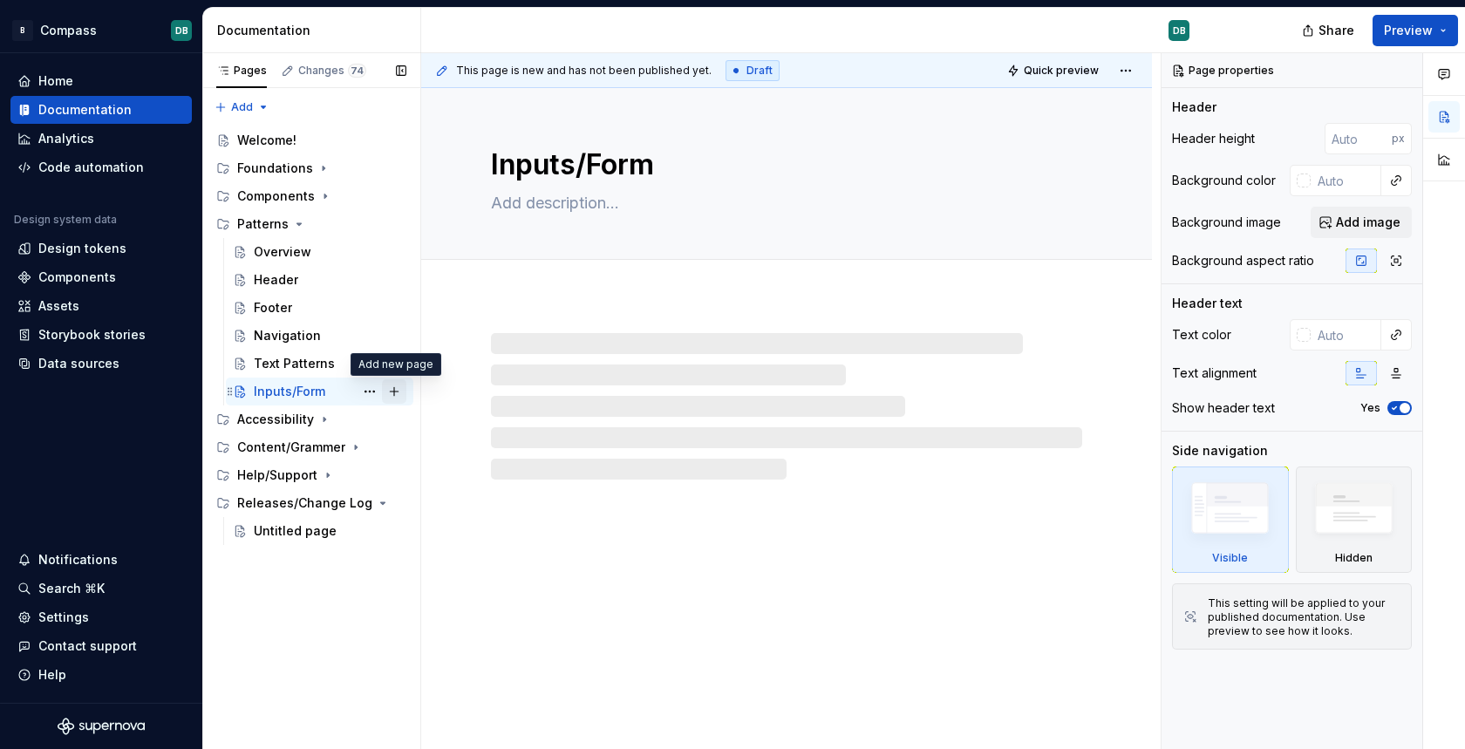
click at [399, 394] on button "Page tree" at bounding box center [394, 391] width 24 height 24
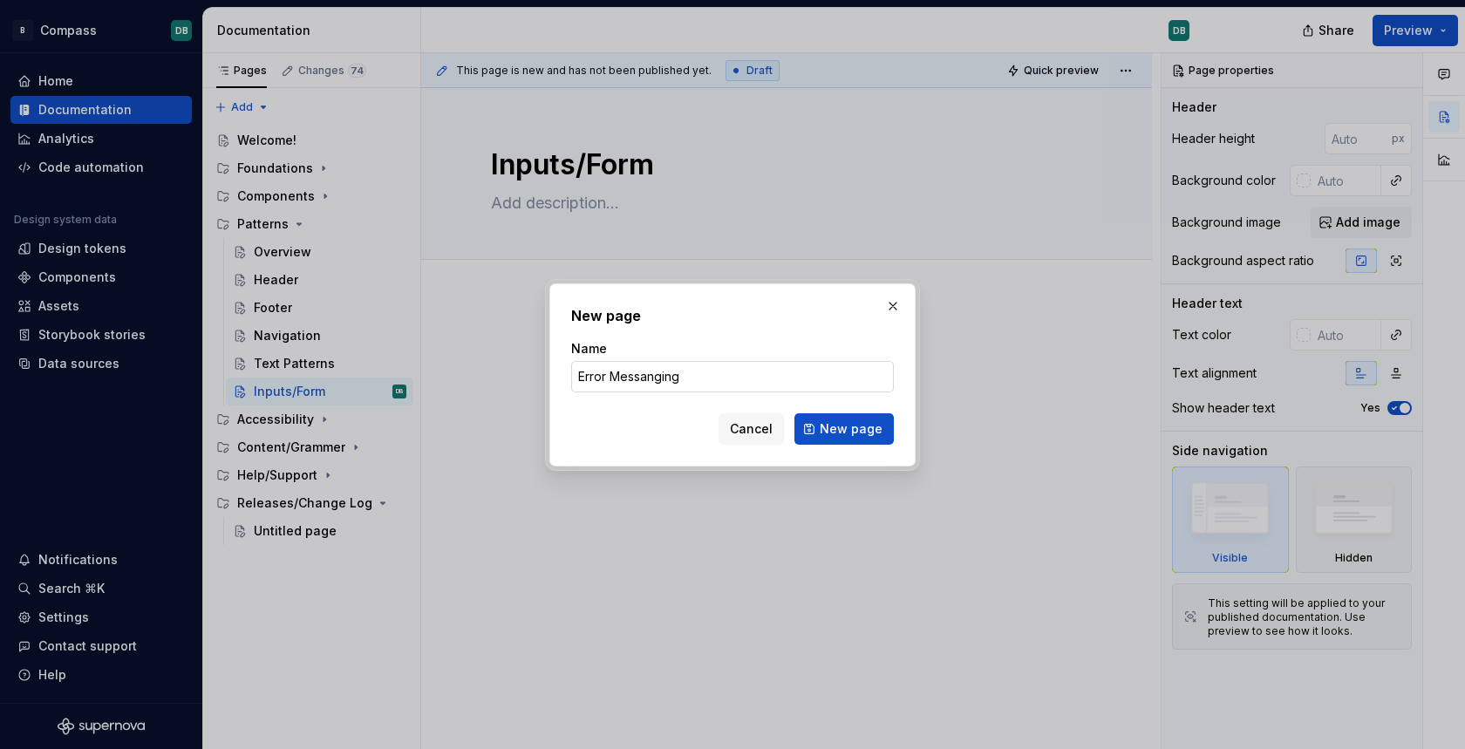
click at [647, 377] on input "Error Messanging" at bounding box center [732, 376] width 323 height 31
click at [747, 377] on input "Error Messenging" at bounding box center [732, 376] width 323 height 31
click at [646, 379] on input "Error Messenging" at bounding box center [732, 376] width 323 height 31
click at [719, 382] on input "Error Messaging" at bounding box center [732, 376] width 323 height 31
click at [853, 432] on span "New page" at bounding box center [851, 428] width 63 height 17
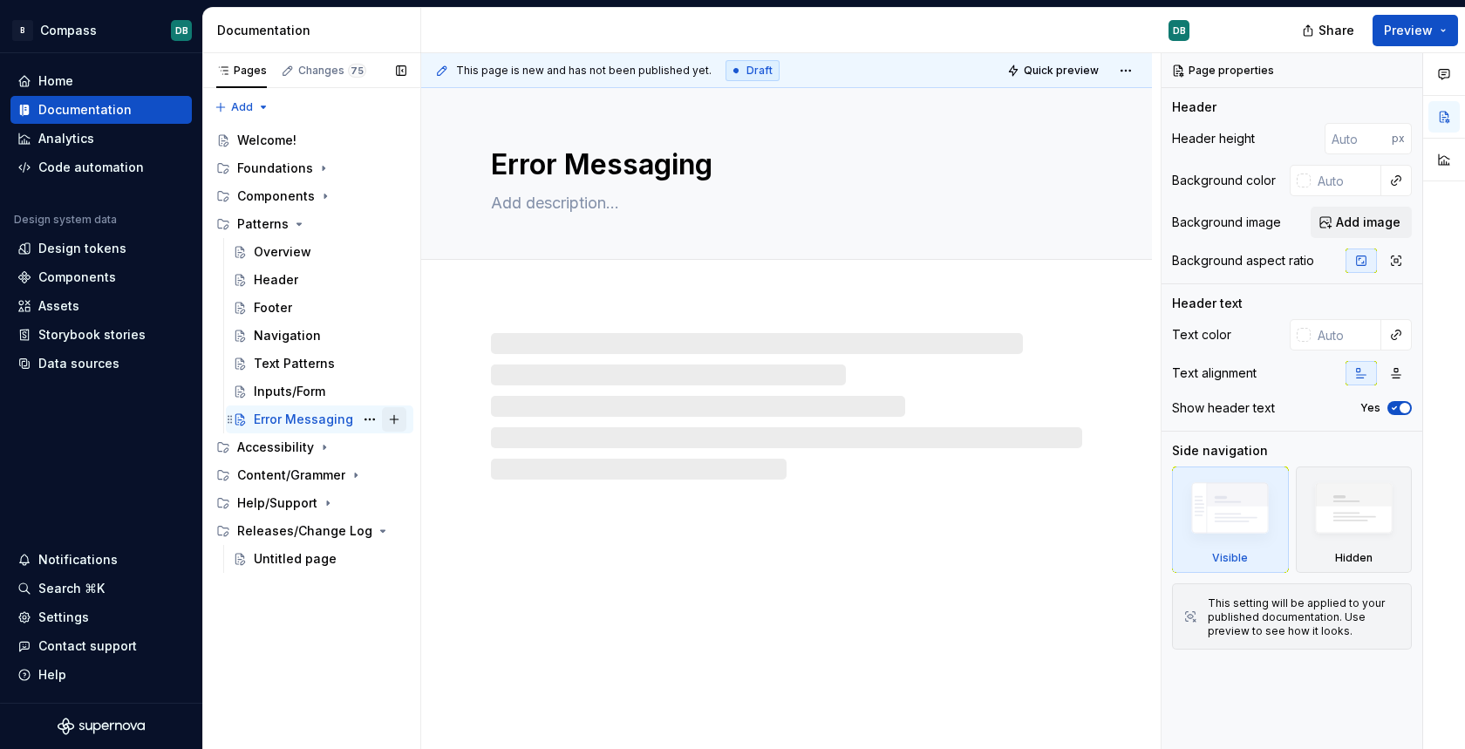
click at [396, 420] on button "Page tree" at bounding box center [394, 419] width 24 height 24
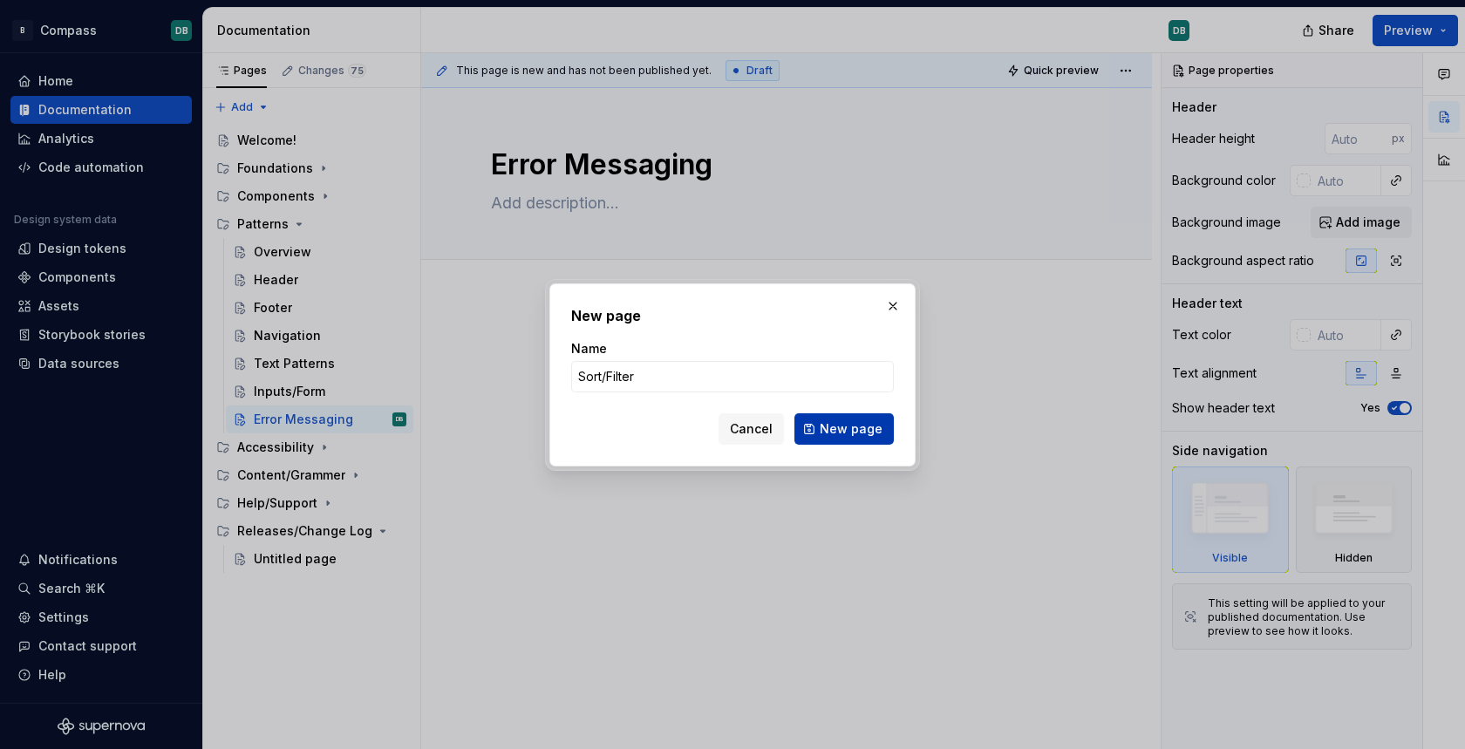
click at [851, 421] on span "New page" at bounding box center [851, 428] width 63 height 17
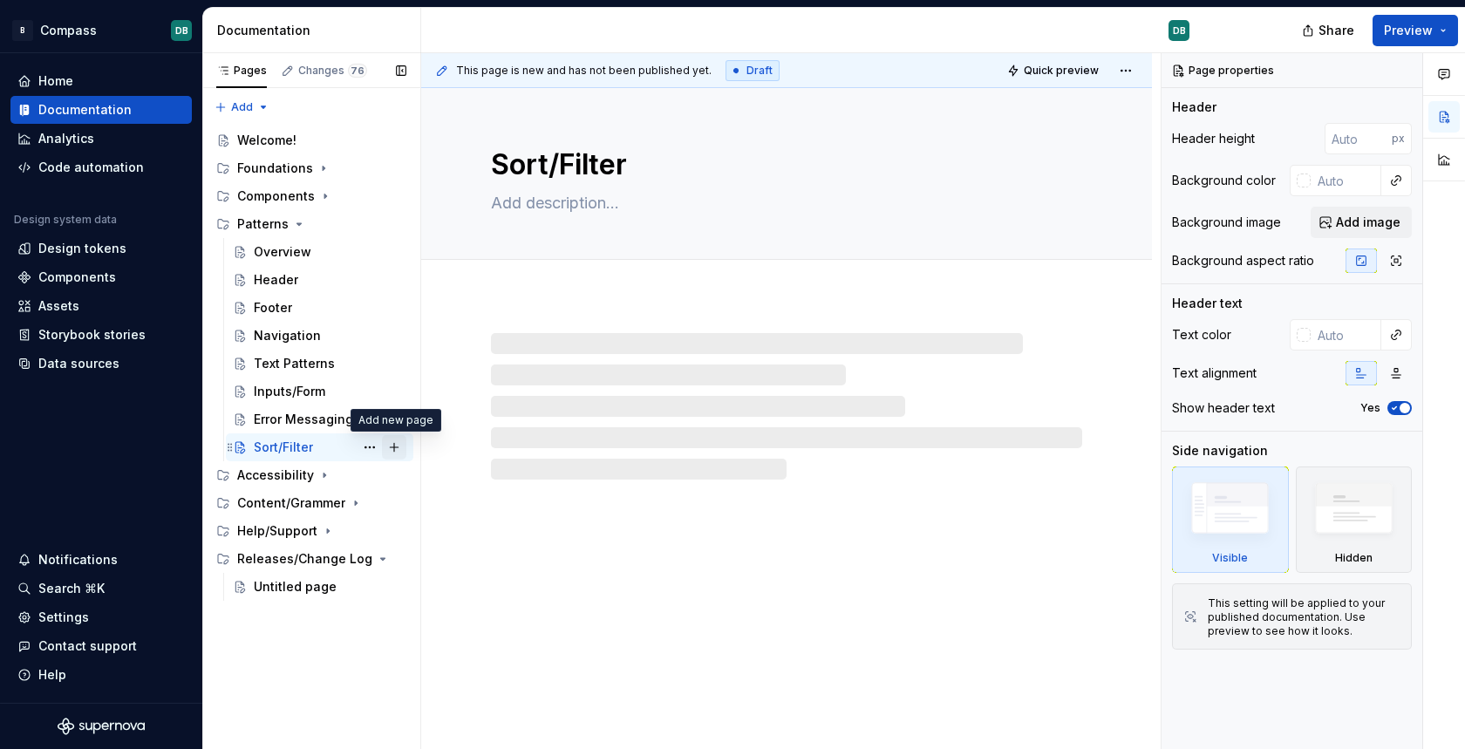
click at [397, 448] on button "Page tree" at bounding box center [394, 447] width 24 height 24
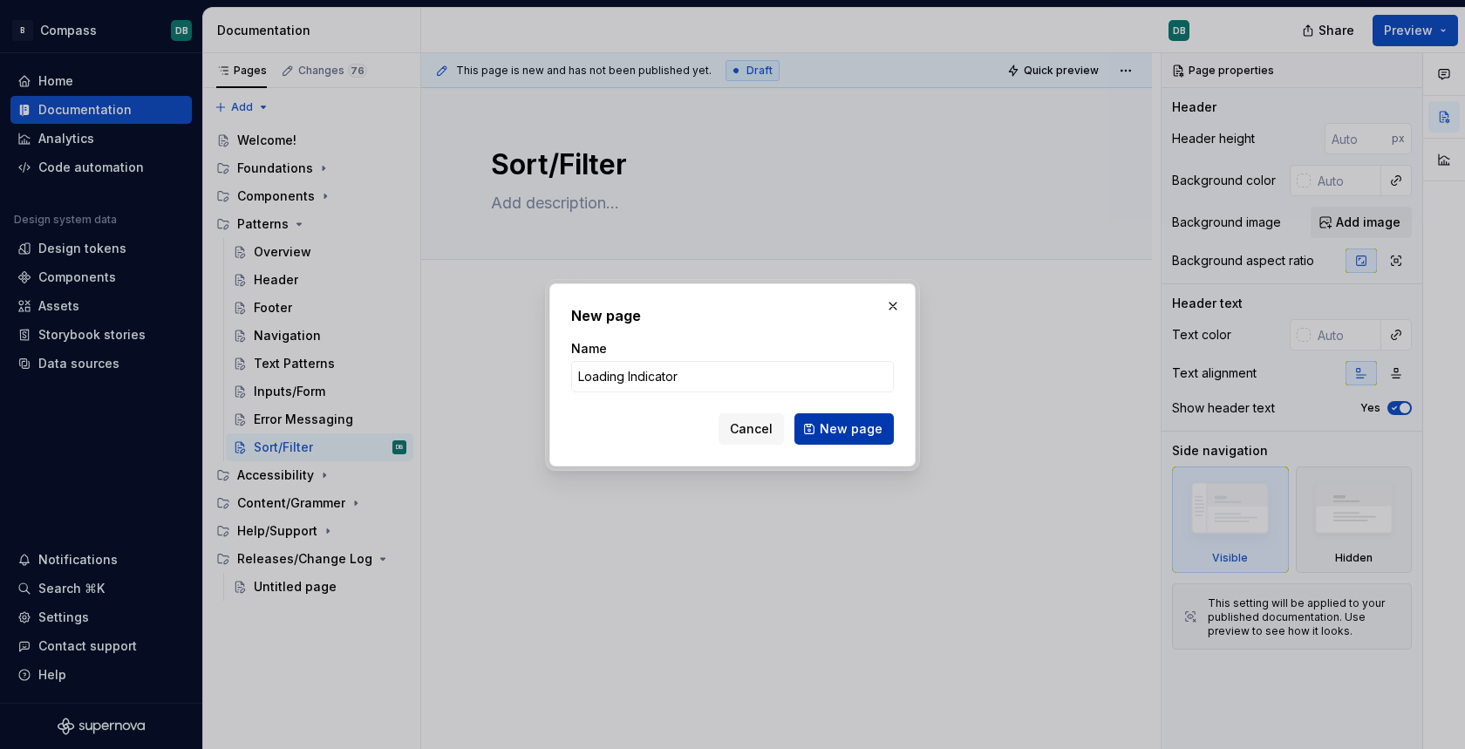
click at [855, 439] on button "New page" at bounding box center [843, 428] width 99 height 31
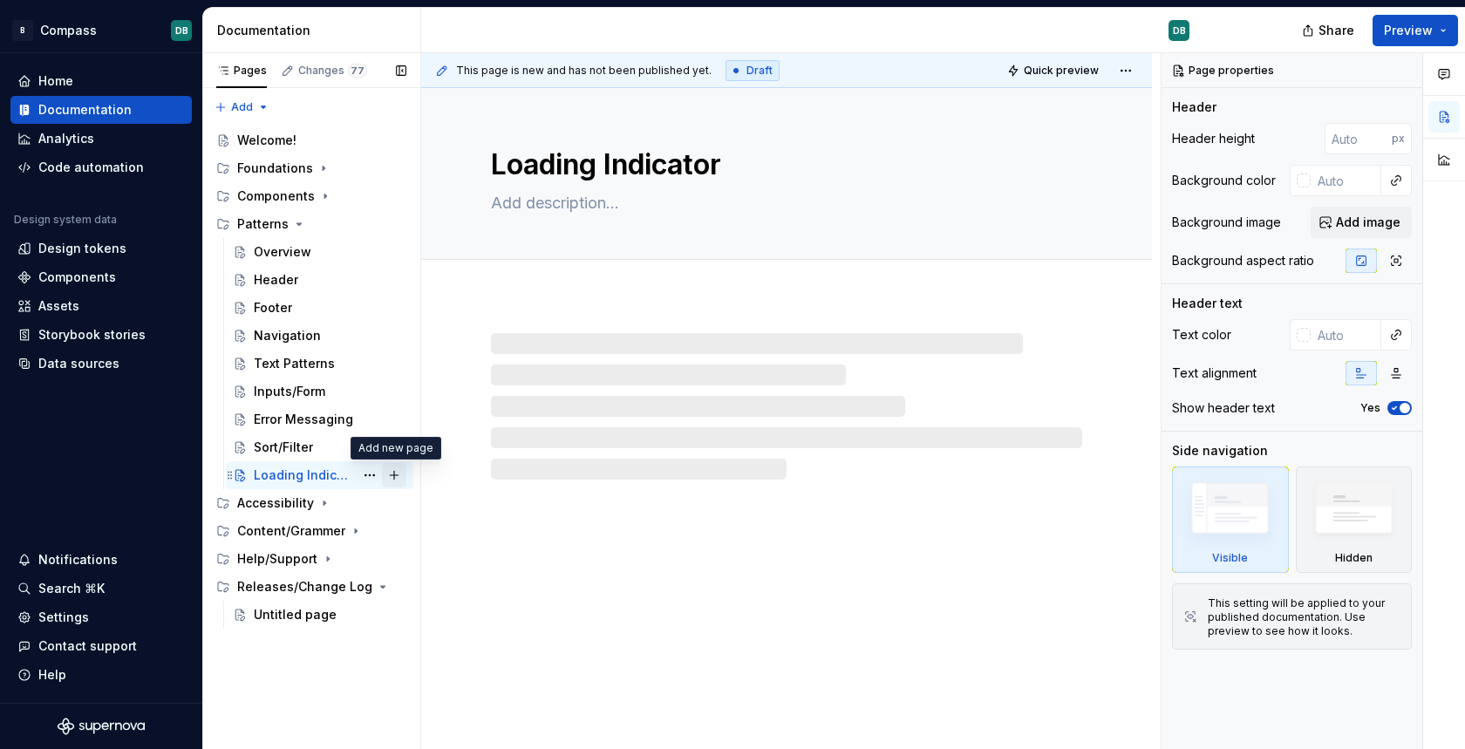
click at [389, 476] on button "Page tree" at bounding box center [394, 475] width 24 height 24
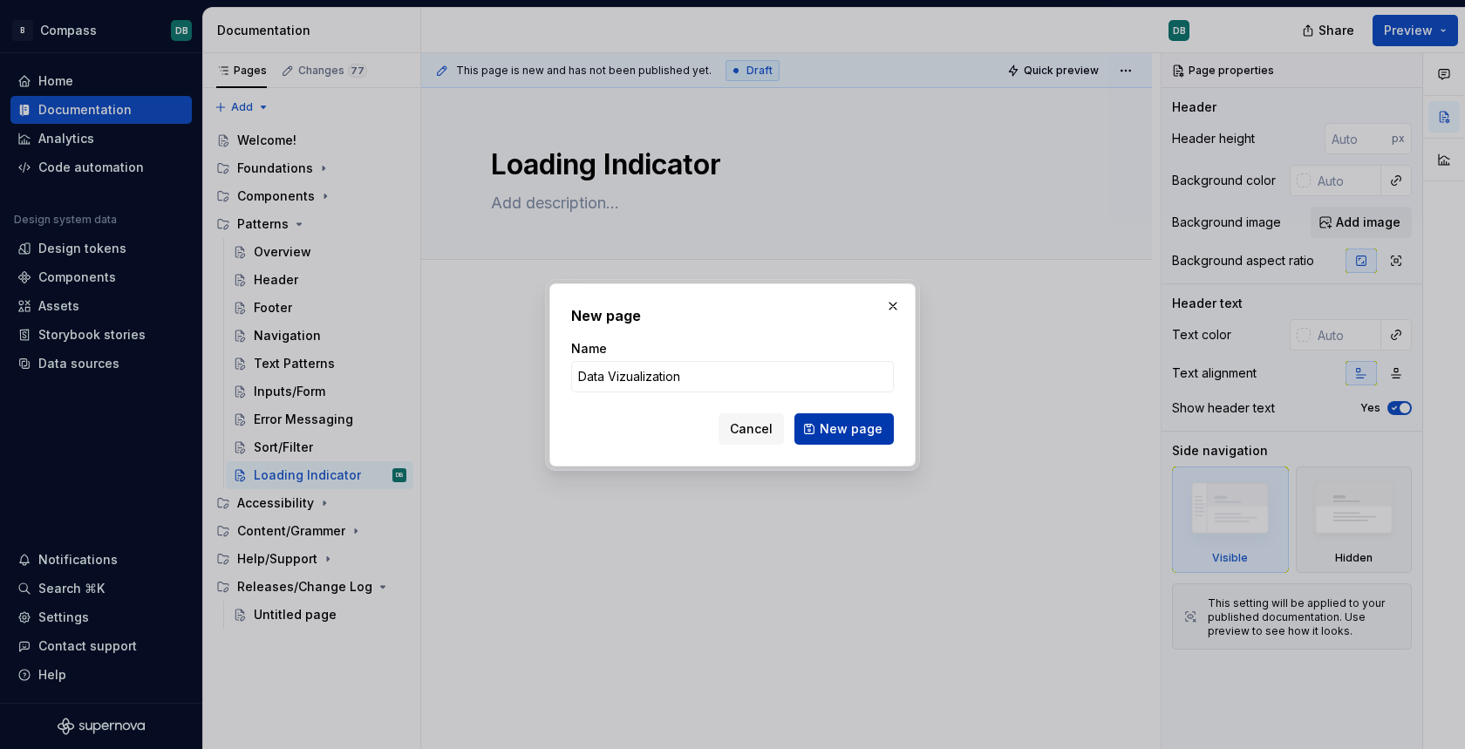
click at [844, 430] on span "New page" at bounding box center [851, 428] width 63 height 17
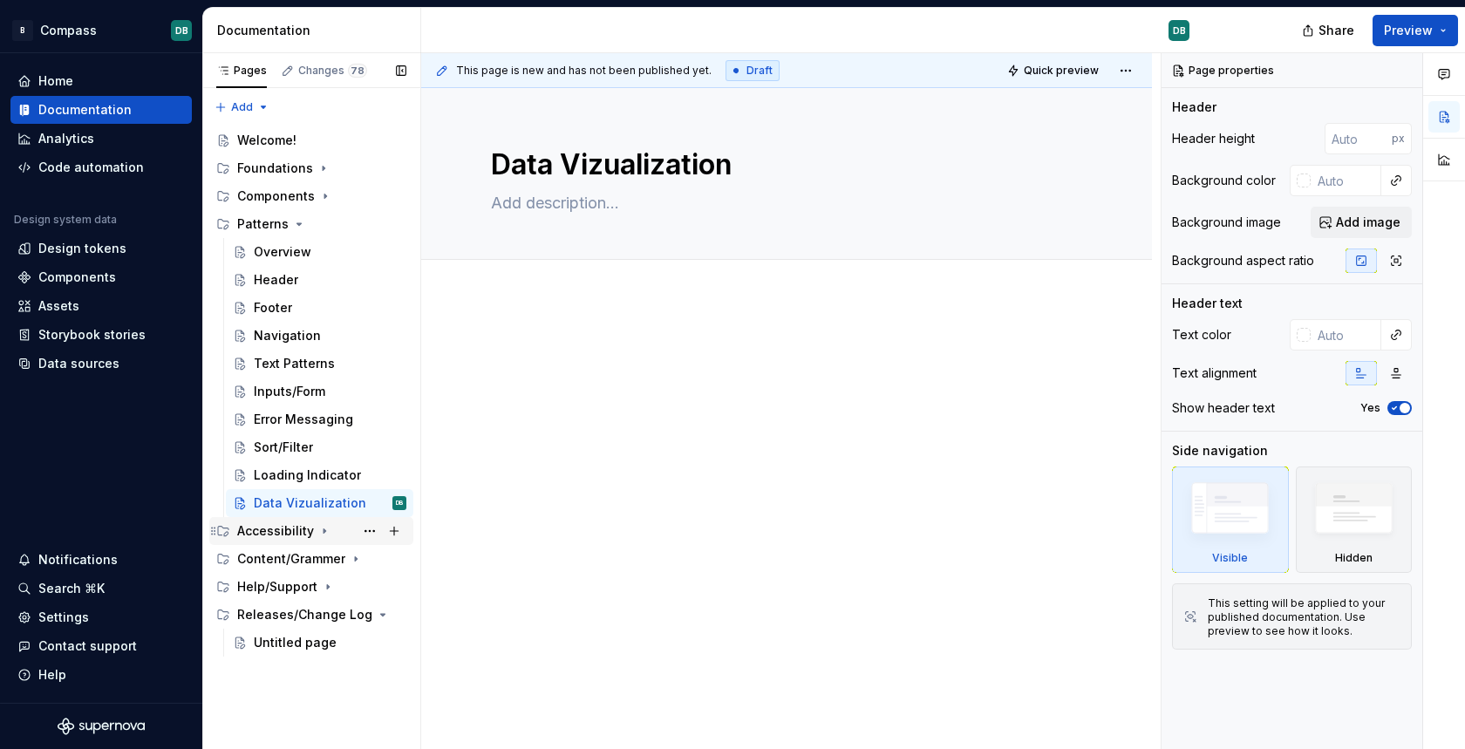
click at [324, 531] on icon "Page tree" at bounding box center [325, 531] width 2 height 4
click at [369, 558] on button "Page tree" at bounding box center [370, 559] width 24 height 24
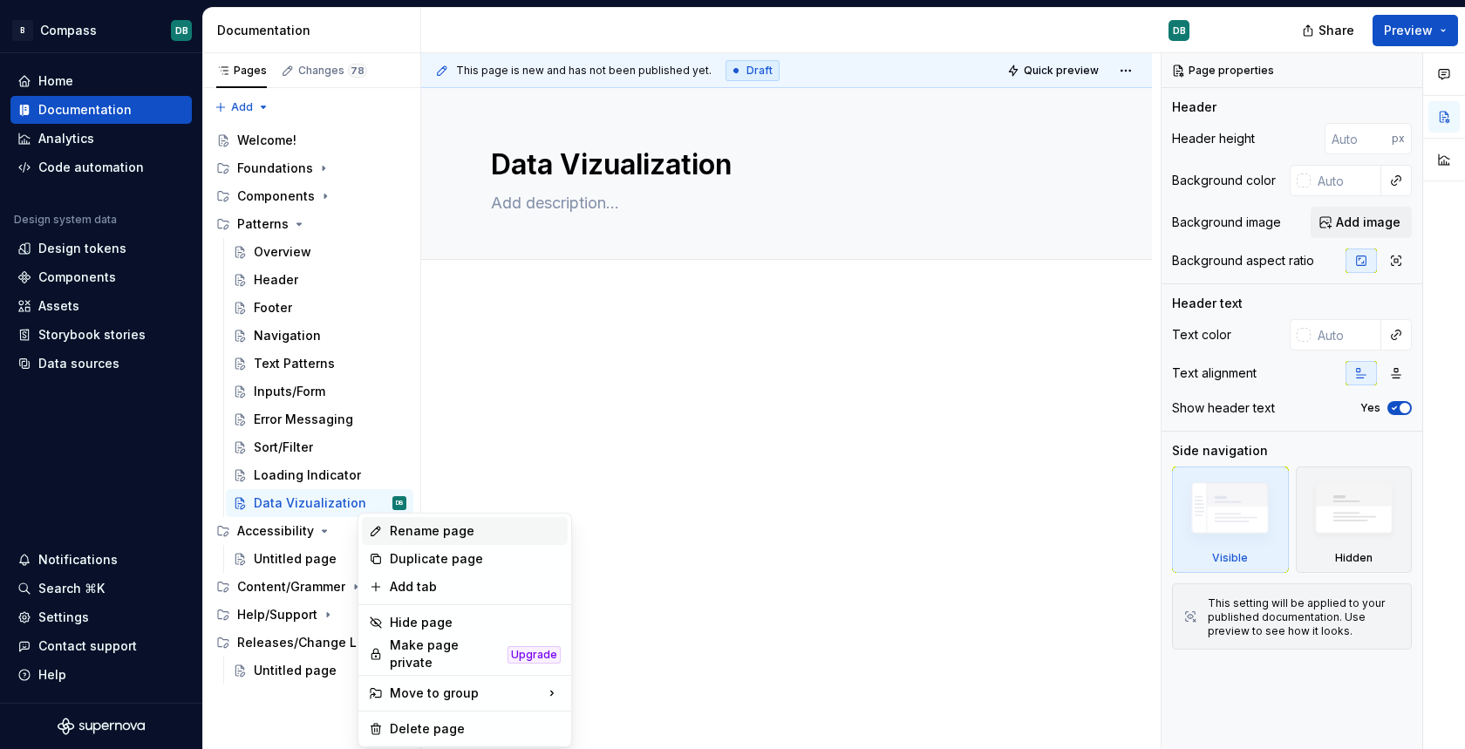
click at [431, 533] on div "Rename page" at bounding box center [475, 530] width 171 height 17
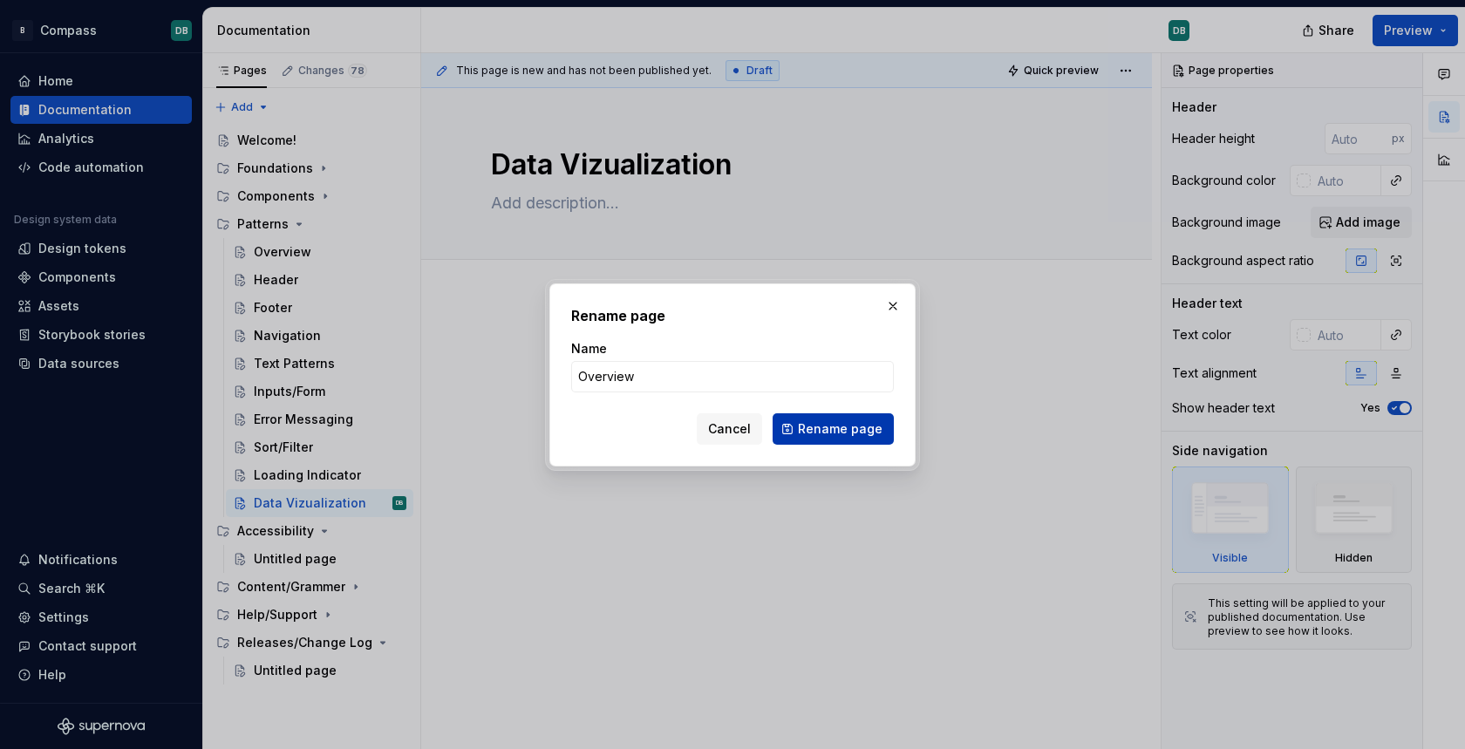
click at [833, 428] on span "Rename page" at bounding box center [840, 428] width 85 height 17
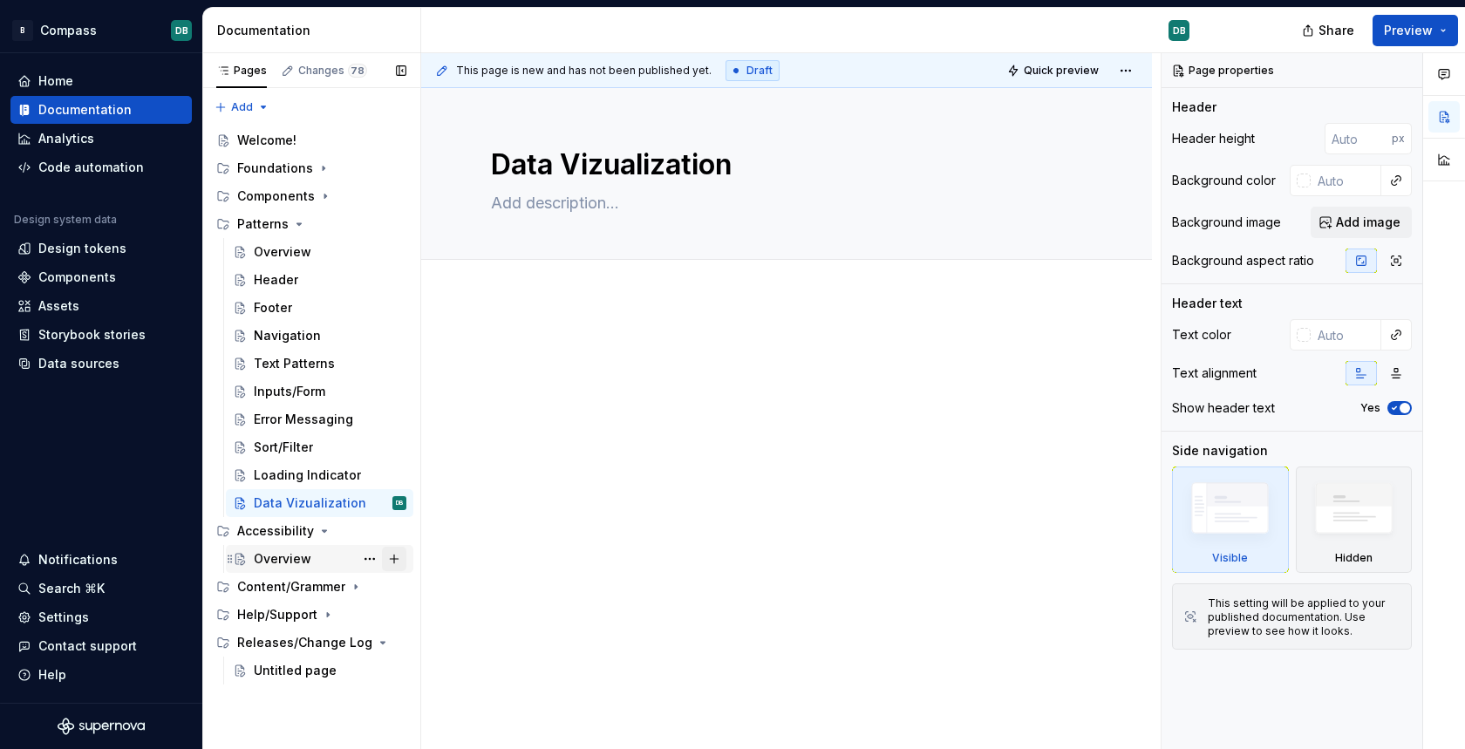
click at [404, 557] on button "Page tree" at bounding box center [394, 559] width 24 height 24
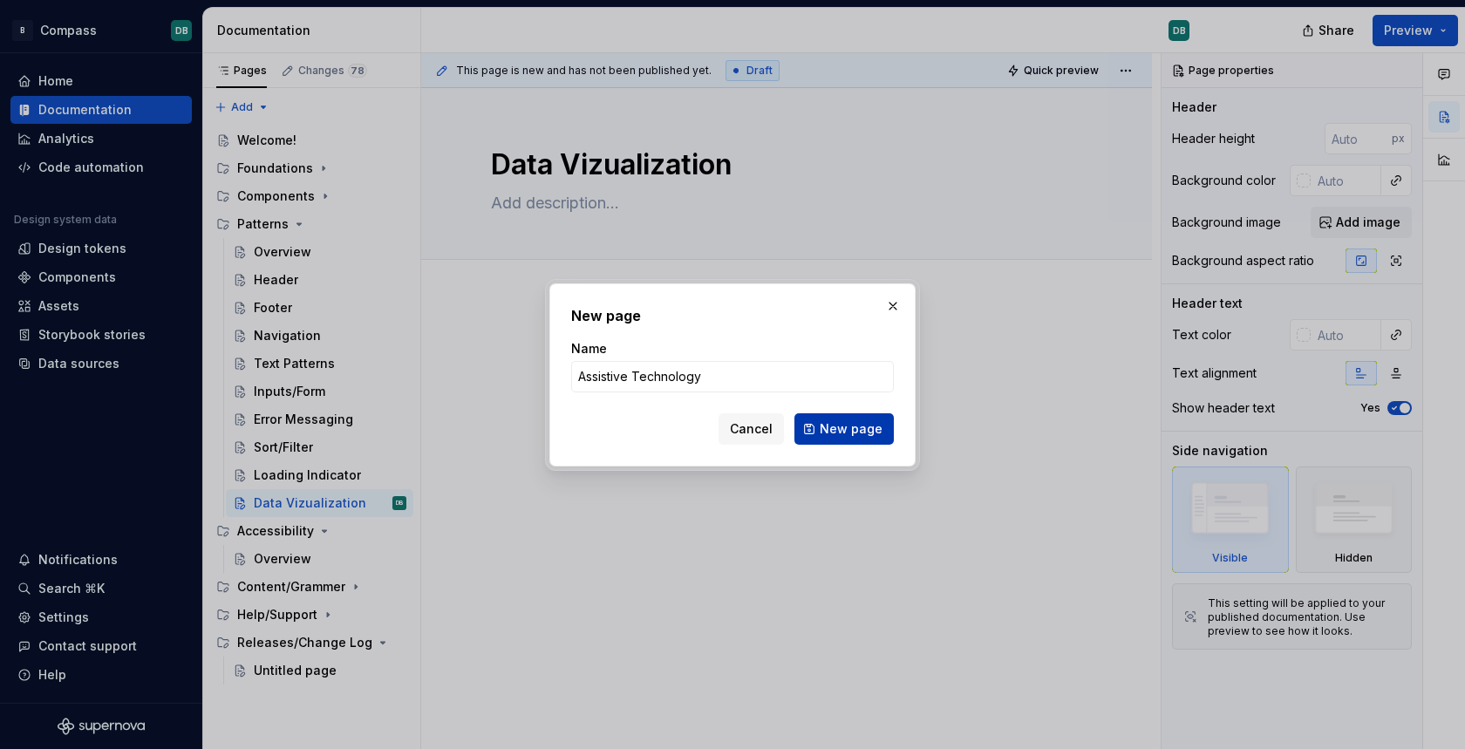
click at [841, 429] on span "New page" at bounding box center [851, 428] width 63 height 17
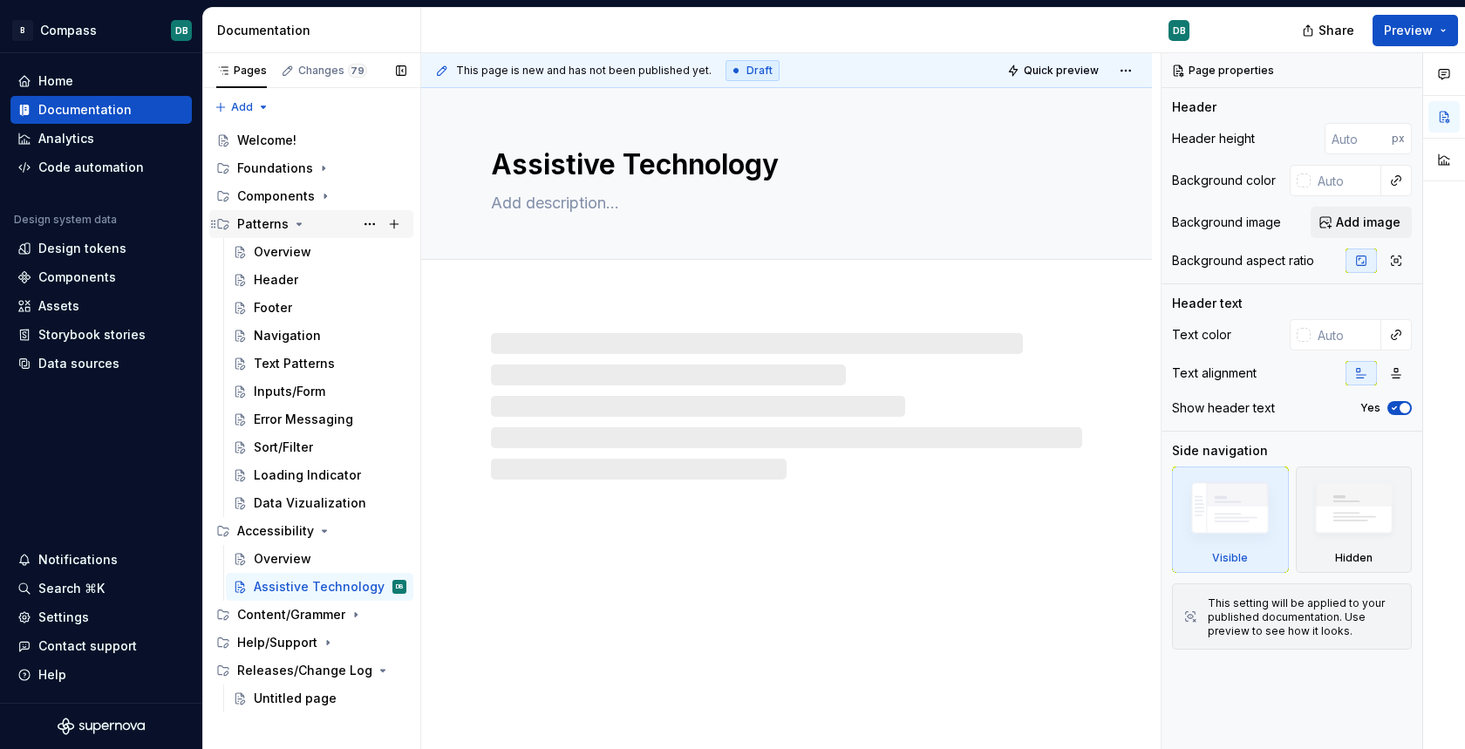
click at [297, 223] on icon "Page tree" at bounding box center [299, 224] width 4 height 2
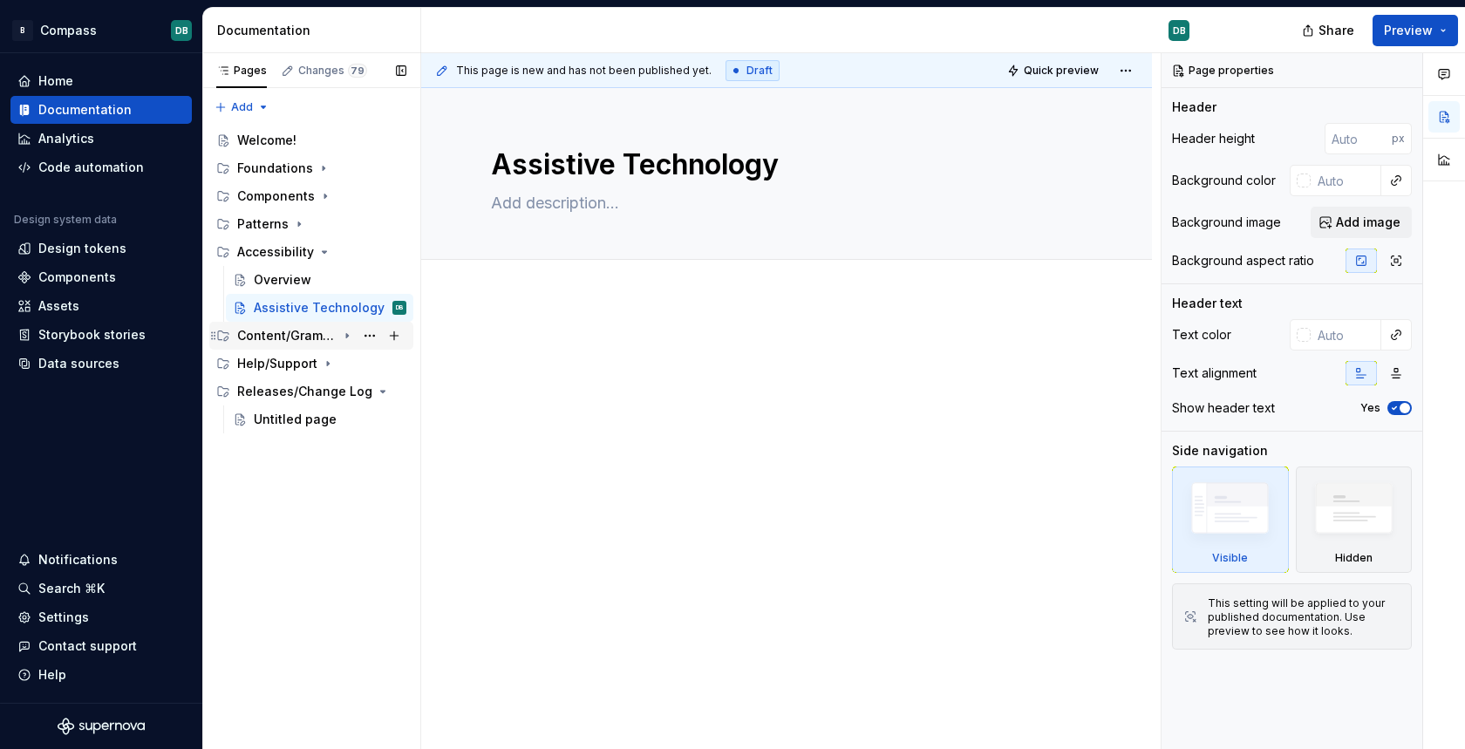
click at [350, 335] on icon "Page tree" at bounding box center [347, 336] width 14 height 14
click at [322, 254] on icon "Page tree" at bounding box center [324, 252] width 14 height 14
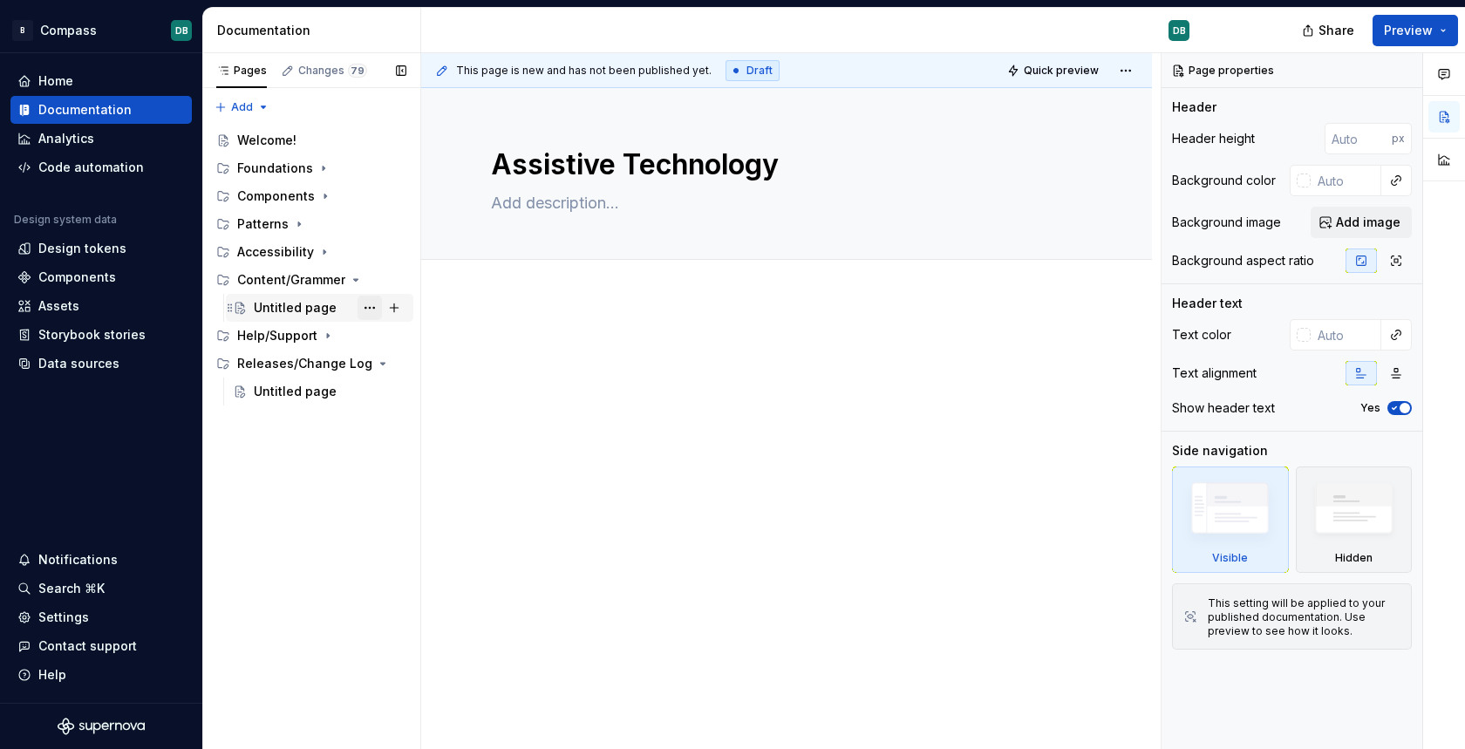
click at [373, 309] on button "Page tree" at bounding box center [370, 308] width 24 height 24
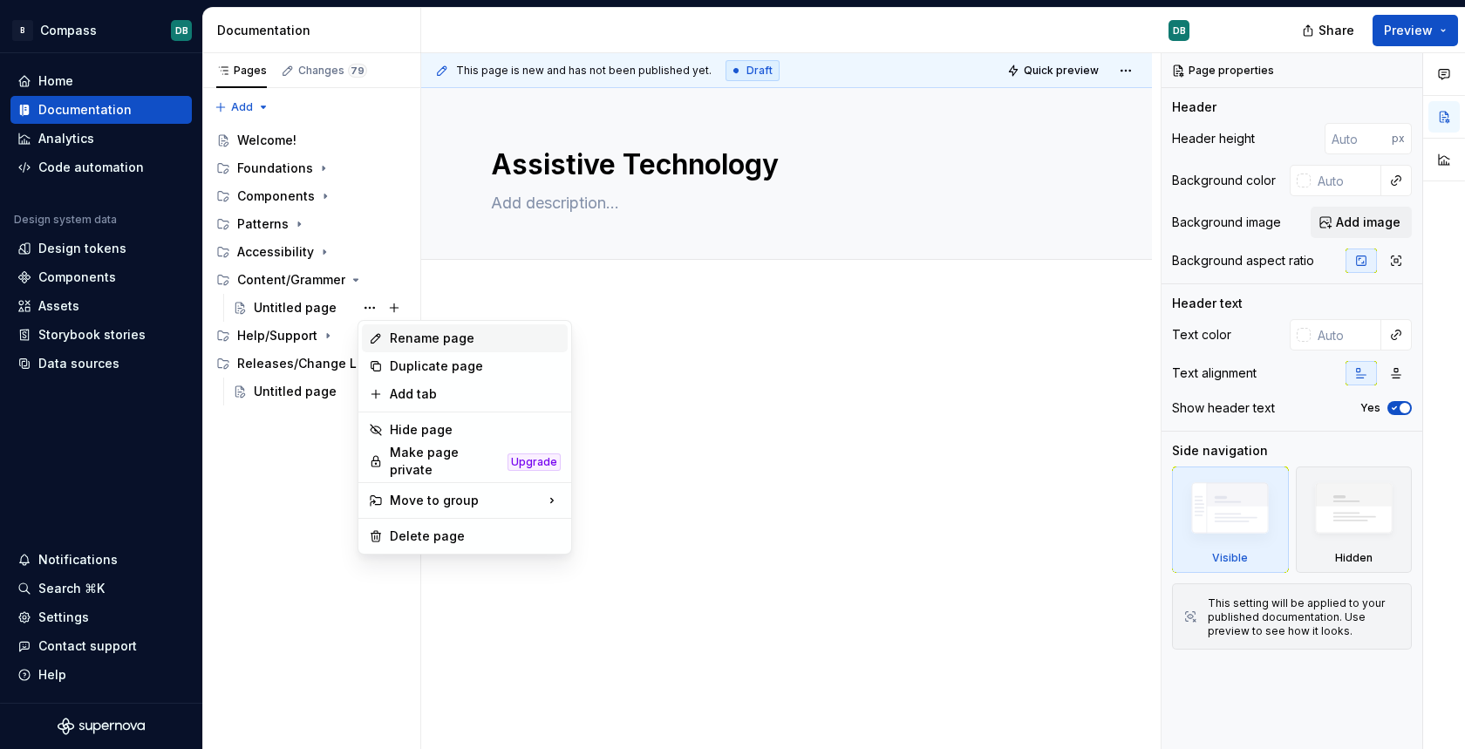
click at [431, 345] on div "Rename page" at bounding box center [475, 338] width 171 height 17
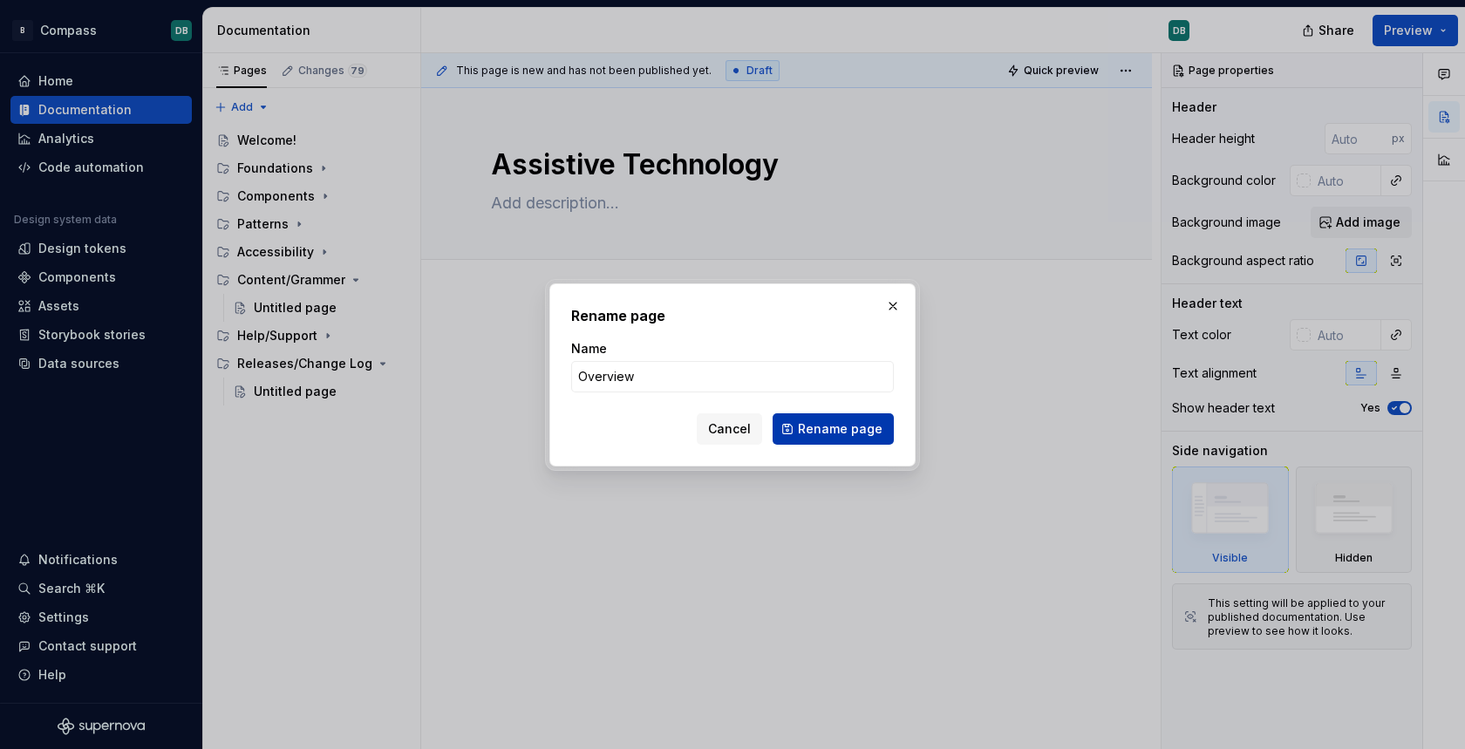
click at [840, 435] on span "Rename page" at bounding box center [840, 428] width 85 height 17
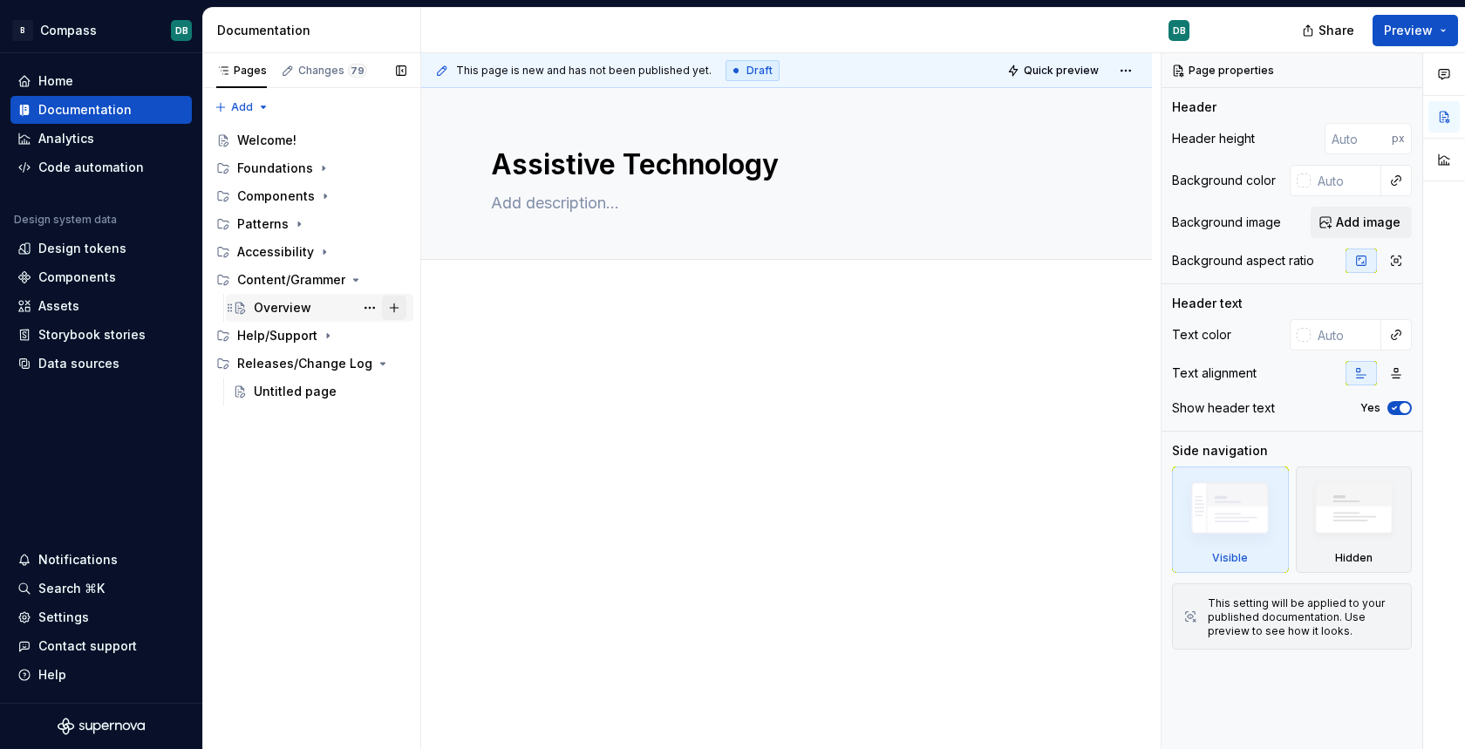
click at [396, 310] on button "Page tree" at bounding box center [394, 308] width 24 height 24
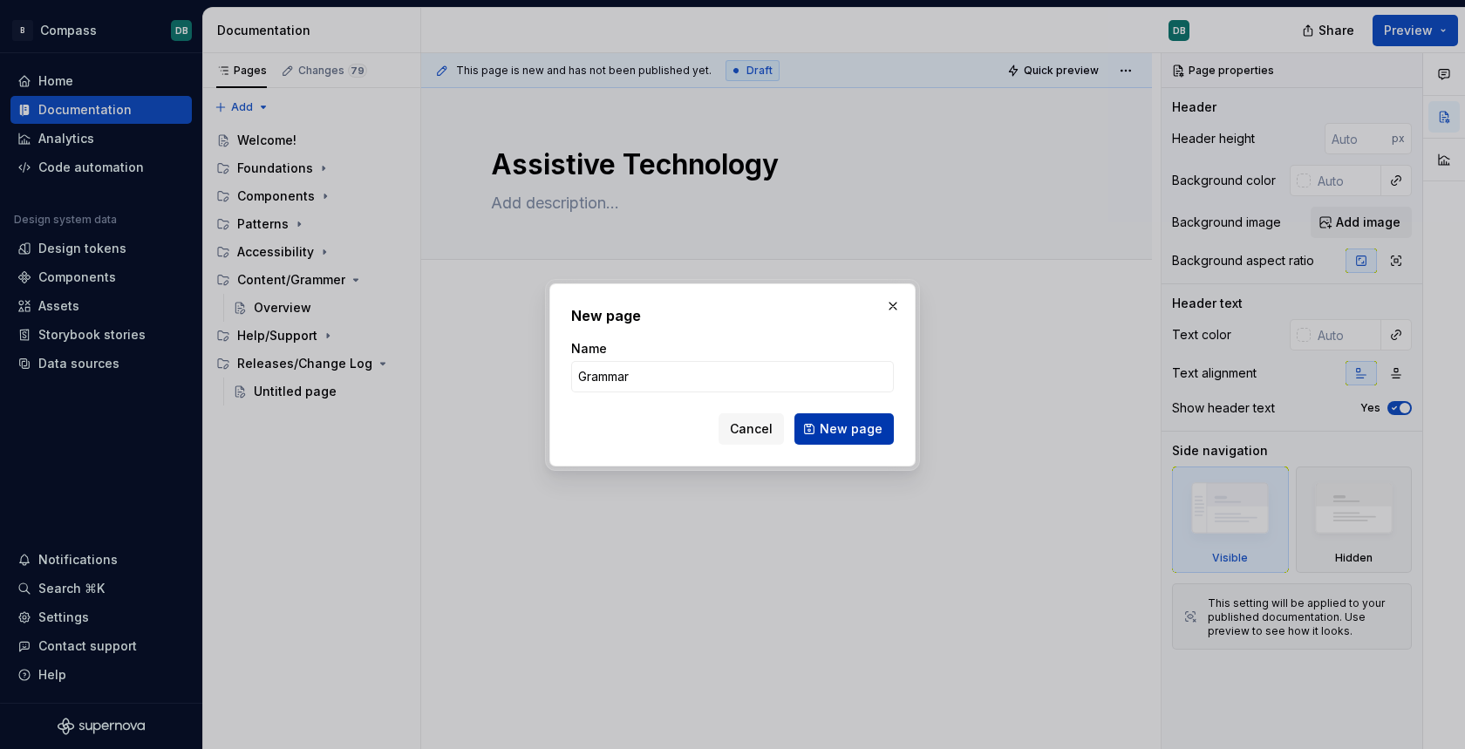
click at [850, 430] on span "New page" at bounding box center [851, 428] width 63 height 17
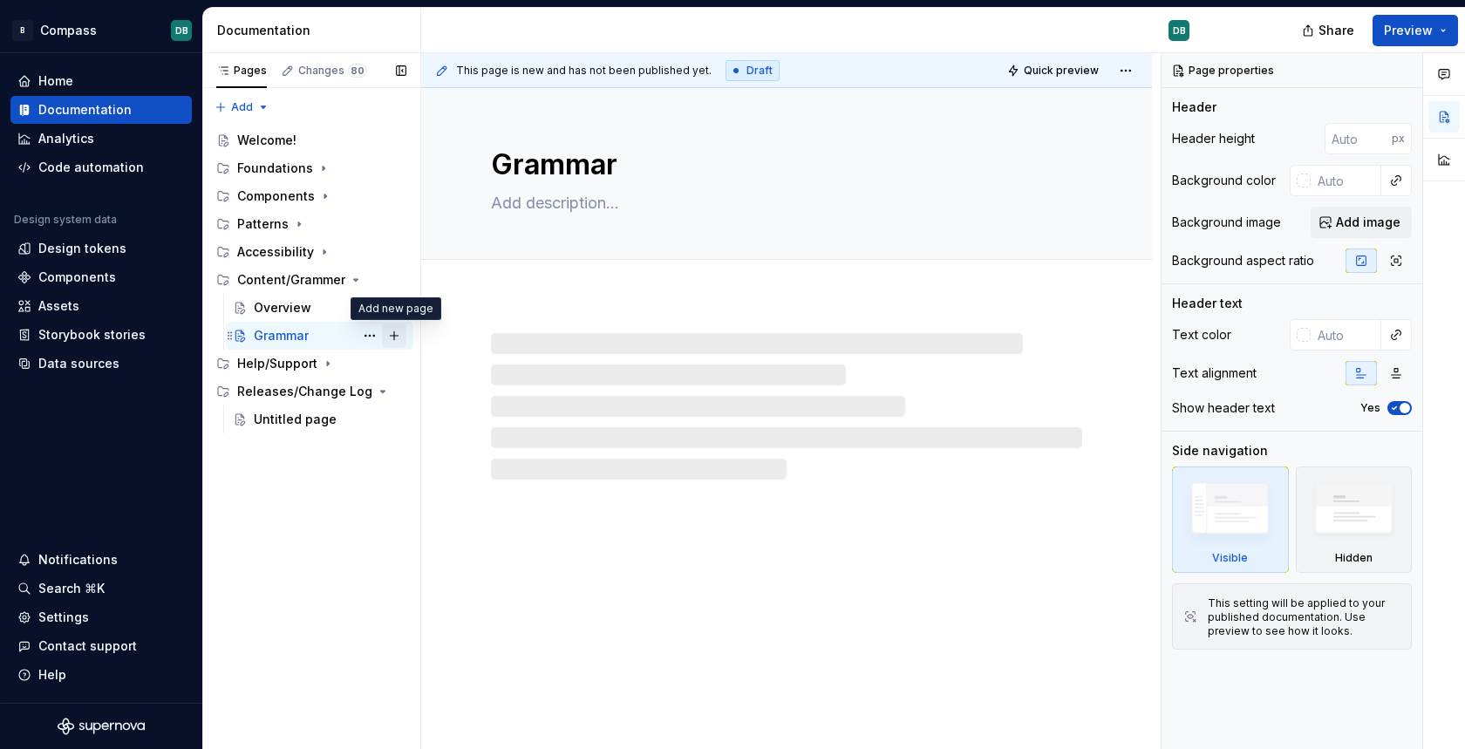
click at [392, 341] on button "Page tree" at bounding box center [394, 336] width 24 height 24
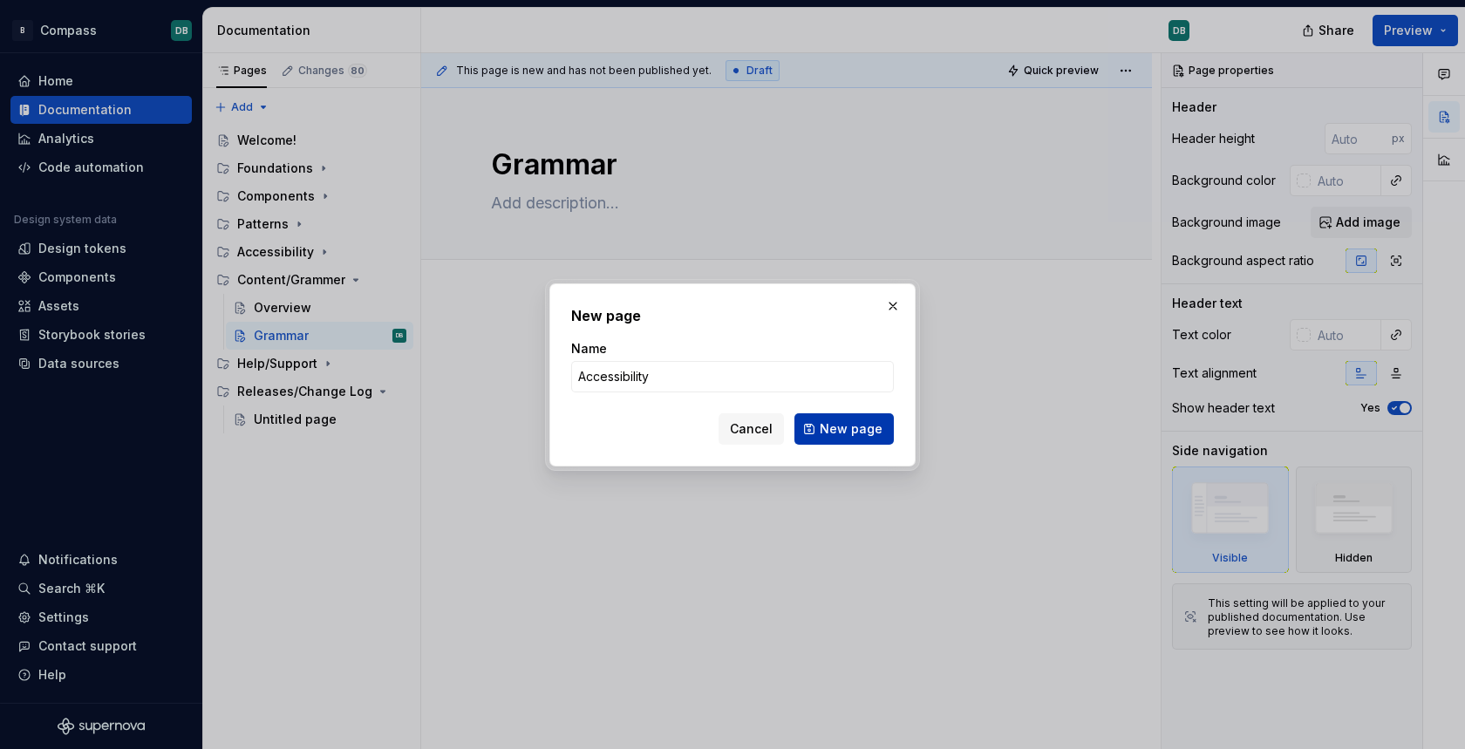
click at [848, 426] on span "New page" at bounding box center [851, 428] width 63 height 17
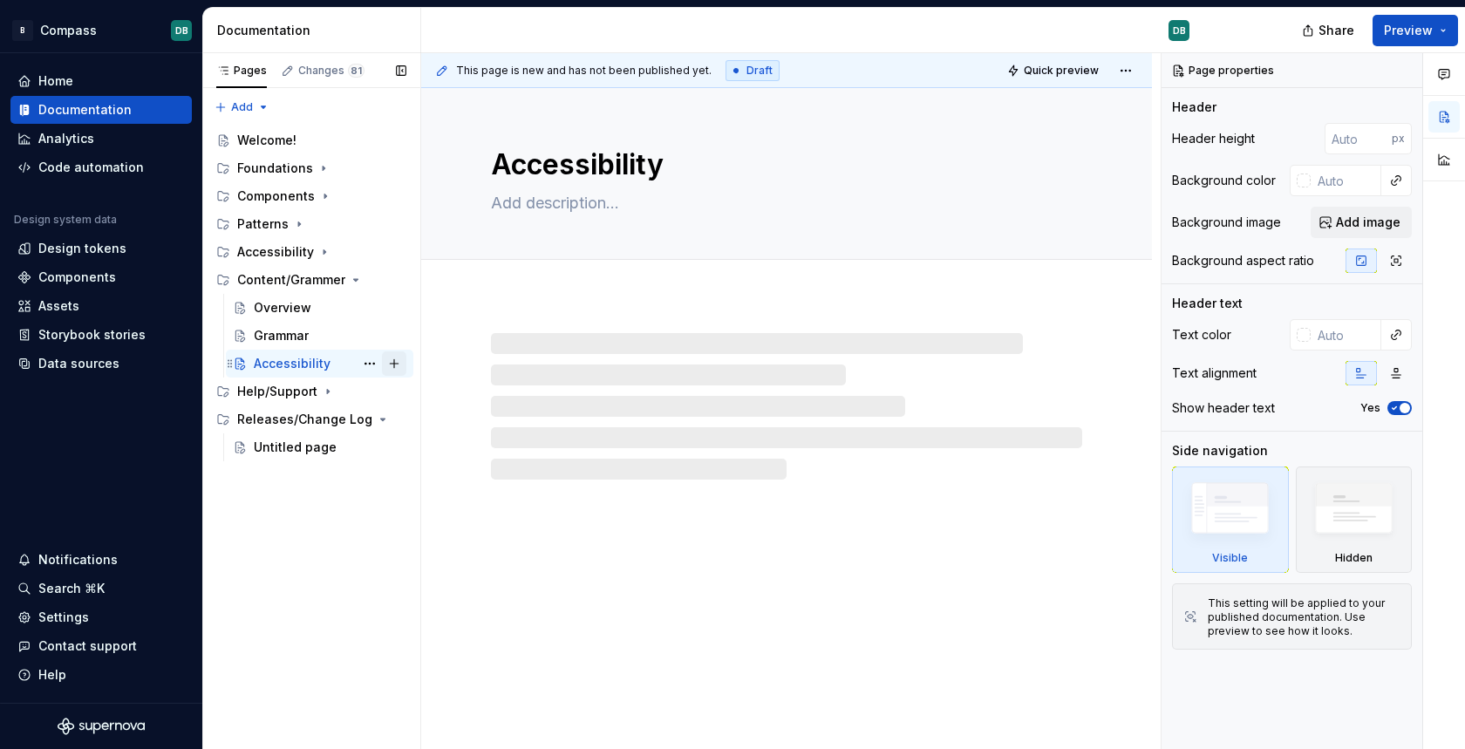
click at [390, 364] on button "Page tree" at bounding box center [394, 363] width 24 height 24
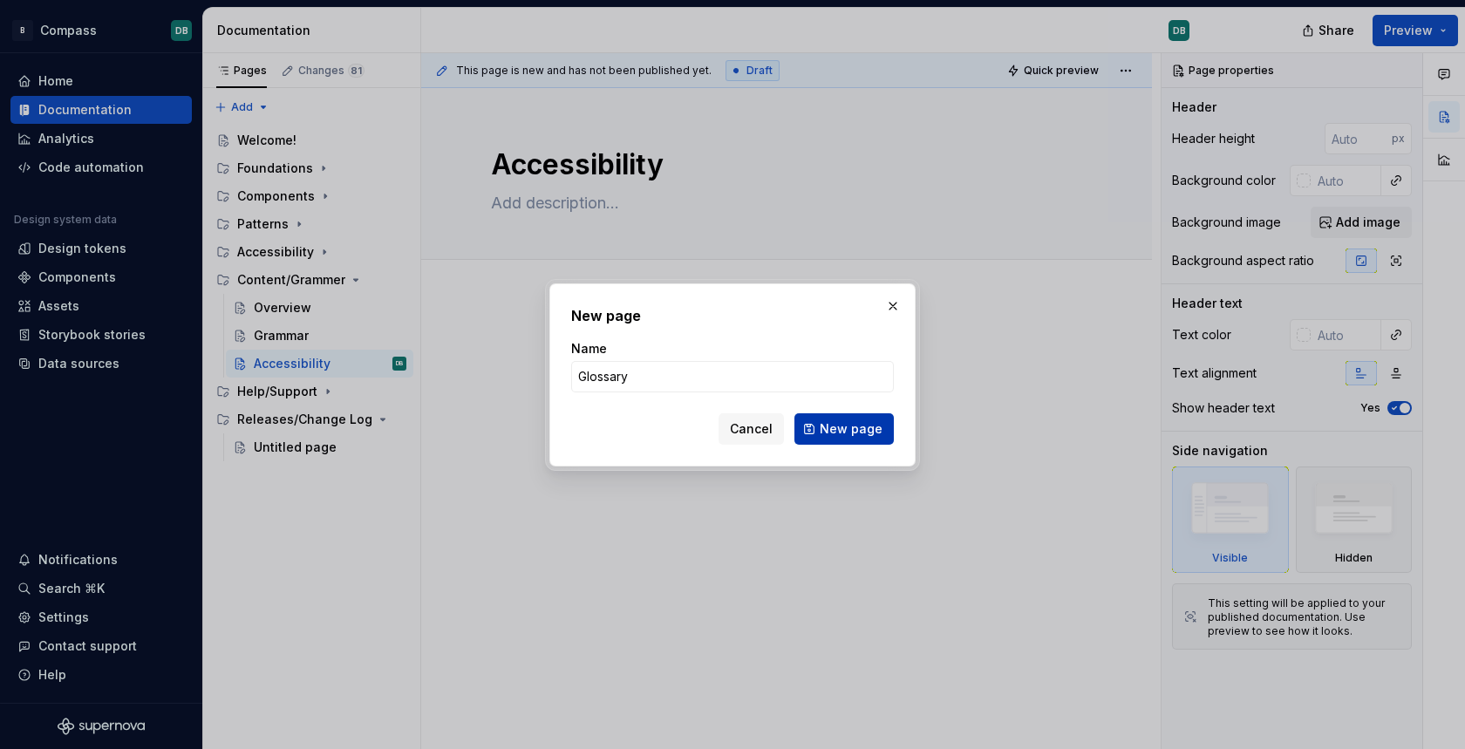
click at [843, 427] on span "New page" at bounding box center [851, 428] width 63 height 17
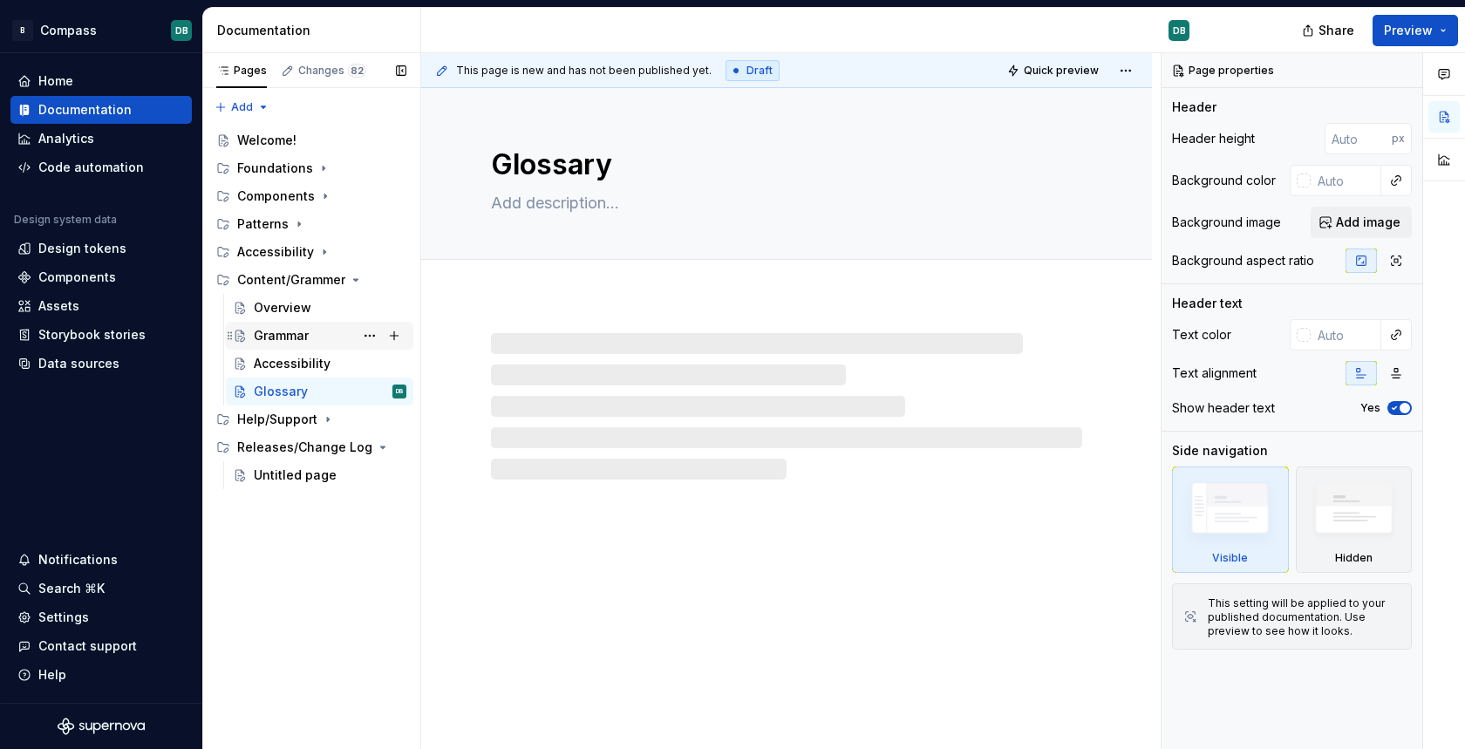
click at [296, 338] on div "Grammar" at bounding box center [281, 335] width 55 height 17
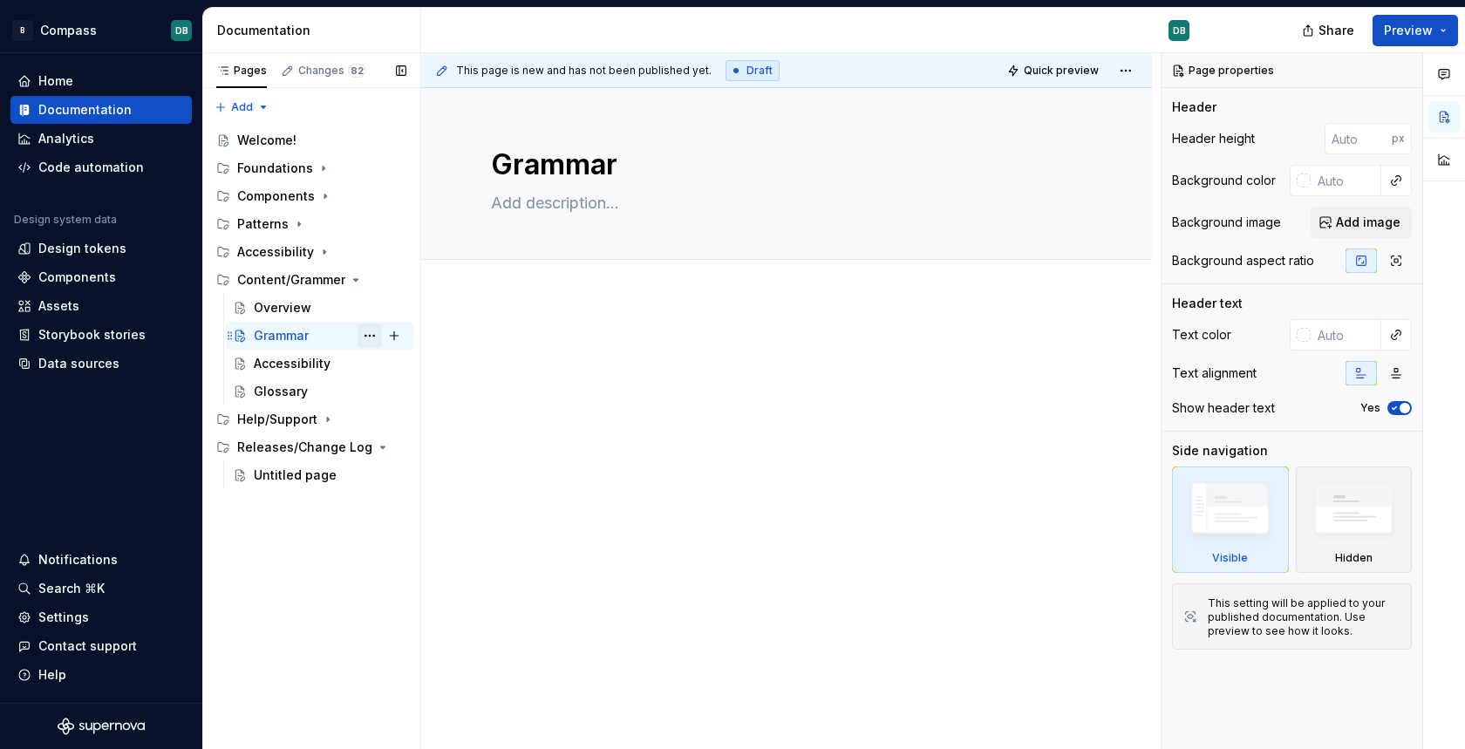
click at [374, 334] on button "Page tree" at bounding box center [370, 336] width 24 height 24
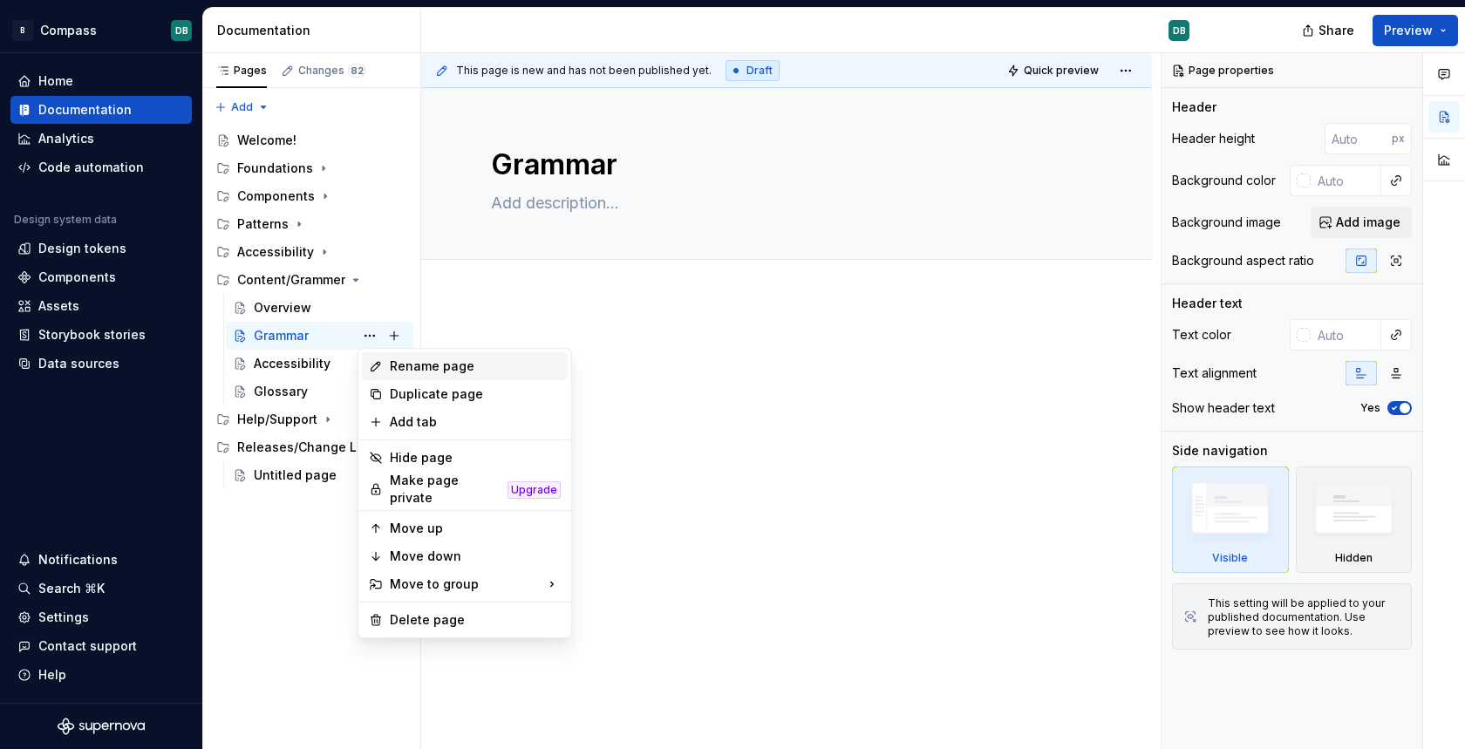
click at [441, 364] on div "Rename page" at bounding box center [475, 366] width 171 height 17
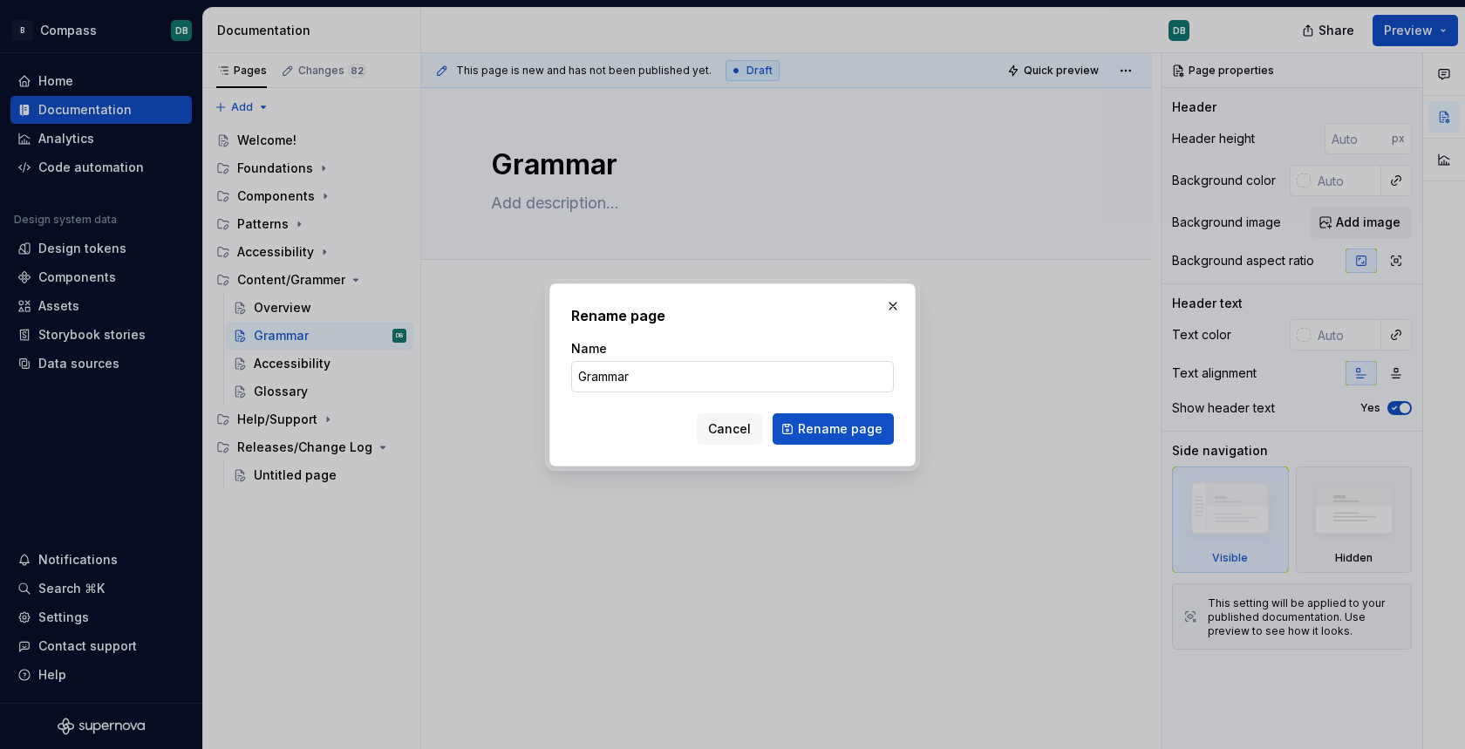
click at [624, 377] on input "Grammar" at bounding box center [732, 376] width 323 height 31
click at [840, 429] on span "Rename page" at bounding box center [840, 428] width 85 height 17
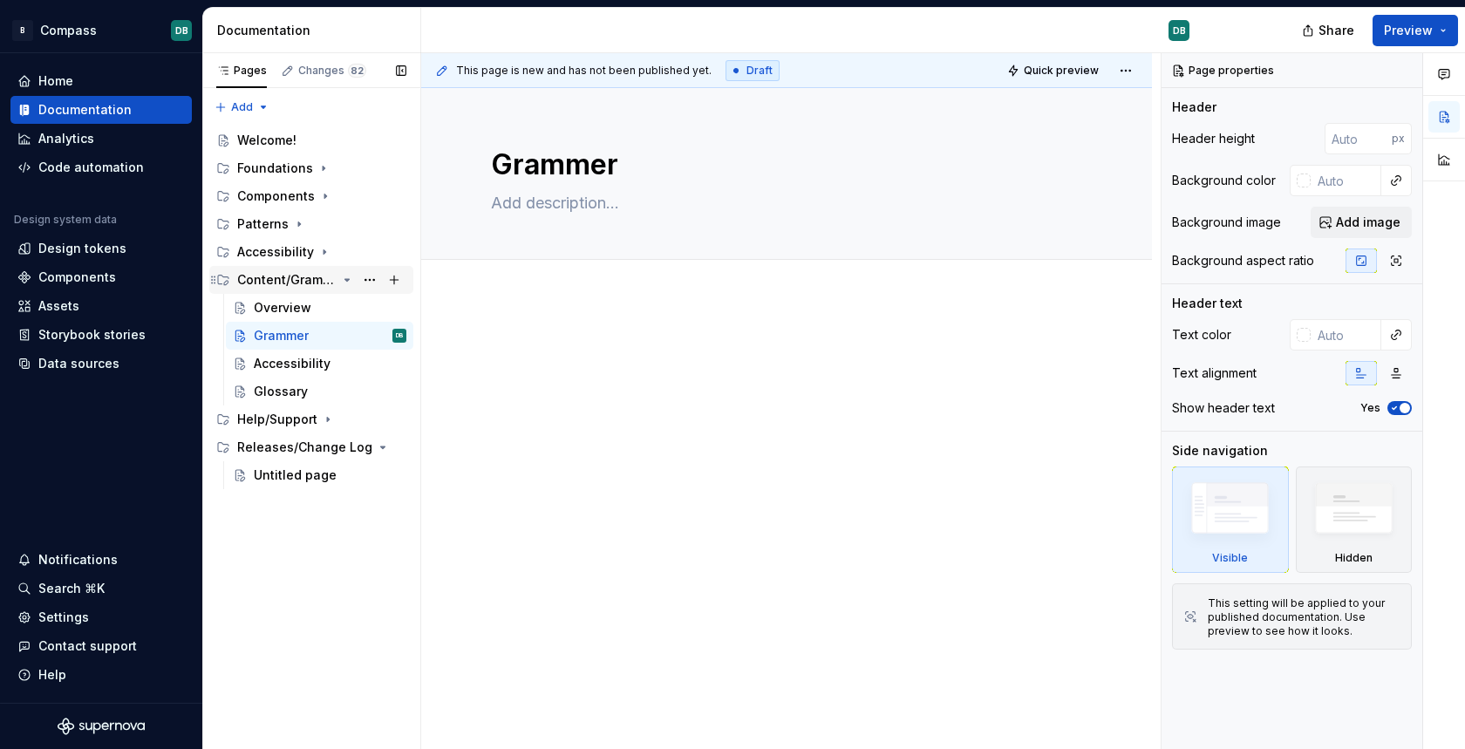
click at [344, 280] on icon "Page tree" at bounding box center [347, 280] width 14 height 14
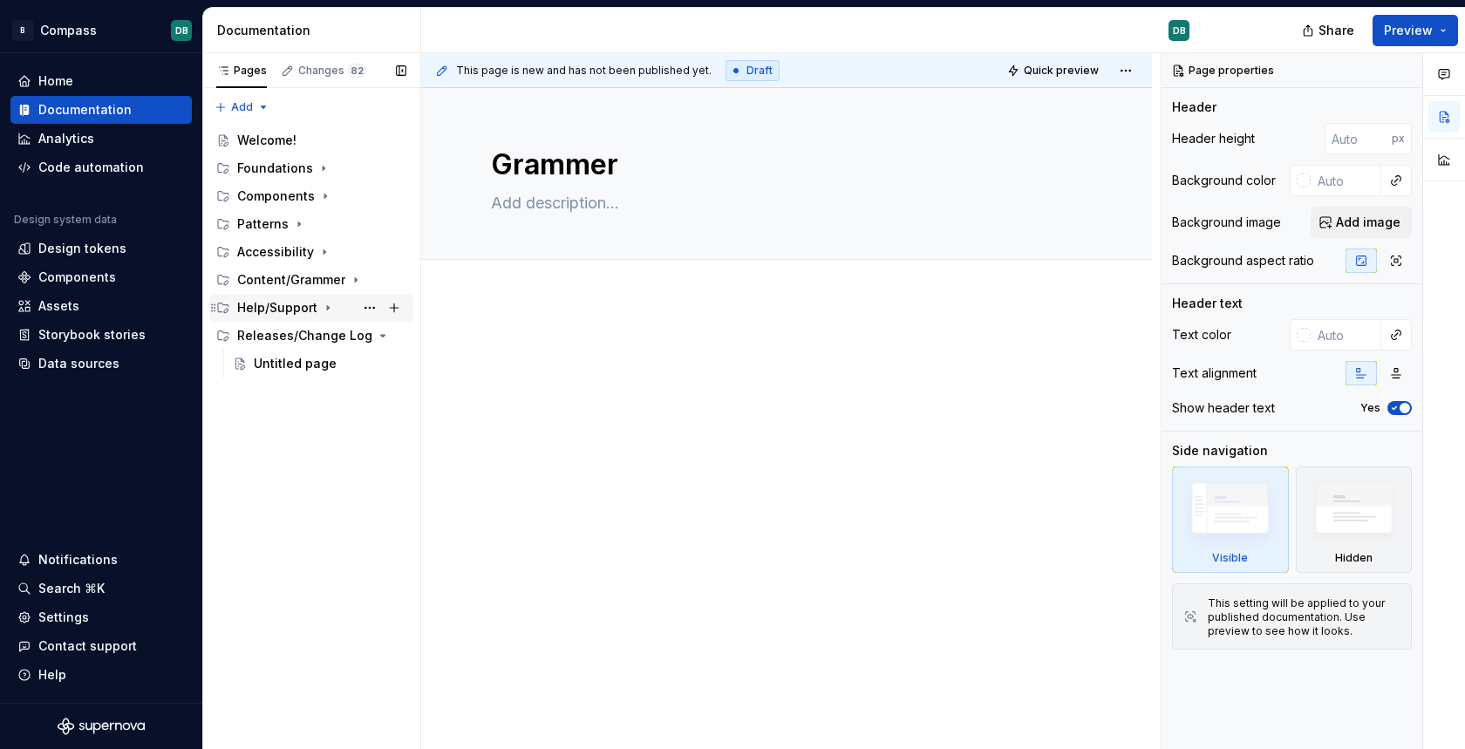
click at [327, 310] on icon "Page tree" at bounding box center [328, 308] width 14 height 14
click at [322, 335] on div "Untitled page" at bounding box center [295, 335] width 83 height 17
click at [370, 337] on button "Page tree" at bounding box center [370, 336] width 24 height 24
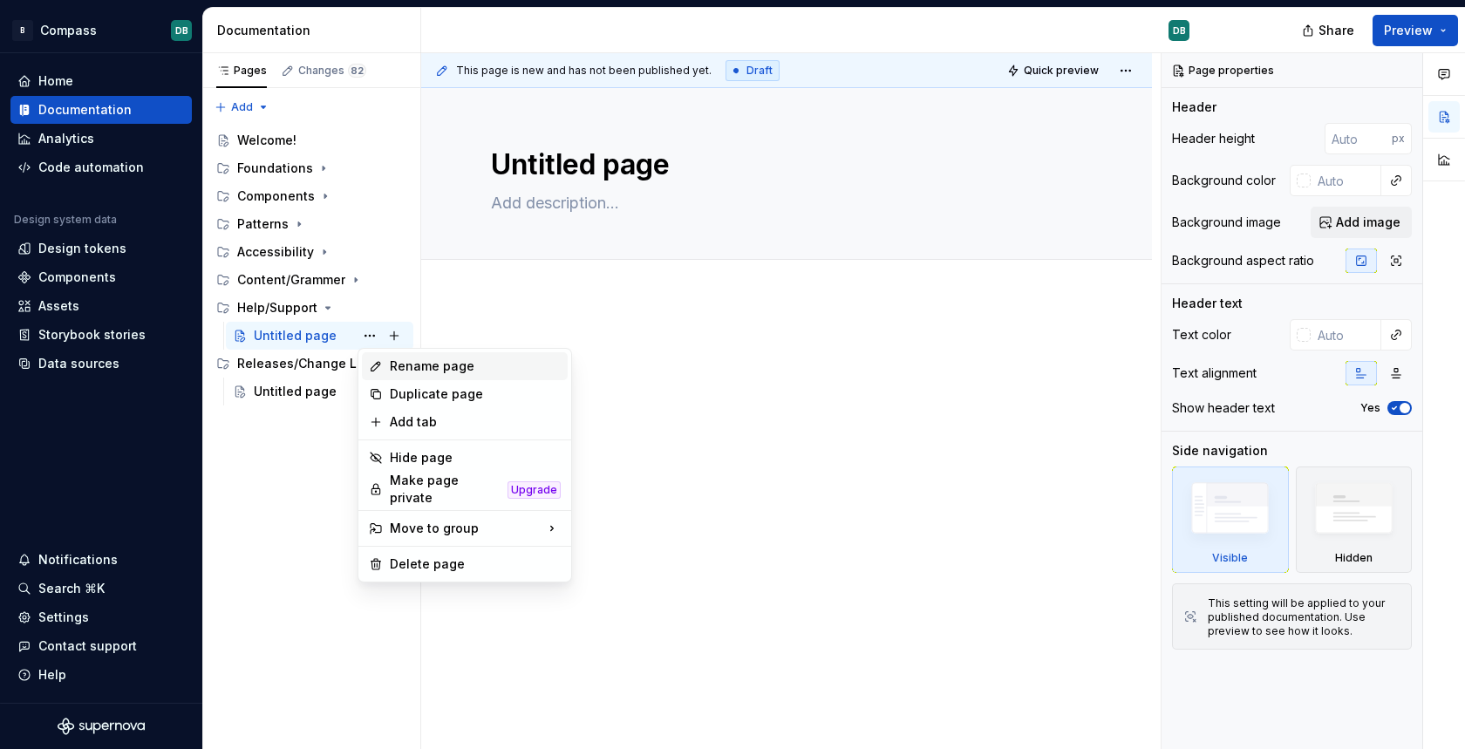
click at [421, 360] on div "Rename page" at bounding box center [475, 366] width 171 height 17
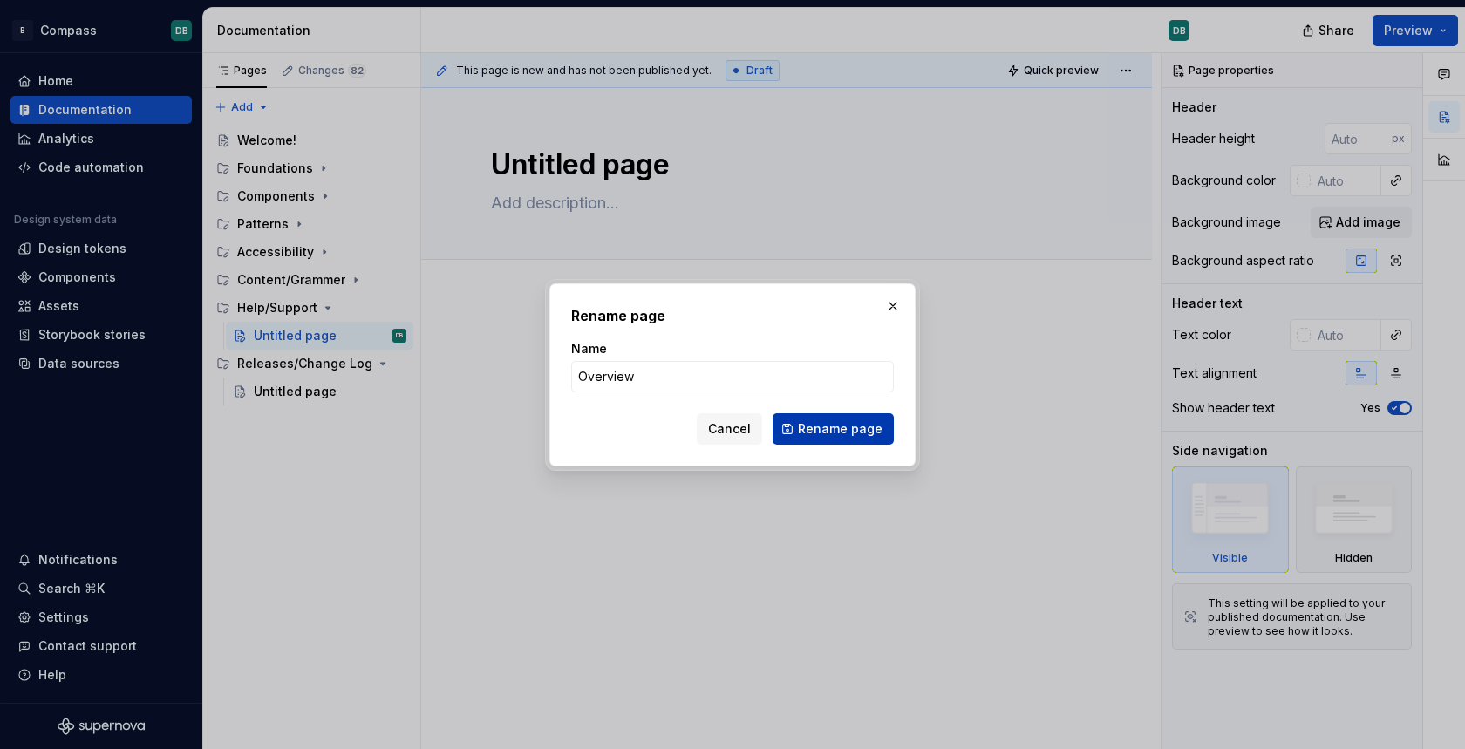
click at [840, 427] on span "Rename page" at bounding box center [840, 428] width 85 height 17
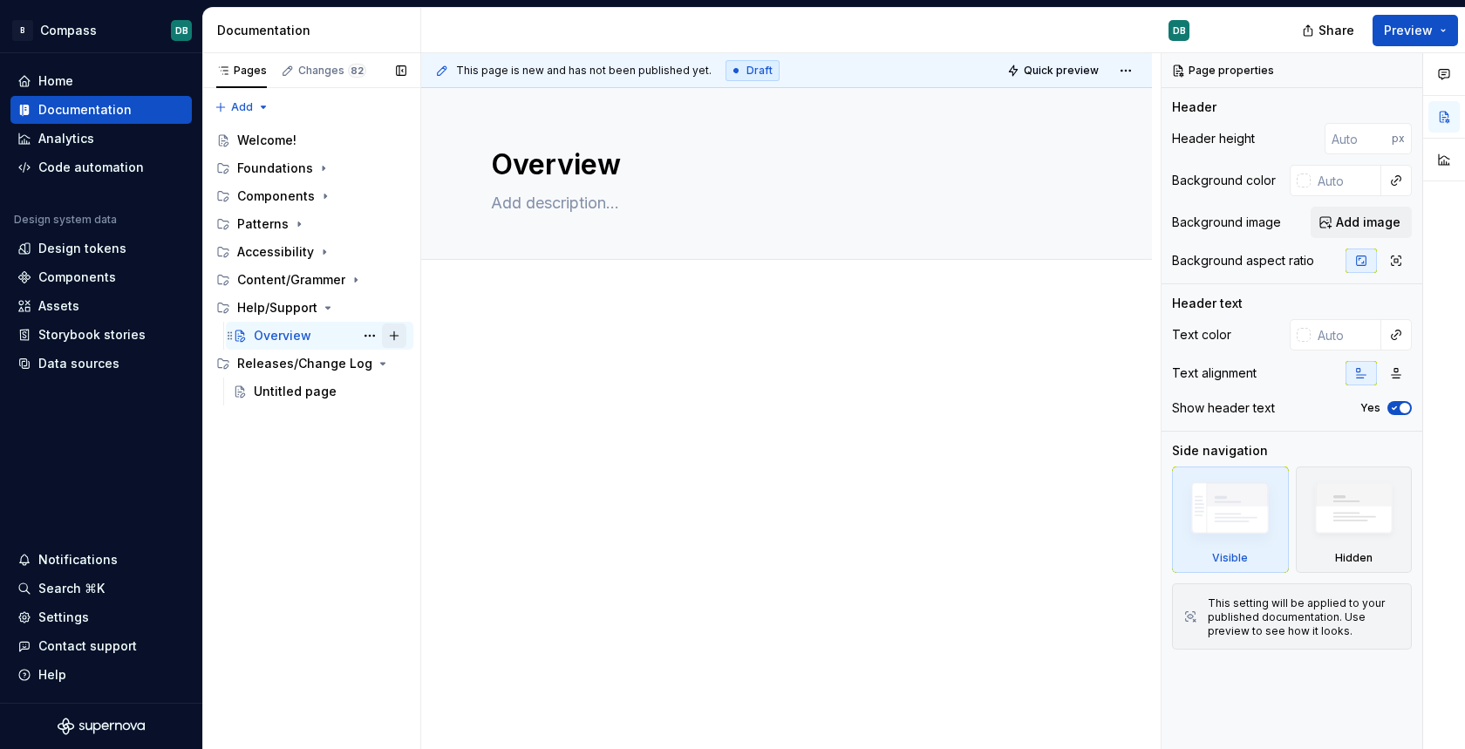
click at [396, 336] on button "Page tree" at bounding box center [394, 336] width 24 height 24
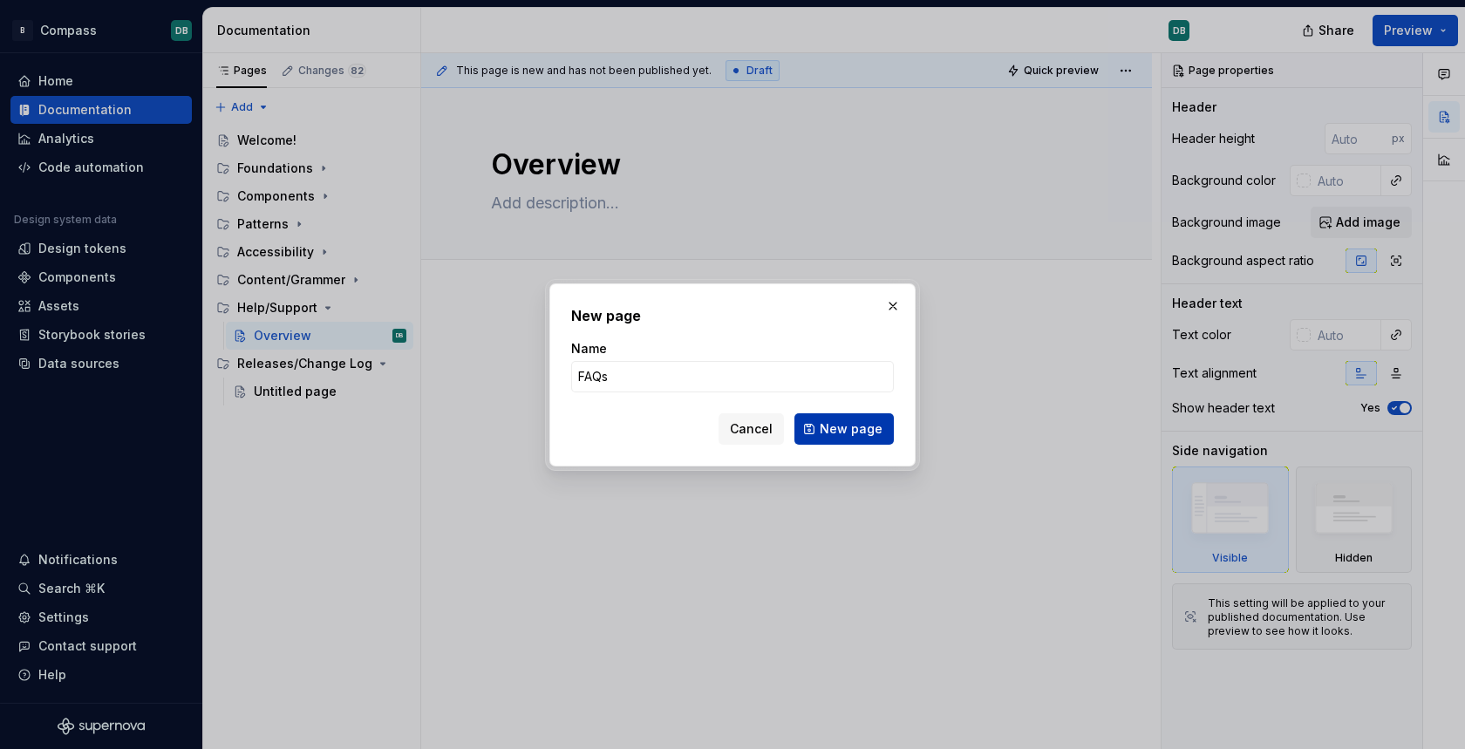
click at [848, 432] on span "New page" at bounding box center [851, 428] width 63 height 17
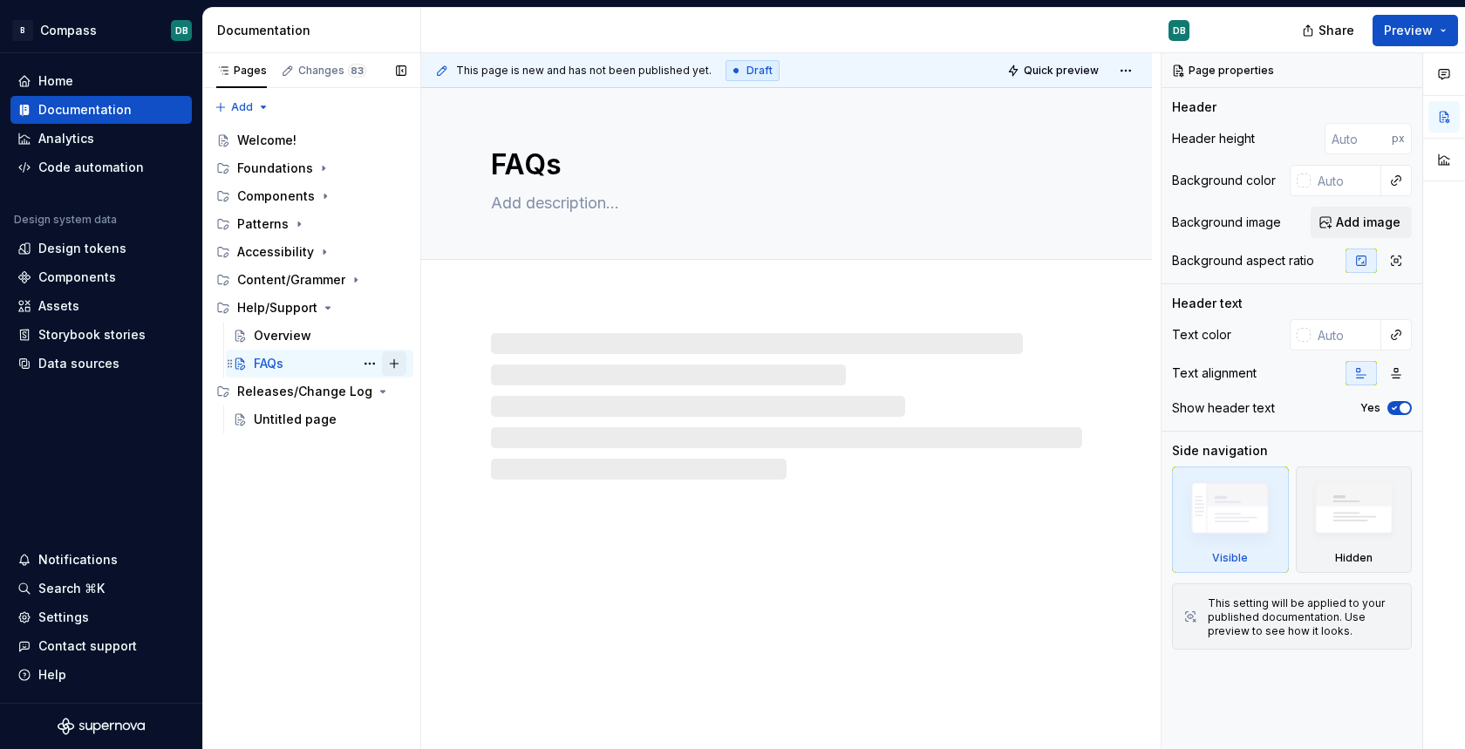
click at [399, 364] on button "Page tree" at bounding box center [394, 363] width 24 height 24
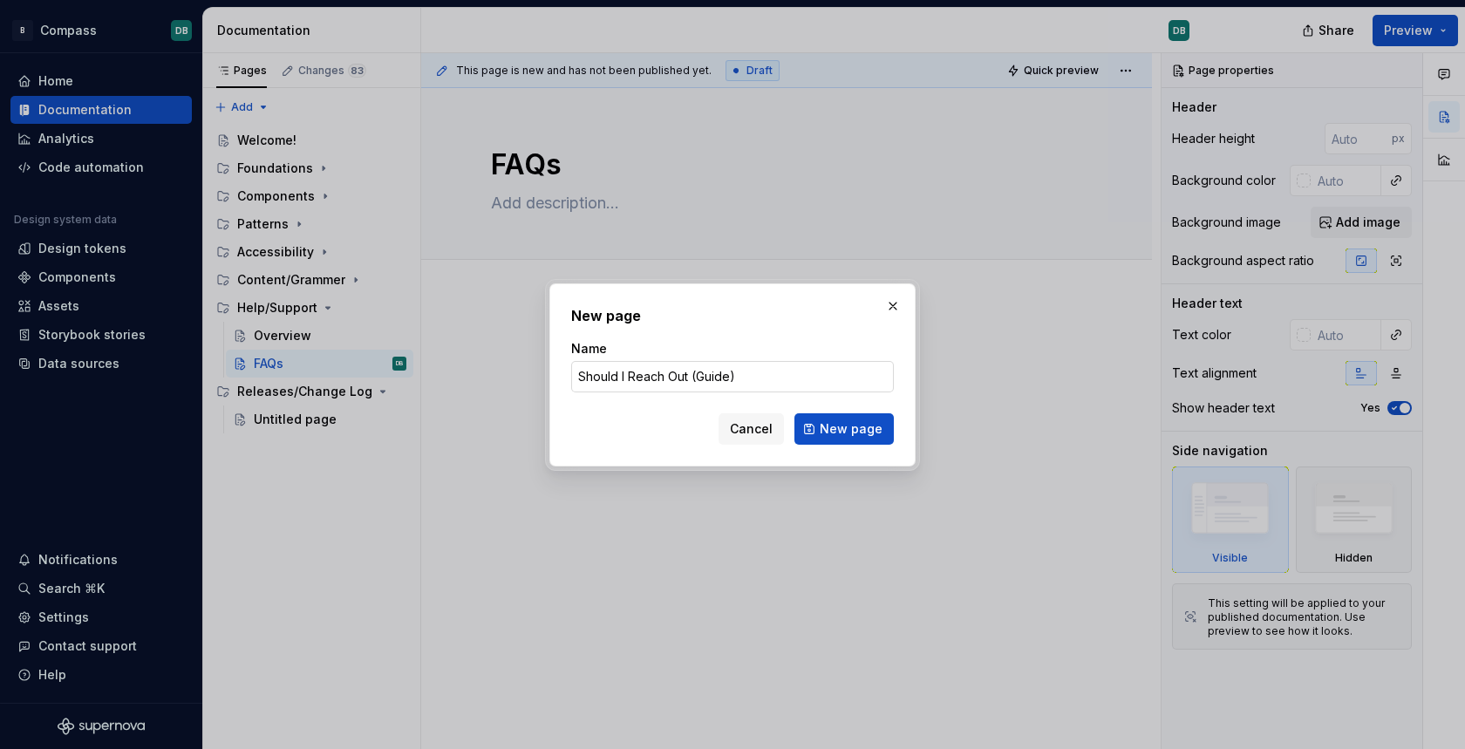
click at [688, 372] on input "Should I Reach Out (Guide)" at bounding box center [732, 376] width 323 height 31
click at [844, 430] on span "New page" at bounding box center [851, 428] width 63 height 17
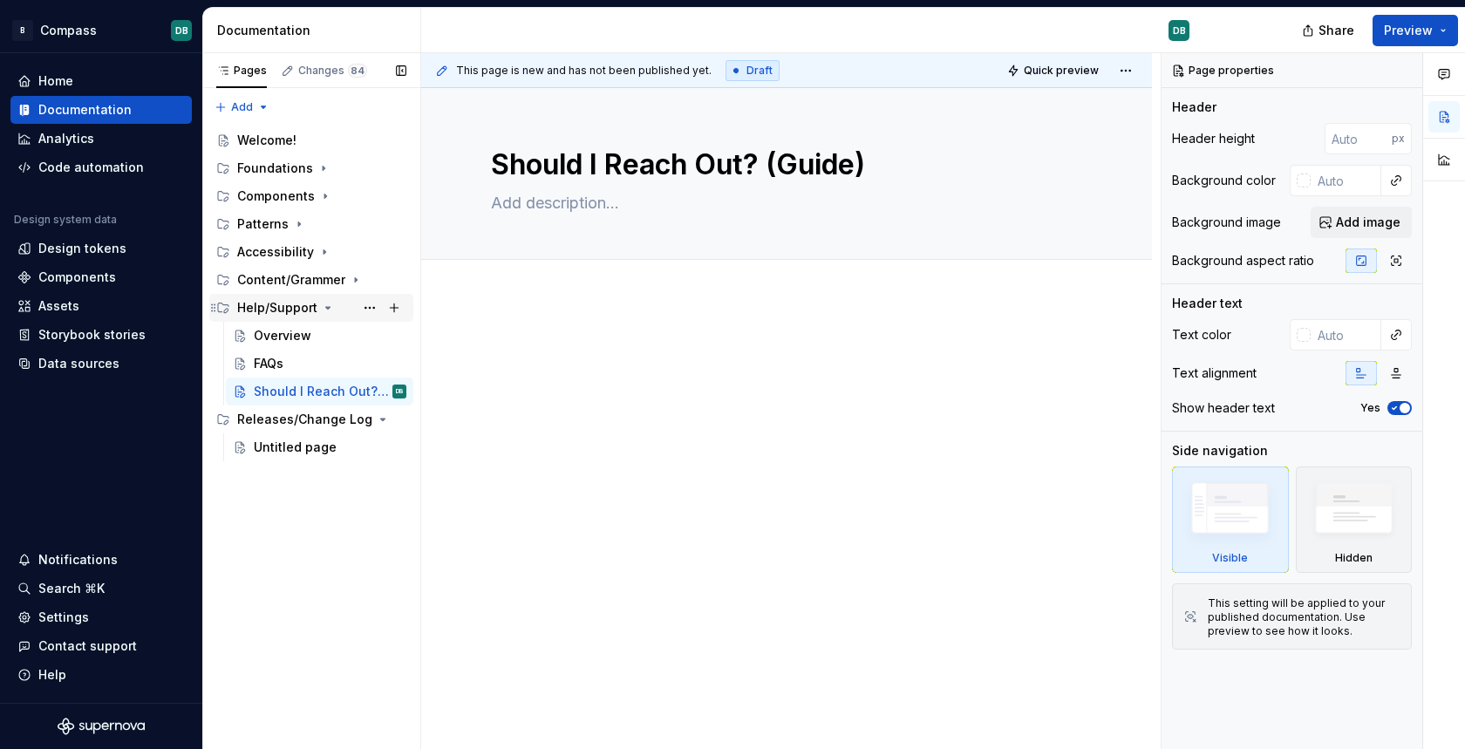
click at [324, 310] on icon "Page tree" at bounding box center [328, 308] width 14 height 14
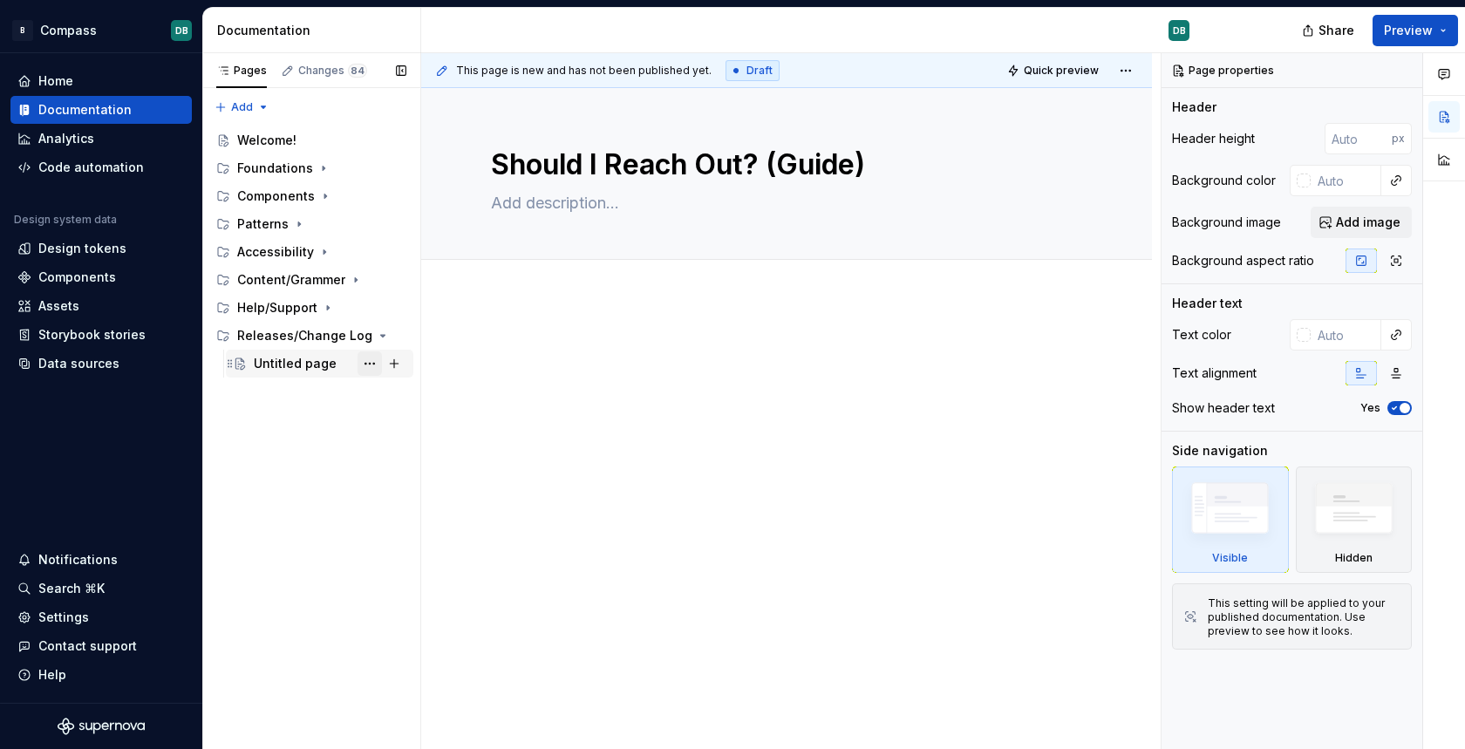
click at [370, 364] on button "Page tree" at bounding box center [370, 363] width 24 height 24
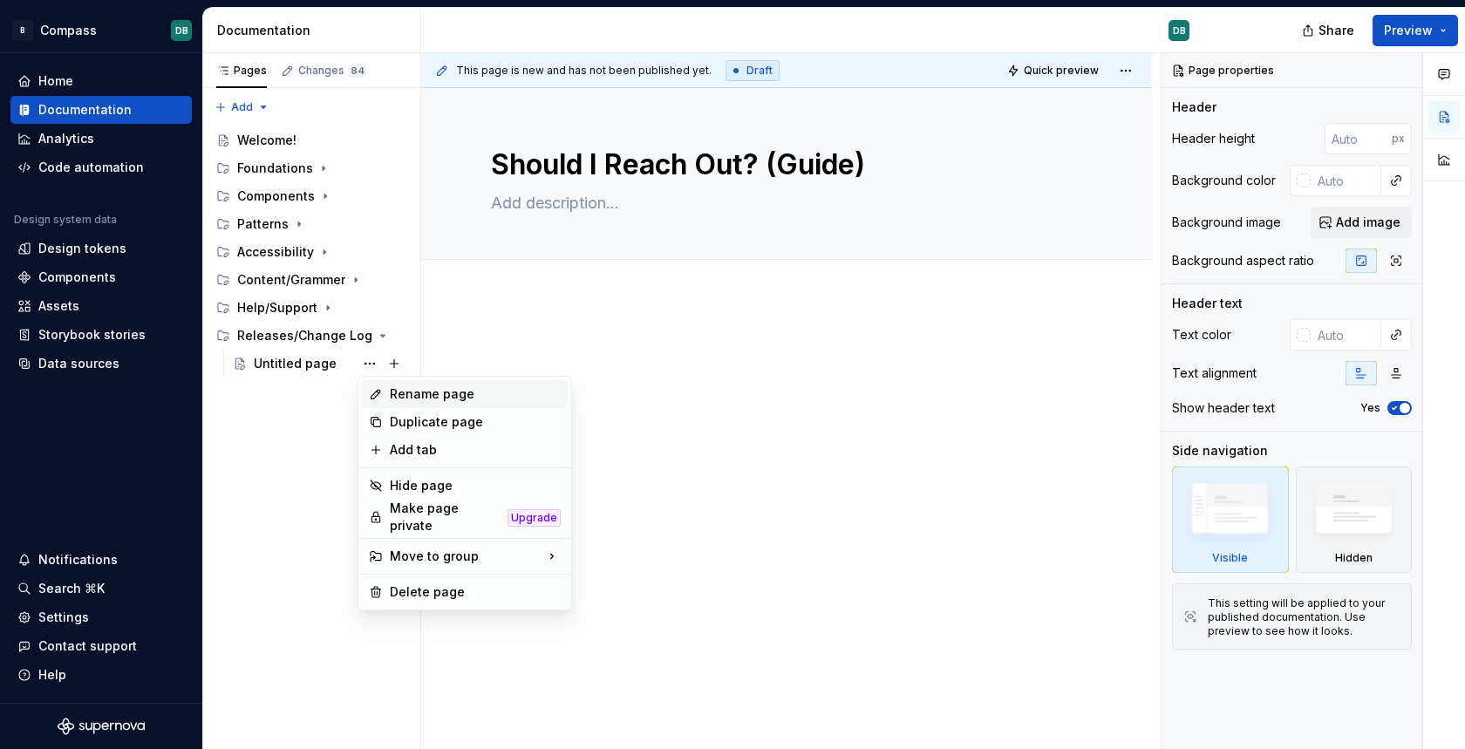
click at [443, 399] on div "Rename page" at bounding box center [475, 393] width 171 height 17
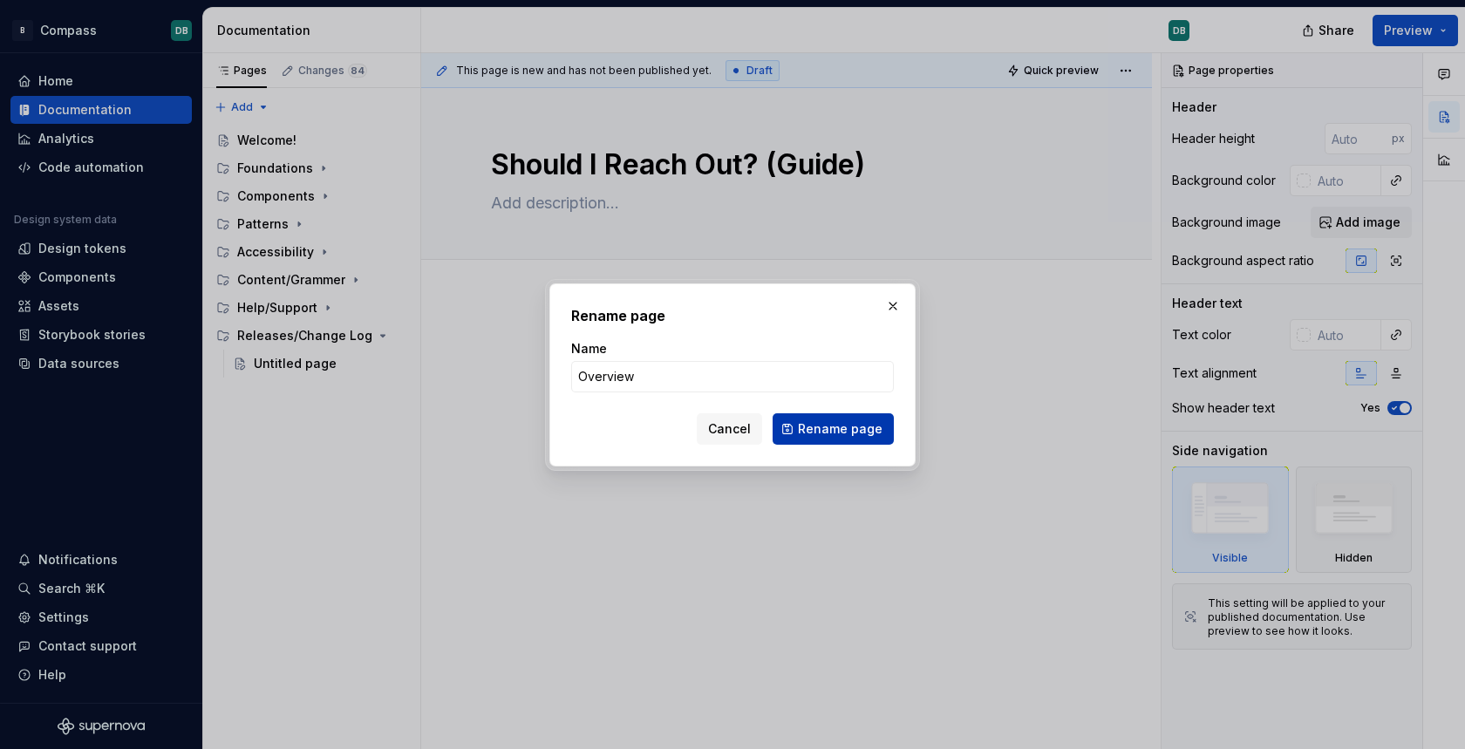
click at [841, 433] on span "Rename page" at bounding box center [840, 428] width 85 height 17
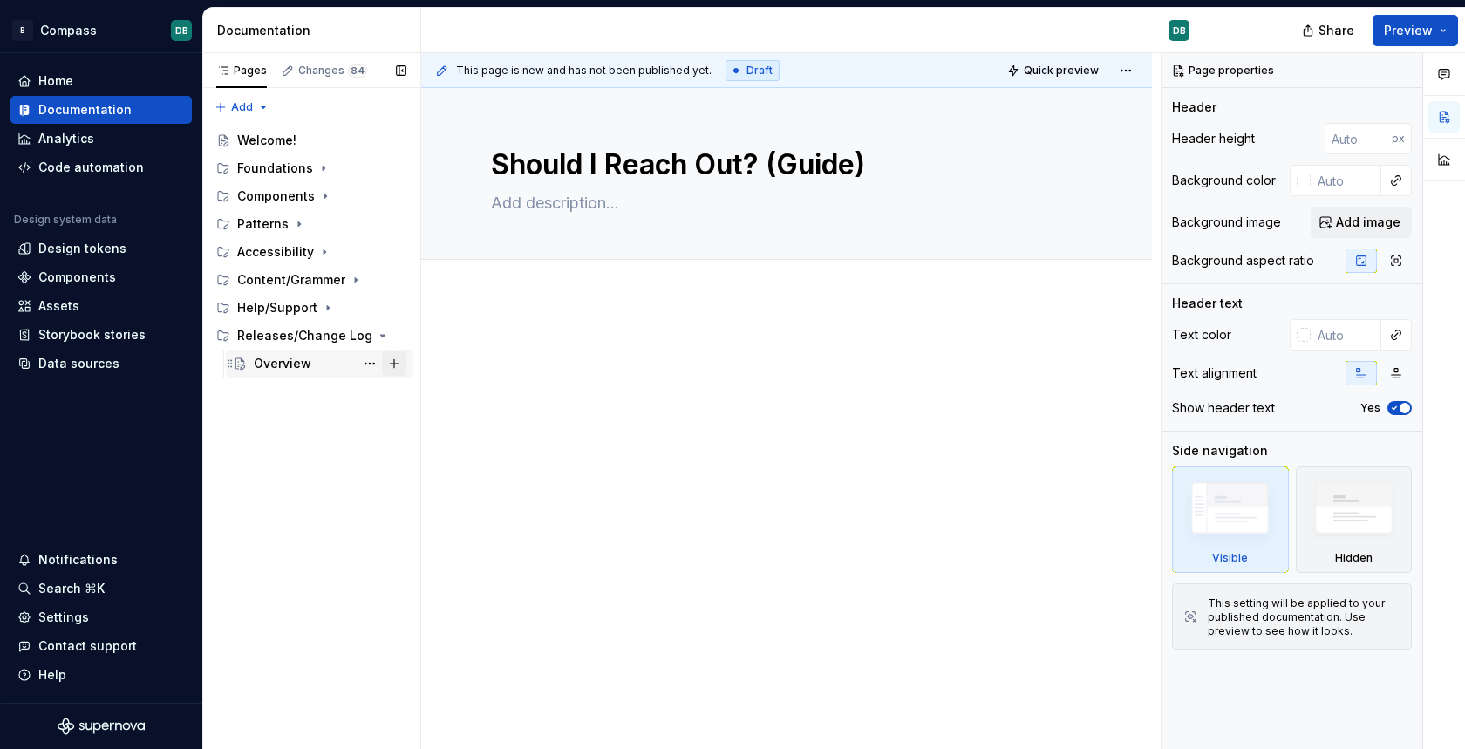
click at [397, 364] on button "Page tree" at bounding box center [394, 363] width 24 height 24
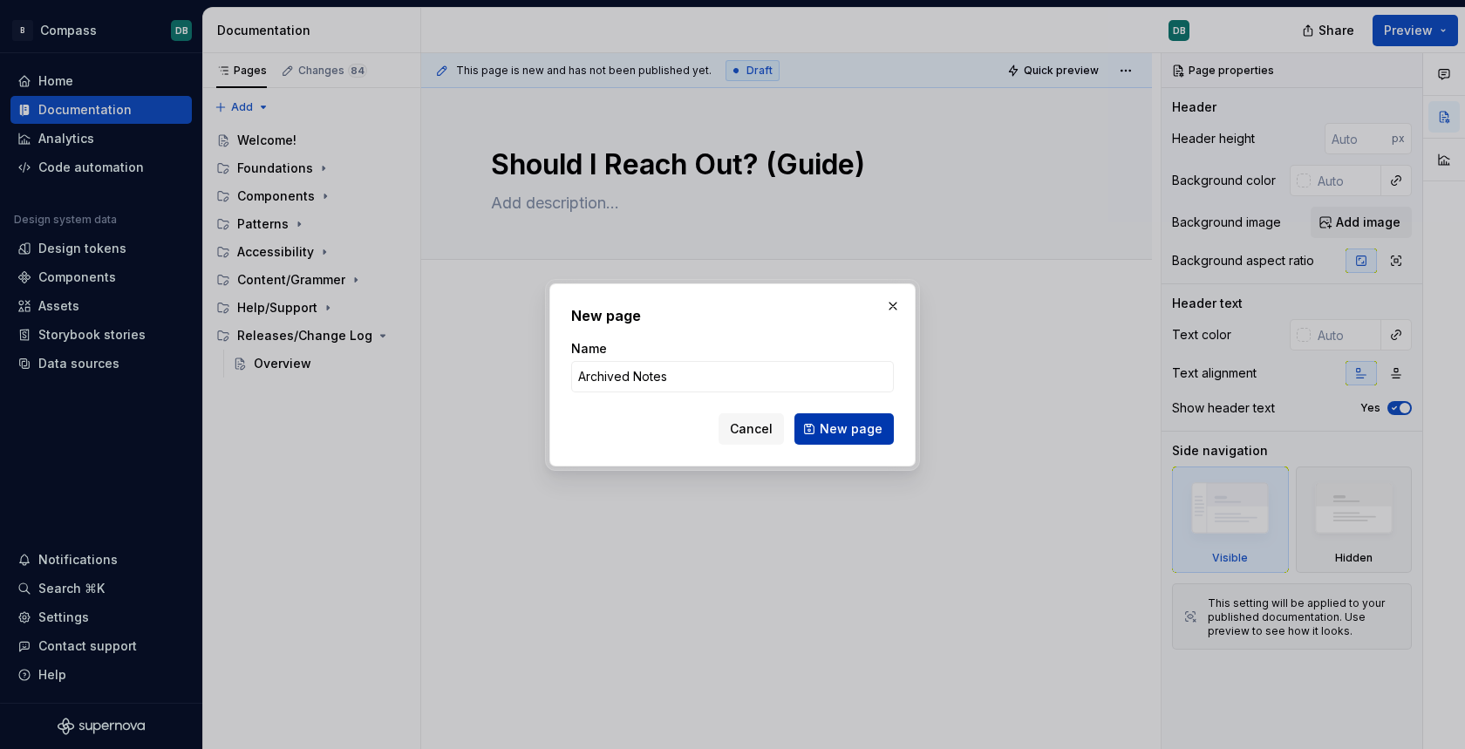
click at [868, 427] on span "New page" at bounding box center [851, 428] width 63 height 17
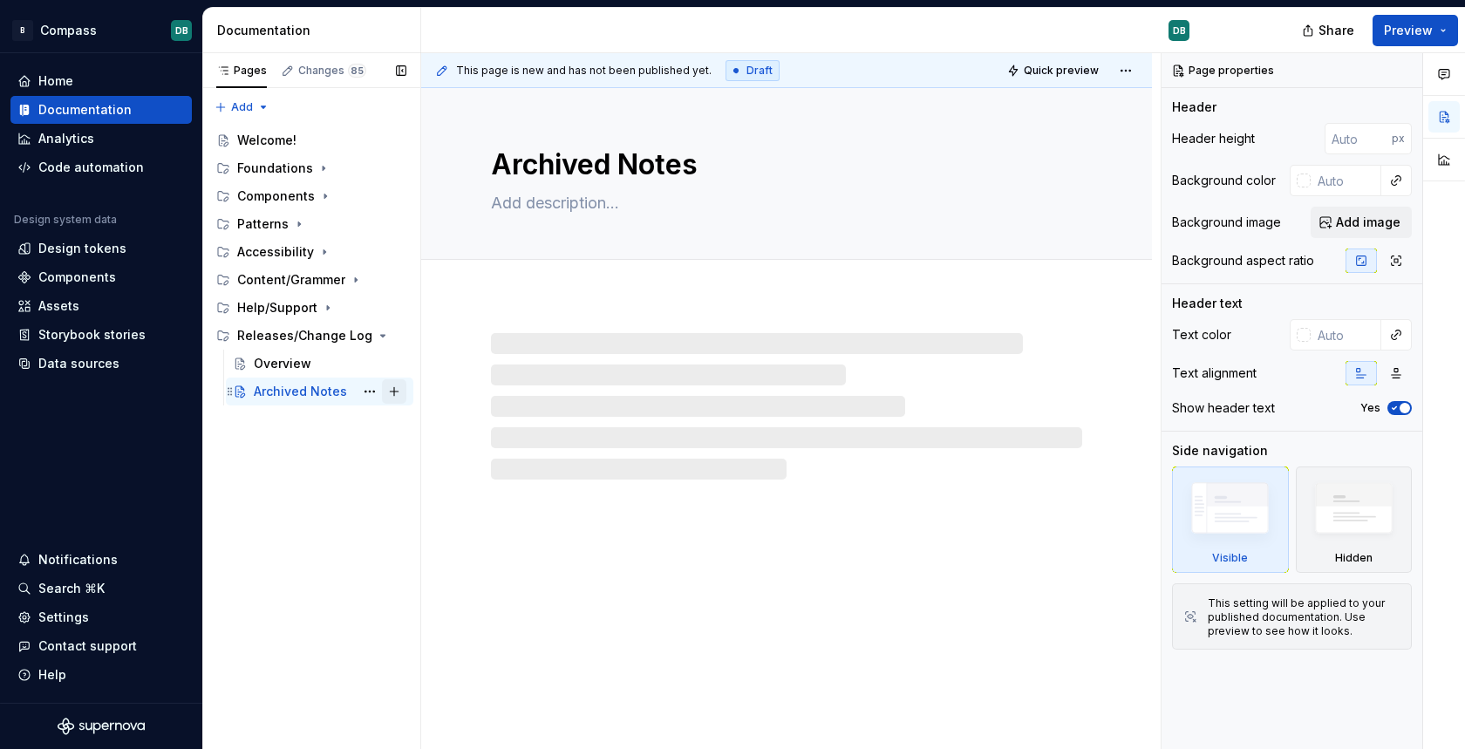
click at [397, 393] on button "Page tree" at bounding box center [394, 391] width 24 height 24
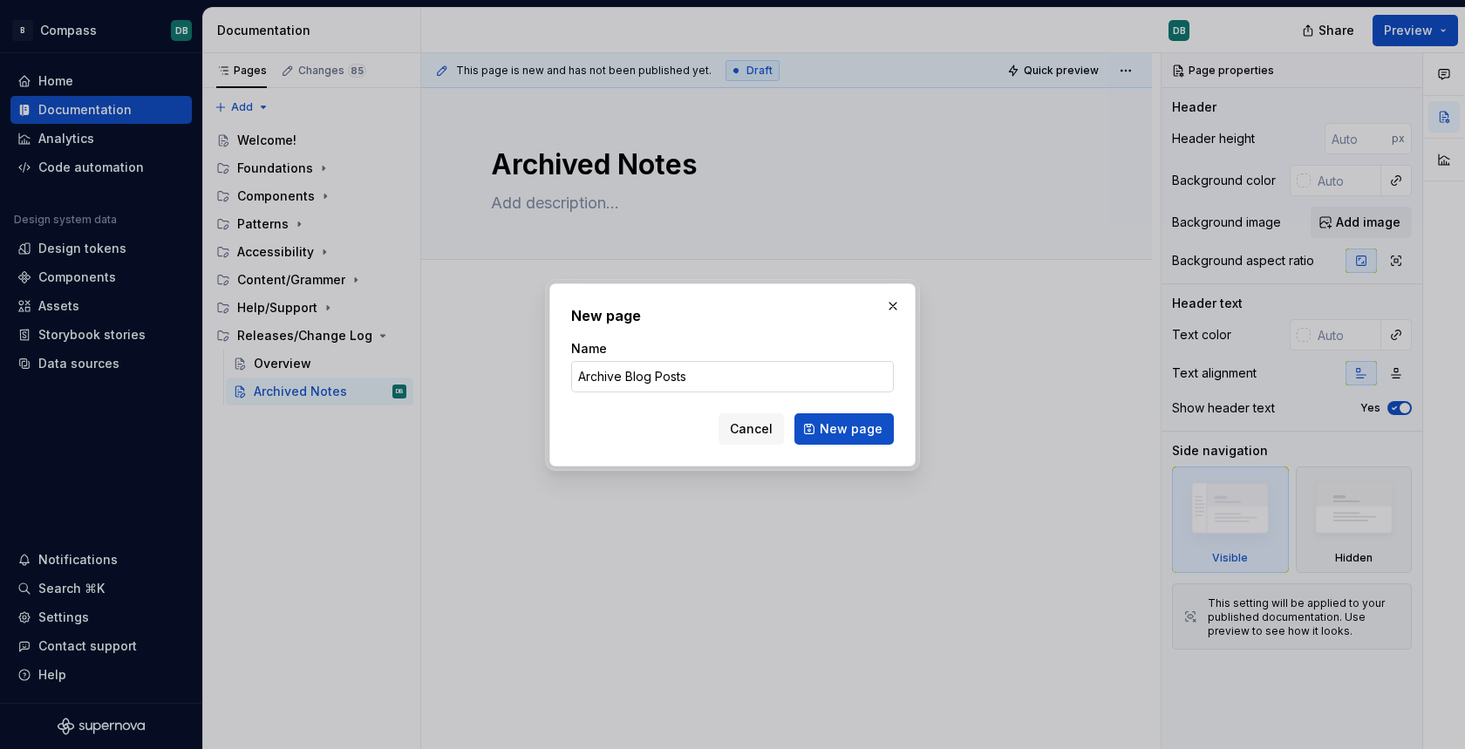
click at [621, 378] on input "Archive Blog Posts" at bounding box center [732, 376] width 323 height 31
click at [848, 430] on span "New page" at bounding box center [851, 428] width 63 height 17
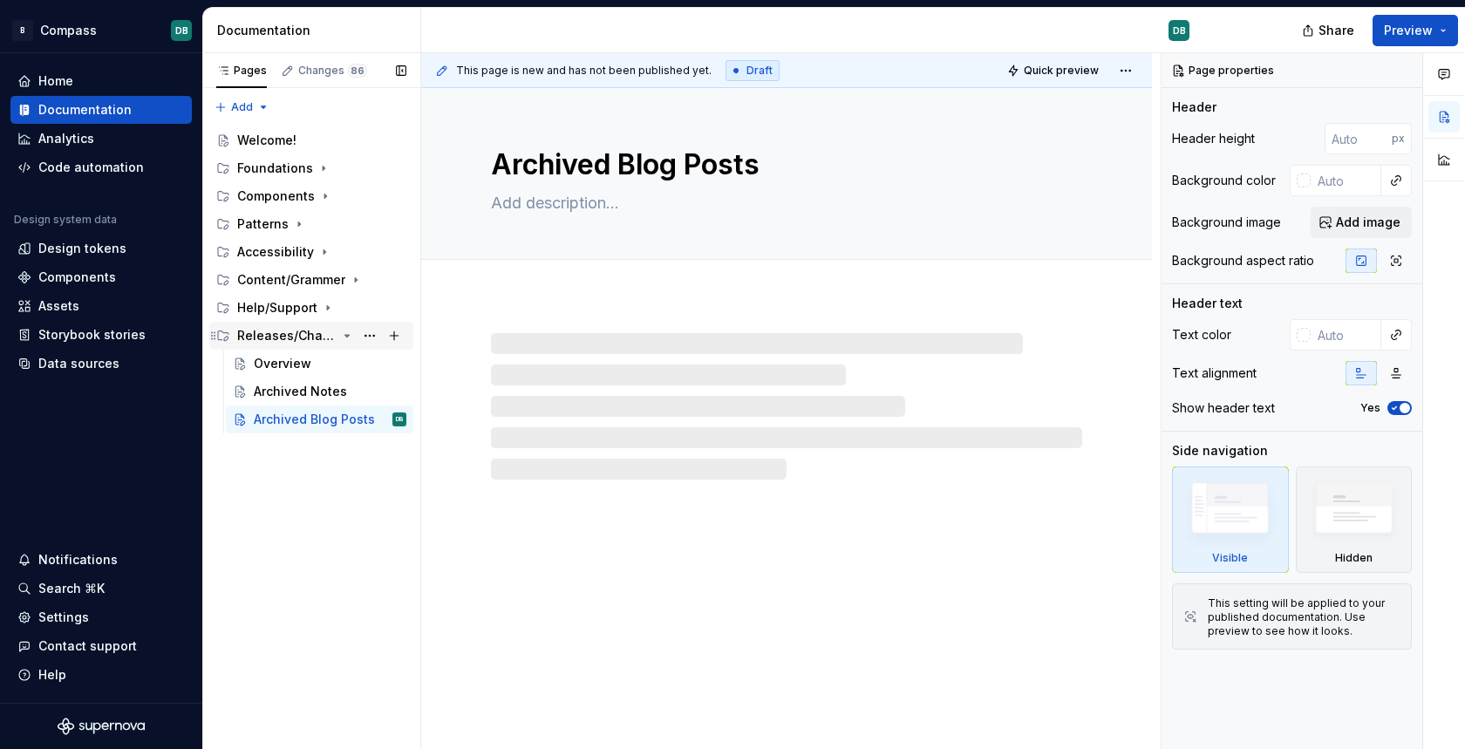
click at [341, 335] on icon "Page tree" at bounding box center [347, 336] width 14 height 14
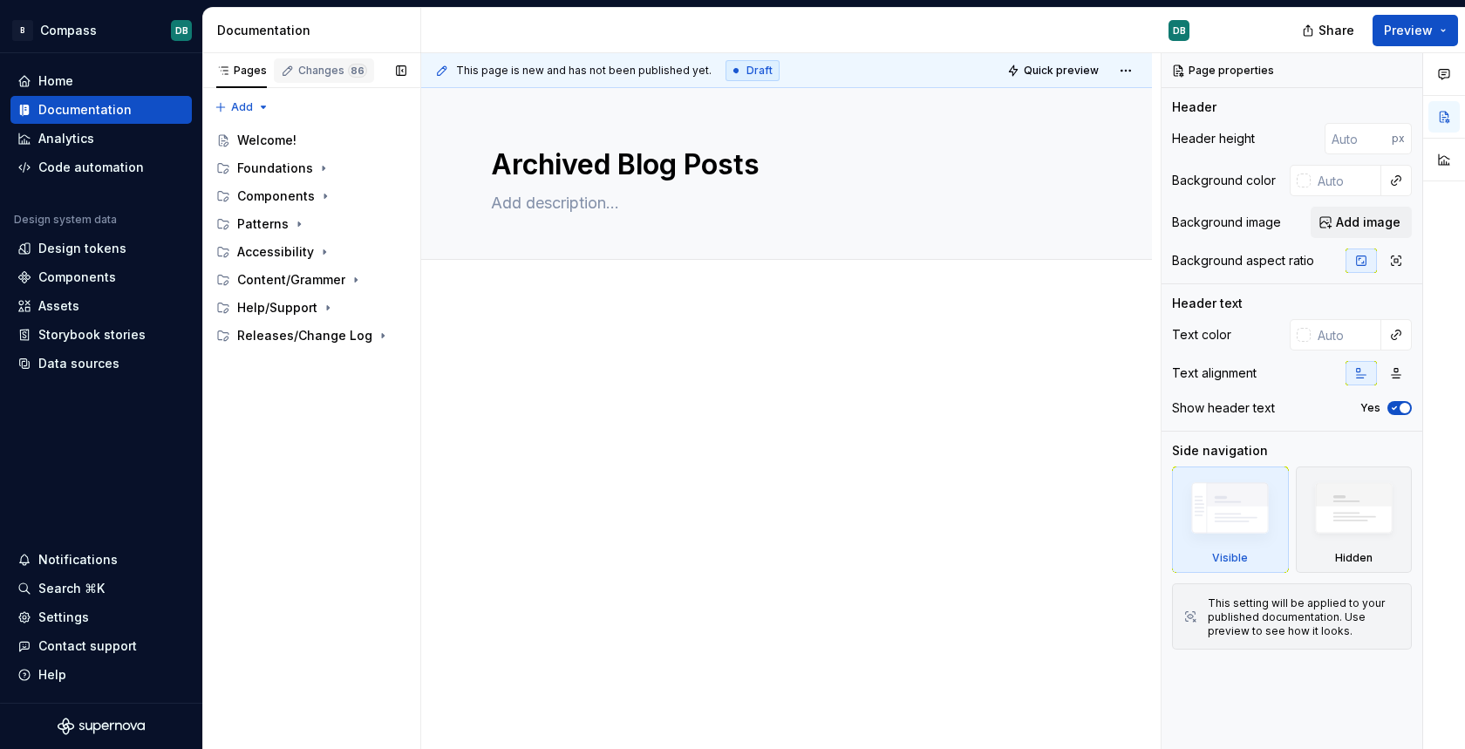
click at [315, 70] on div "Changes 86" at bounding box center [332, 71] width 69 height 14
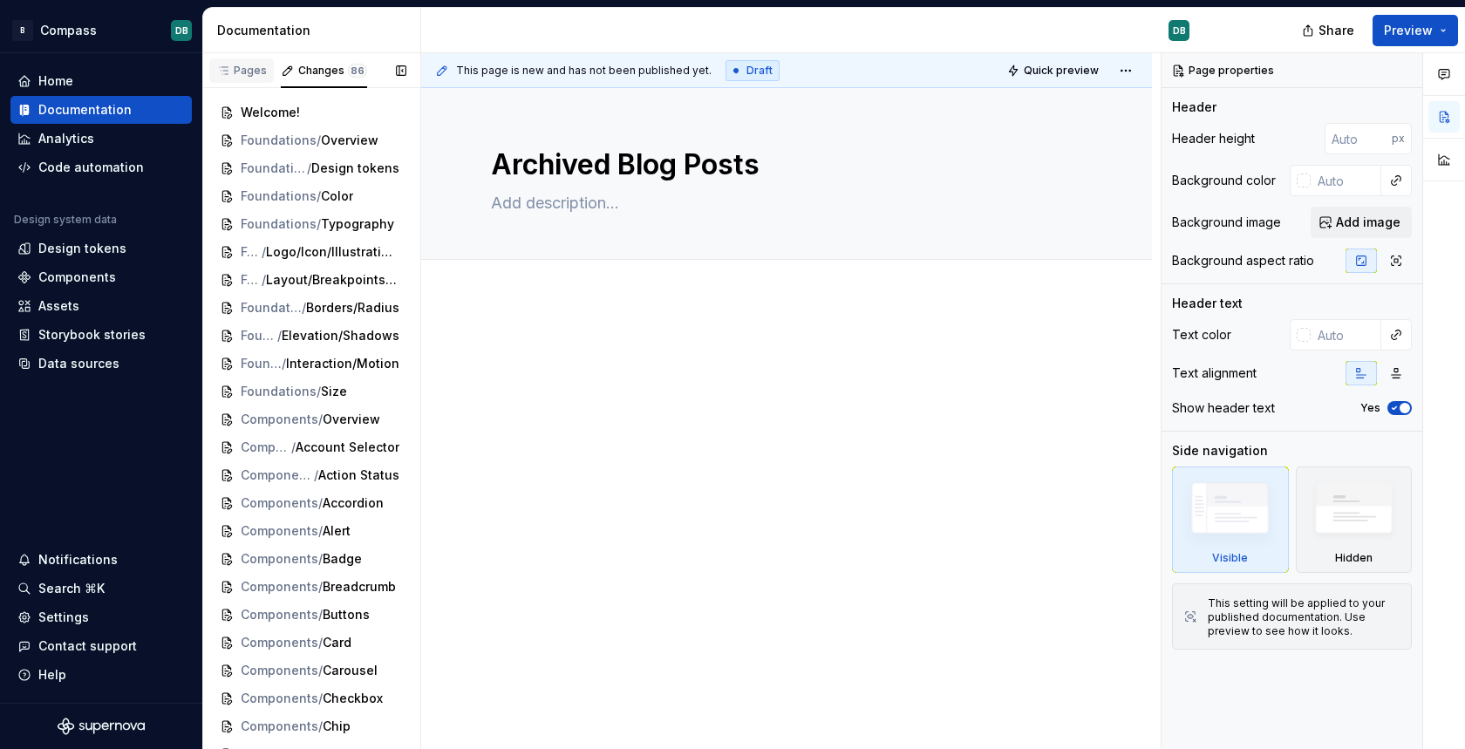
click at [238, 72] on div "Pages" at bounding box center [241, 71] width 51 height 14
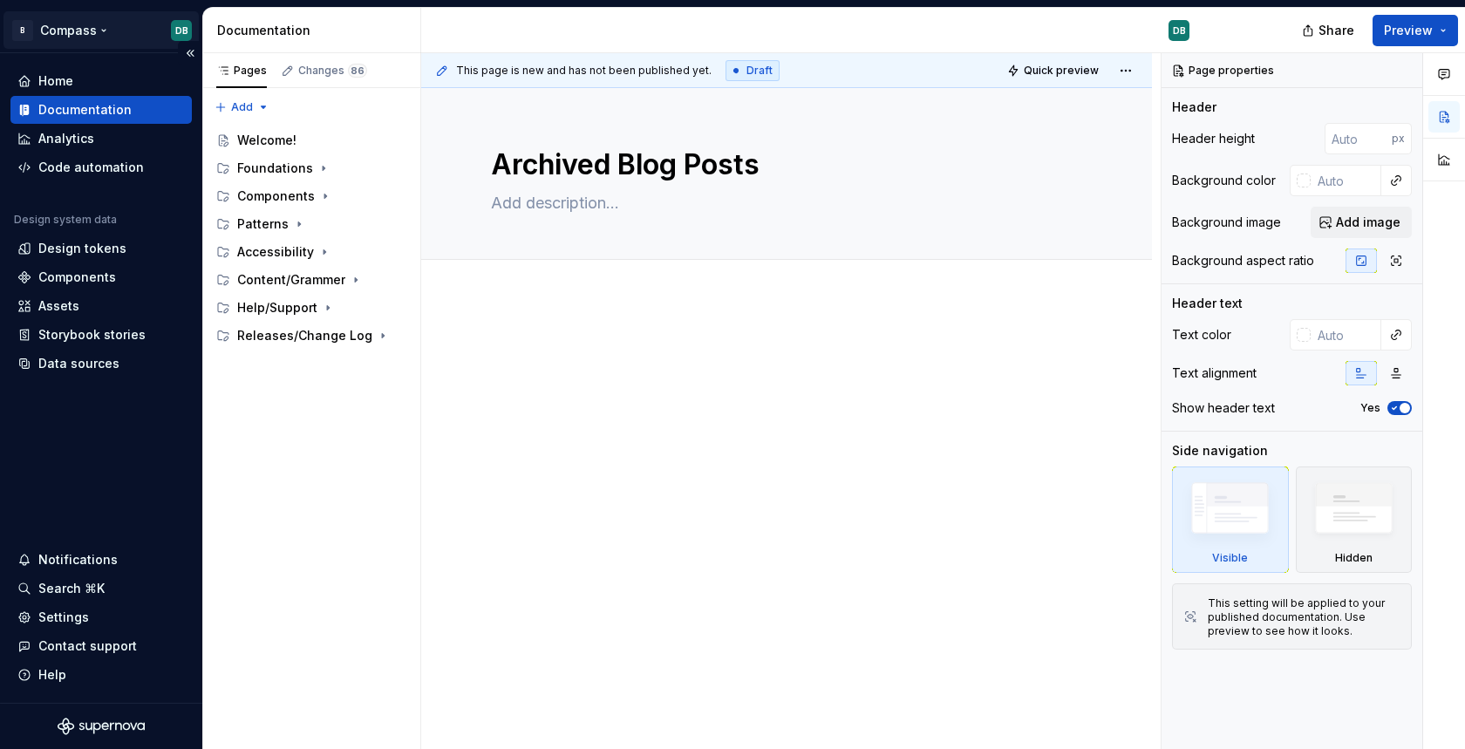
click at [72, 31] on html "B Compass DB Home Documentation Analytics Code automation Design system data De…" at bounding box center [732, 374] width 1465 height 749
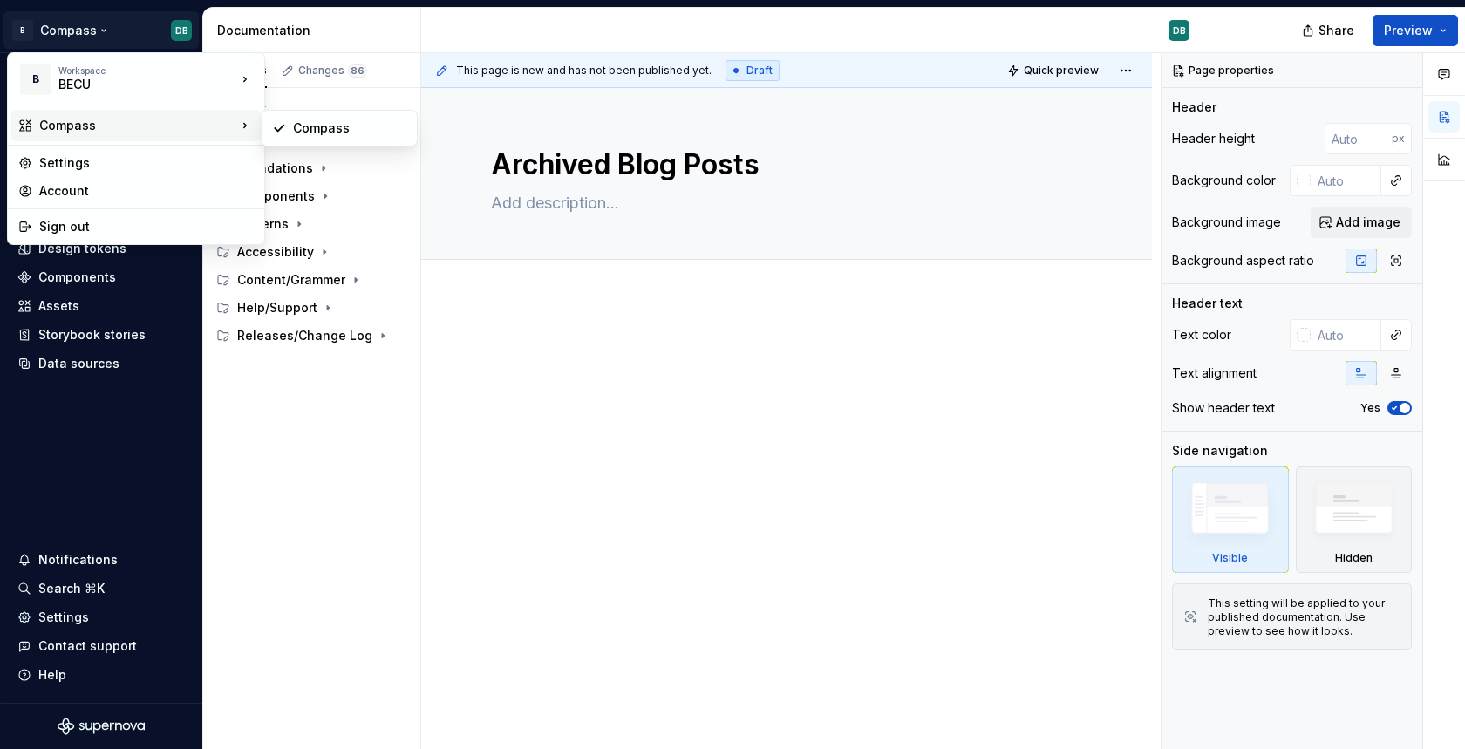
click at [65, 127] on div "Compass" at bounding box center [137, 125] width 197 height 17
click at [318, 131] on div "Compass" at bounding box center [349, 127] width 113 height 17
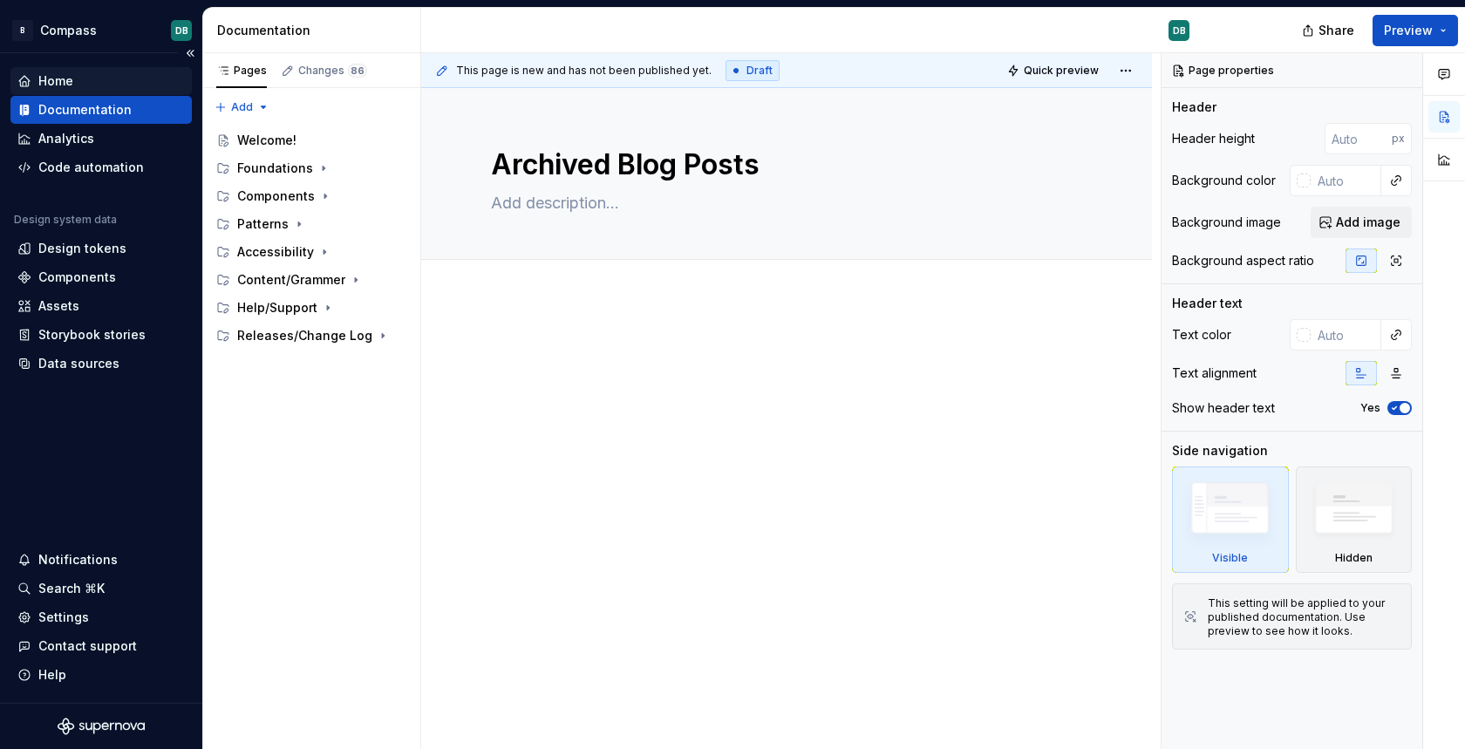
click at [48, 83] on div "Home" at bounding box center [55, 80] width 35 height 17
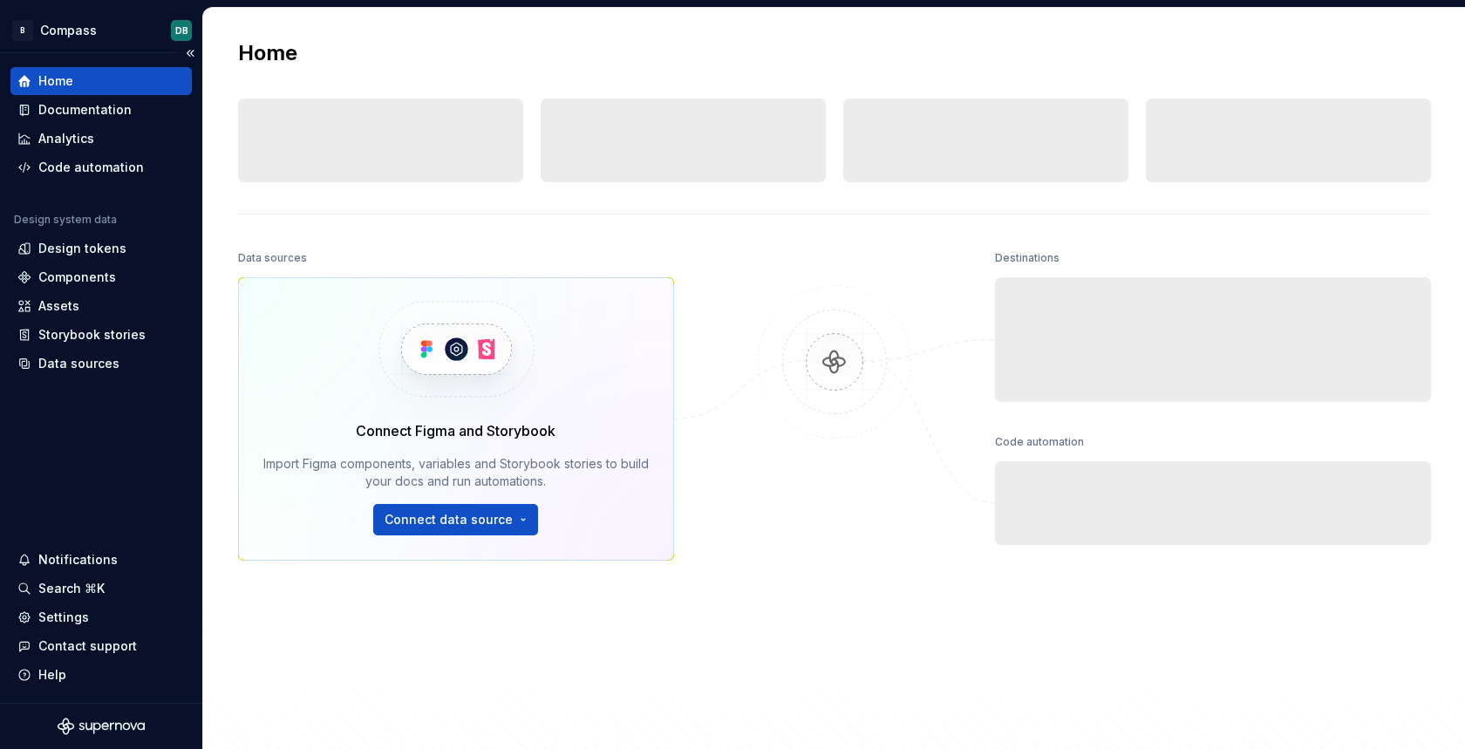
click at [51, 81] on div "Home" at bounding box center [55, 80] width 35 height 17
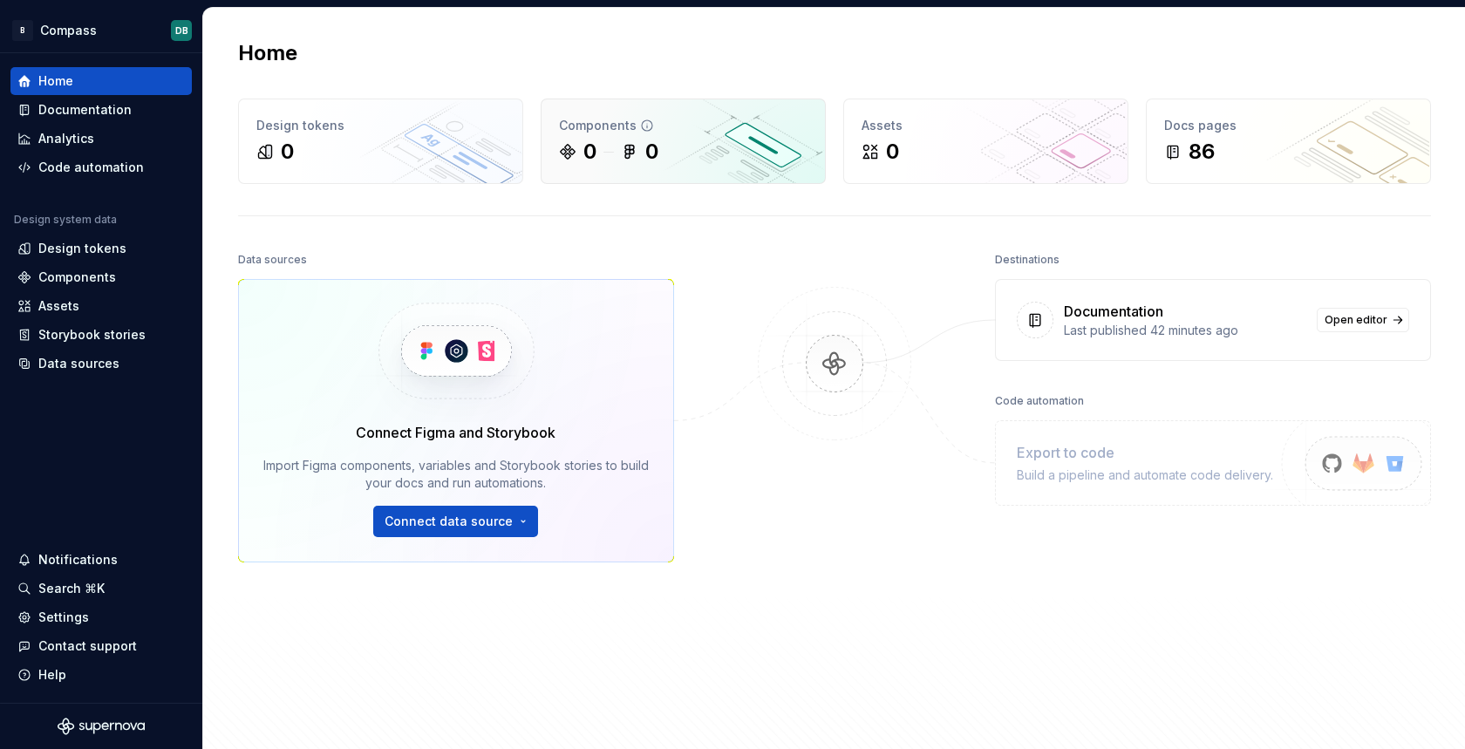
click at [697, 159] on div "0 0" at bounding box center [683, 152] width 249 height 28
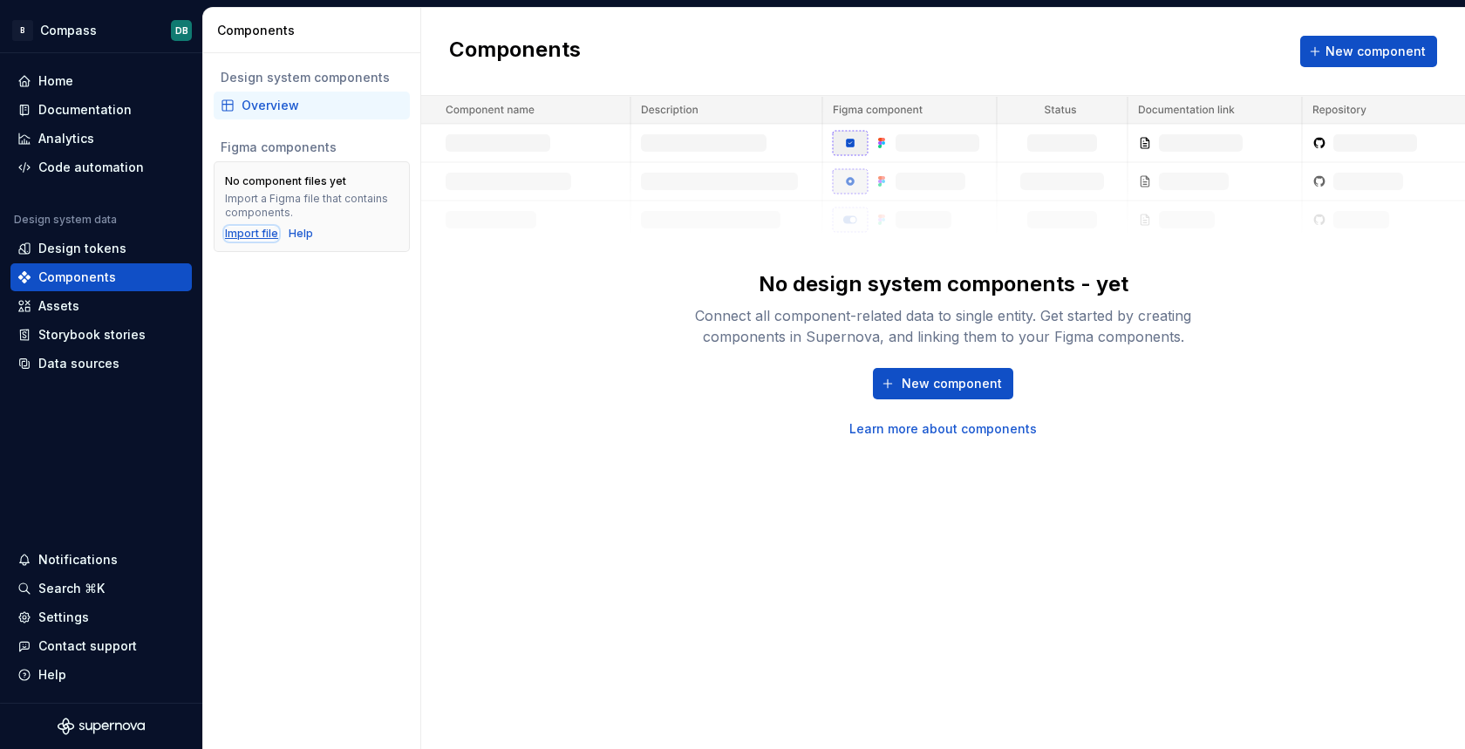
click at [255, 234] on div "Import file" at bounding box center [251, 234] width 53 height 14
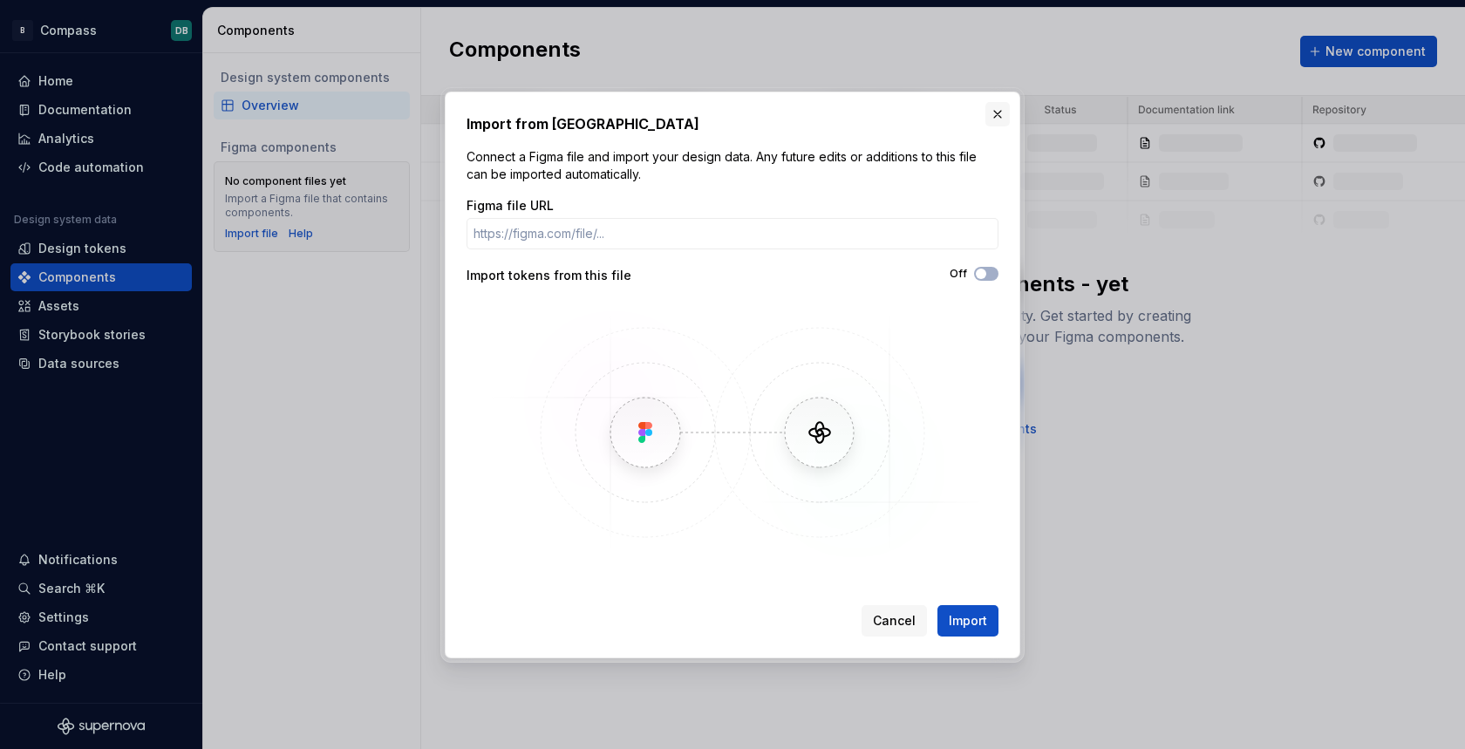
click at [1000, 111] on button "button" at bounding box center [997, 114] width 24 height 24
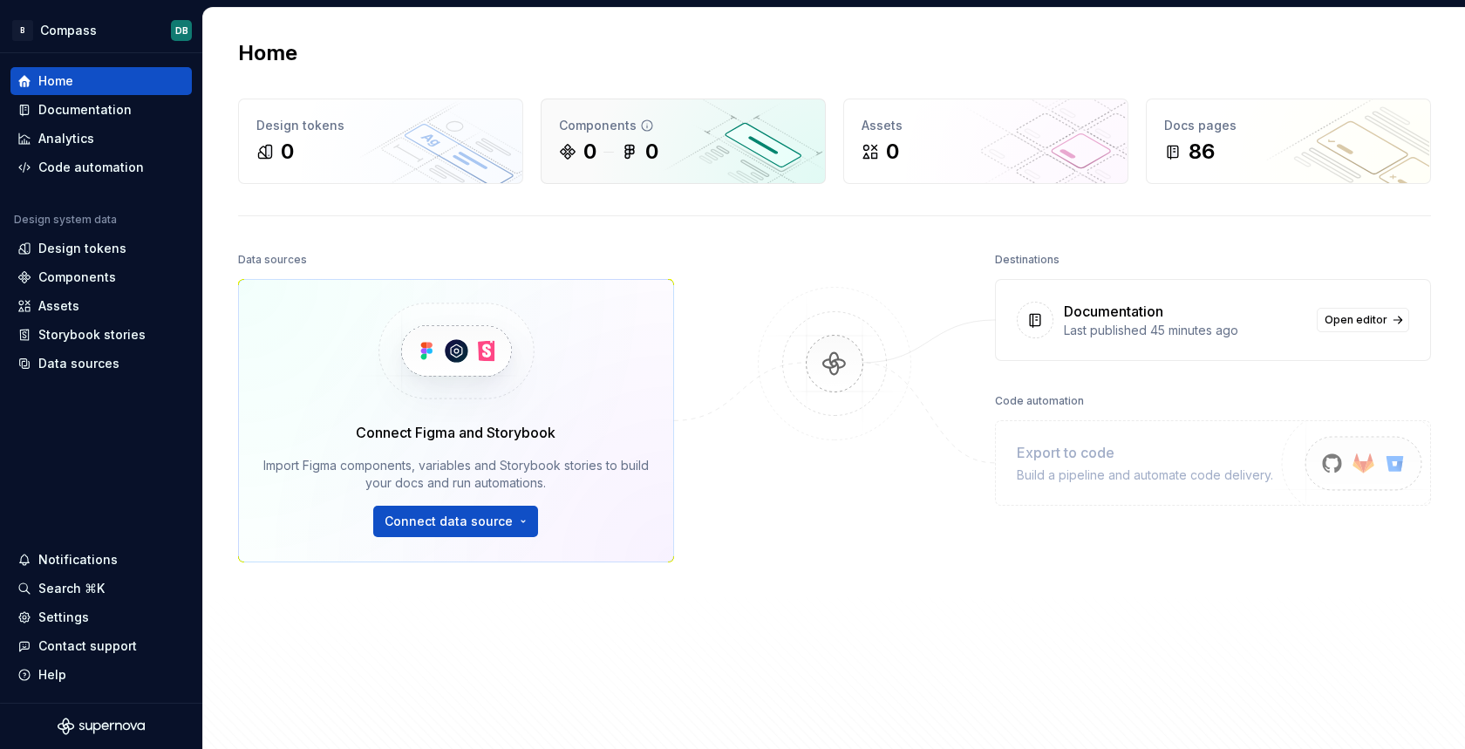
click at [706, 140] on div "0 0" at bounding box center [683, 152] width 249 height 28
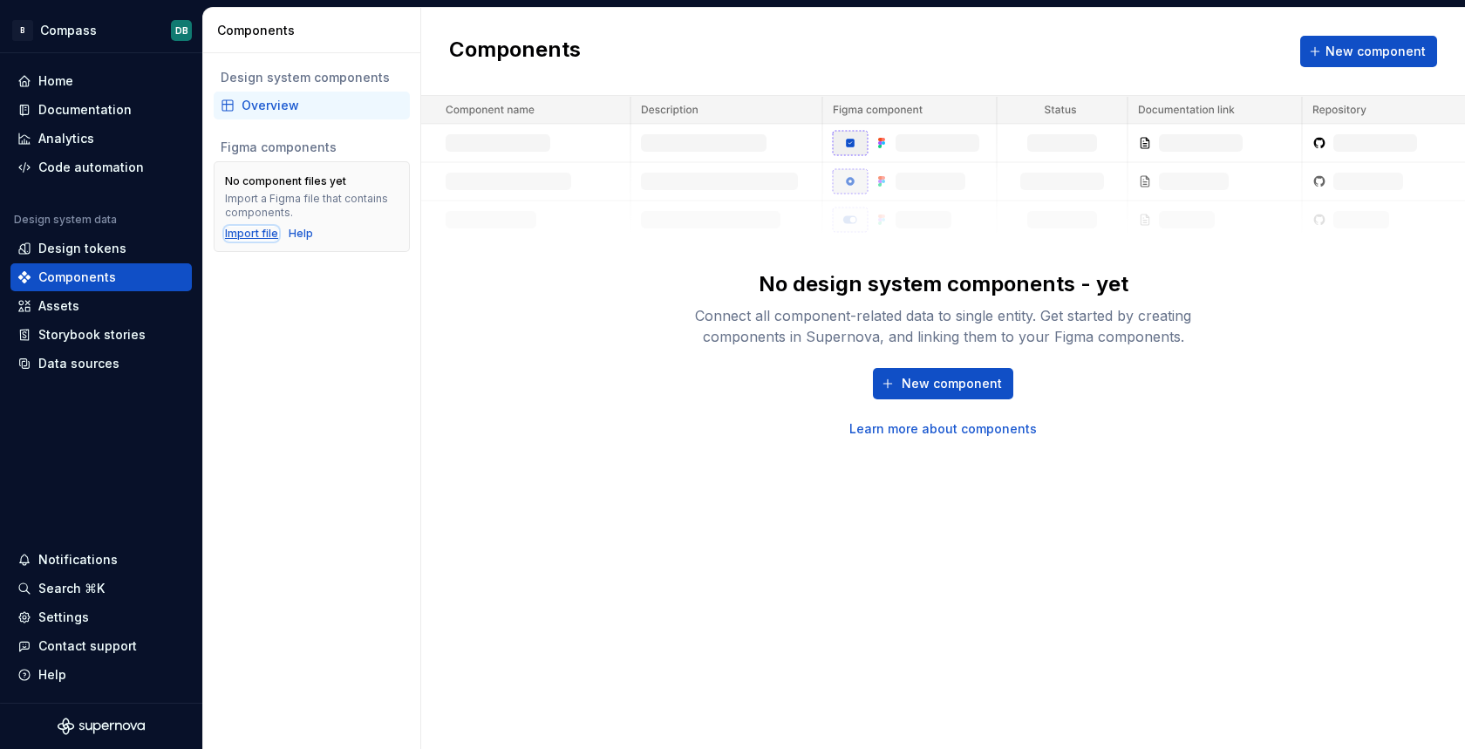
click at [244, 232] on div "Import file" at bounding box center [251, 234] width 53 height 14
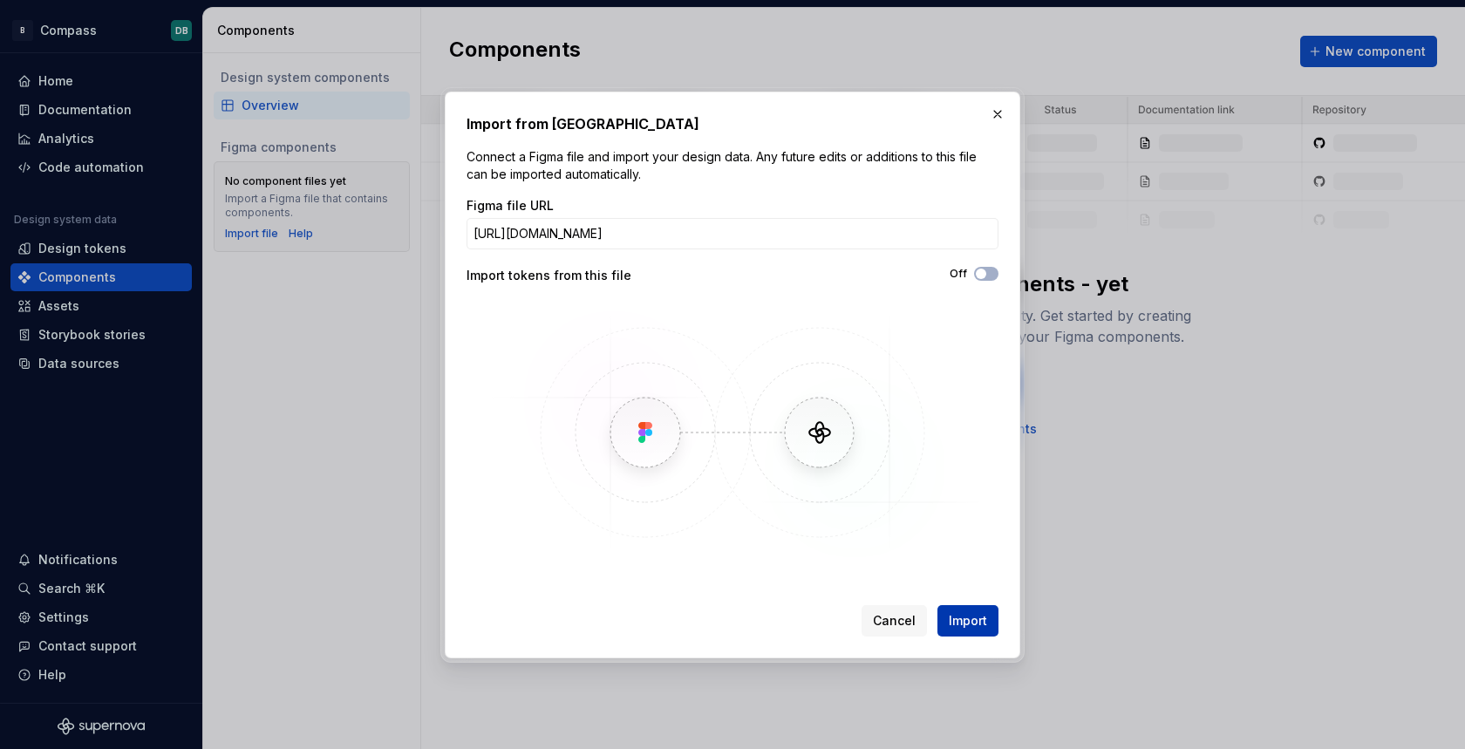
click at [972, 618] on span "Import" at bounding box center [968, 620] width 38 height 17
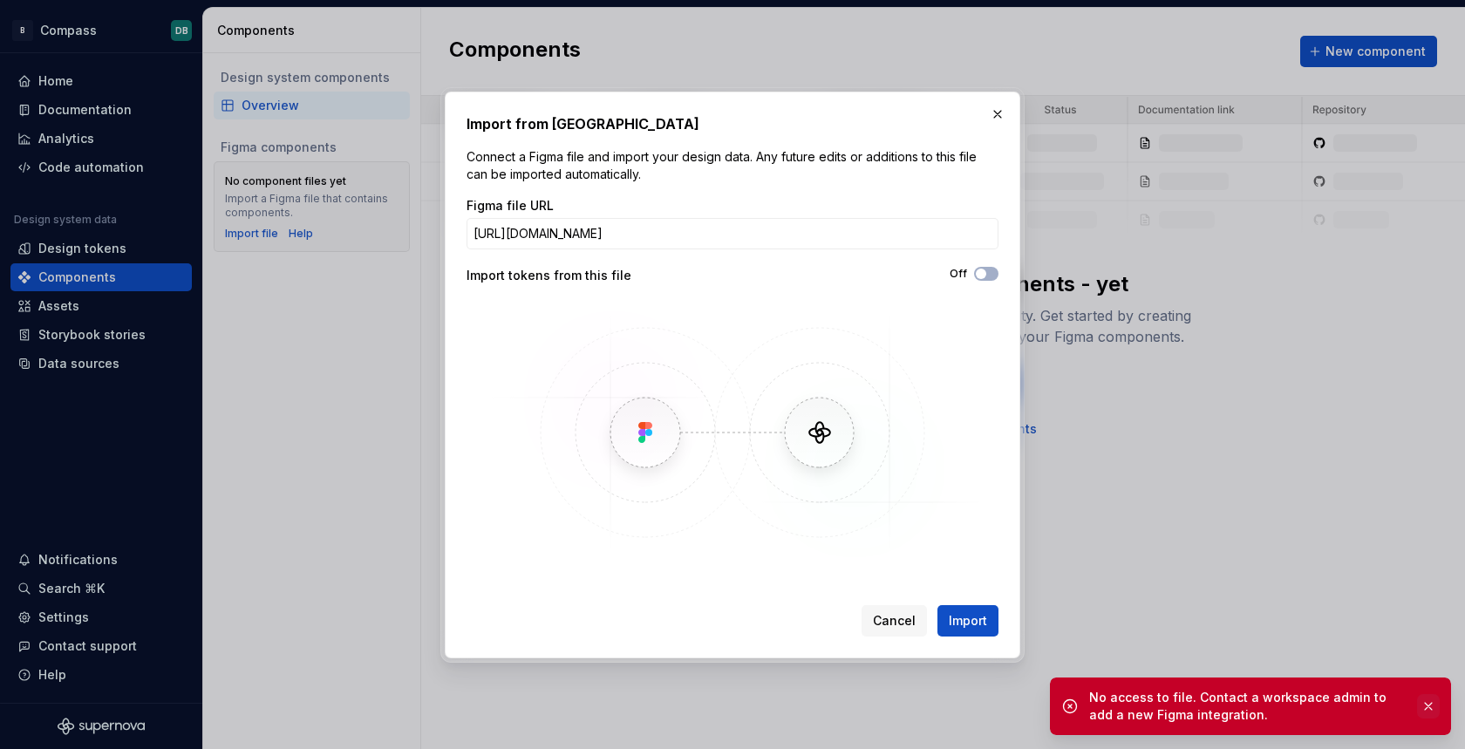
click at [1426, 706] on button "button" at bounding box center [1428, 706] width 23 height 24
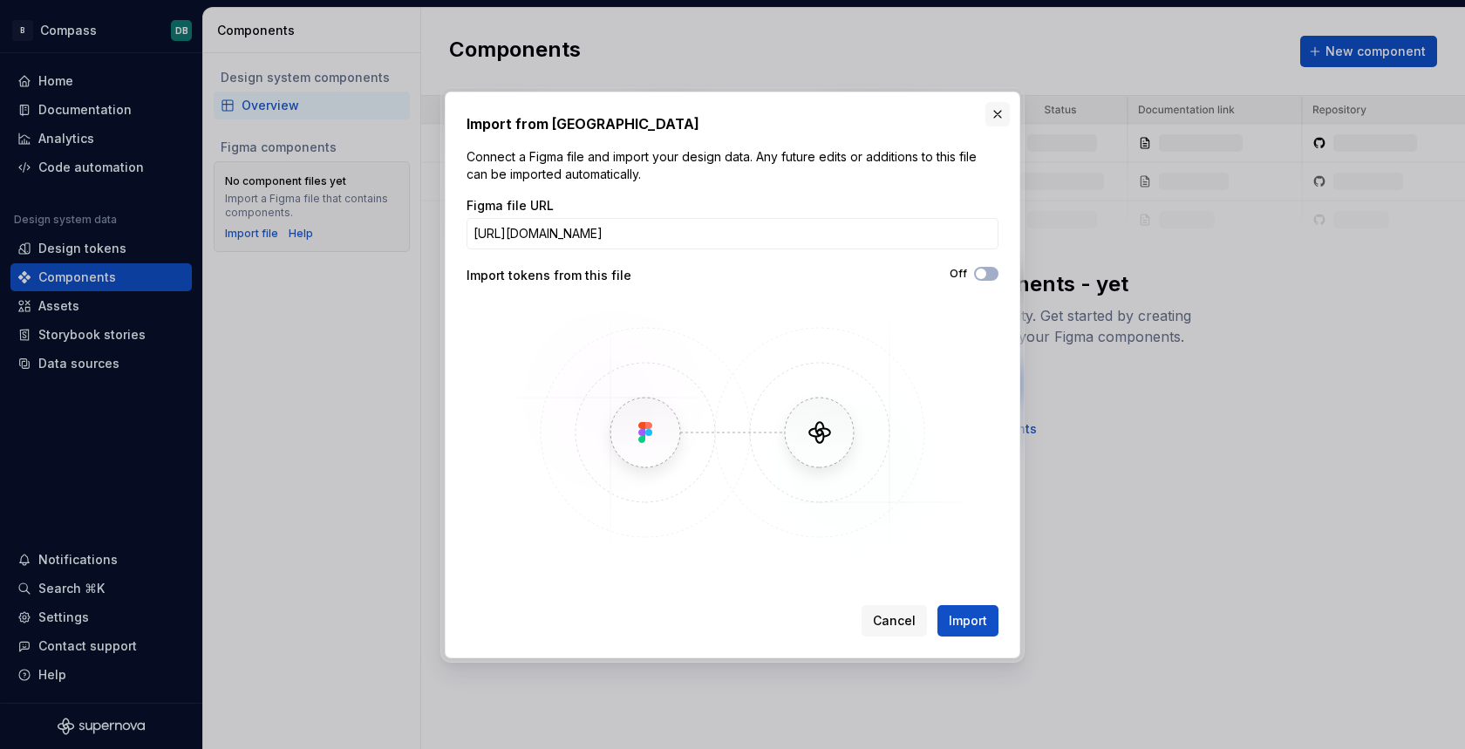
click at [998, 115] on button "button" at bounding box center [997, 114] width 24 height 24
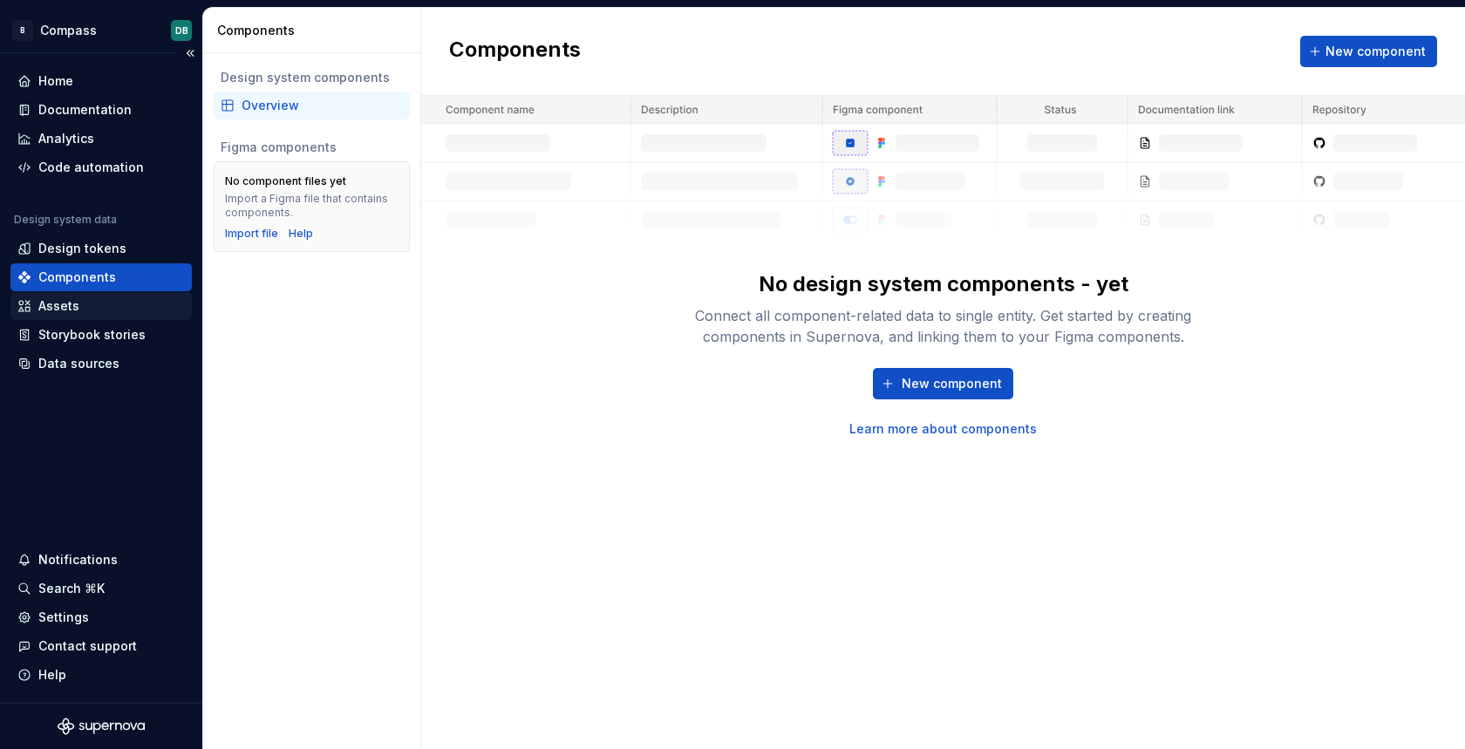
click at [57, 305] on div "Assets" at bounding box center [58, 305] width 41 height 17
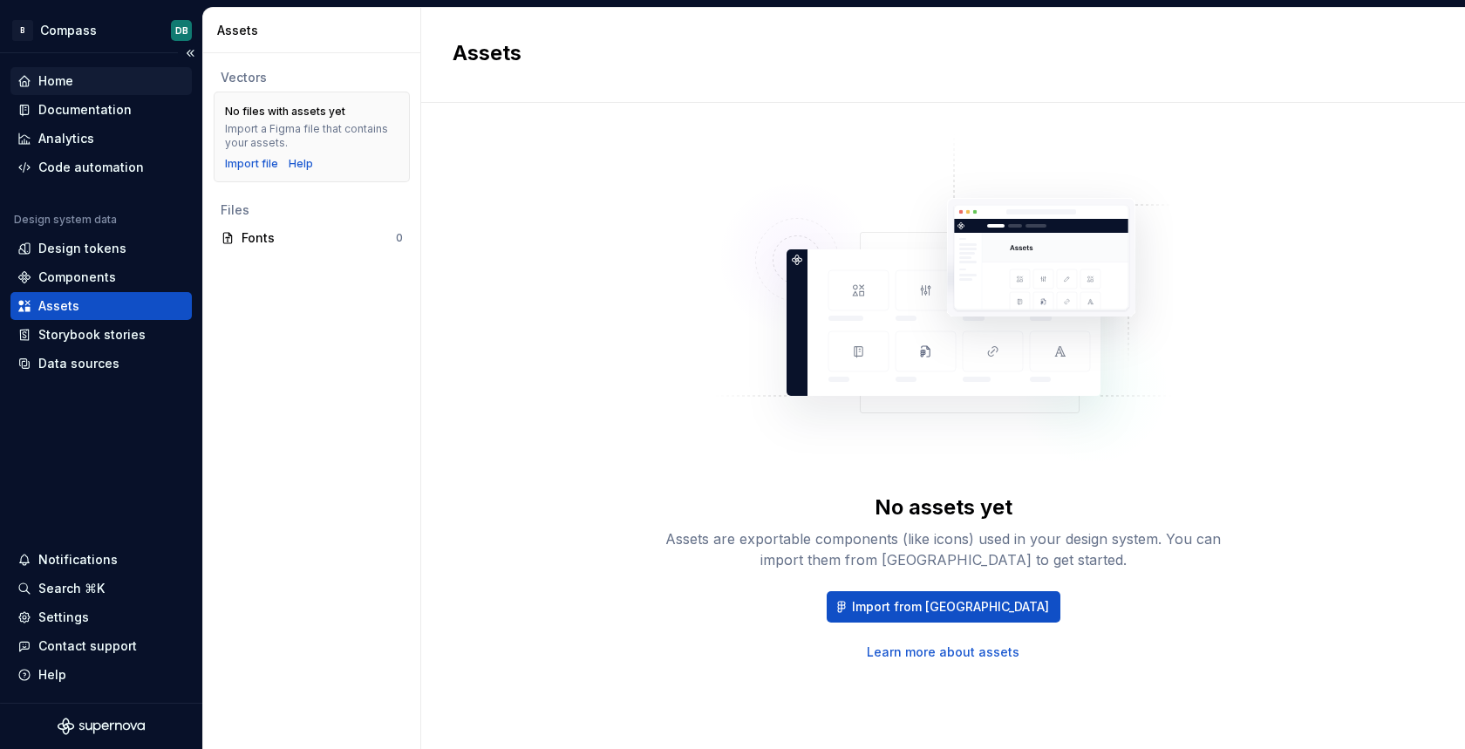
click at [50, 78] on div "Home" at bounding box center [55, 80] width 35 height 17
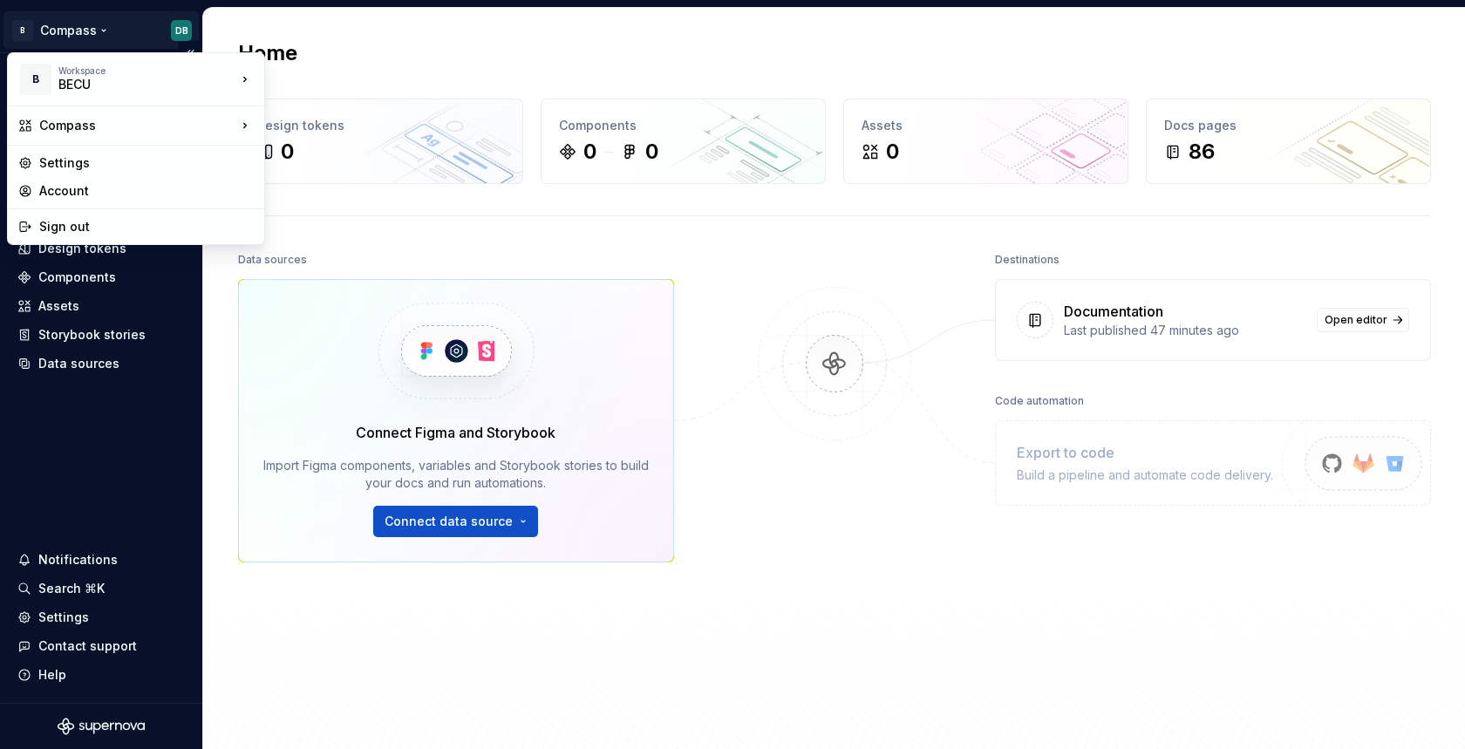
click at [75, 31] on html "B Compass DB Home Documentation Analytics Code automation Design system data De…" at bounding box center [732, 374] width 1465 height 749
click at [76, 77] on div "BECU" at bounding box center [132, 84] width 148 height 17
click at [312, 72] on div "BECU" at bounding box center [349, 74] width 113 height 17
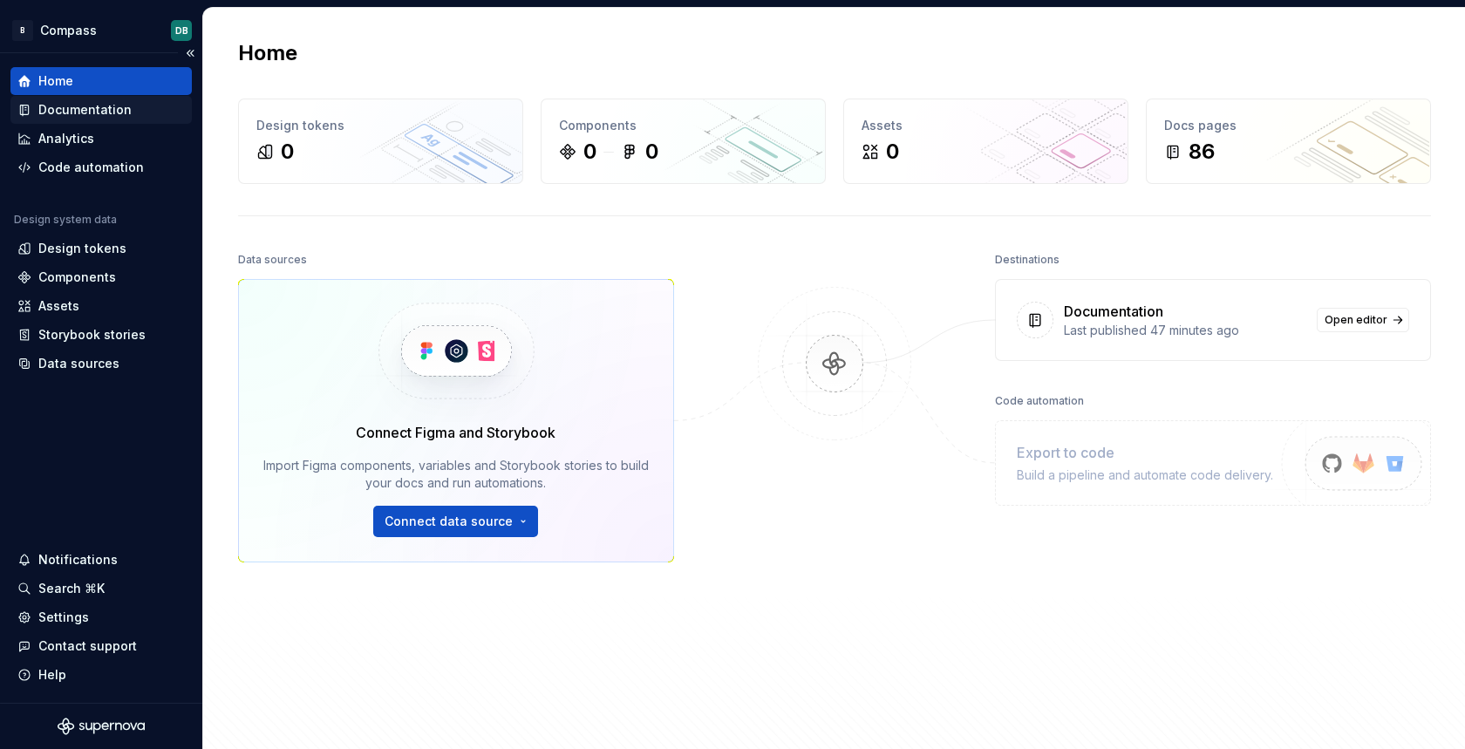
click at [72, 112] on div "Documentation" at bounding box center [84, 109] width 93 height 17
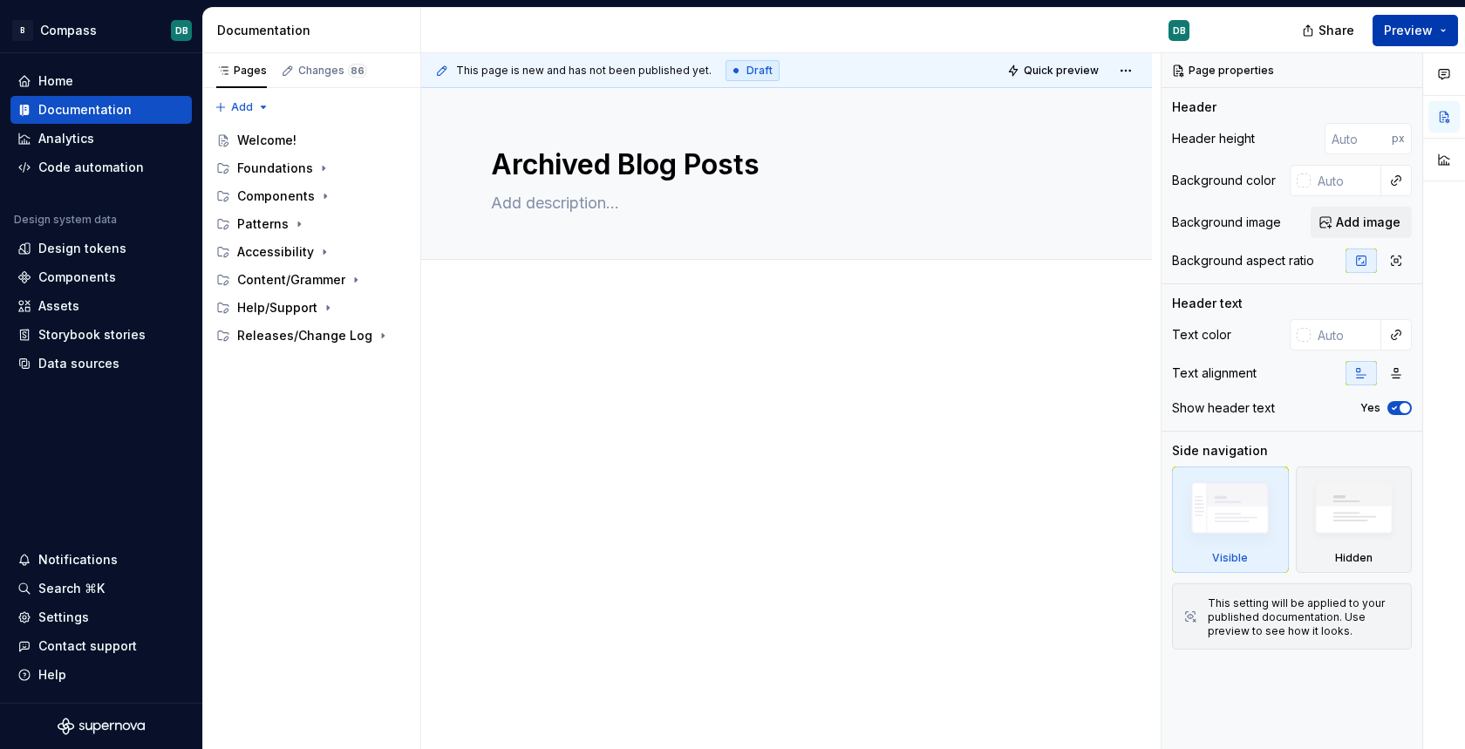
click at [1446, 32] on button "Preview" at bounding box center [1415, 30] width 85 height 31
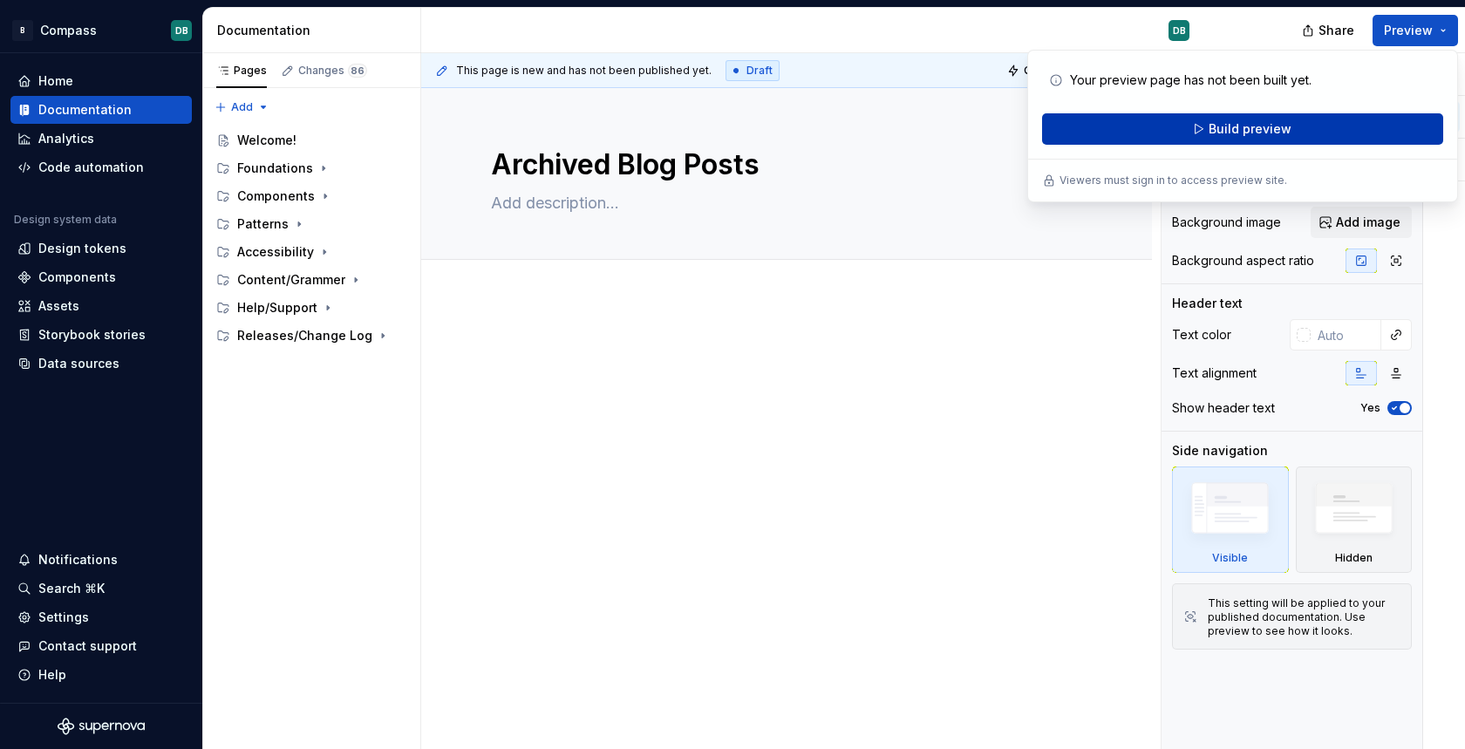
click at [1233, 128] on span "Build preview" at bounding box center [1250, 128] width 83 height 17
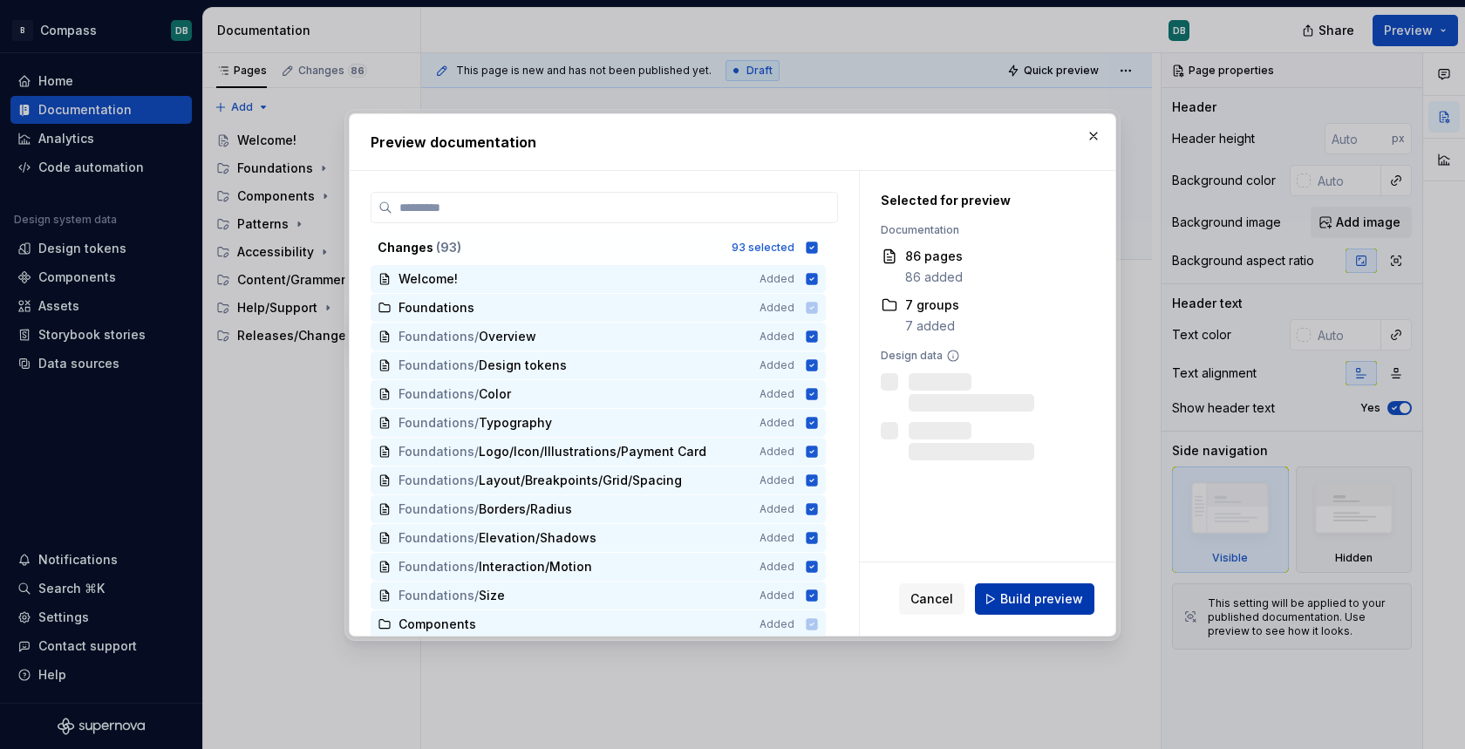
click at [1039, 601] on span "Build preview" at bounding box center [1041, 598] width 83 height 17
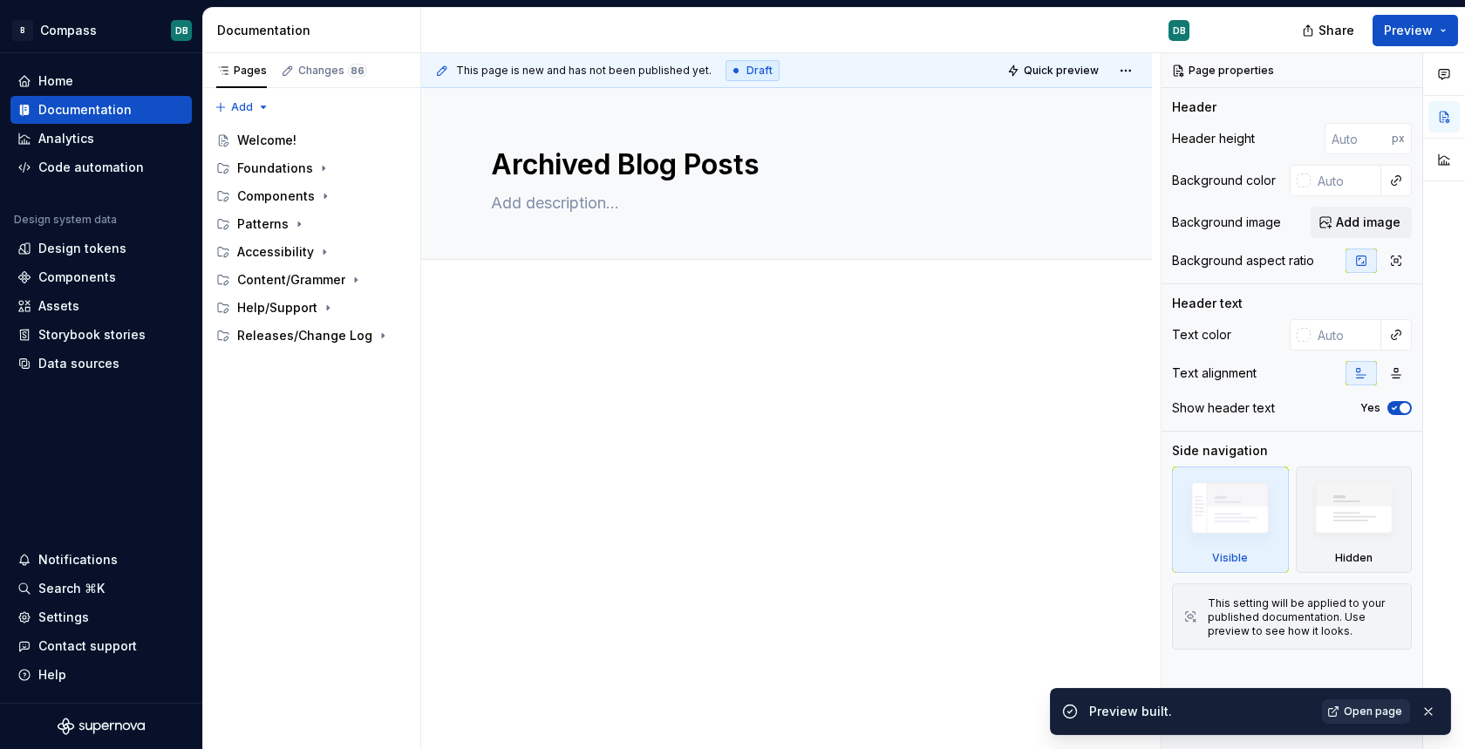
click at [1378, 710] on span "Open page" at bounding box center [1373, 712] width 58 height 14
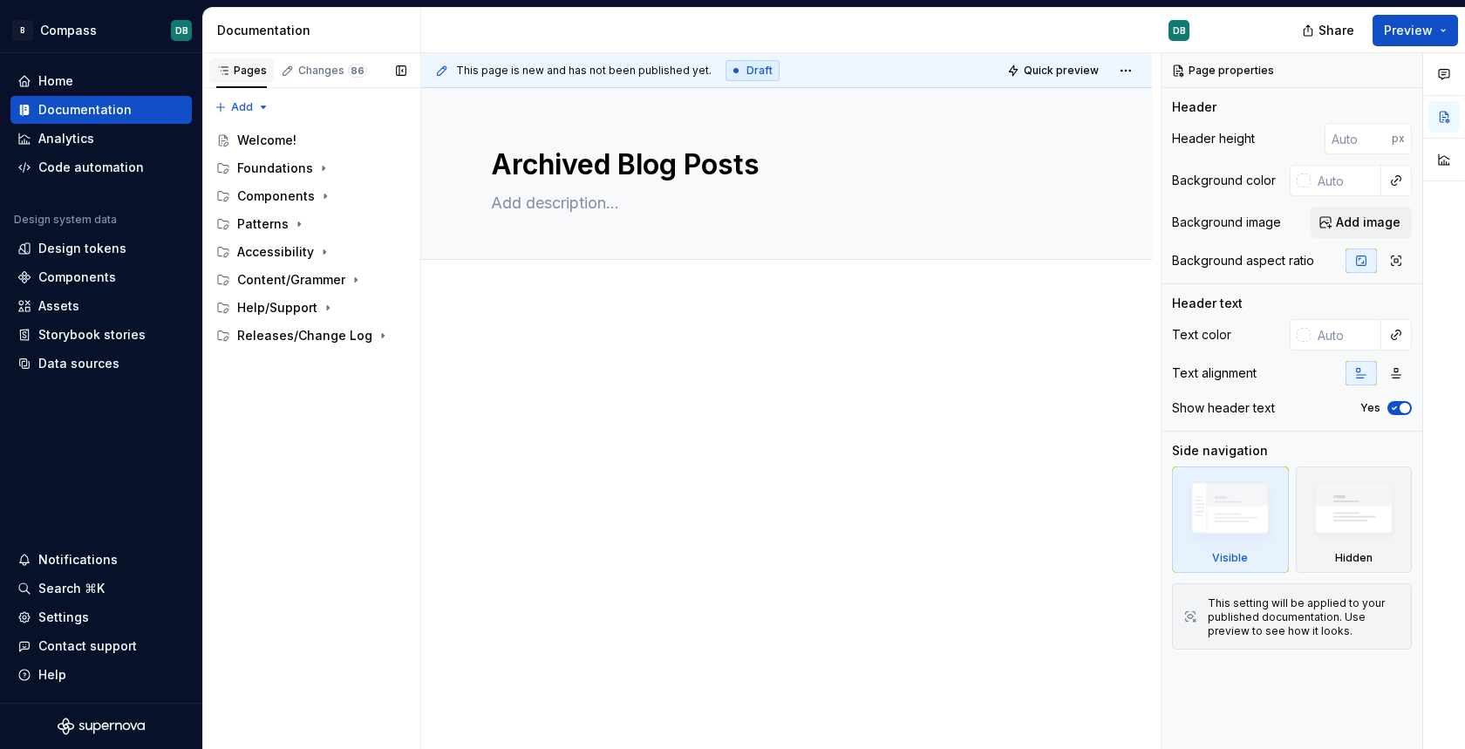
click at [262, 76] on div "Pages" at bounding box center [241, 71] width 51 height 14
click at [189, 54] on button "Collapse sidebar" at bounding box center [190, 53] width 24 height 24
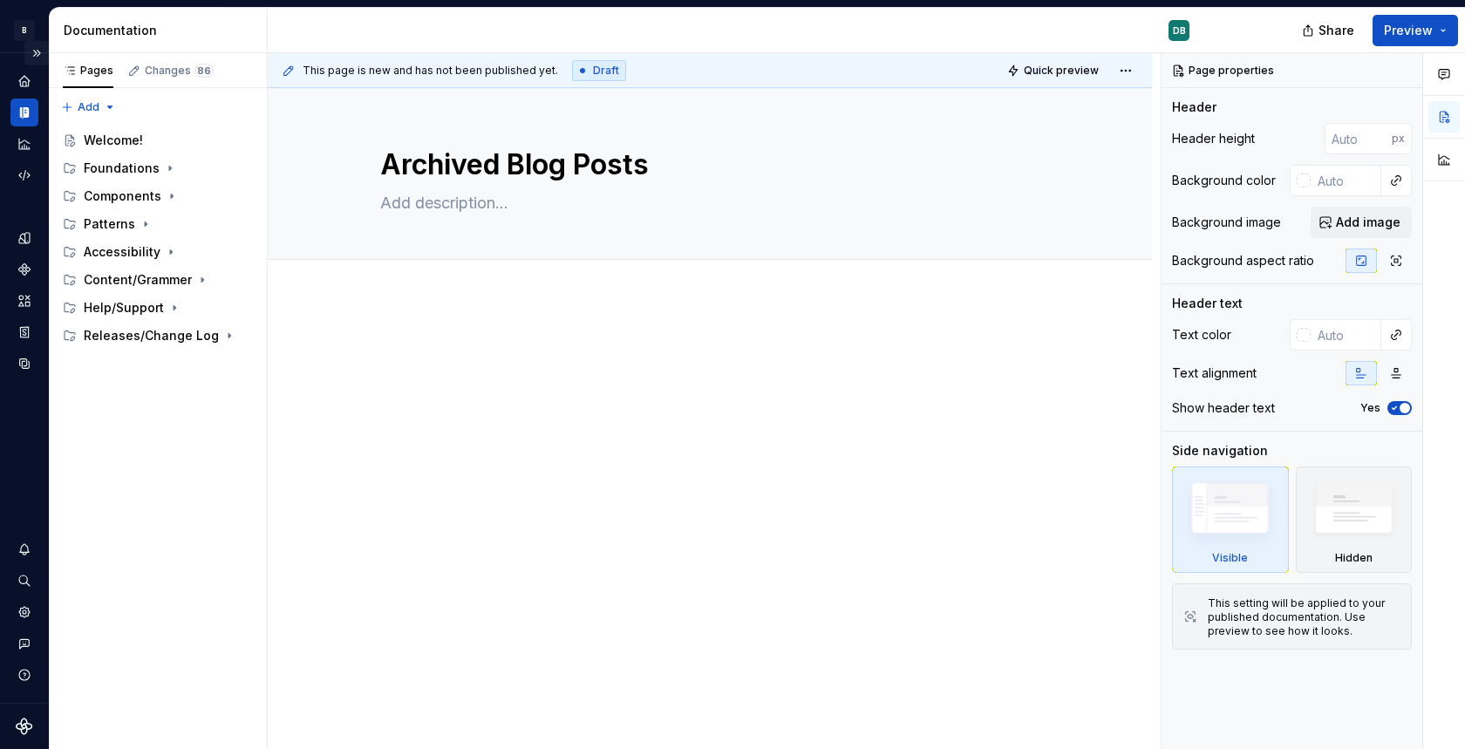
click at [39, 51] on button "Expand sidebar" at bounding box center [36, 53] width 24 height 24
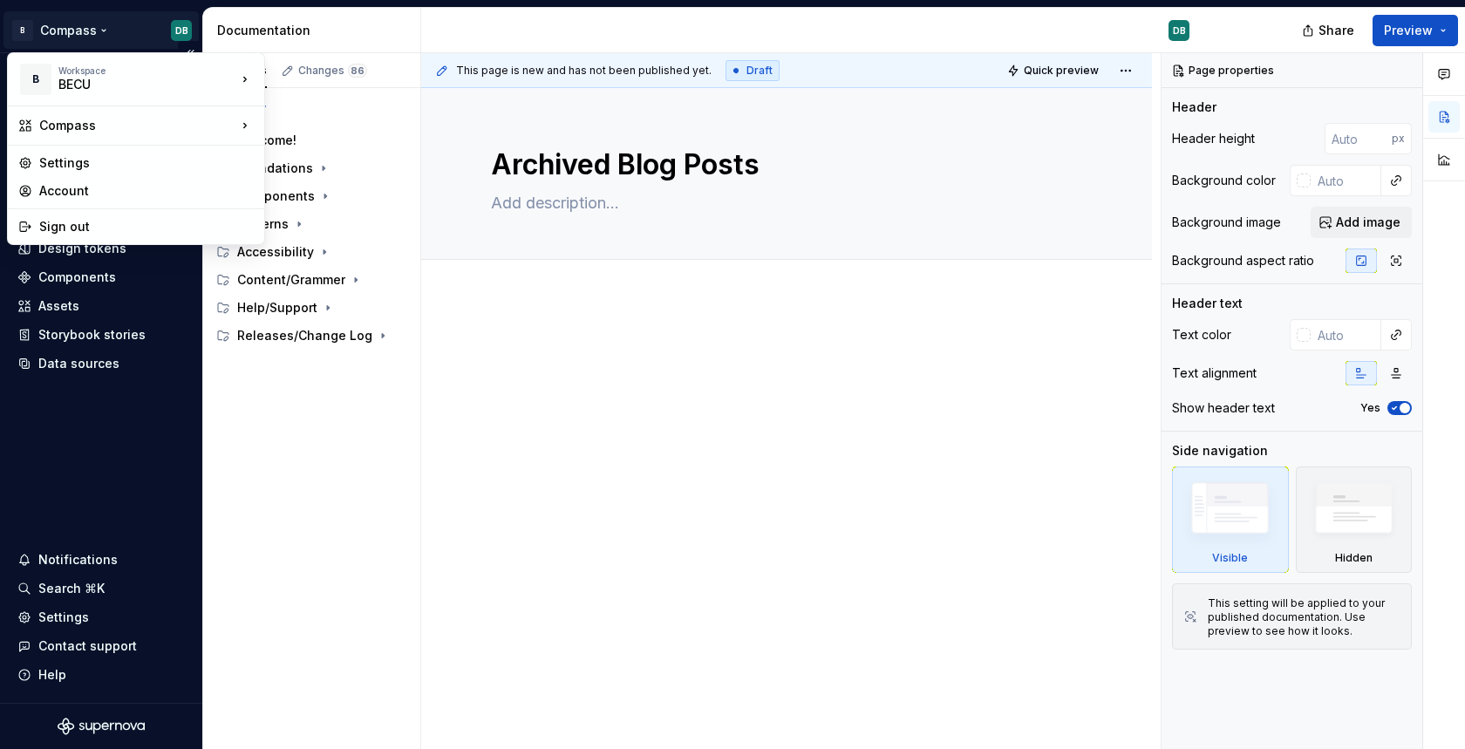
click at [58, 31] on html "B Compass DB Home Documentation Analytics Code automation Design system data De…" at bounding box center [732, 374] width 1465 height 749
click at [64, 167] on div "Settings" at bounding box center [146, 162] width 215 height 17
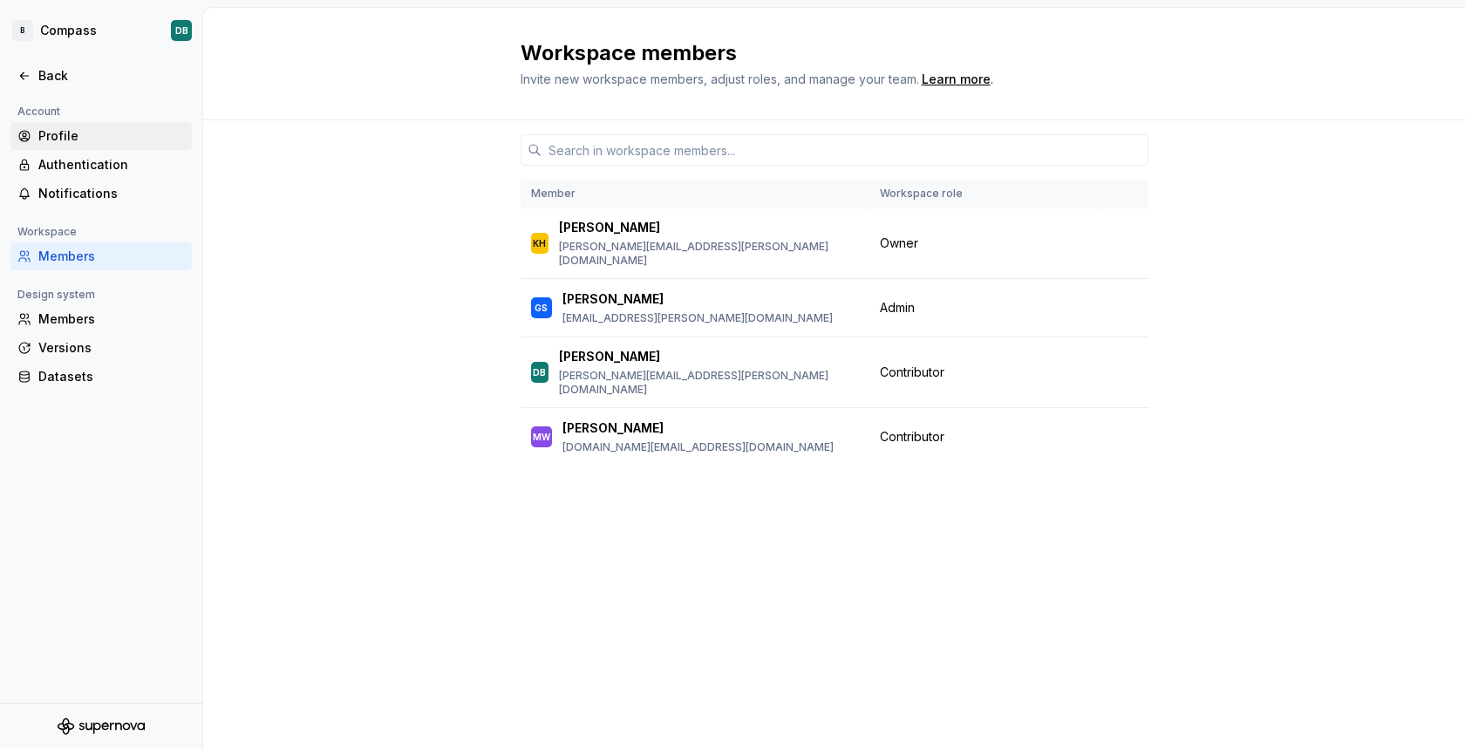
click at [56, 133] on div "Profile" at bounding box center [111, 135] width 146 height 17
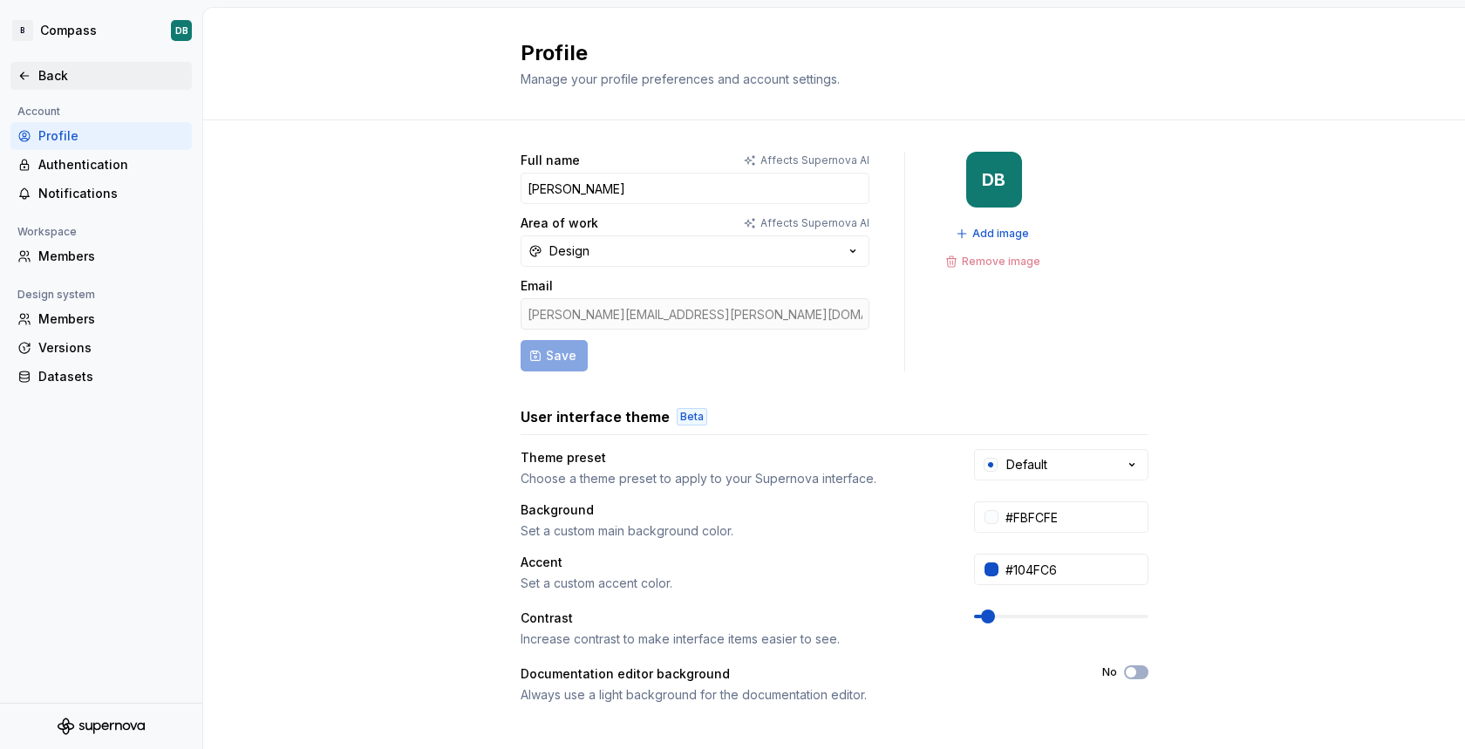
click at [33, 76] on div "Back" at bounding box center [100, 75] width 167 height 17
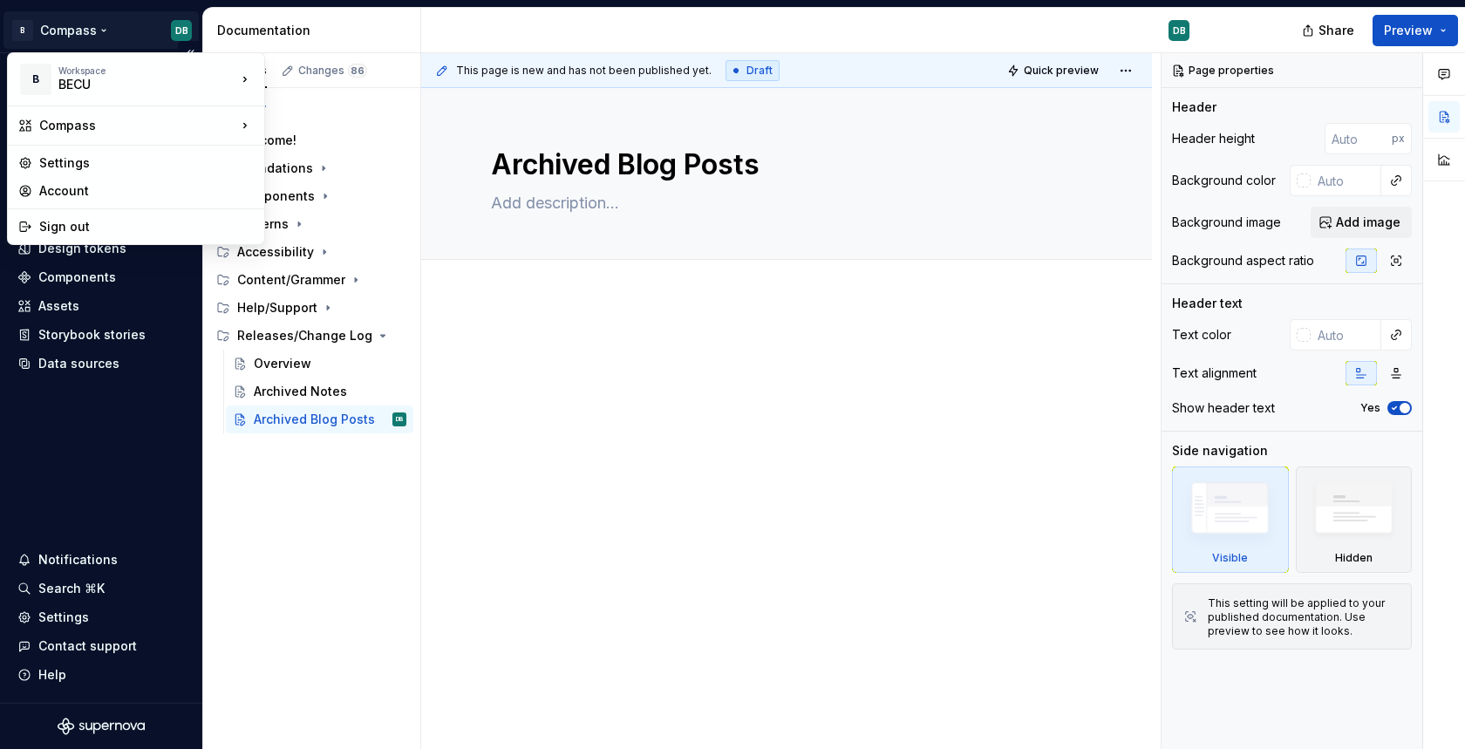
click at [84, 32] on html "B Compass DB Home Documentation Analytics Code automation Design system data De…" at bounding box center [732, 374] width 1465 height 749
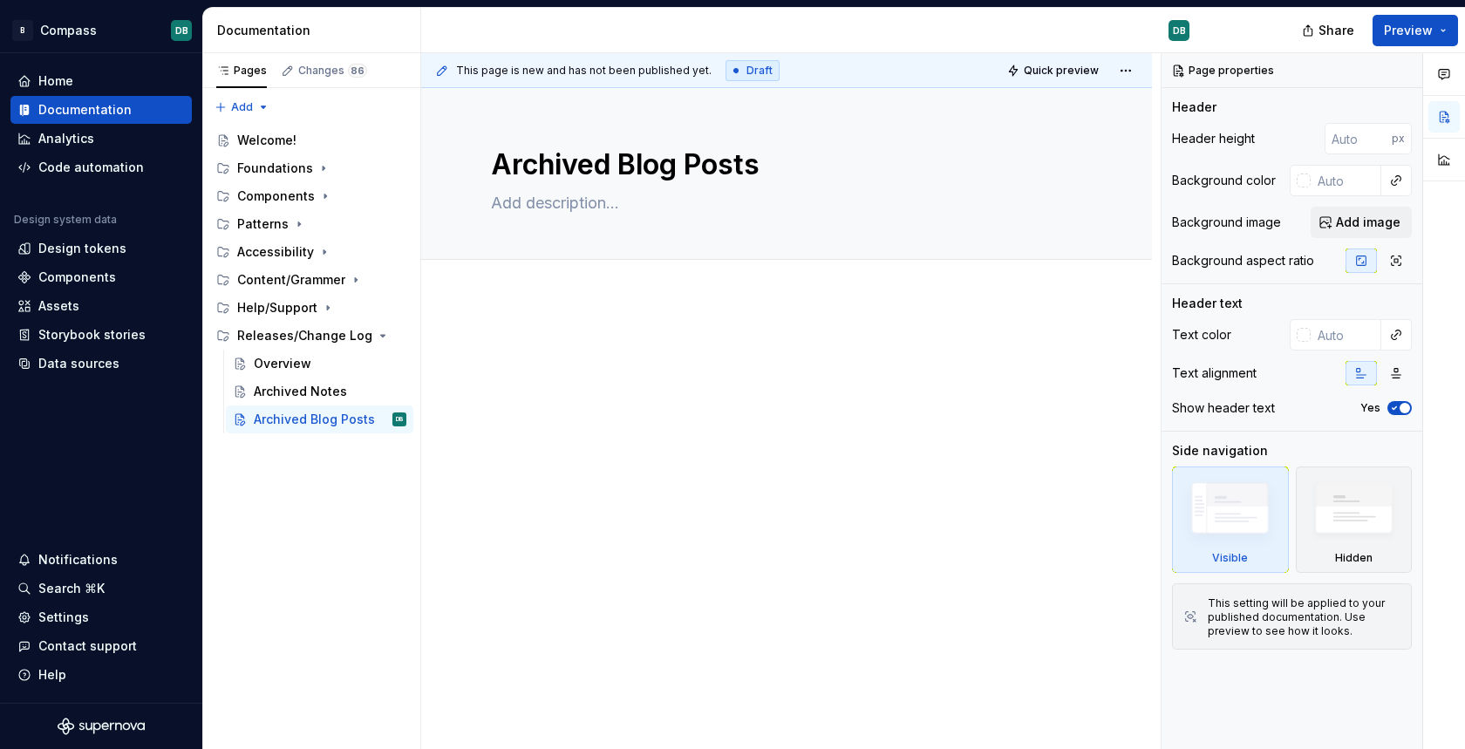
click at [621, 381] on html "B Compass DB Home Documentation Analytics Code automation Design system data De…" at bounding box center [732, 374] width 1465 height 749
click at [250, 138] on div "Welcome!" at bounding box center [266, 140] width 59 height 17
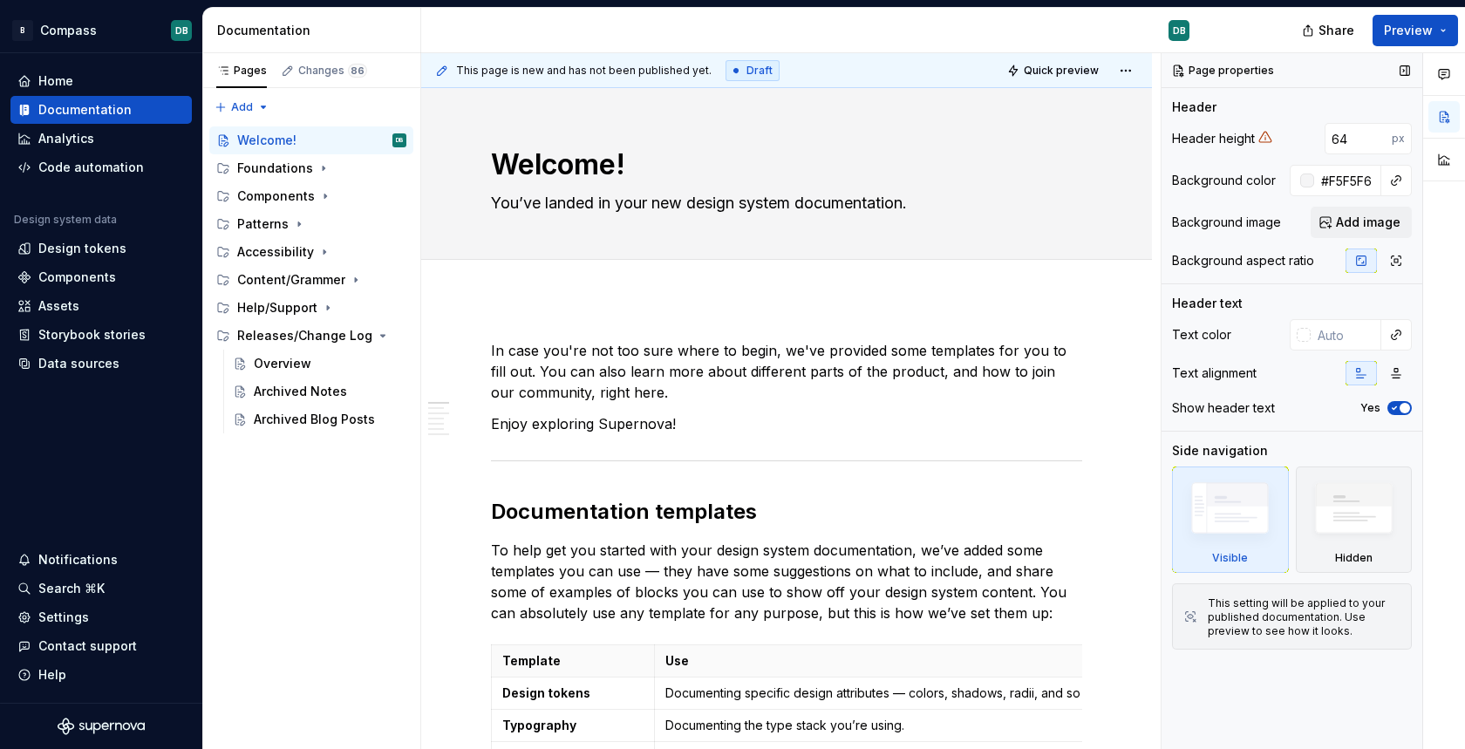
click at [1263, 138] on icon at bounding box center [1265, 137] width 14 height 14
click at [1401, 409] on span "button" at bounding box center [1405, 408] width 10 height 10
click at [1401, 409] on button "No" at bounding box center [1399, 408] width 24 height 14
click at [1134, 72] on html "B Compass DB Home Documentation Analytics Code automation Design system data De…" at bounding box center [732, 374] width 1465 height 749
click at [1083, 198] on html "B Compass DB Home Documentation Analytics Code automation Design system data De…" at bounding box center [732, 374] width 1465 height 749
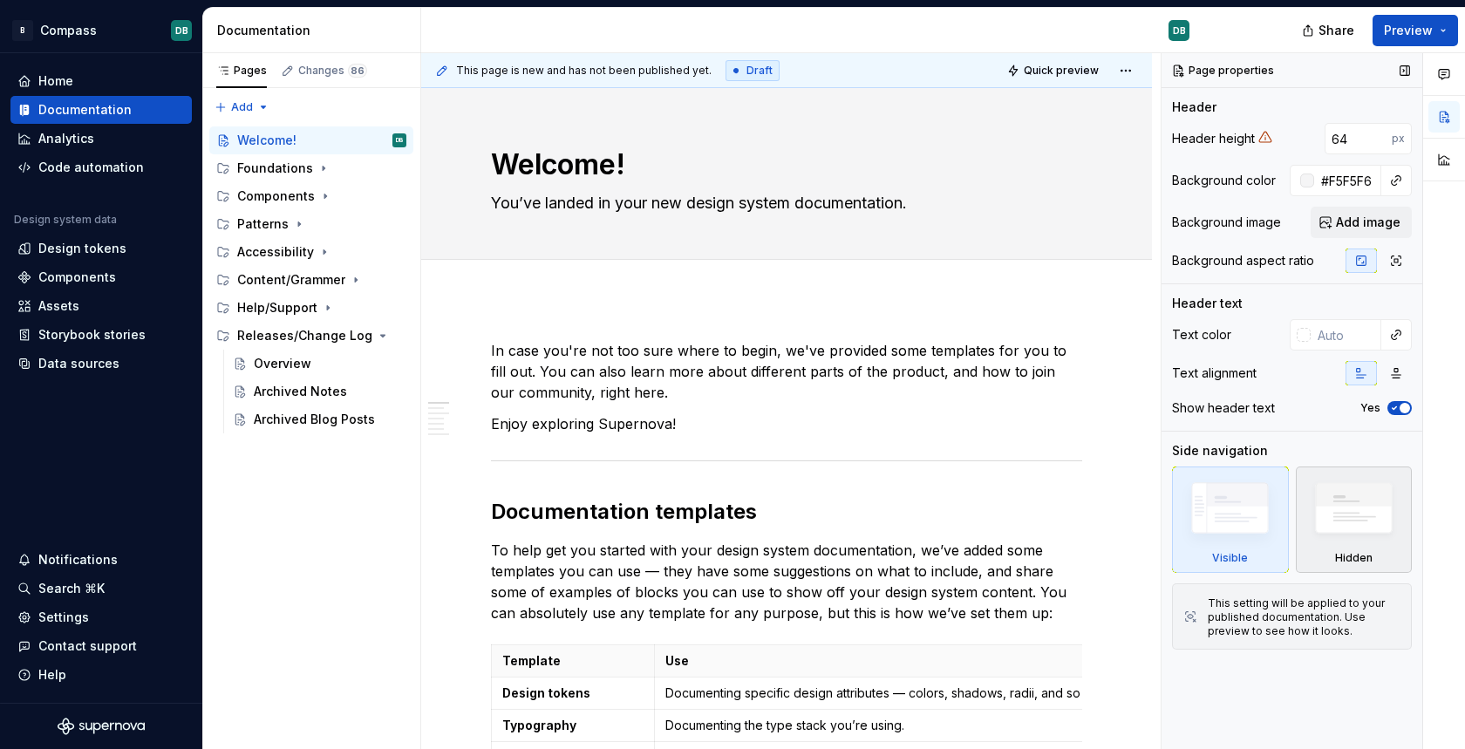
click at [1359, 503] on img at bounding box center [1354, 512] width 100 height 77
click at [1228, 518] on img at bounding box center [1230, 512] width 100 height 76
click at [442, 72] on icon at bounding box center [442, 70] width 9 height 9
click at [441, 72] on icon at bounding box center [442, 70] width 9 height 9
click at [131, 110] on div "Documentation" at bounding box center [100, 109] width 167 height 17
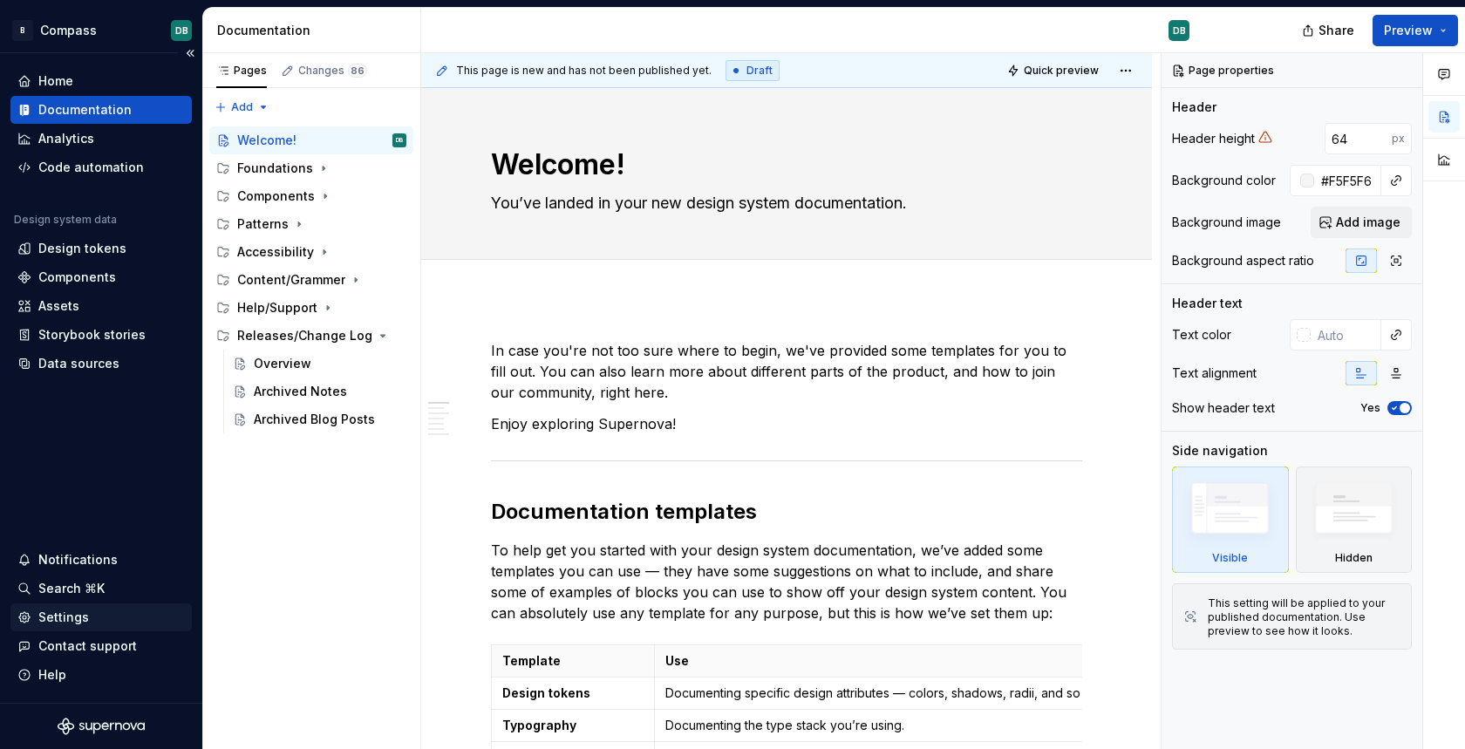
click at [62, 613] on div "Settings" at bounding box center [63, 617] width 51 height 17
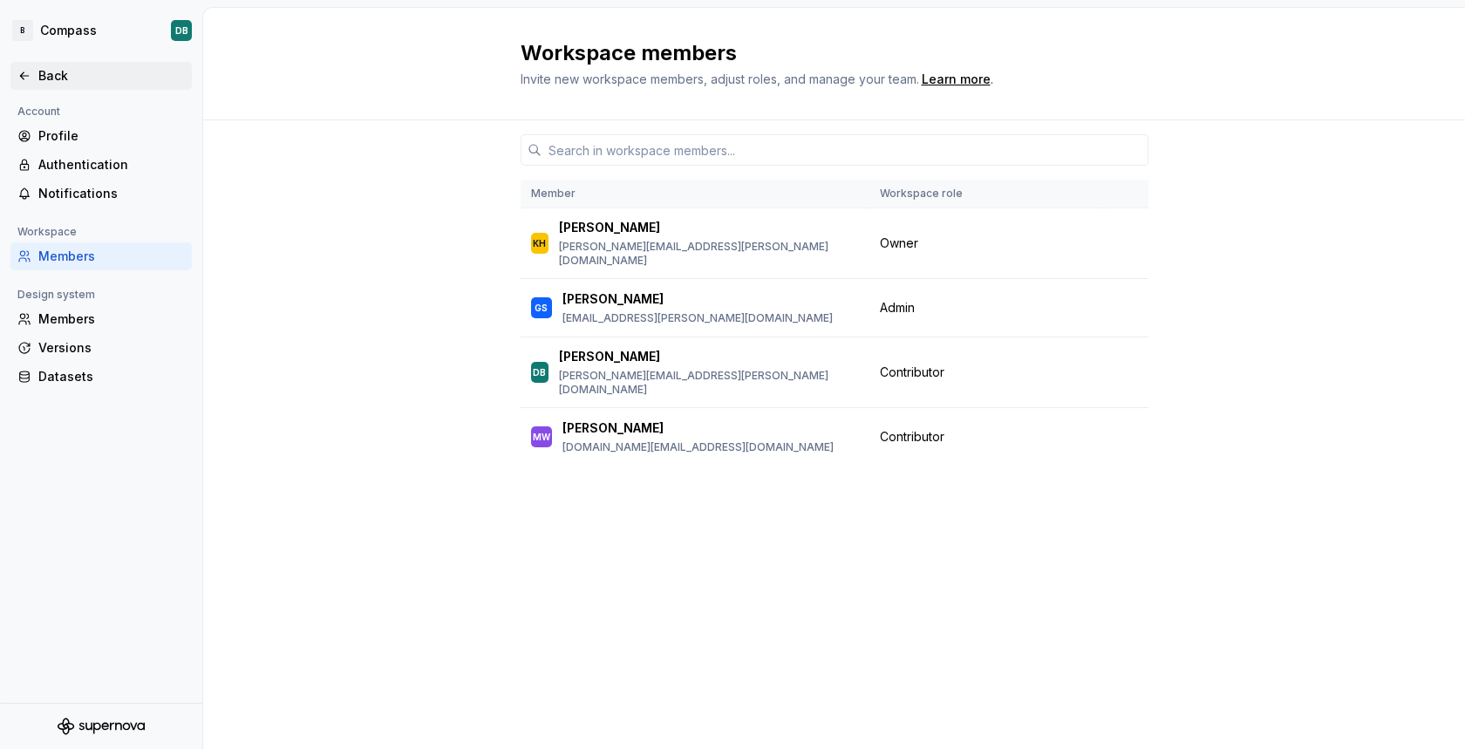
click at [29, 76] on icon at bounding box center [24, 76] width 14 height 14
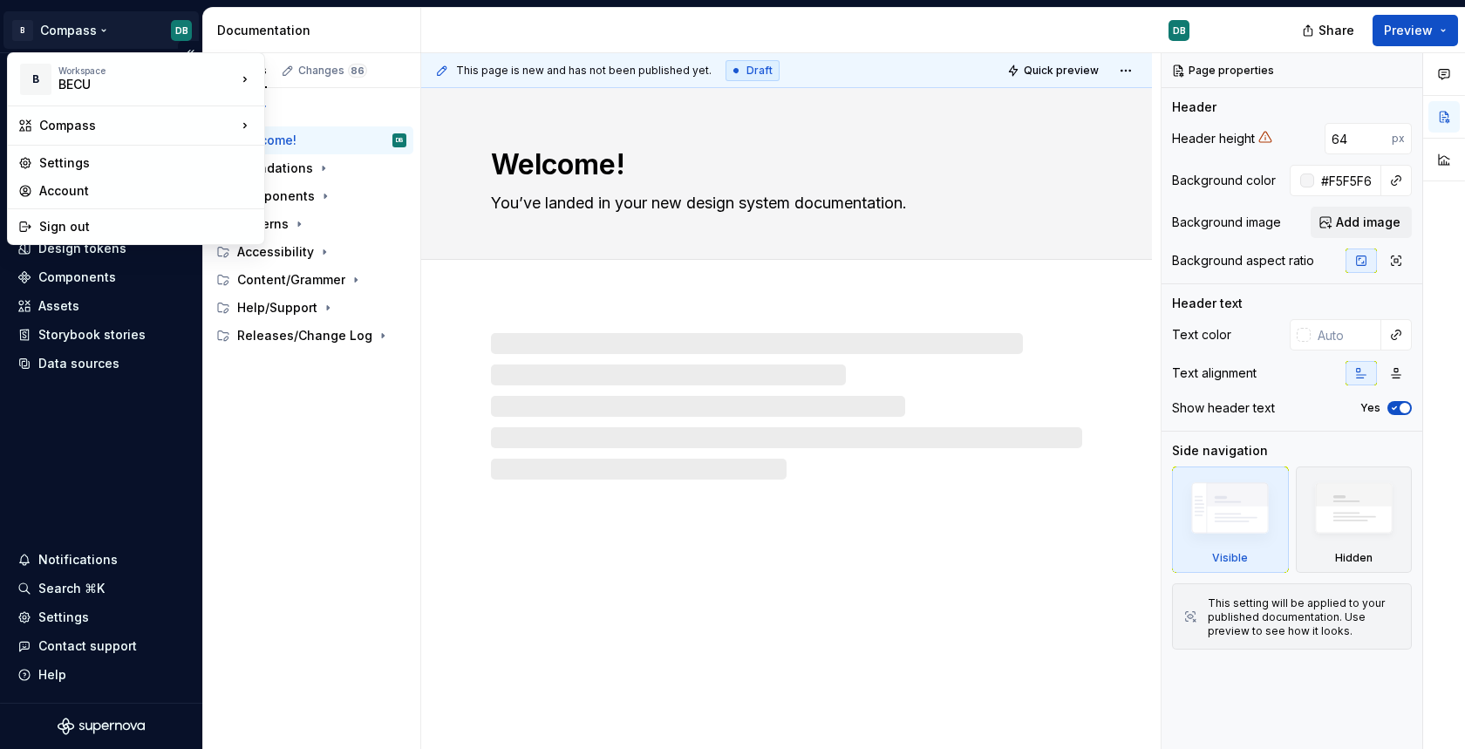
click at [73, 25] on html "B Compass DB Home Documentation Analytics Code automation Design system data De…" at bounding box center [732, 374] width 1465 height 749
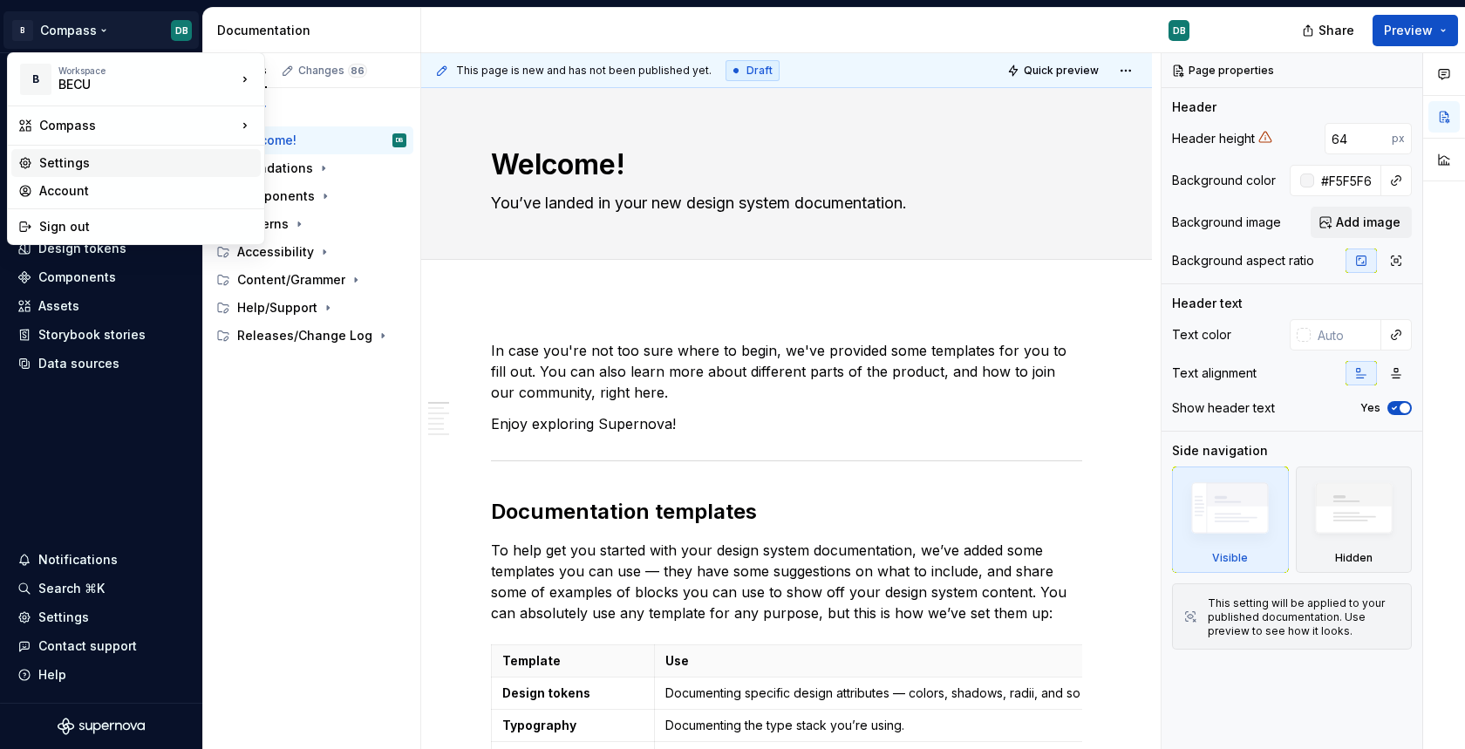
click at [69, 161] on div "Settings" at bounding box center [146, 162] width 215 height 17
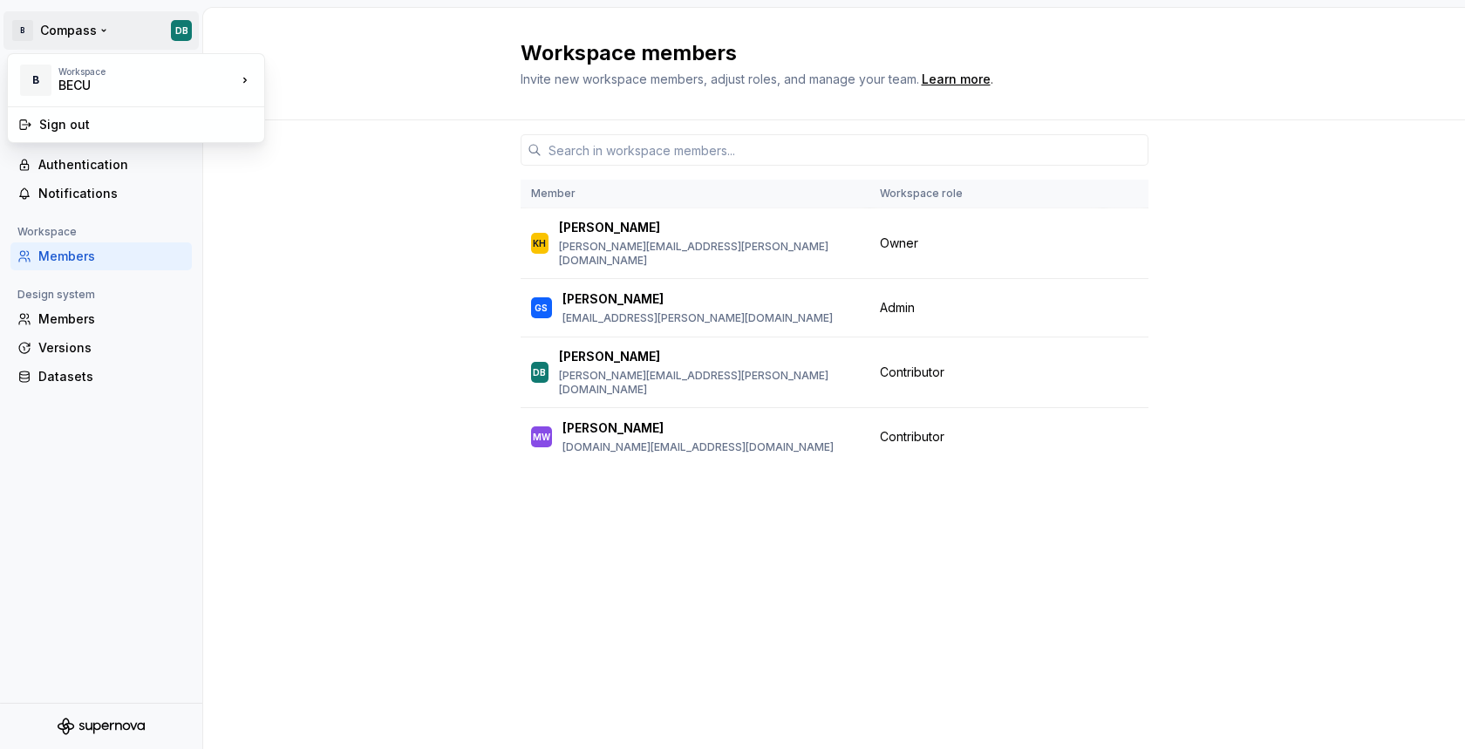
click at [63, 26] on html "B Compass DB Back Account Profile Authentication Notifications Workspace Member…" at bounding box center [732, 374] width 1465 height 749
click at [309, 72] on div "BECU" at bounding box center [349, 75] width 113 height 17
click at [62, 159] on div "Authentication" at bounding box center [111, 164] width 146 height 17
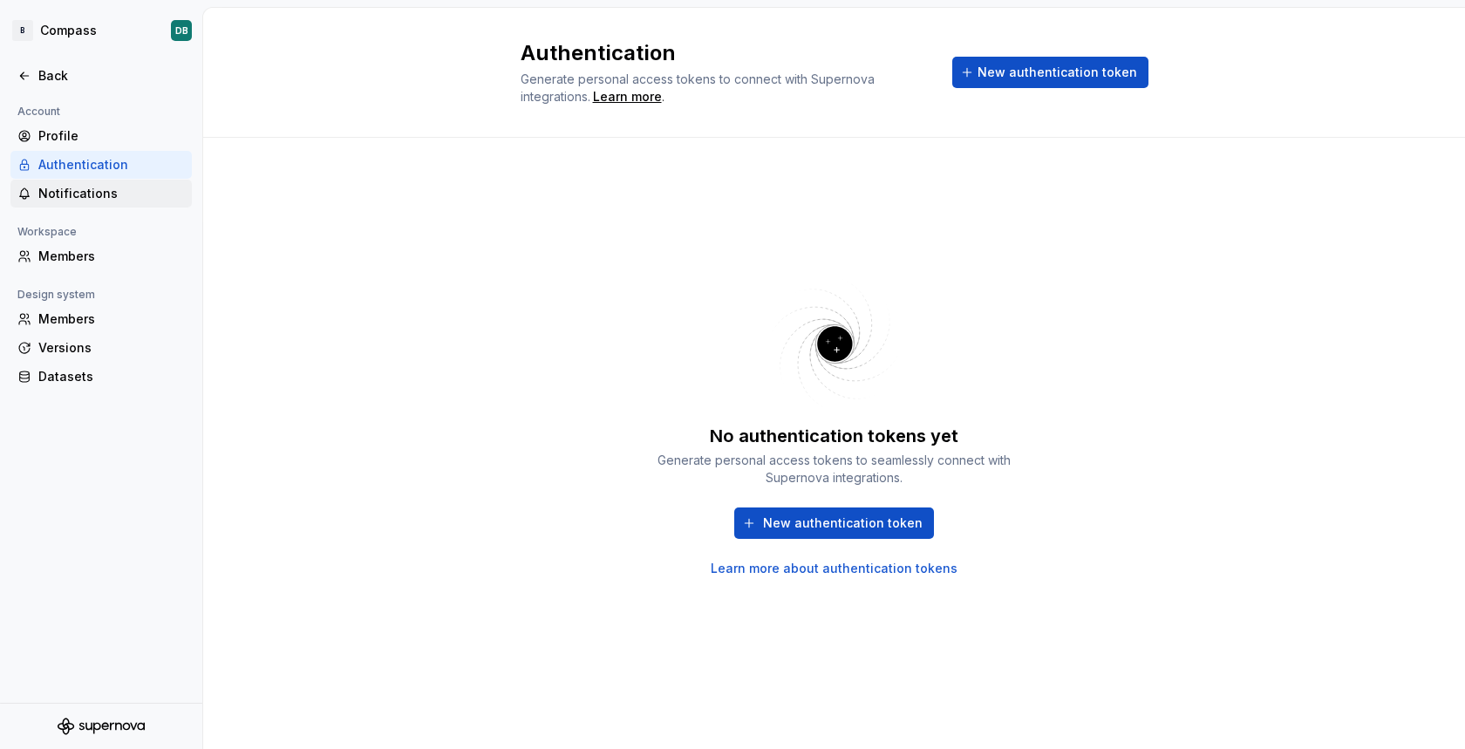
click at [65, 194] on div "Notifications" at bounding box center [111, 193] width 146 height 17
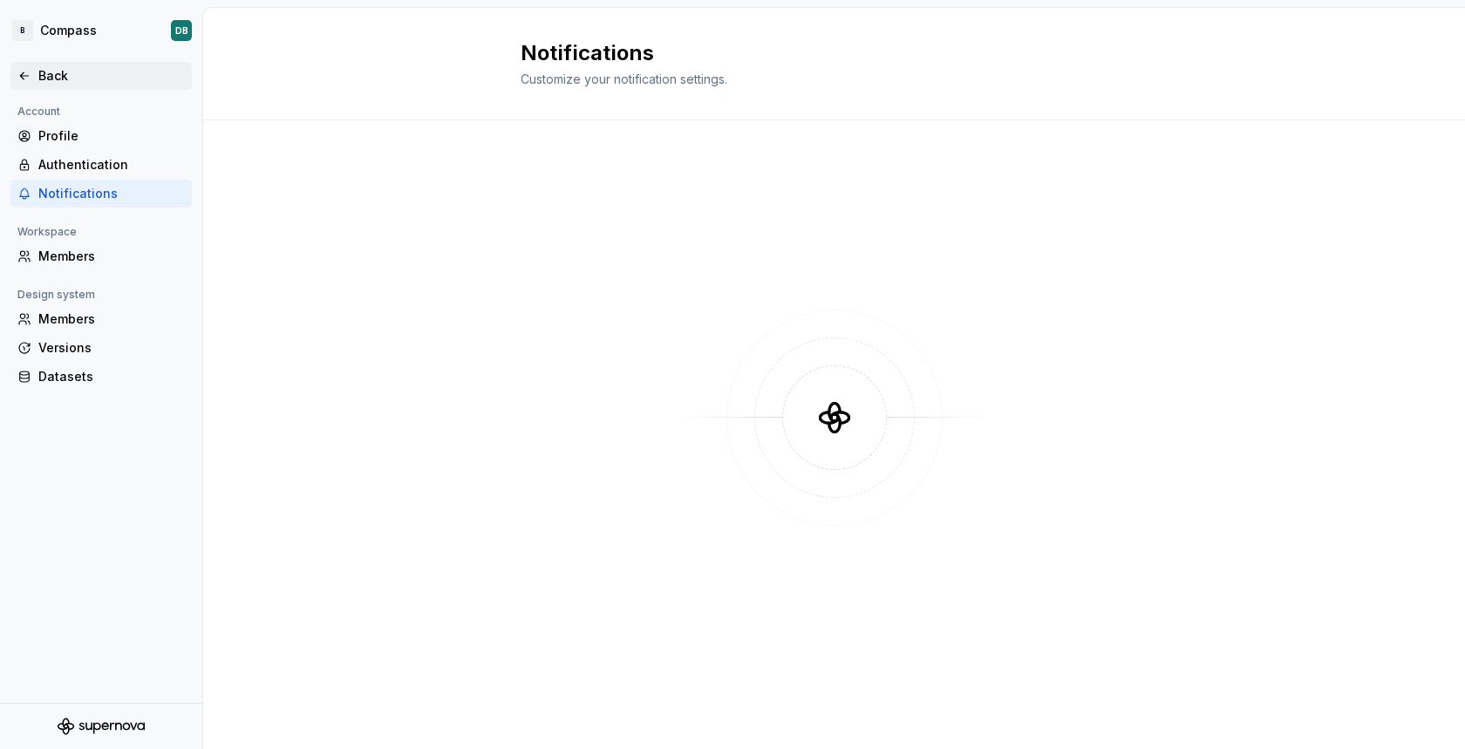
click at [44, 74] on div "Back" at bounding box center [111, 75] width 146 height 17
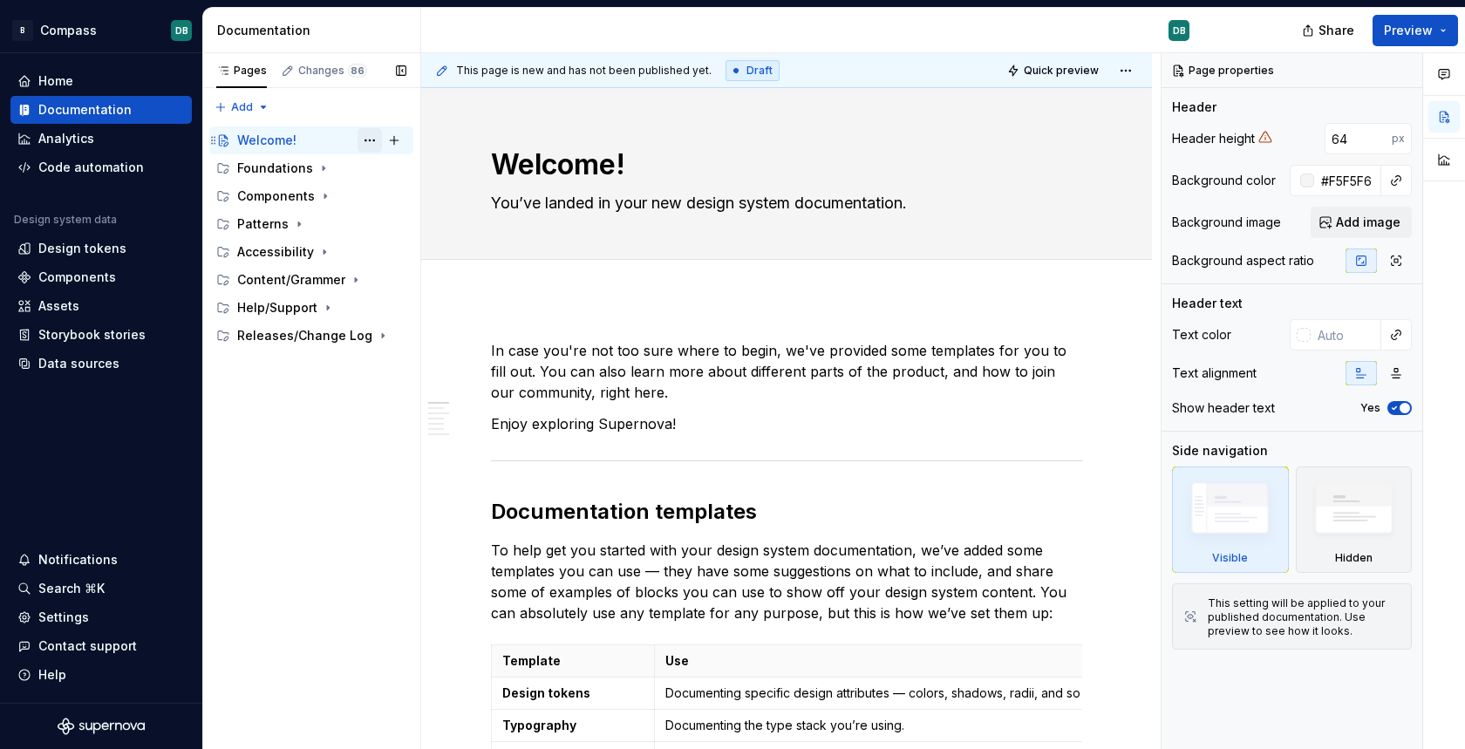
click at [369, 140] on button "Page tree" at bounding box center [370, 140] width 24 height 24
click at [238, 107] on div "Pages Changes 86 Add Accessibility guide for tree Page tree. Navigate the tree …" at bounding box center [311, 401] width 218 height 697
click at [256, 110] on div "Pages Changes 86 Add Accessibility guide for tree Page tree. Navigate the tree …" at bounding box center [311, 401] width 218 height 697
click at [300, 105] on div "Pages Changes 86 Add Accessibility guide for tree Page tree. Navigate the tree …" at bounding box center [311, 401] width 218 height 697
click at [231, 71] on div "Pages" at bounding box center [241, 71] width 51 height 14
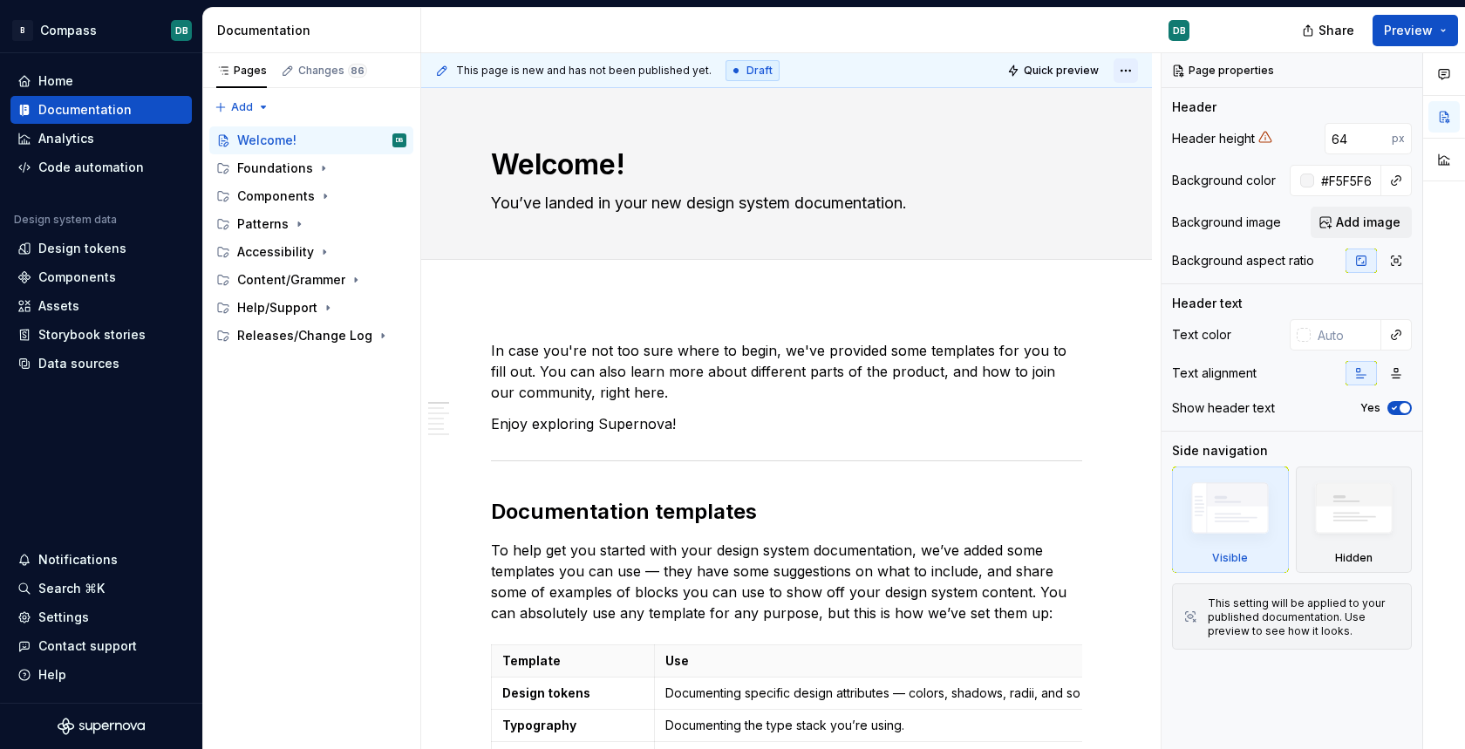
click at [1134, 72] on html "B Compass DB Home Documentation Analytics Code automation Design system data De…" at bounding box center [732, 374] width 1465 height 749
click at [953, 72] on html "B Compass DB Home Documentation Analytics Code automation Design system data De…" at bounding box center [732, 374] width 1465 height 749
click at [1211, 70] on div "Page properties" at bounding box center [1224, 70] width 115 height 24
click at [1180, 72] on div "Page properties" at bounding box center [1224, 70] width 115 height 24
click at [323, 72] on div "Changes 86" at bounding box center [332, 71] width 69 height 14
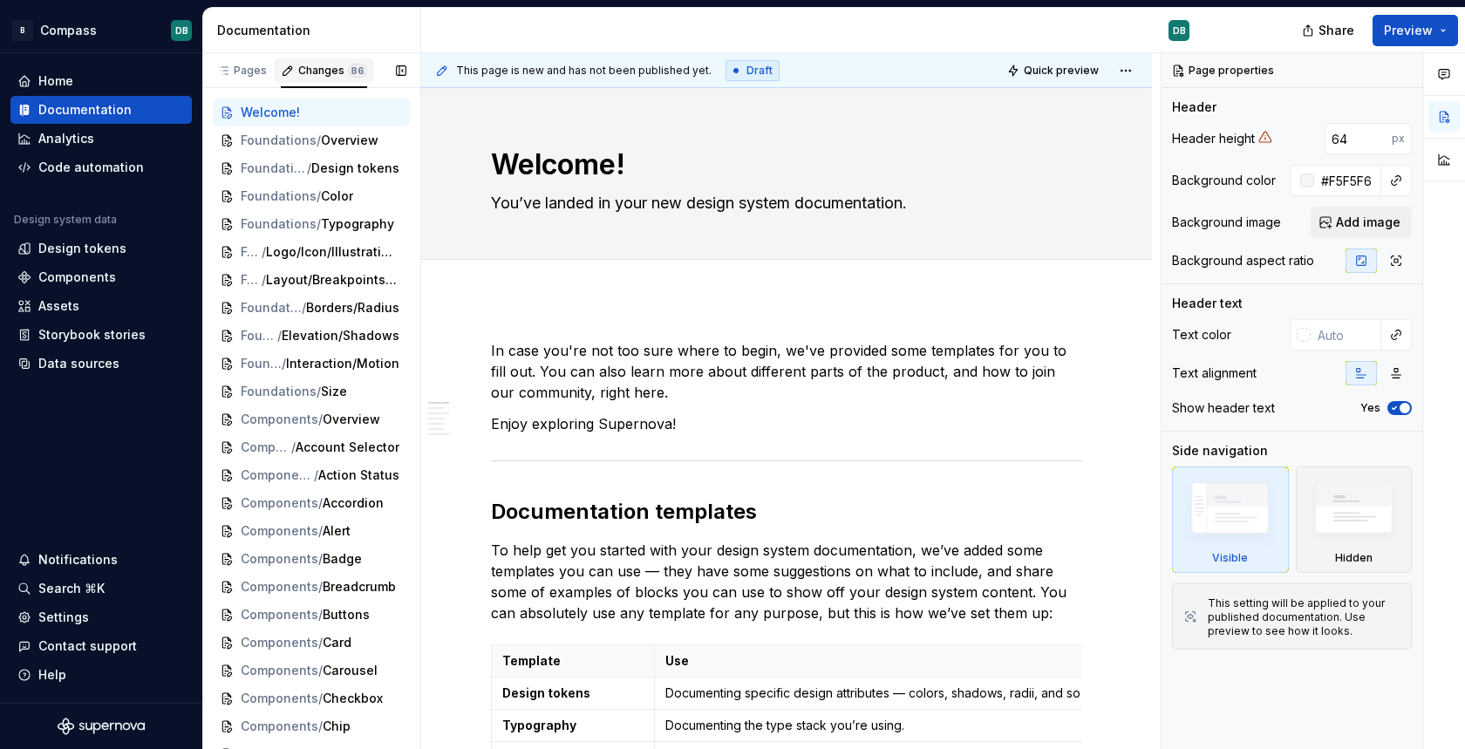
click at [321, 73] on div "Changes 86" at bounding box center [332, 71] width 69 height 14
click at [277, 35] on div "Documentation" at bounding box center [315, 30] width 196 height 17
click at [64, 137] on div "Analytics" at bounding box center [66, 138] width 56 height 17
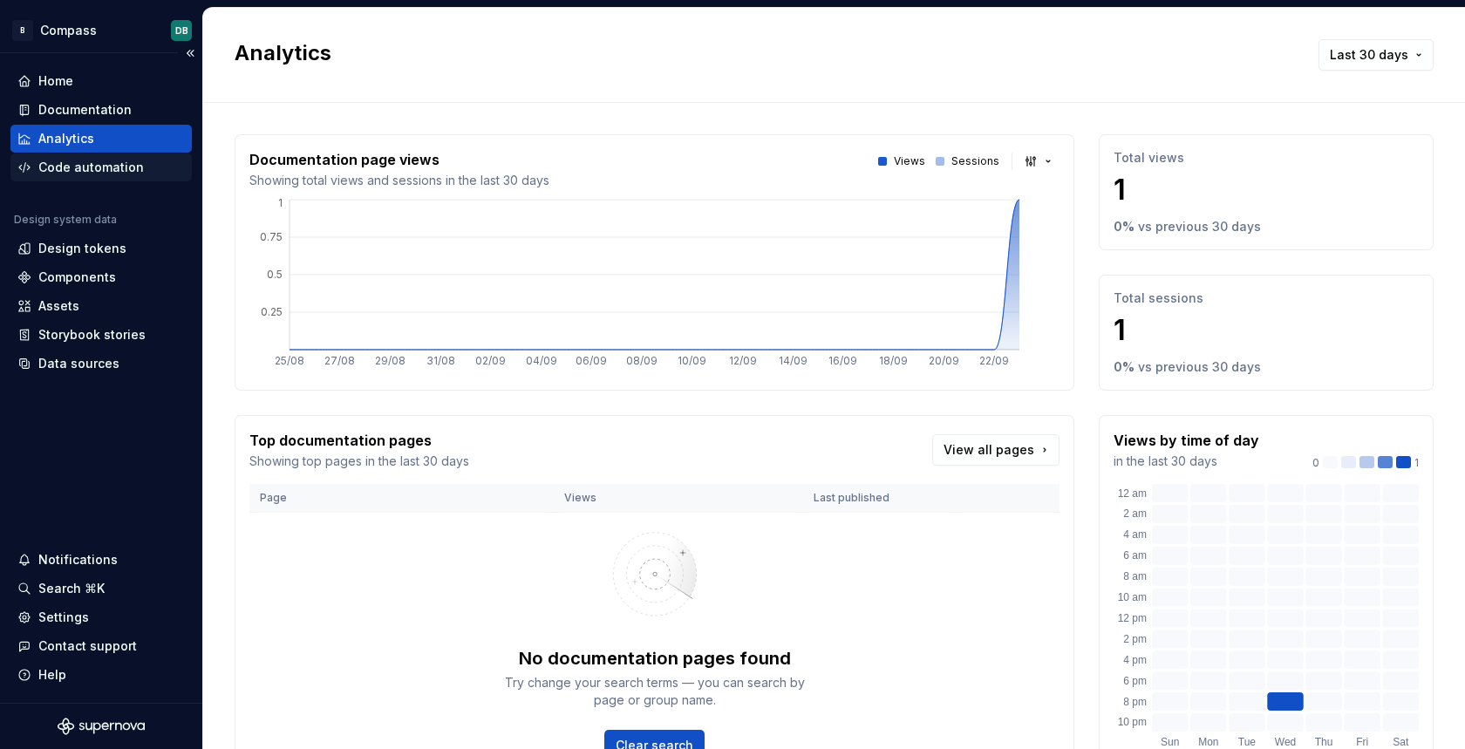
click at [65, 169] on div "Code automation" at bounding box center [91, 167] width 106 height 17
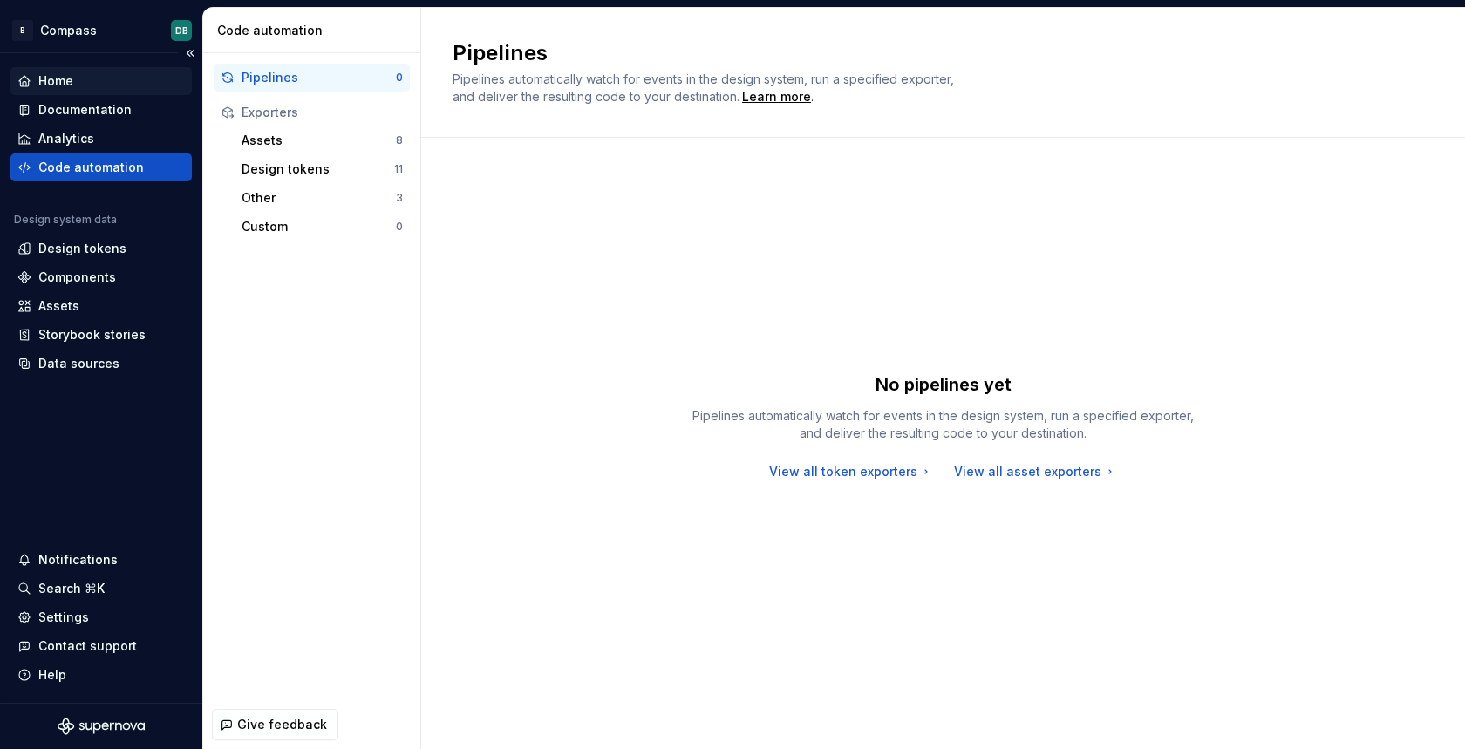
click at [51, 78] on div "Home" at bounding box center [55, 80] width 35 height 17
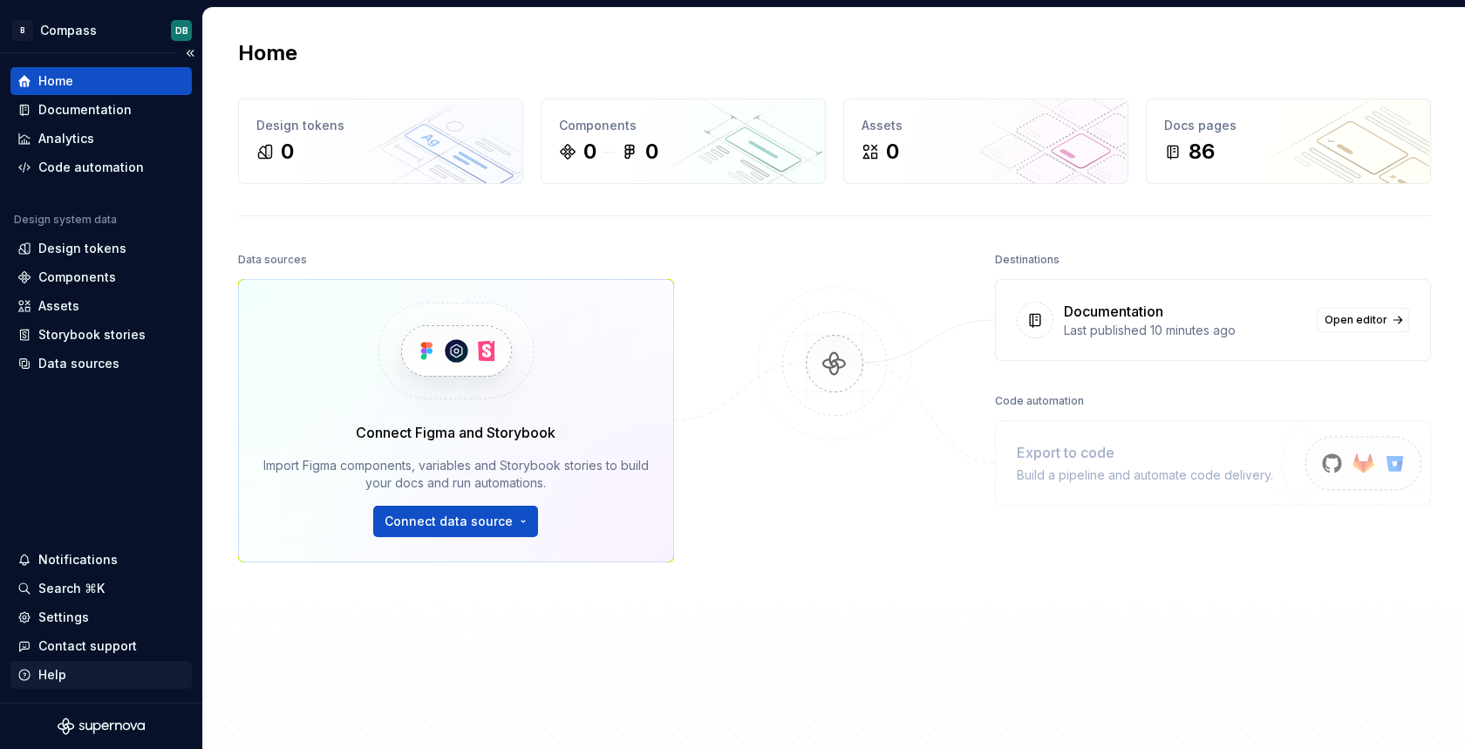
click at [58, 672] on div "Help" at bounding box center [52, 674] width 28 height 17
click at [106, 503] on div "Home Documentation Analytics Code automation Design system data Design tokens C…" at bounding box center [101, 378] width 202 height 650
click at [59, 611] on div "Settings" at bounding box center [63, 617] width 51 height 17
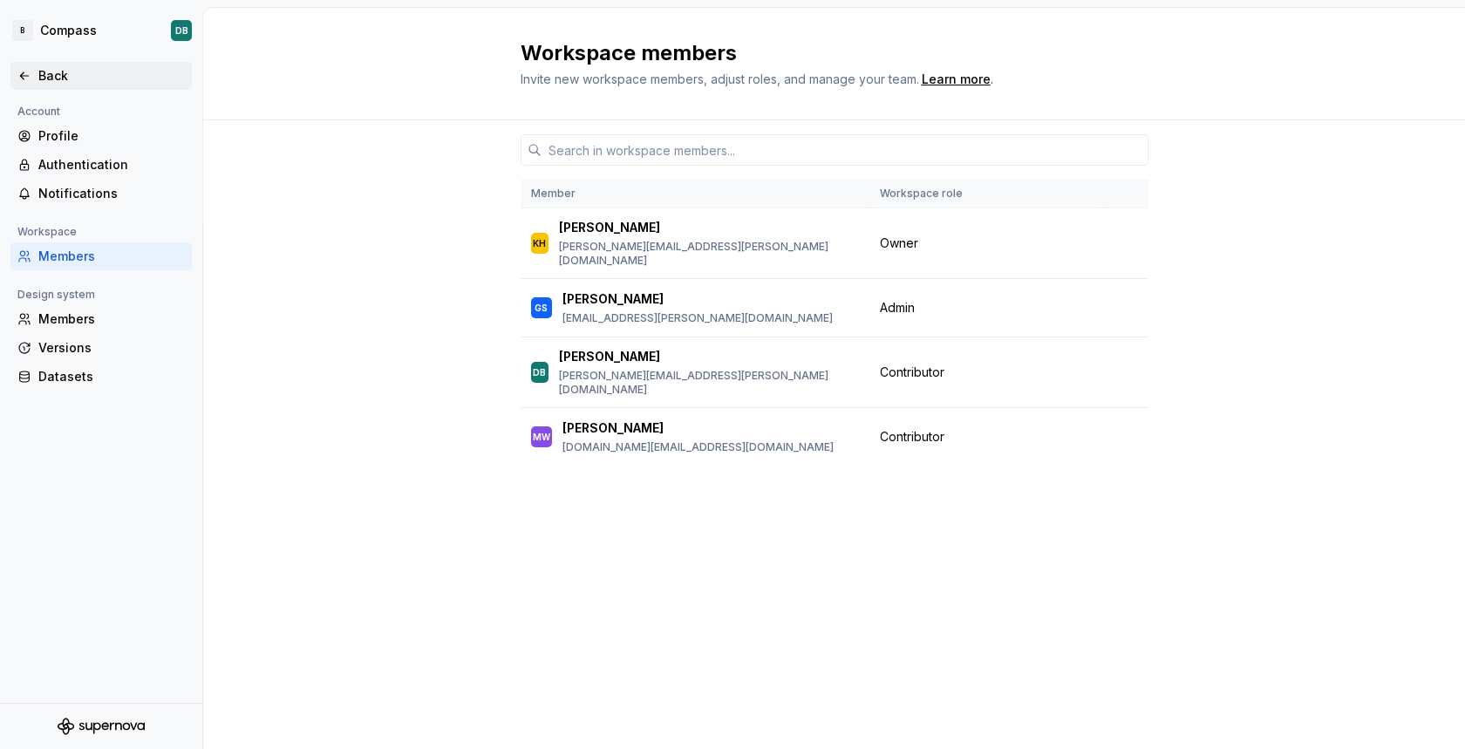
click at [61, 76] on div "Back" at bounding box center [111, 75] width 146 height 17
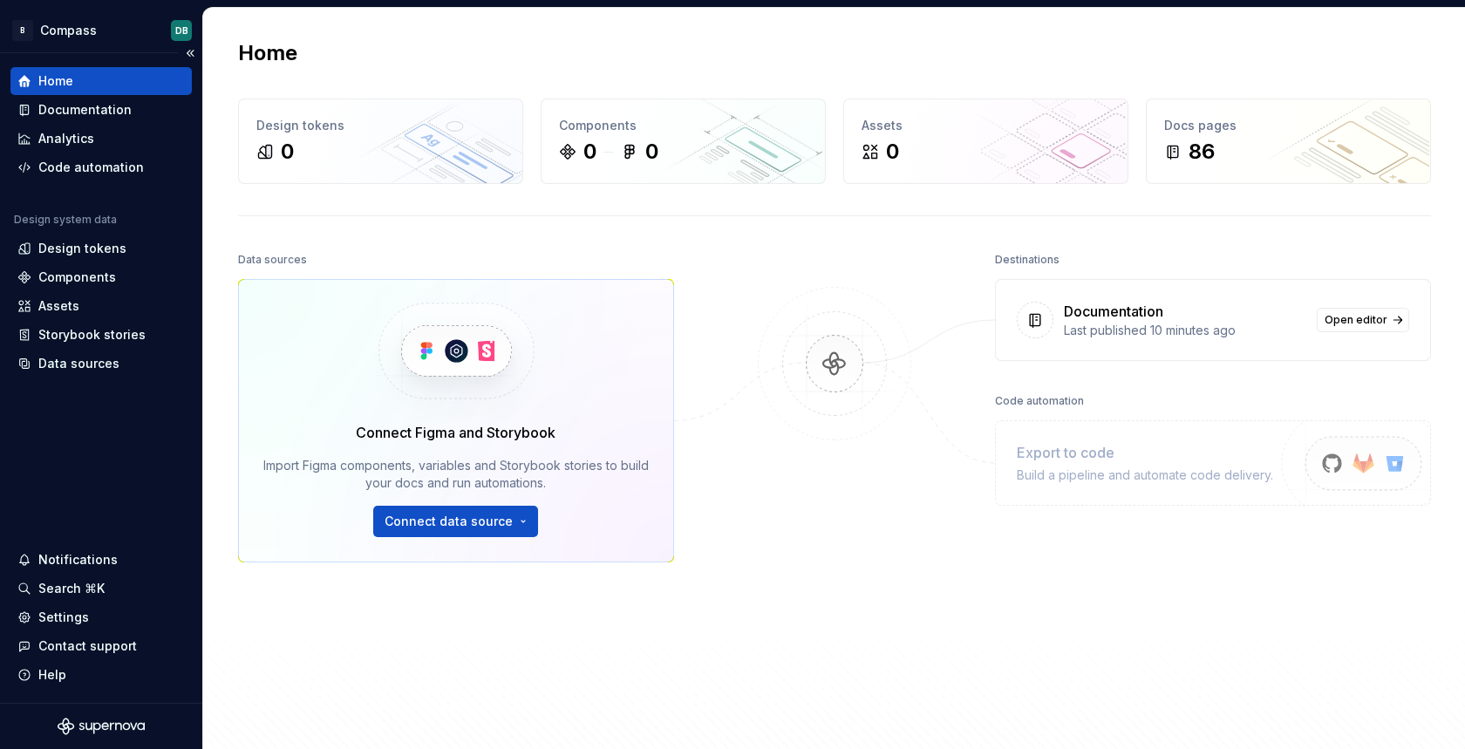
click at [112, 722] on icon "Supernova Logo" at bounding box center [101, 726] width 87 height 17
click at [1356, 321] on span "Open editor" at bounding box center [1356, 320] width 63 height 14
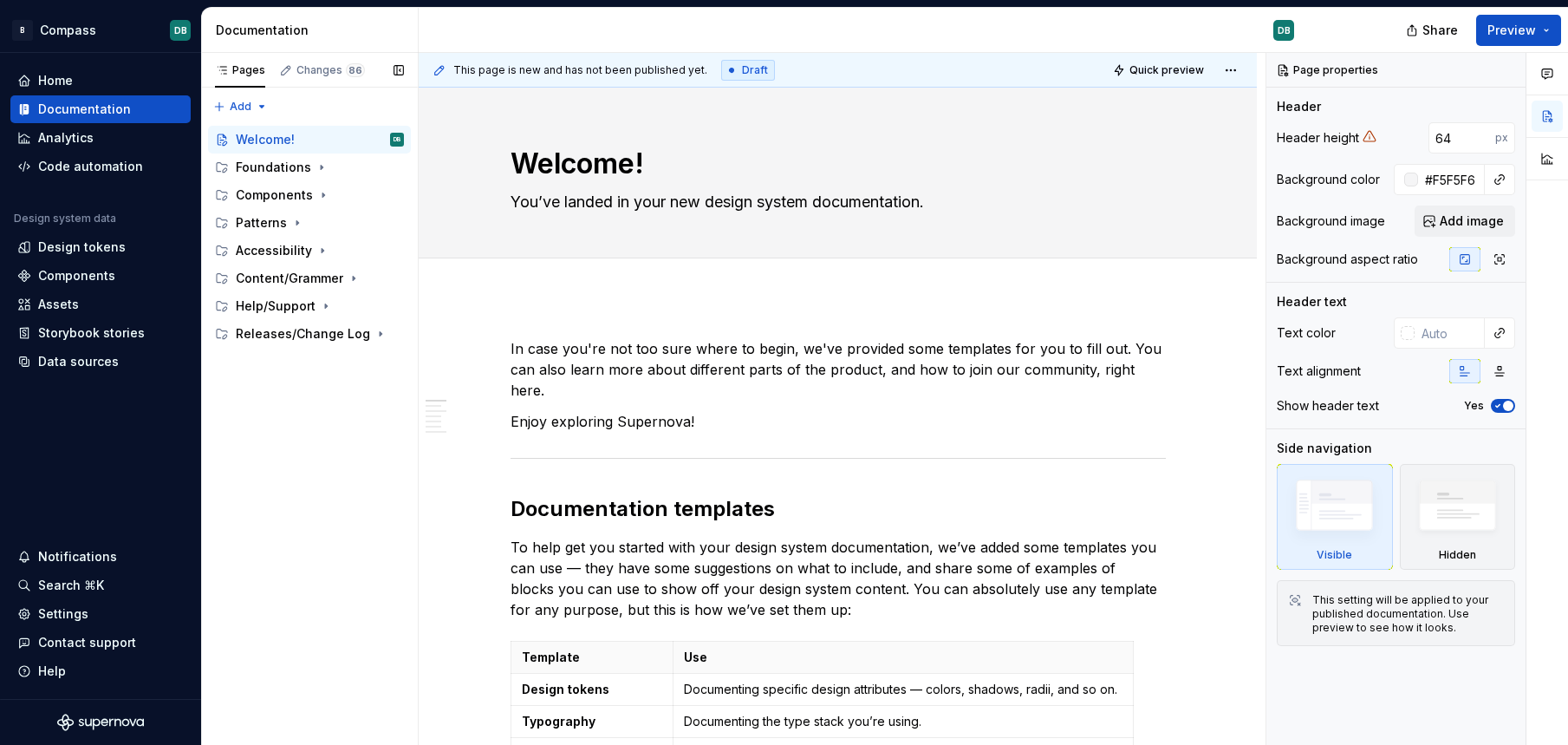
click at [375, 72] on div "Pages Changes 86" at bounding box center [309, 70] width 217 height 35
click at [71, 248] on div "Design tokens" at bounding box center [82, 247] width 87 height 17
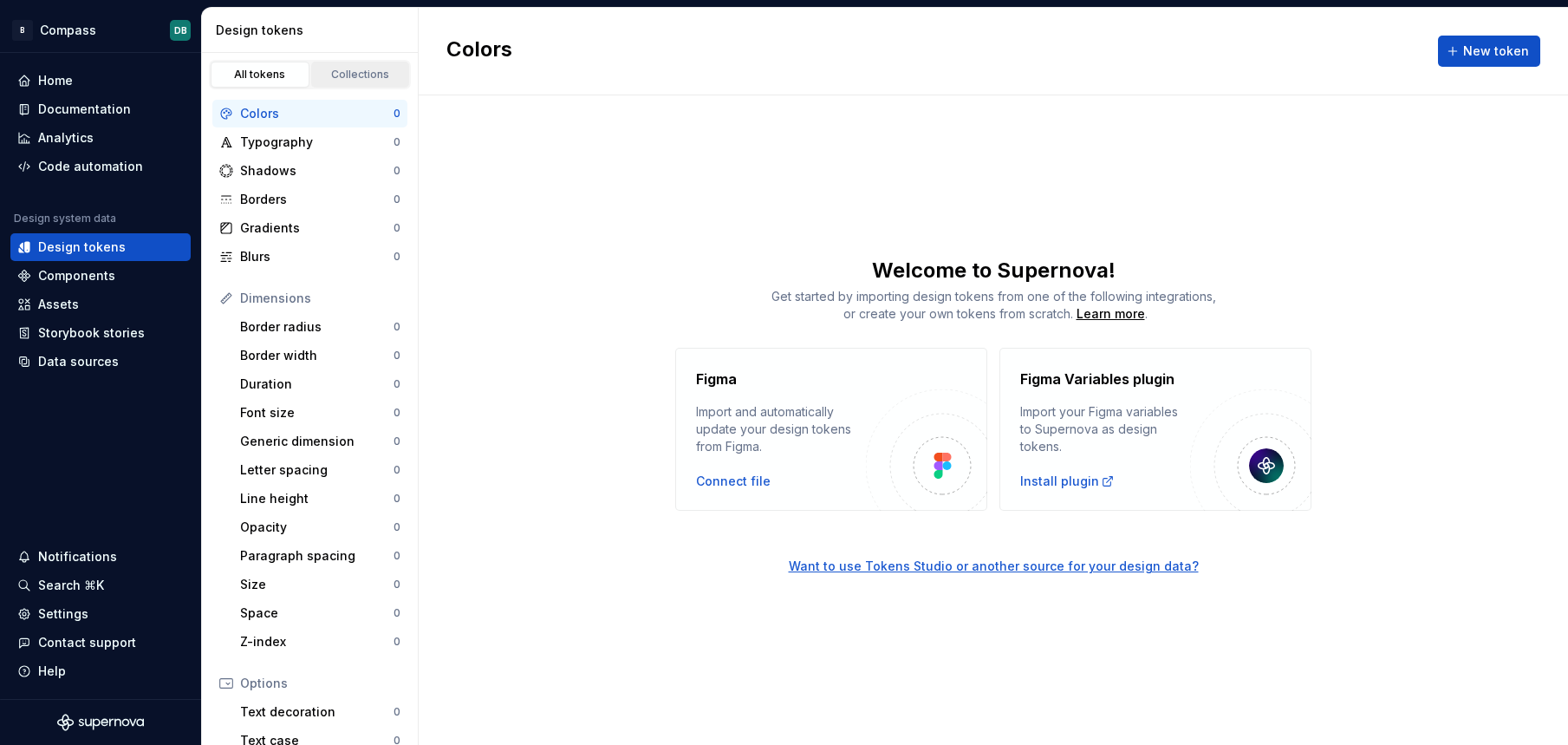
click at [347, 68] on div "Collections" at bounding box center [360, 75] width 87 height 14
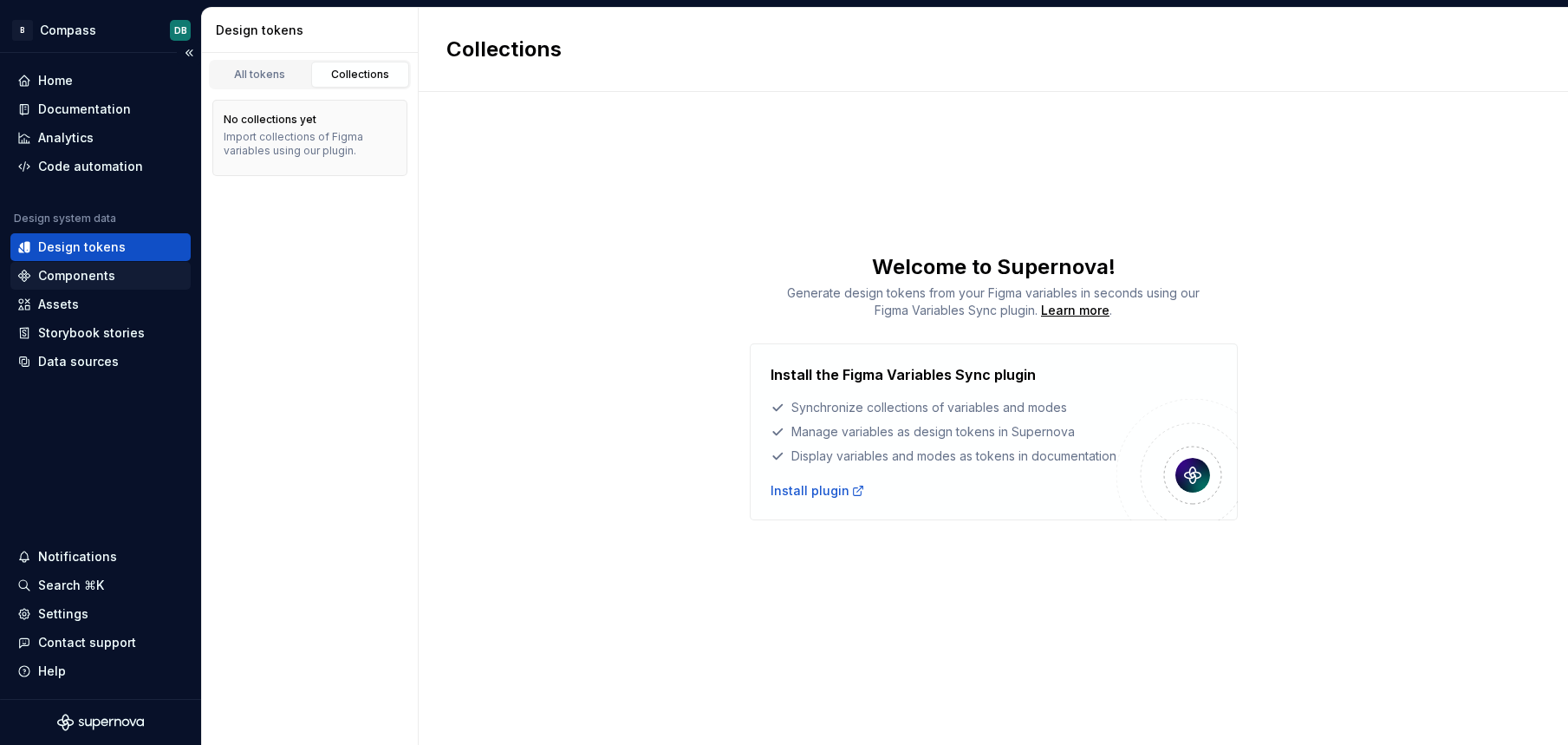
click at [77, 273] on div "Components" at bounding box center [77, 276] width 78 height 17
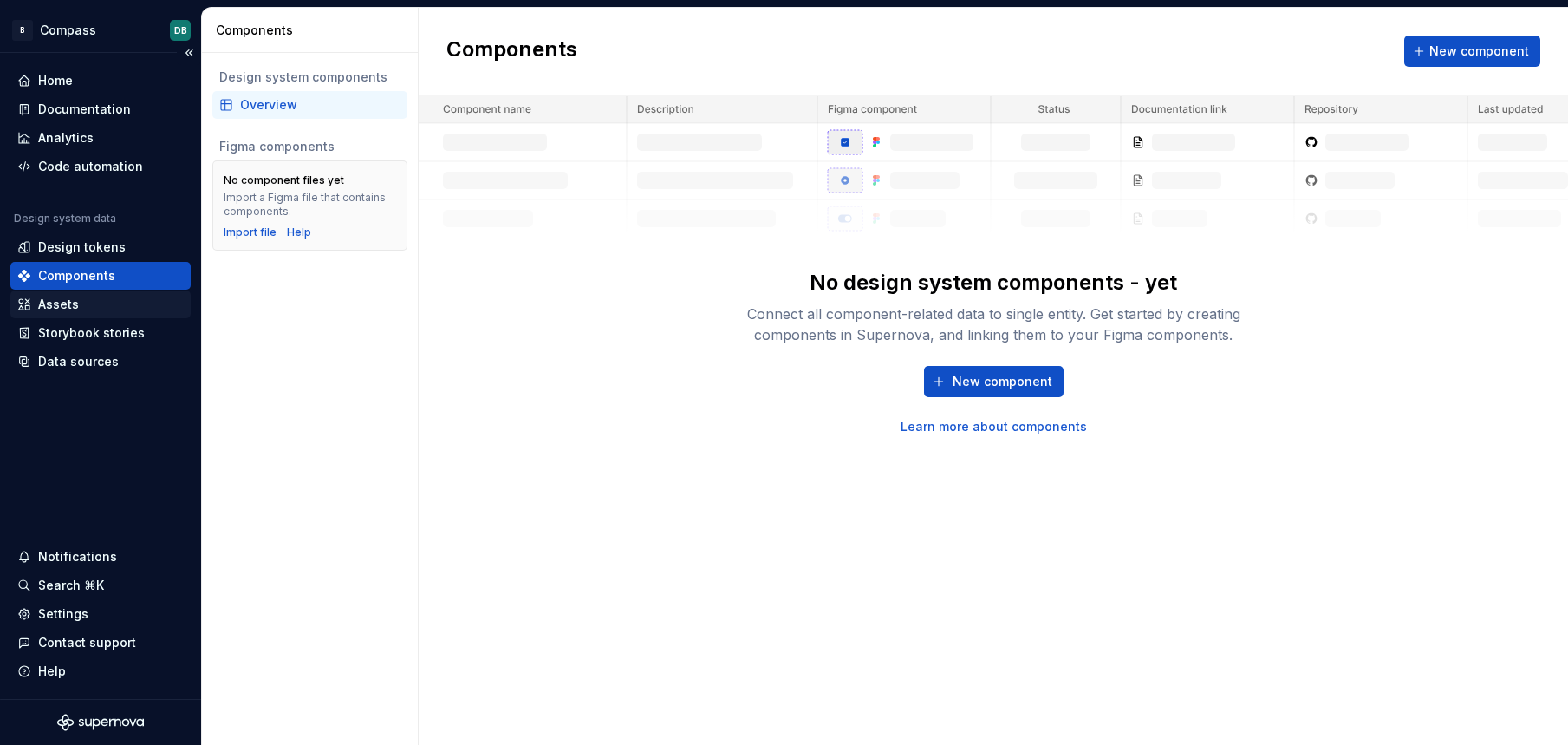
click at [53, 314] on div "Assets" at bounding box center [99, 304] width 180 height 28
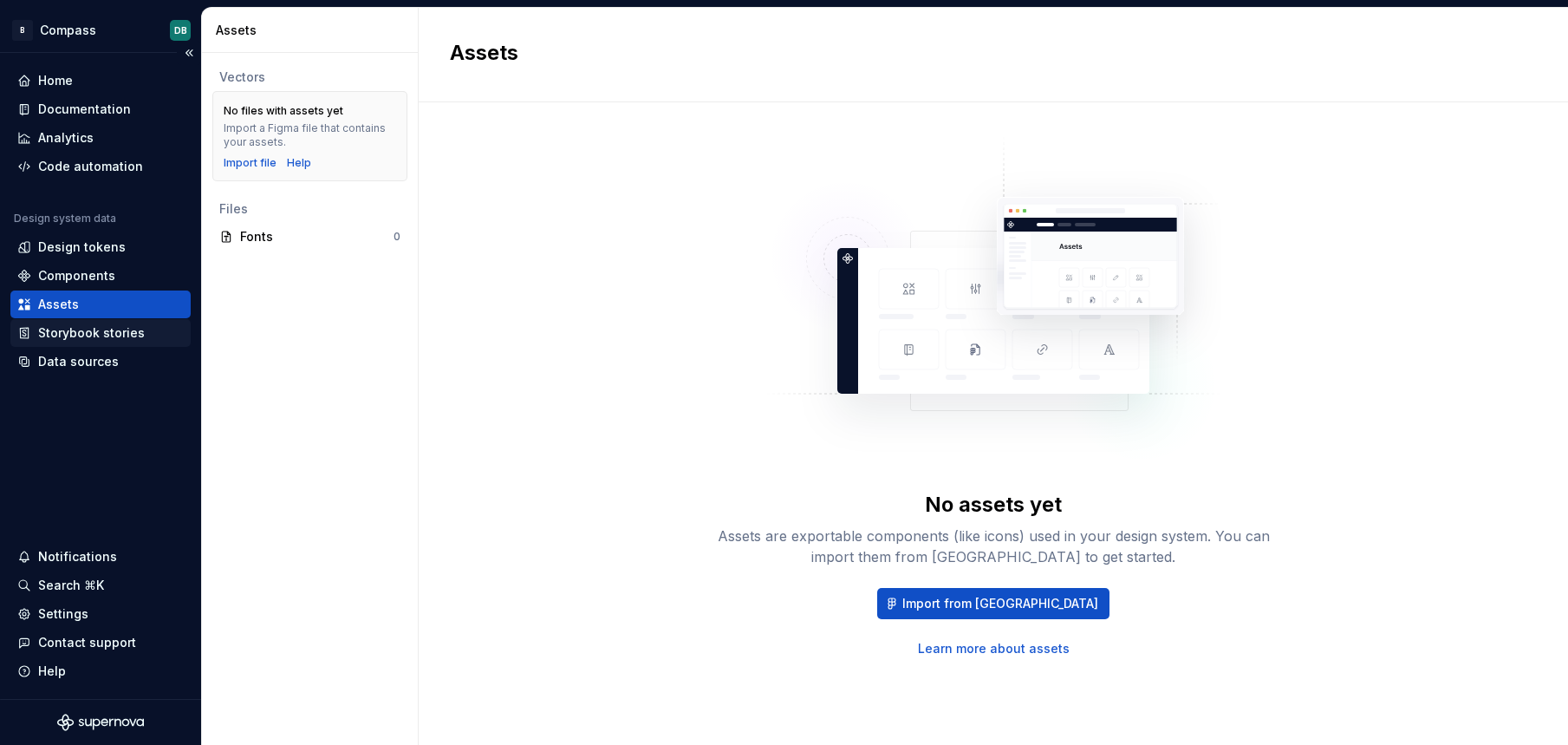
click at [56, 332] on div "Storybook stories" at bounding box center [90, 332] width 106 height 17
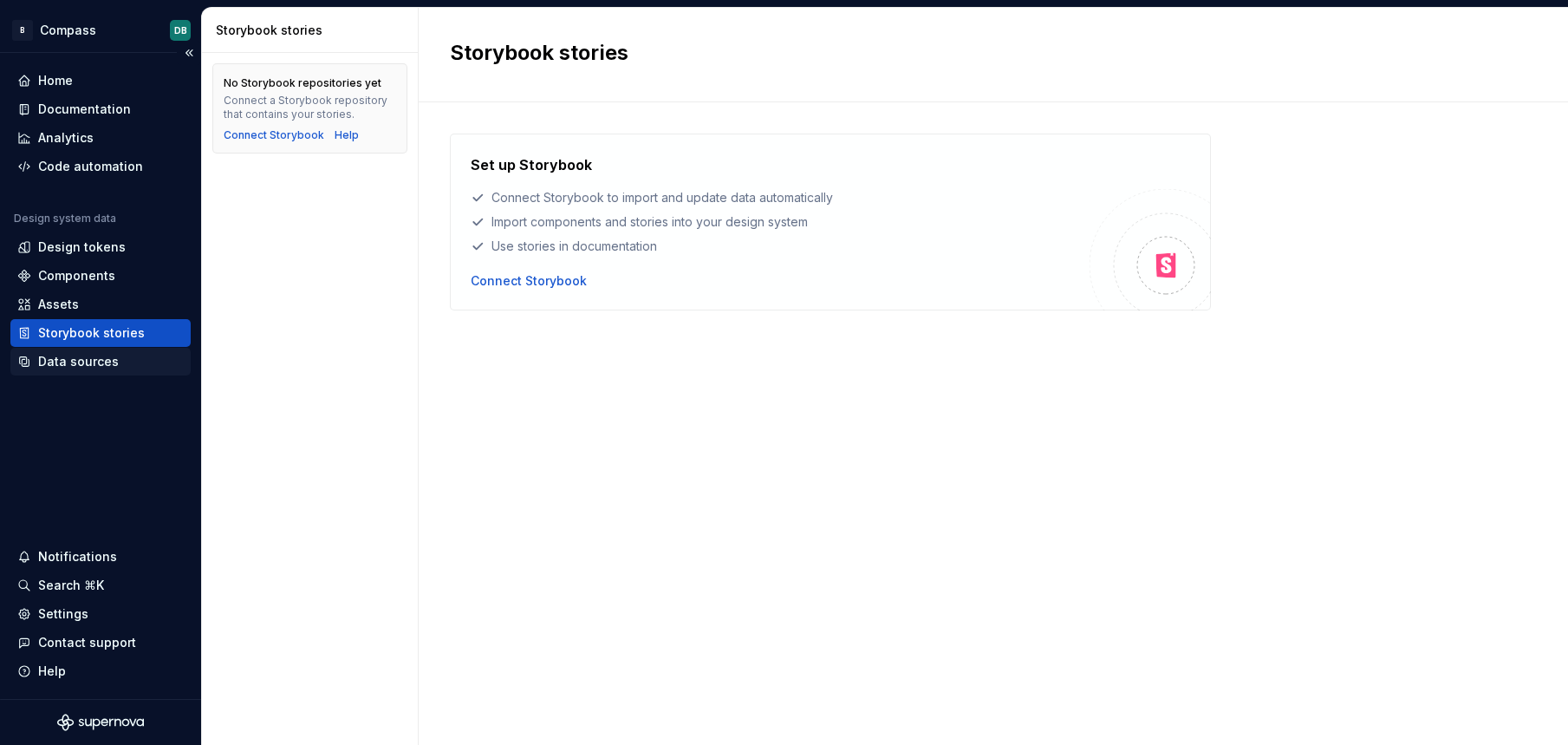
click at [52, 363] on div "Data sources" at bounding box center [78, 361] width 81 height 17
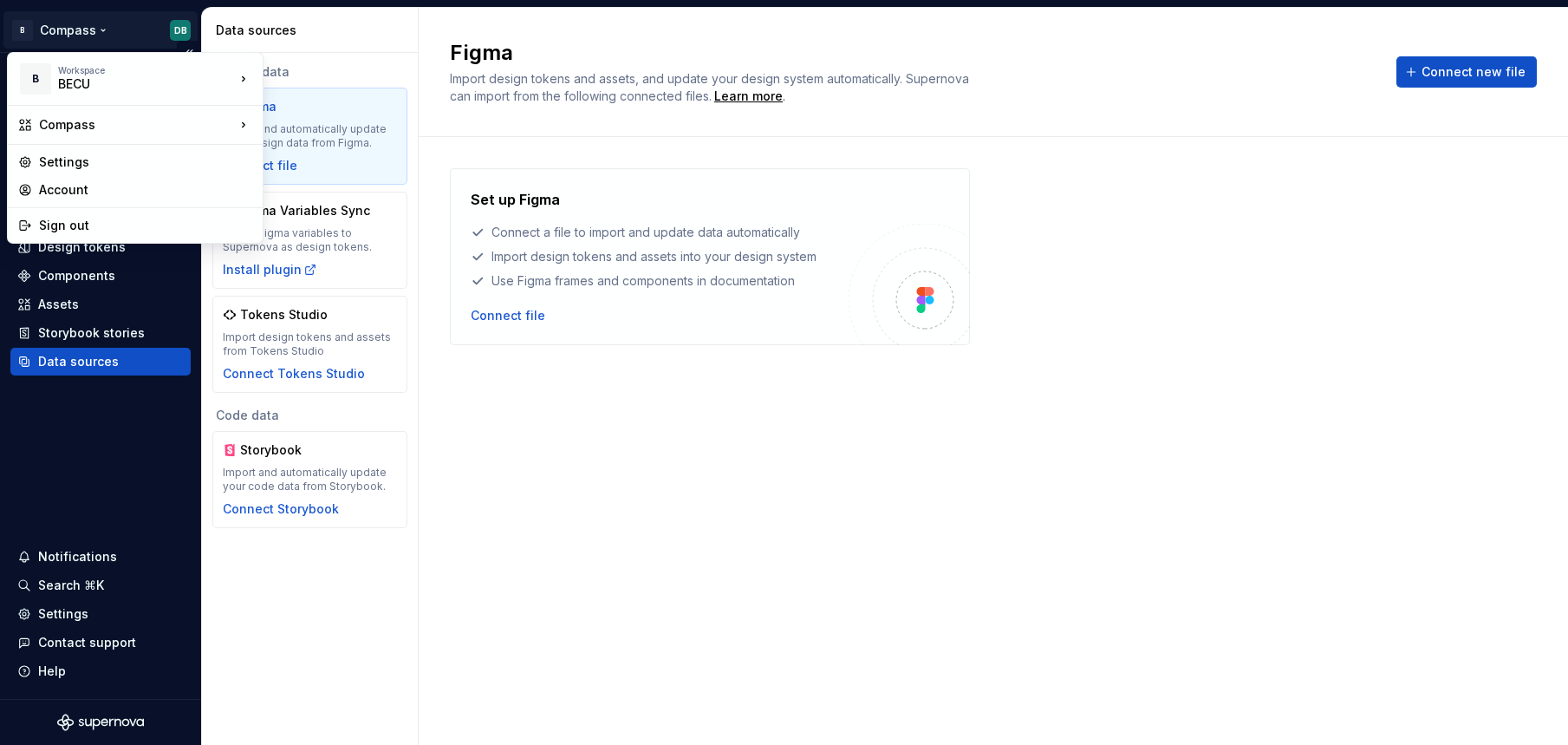
click at [65, 29] on html "B Compass DB Home Documentation Analytics Code automation Design system data De…" at bounding box center [784, 372] width 1568 height 745
click at [69, 161] on div "Settings" at bounding box center [145, 161] width 214 height 17
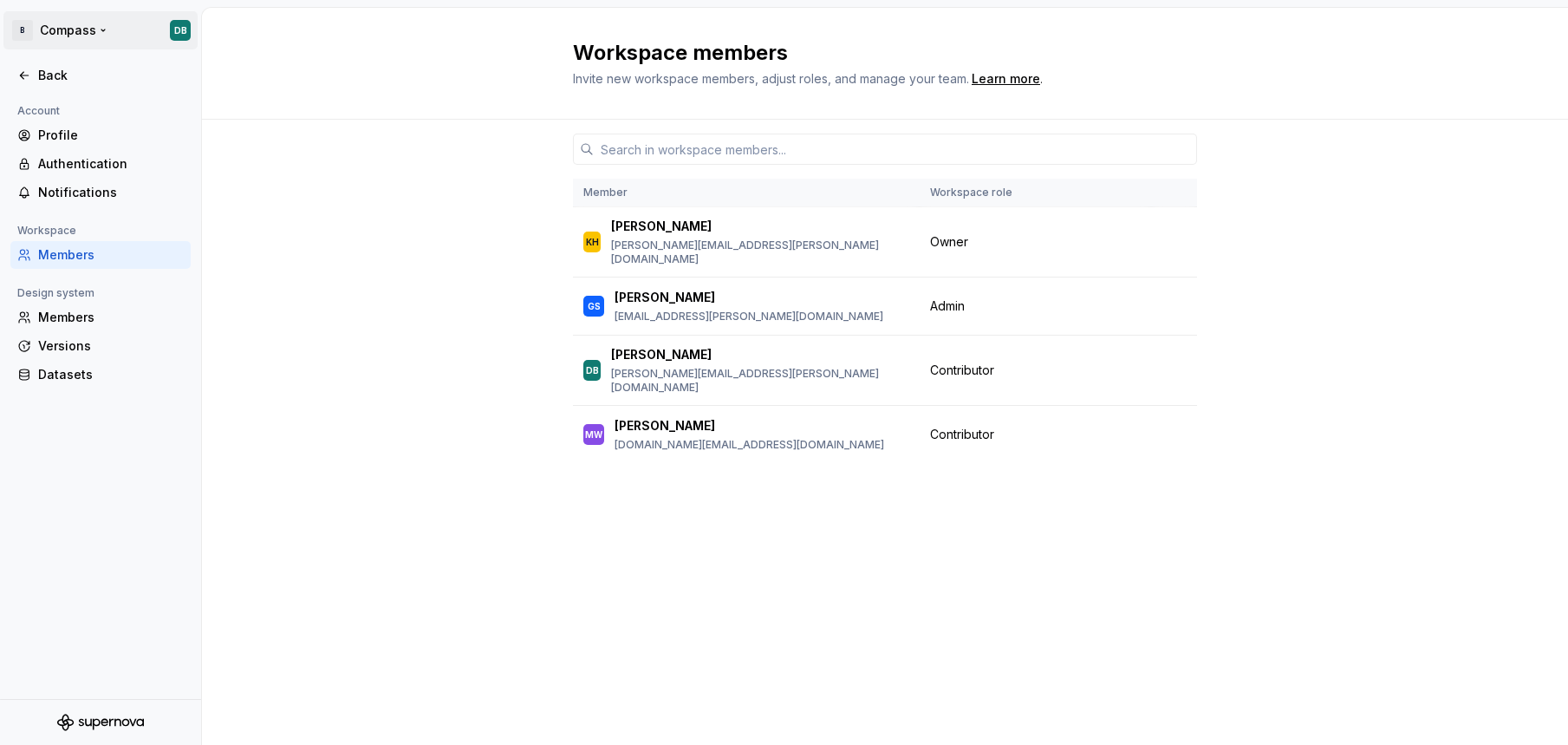
click at [55, 29] on html "B Compass DB Back Account Profile Authentication Notifications Workspace Member…" at bounding box center [784, 372] width 1568 height 745
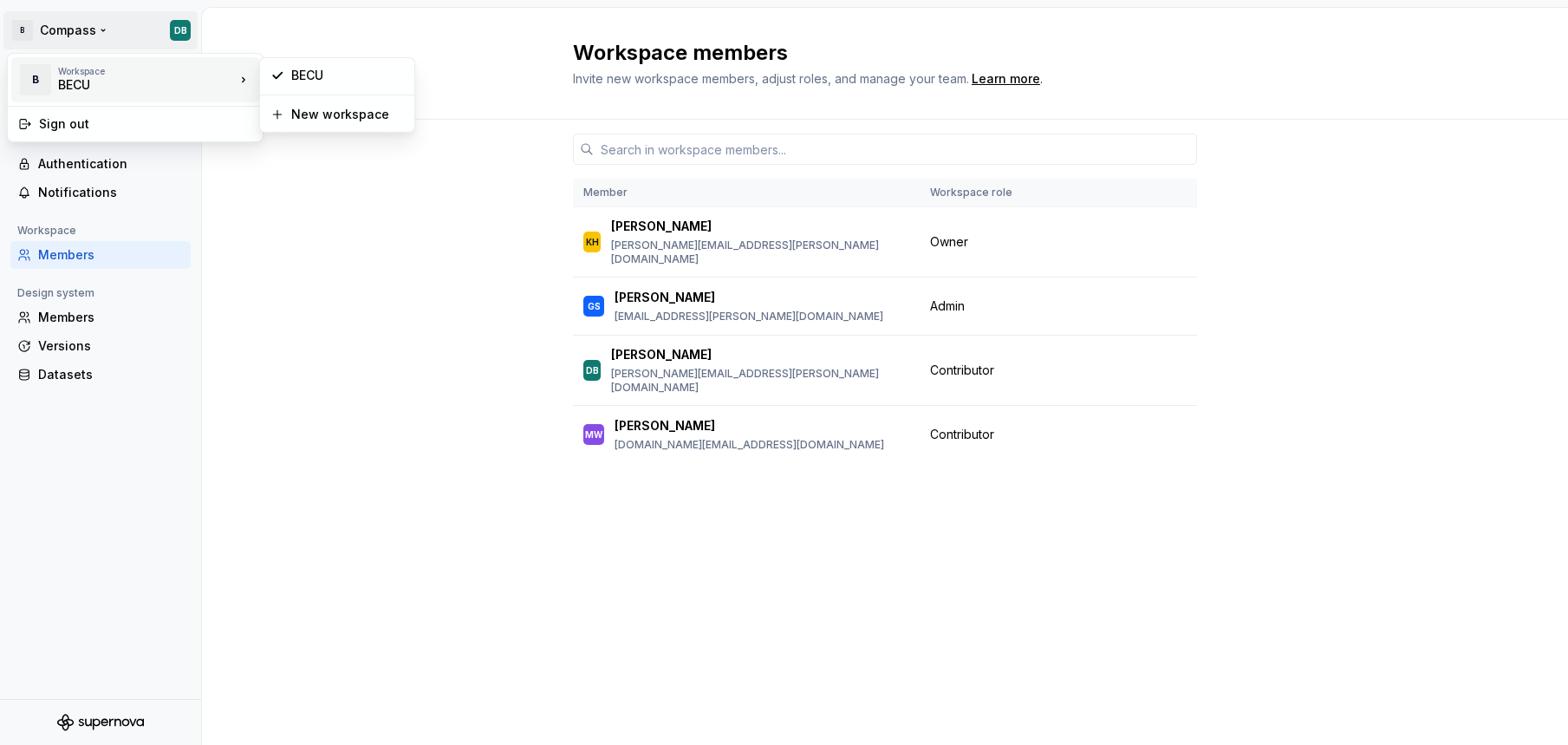
click at [78, 70] on div "Workspace" at bounding box center [146, 71] width 177 height 10
click at [291, 78] on div "BECU" at bounding box center [347, 75] width 112 height 17
click at [57, 33] on html "B Compass DB Back Account Profile Authentication Notifications Workspace Member…" at bounding box center [784, 372] width 1568 height 745
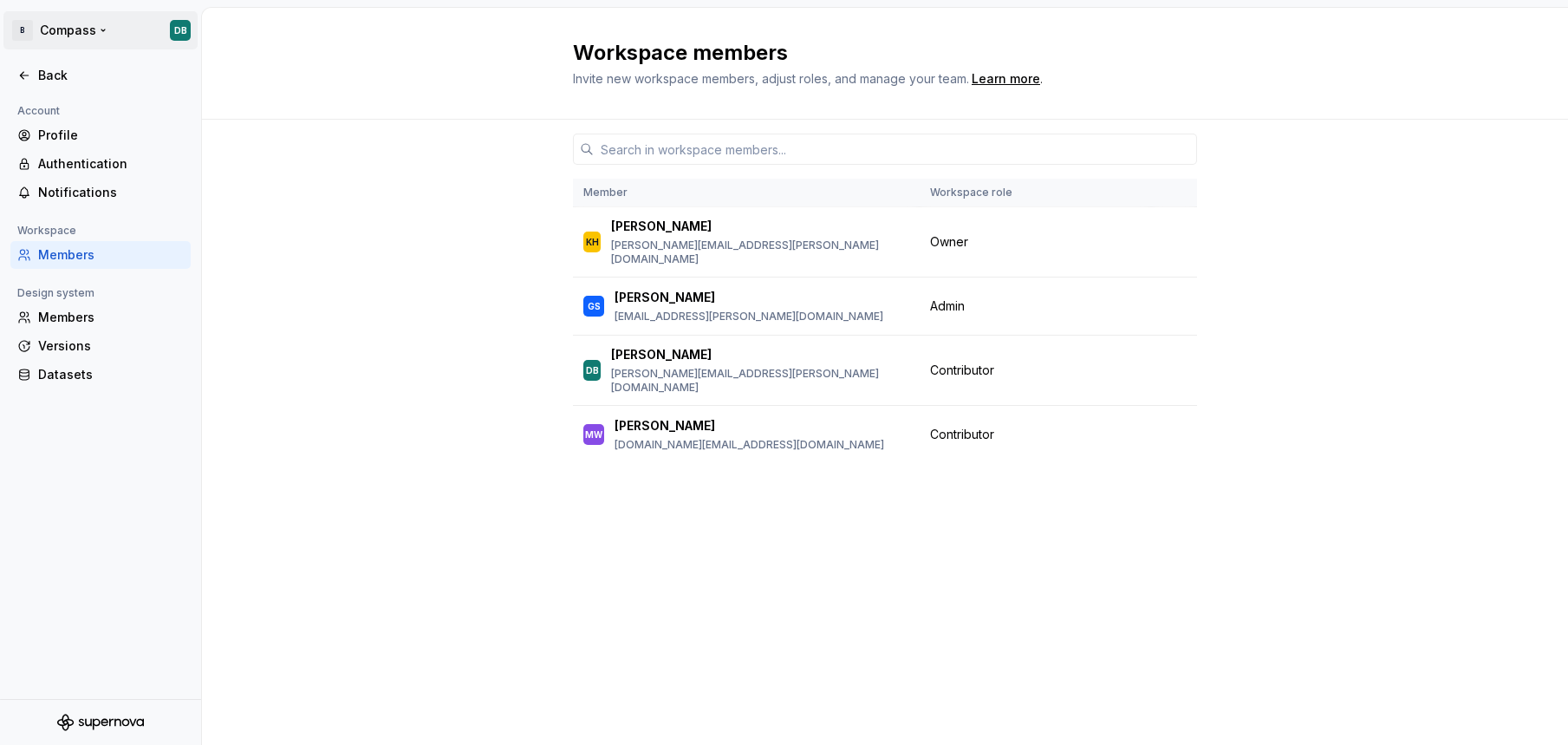
click at [57, 33] on html "B Compass DB Back Account Profile Authentication Notifications Workspace Member…" at bounding box center [784, 372] width 1568 height 745
click at [58, 132] on div "Profile" at bounding box center [110, 134] width 145 height 17
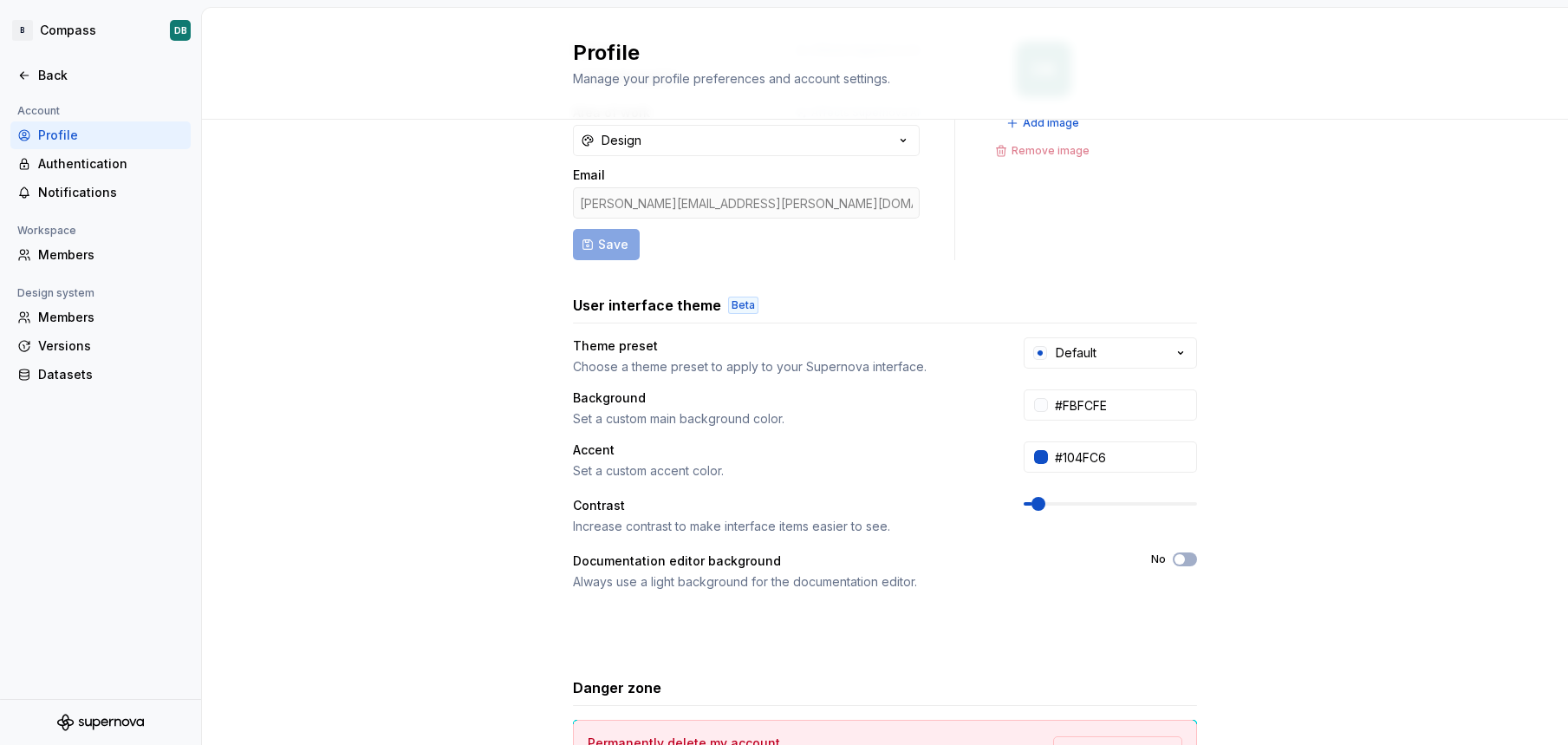
scroll to position [115, 0]
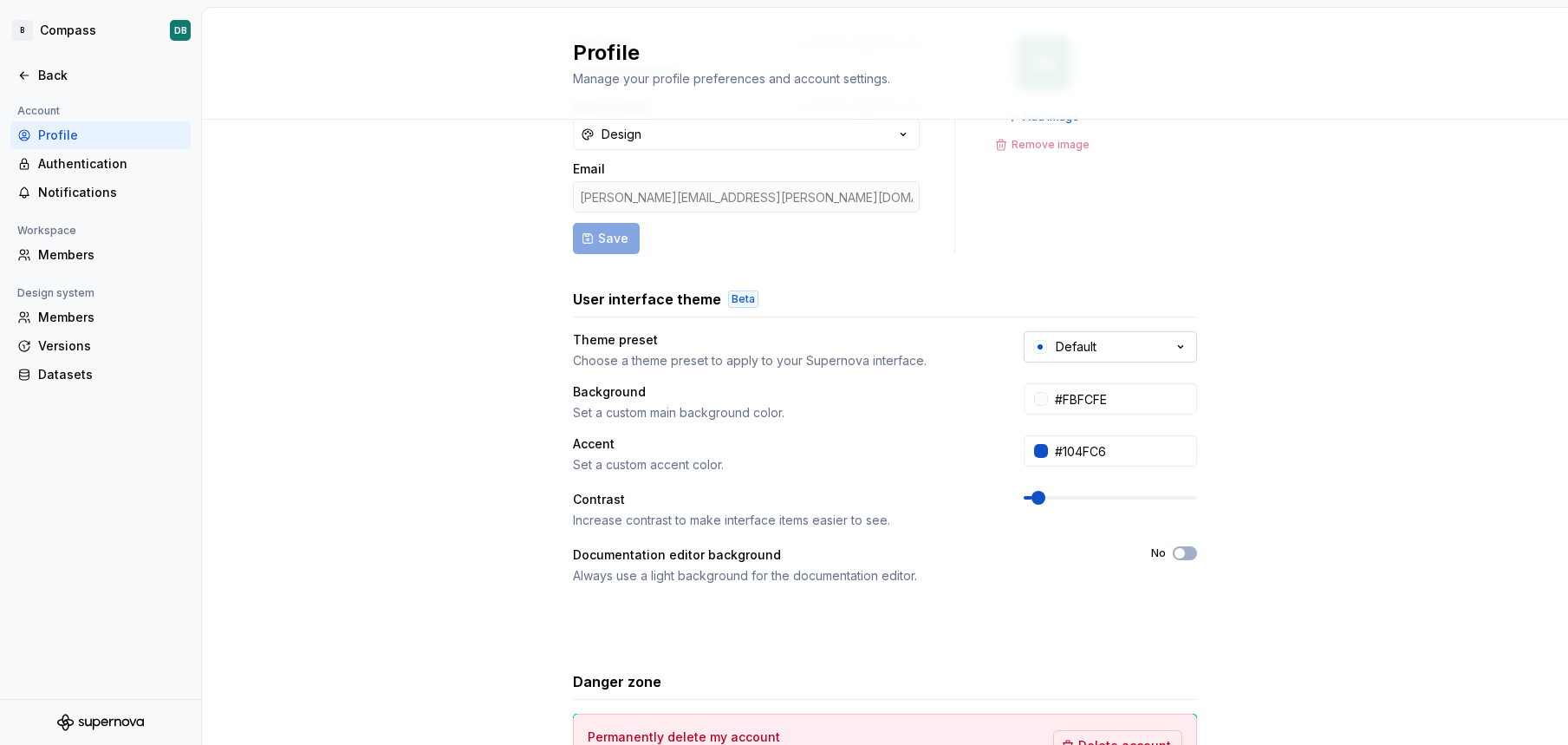
click at [1184, 347] on icon "button" at bounding box center [1180, 346] width 17 height 17
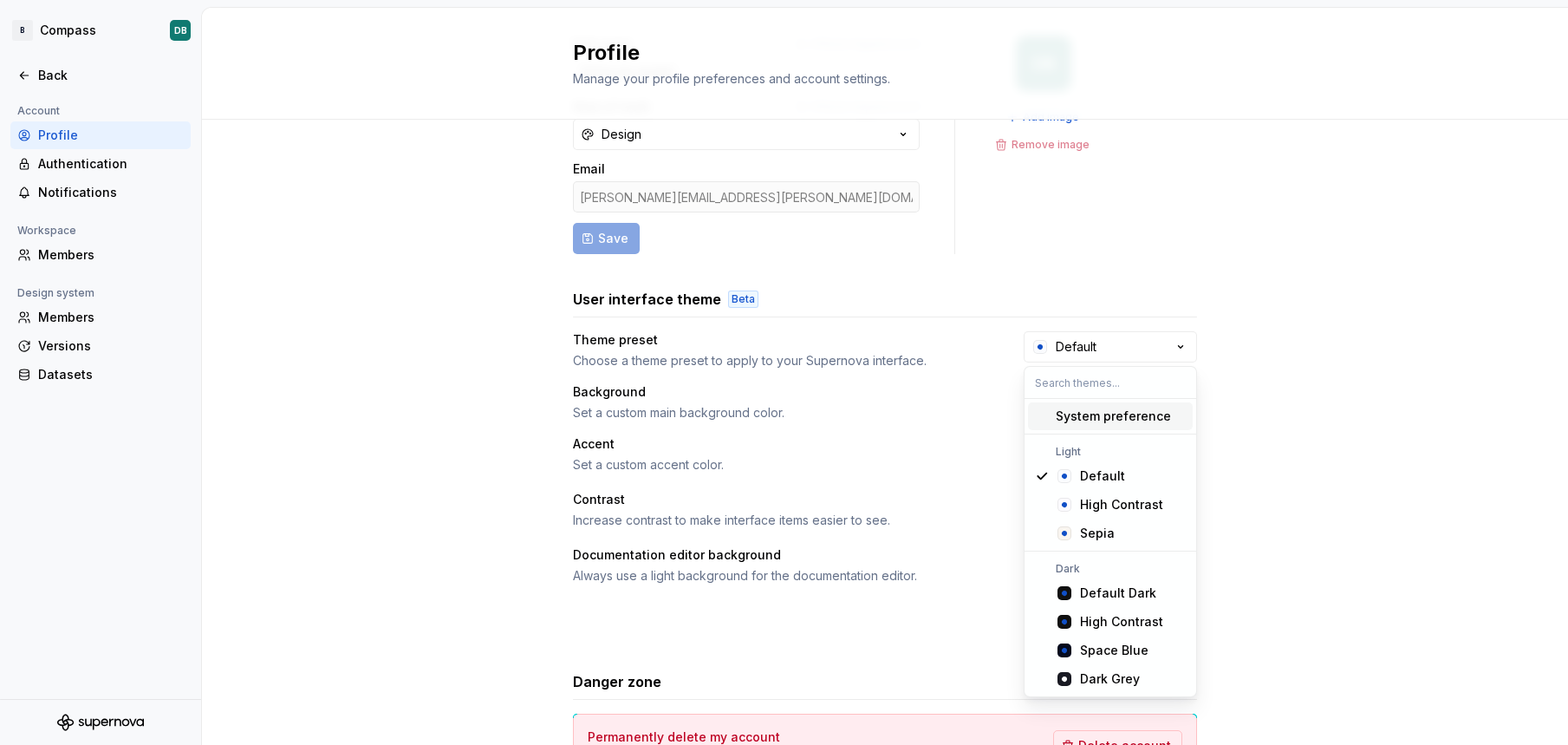
click at [732, 347] on div "Theme preset" at bounding box center [783, 339] width 420 height 17
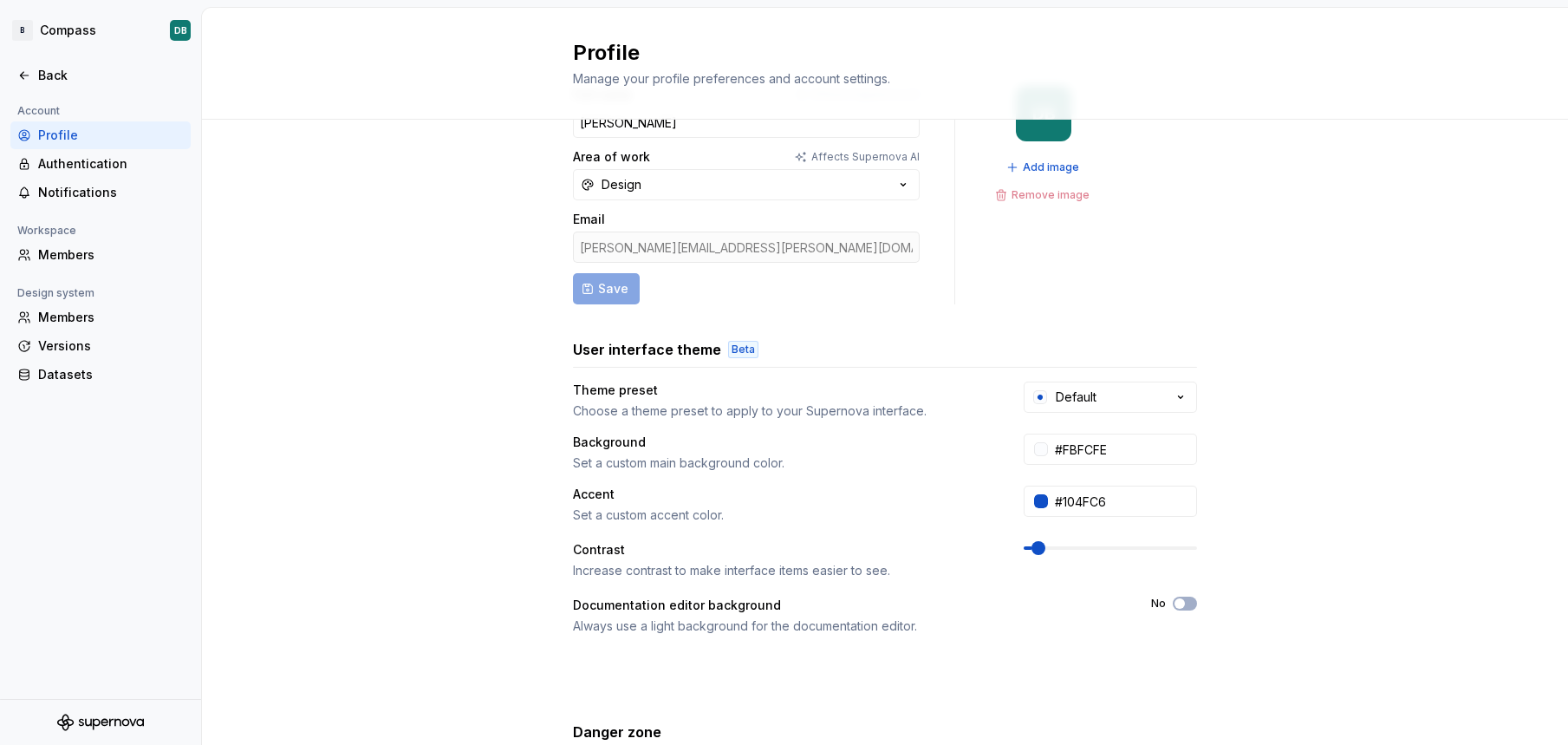
scroll to position [0, 0]
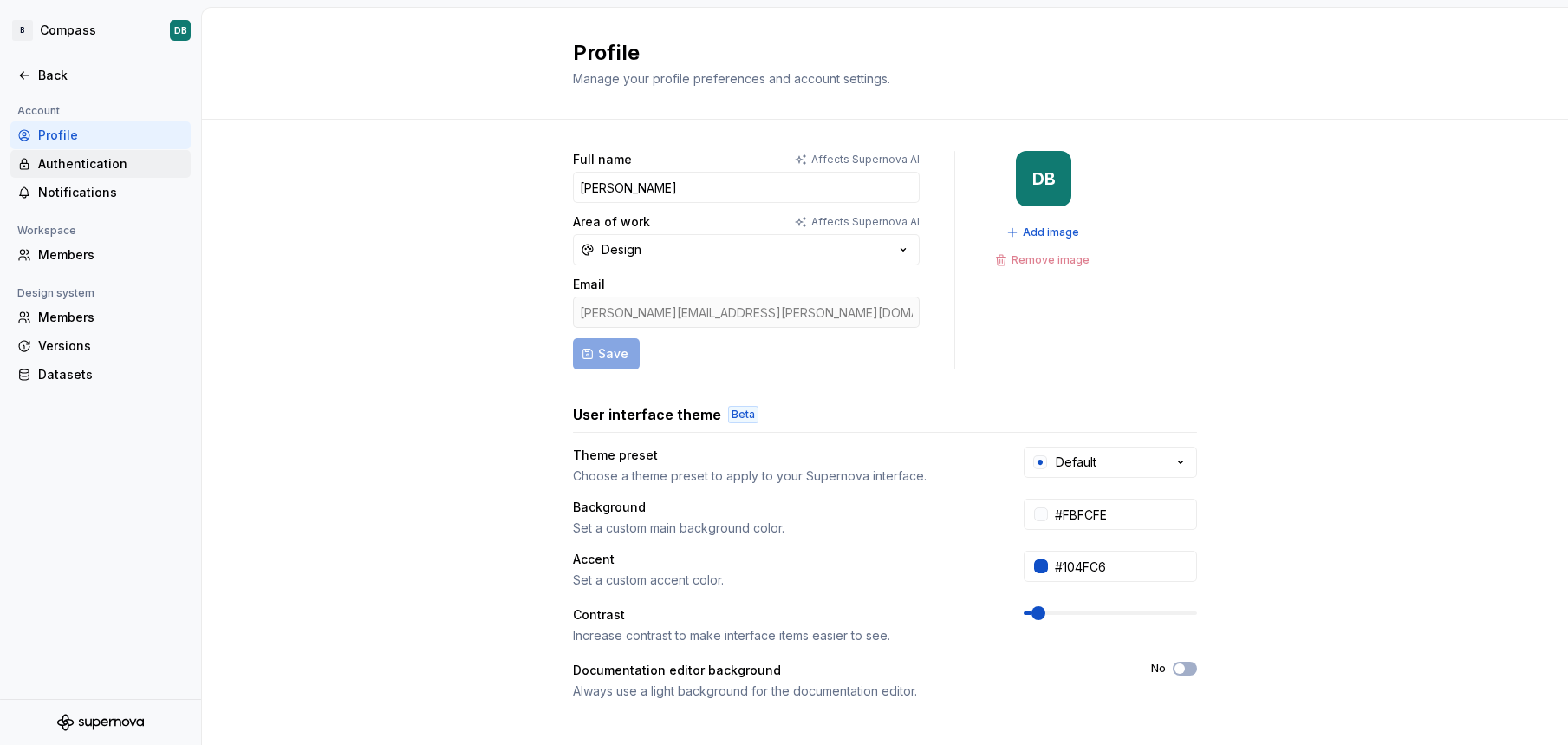
click at [73, 163] on div "Authentication" at bounding box center [110, 163] width 145 height 17
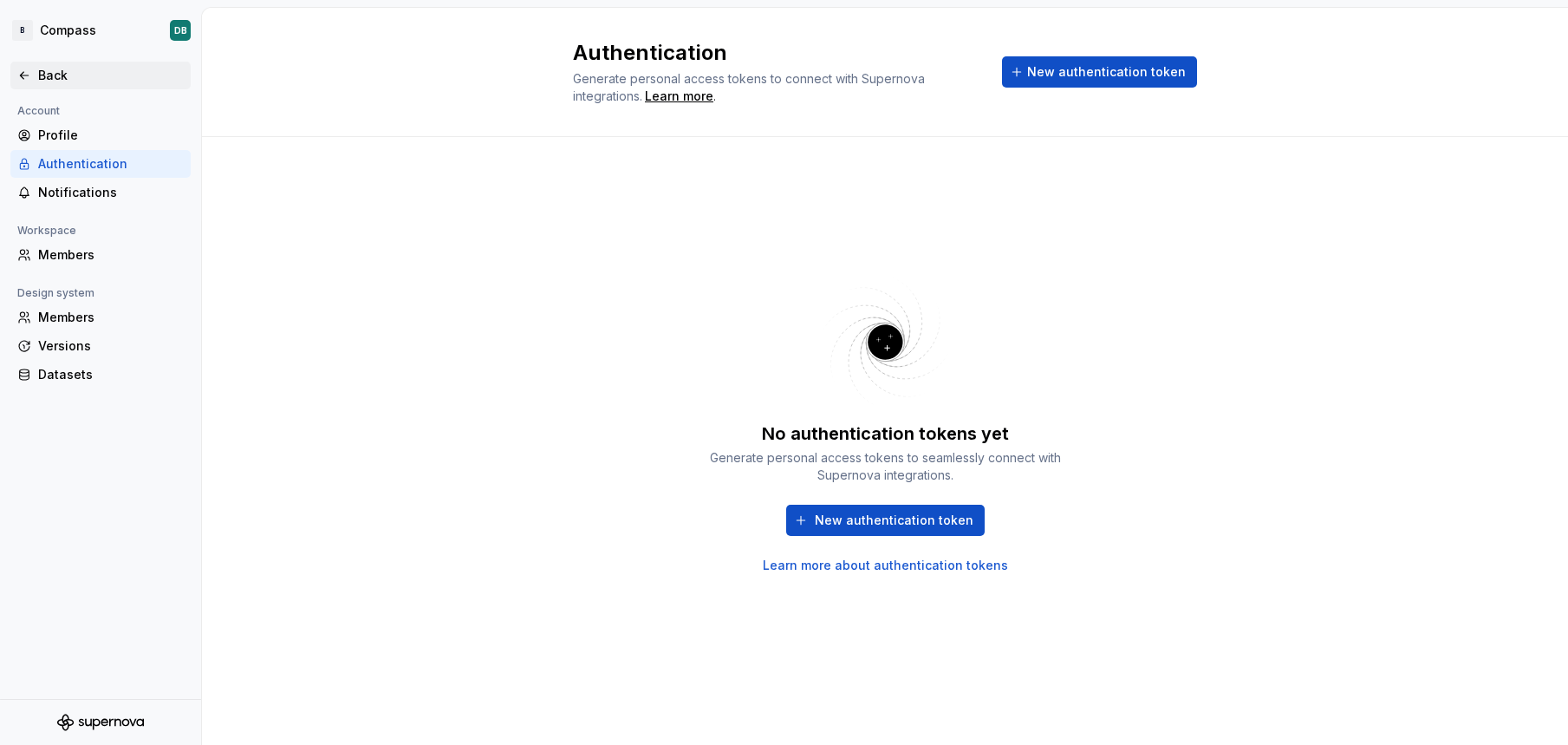
click at [48, 85] on div "Back" at bounding box center [99, 76] width 180 height 28
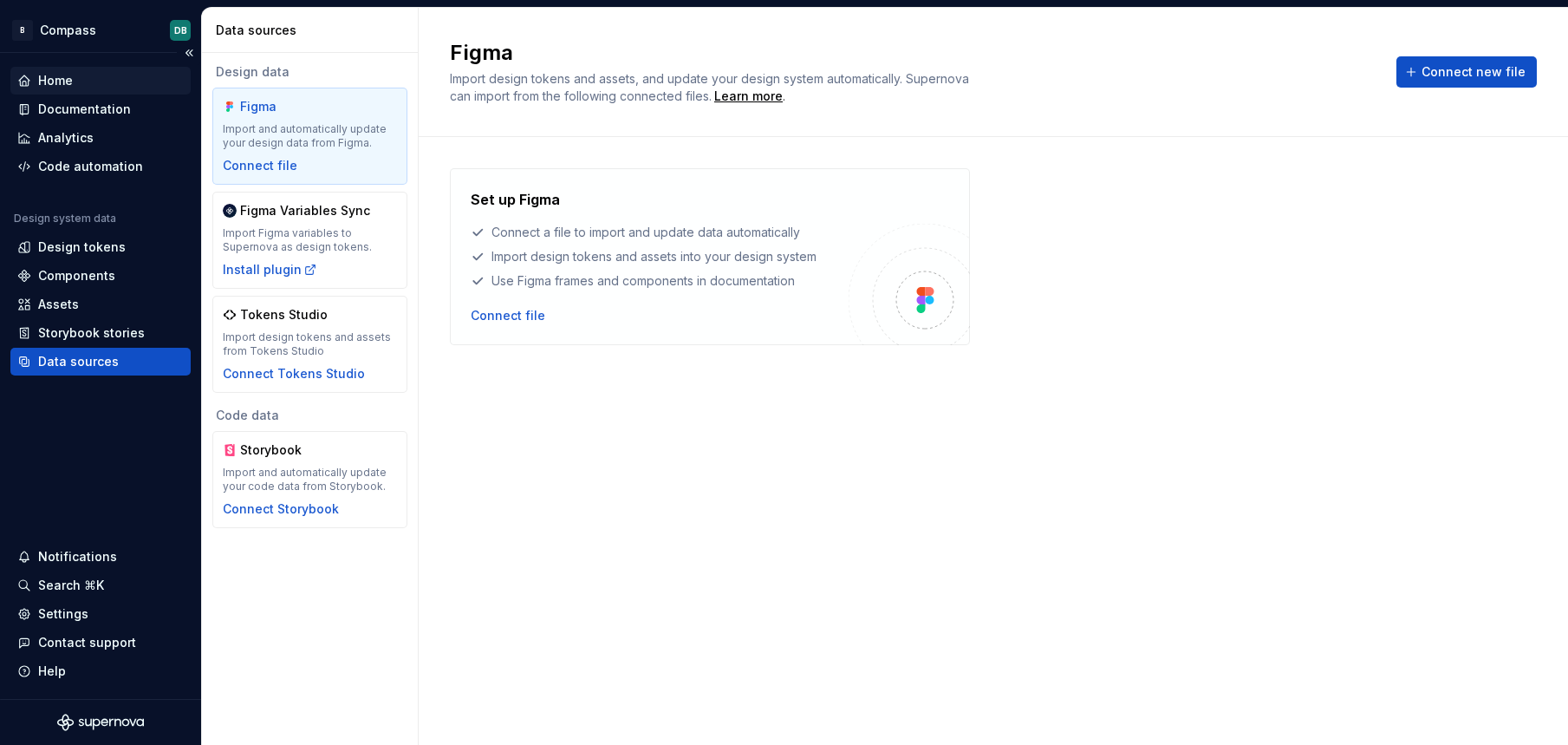
click at [52, 76] on div "Home" at bounding box center [55, 80] width 35 height 17
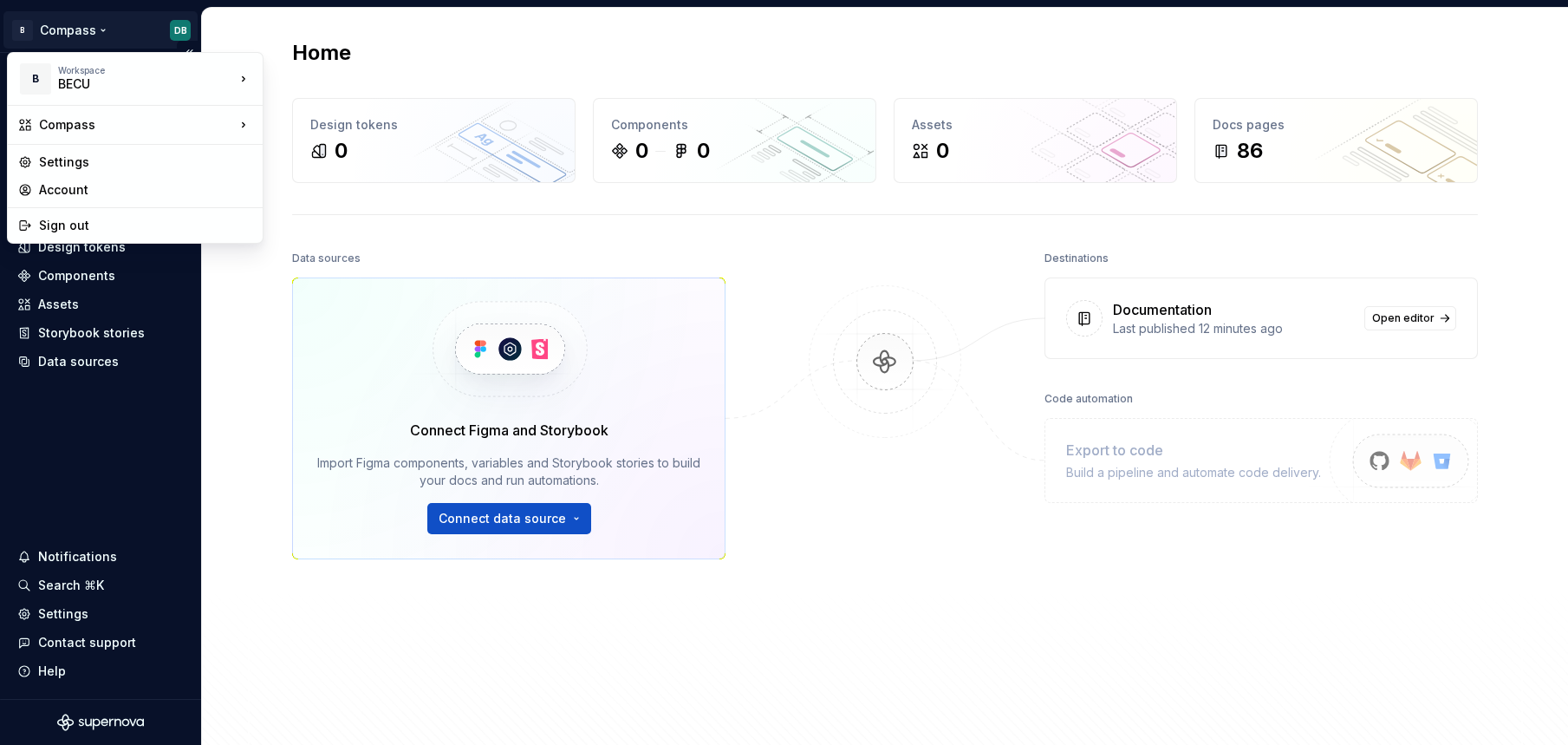
click at [59, 33] on html "B Compass DB Home Documentation Analytics Code automation Design system data De…" at bounding box center [784, 372] width 1568 height 745
click at [317, 123] on div "Compass" at bounding box center [347, 126] width 112 height 17
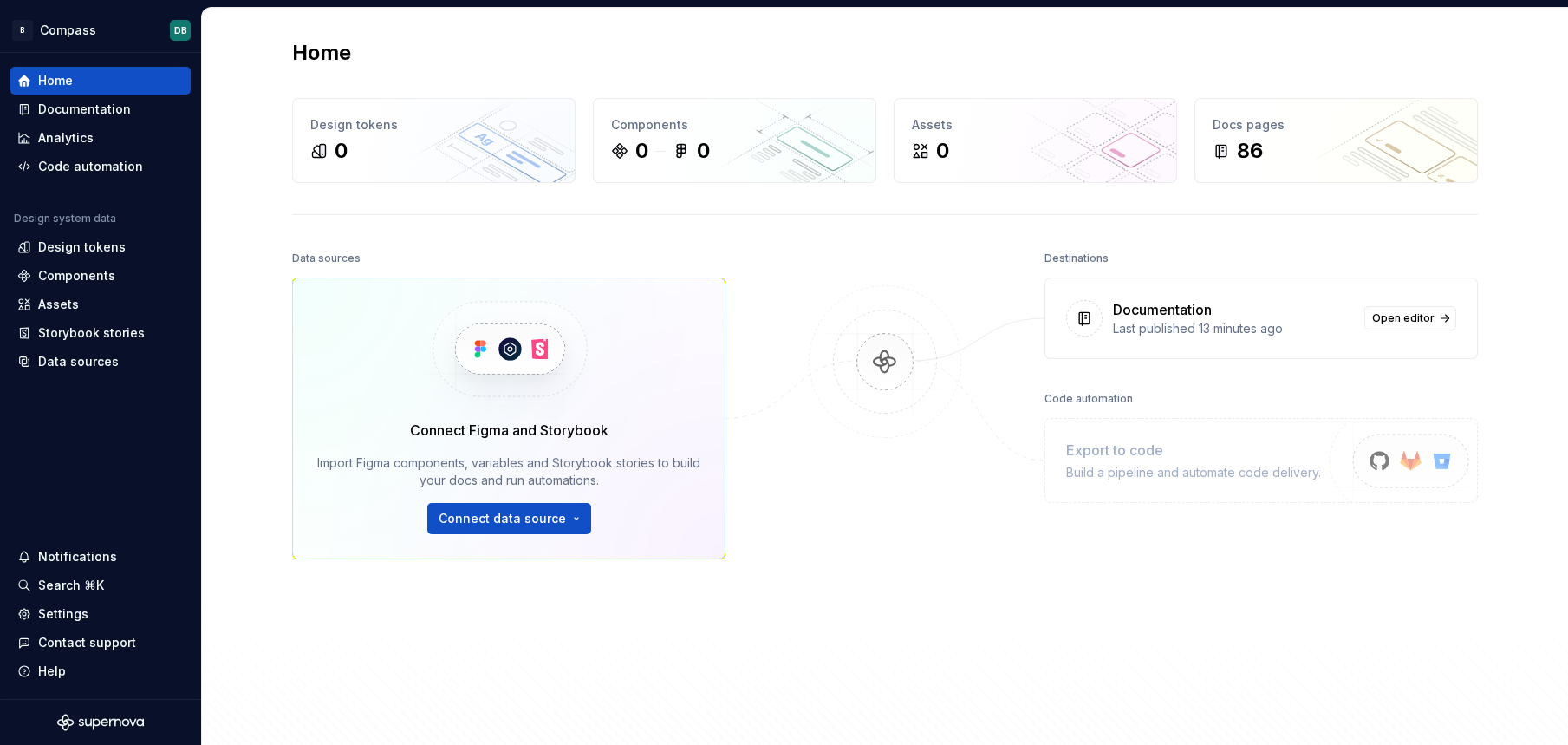
click at [1151, 305] on div "Documentation" at bounding box center [1162, 309] width 98 height 21
click at [388, 143] on div "0" at bounding box center [434, 151] width 248 height 28
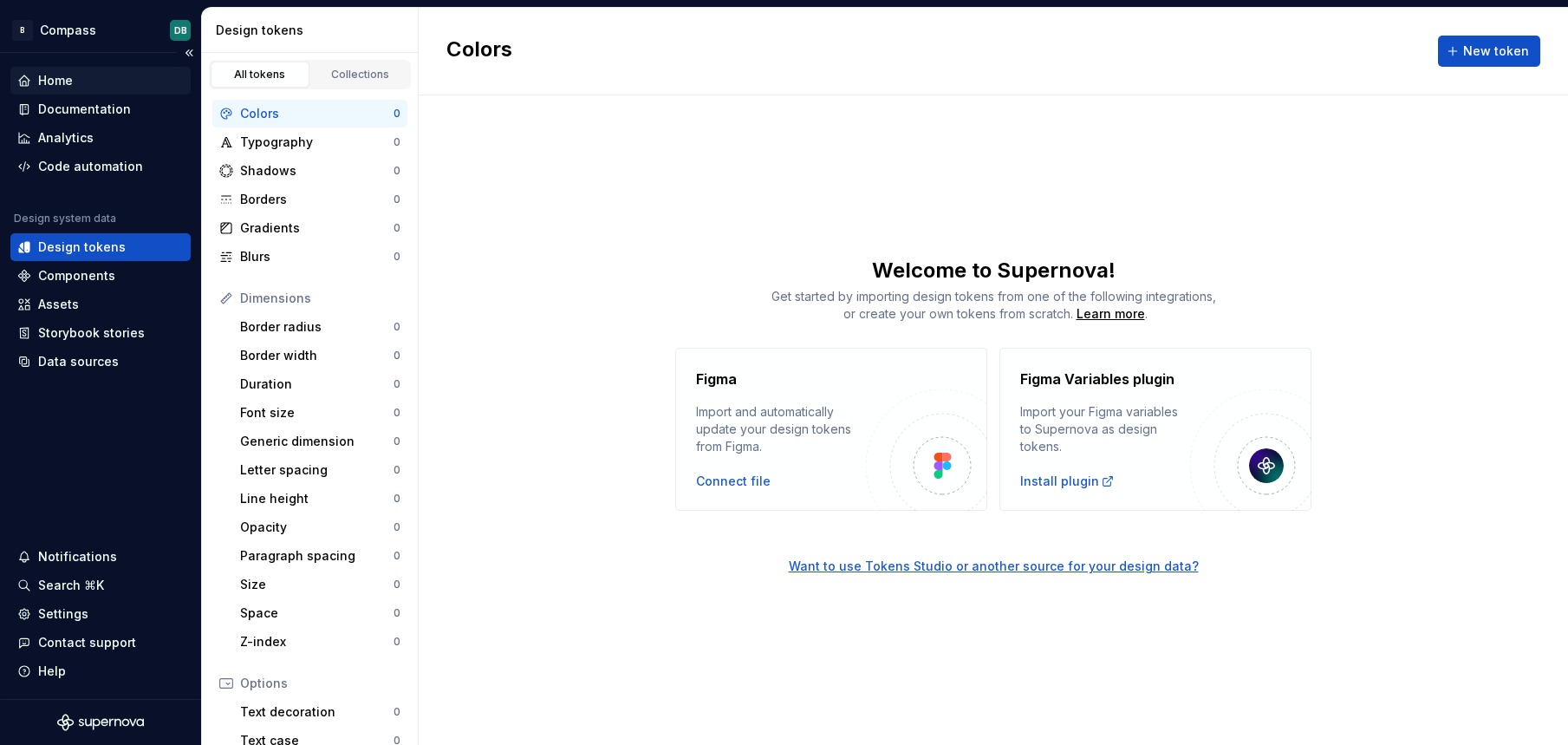
click at [53, 82] on div "Home" at bounding box center [55, 80] width 35 height 17
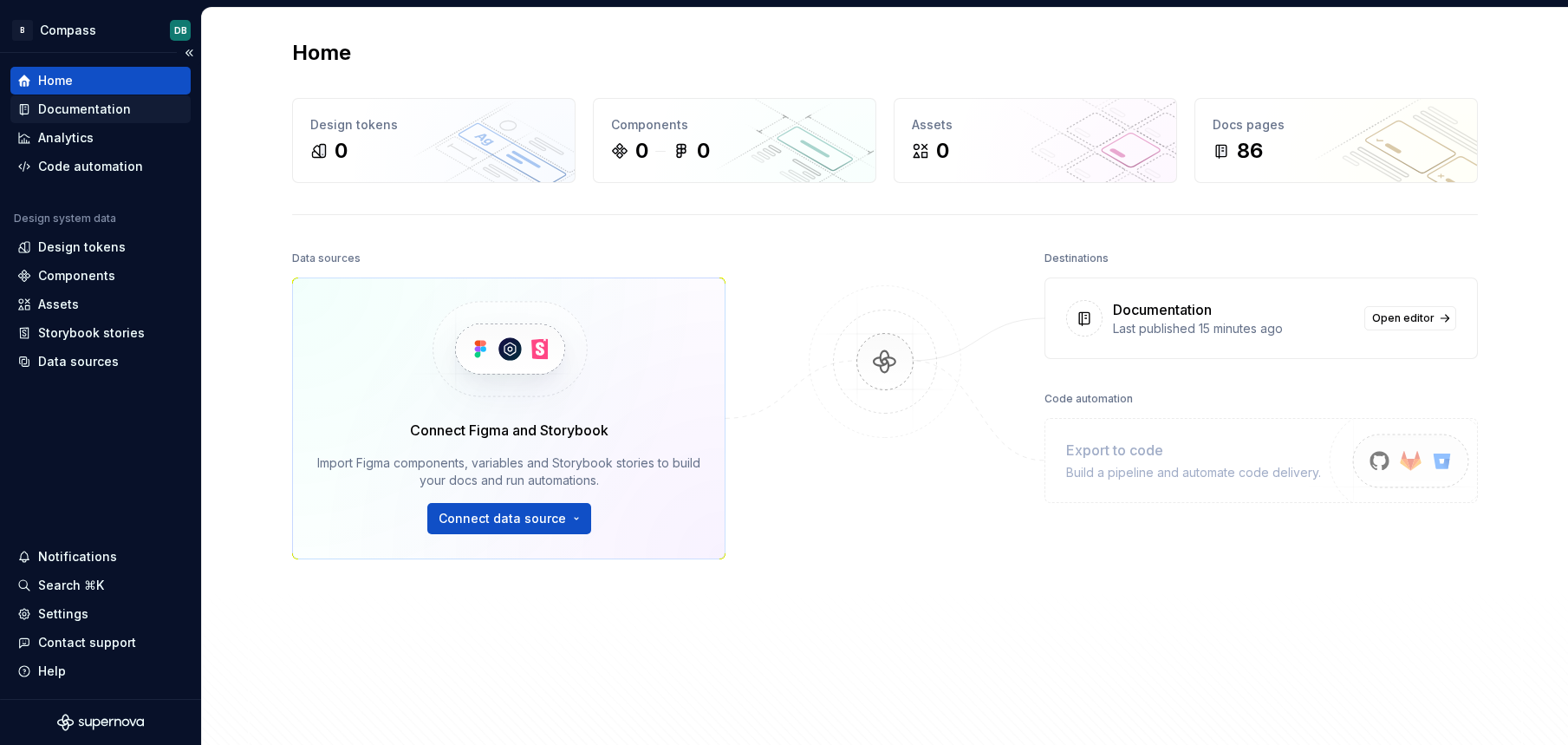
click at [63, 110] on div "Documentation" at bounding box center [84, 108] width 92 height 17
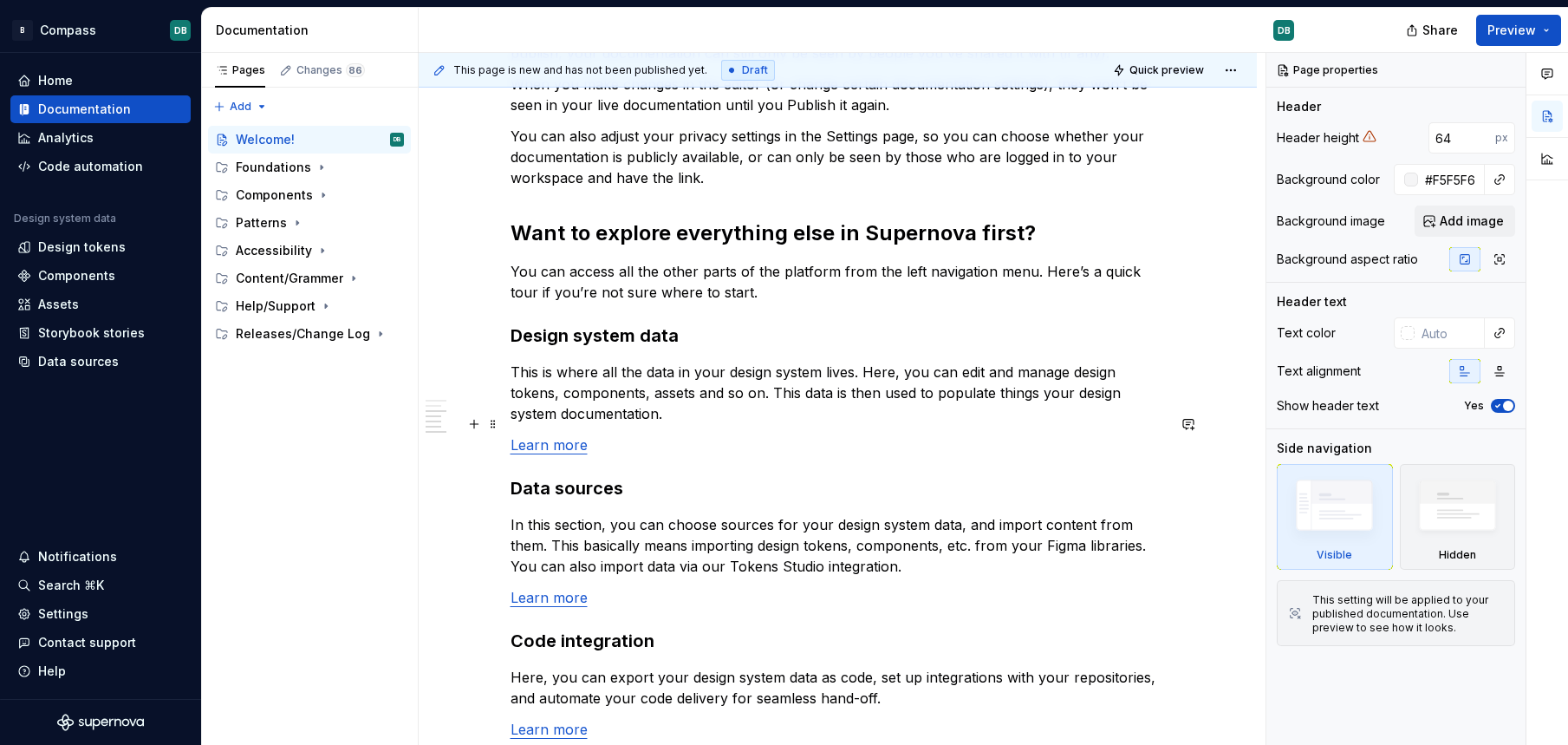
scroll to position [1433, 0]
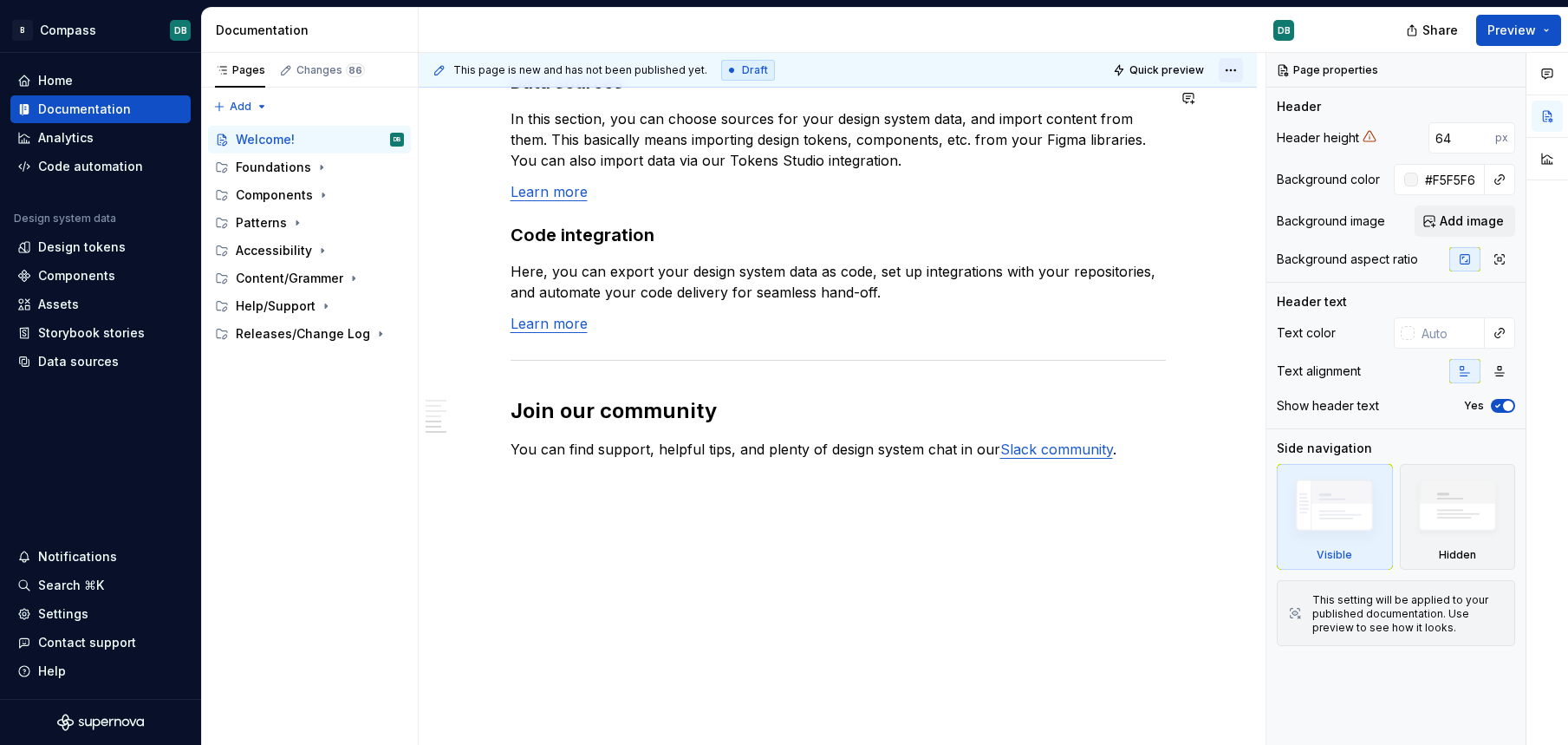
click at [1241, 72] on html "B Compass DB Home Documentation Analytics Code automation Design system data De…" at bounding box center [784, 372] width 1568 height 745
click at [1237, 72] on html "B Compass DB Home Documentation Analytics Code automation Design system data De…" at bounding box center [784, 372] width 1568 height 745
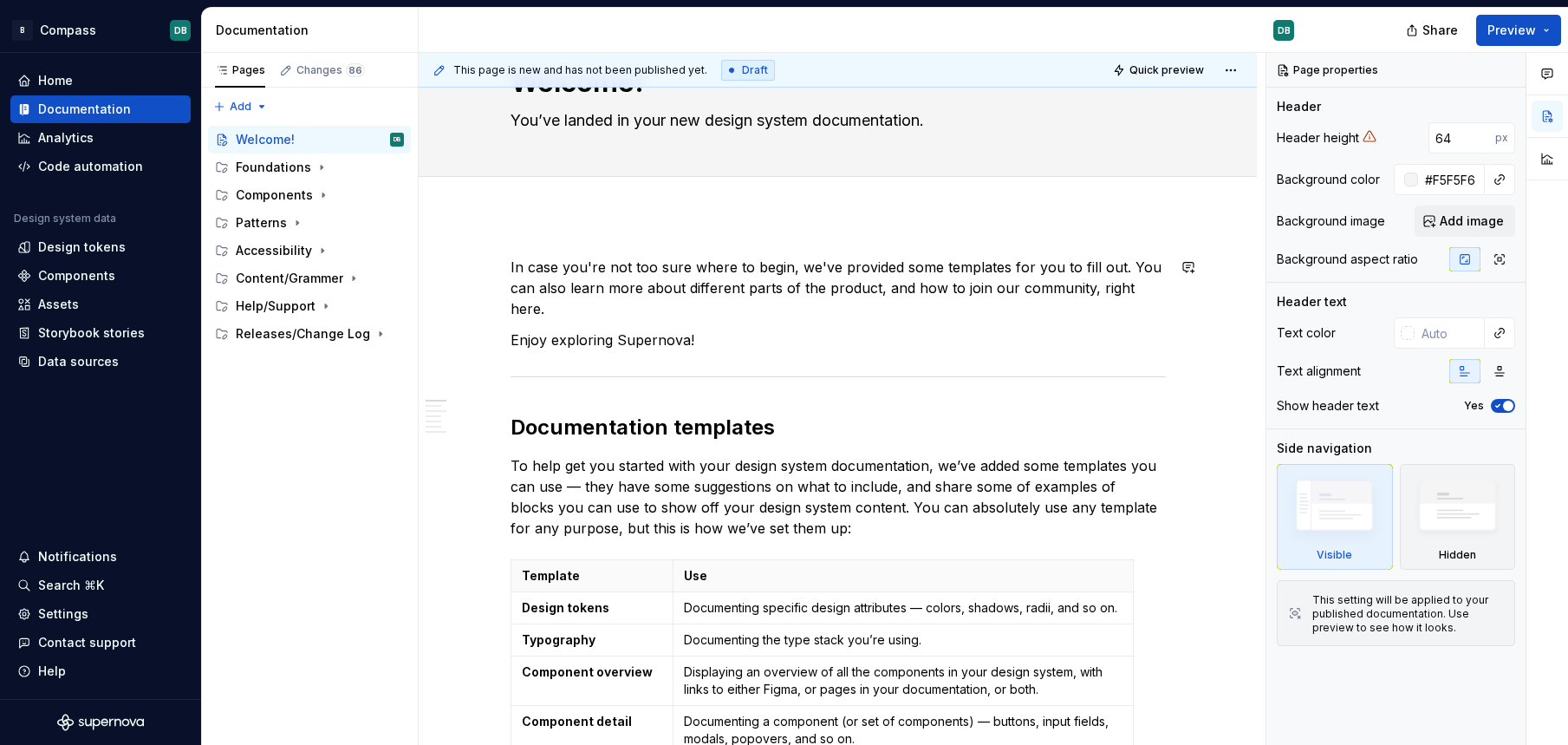
scroll to position [0, 0]
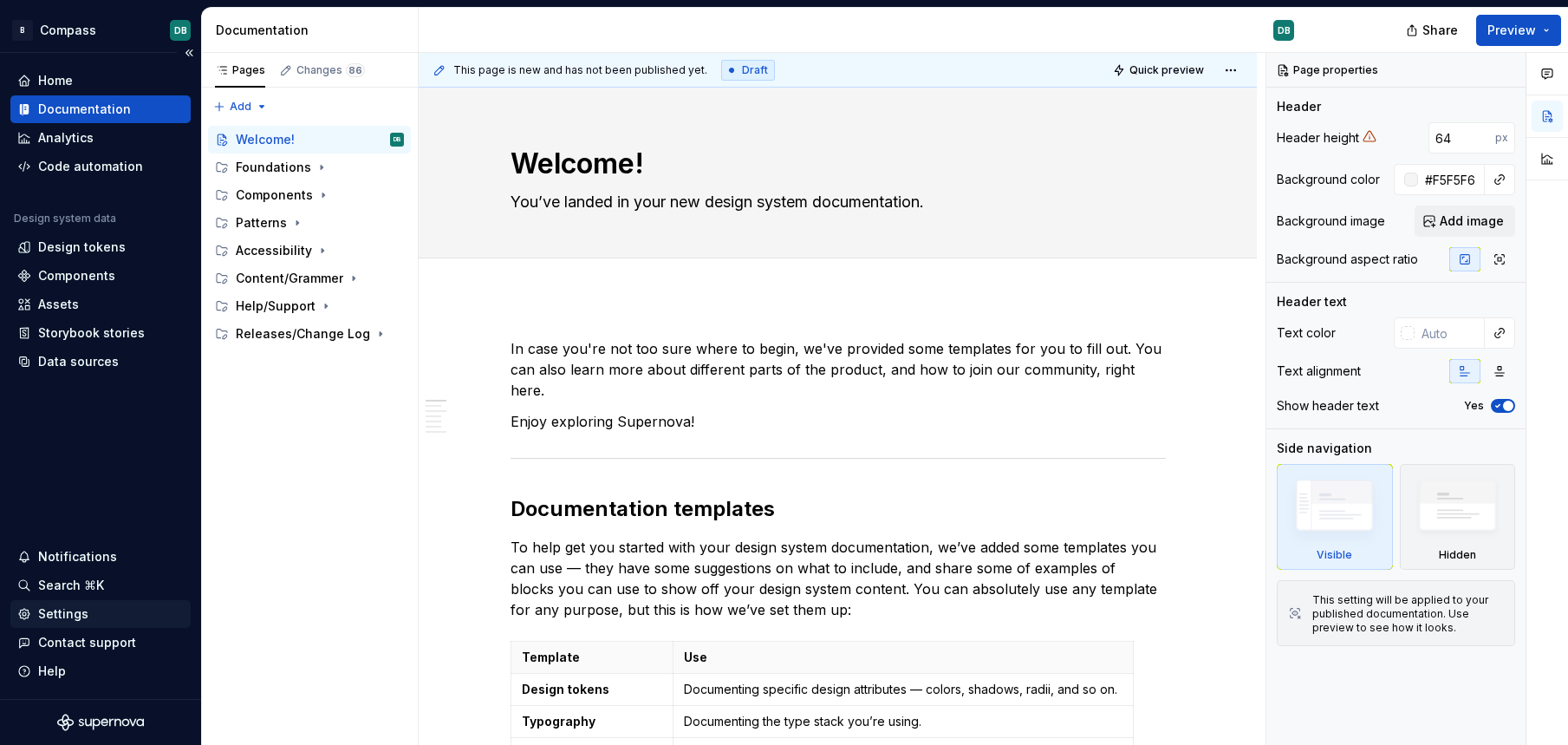
click at [51, 607] on div "Settings" at bounding box center [63, 614] width 51 height 17
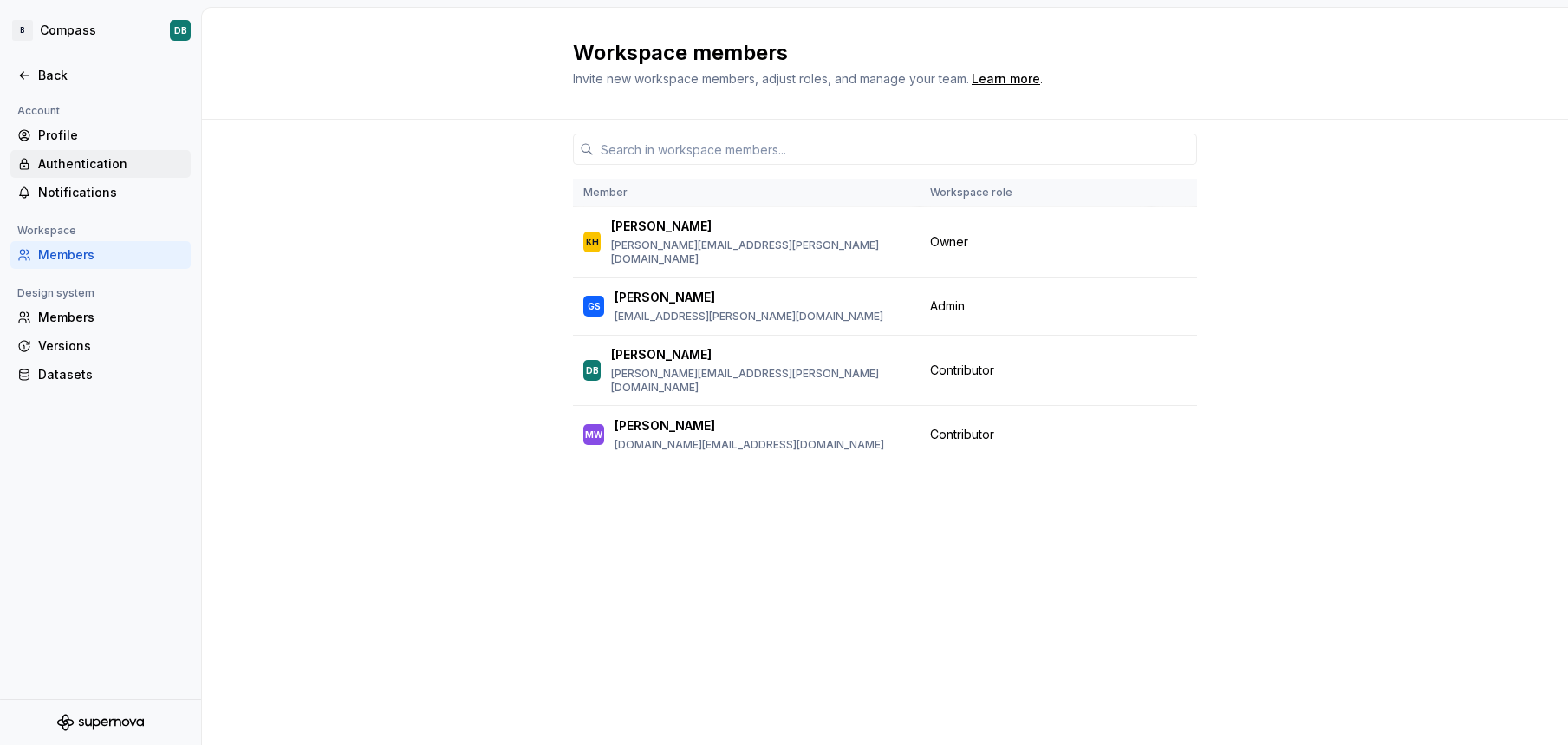
click at [82, 162] on div "Authentication" at bounding box center [110, 163] width 145 height 17
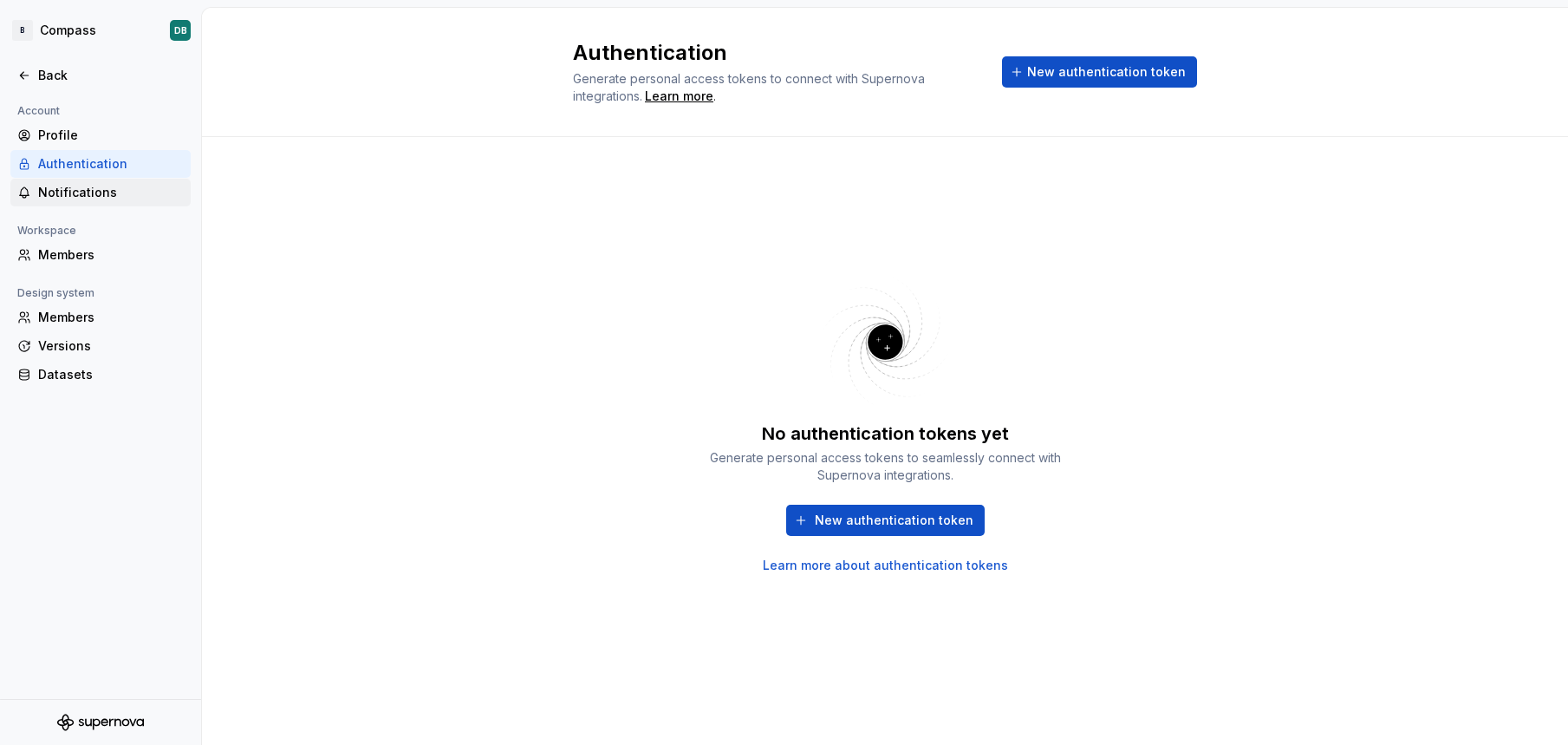
click at [75, 189] on div "Notifications" at bounding box center [110, 192] width 145 height 17
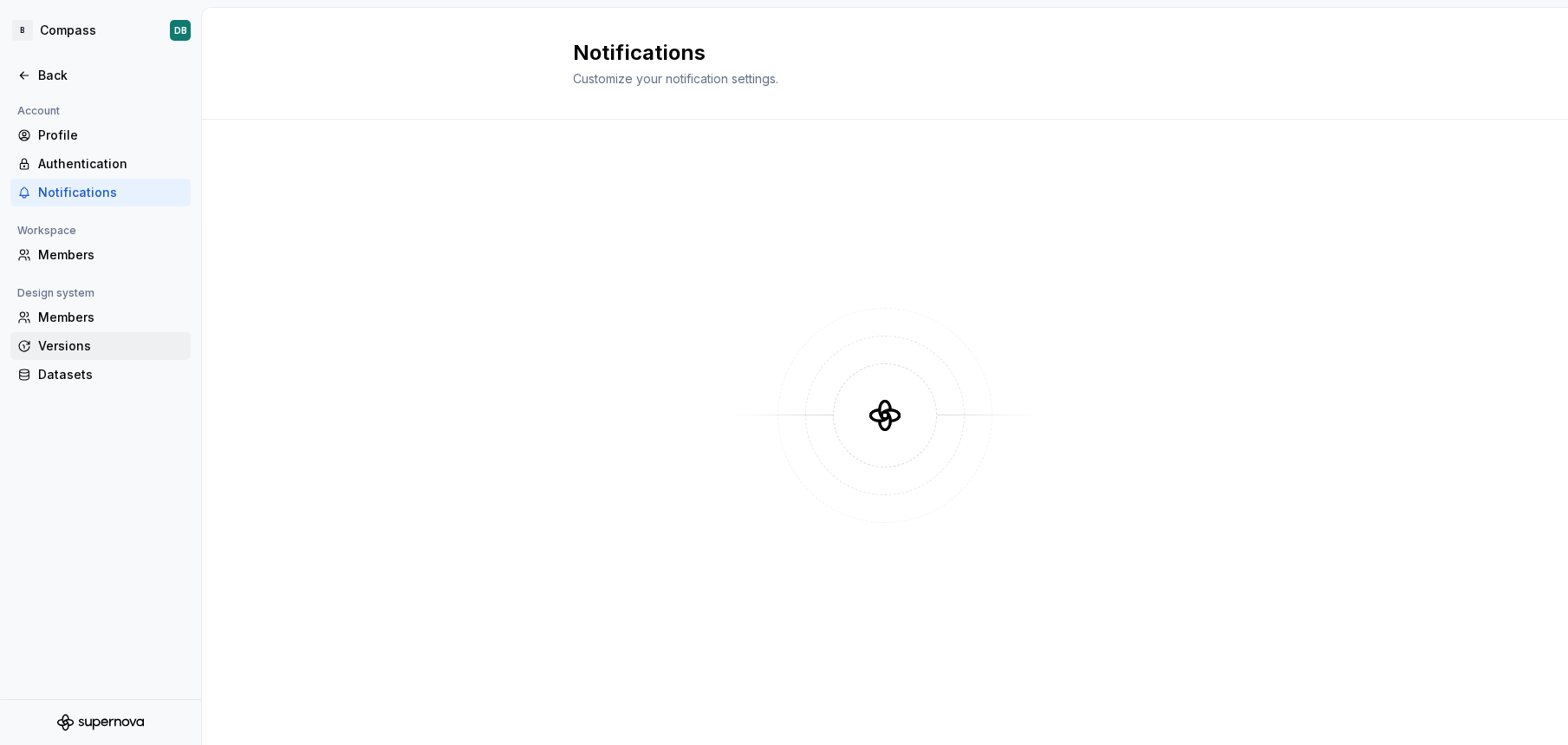
click at [58, 343] on div "Versions" at bounding box center [110, 345] width 145 height 17
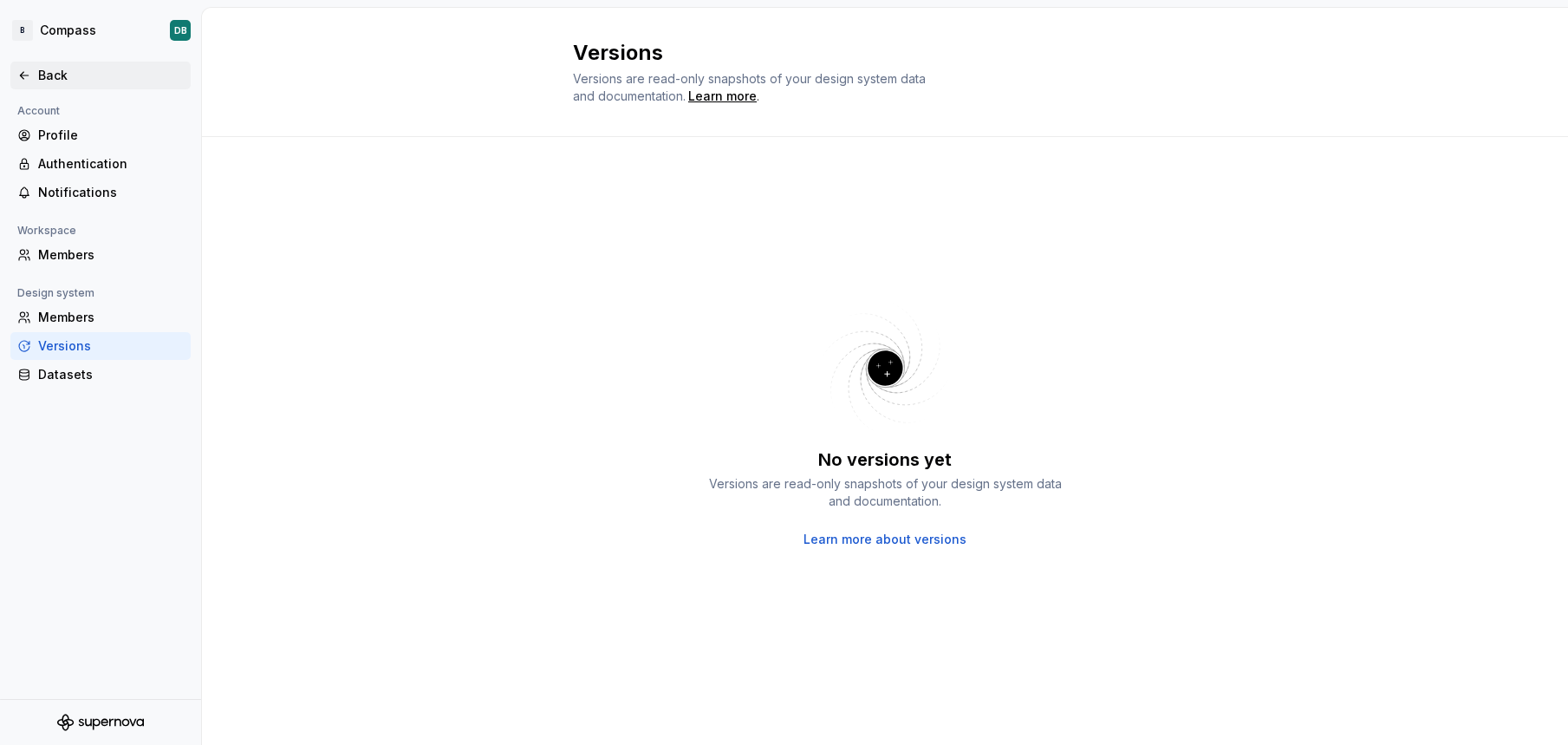
click at [34, 75] on div "Back" at bounding box center [99, 75] width 166 height 17
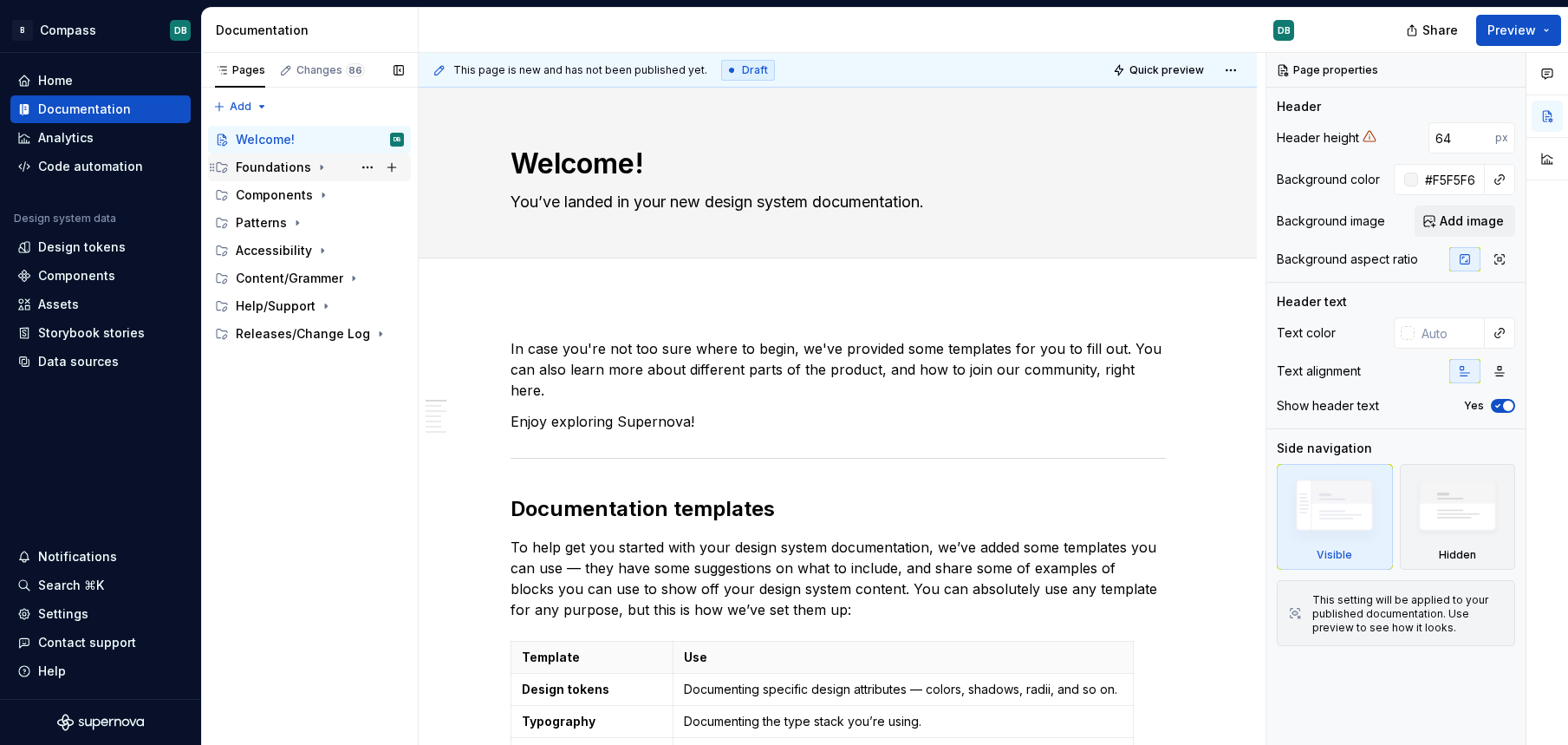
click at [321, 167] on icon "Page tree" at bounding box center [322, 167] width 14 height 14
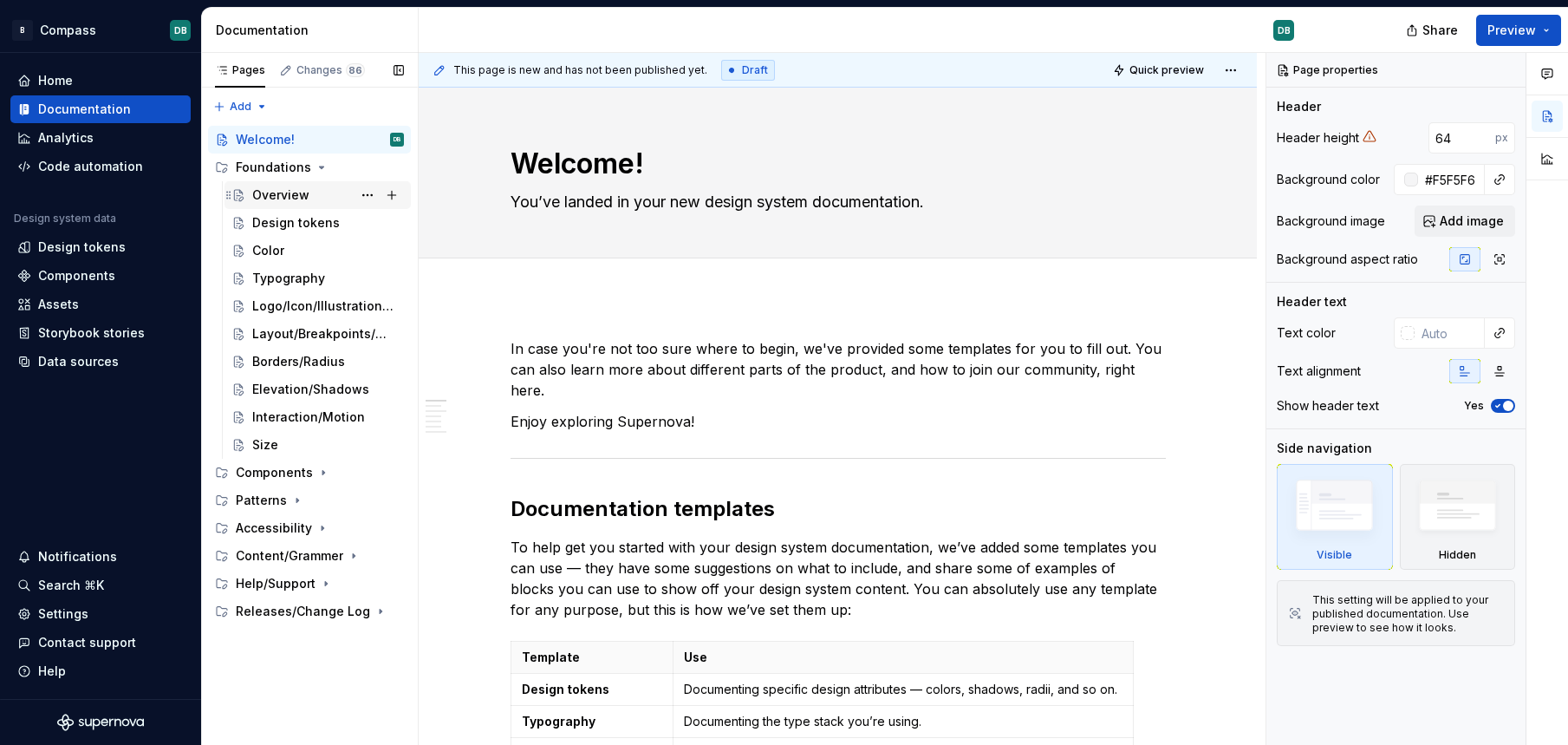
click at [288, 194] on div "Overview" at bounding box center [281, 194] width 58 height 17
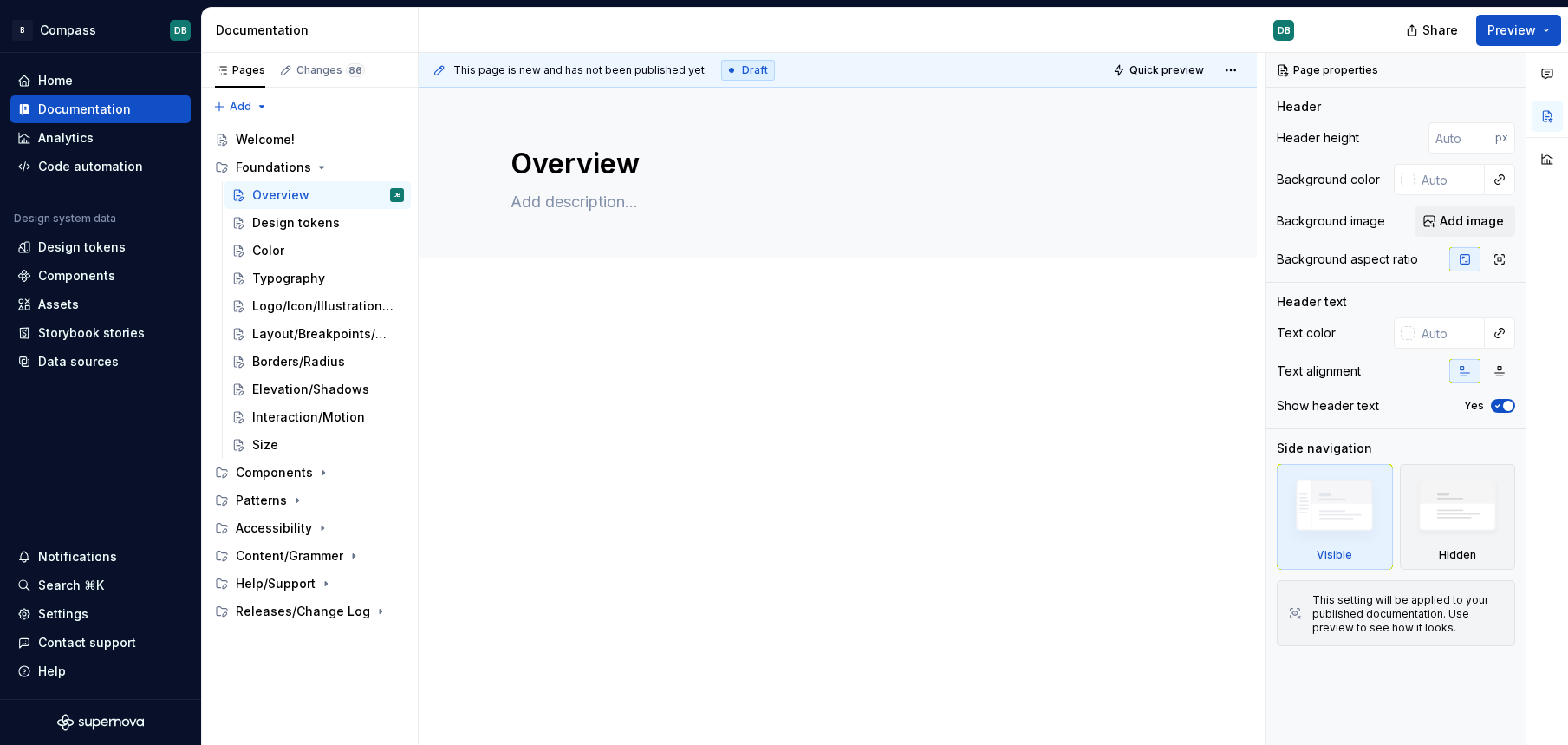
click at [530, 315] on div at bounding box center [837, 472] width 838 height 352
click at [553, 280] on span "Add tab" at bounding box center [552, 278] width 41 height 14
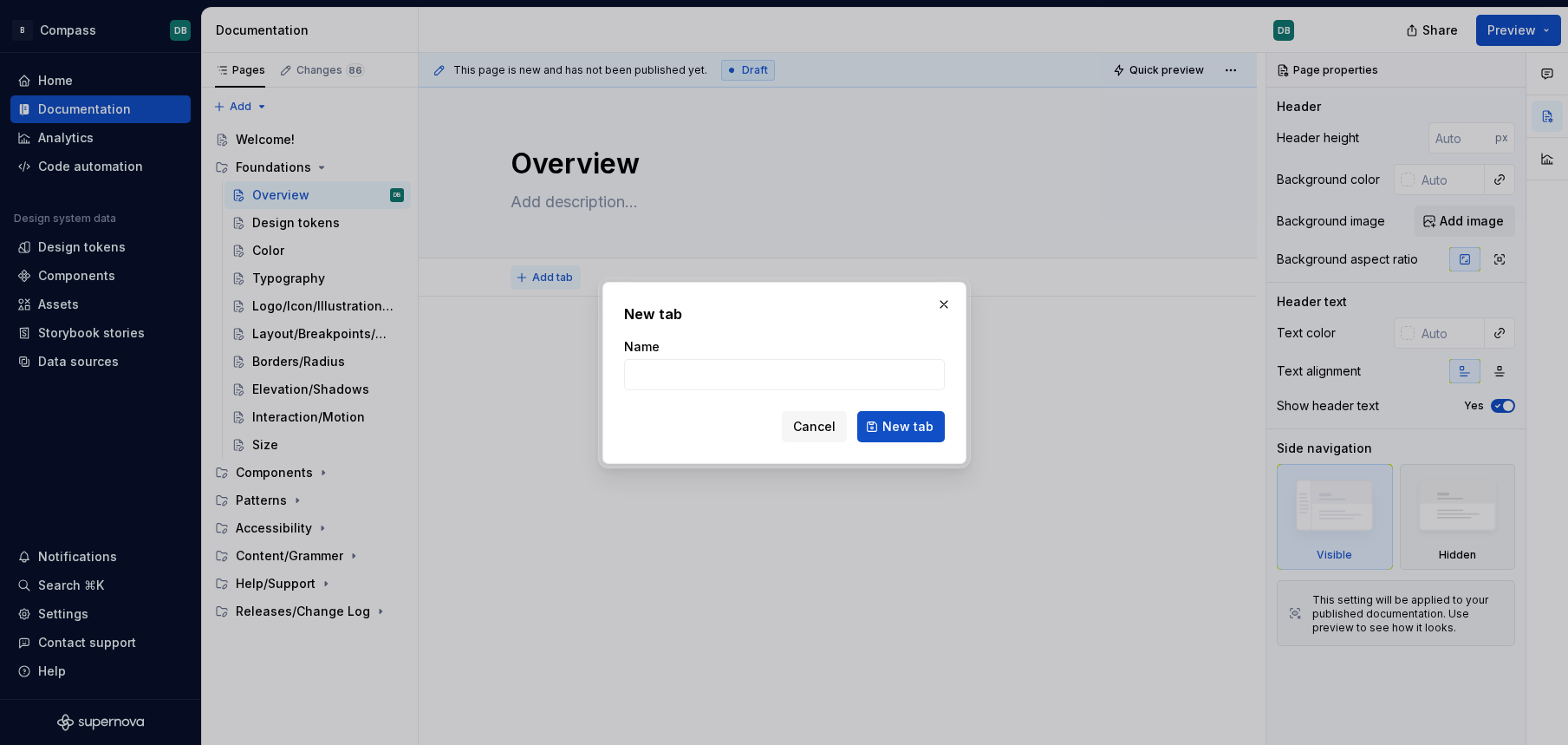
type textarea "*"
type input "Tokens"
click at [905, 430] on span "New tab" at bounding box center [908, 426] width 51 height 17
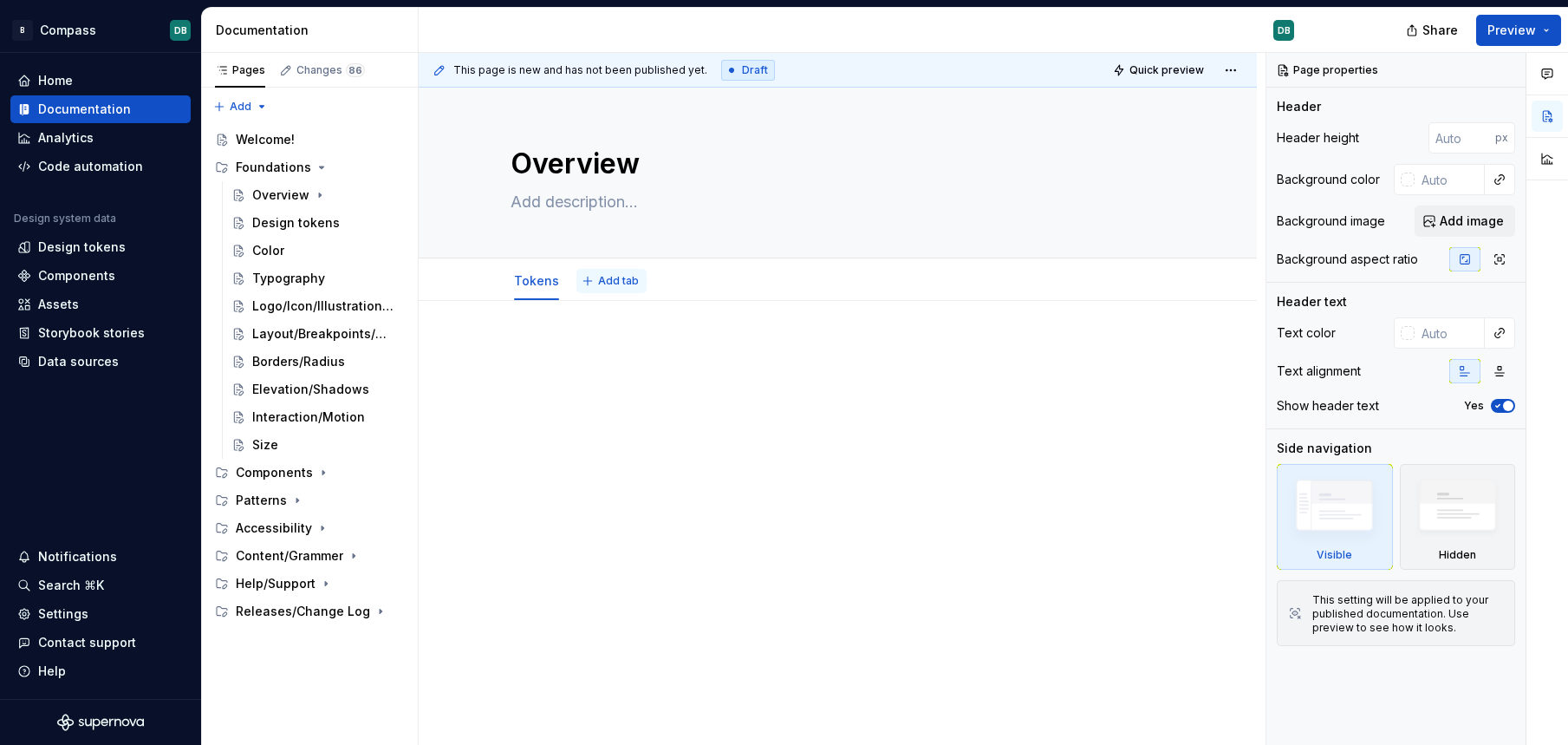
click at [618, 287] on span "Add tab" at bounding box center [618, 281] width 41 height 14
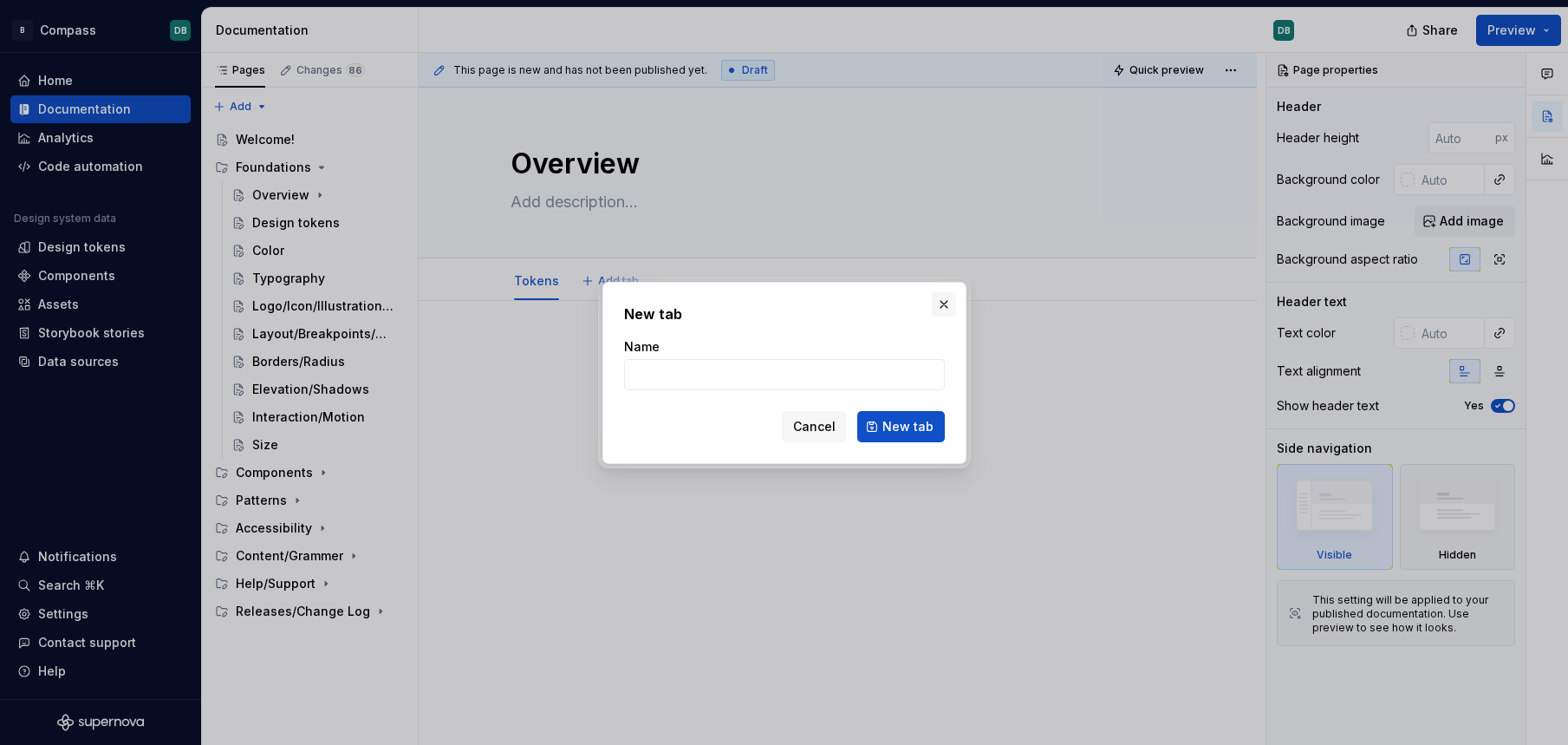
click at [942, 304] on button "button" at bounding box center [944, 304] width 24 height 24
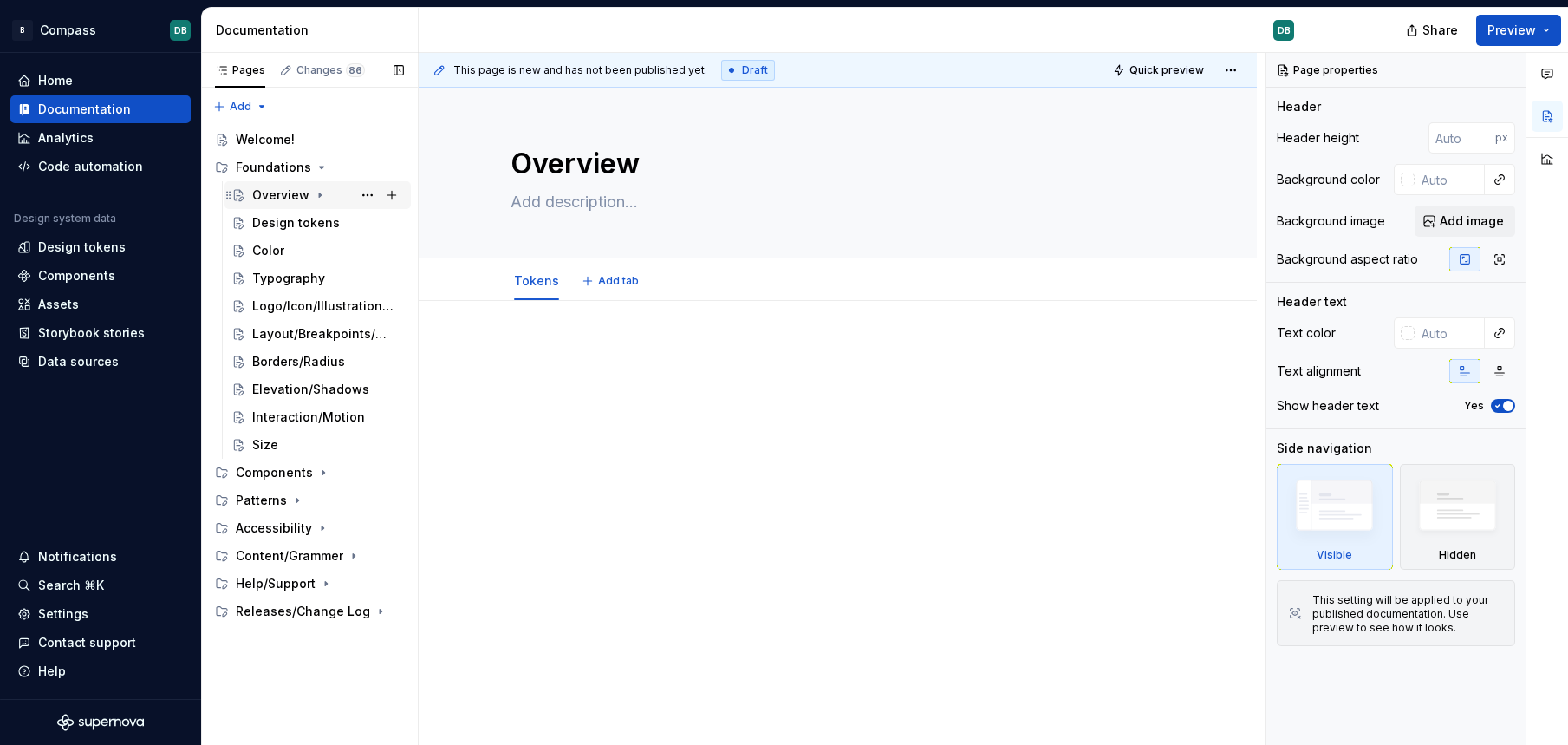
click at [274, 193] on div "Overview" at bounding box center [281, 194] width 58 height 17
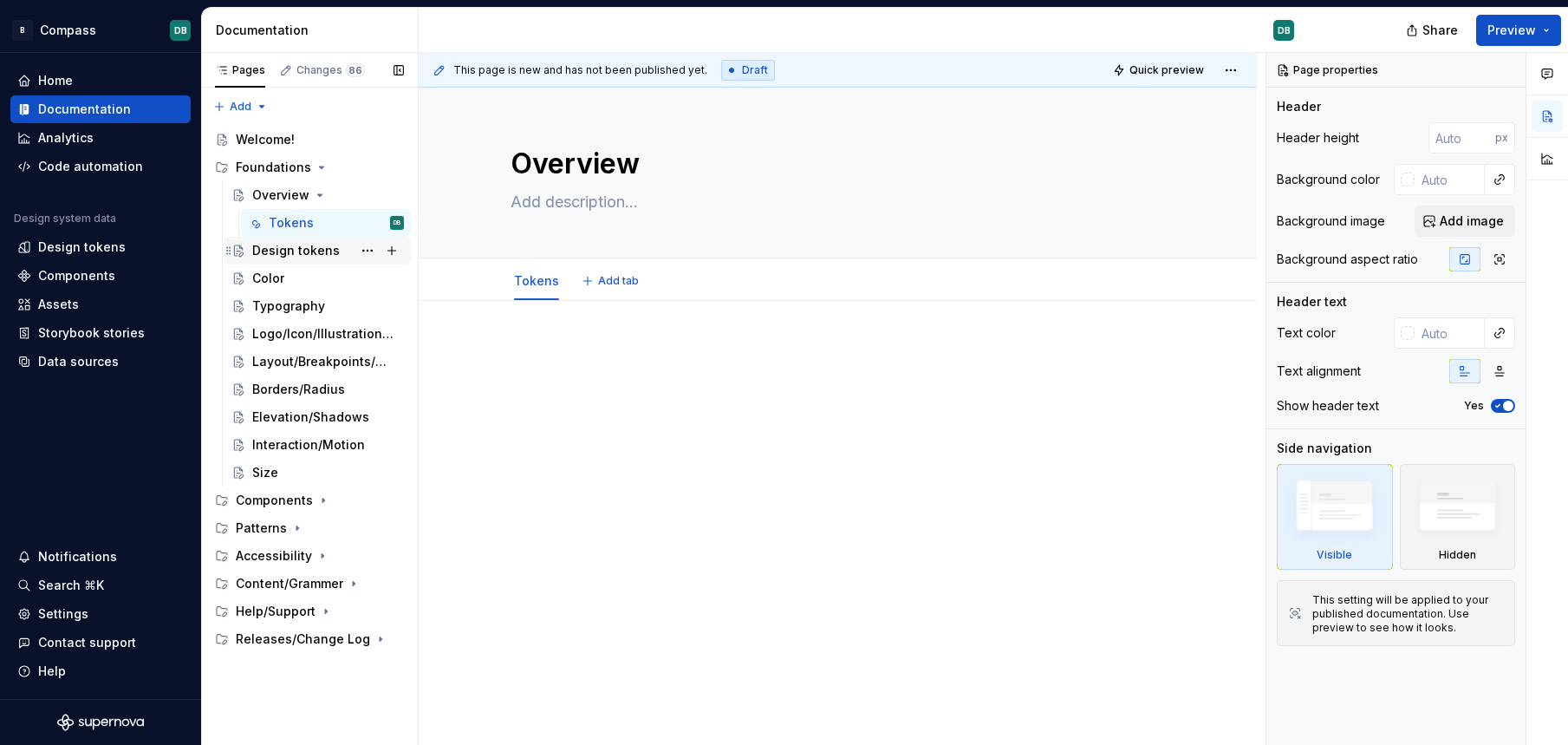
click at [308, 254] on div "Design tokens" at bounding box center [296, 250] width 87 height 17
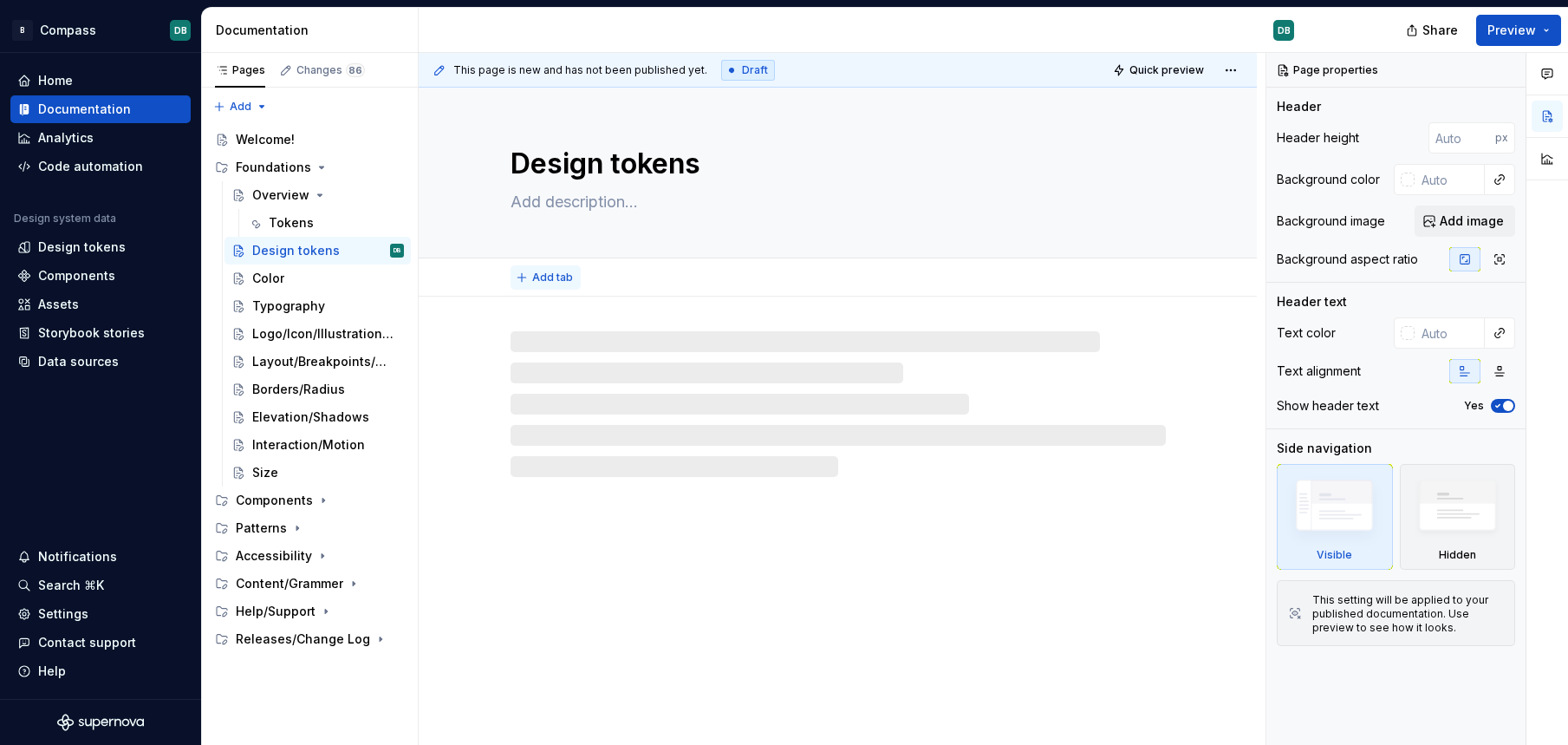
click at [562, 275] on span "Add tab" at bounding box center [552, 278] width 41 height 14
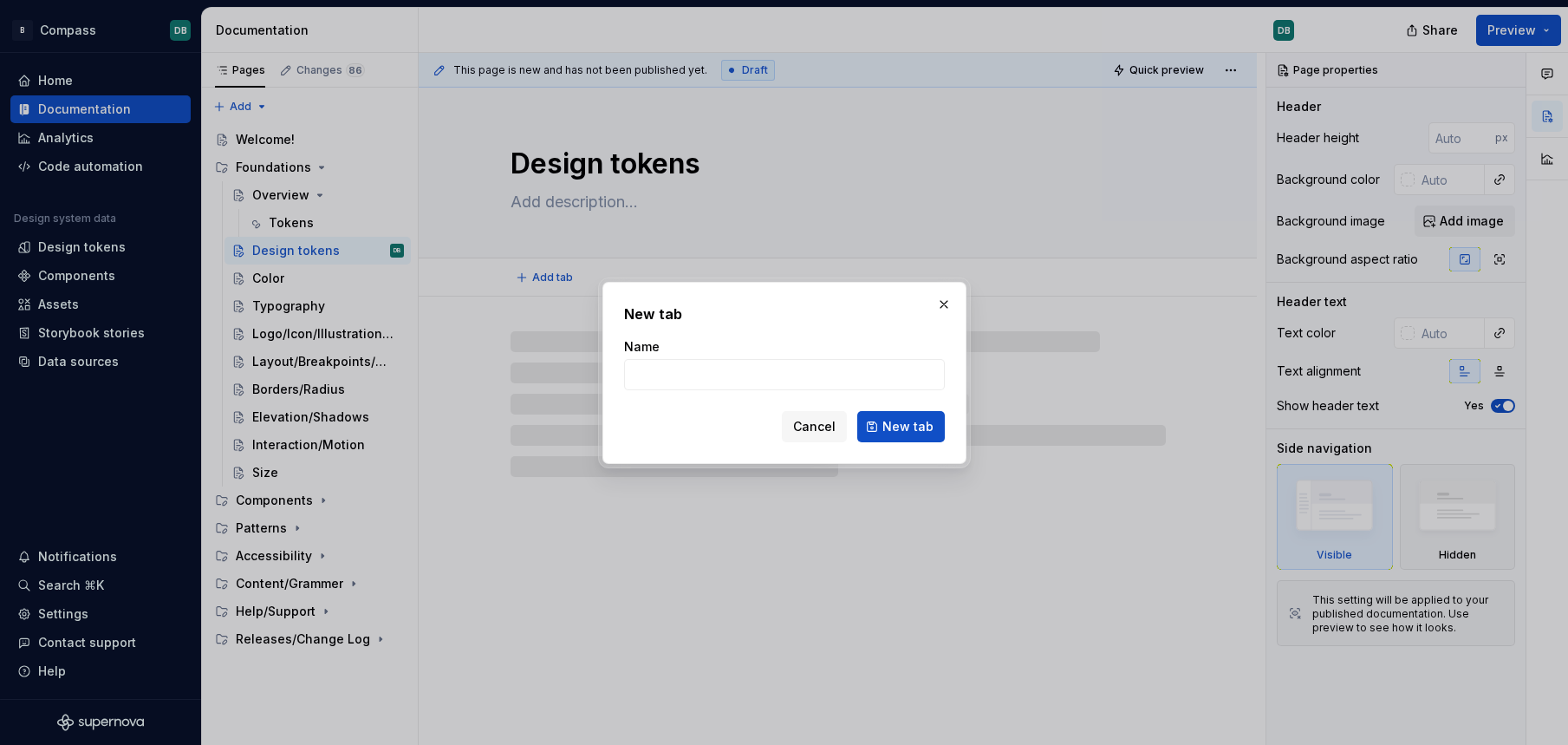
type textarea "*"
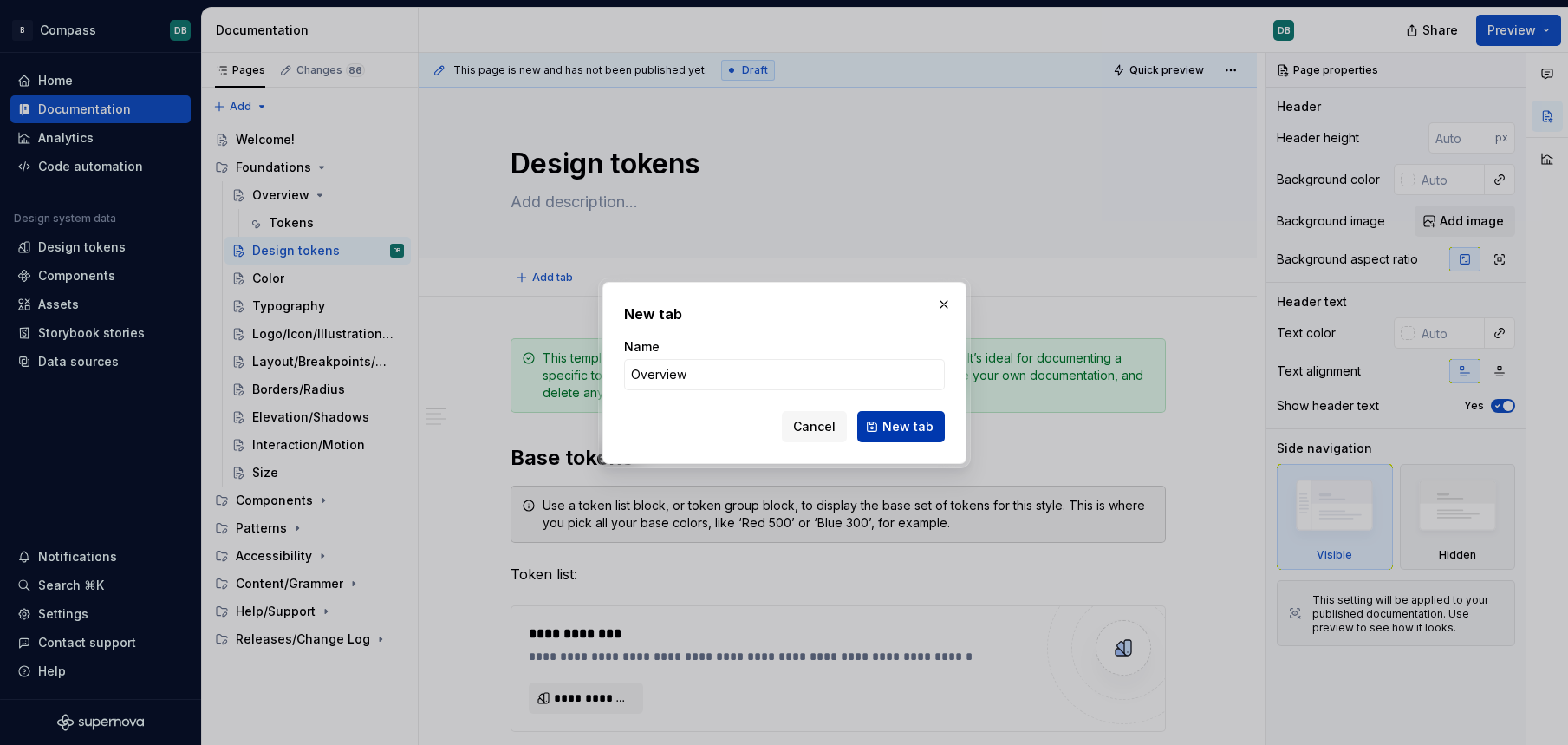
type input "Overview"
click at [910, 427] on span "New tab" at bounding box center [908, 426] width 51 height 17
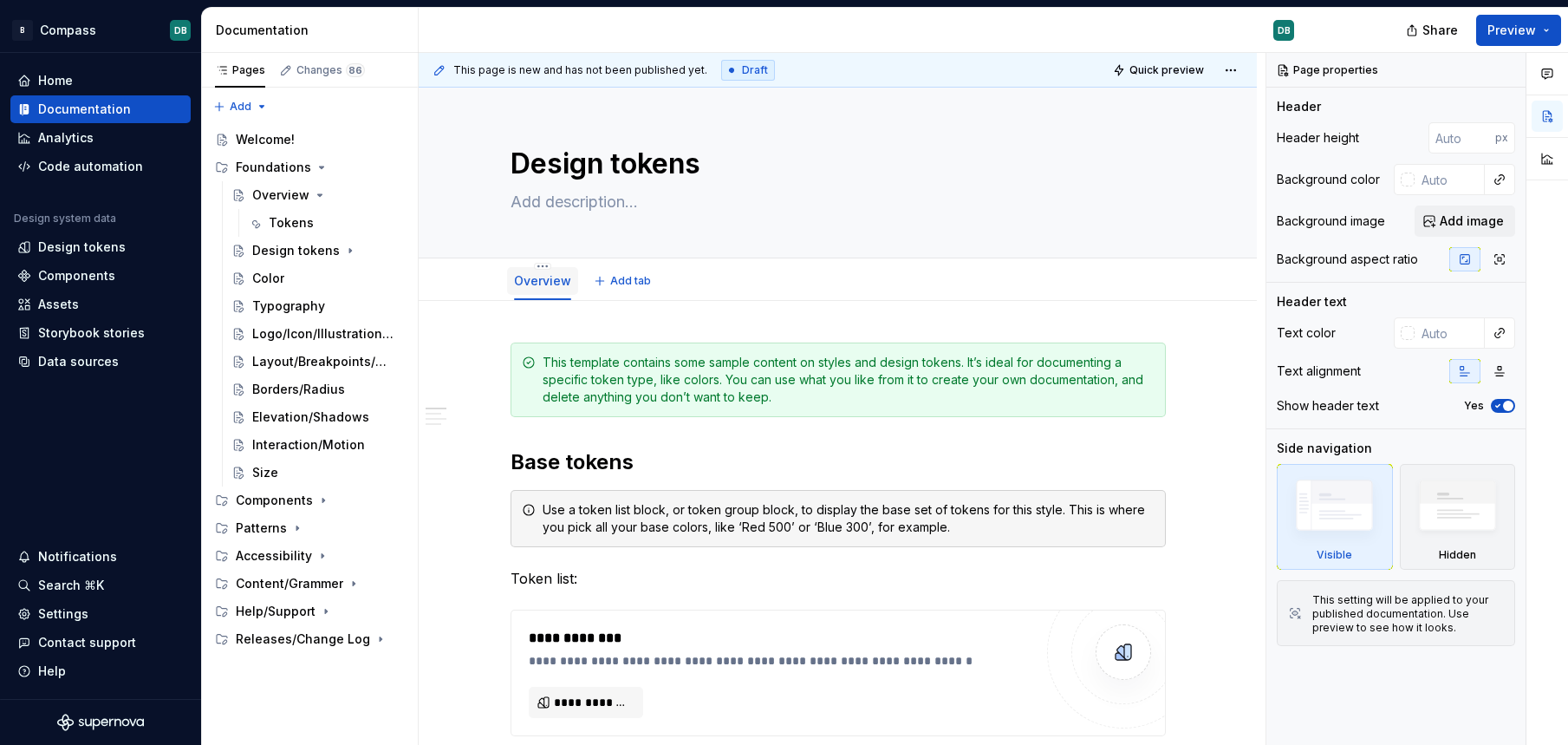
click at [542, 286] on link "Overview" at bounding box center [543, 280] width 58 height 15
click at [286, 253] on div "Design tokens" at bounding box center [293, 250] width 83 height 17
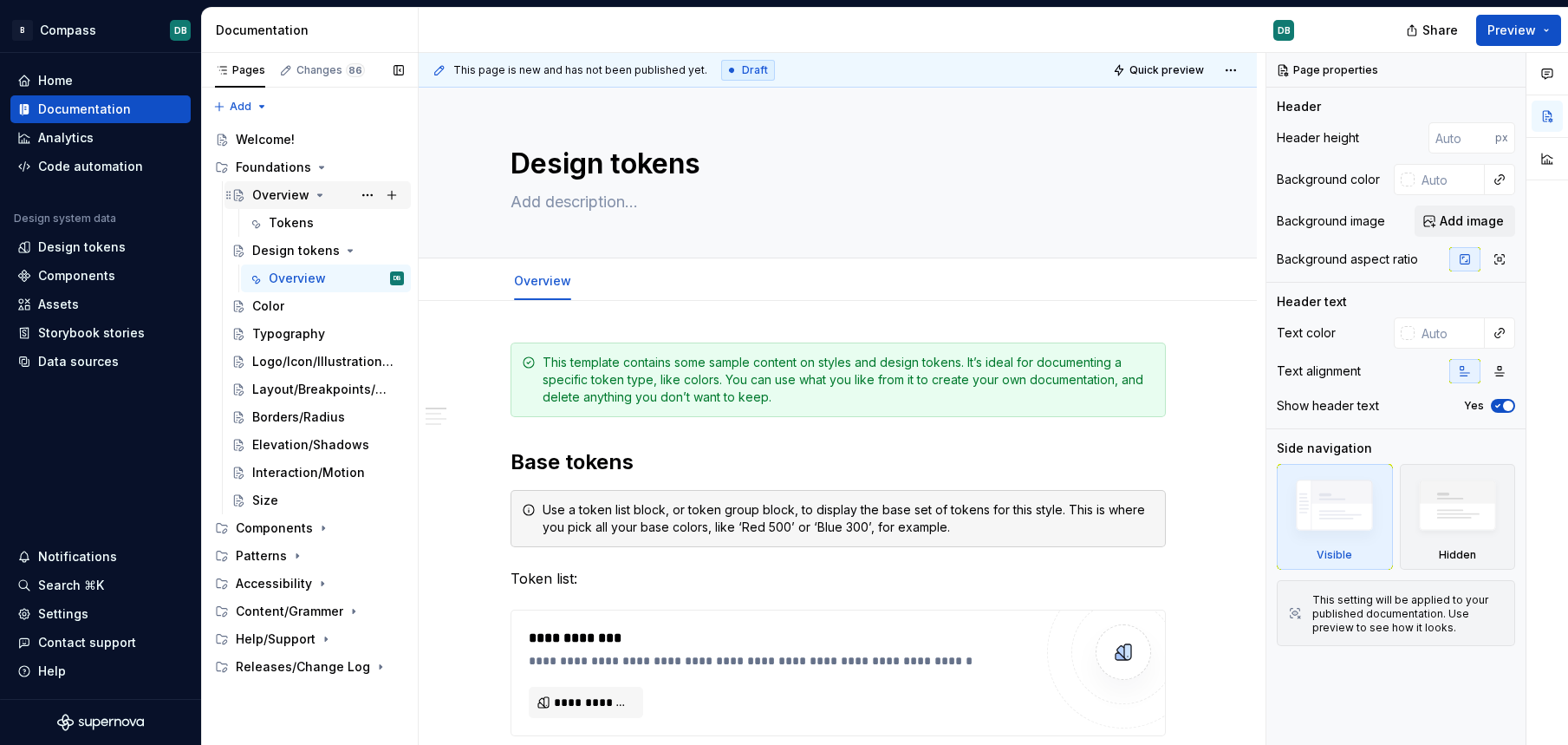
click at [281, 196] on div "Overview" at bounding box center [281, 194] width 58 height 17
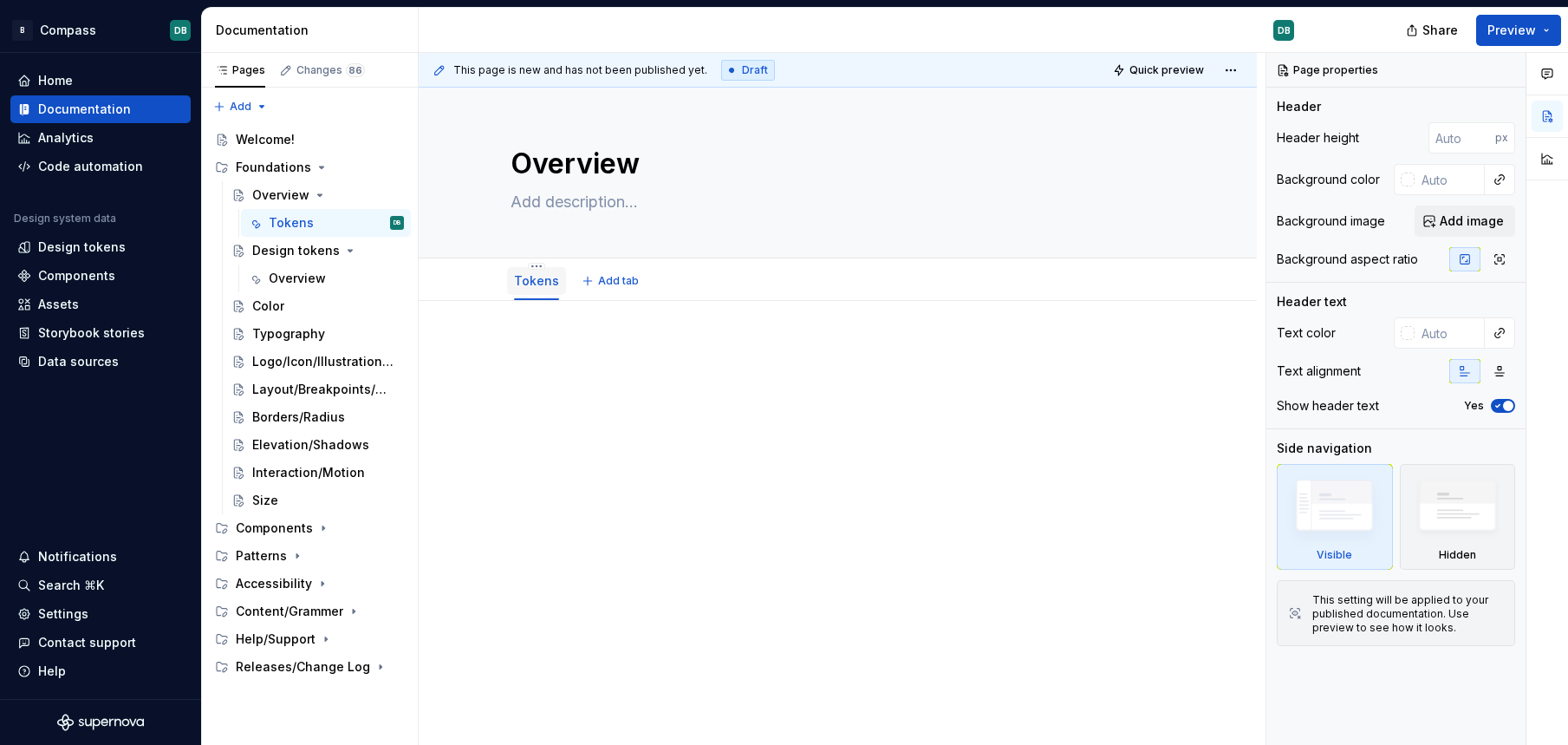
click at [532, 278] on link "Tokens" at bounding box center [536, 280] width 45 height 15
click at [318, 171] on icon "Page tree" at bounding box center [322, 167] width 14 height 14
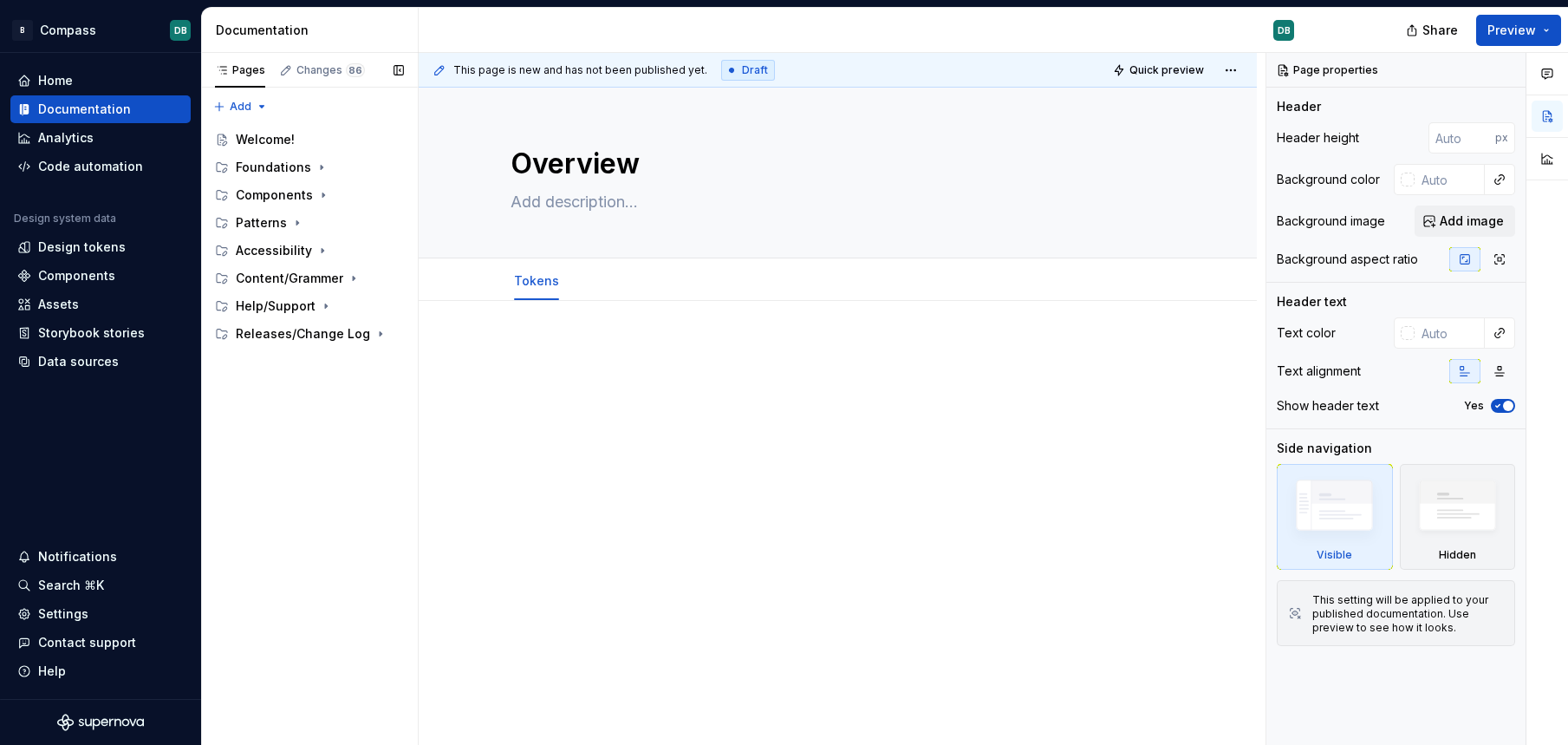
drag, startPoint x: 254, startPoint y: 89, endPoint x: 292, endPoint y: 89, distance: 38.0
click at [292, 89] on div "Add" at bounding box center [309, 102] width 217 height 31
click at [314, 70] on div "Changes 86" at bounding box center [330, 71] width 69 height 14
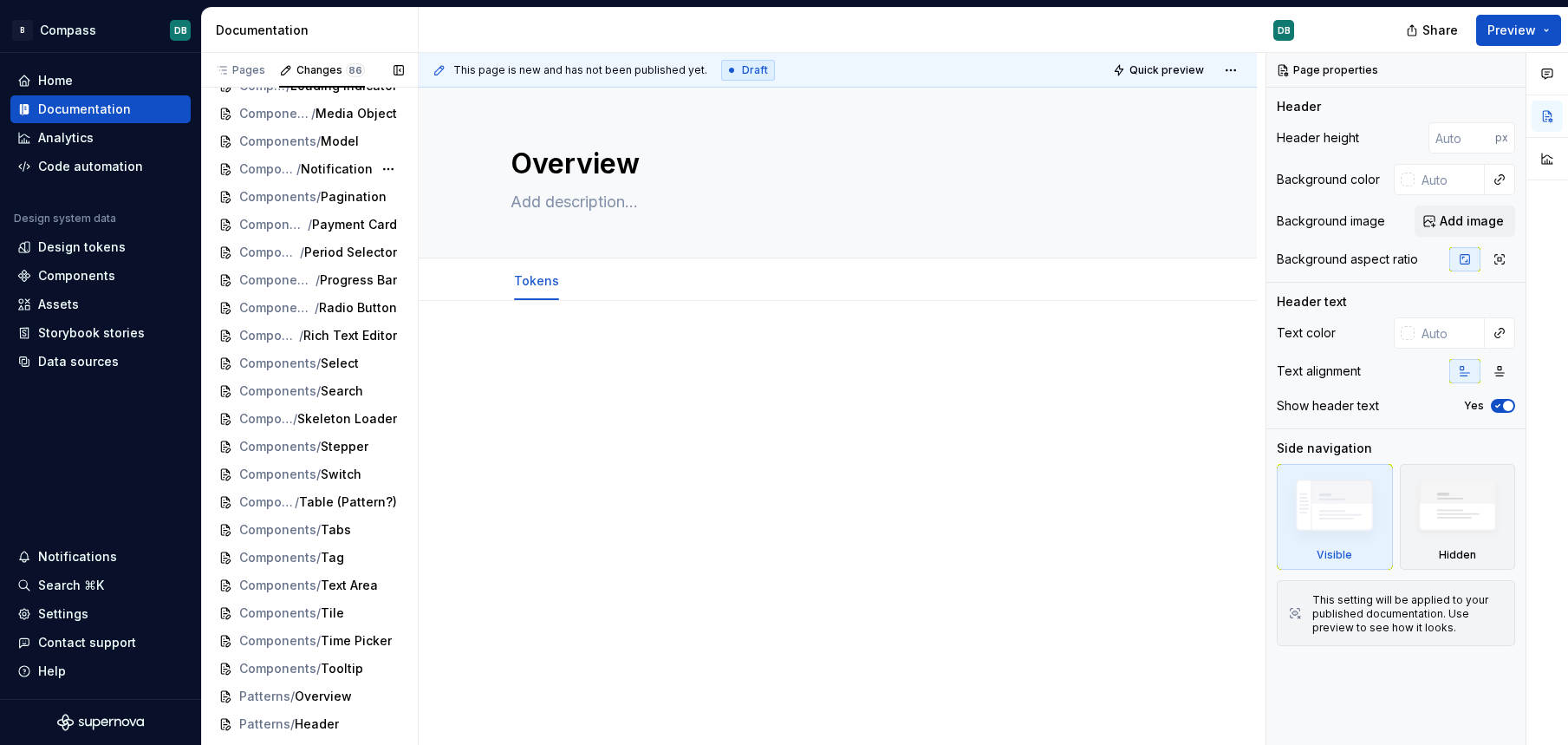
scroll to position [1897, 0]
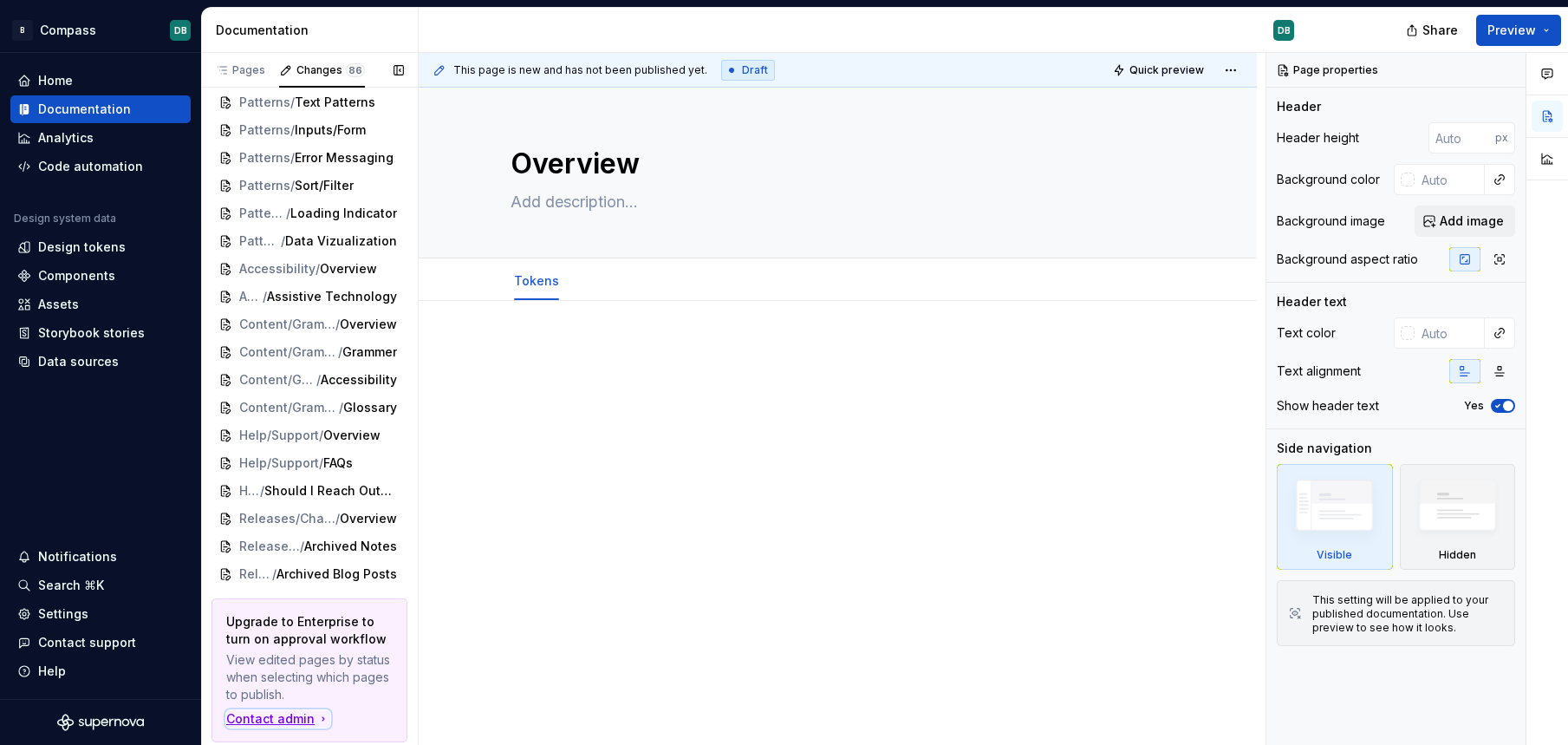
click at [290, 715] on div "Contact admin" at bounding box center [278, 718] width 104 height 17
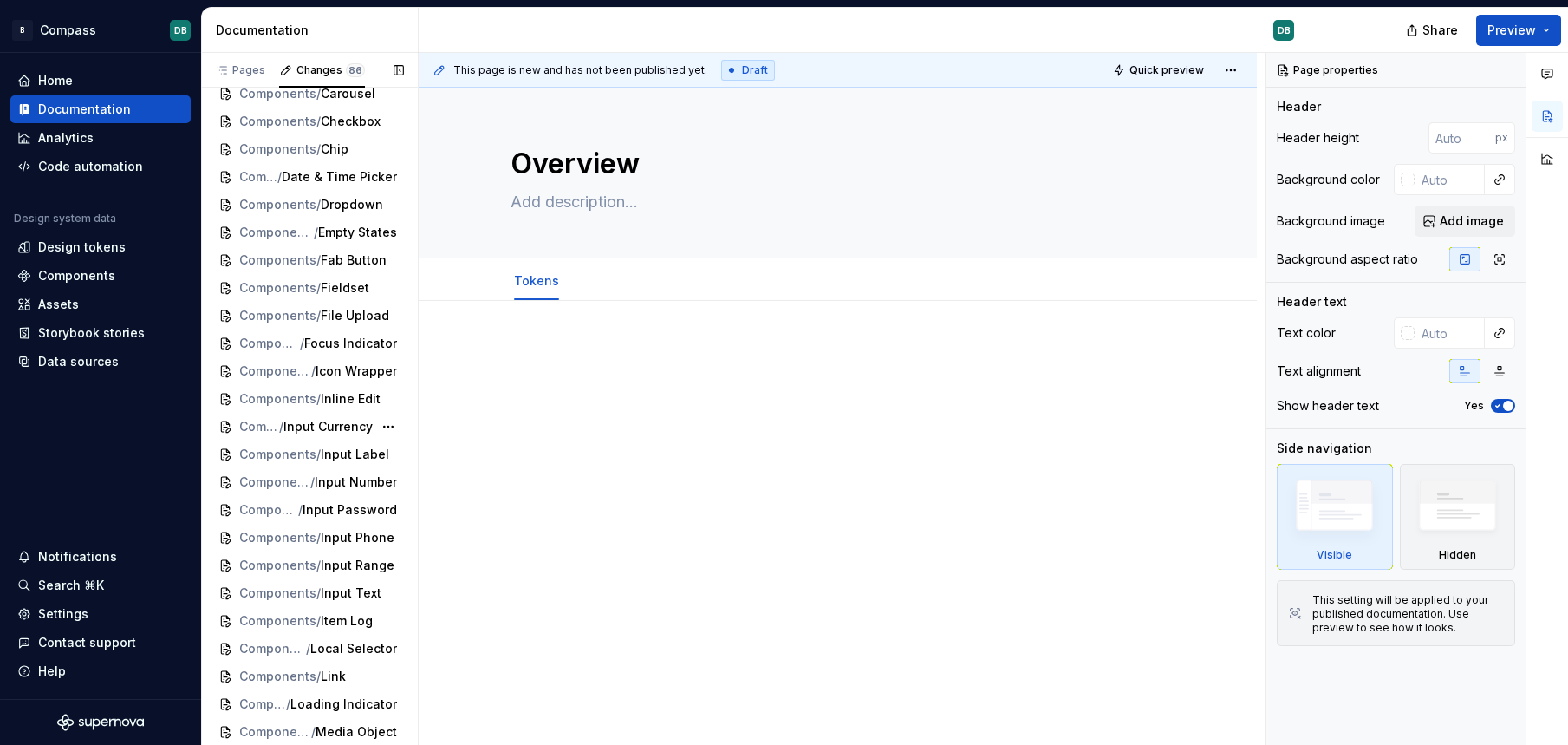
scroll to position [0, 0]
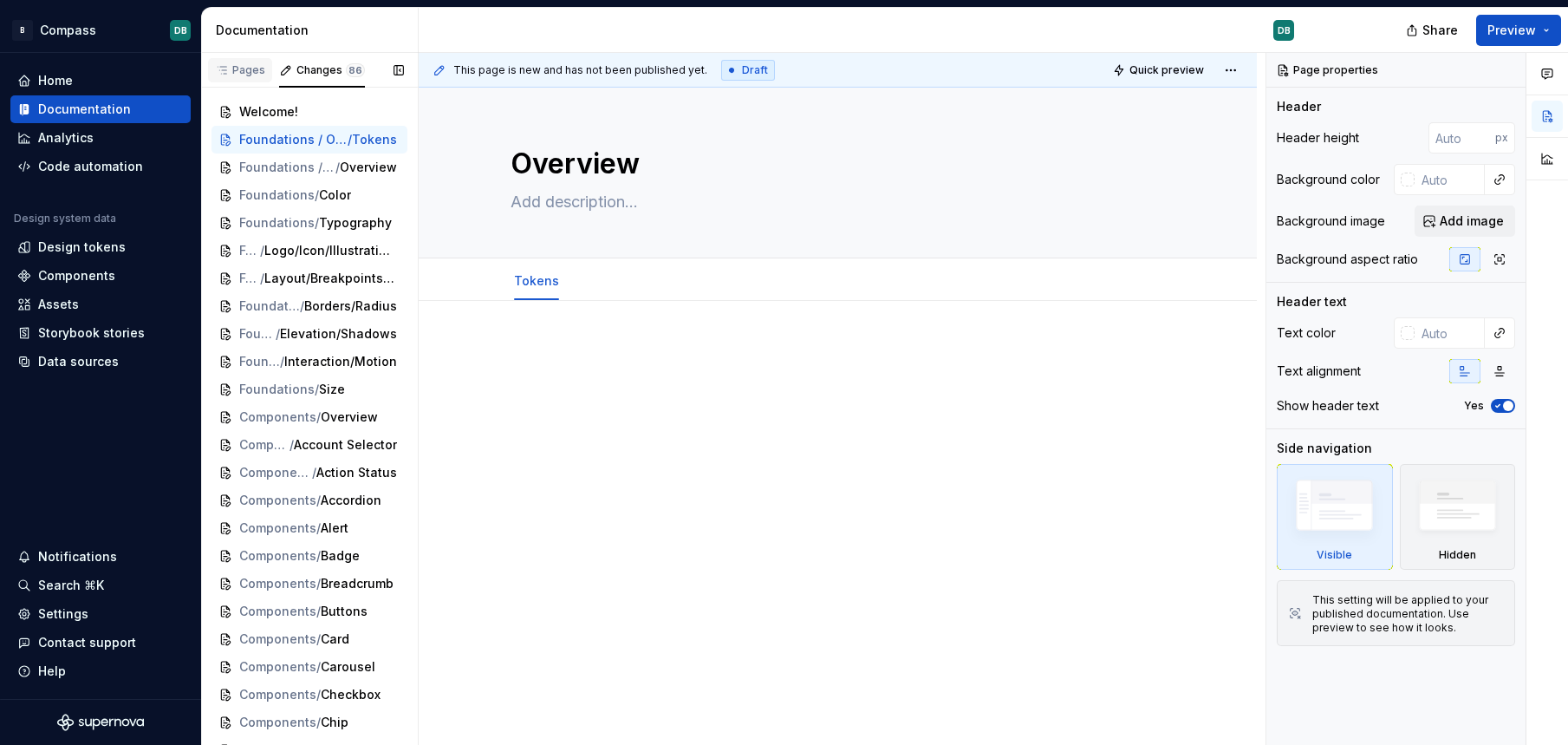
click at [239, 66] on div "Pages" at bounding box center [240, 71] width 51 height 14
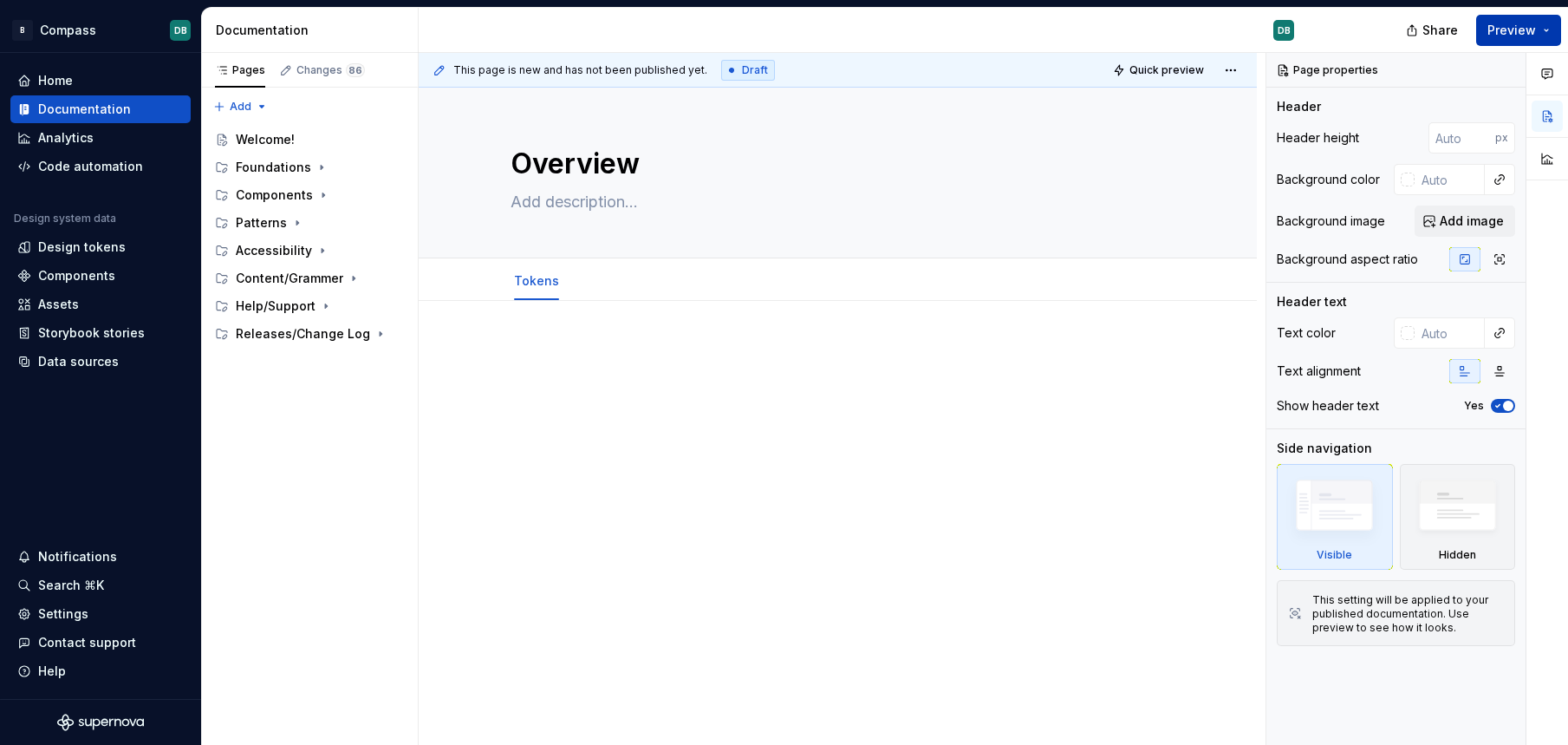
click at [1547, 25] on button "Preview" at bounding box center [1518, 30] width 85 height 31
click at [1096, 374] on div at bounding box center [838, 375] width 655 height 66
click at [275, 134] on div "Welcome!" at bounding box center [264, 139] width 59 height 17
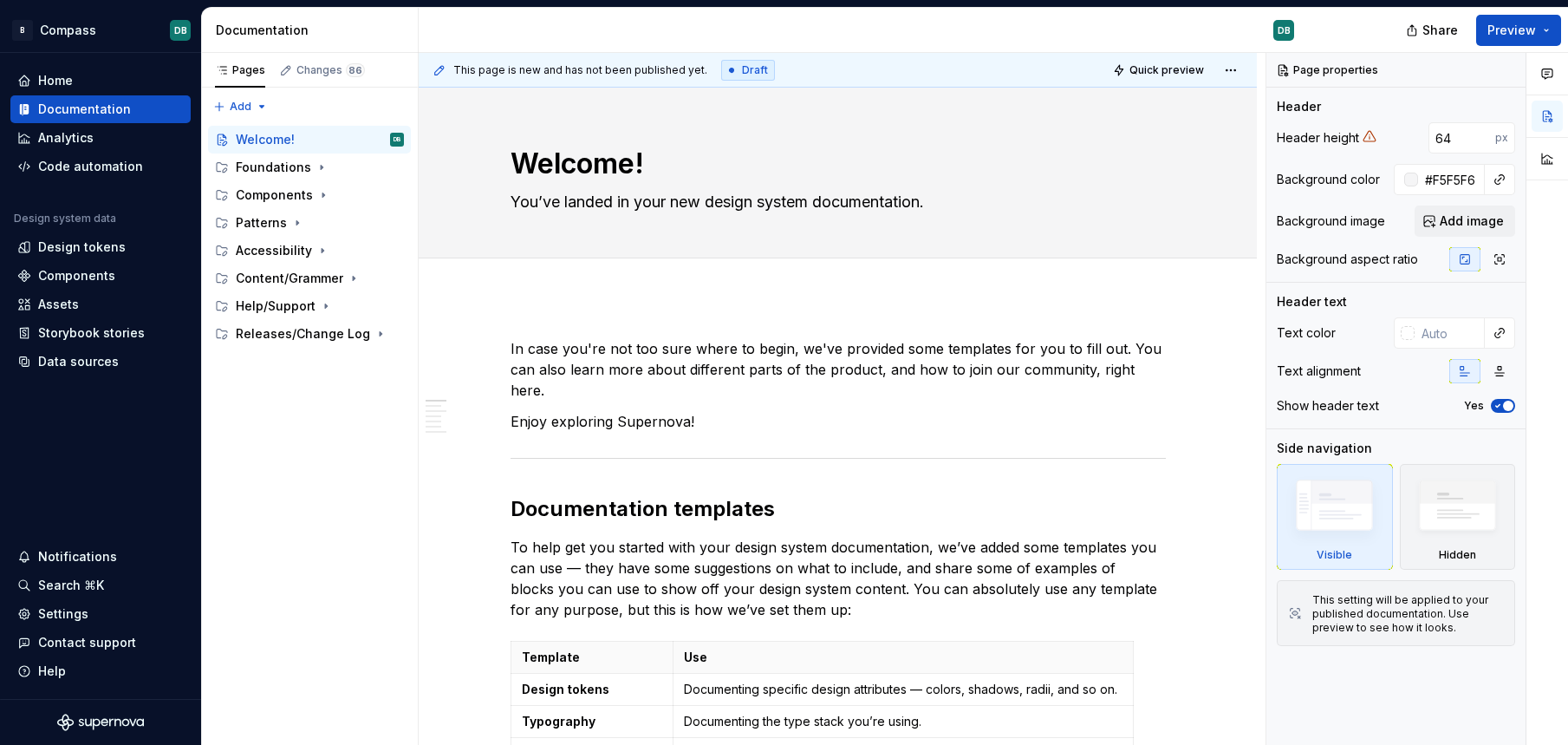
type textarea "*"
